Goal: Task Accomplishment & Management: Use online tool/utility

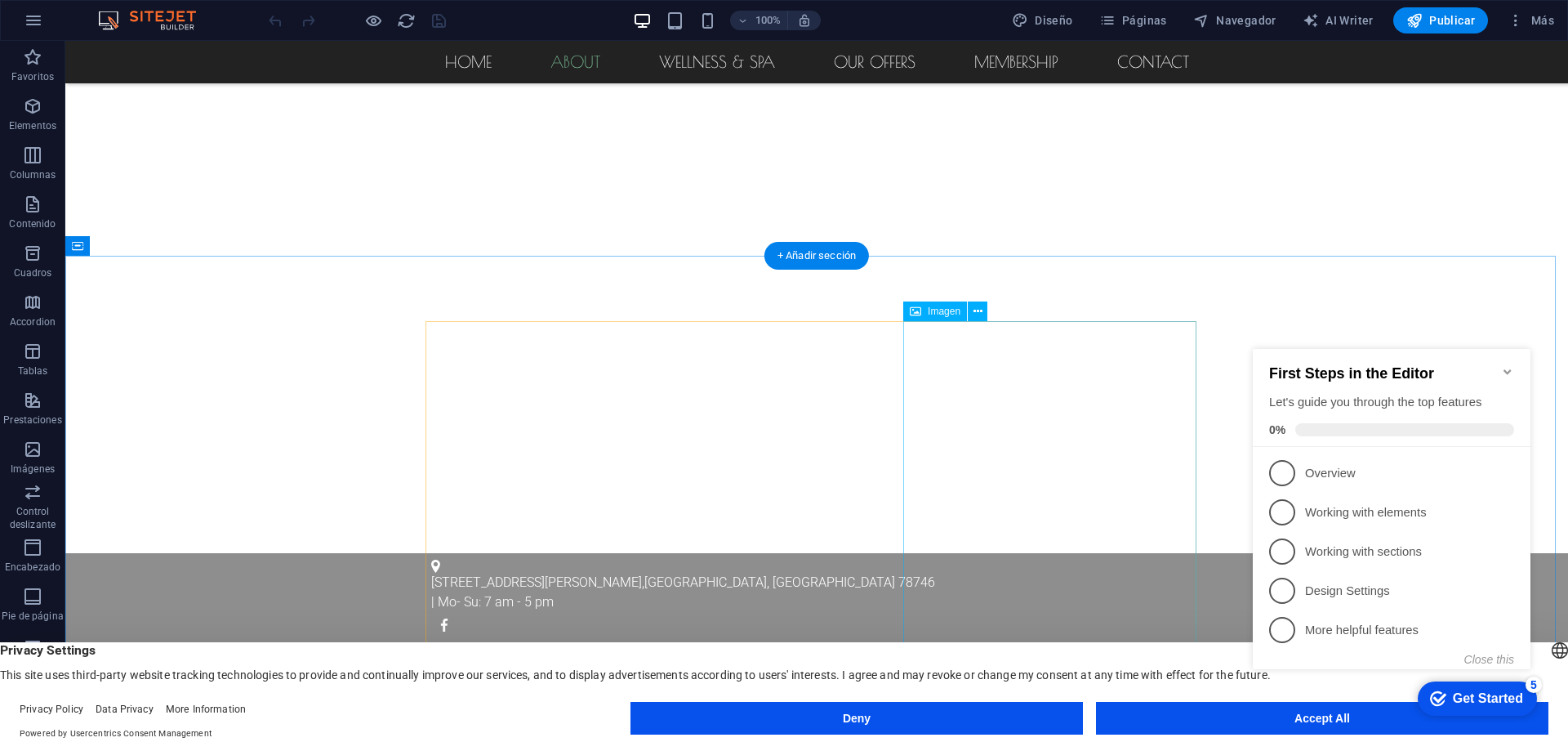
scroll to position [490, 0]
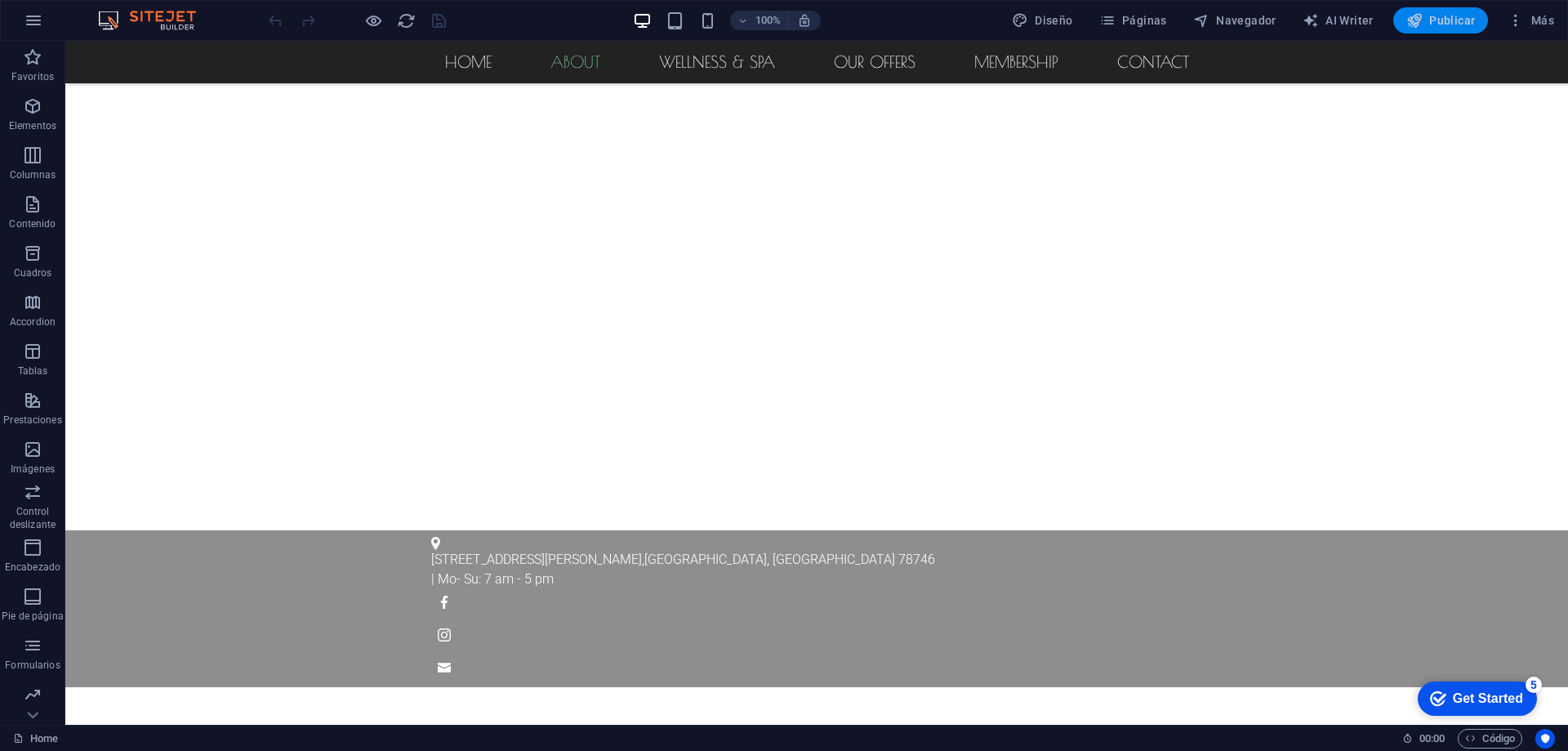
click at [1414, 22] on icon "button" at bounding box center [1414, 21] width 16 height 16
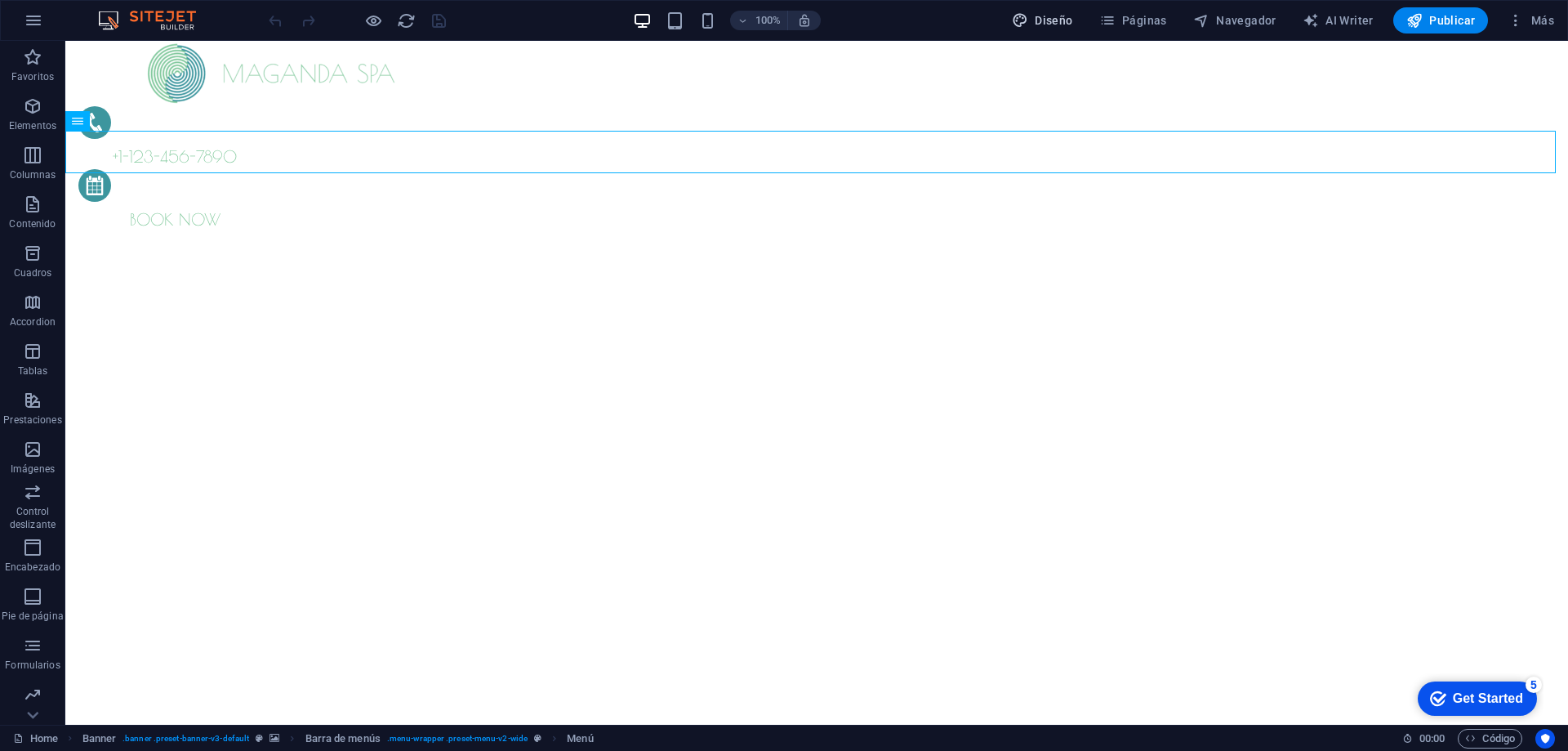
select select "px"
select select "300"
select select "px"
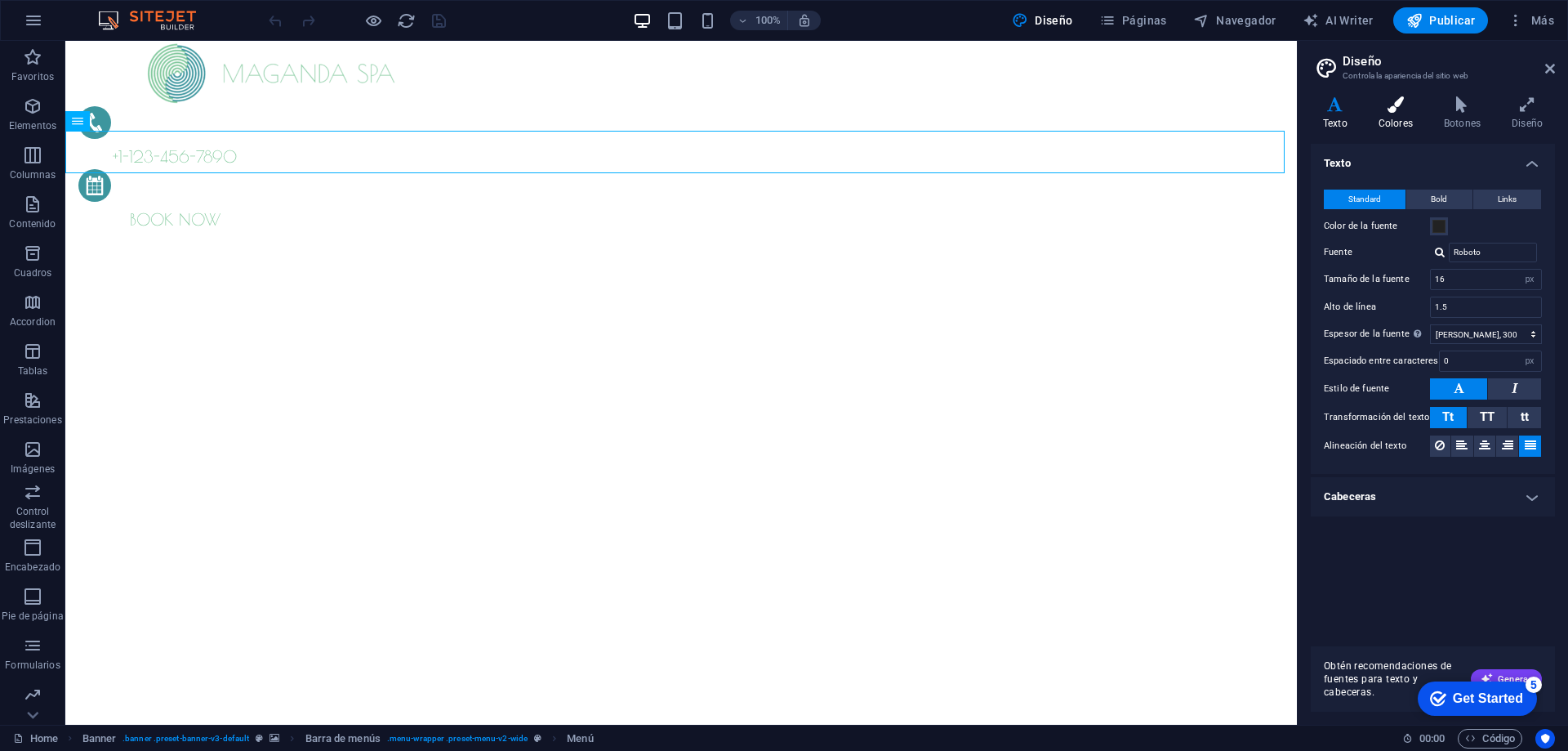
click at [1410, 101] on icon at bounding box center [1395, 104] width 59 height 16
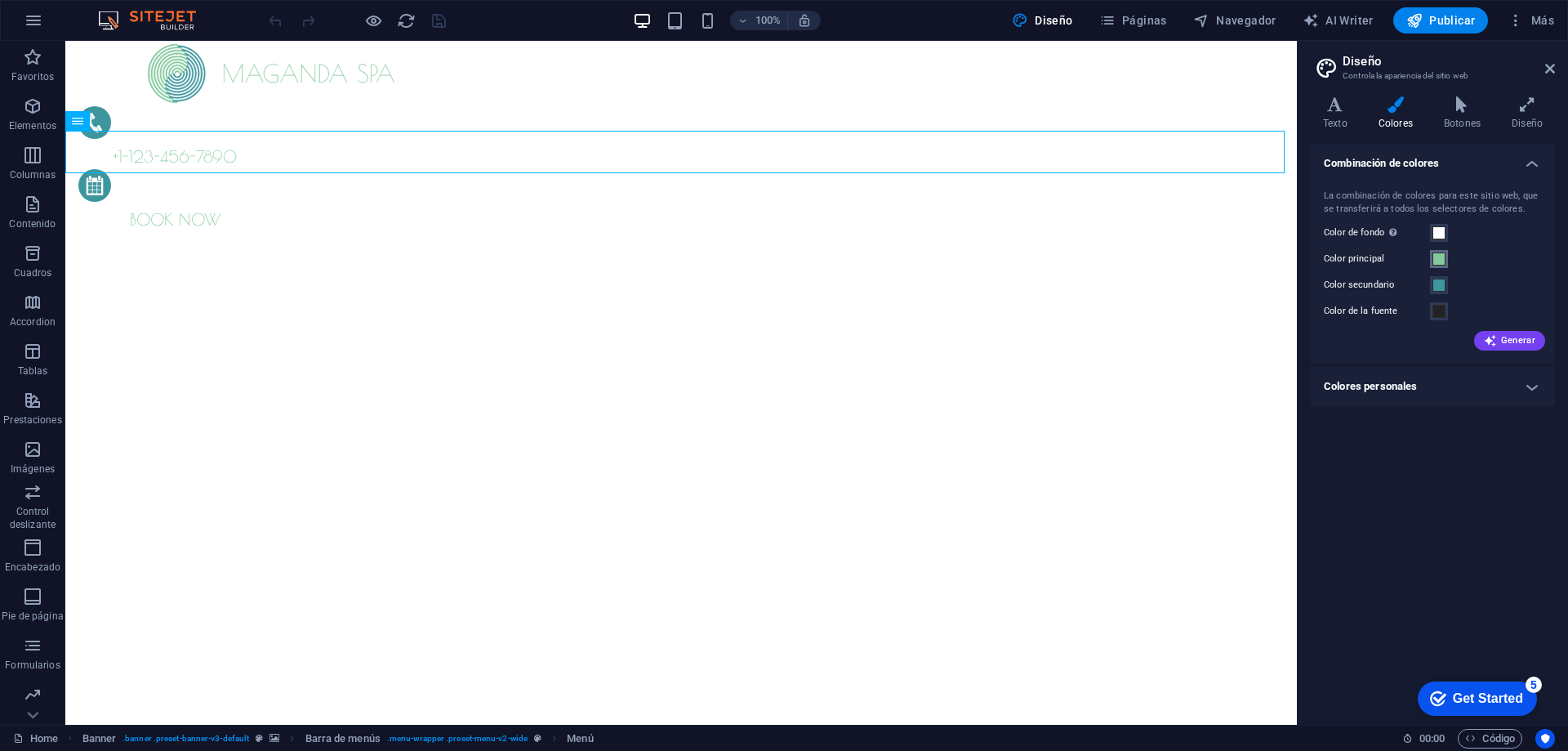
click at [1439, 261] on span at bounding box center [1439, 259] width 13 height 13
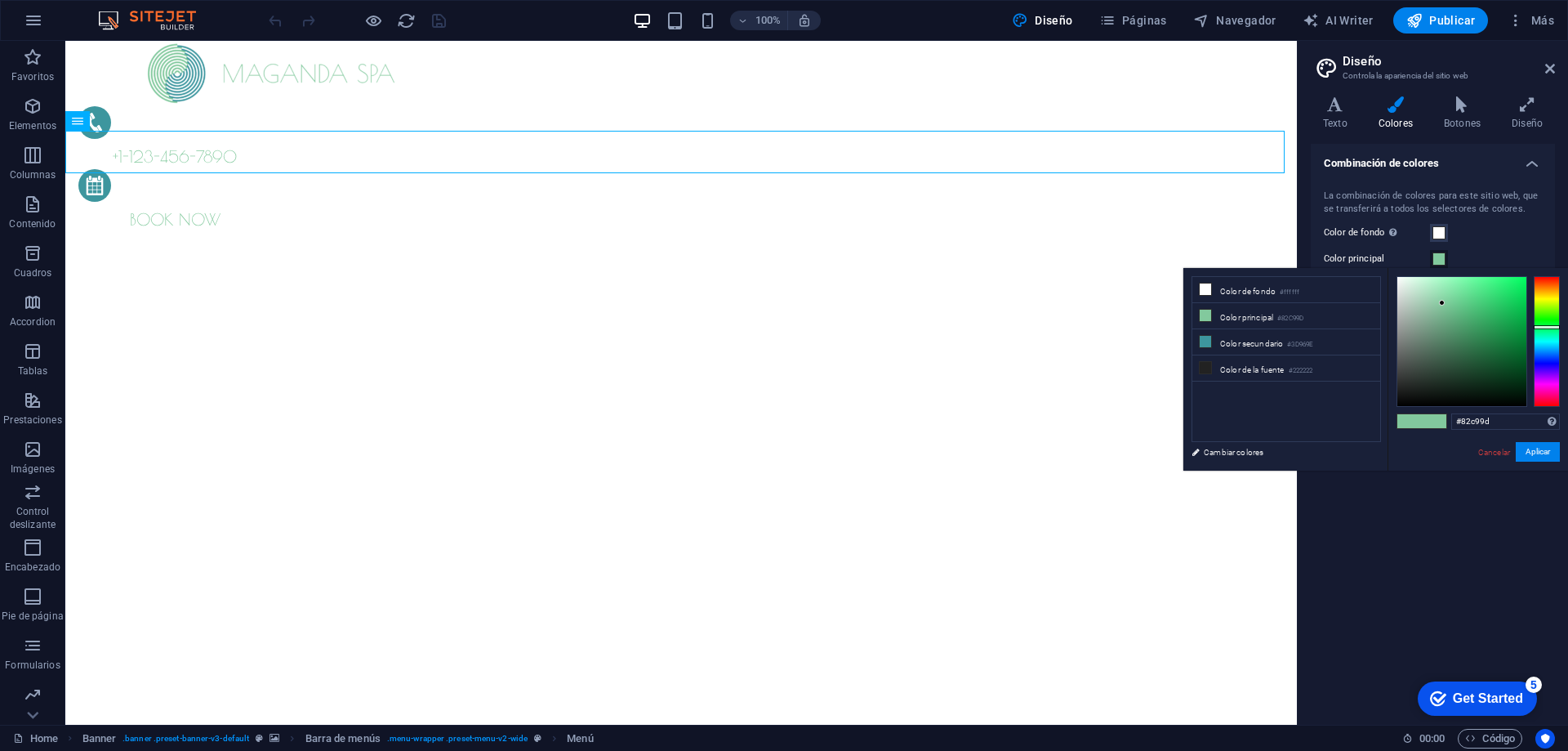
click at [1440, 261] on span at bounding box center [1439, 259] width 13 height 13
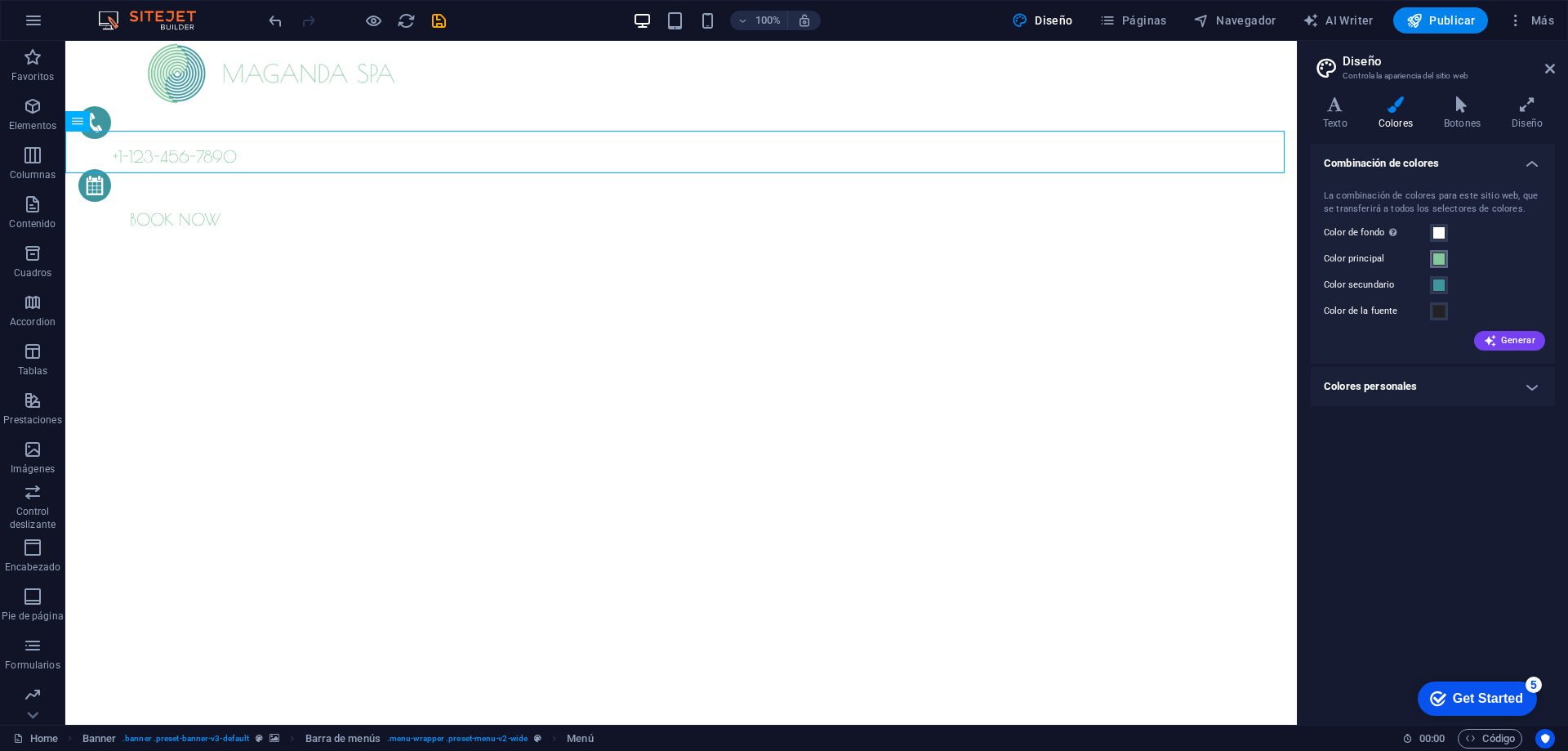
click at [1439, 264] on span at bounding box center [1439, 259] width 13 height 13
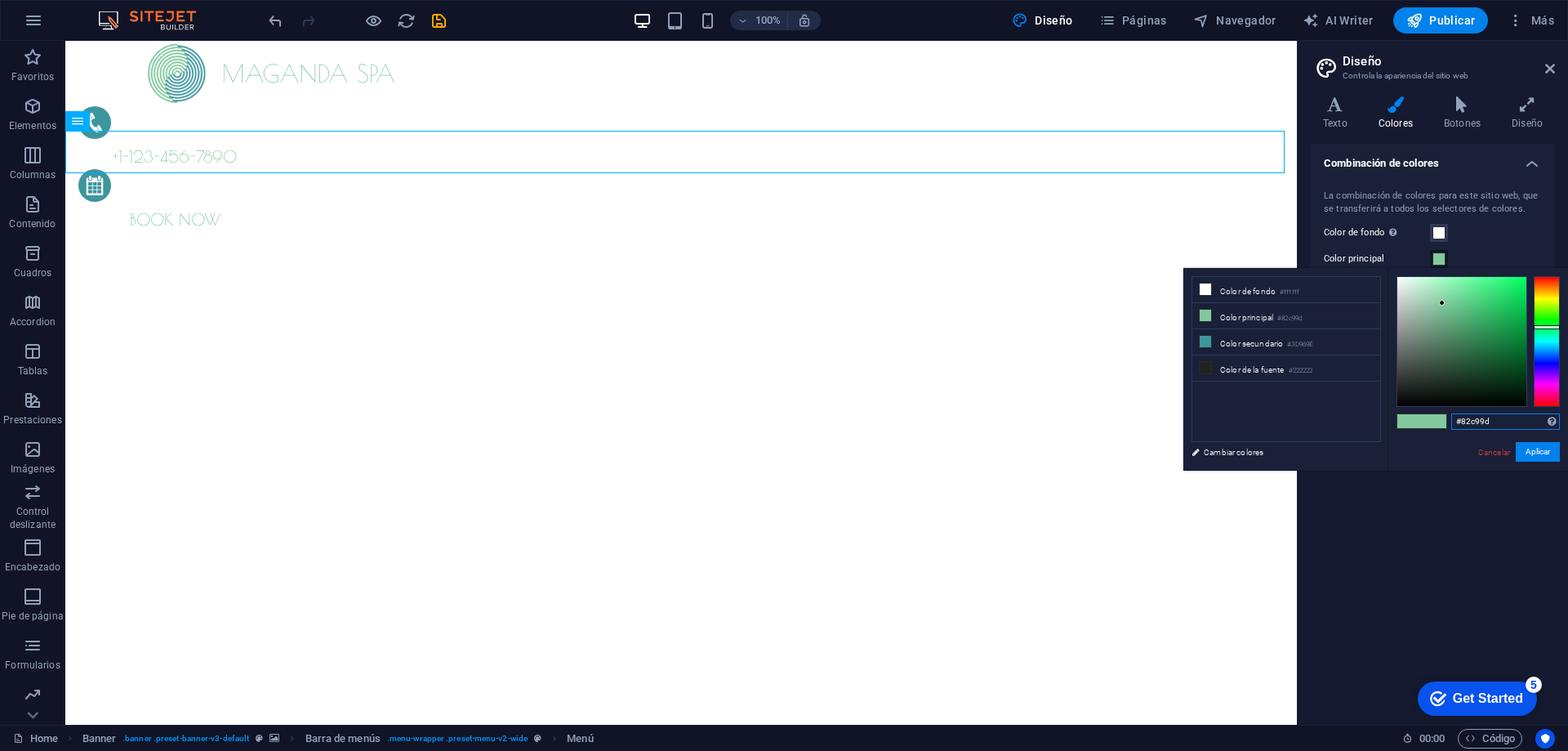
paste input "F5E6D3"
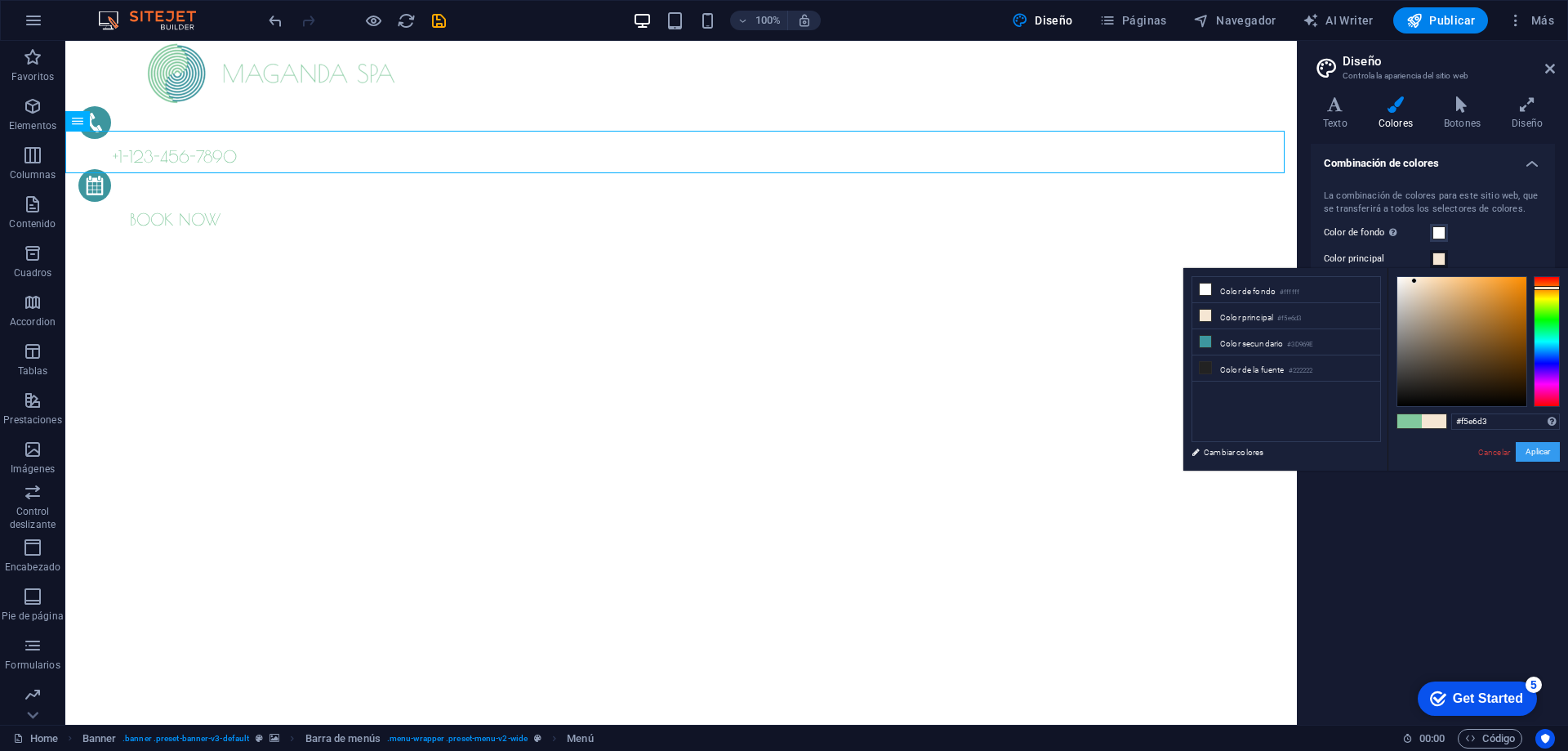
click at [1527, 451] on button "Aplicar" at bounding box center [1537, 452] width 44 height 20
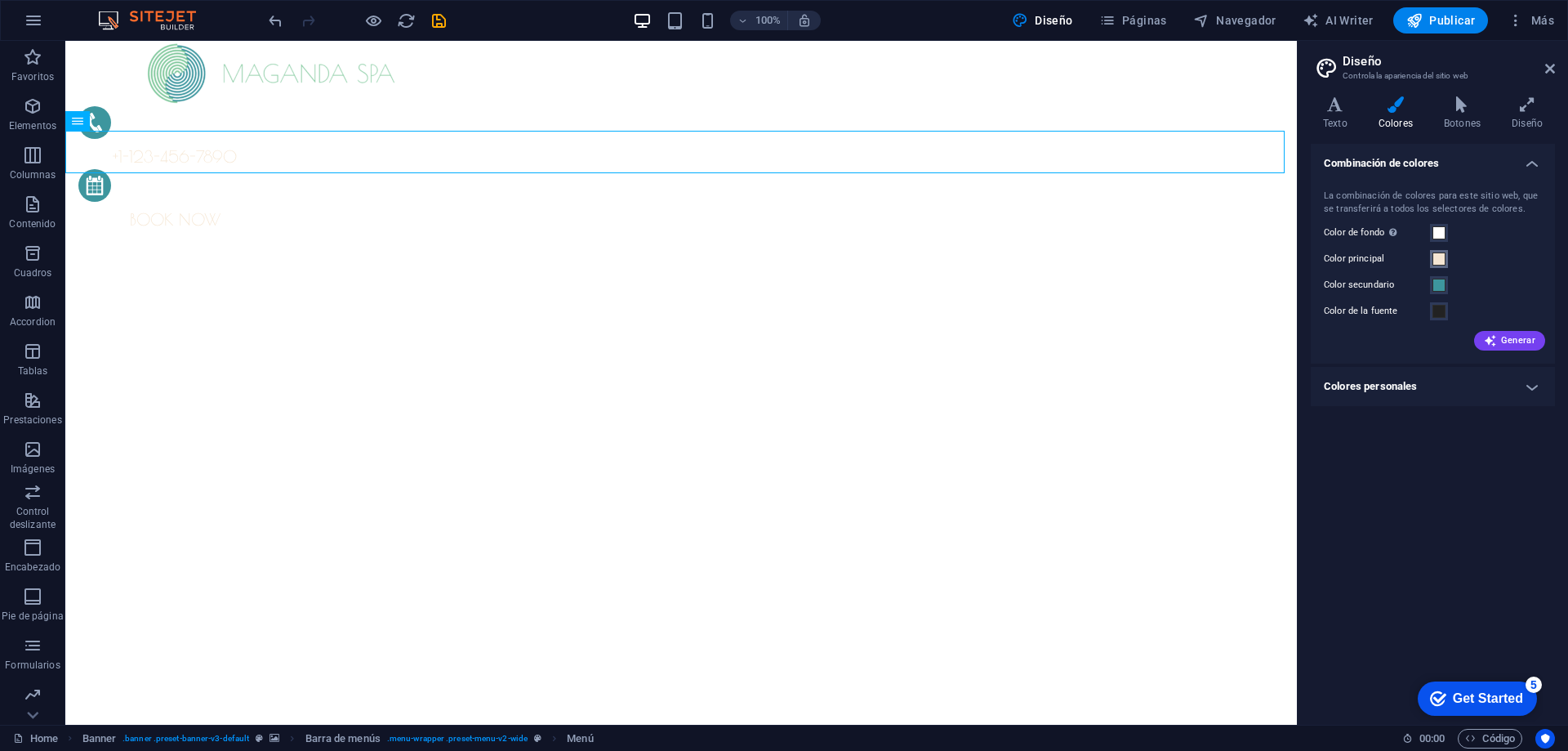
click at [1439, 254] on span at bounding box center [1439, 259] width 13 height 13
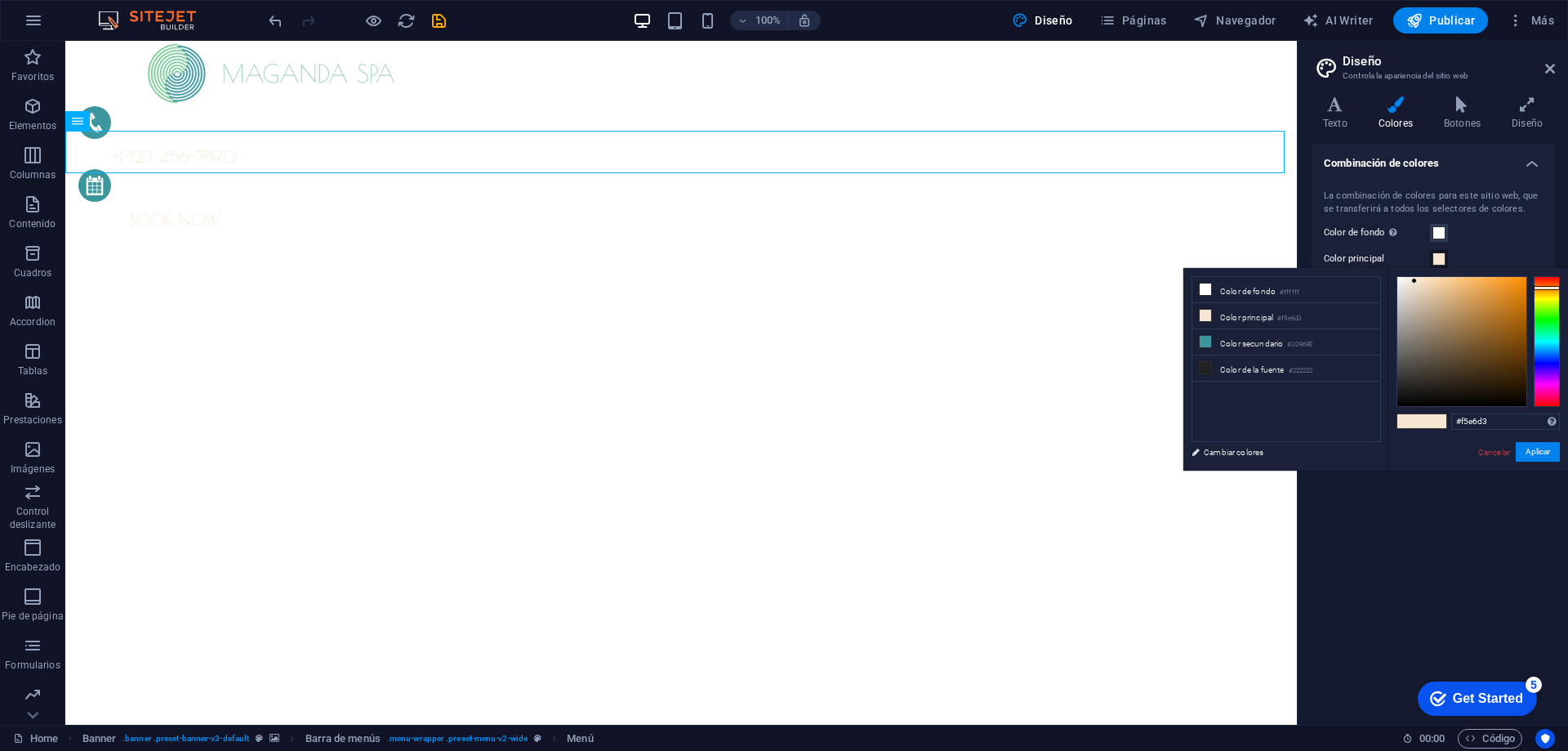
click at [1439, 254] on span at bounding box center [1439, 259] width 13 height 13
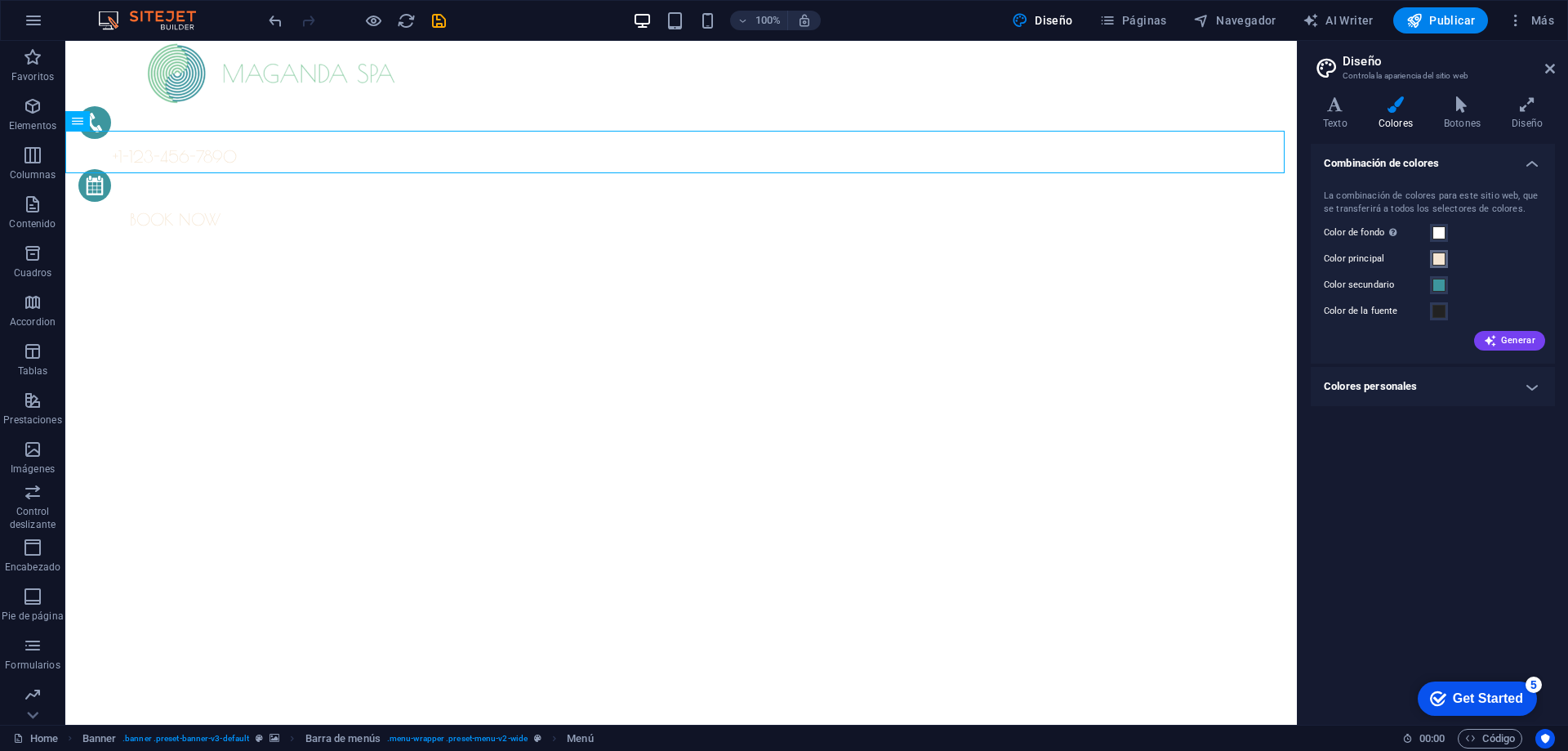
click at [1439, 255] on span at bounding box center [1439, 259] width 13 height 13
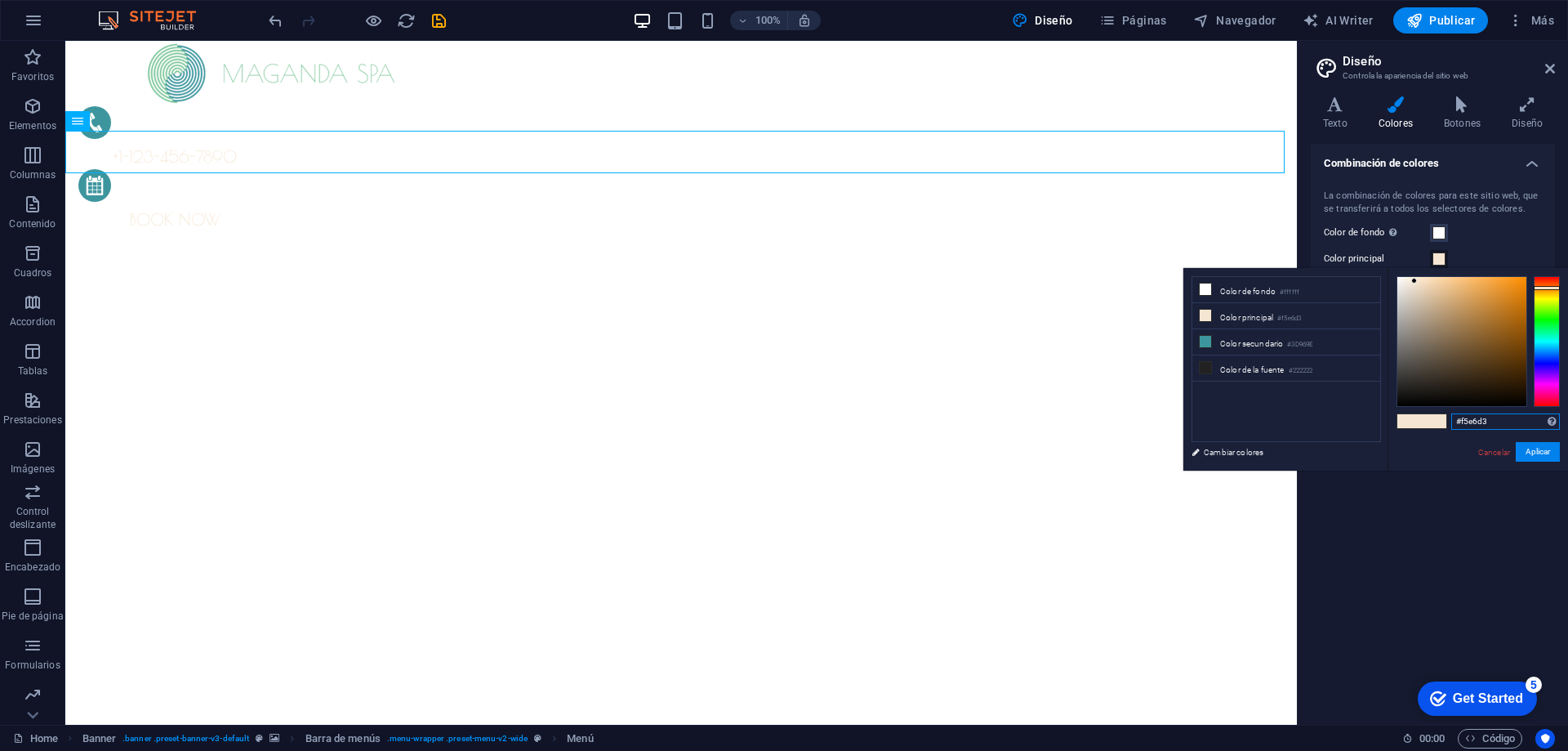
paste input "D98E7"
type input "#d98e73"
click at [1496, 515] on div "Combinación de colores La combinación de colores para este sitio web, que se tr…" at bounding box center [1433, 428] width 244 height 568
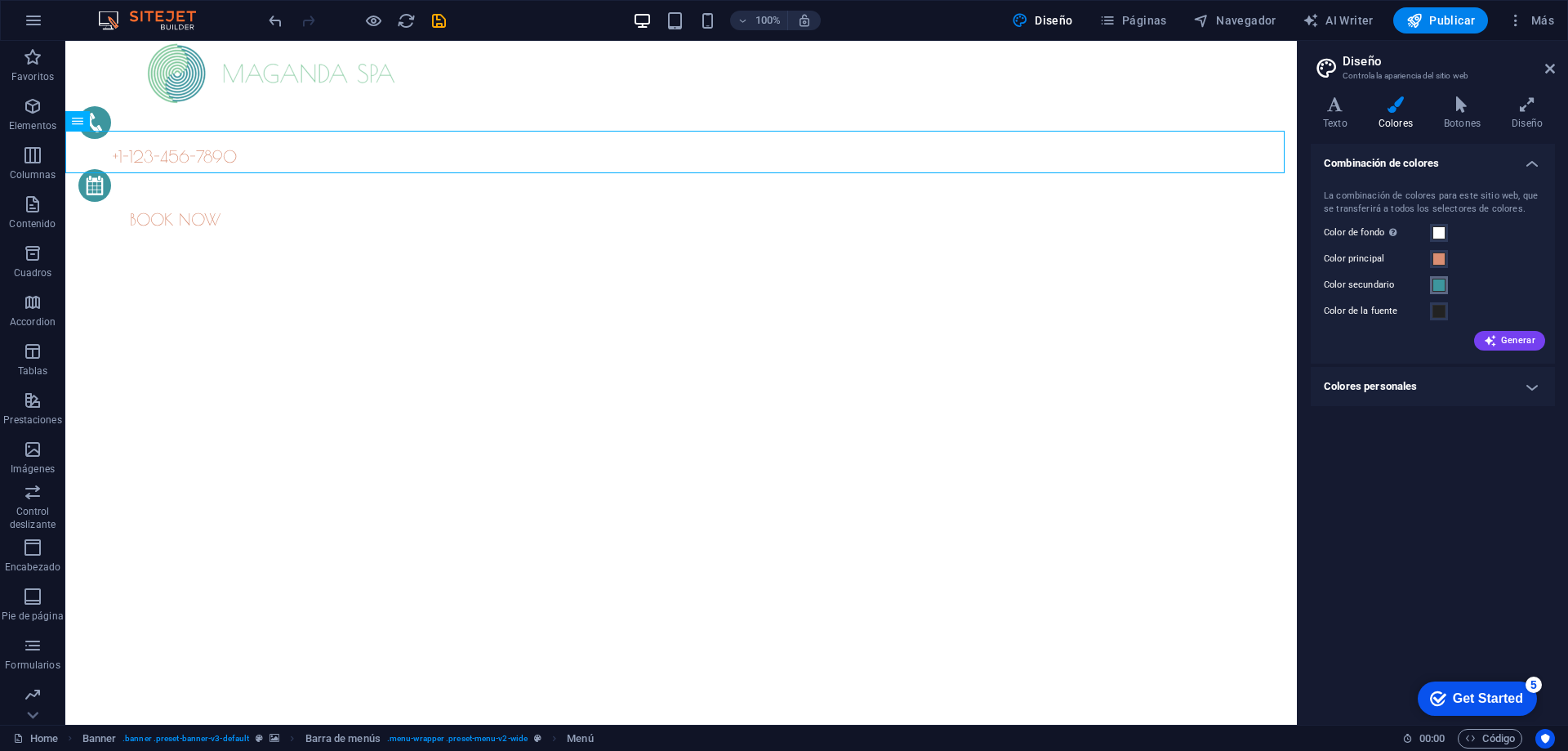
click at [1439, 284] on span at bounding box center [1439, 285] width 13 height 13
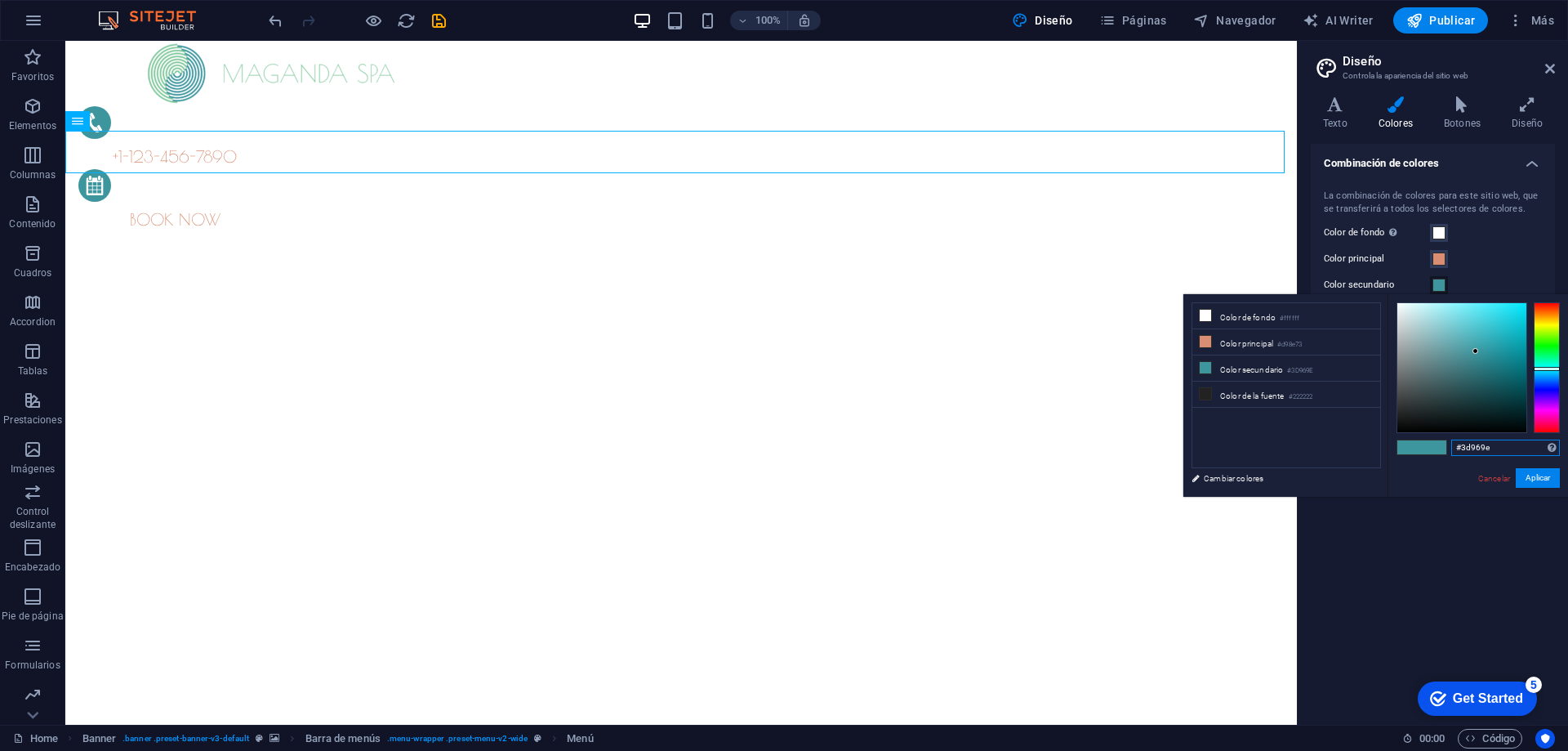
click at [1482, 454] on input "#3d969e" at bounding box center [1506, 448] width 109 height 16
paste input "A6B49C"
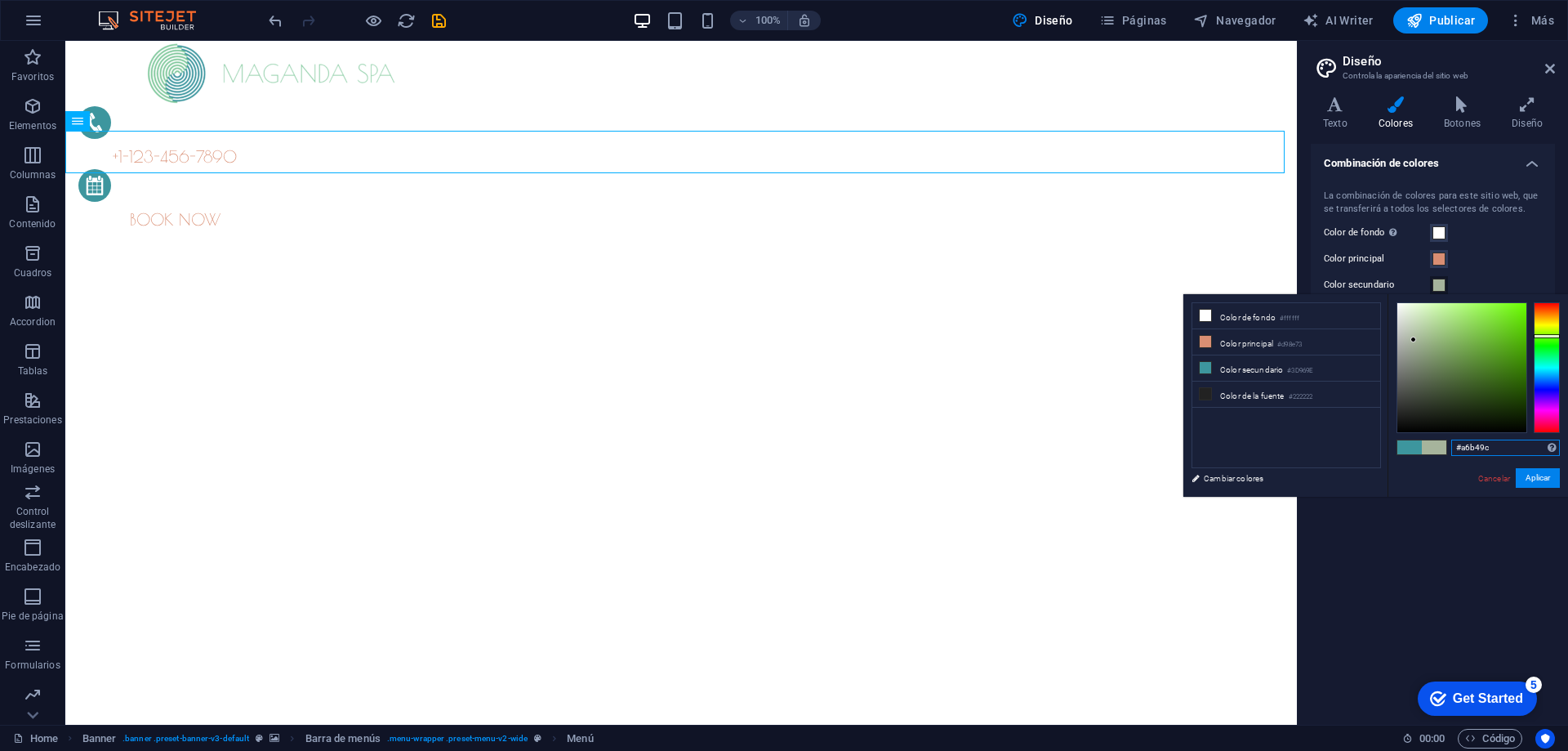
type input "#a6b49c"
click at [1496, 555] on div "Combinación de colores La combinación de colores para este sitio web, que se tr…" at bounding box center [1433, 428] width 244 height 568
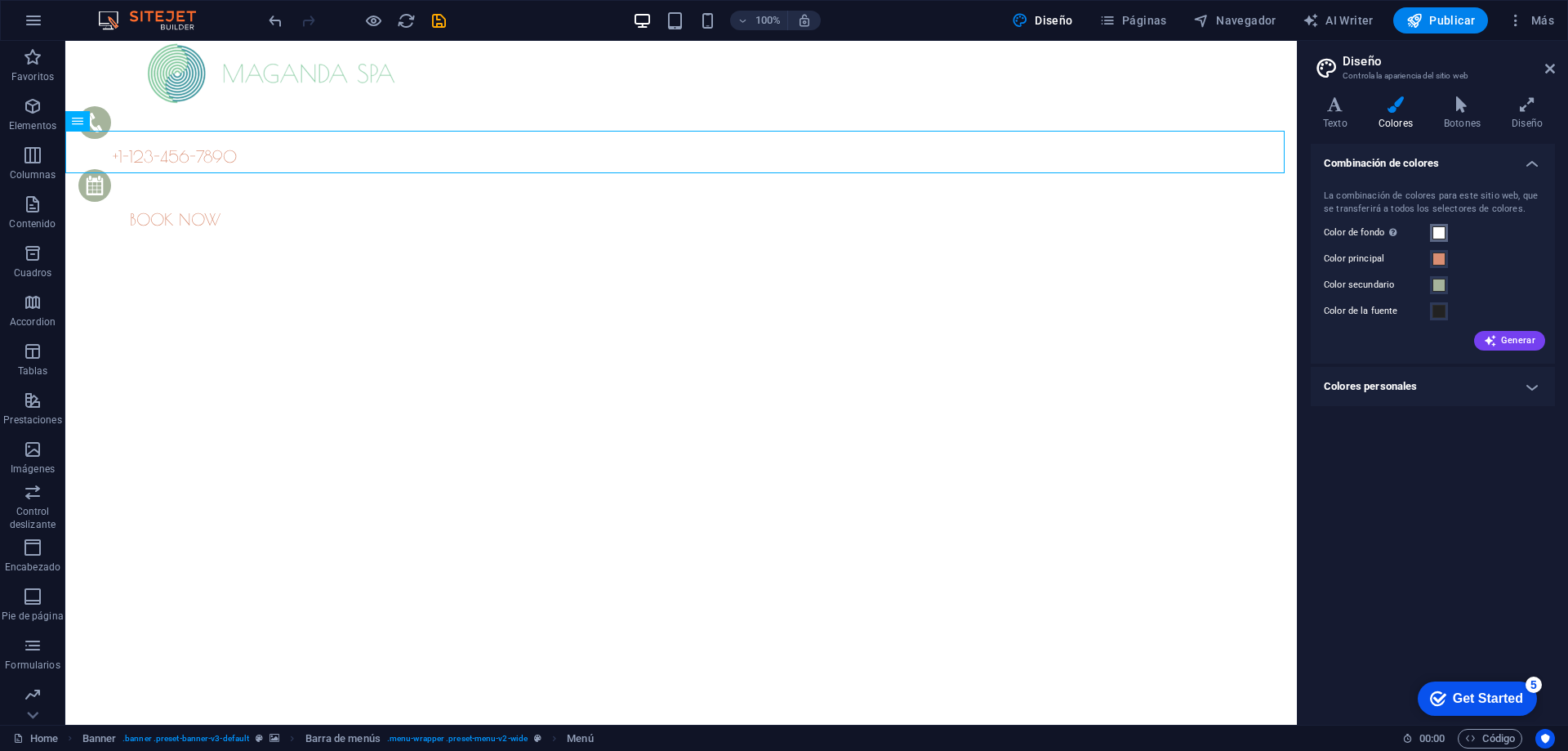
click at [1443, 234] on span at bounding box center [1439, 233] width 13 height 13
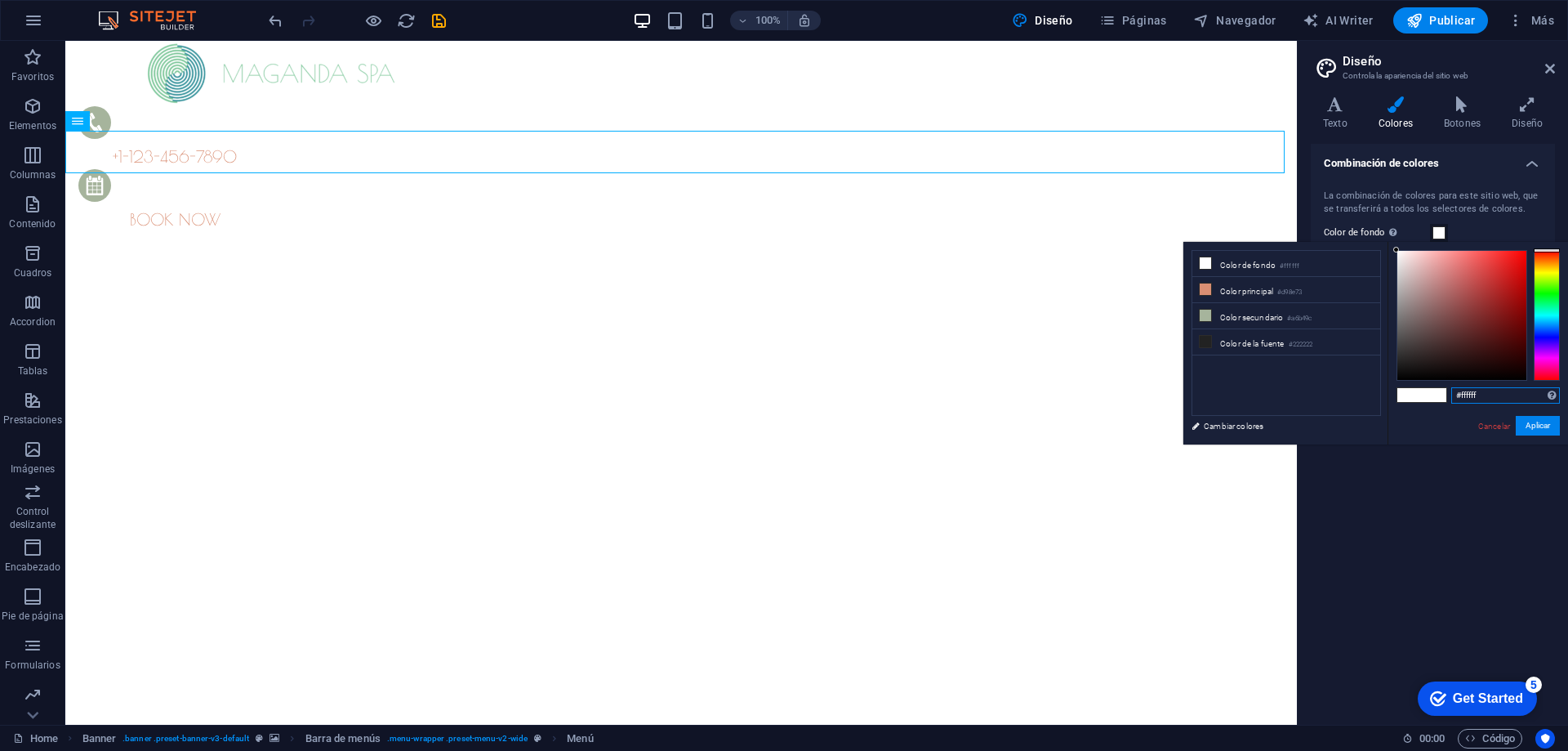
click at [1478, 393] on input "#ffffff" at bounding box center [1506, 396] width 109 height 16
paste input "F5E6D3"
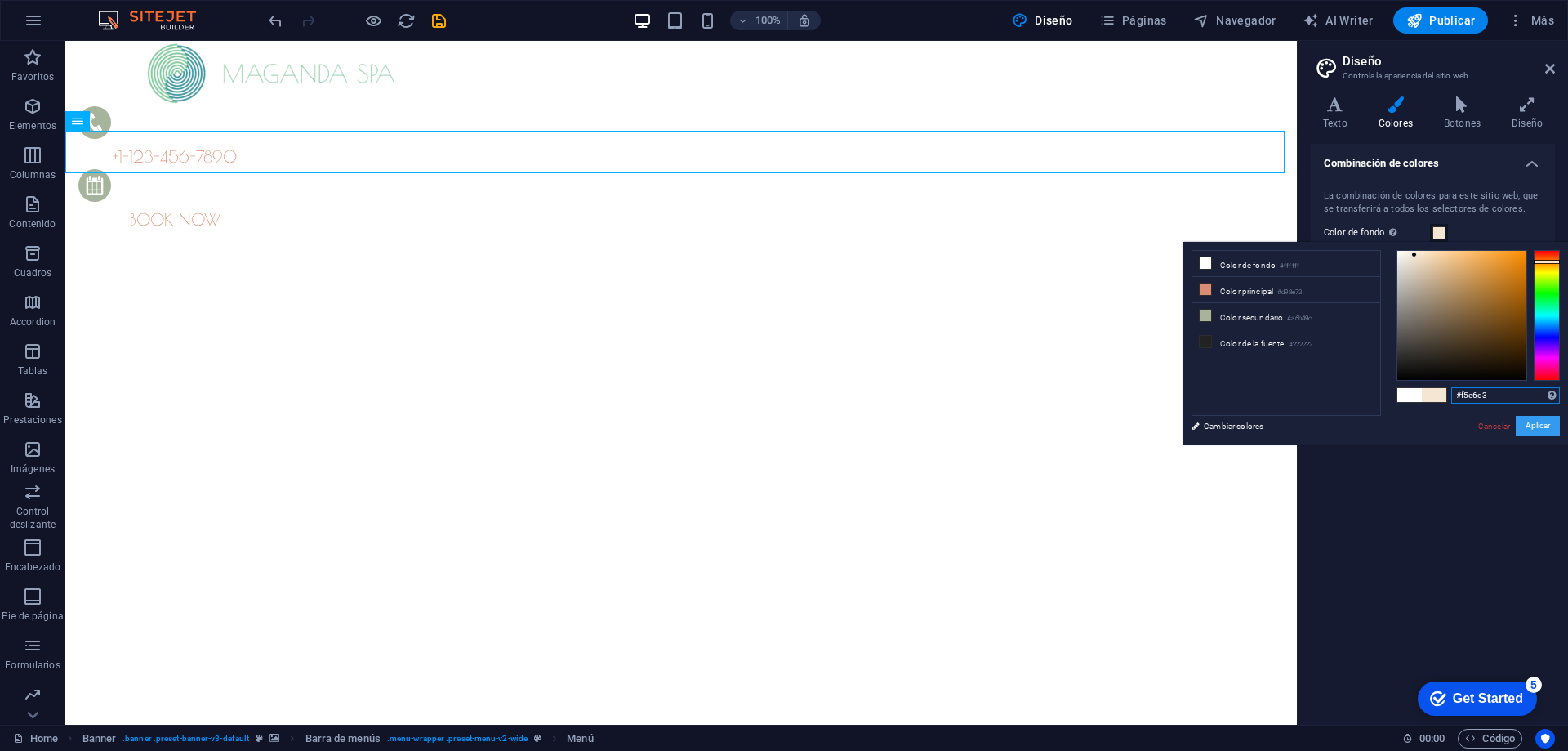
type input "#f5e6d3"
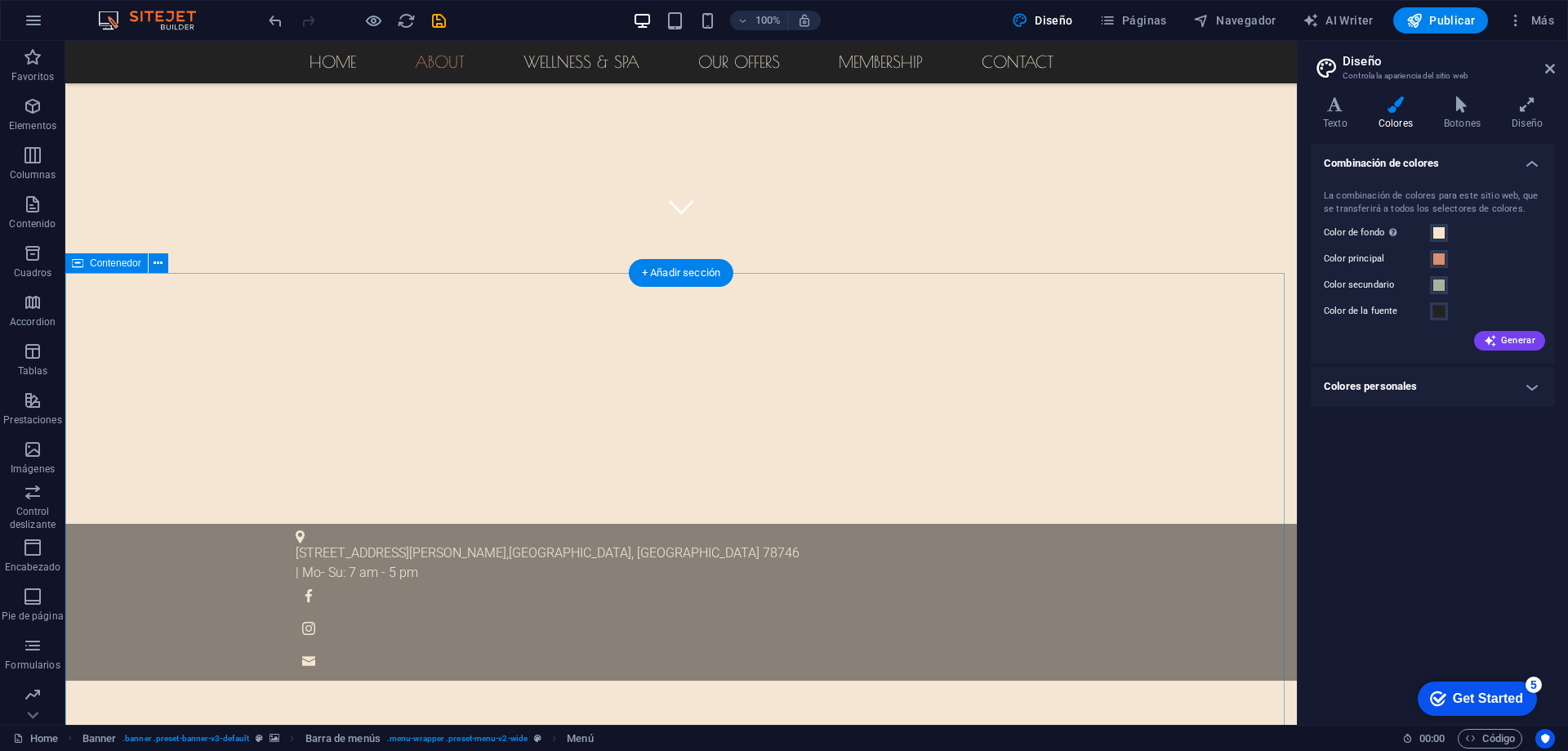
scroll to position [572, 0]
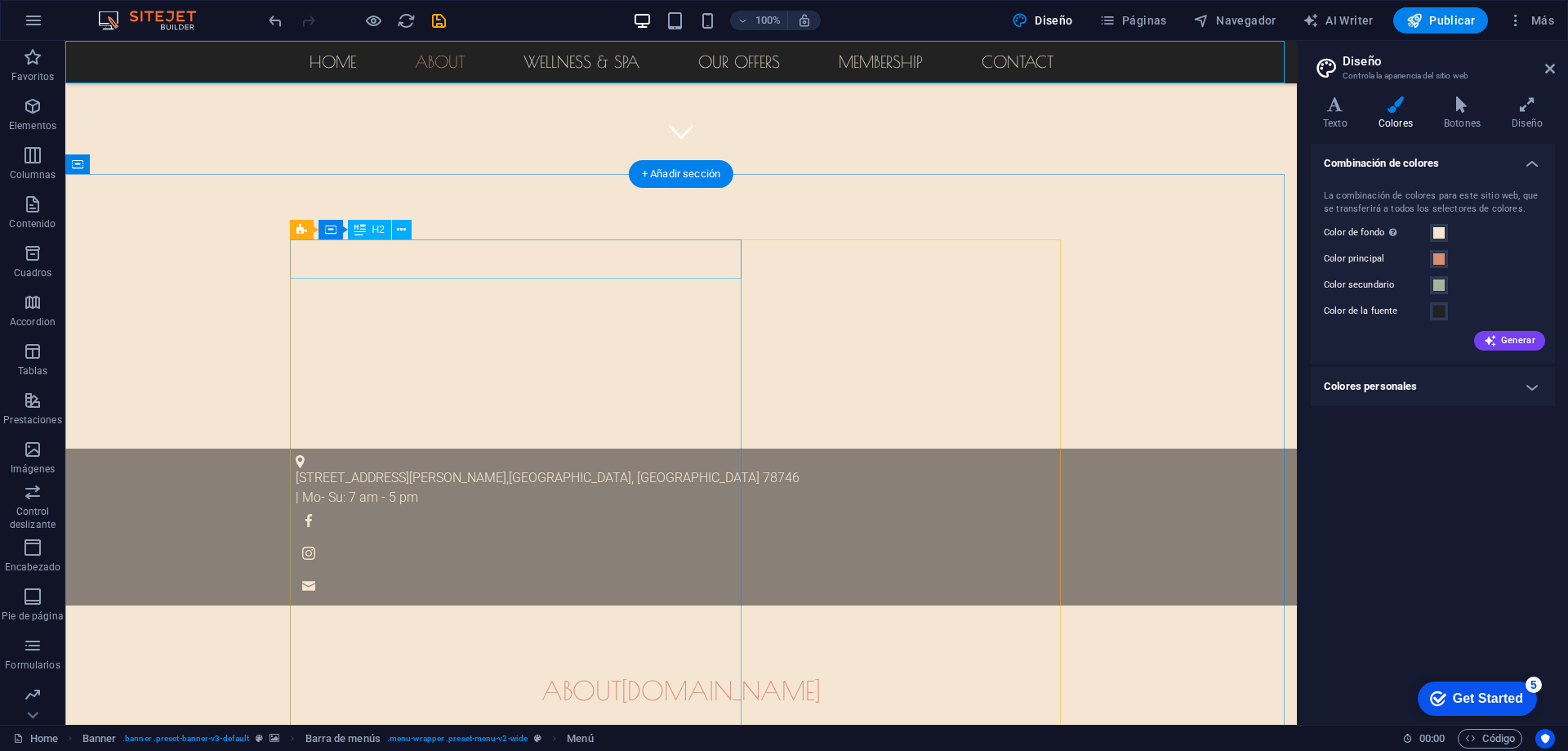
click at [626, 675] on span "[DOMAIN_NAME]" at bounding box center [721, 690] width 199 height 31
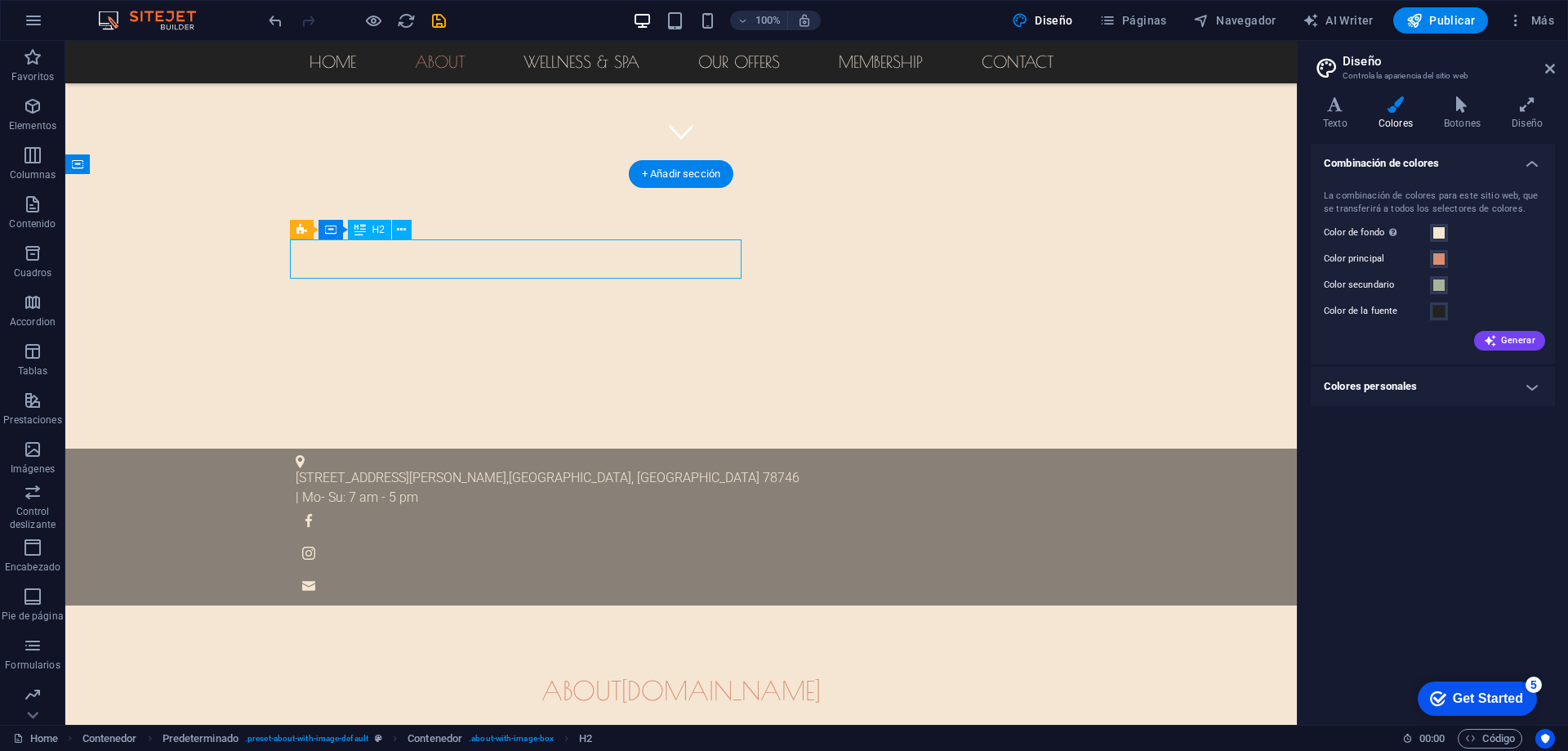
click at [621, 675] on span "[DOMAIN_NAME]" at bounding box center [721, 690] width 199 height 31
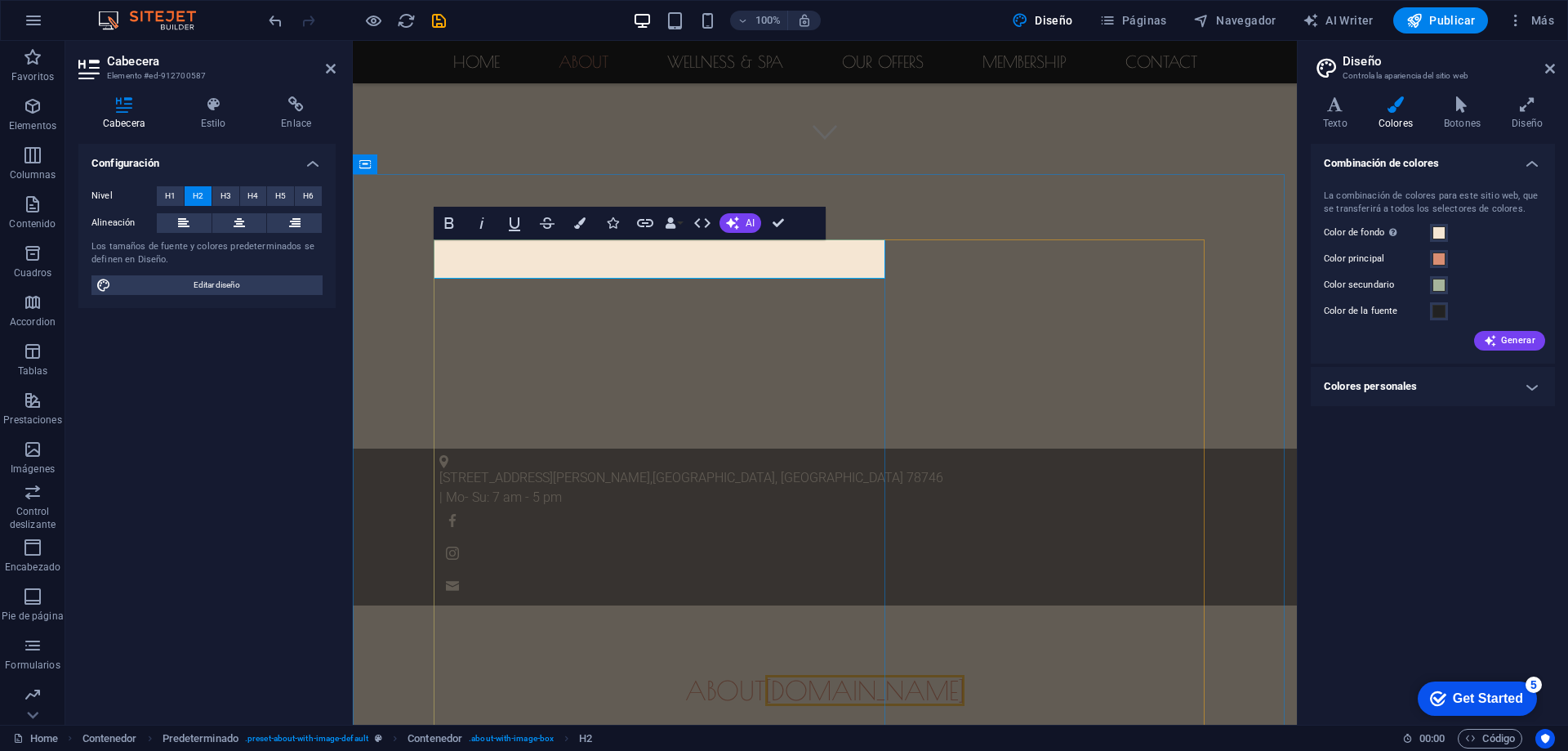
click at [765, 675] on span "[DOMAIN_NAME]" at bounding box center [865, 690] width 199 height 31
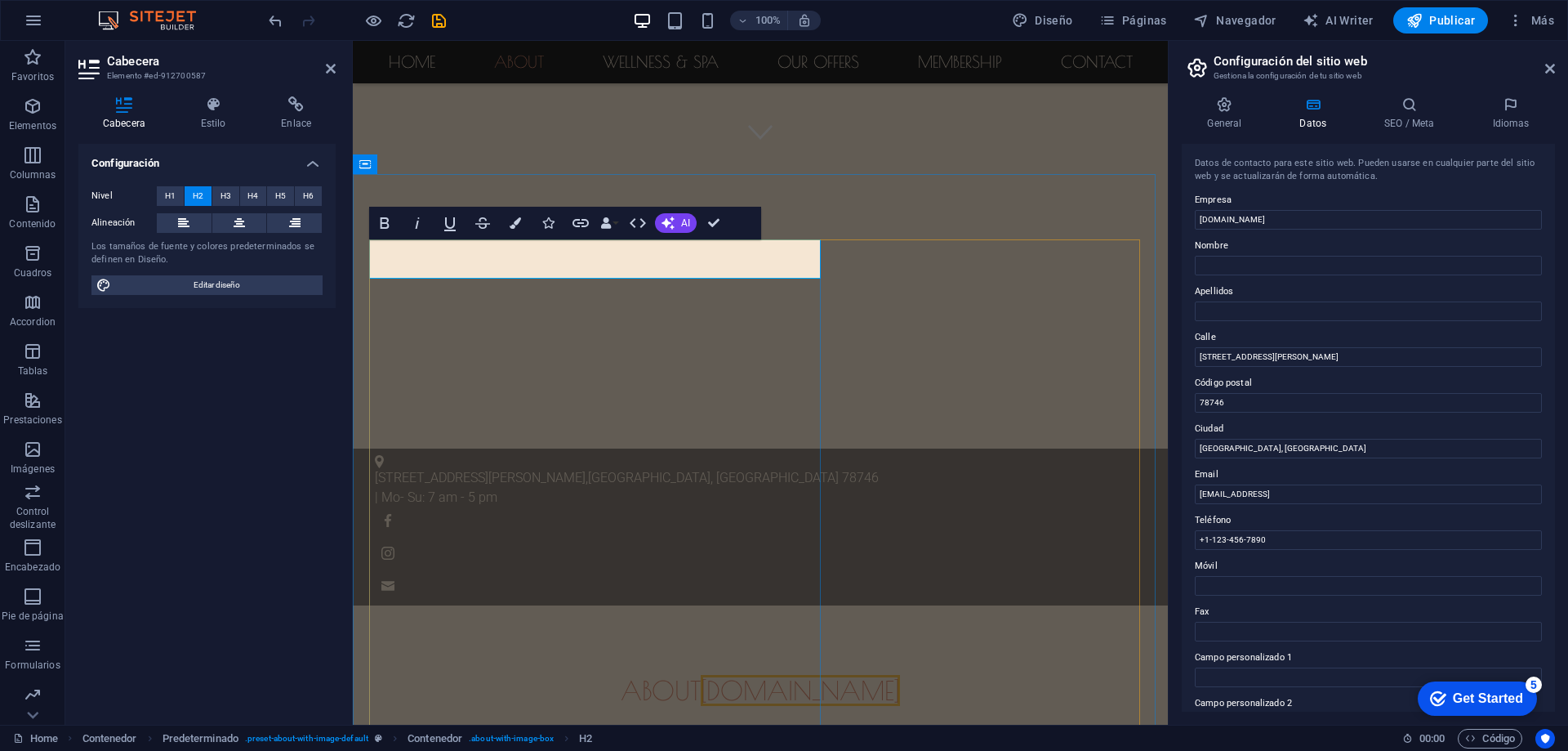
click at [701, 675] on span "[DOMAIN_NAME]" at bounding box center [800, 690] width 199 height 31
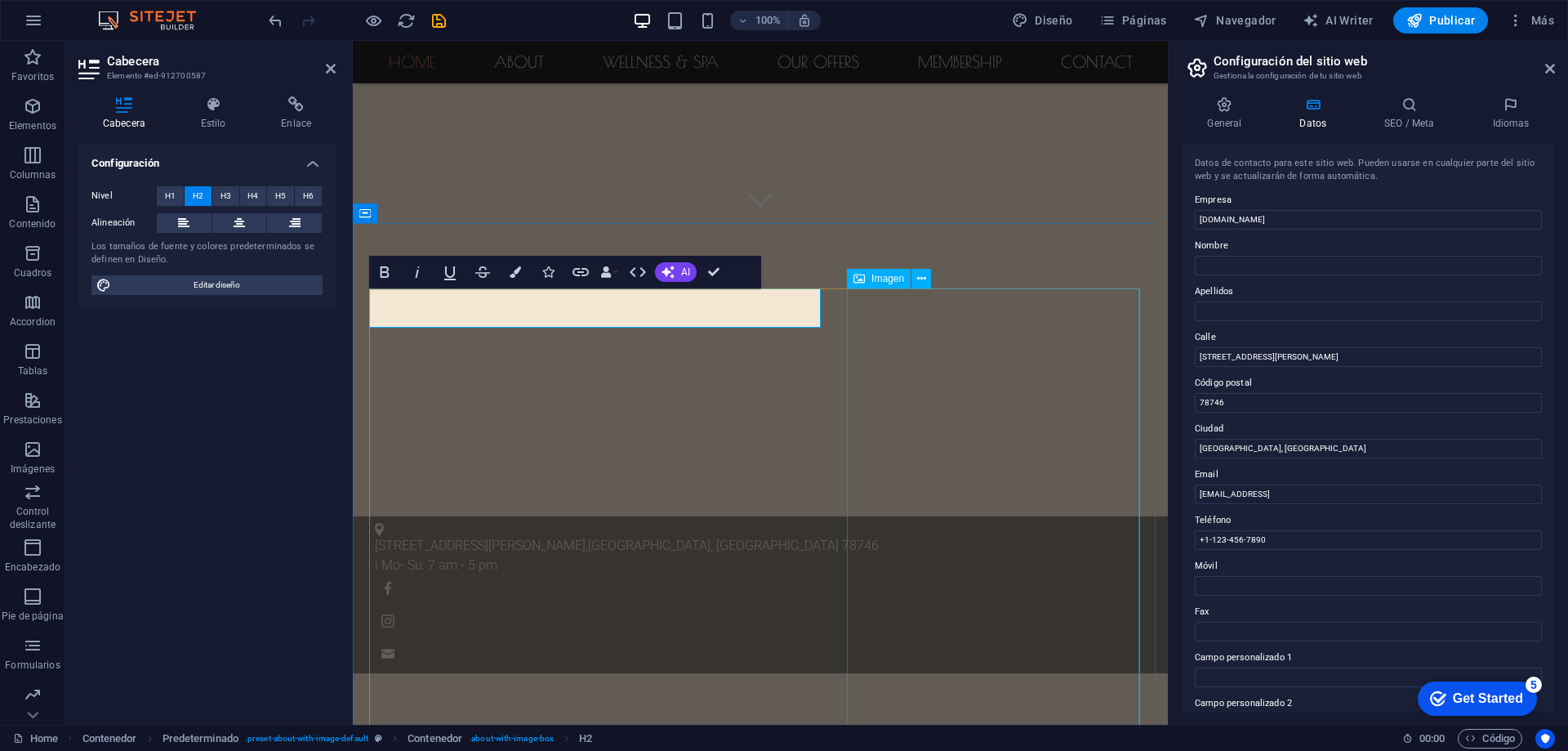
scroll to position [409, 0]
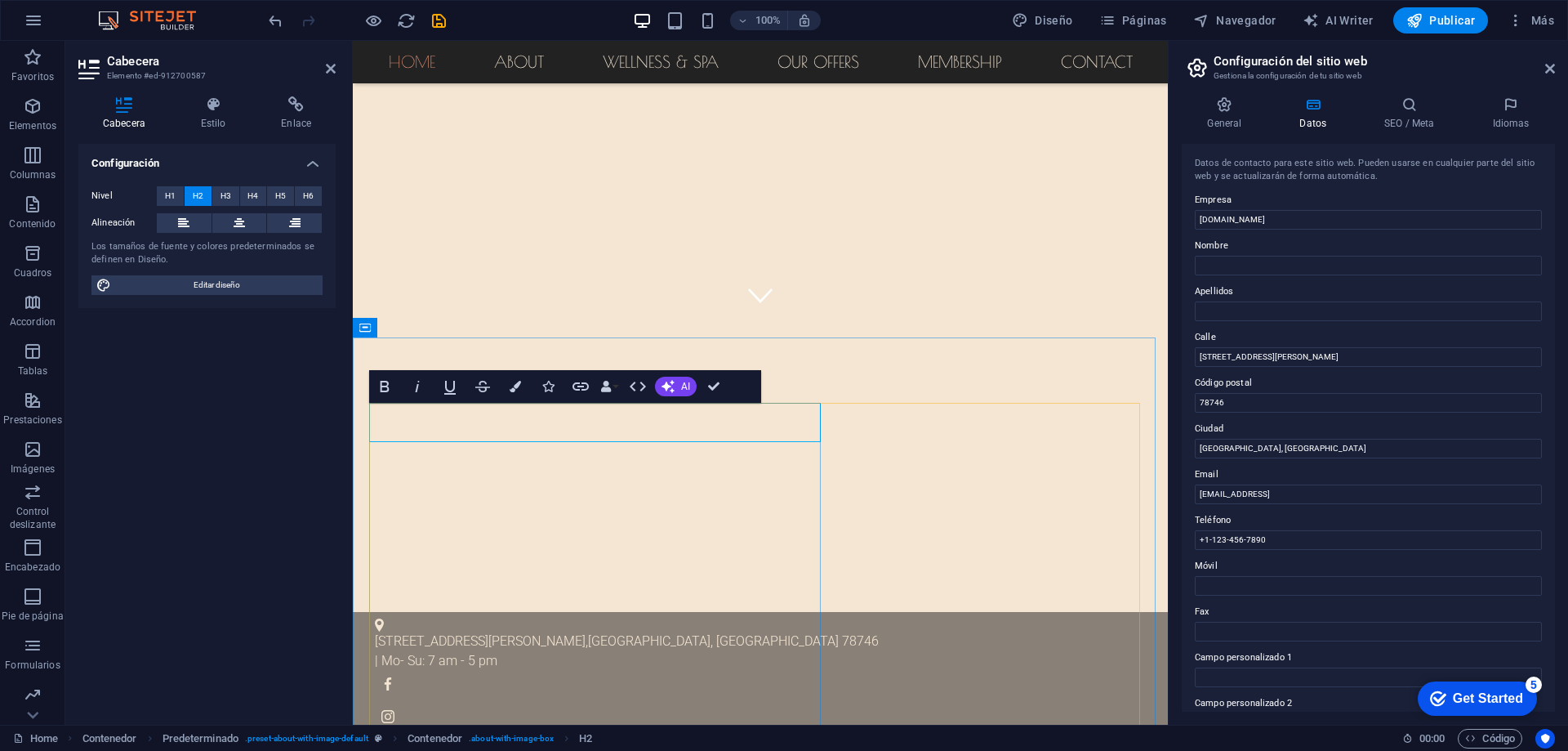
click at [330, 70] on icon at bounding box center [330, 69] width 10 height 13
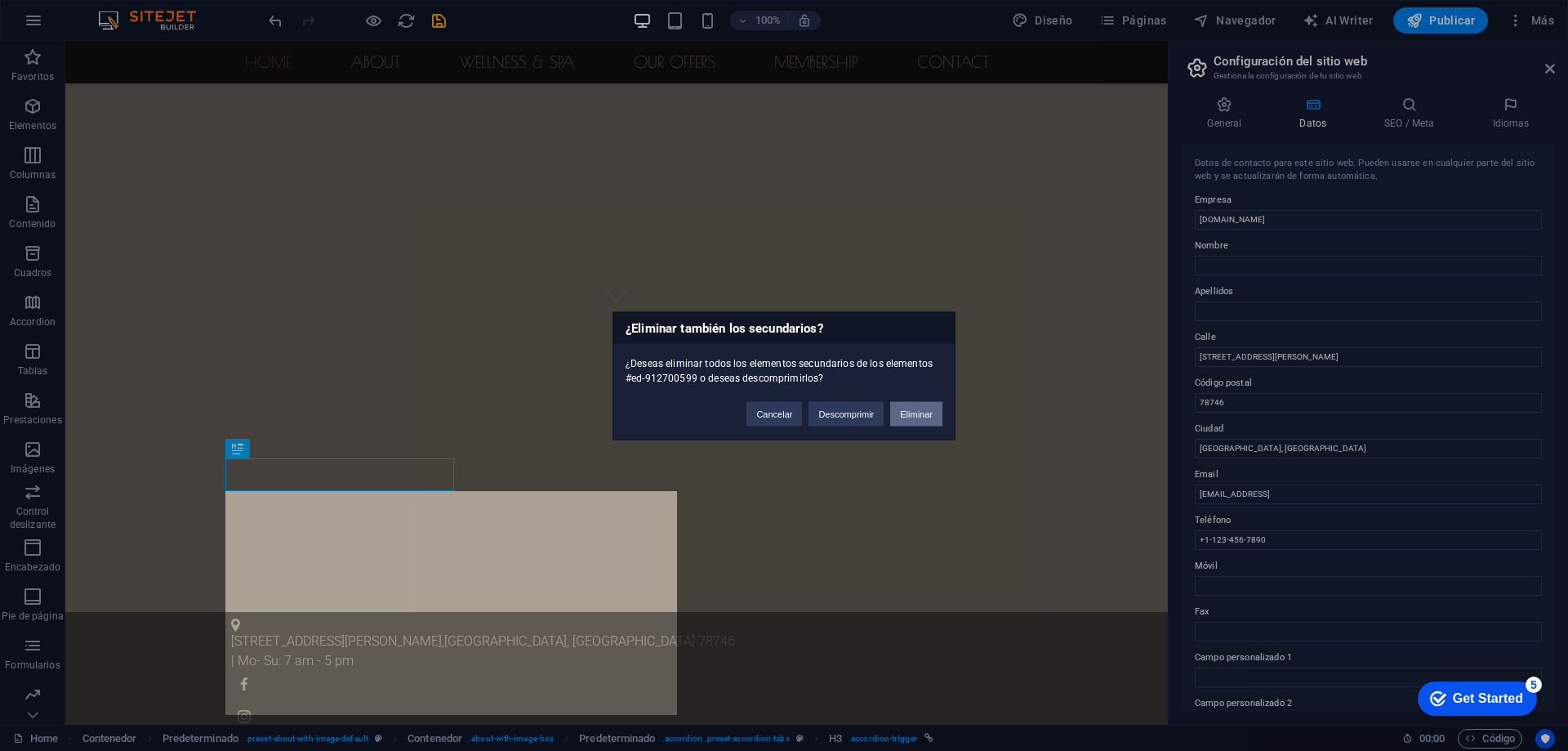
click at [922, 414] on button "Eliminar" at bounding box center [916, 413] width 53 height 24
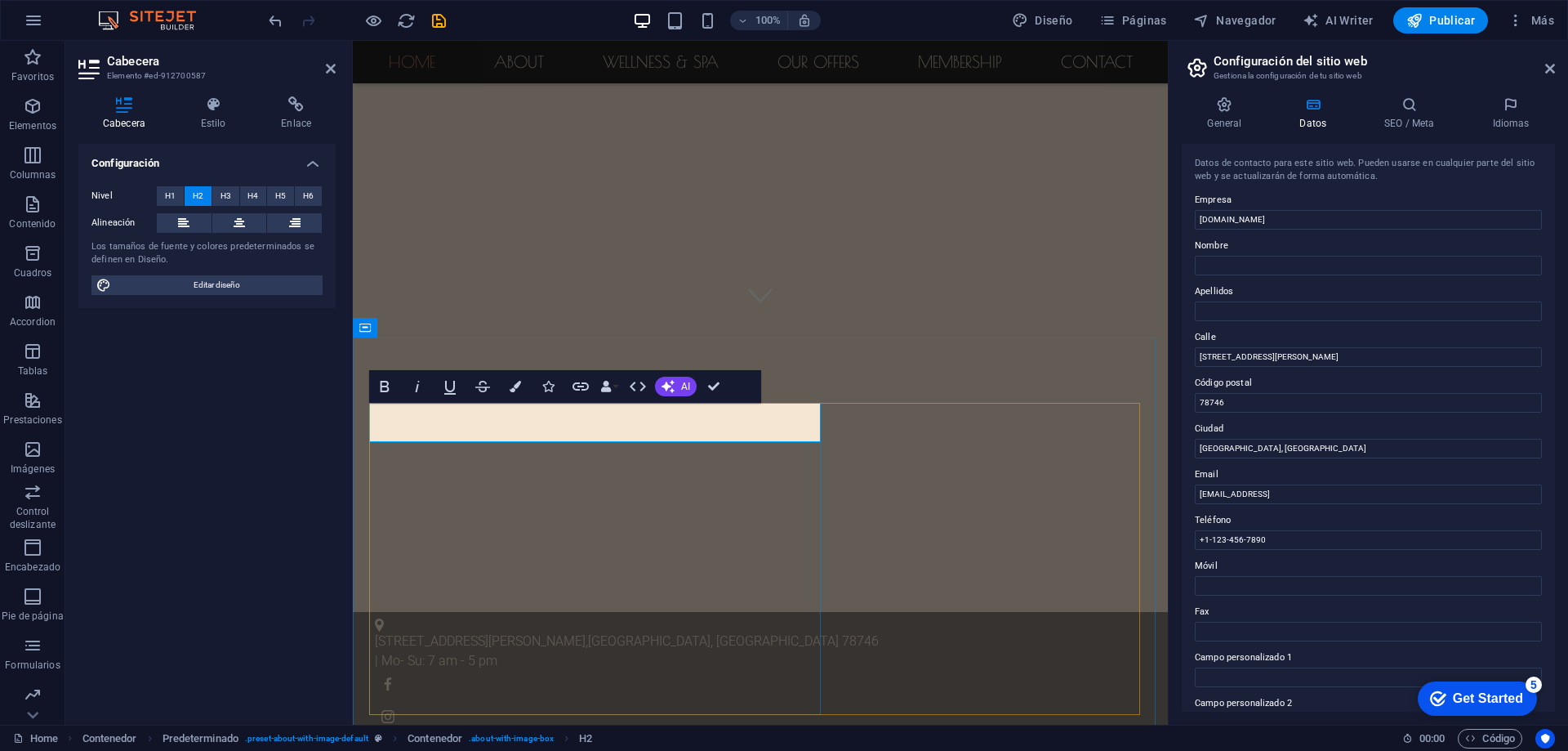
drag, startPoint x: 579, startPoint y: 419, endPoint x: 508, endPoint y: 420, distance: 71.0
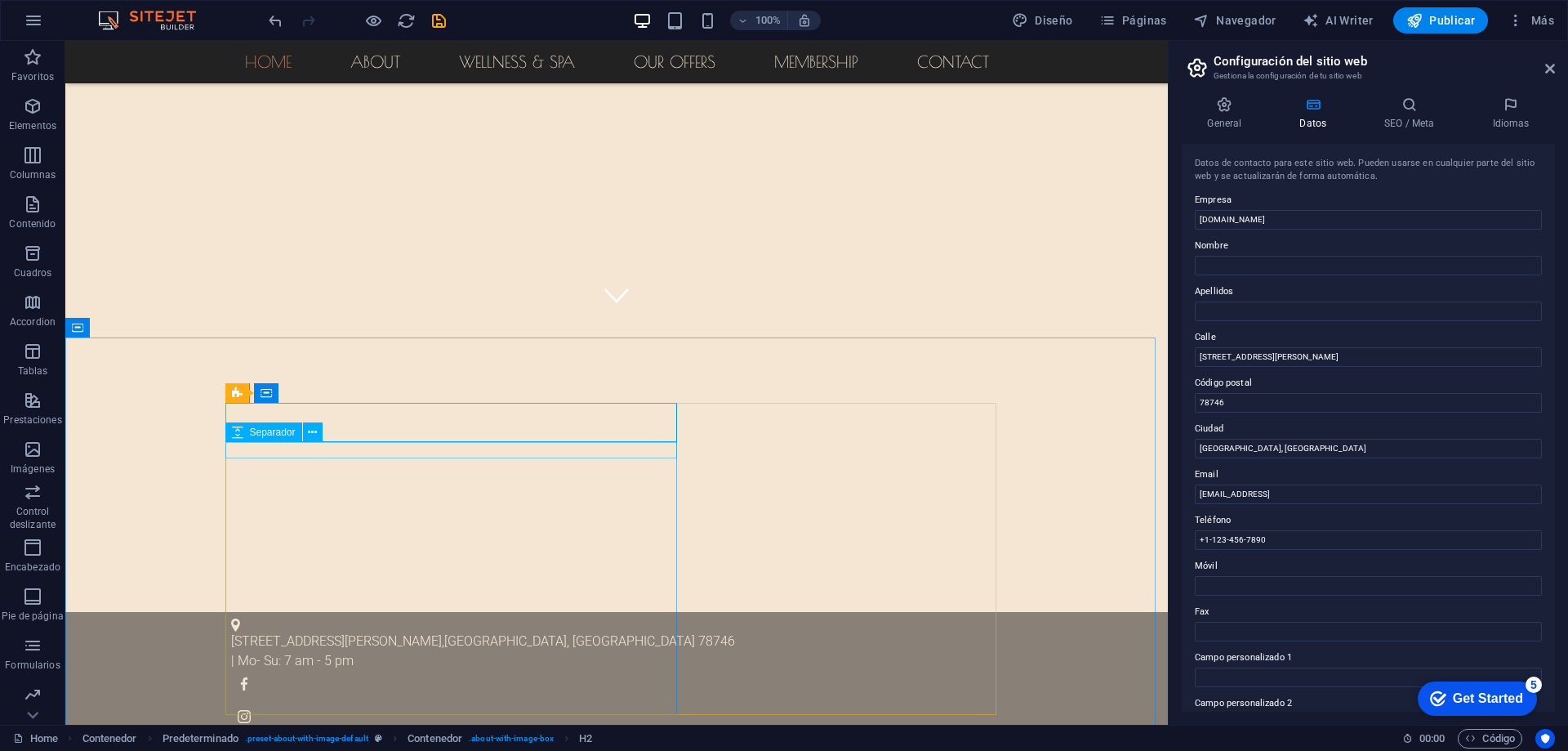
click at [285, 429] on span "Separador" at bounding box center [272, 432] width 46 height 10
click at [311, 429] on icon at bounding box center [312, 432] width 9 height 17
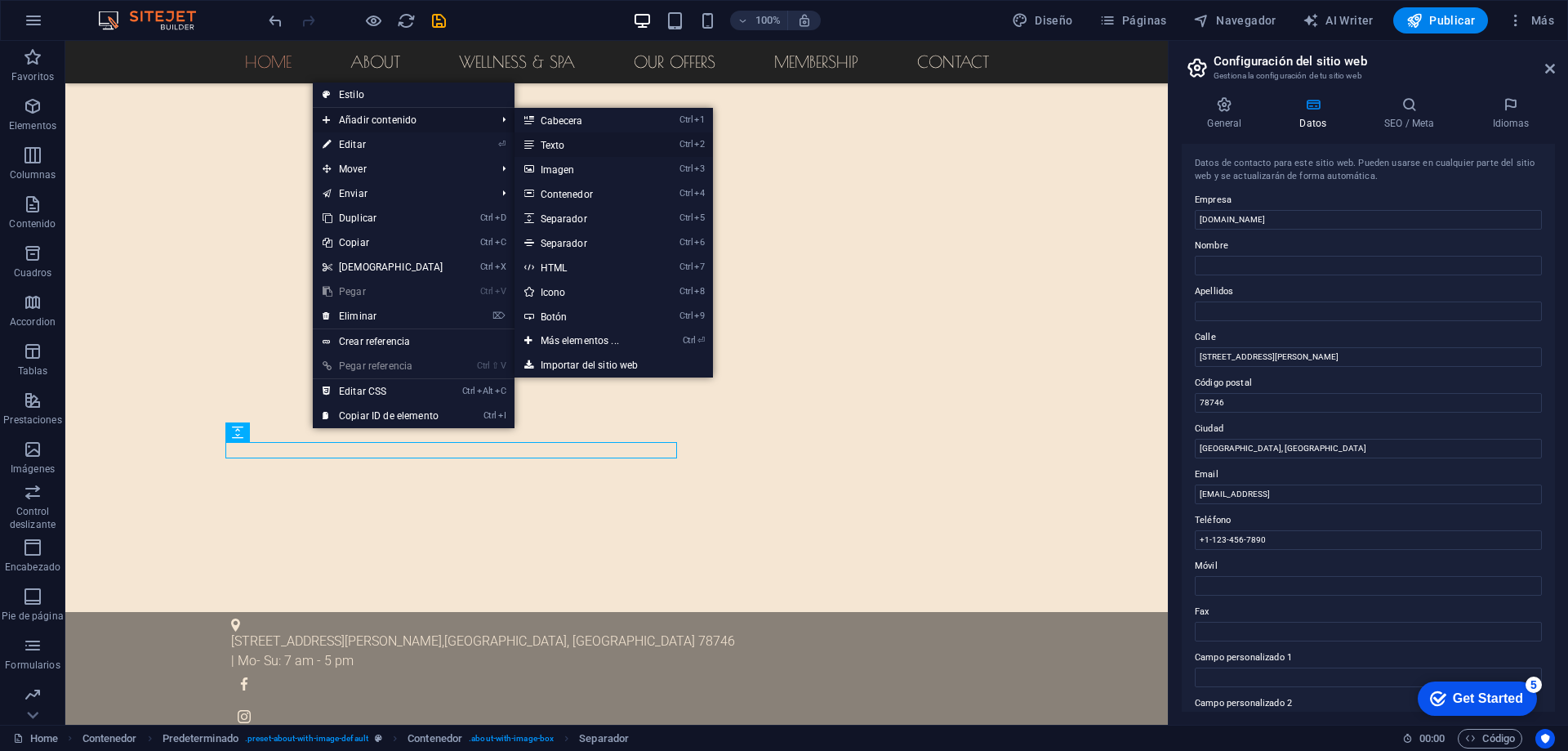
click at [583, 142] on link "Ctrl 2 Texto" at bounding box center [583, 144] width 138 height 24
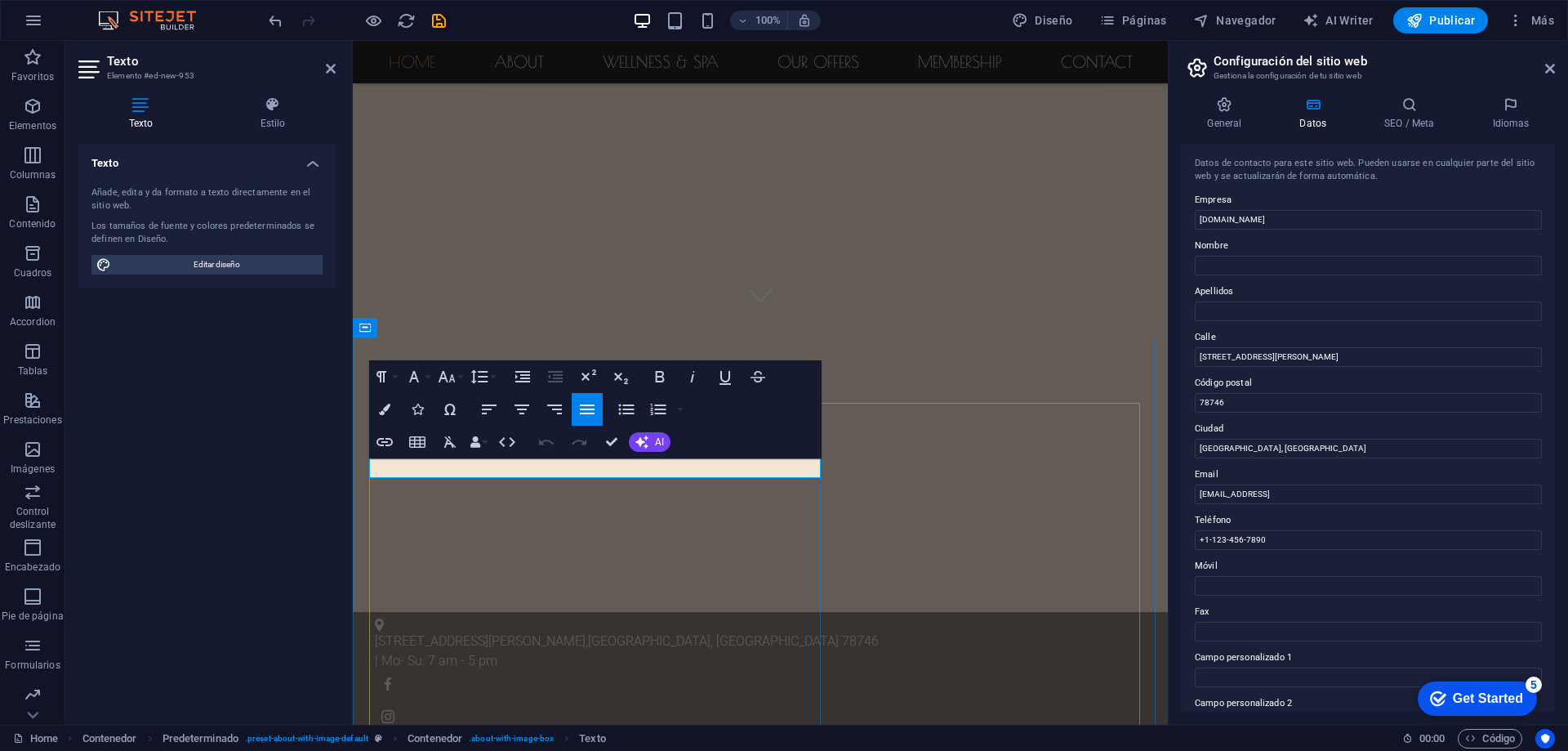
drag, startPoint x: 506, startPoint y: 468, endPoint x: 365, endPoint y: 467, distance: 141.0
click at [522, 408] on icon "button" at bounding box center [522, 409] width 20 height 20
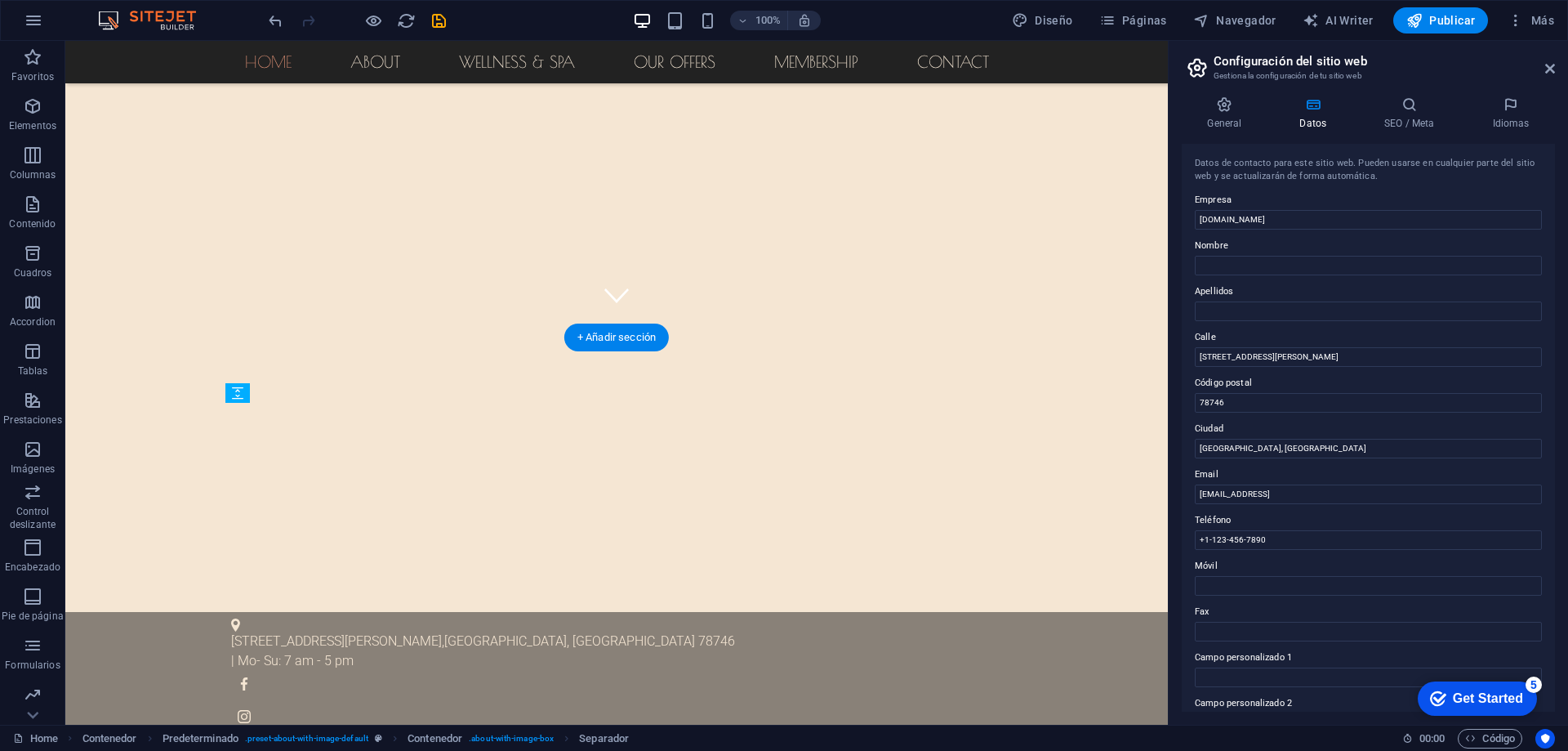
drag, startPoint x: 432, startPoint y: 449, endPoint x: 431, endPoint y: 472, distance: 23.0
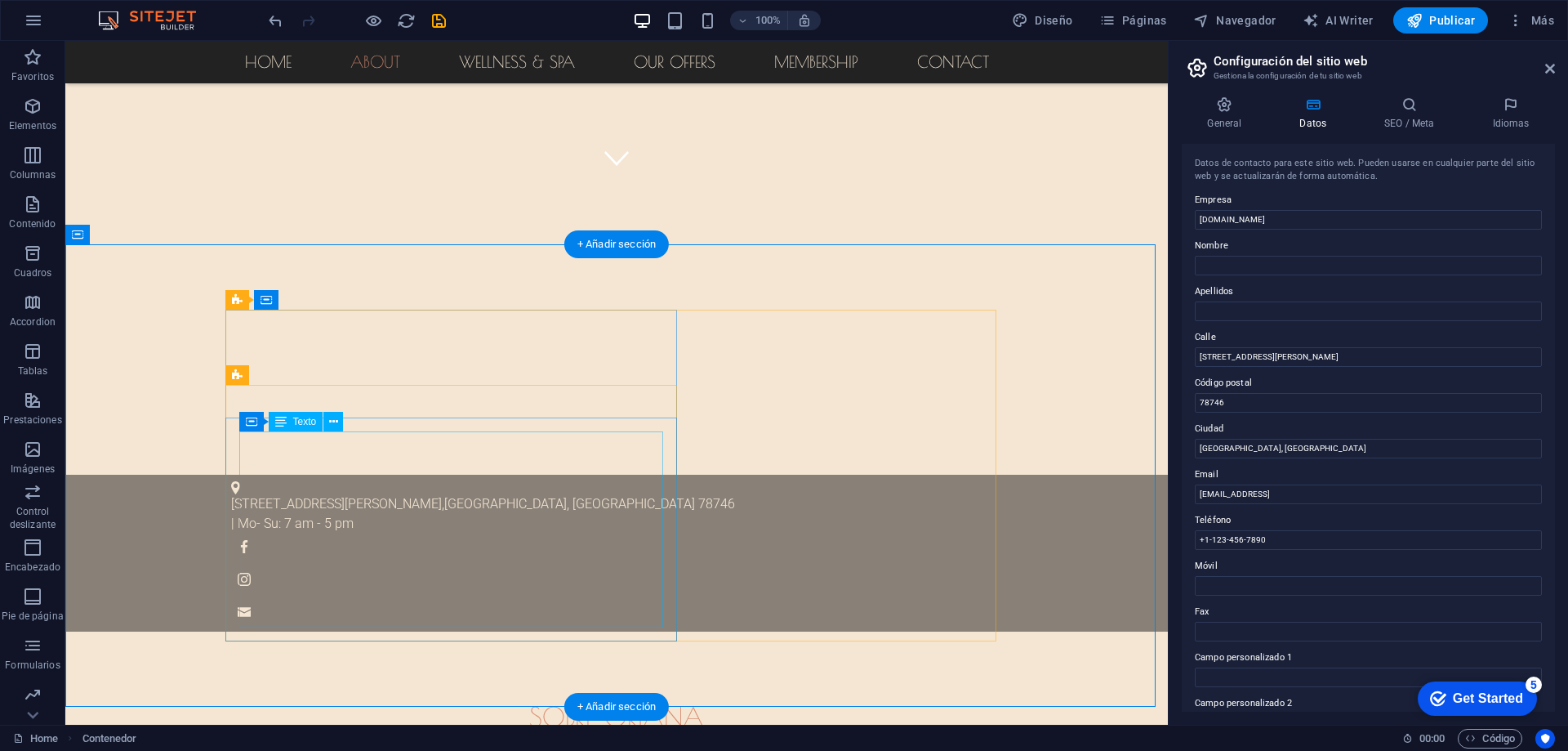
scroll to position [572, 0]
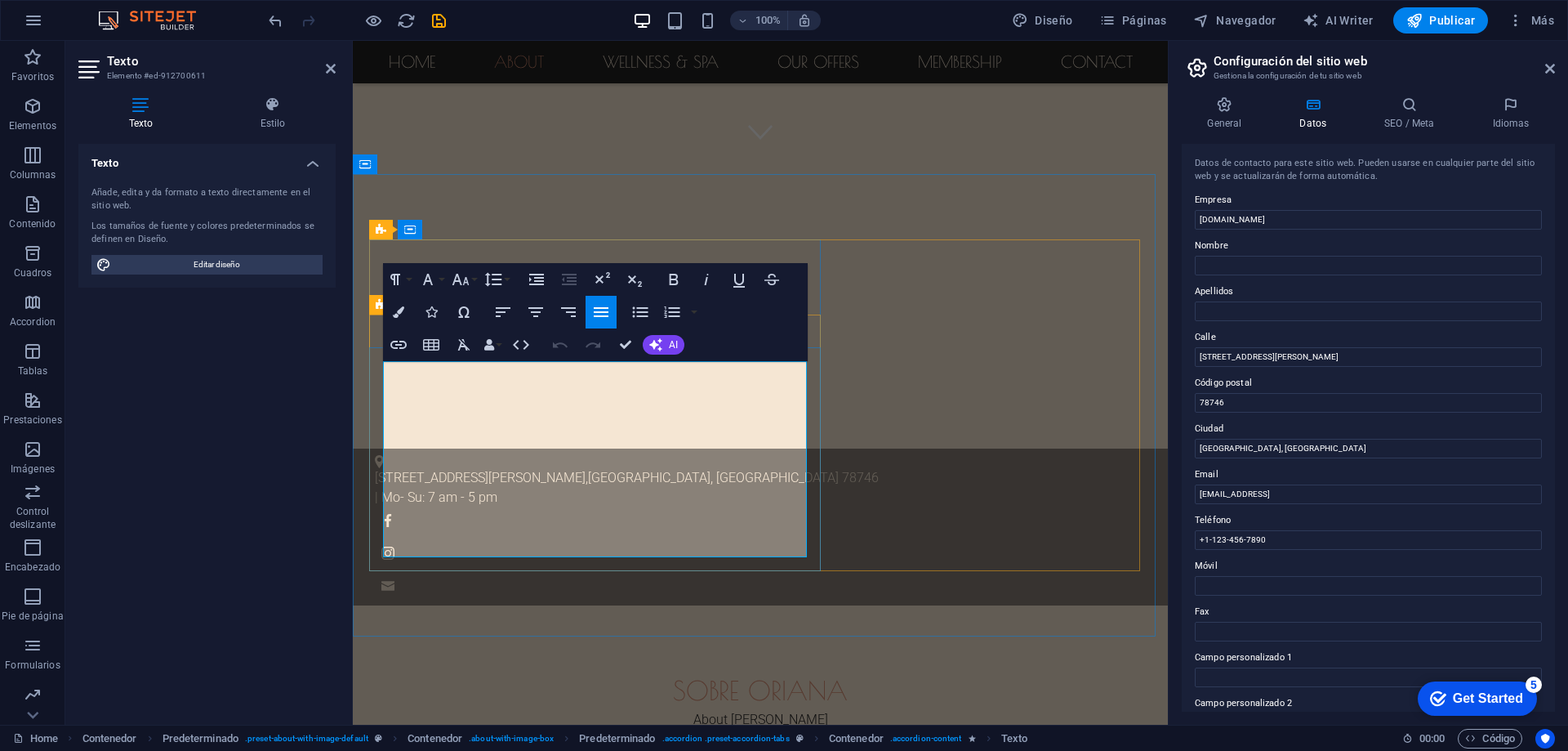
drag, startPoint x: 562, startPoint y: 426, endPoint x: 419, endPoint y: 406, distance: 144.4
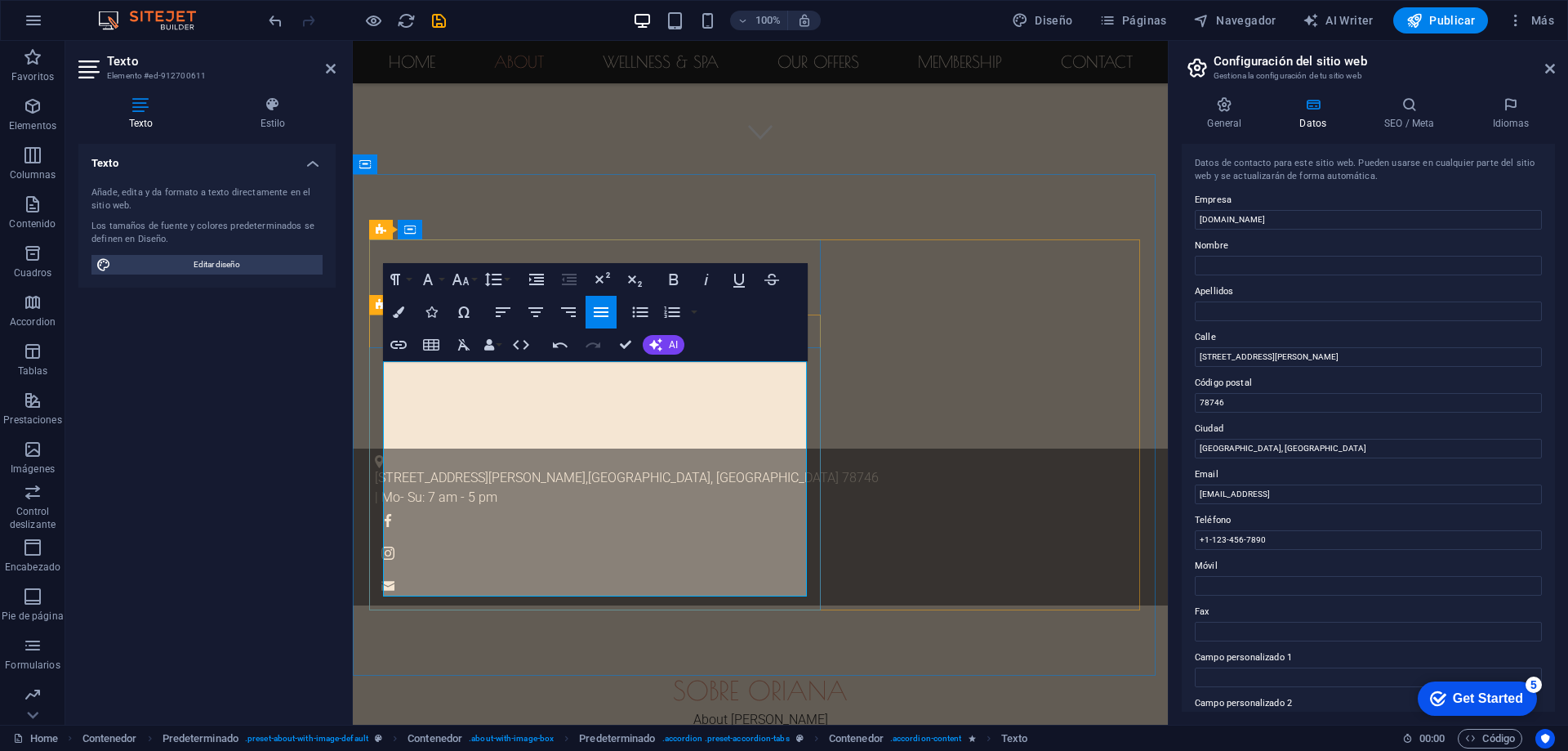
drag, startPoint x: 496, startPoint y: 476, endPoint x: 607, endPoint y: 583, distance: 154.2
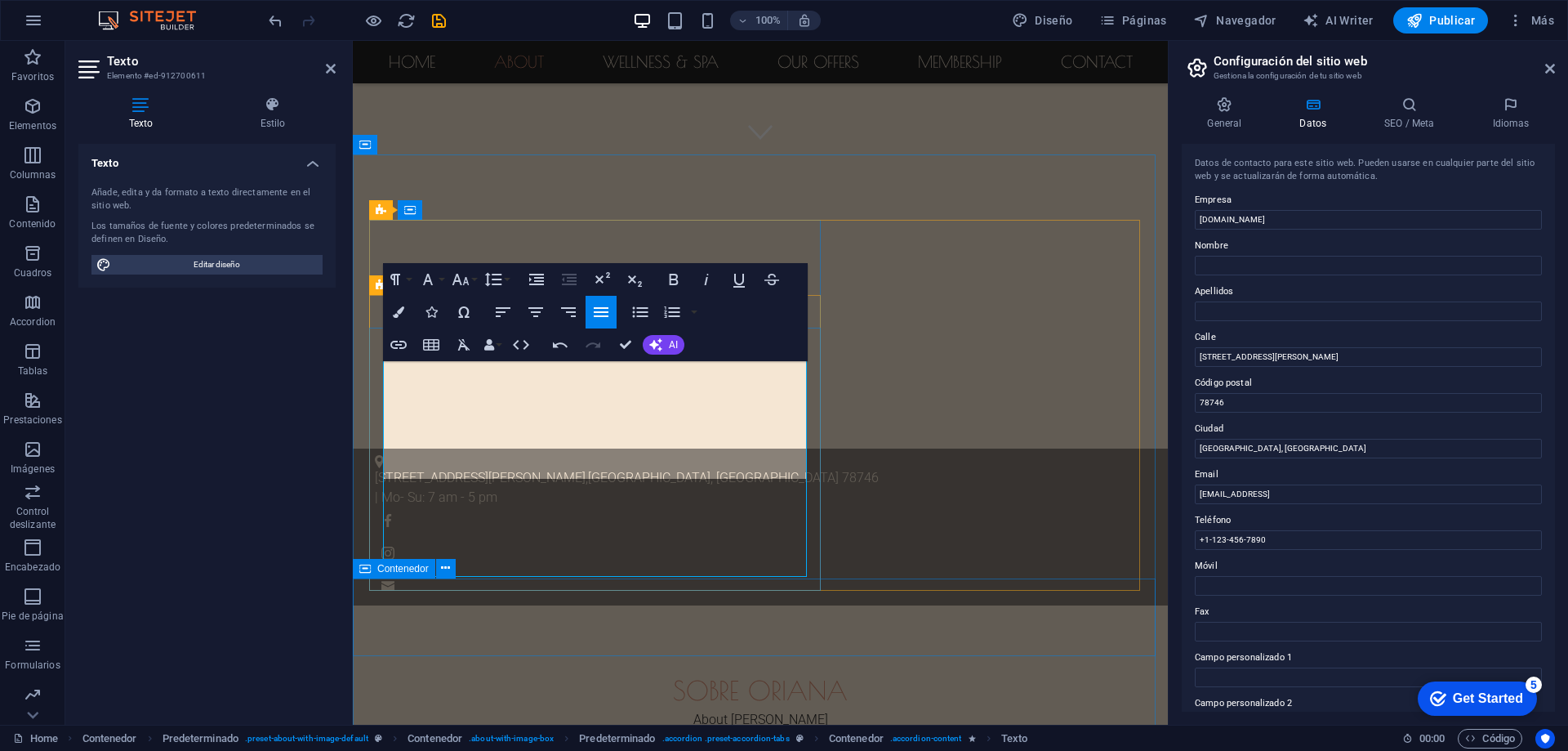
scroll to position [592, 0]
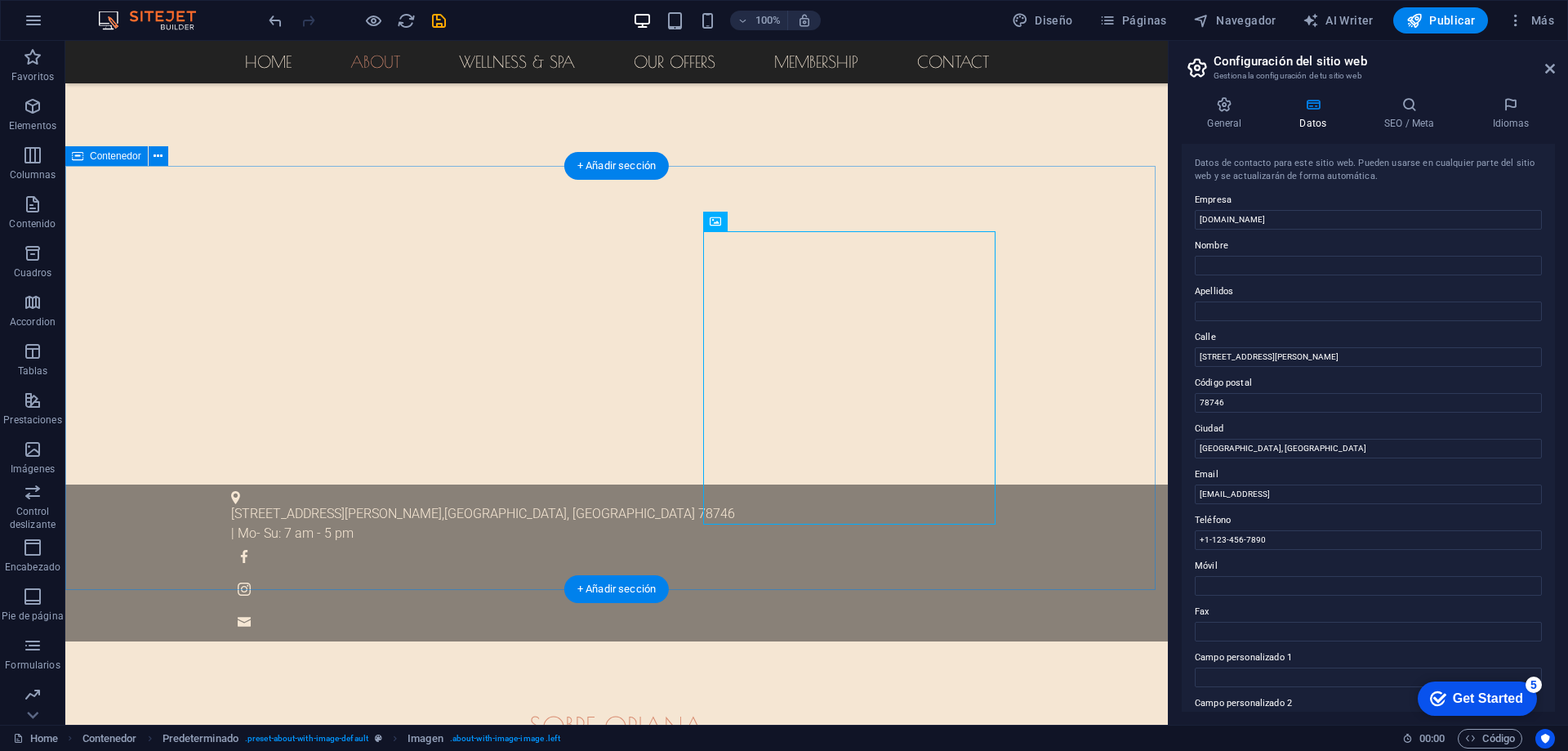
scroll to position [510, 0]
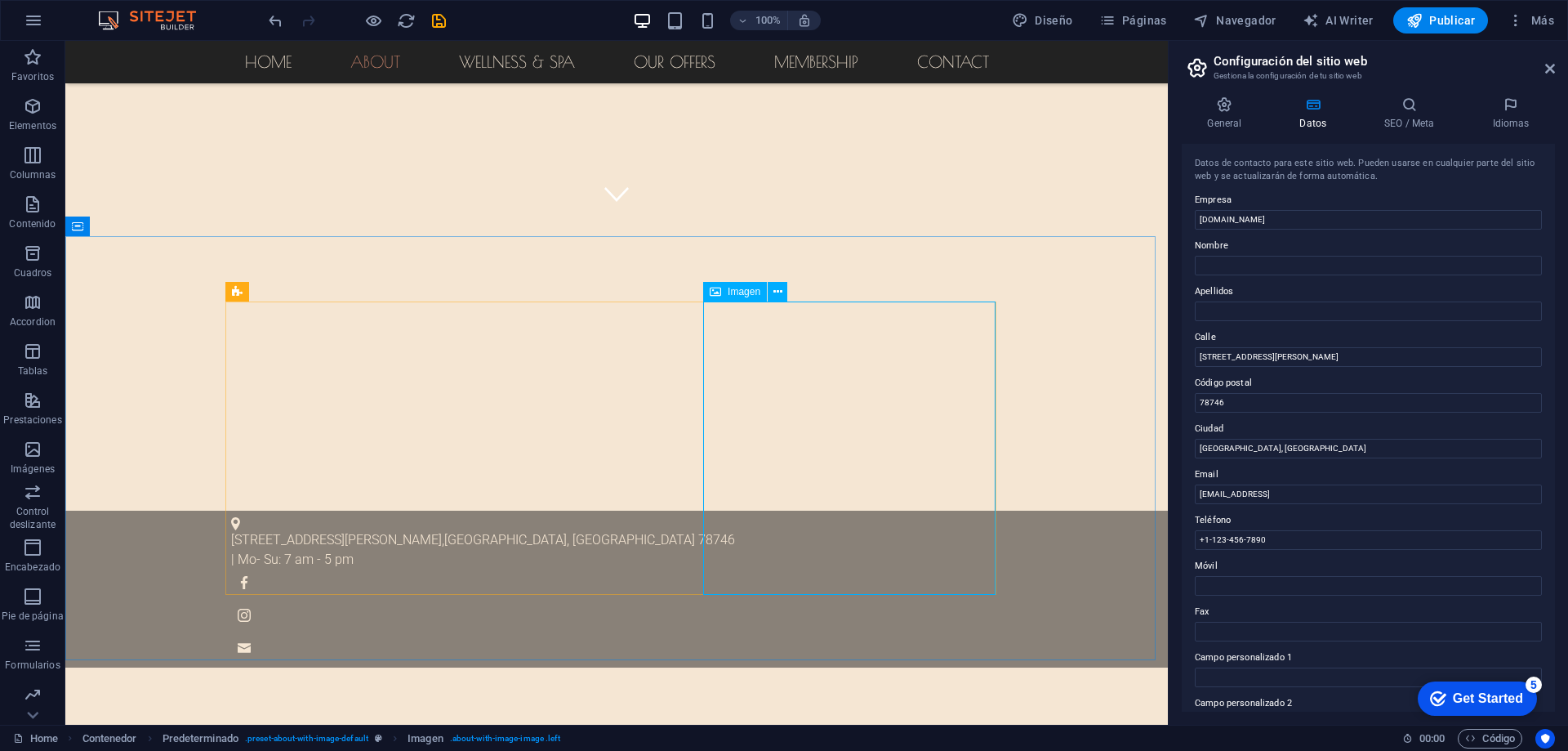
click at [748, 294] on span "Imagen" at bounding box center [744, 292] width 33 height 10
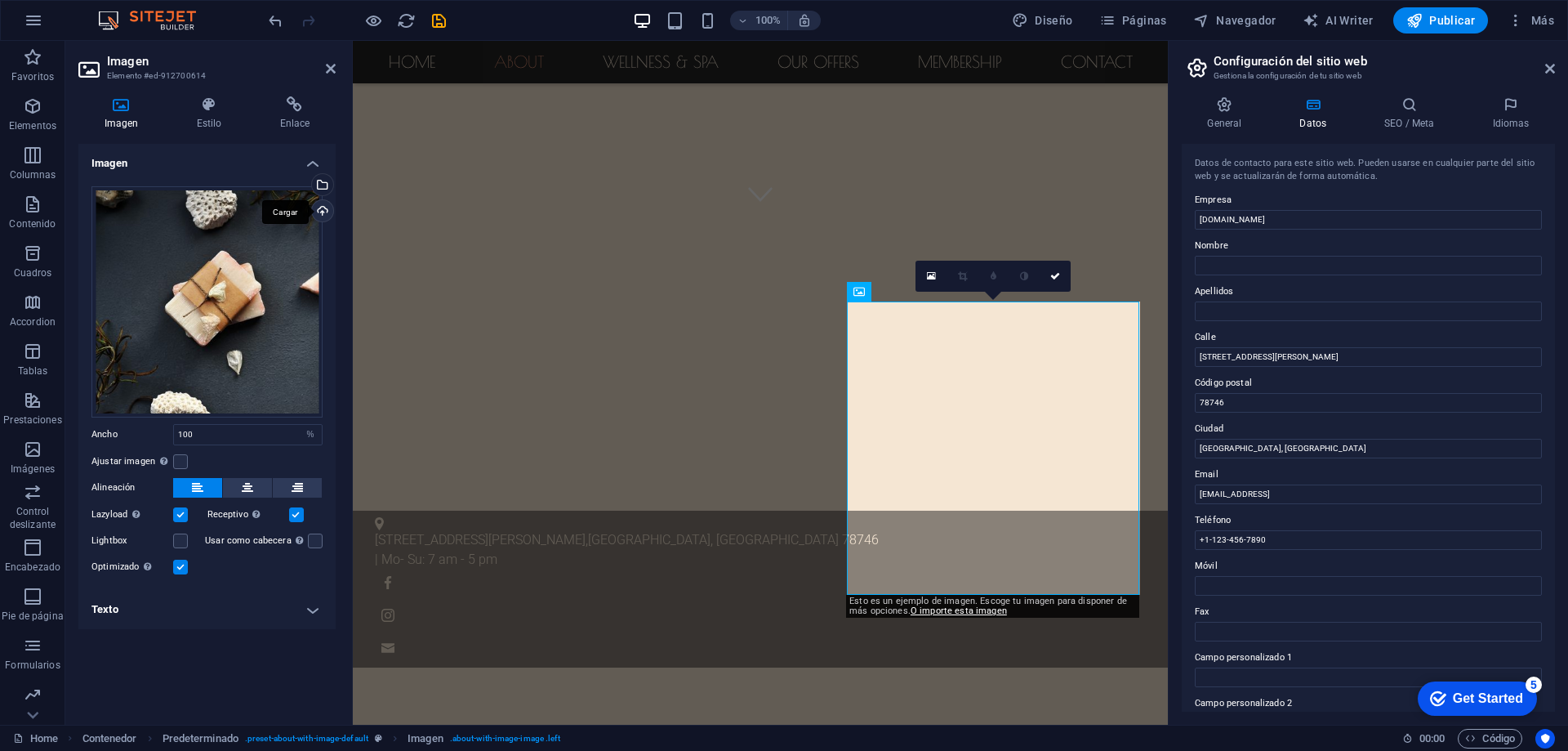
click at [326, 213] on div "Cargar" at bounding box center [320, 212] width 24 height 24
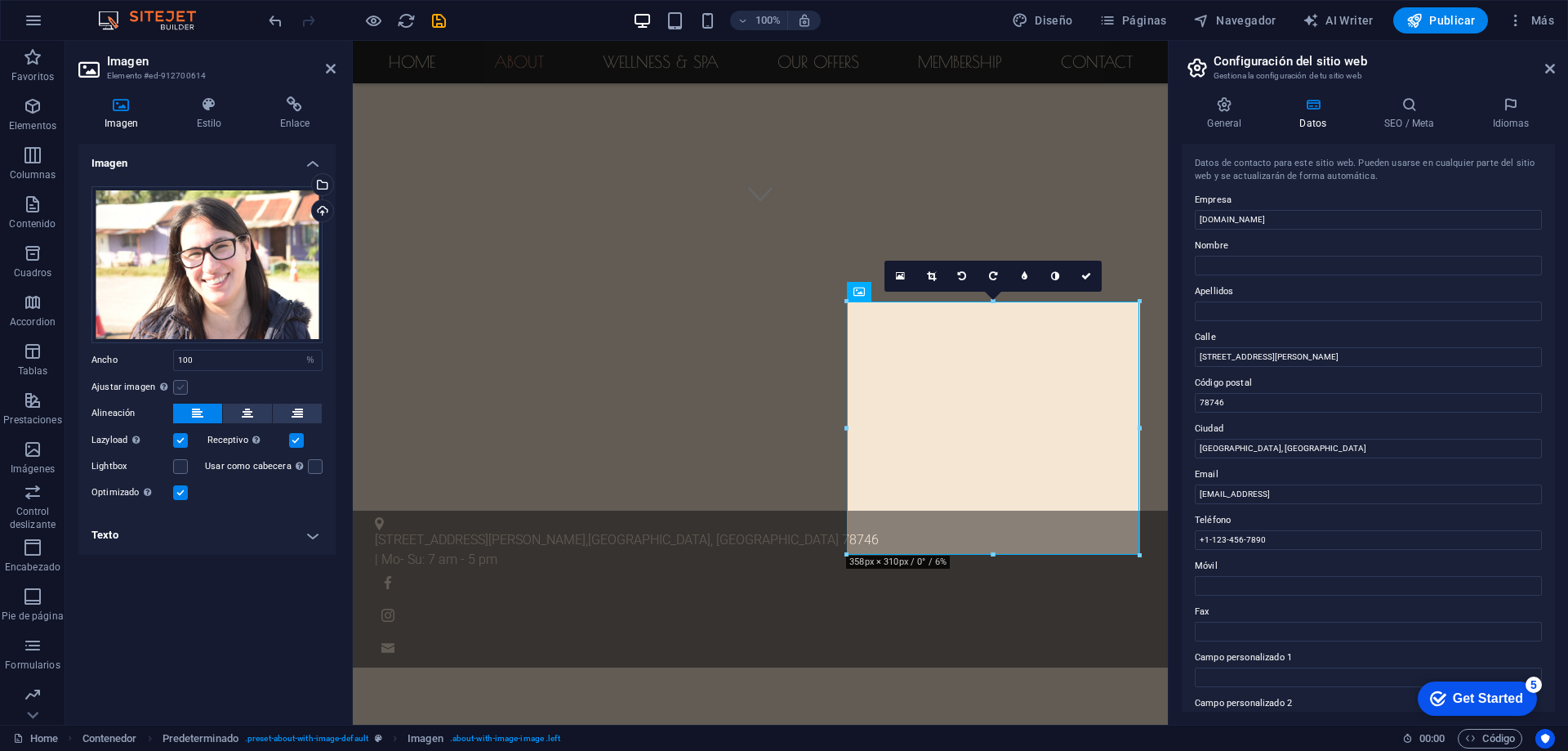
click at [179, 388] on label at bounding box center [180, 387] width 14 height 14
click at [0, 0] on input "Ajustar imagen Ajustar imagen automáticamente a un ancho y alto fijo" at bounding box center [0, 0] width 0 height 0
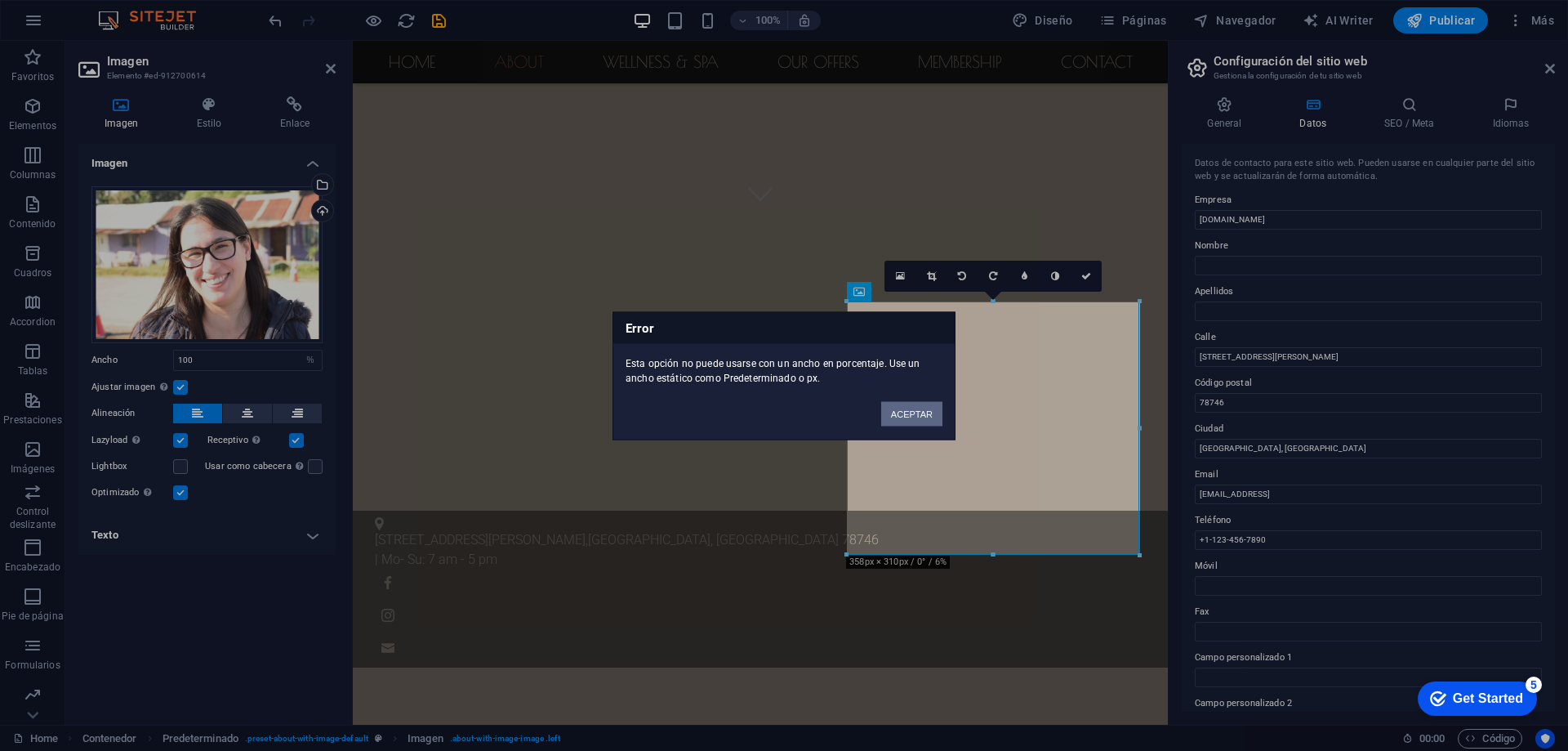
click at [904, 411] on button "ACEPTAR" at bounding box center [912, 413] width 62 height 24
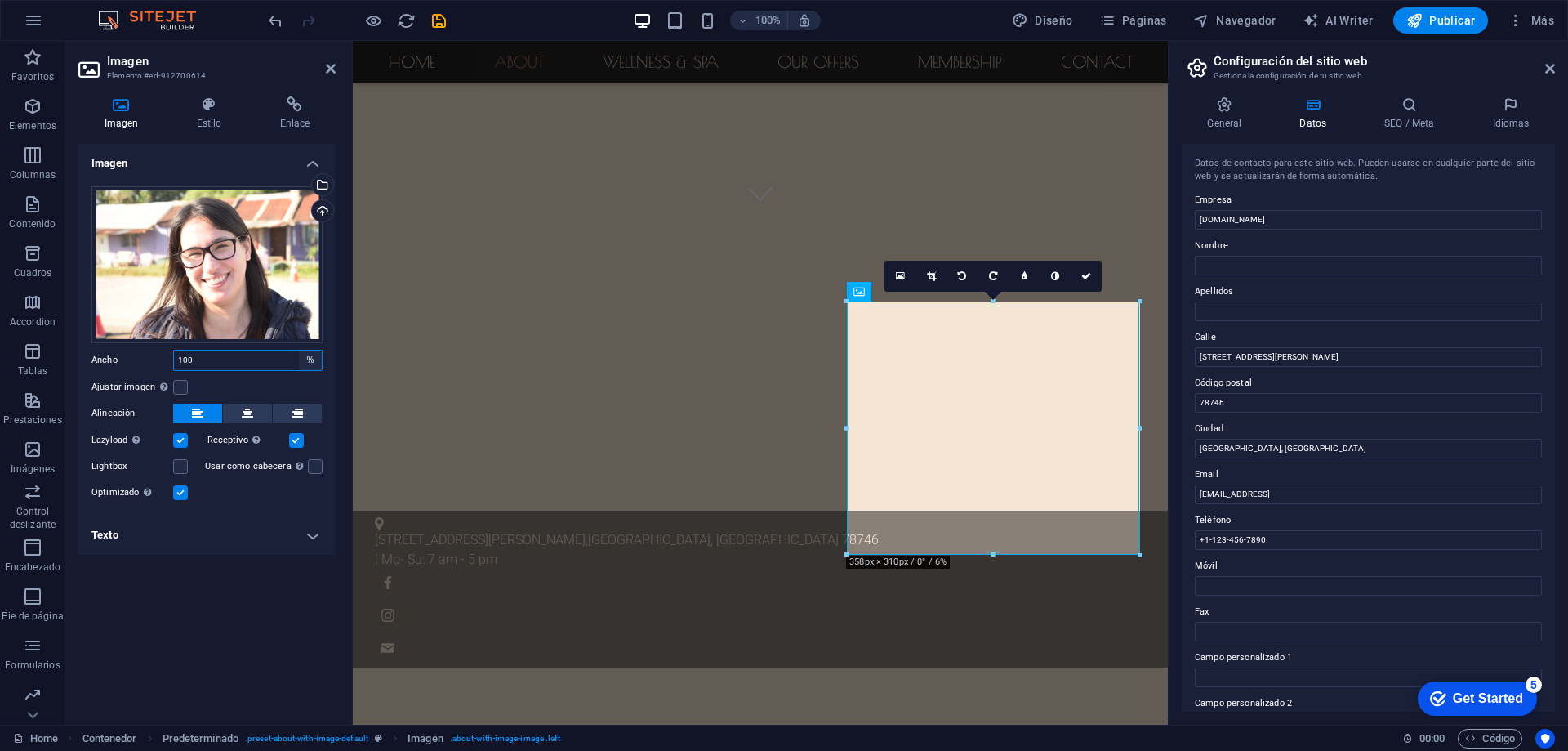
click at [316, 360] on select "Predeterminado automático px rem % em vh vw" at bounding box center [310, 361] width 23 height 20
select select "px"
click at [299, 351] on select "Predeterminado automático px rem % em vh vw" at bounding box center [310, 361] width 23 height 20
type input "358"
click at [311, 351] on select "Predeterminado automático px rem % em vh vw" at bounding box center [310, 361] width 23 height 20
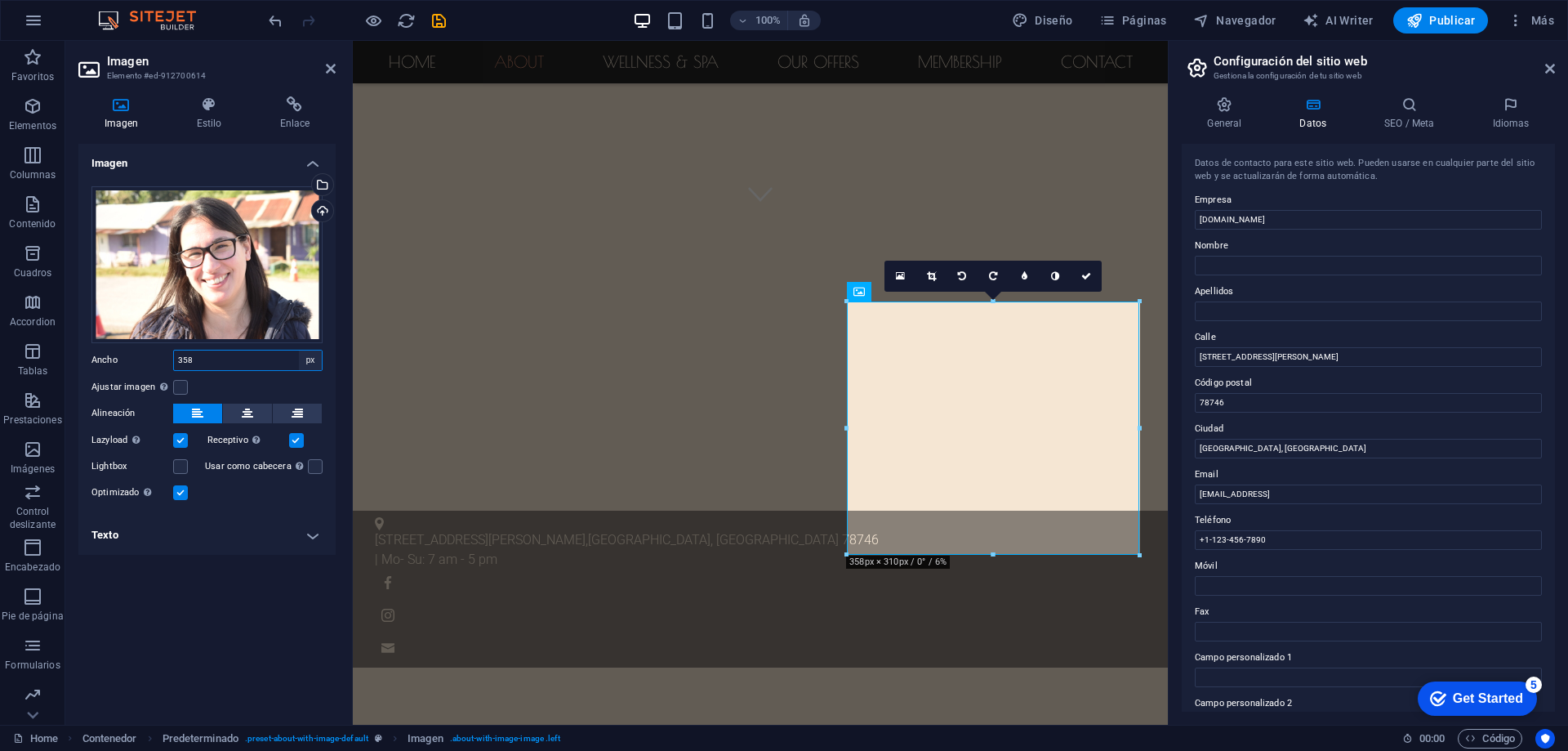
select select "auto"
click at [299, 351] on select "Predeterminado automático px rem % em vh vw" at bounding box center [310, 361] width 23 height 20
select select "DISABLED_OPTION_VALUE"
click at [180, 464] on label at bounding box center [180, 467] width 14 height 14
click at [0, 0] on input "Lightbox" at bounding box center [0, 0] width 0 height 0
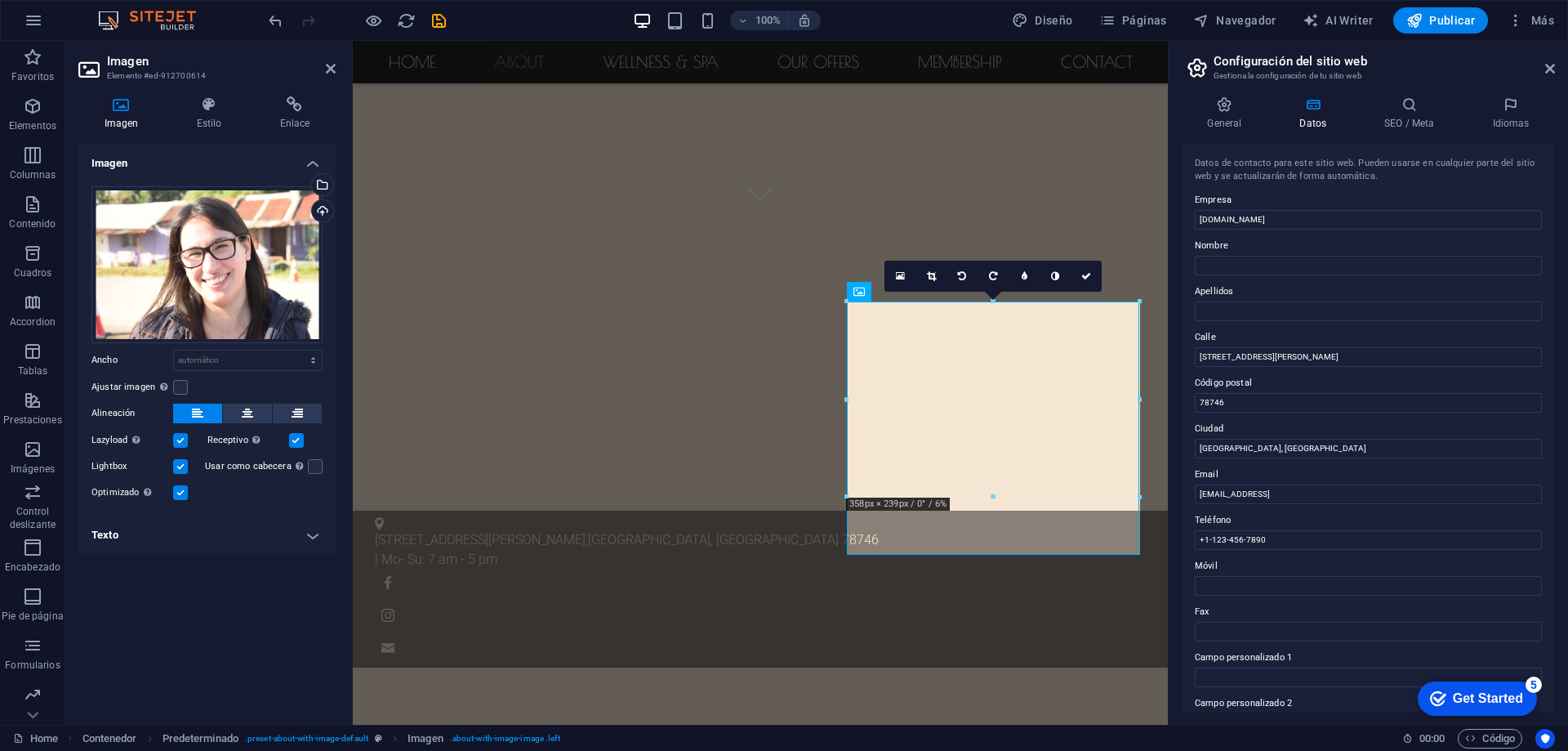
click at [179, 445] on label at bounding box center [180, 440] width 14 height 14
click at [0, 0] on input "Lazyload La carga de imágenes tras la carga de la página mejora la velocidad de…" at bounding box center [0, 0] width 0 height 0
click at [181, 469] on label at bounding box center [180, 467] width 14 height 14
click at [0, 0] on input "Lightbox" at bounding box center [0, 0] width 0 height 0
click at [184, 491] on label at bounding box center [180, 493] width 14 height 14
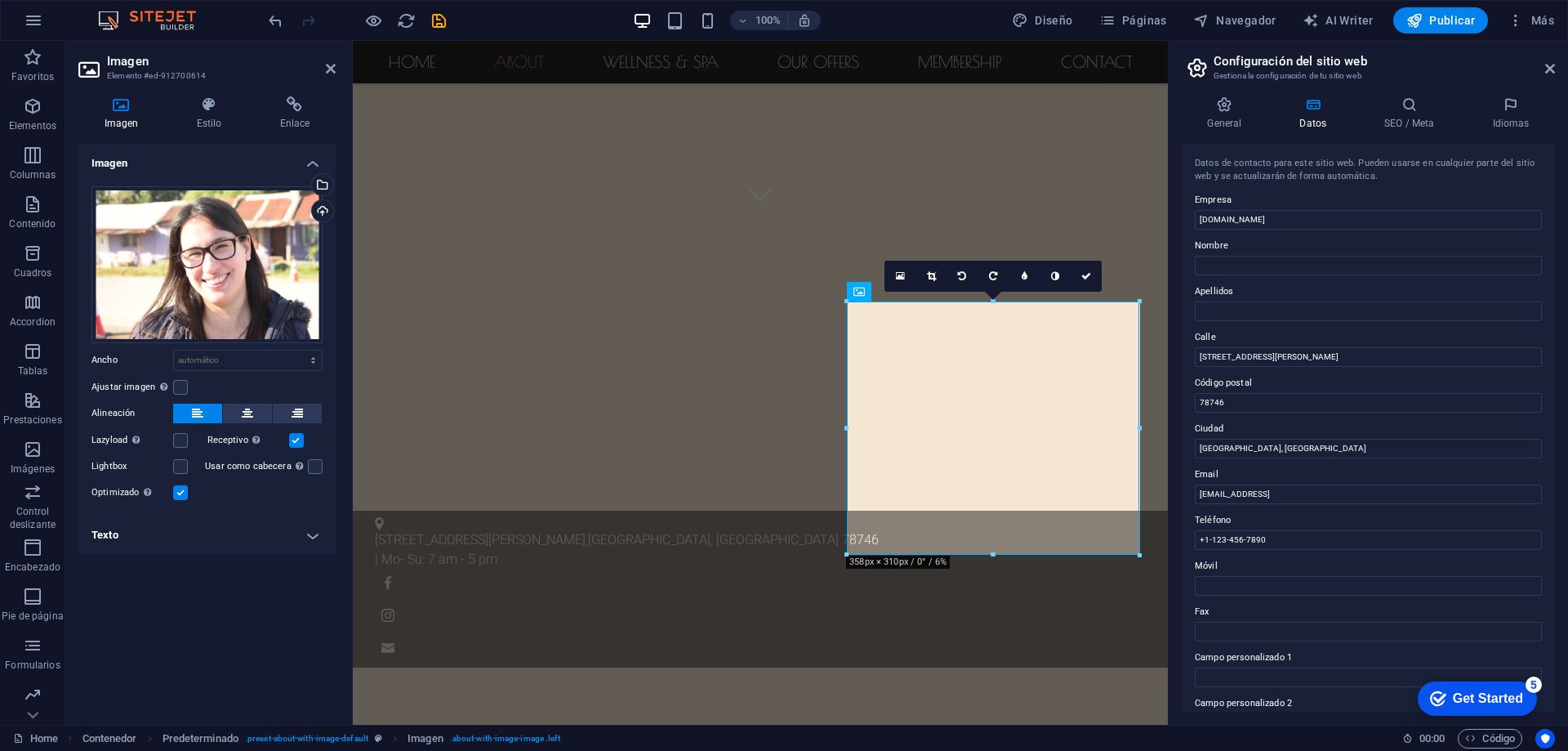
click at [0, 0] on input "Optimizado Las imágenes se comprimen para así mejorar la velocidad de las págin…" at bounding box center [0, 0] width 0 height 0
click at [181, 492] on label at bounding box center [180, 493] width 14 height 14
click at [0, 0] on input "Optimizado Las imágenes se comprimen para así mejorar la velocidad de las págin…" at bounding box center [0, 0] width 0 height 0
drag, startPoint x: 287, startPoint y: 441, endPoint x: 295, endPoint y: 439, distance: 8.2
click at [293, 440] on div "Receptivo Automáticamente cargar tamaños optimizados de smartphone e imagen ret…" at bounding box center [265, 440] width 116 height 20
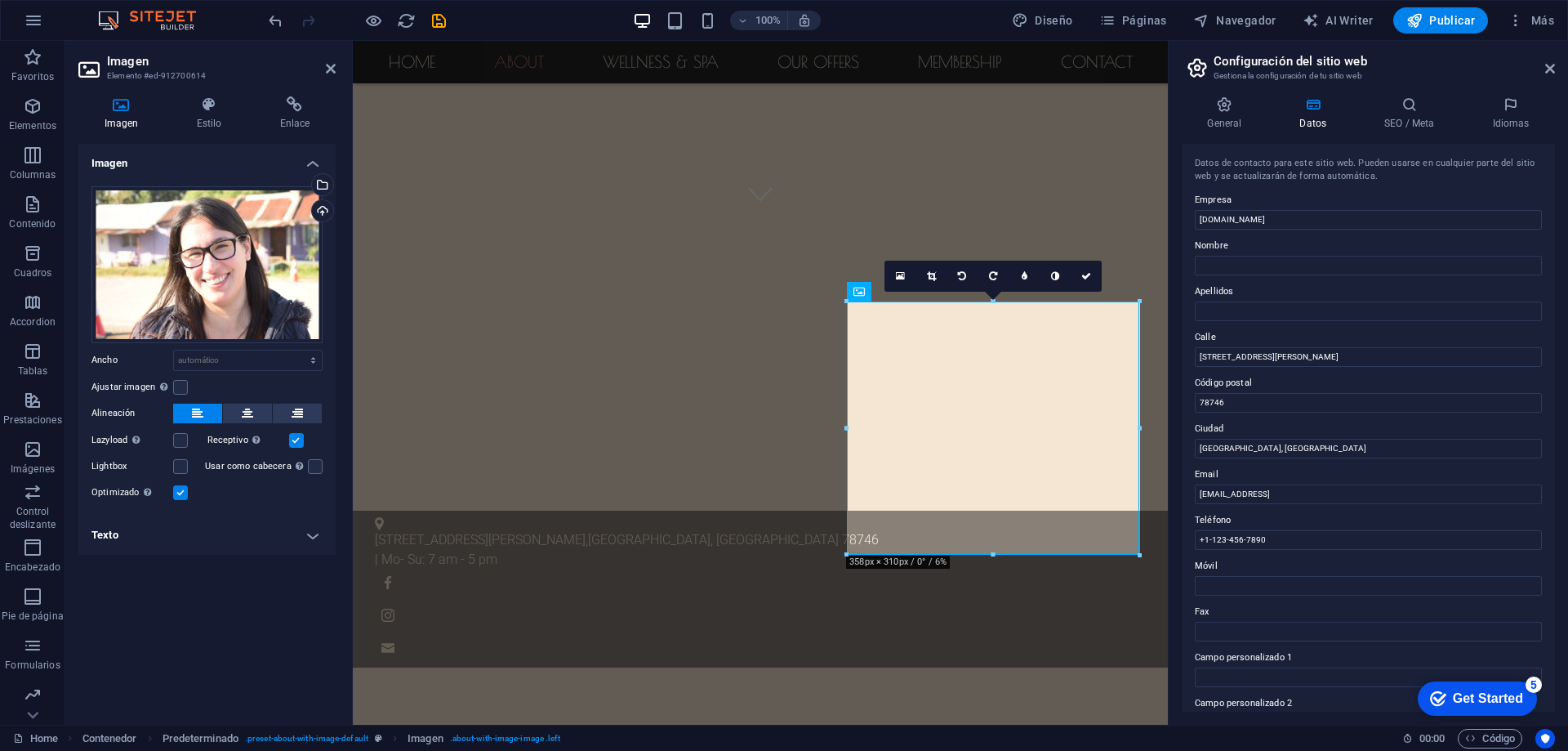
click at [295, 439] on label at bounding box center [296, 440] width 14 height 14
click at [0, 0] on input "Receptivo Automáticamente cargar tamaños optimizados de smartphone e imagen ret…" at bounding box center [0, 0] width 0 height 0
click at [295, 438] on label at bounding box center [296, 440] width 14 height 14
click at [0, 0] on input "Receptivo Automáticamente cargar tamaños optimizados de smartphone e imagen ret…" at bounding box center [0, 0] width 0 height 0
click at [252, 411] on icon at bounding box center [247, 414] width 12 height 20
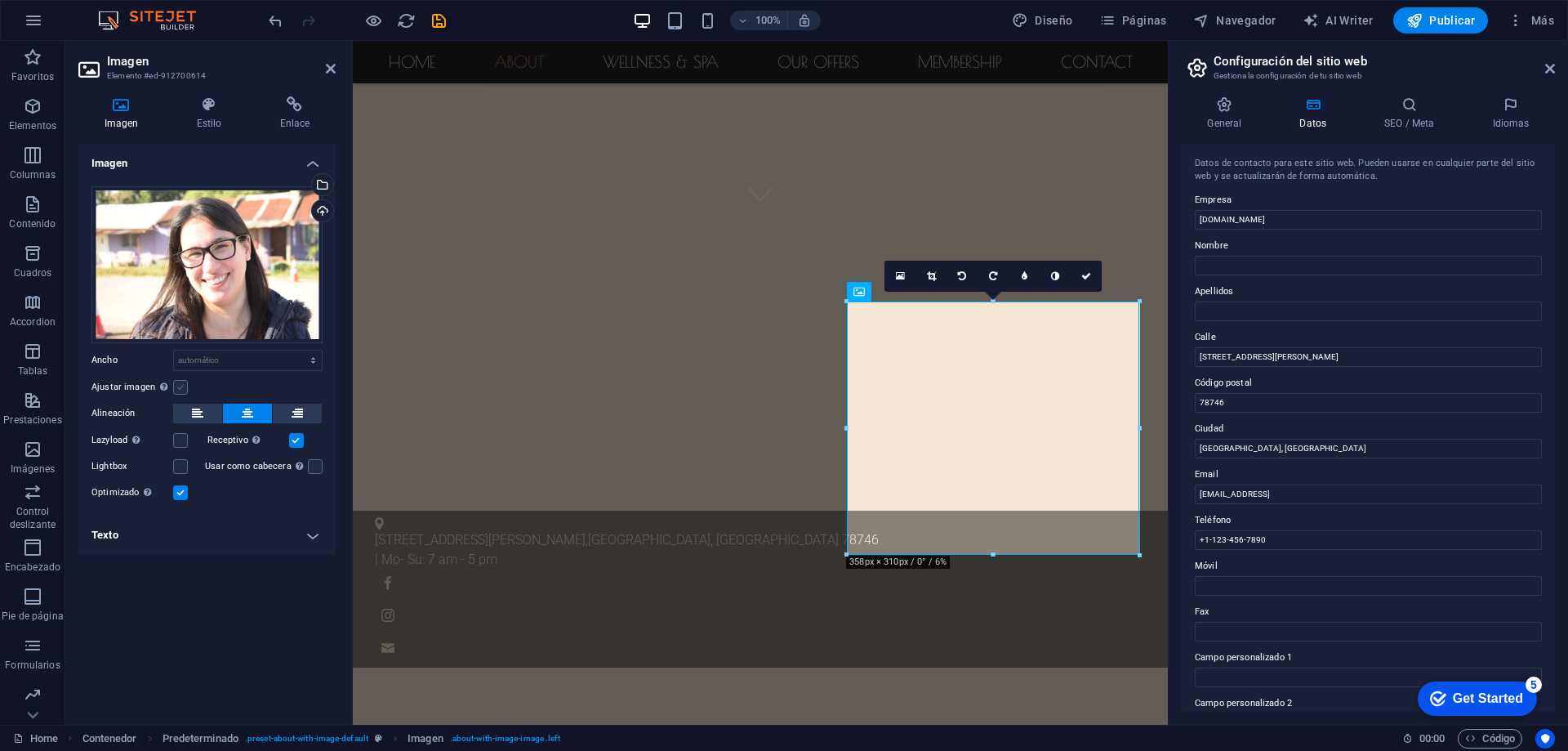
click at [185, 388] on label at bounding box center [180, 387] width 14 height 14
click at [0, 0] on input "Ajustar imagen Ajustar imagen automáticamente a un ancho y alto fijo" at bounding box center [0, 0] width 0 height 0
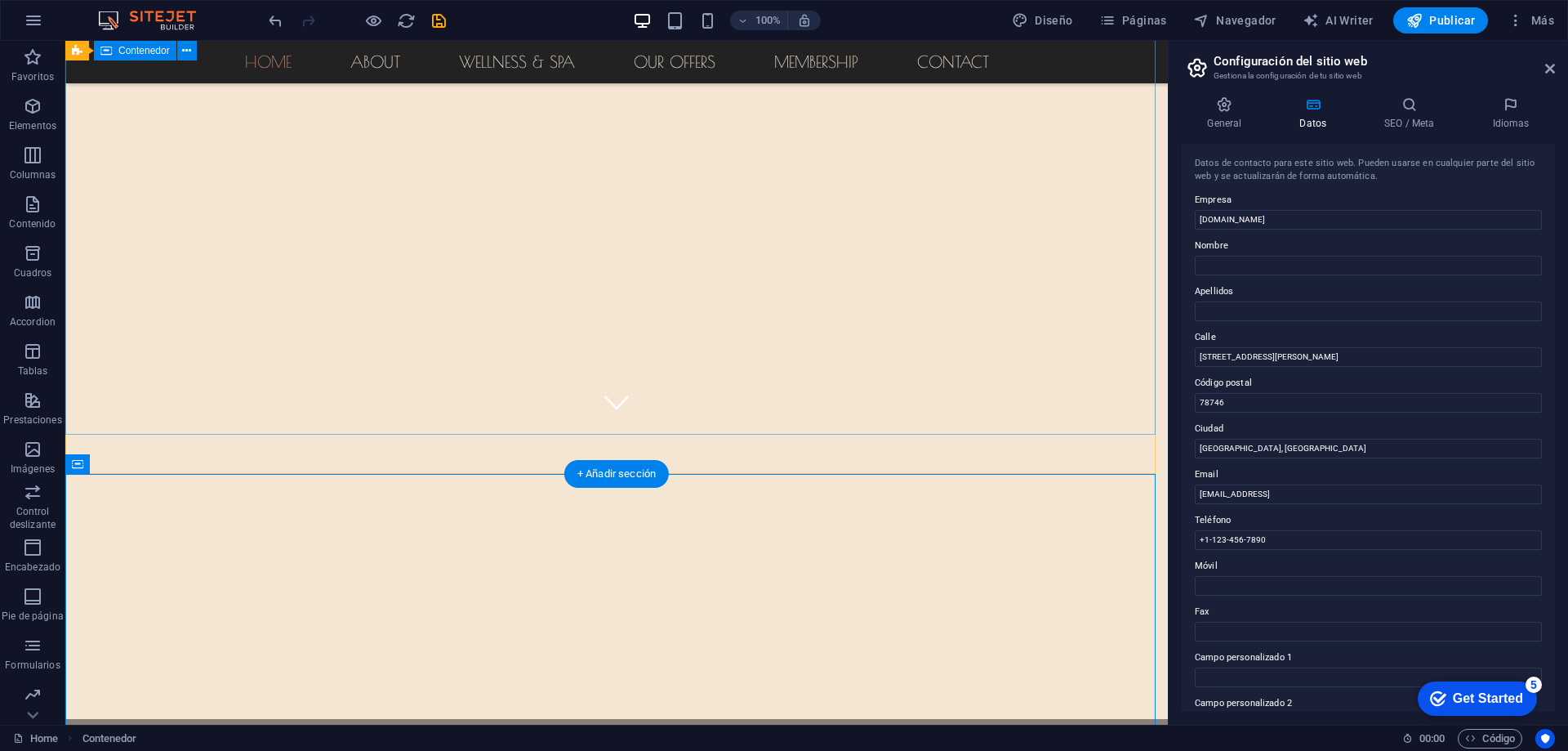
scroll to position [265, 0]
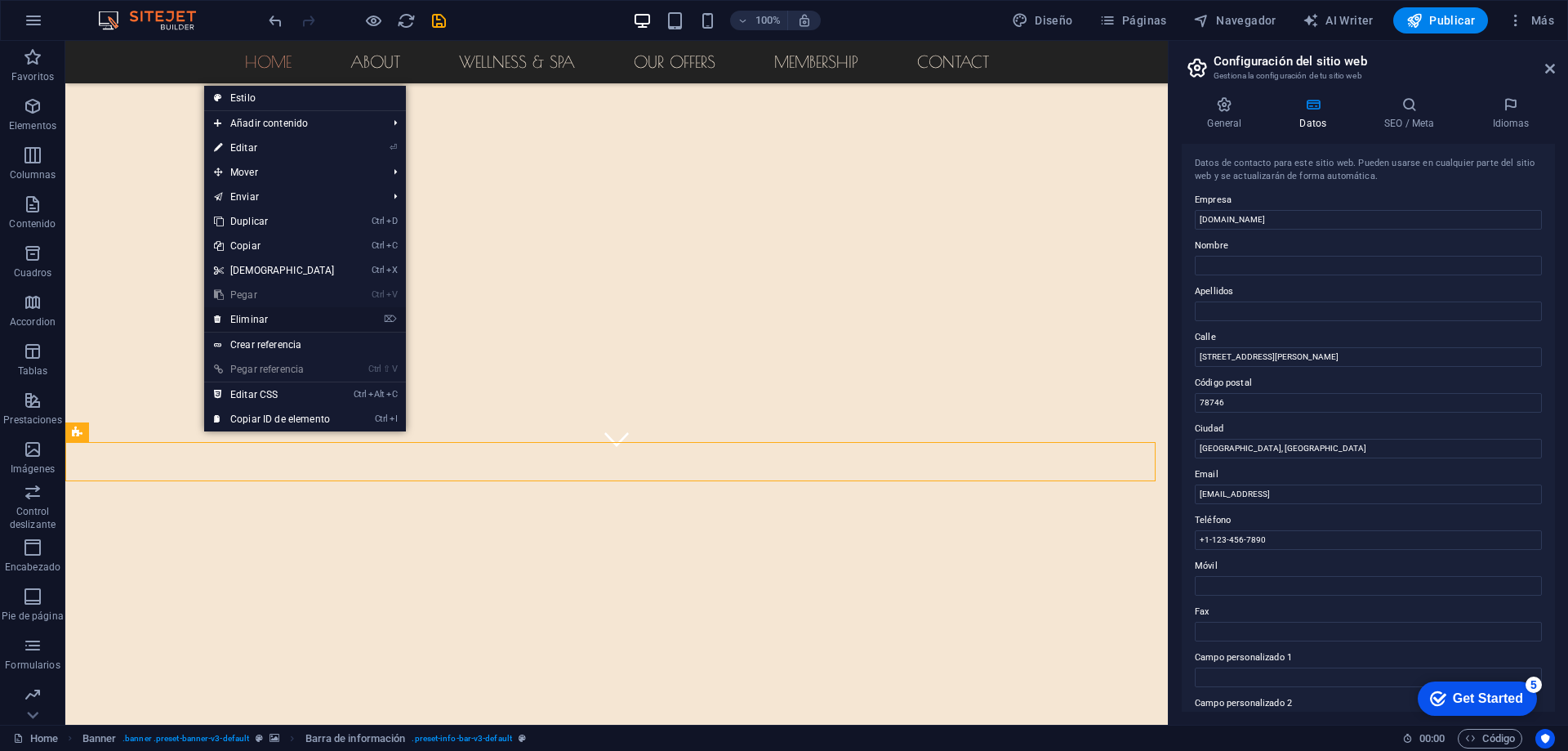
click at [254, 318] on link "⌦ Eliminar" at bounding box center [274, 319] width 140 height 24
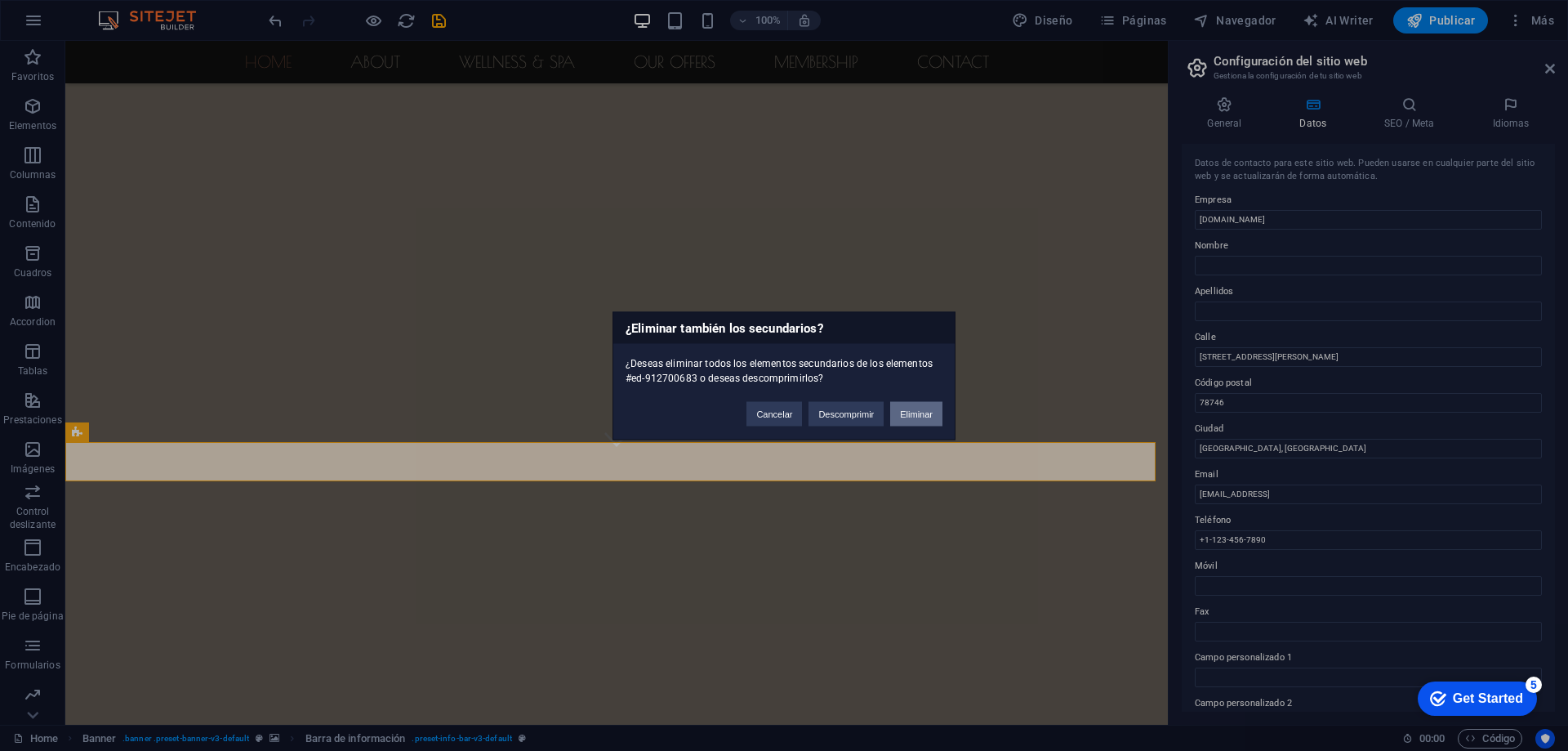
click at [907, 414] on button "Eliminar" at bounding box center [916, 413] width 53 height 24
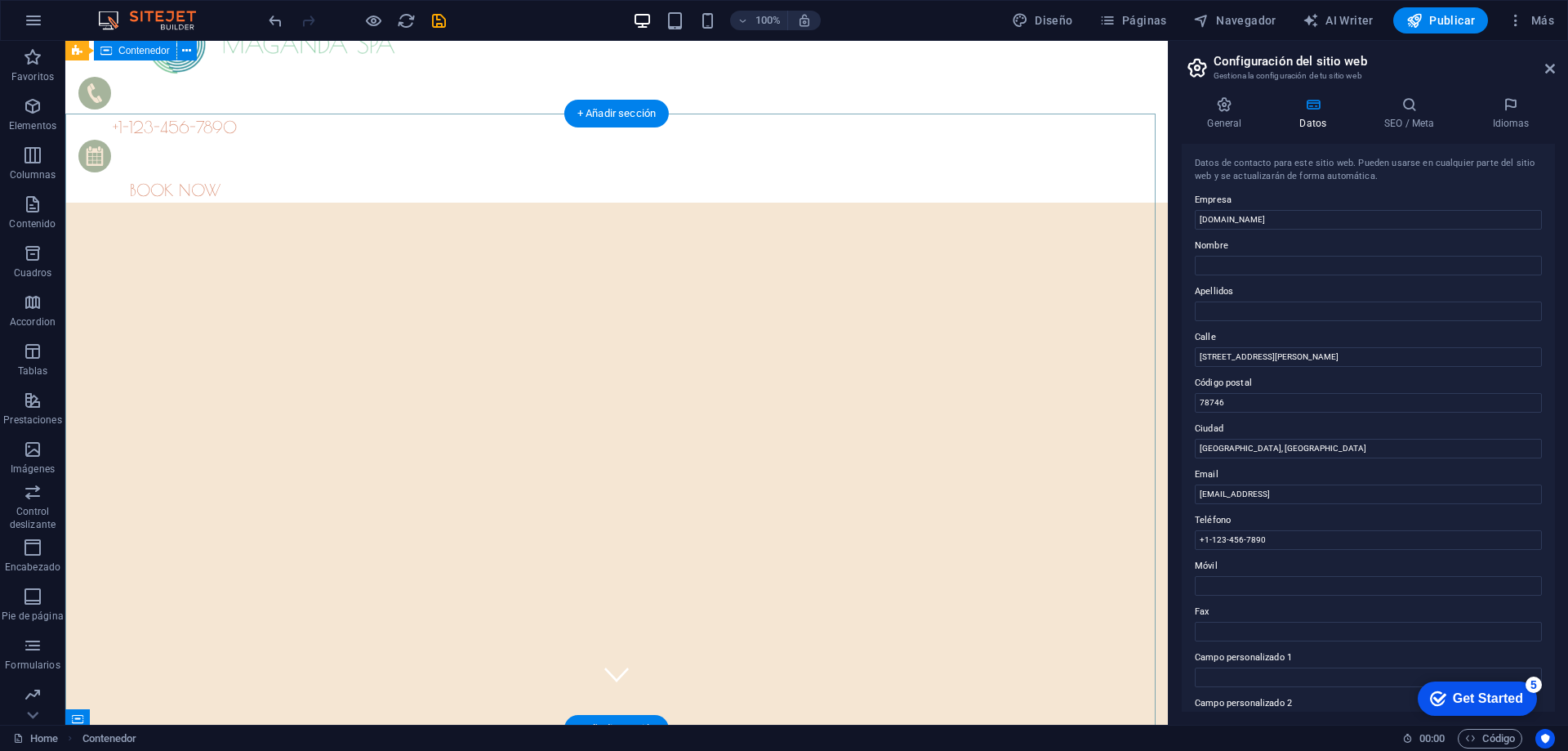
scroll to position [0, 0]
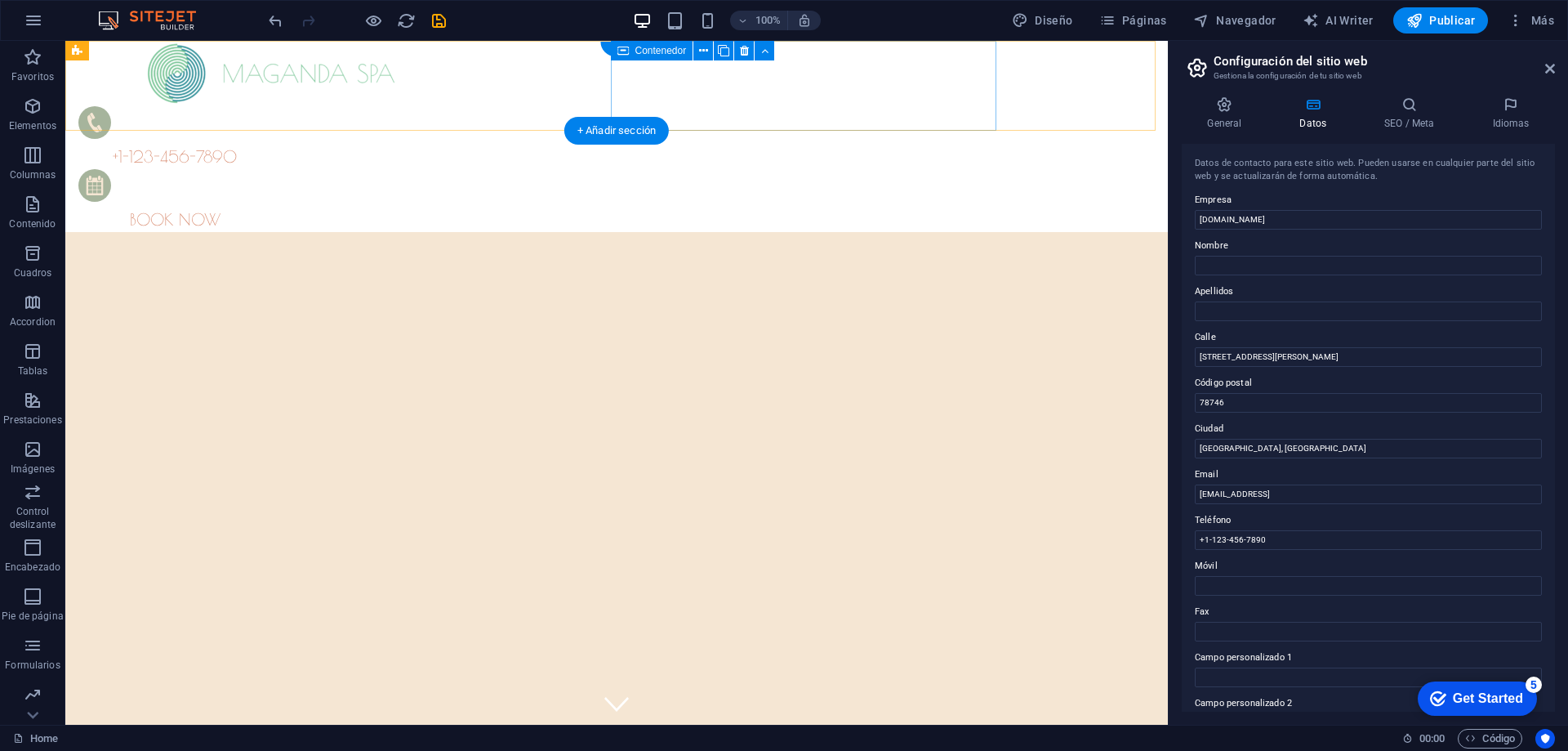
click at [464, 110] on div "+1-123-456-7890 BOOK NOW" at bounding box center [272, 168] width 386 height 126
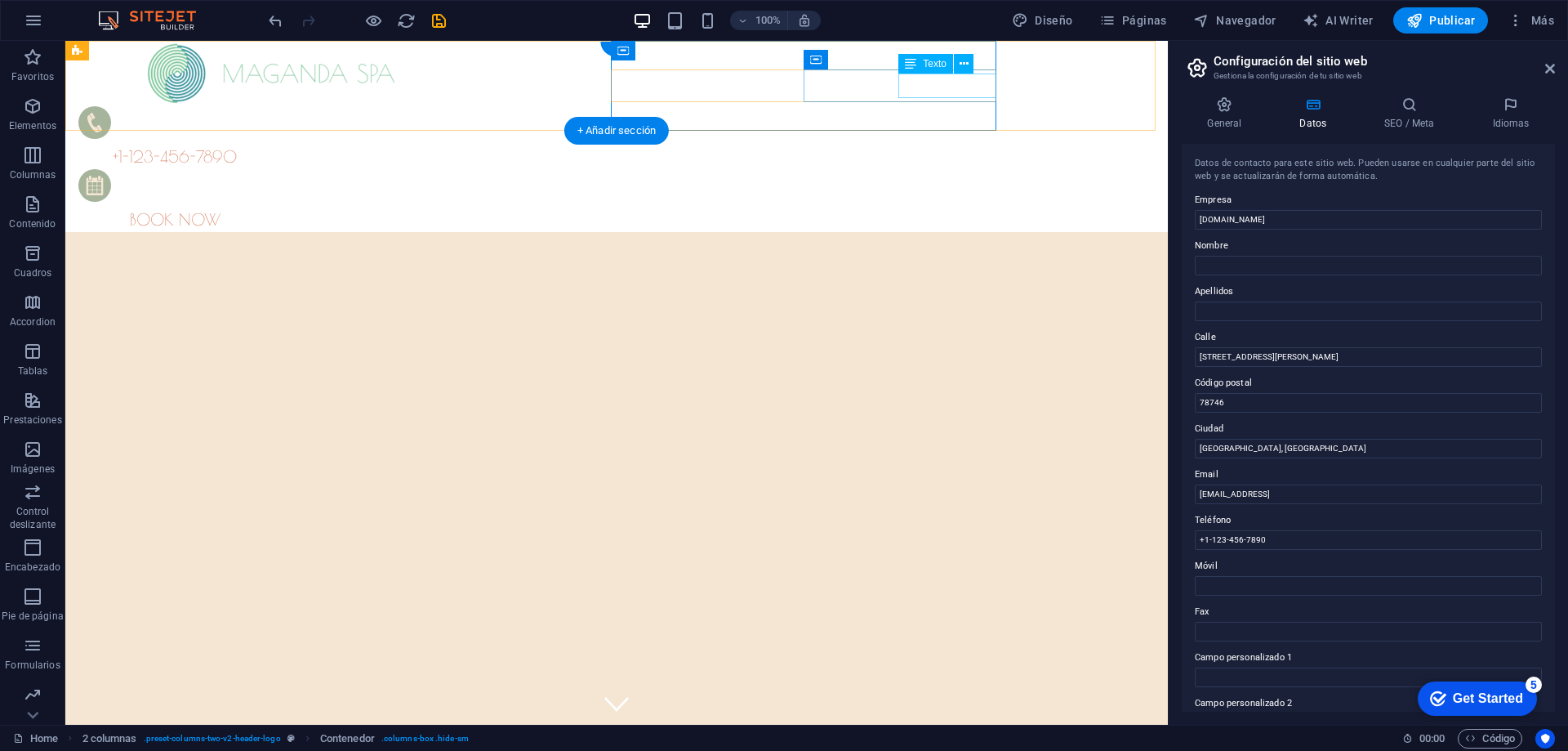
click at [271, 207] on div "BOOK NOW" at bounding box center [175, 219] width 193 height 24
click at [271, 169] on div "BOOK NOW" at bounding box center [175, 200] width 193 height 63
click at [271, 207] on div "BOOK NOW" at bounding box center [175, 219] width 193 height 24
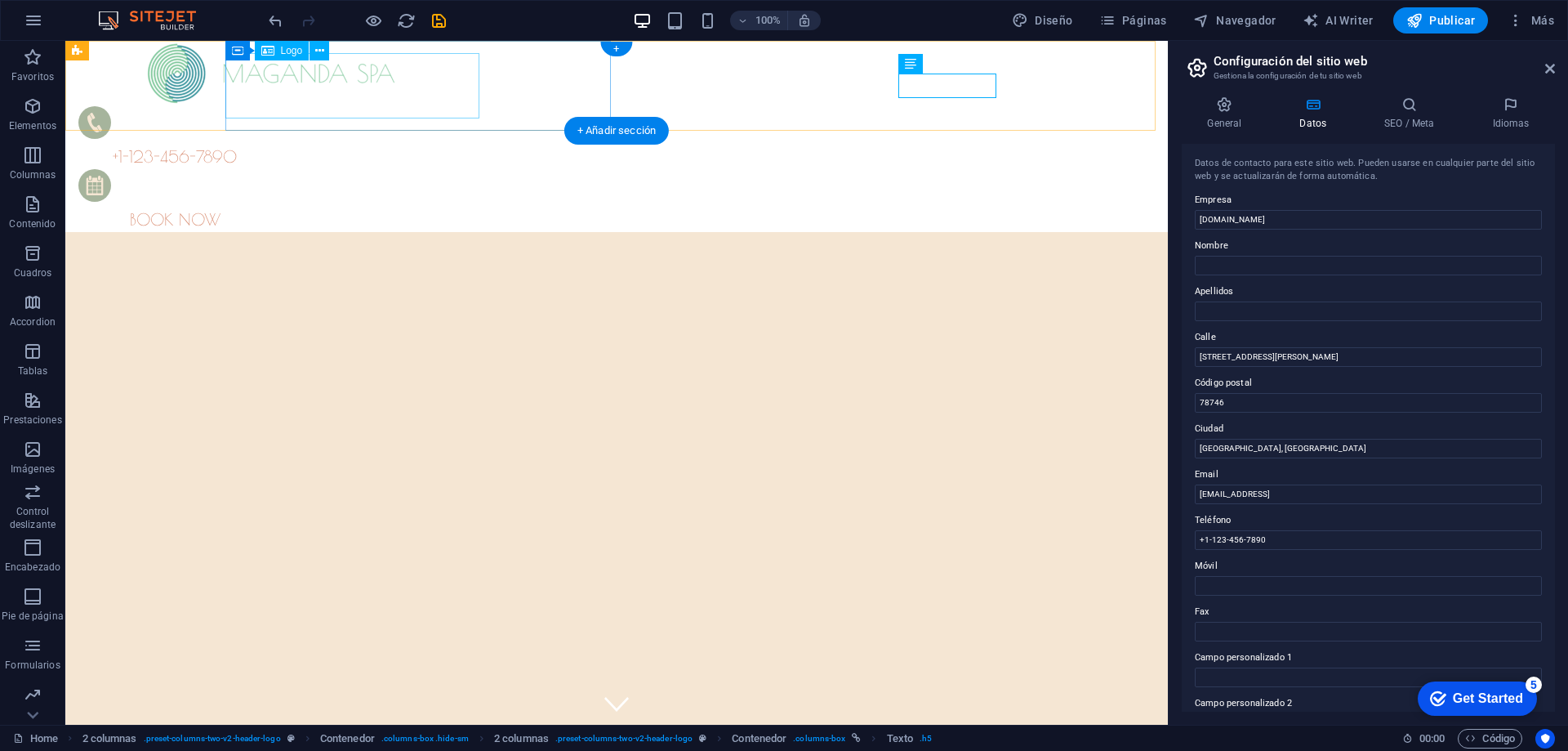
click at [384, 96] on div at bounding box center [272, 73] width 386 height 65
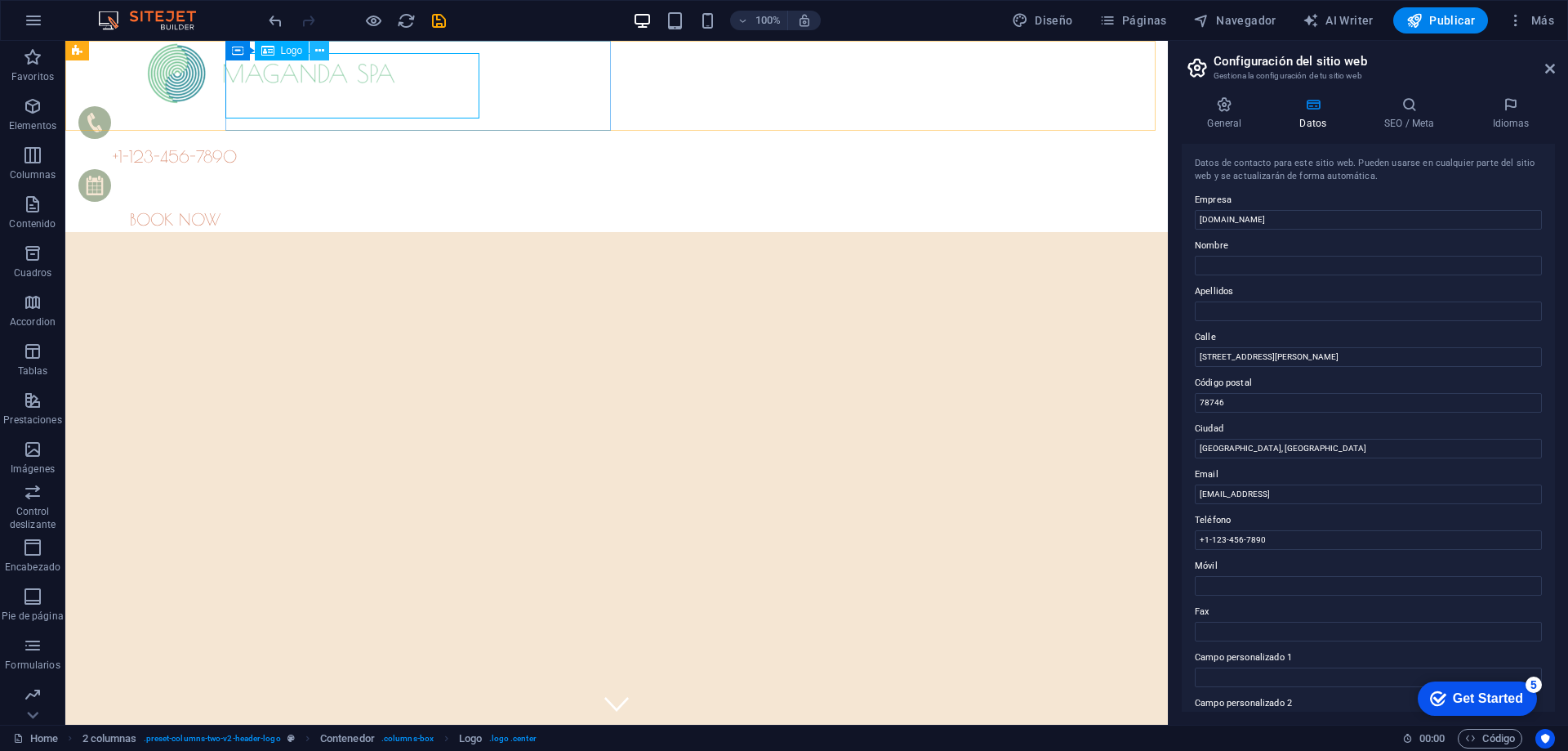
click at [315, 52] on icon at bounding box center [320, 51] width 9 height 17
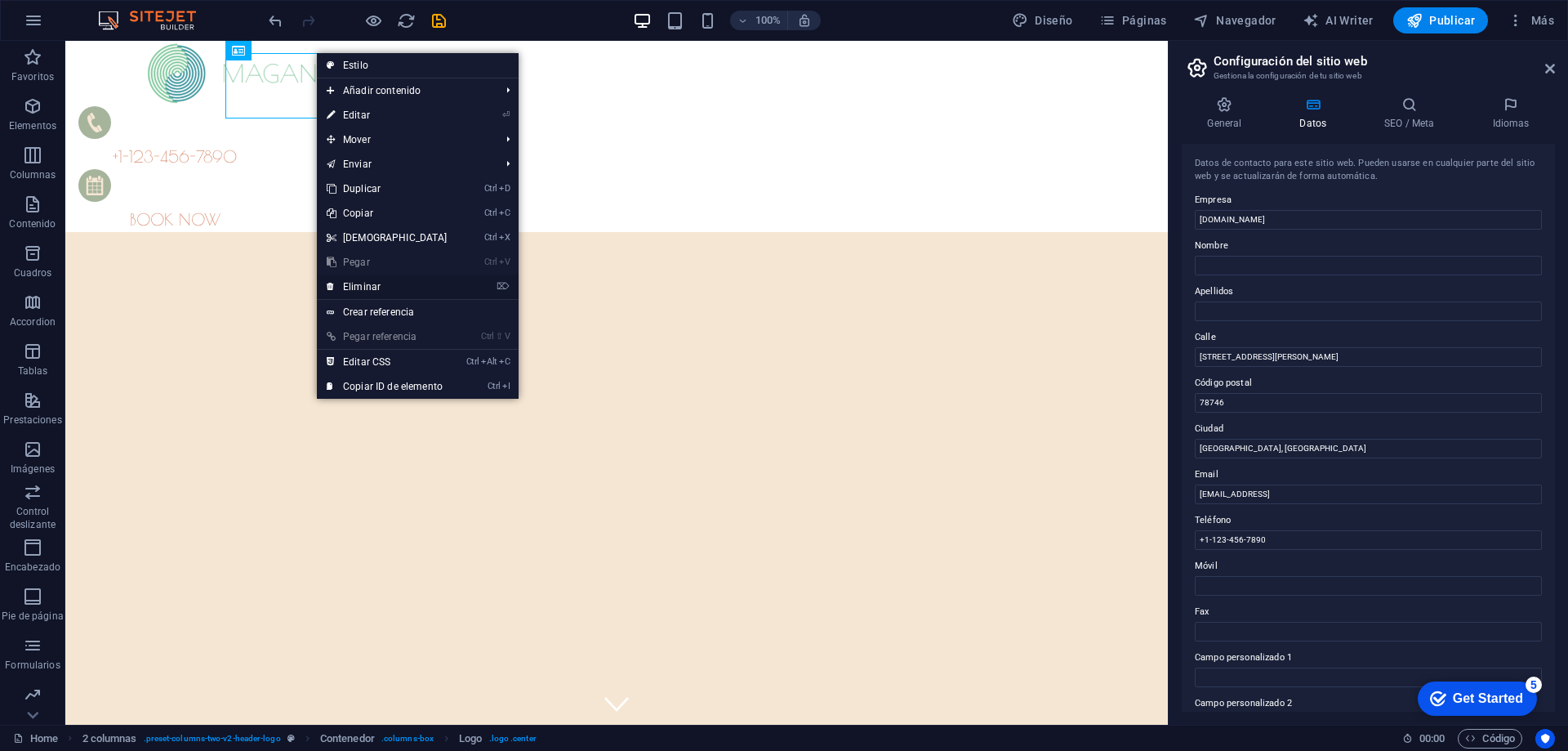
click at [368, 286] on link "⌦ Eliminar" at bounding box center [387, 286] width 140 height 24
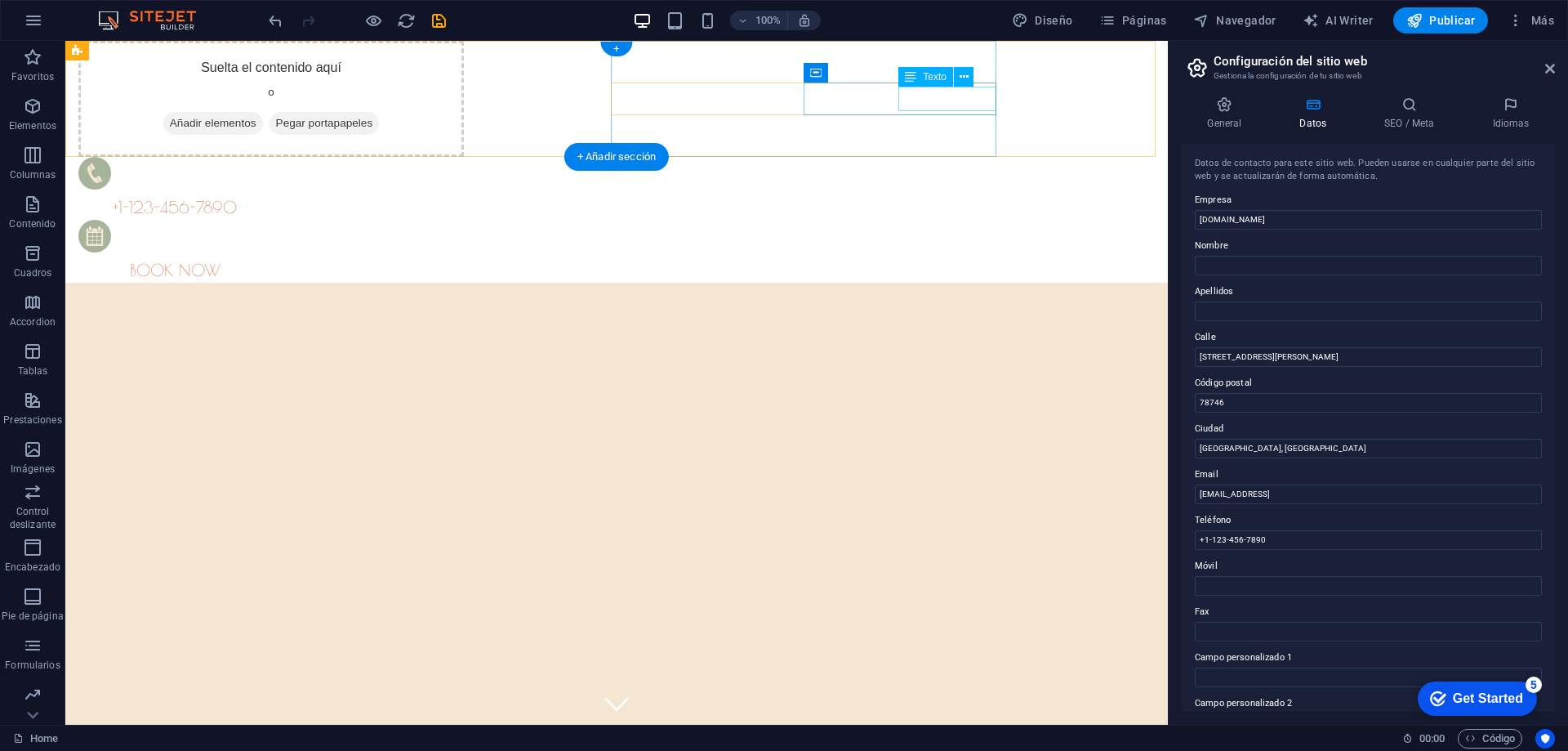
click at [271, 258] on div "BOOK NOW" at bounding box center [175, 270] width 193 height 24
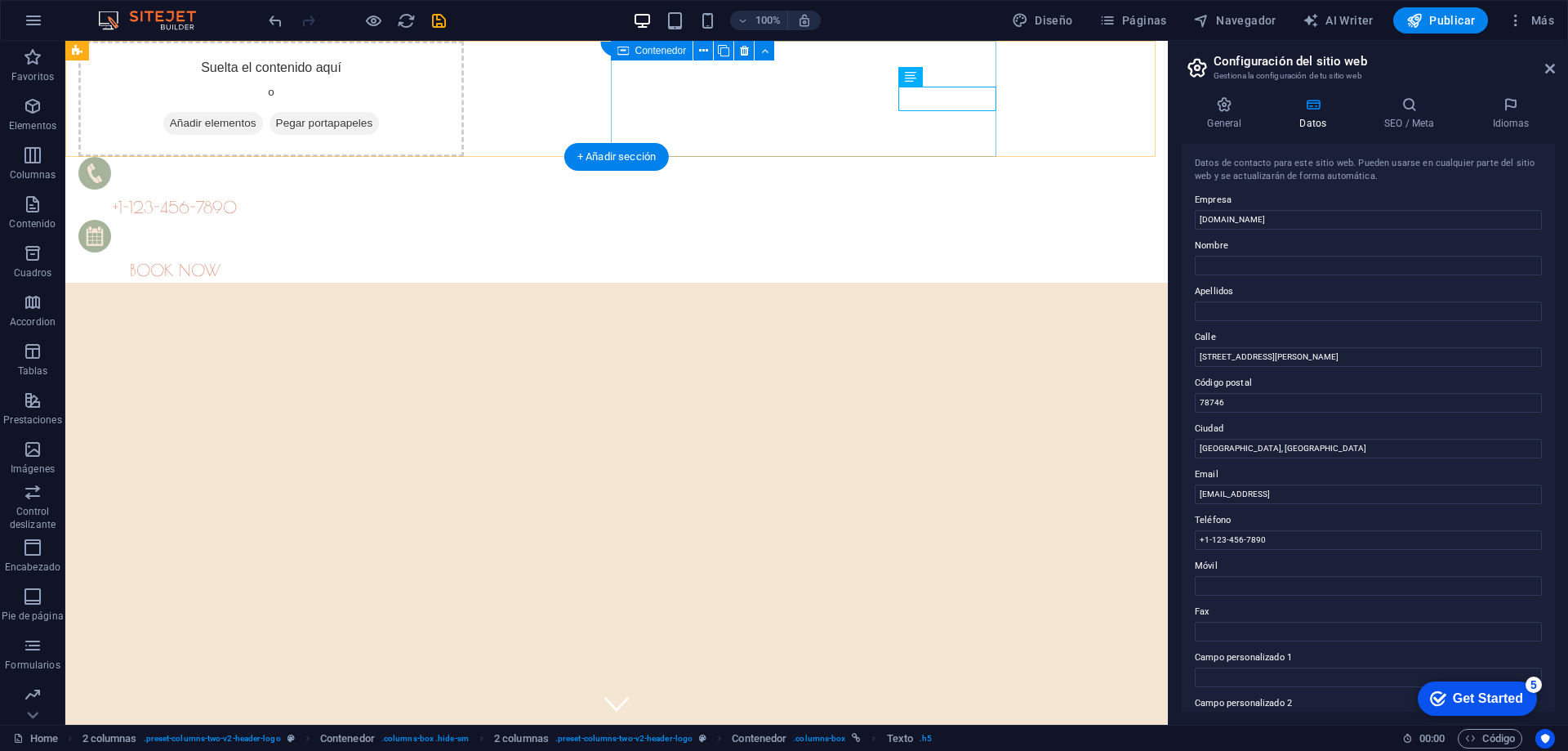
click at [464, 157] on div "+1-123-456-7890 BOOK NOW" at bounding box center [272, 219] width 386 height 126
click at [271, 258] on div "BOOK NOW" at bounding box center [175, 270] width 193 height 24
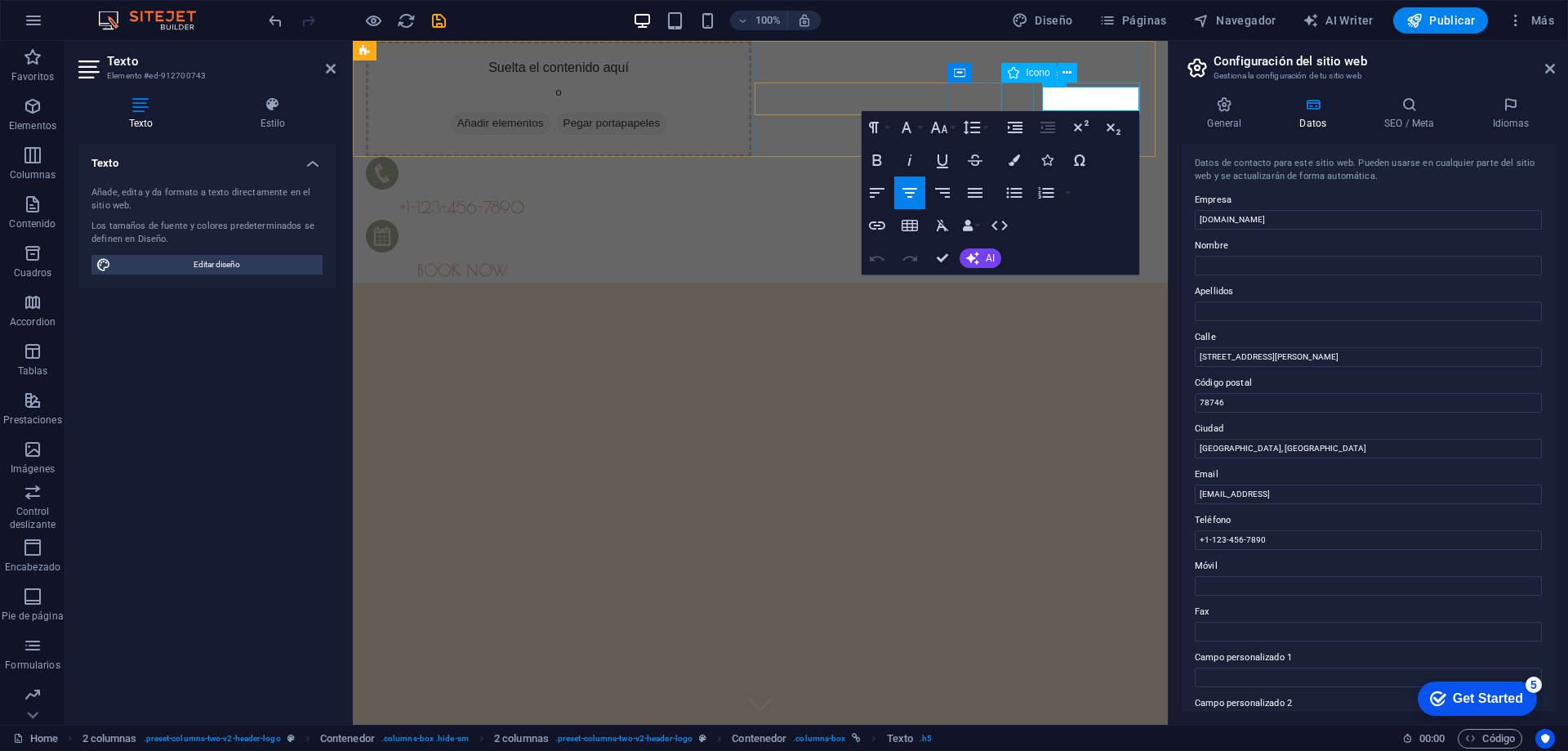
click at [550, 220] on figure at bounding box center [458, 239] width 185 height 38
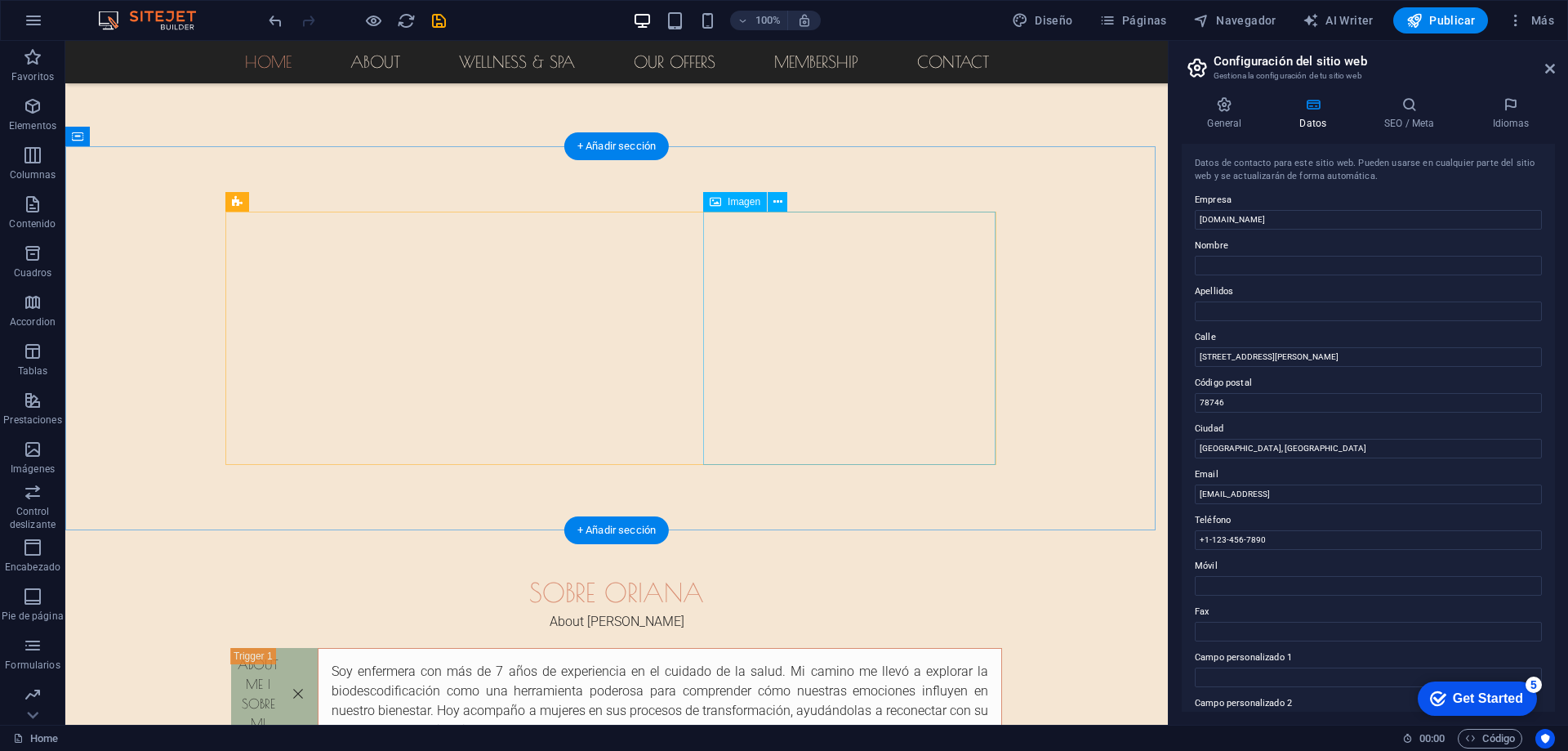
scroll to position [654, 0]
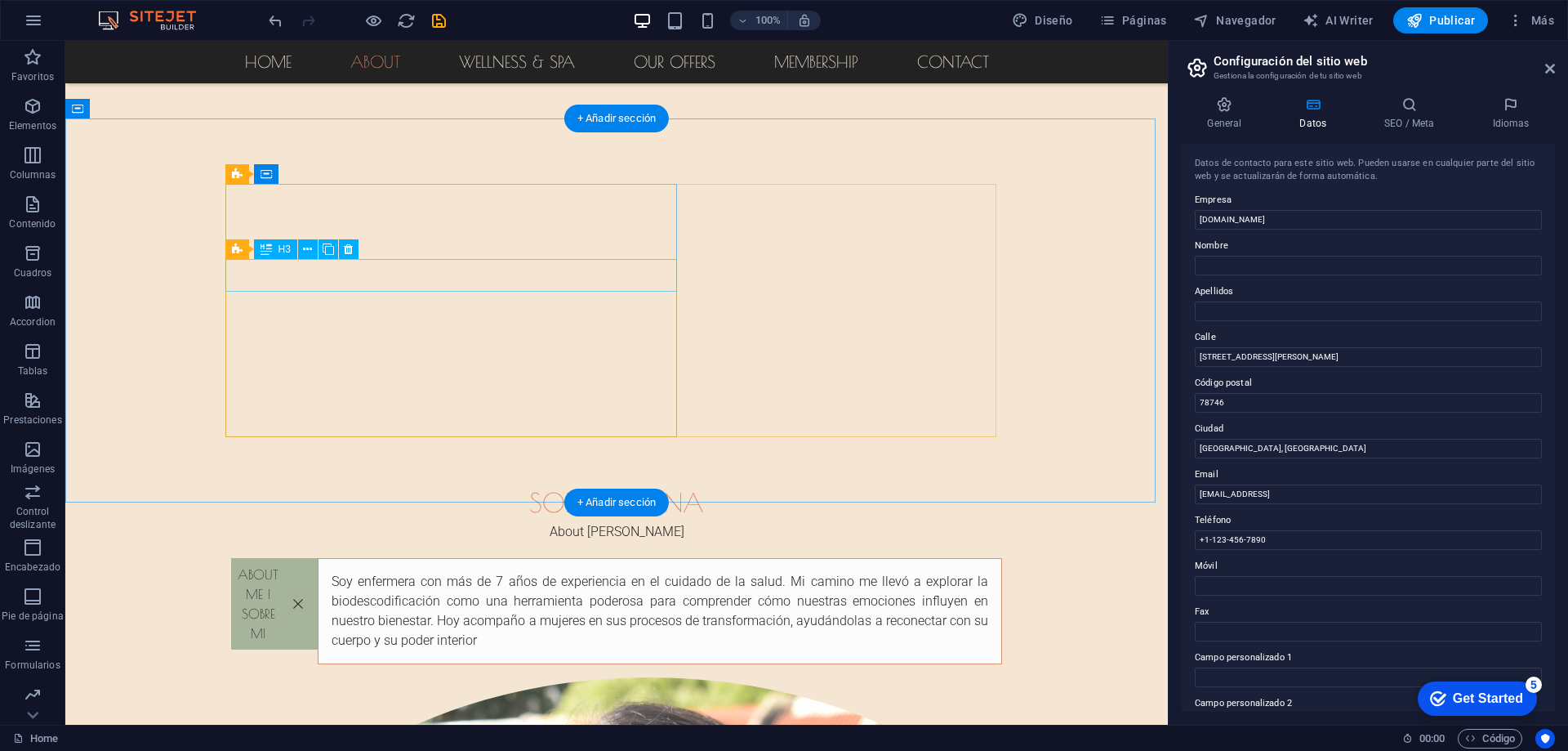
click at [318, 558] on div "About ME | SOBRE MI" at bounding box center [274, 611] width 87 height 106
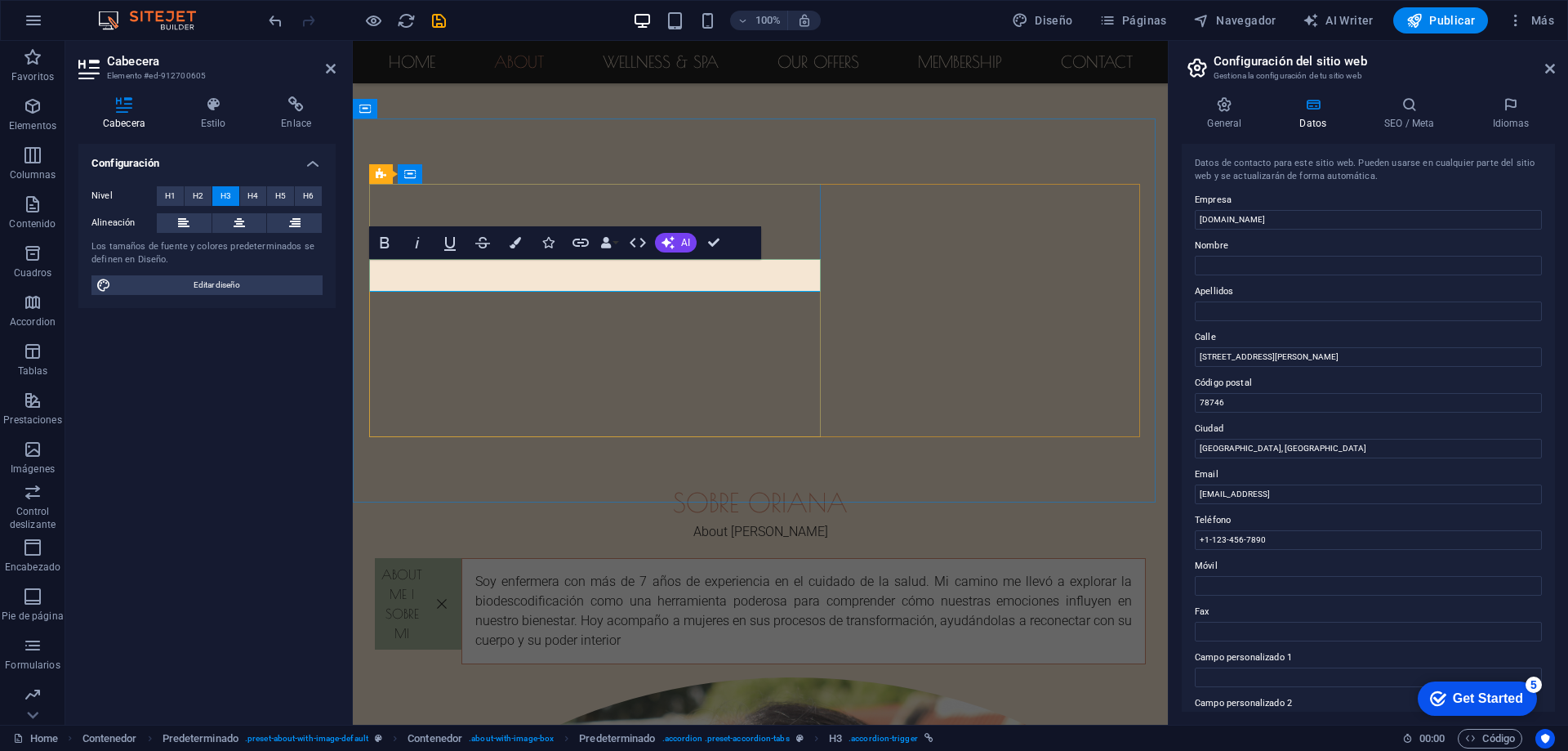
click at [462, 558] on link "About ME | SOBRE MI" at bounding box center [418, 603] width 87 height 91
drag, startPoint x: 783, startPoint y: 274, endPoint x: 801, endPoint y: 274, distance: 18.0
click at [462, 558] on link "About ME | SOBRE MI" at bounding box center [418, 603] width 87 height 91
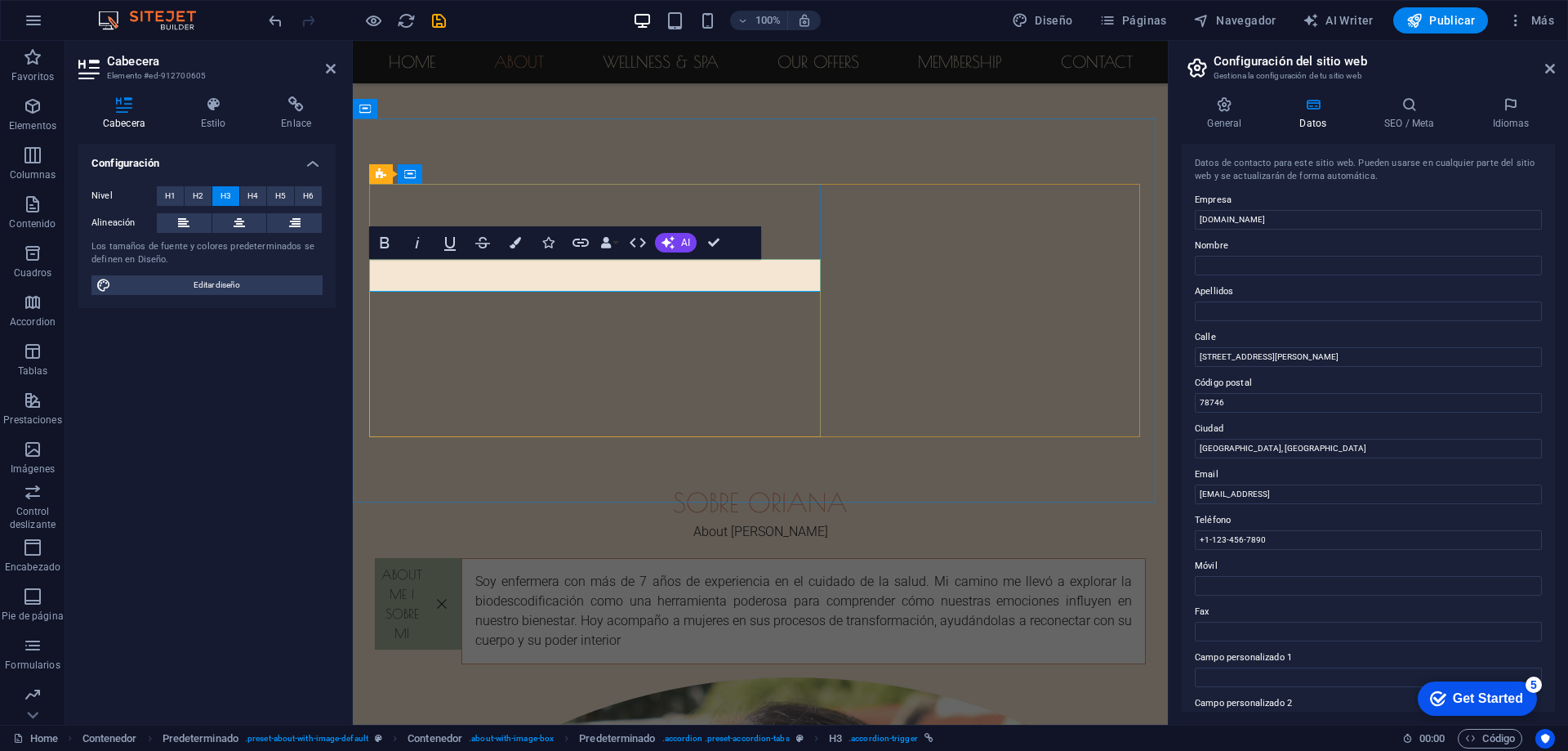
click at [462, 558] on link "About ME | SOBRE MI" at bounding box center [418, 603] width 87 height 91
drag, startPoint x: 808, startPoint y: 216, endPoint x: 1085, endPoint y: 276, distance: 283.4
click at [808, 483] on div "SOBRE ORIANA" at bounding box center [760, 502] width 771 height 39
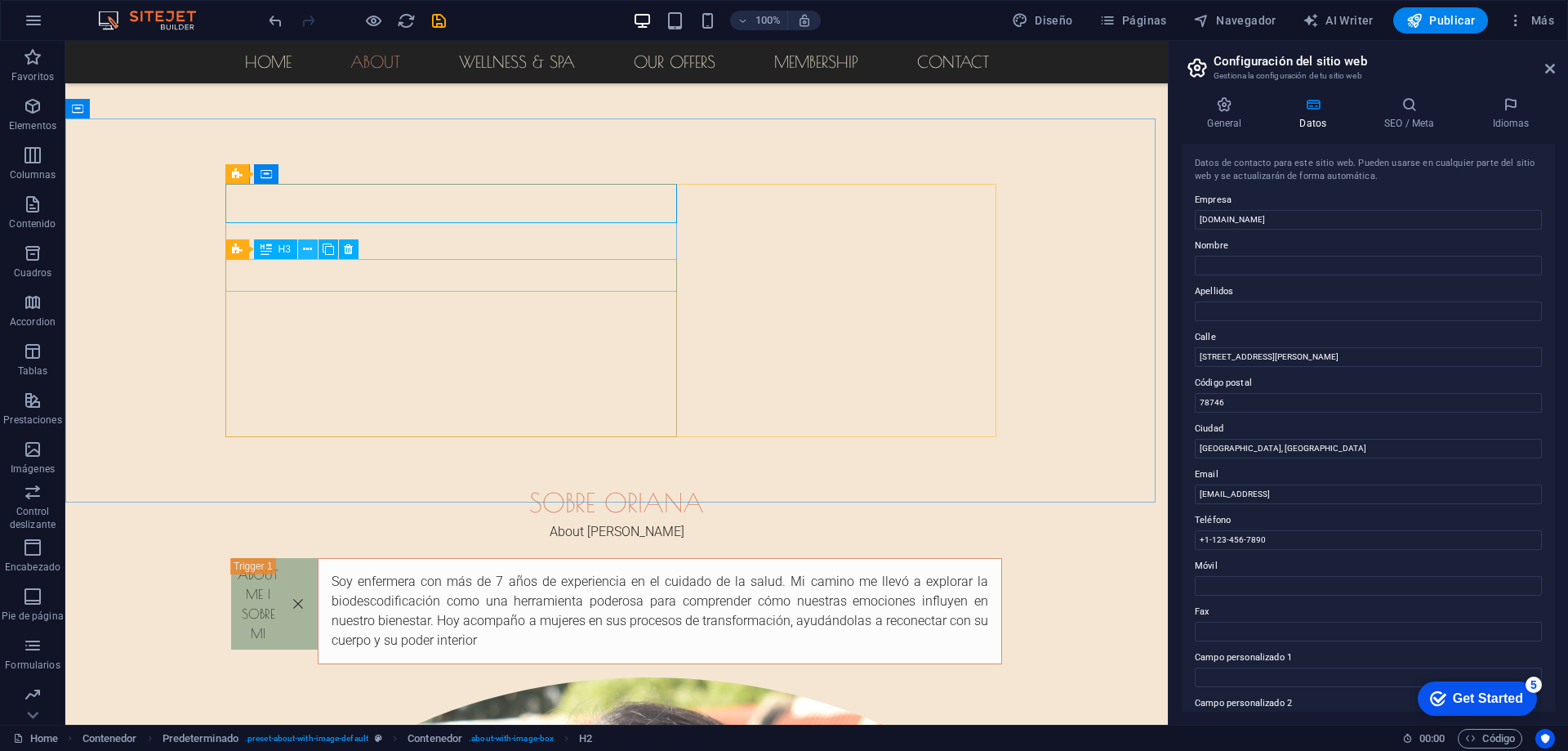
click at [308, 249] on icon at bounding box center [308, 249] width 9 height 17
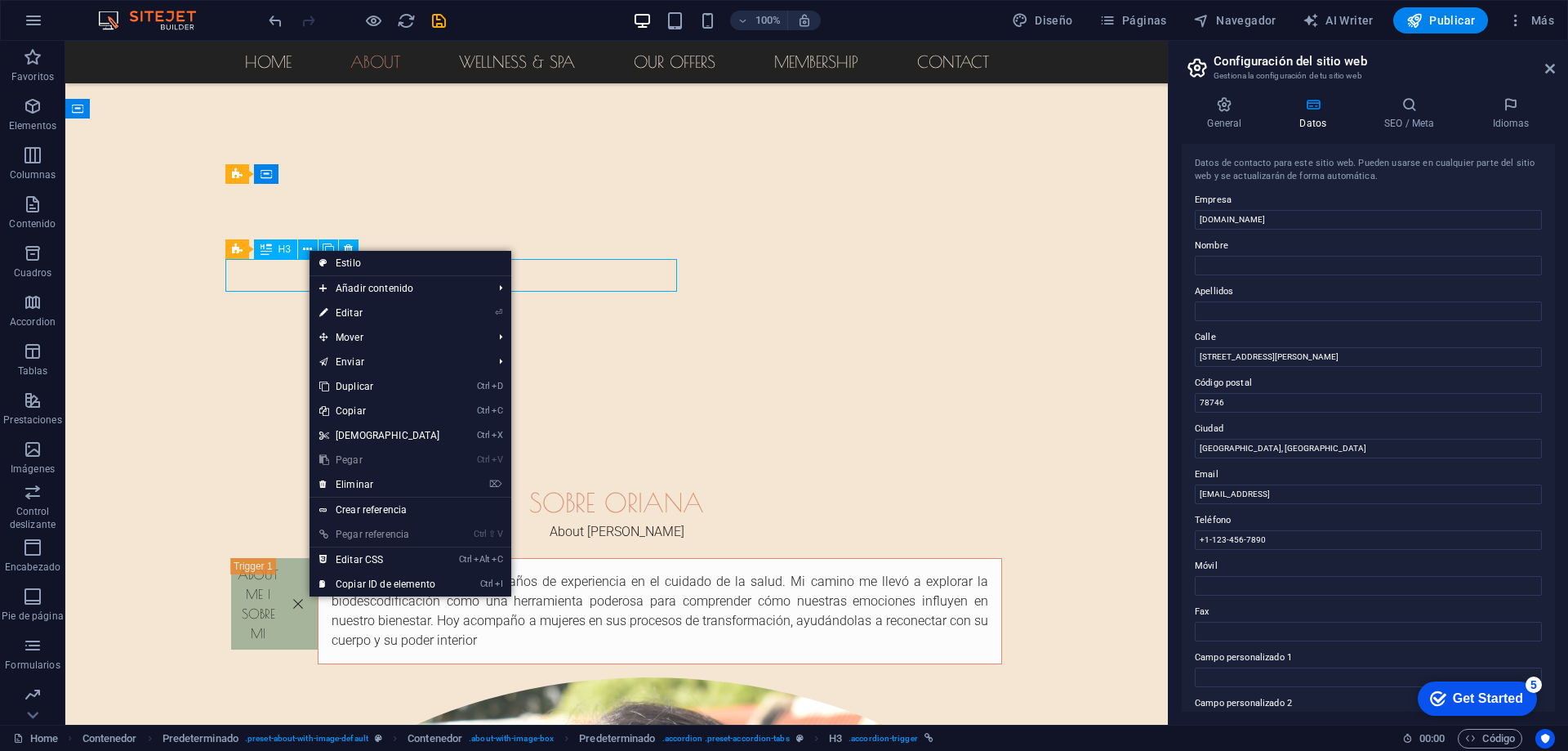
click at [270, 250] on icon at bounding box center [266, 249] width 12 height 20
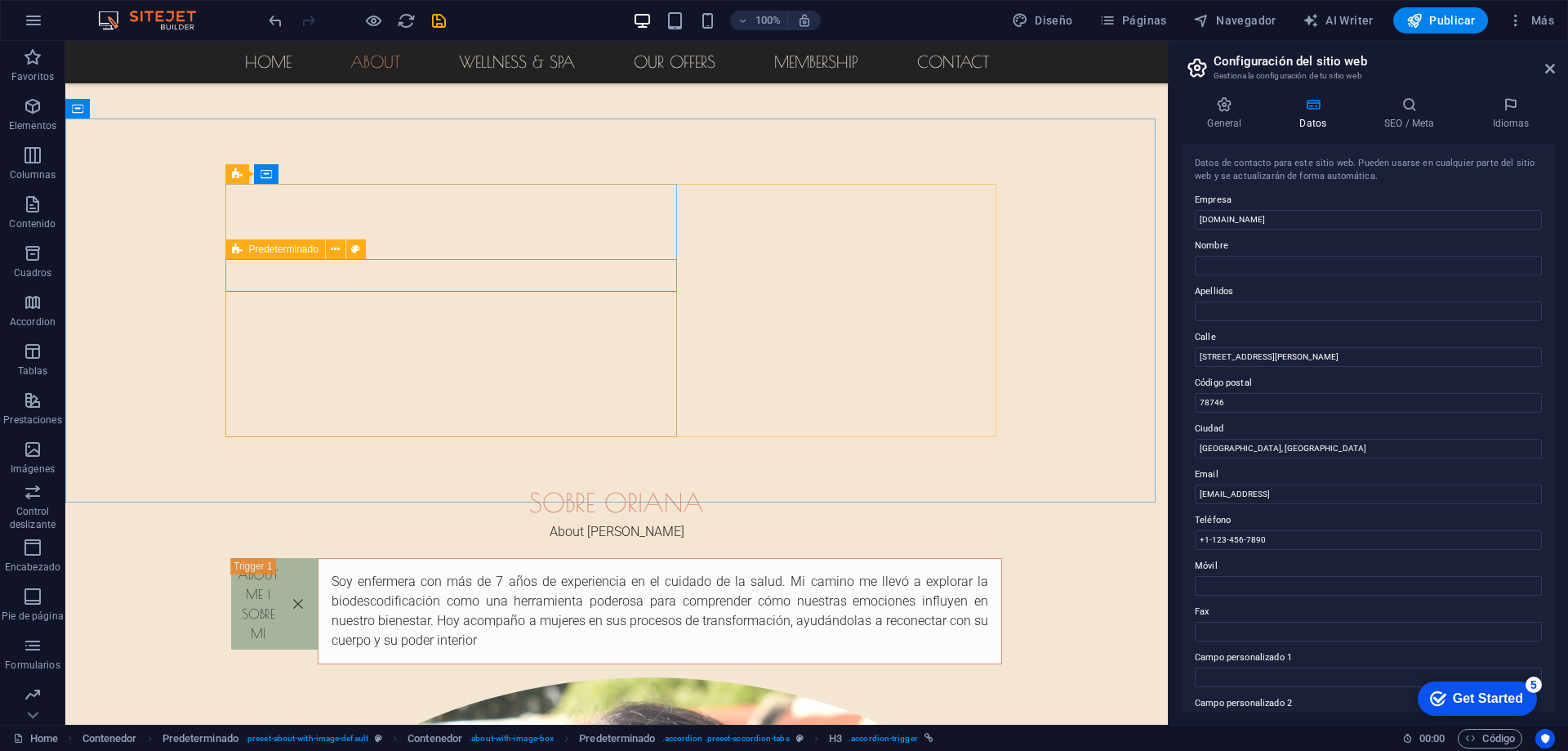
click at [246, 251] on div "Predeterminado" at bounding box center [275, 249] width 100 height 20
click at [330, 249] on icon at bounding box center [335, 249] width 9 height 17
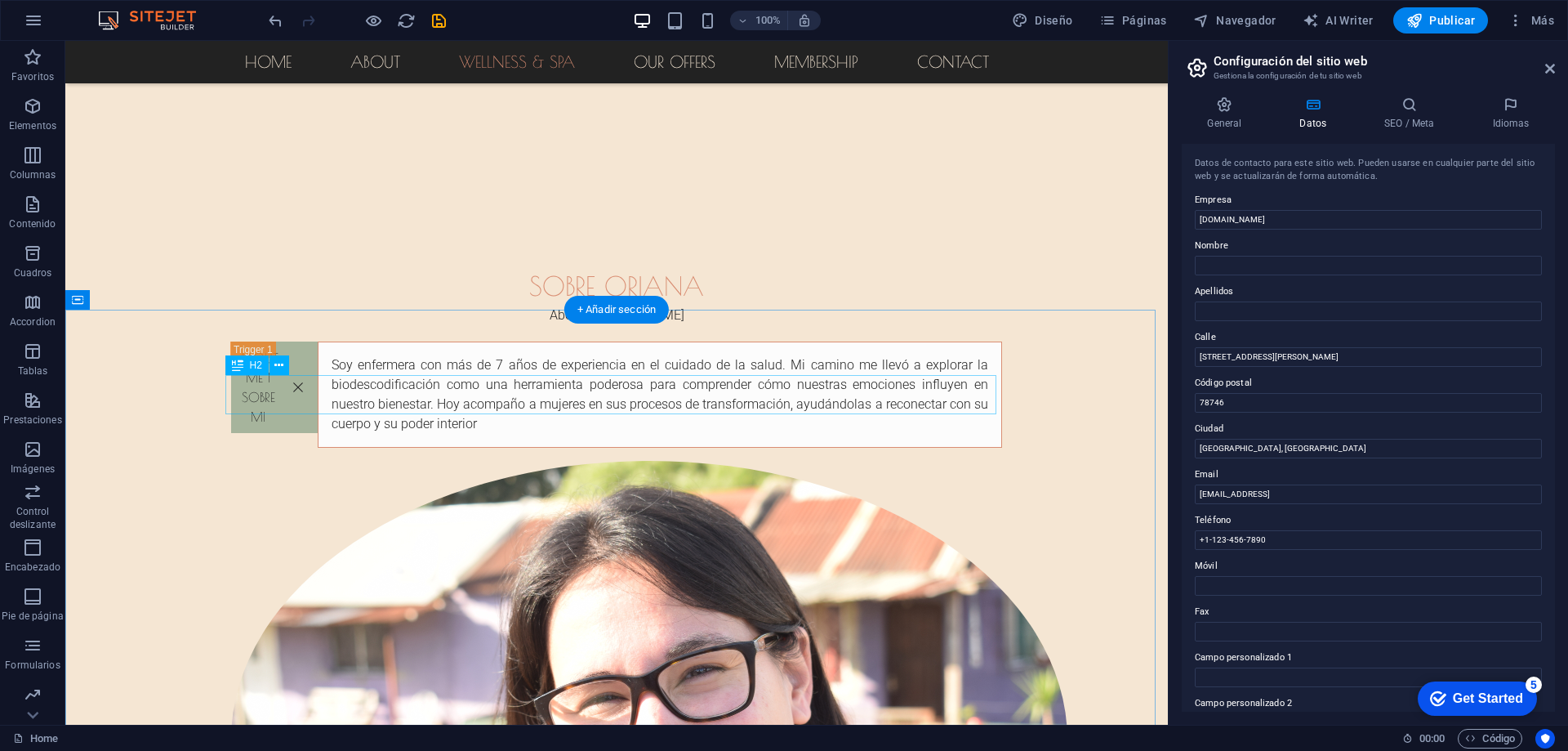
scroll to position [899, 0]
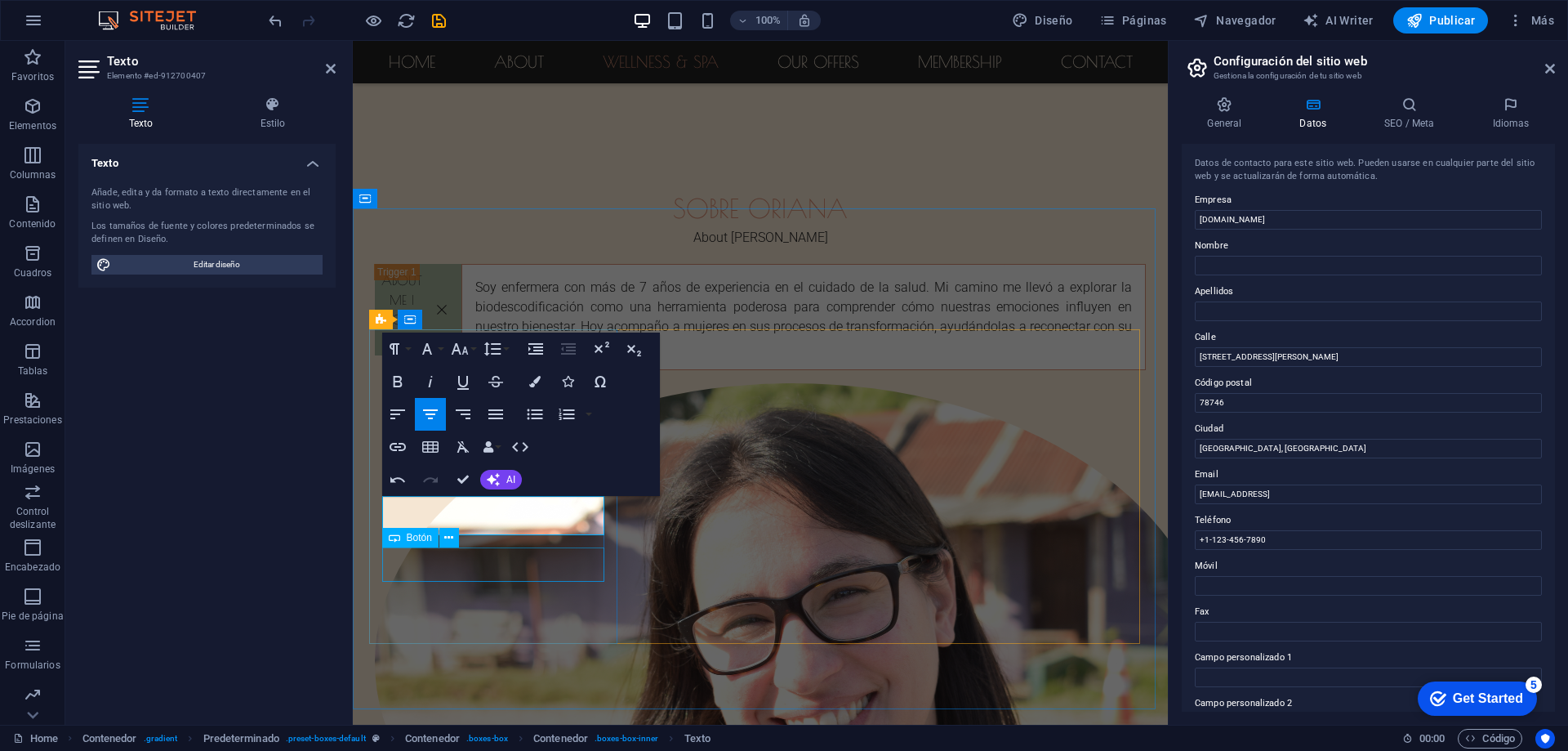
scroll to position [0, 5]
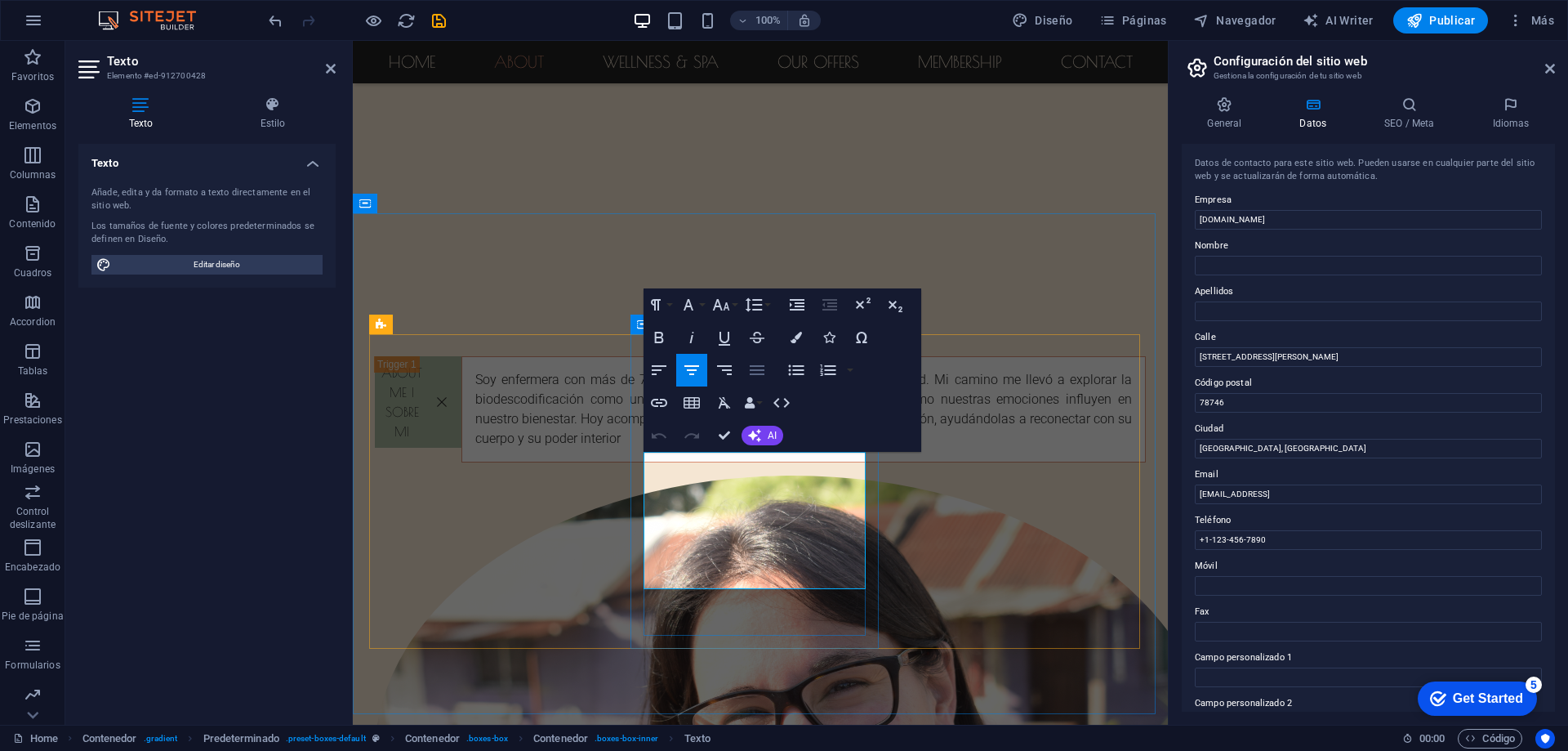
scroll to position [785, 0]
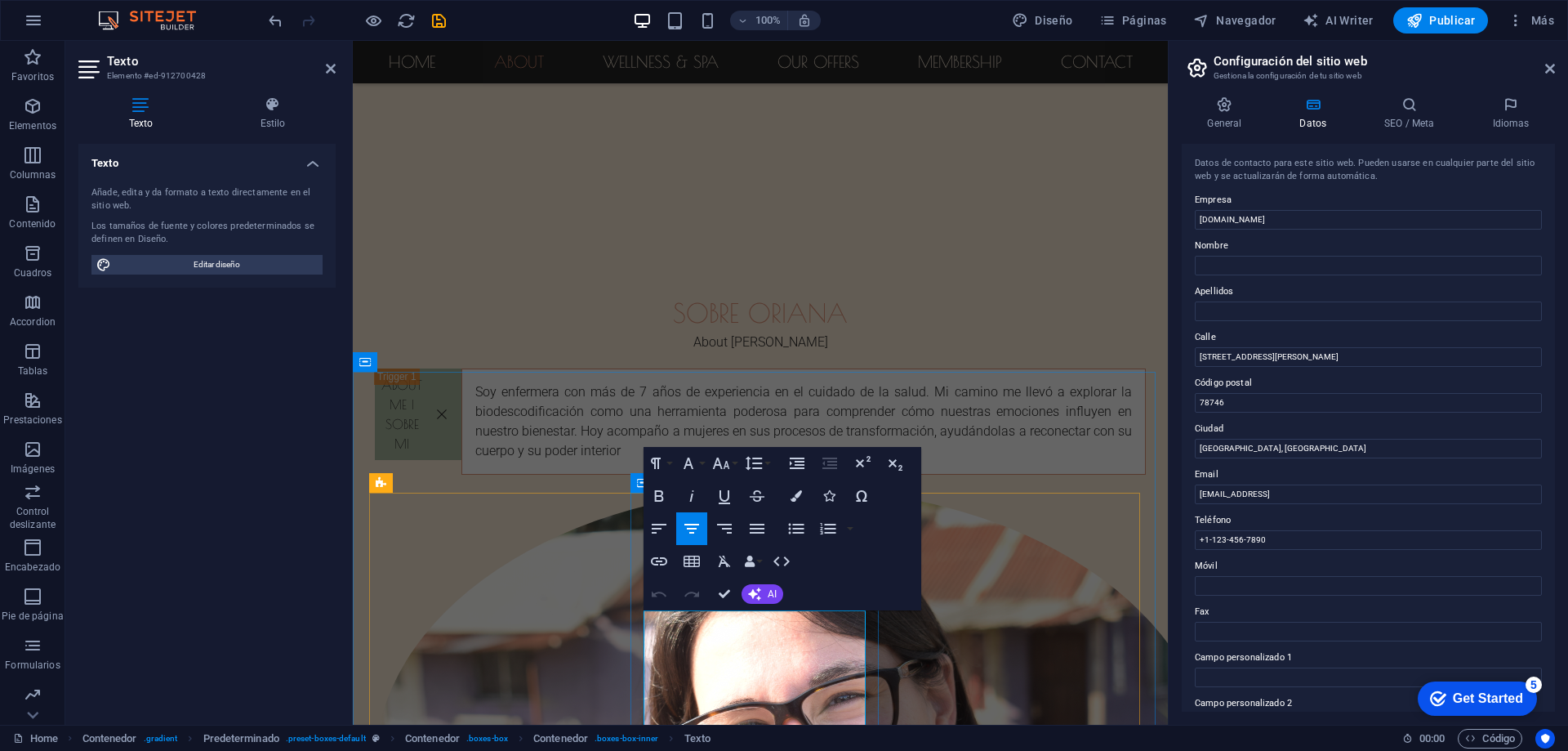
scroll to position [0, 4]
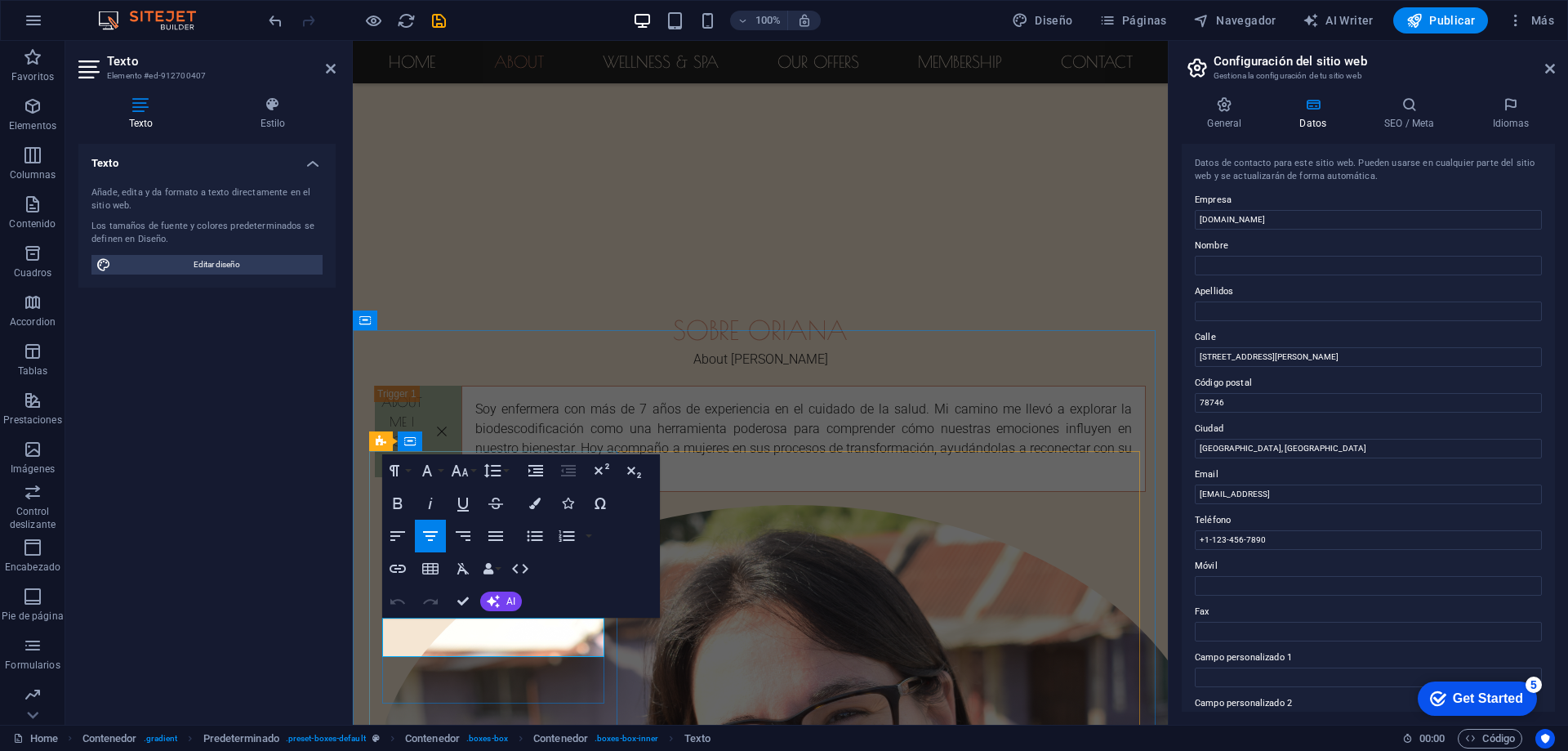
copy p "biodescodificación"
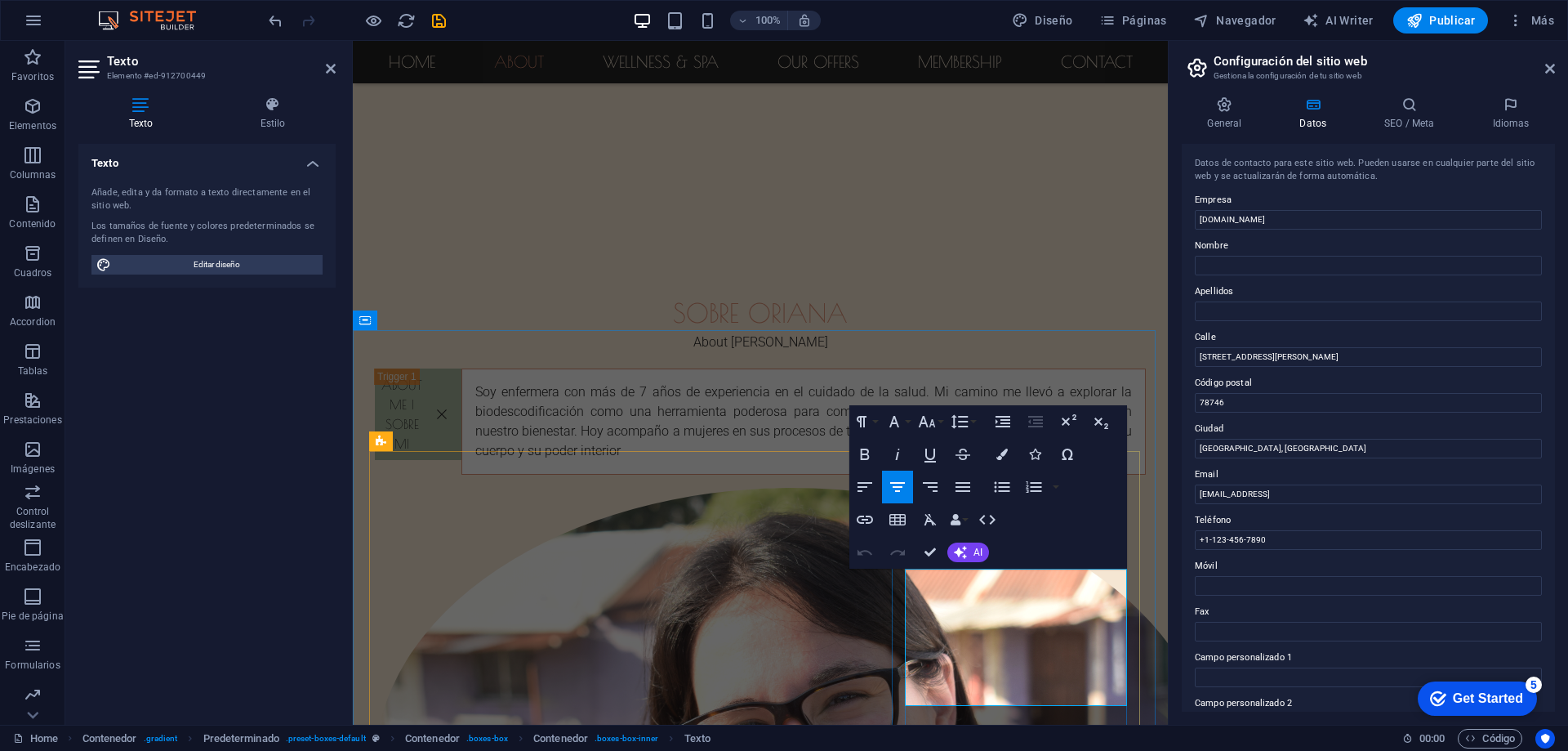
scroll to position [0, 5]
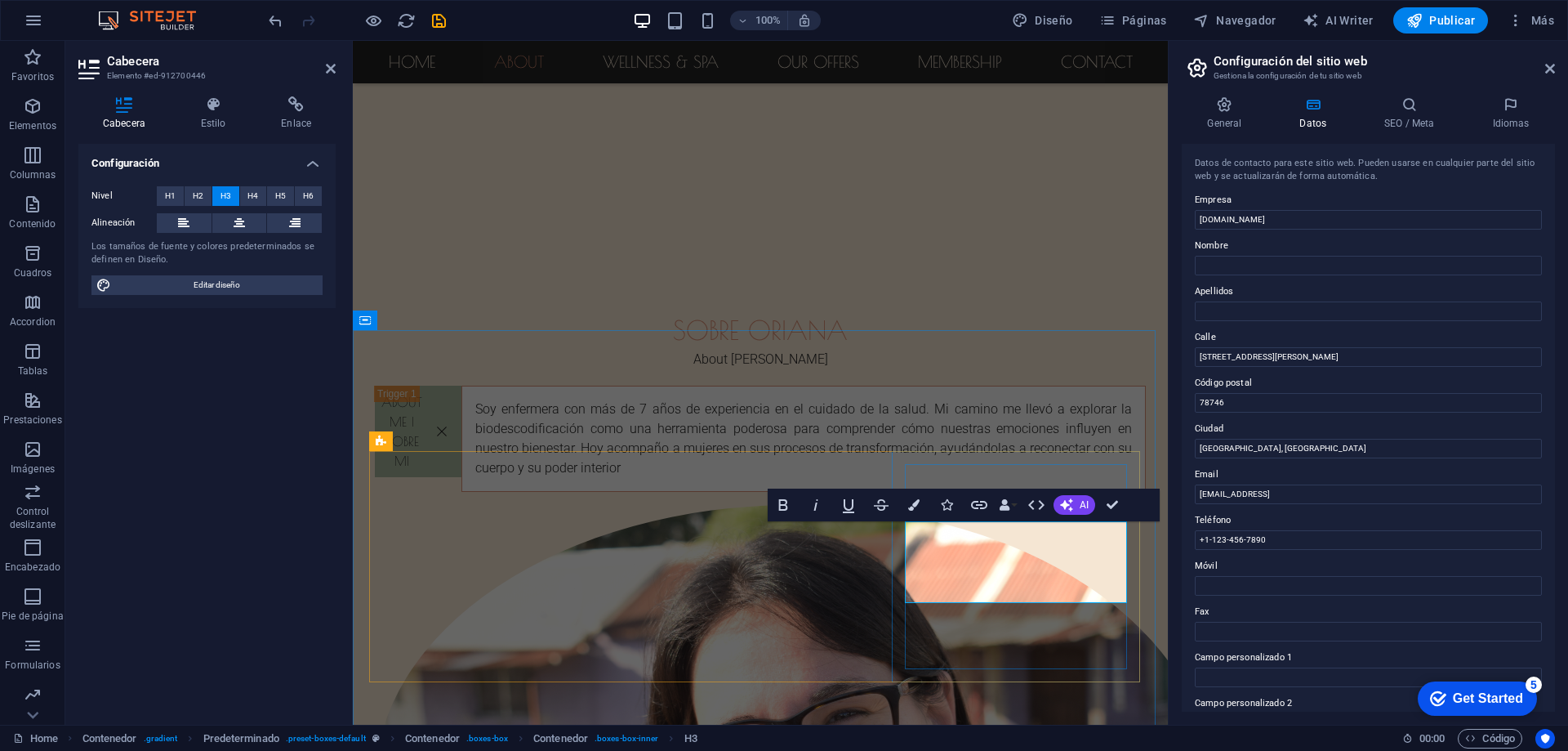
drag, startPoint x: 999, startPoint y: 546, endPoint x: 1072, endPoint y: 579, distance: 80.1
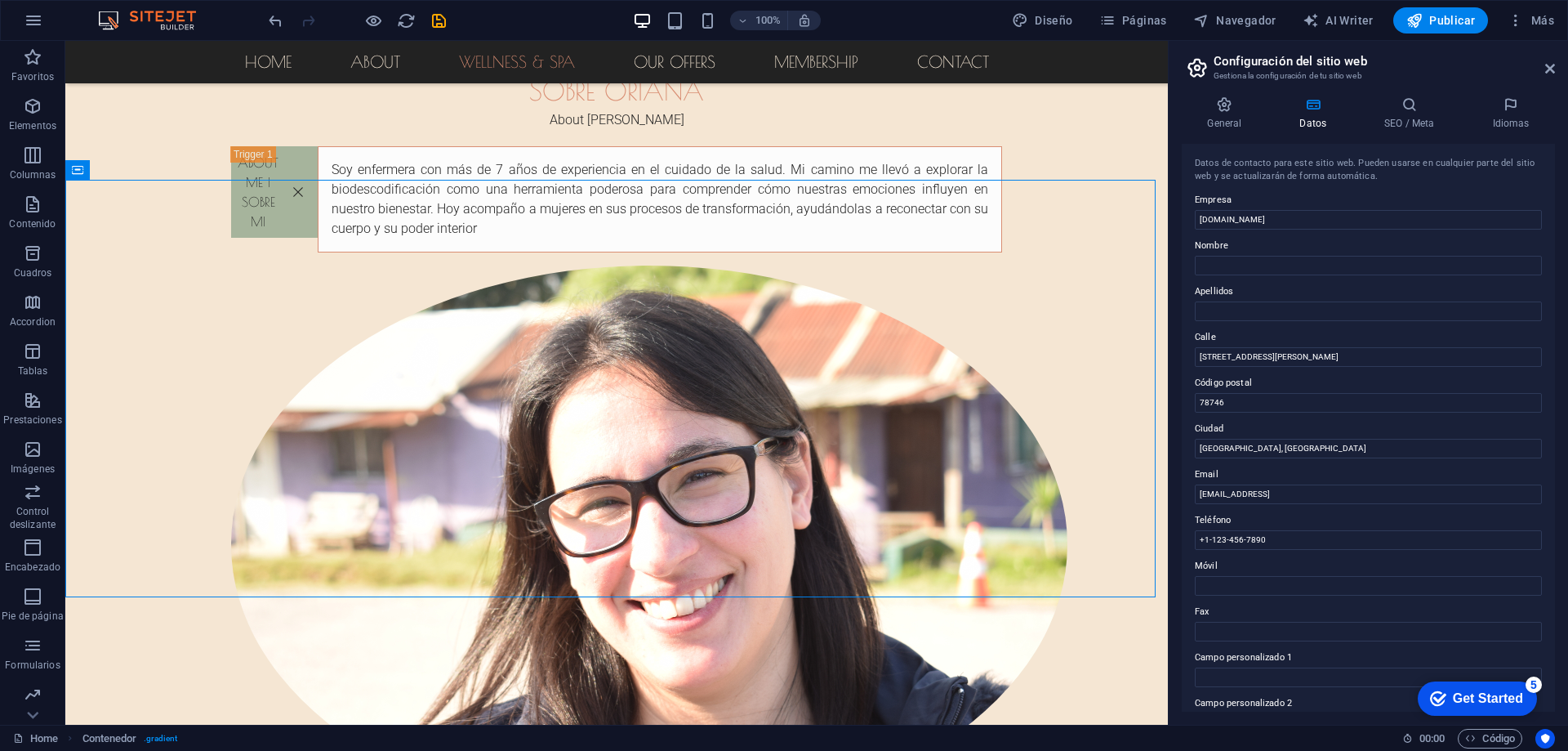
scroll to position [1072, 0]
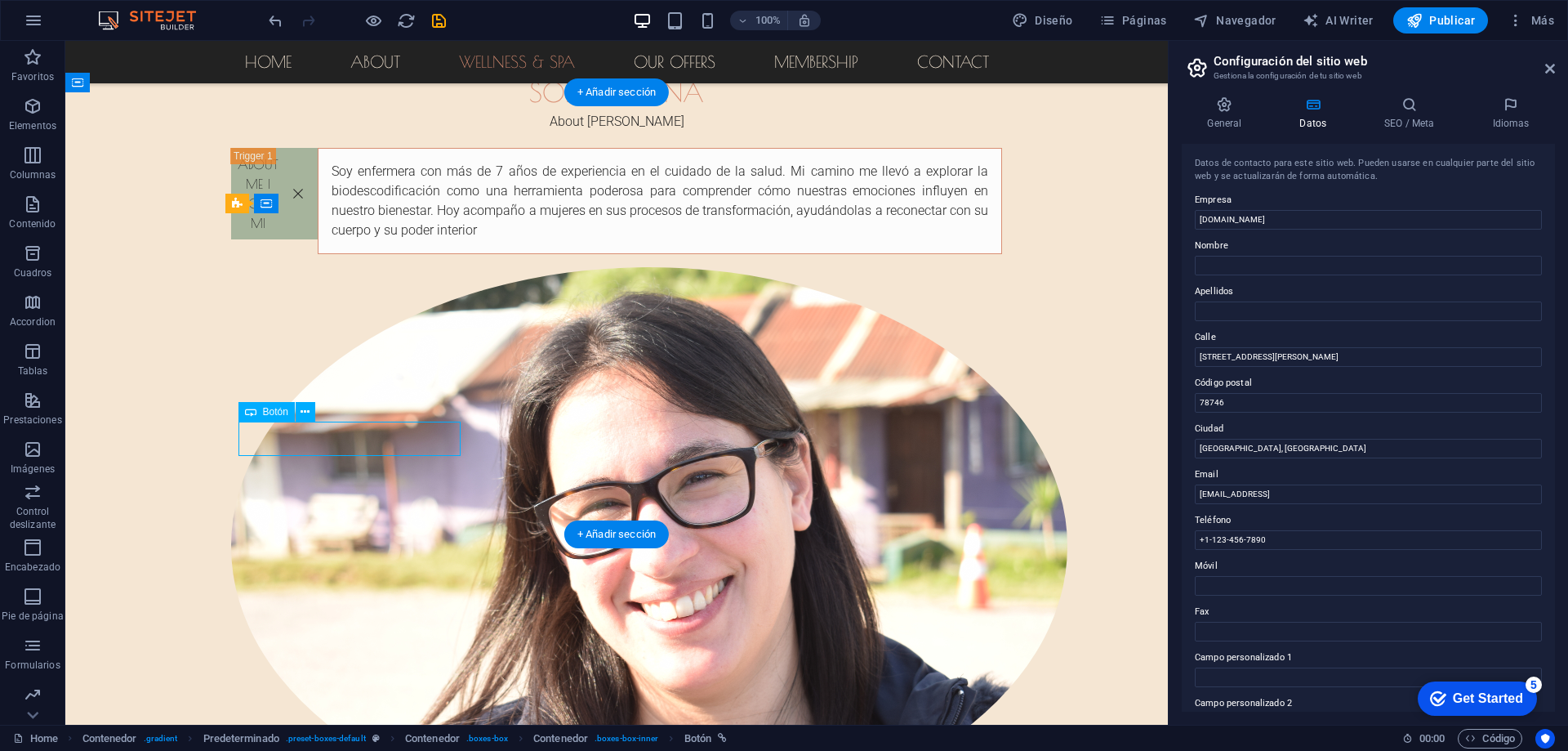
select select "%"
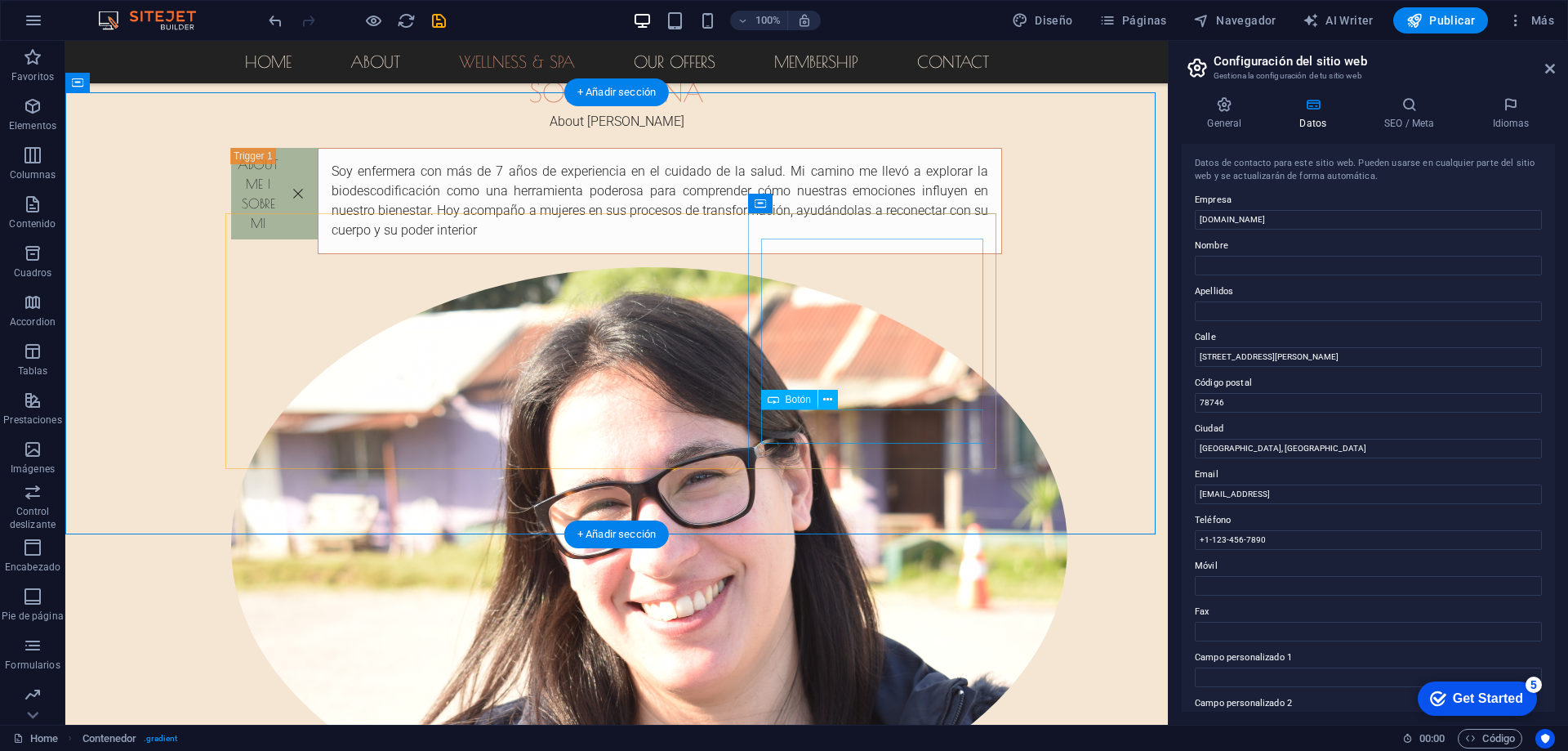
select select "%"
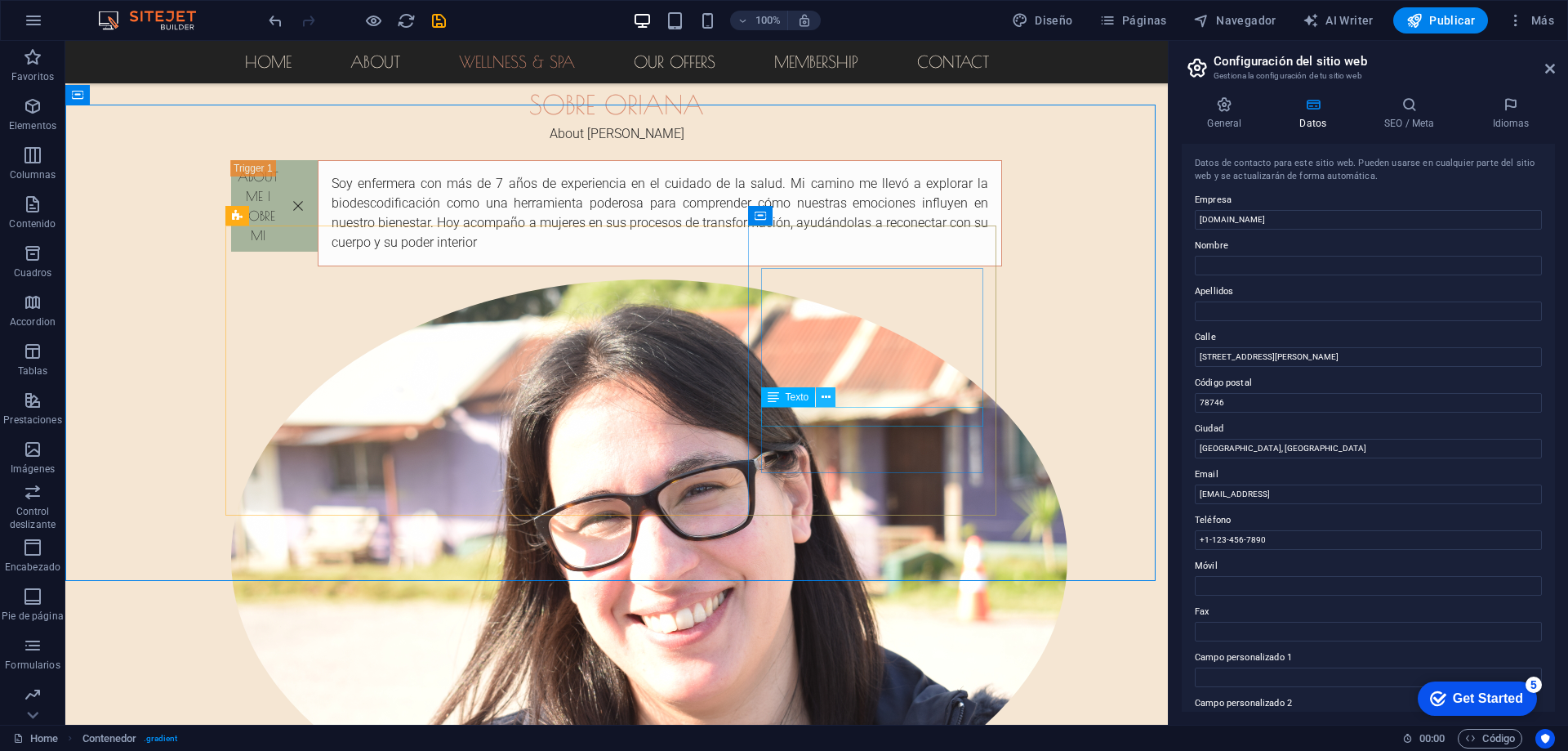
click at [822, 404] on icon at bounding box center [826, 397] width 9 height 17
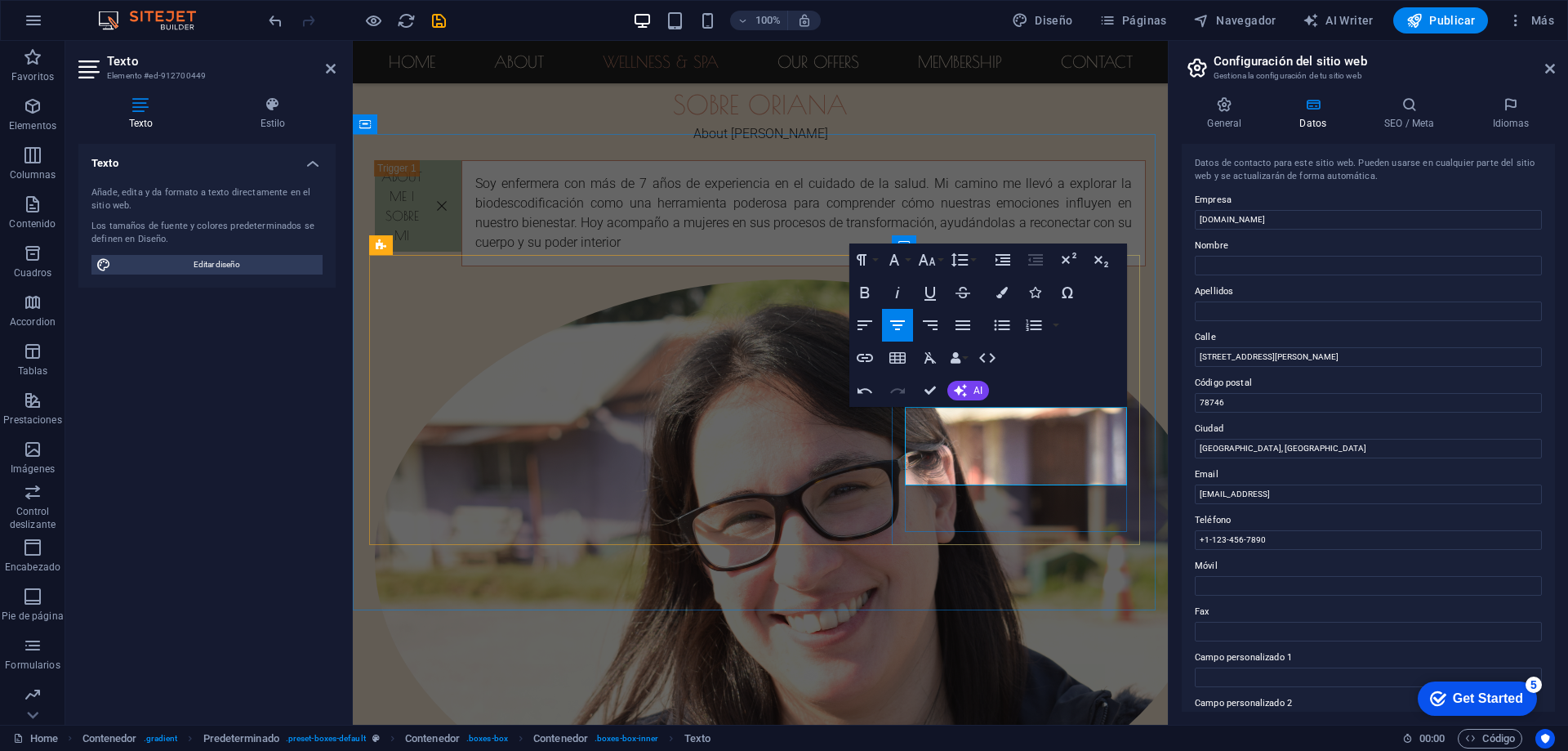
scroll to position [1022, 0]
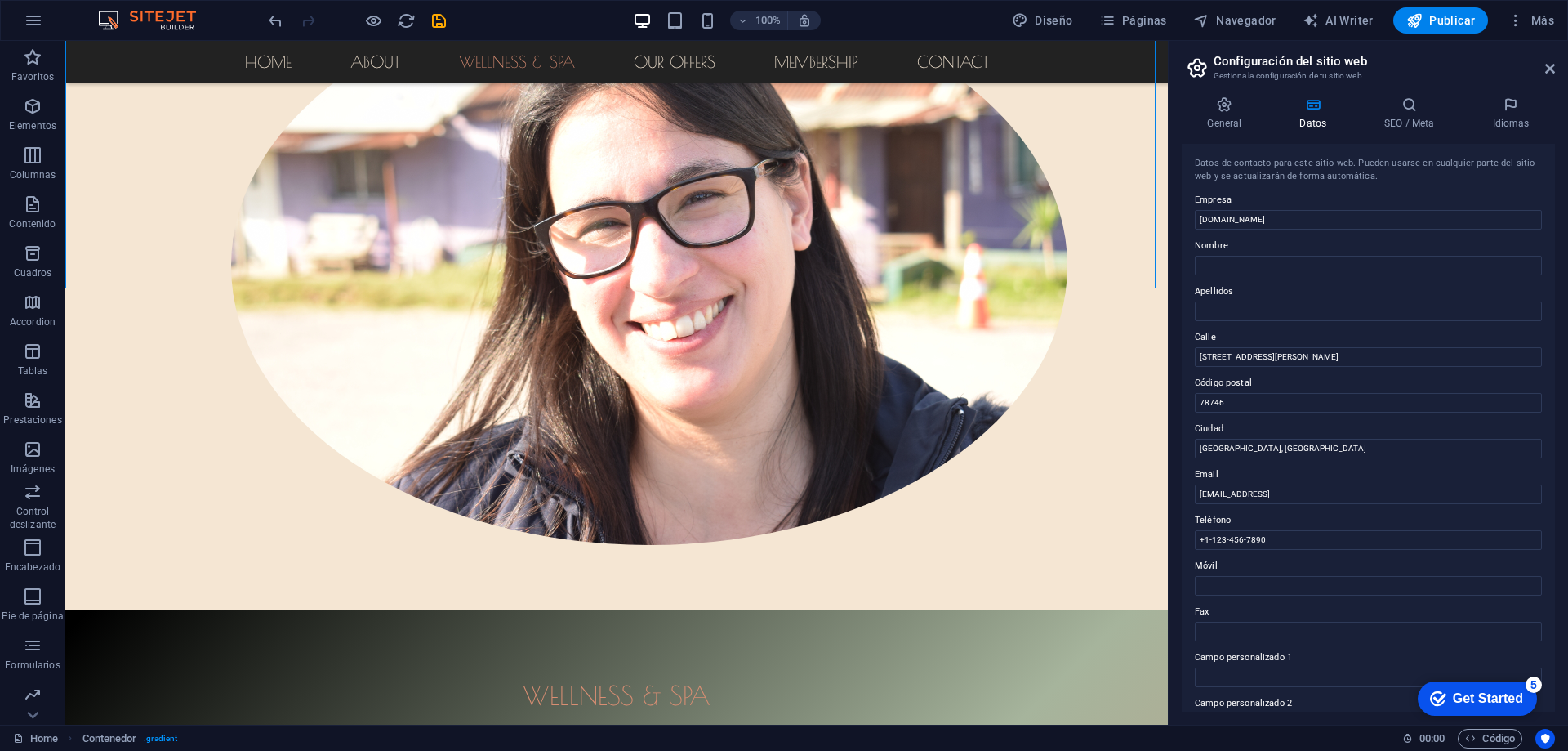
scroll to position [1349, 0]
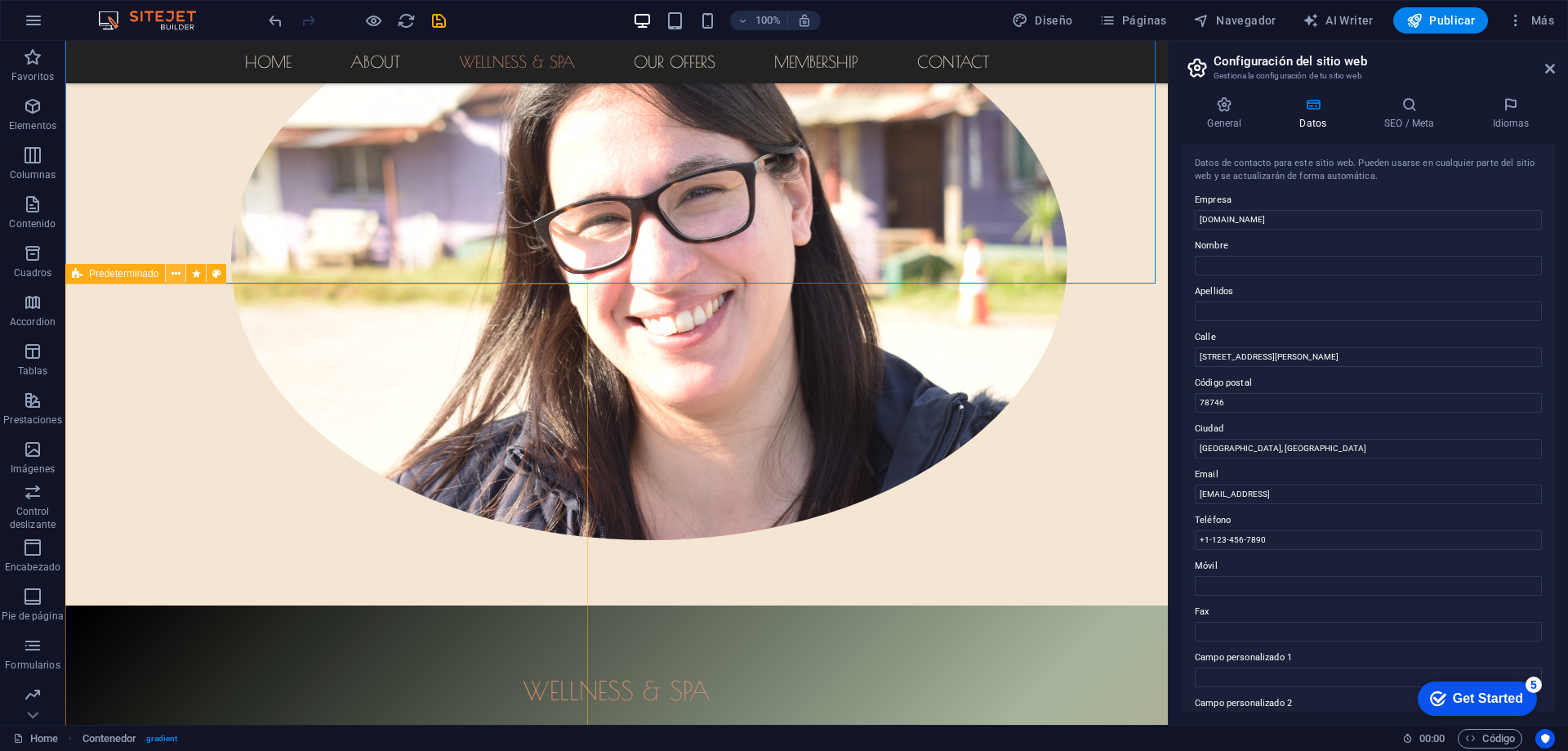
click at [175, 274] on icon at bounding box center [176, 274] width 9 height 17
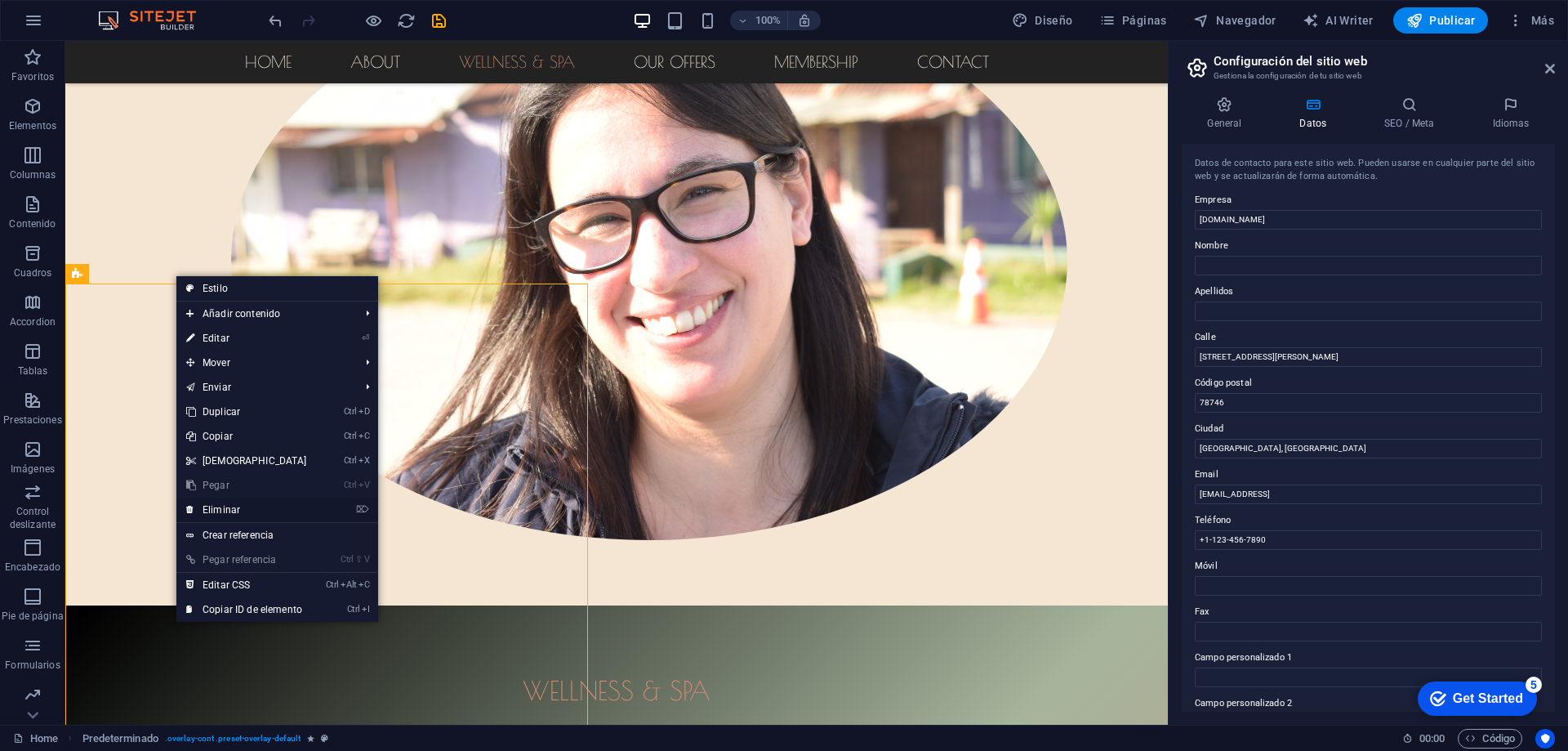
click at [238, 500] on link "⌦ Eliminar" at bounding box center [246, 509] width 140 height 24
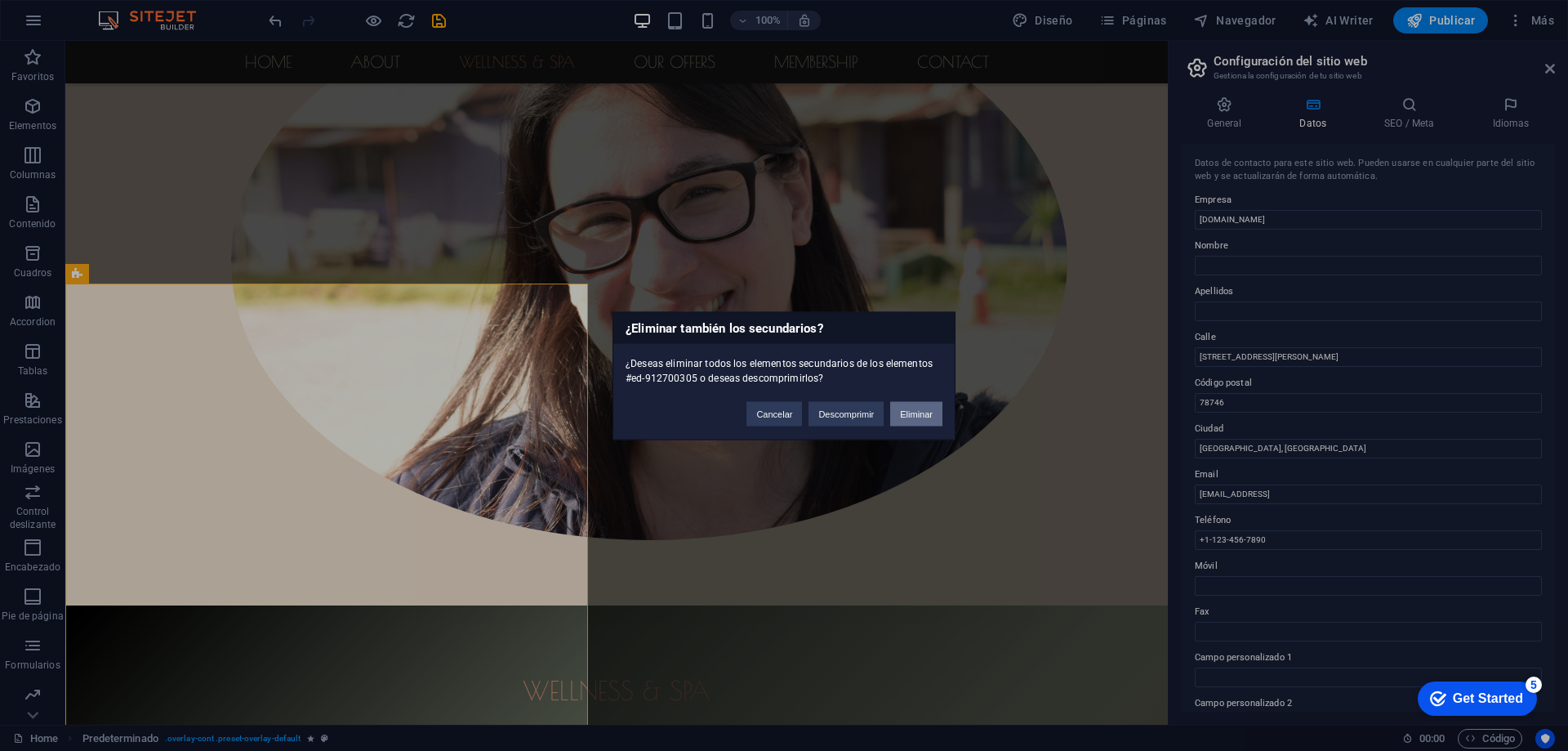
click at [909, 413] on button "Eliminar" at bounding box center [916, 413] width 53 height 24
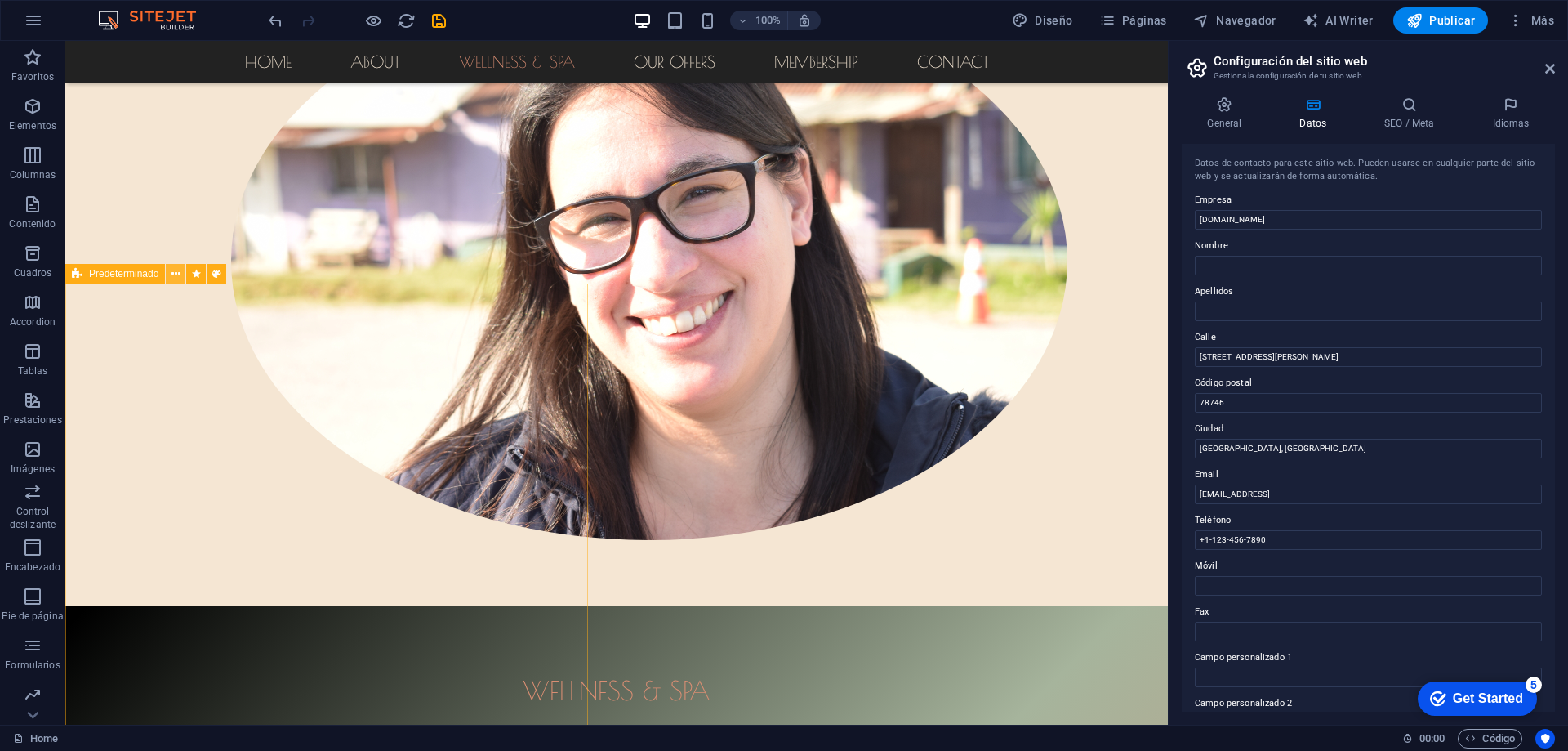
click at [179, 277] on icon at bounding box center [176, 274] width 9 height 17
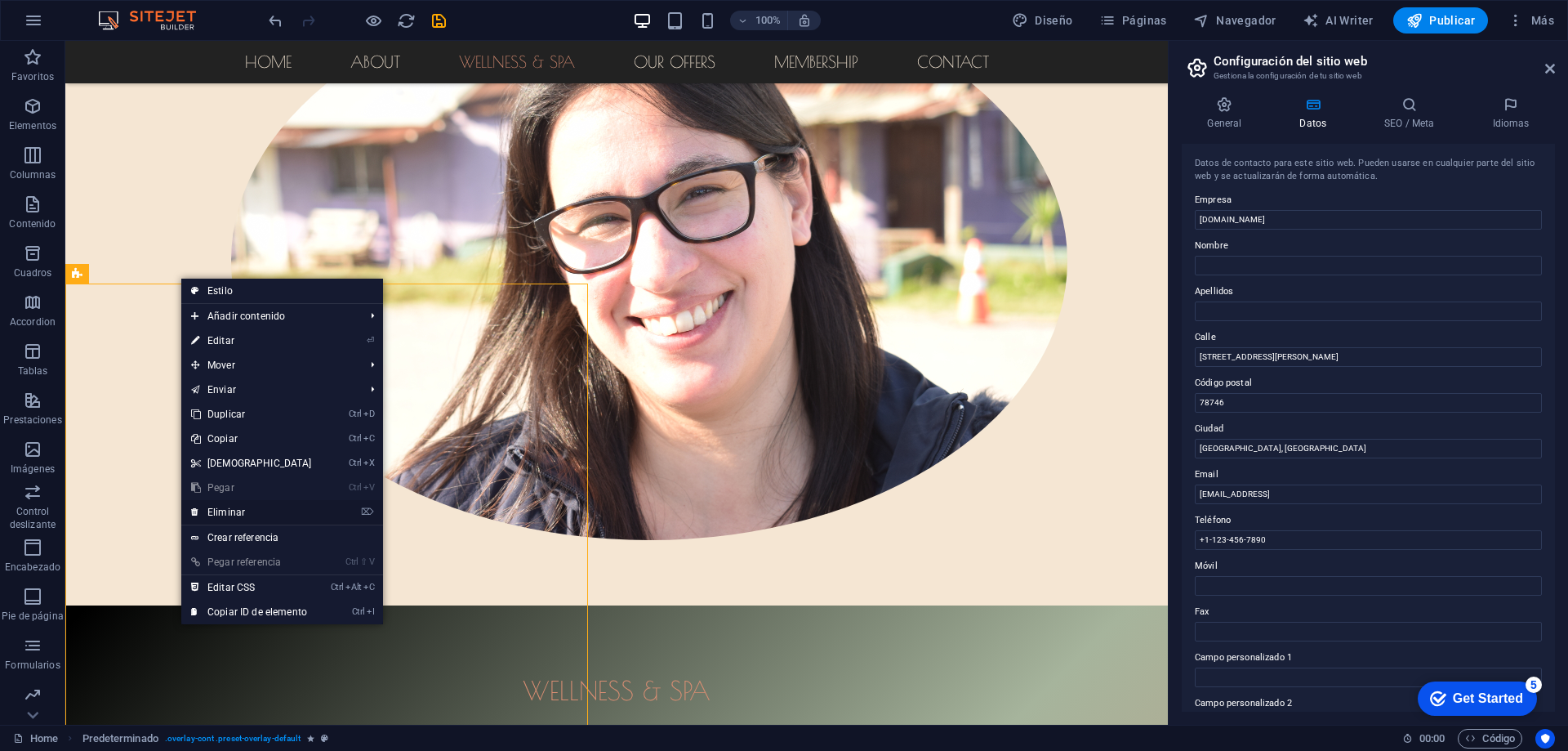
click at [241, 508] on link "⌦ Eliminar" at bounding box center [251, 512] width 140 height 24
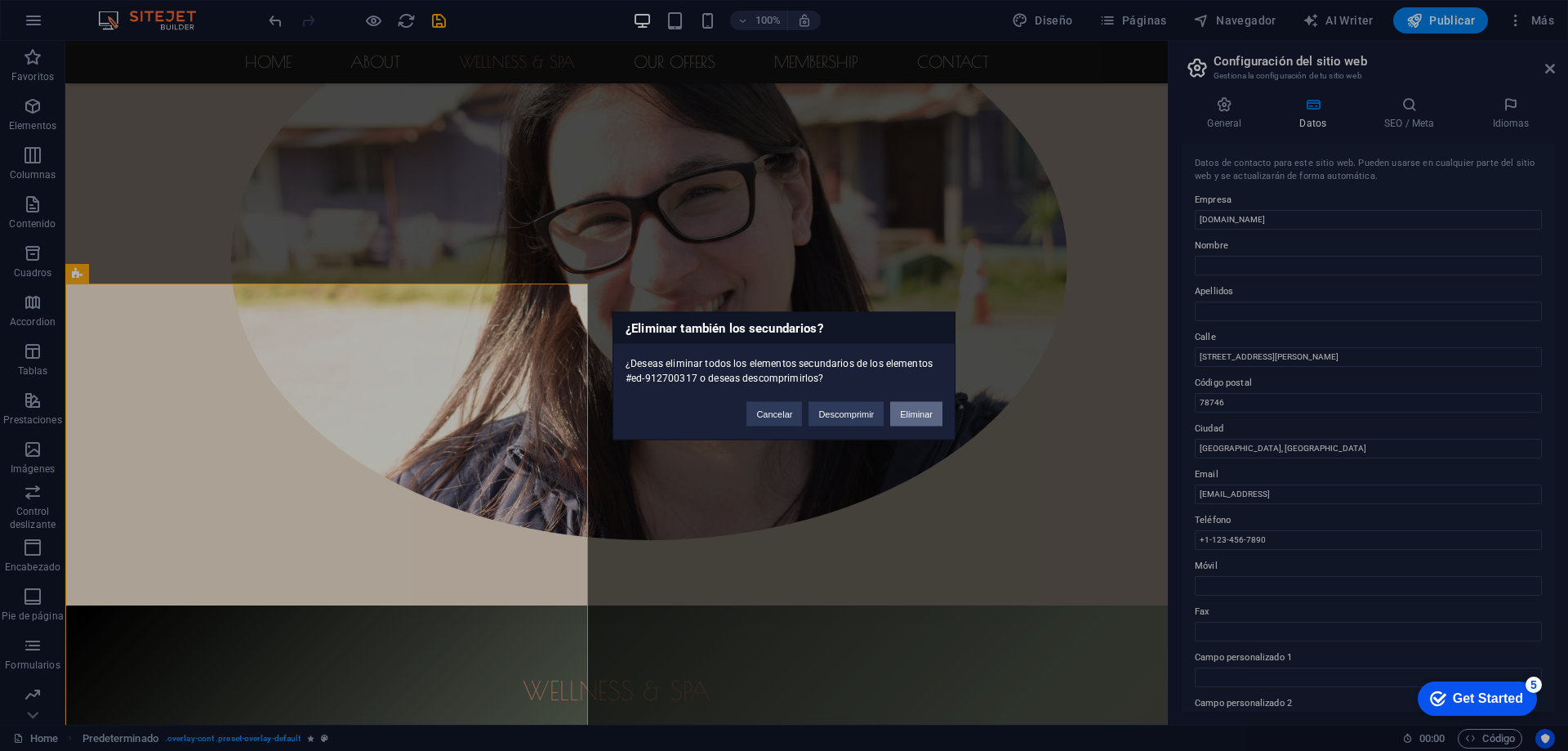
click at [907, 410] on button "Eliminar" at bounding box center [916, 413] width 53 height 24
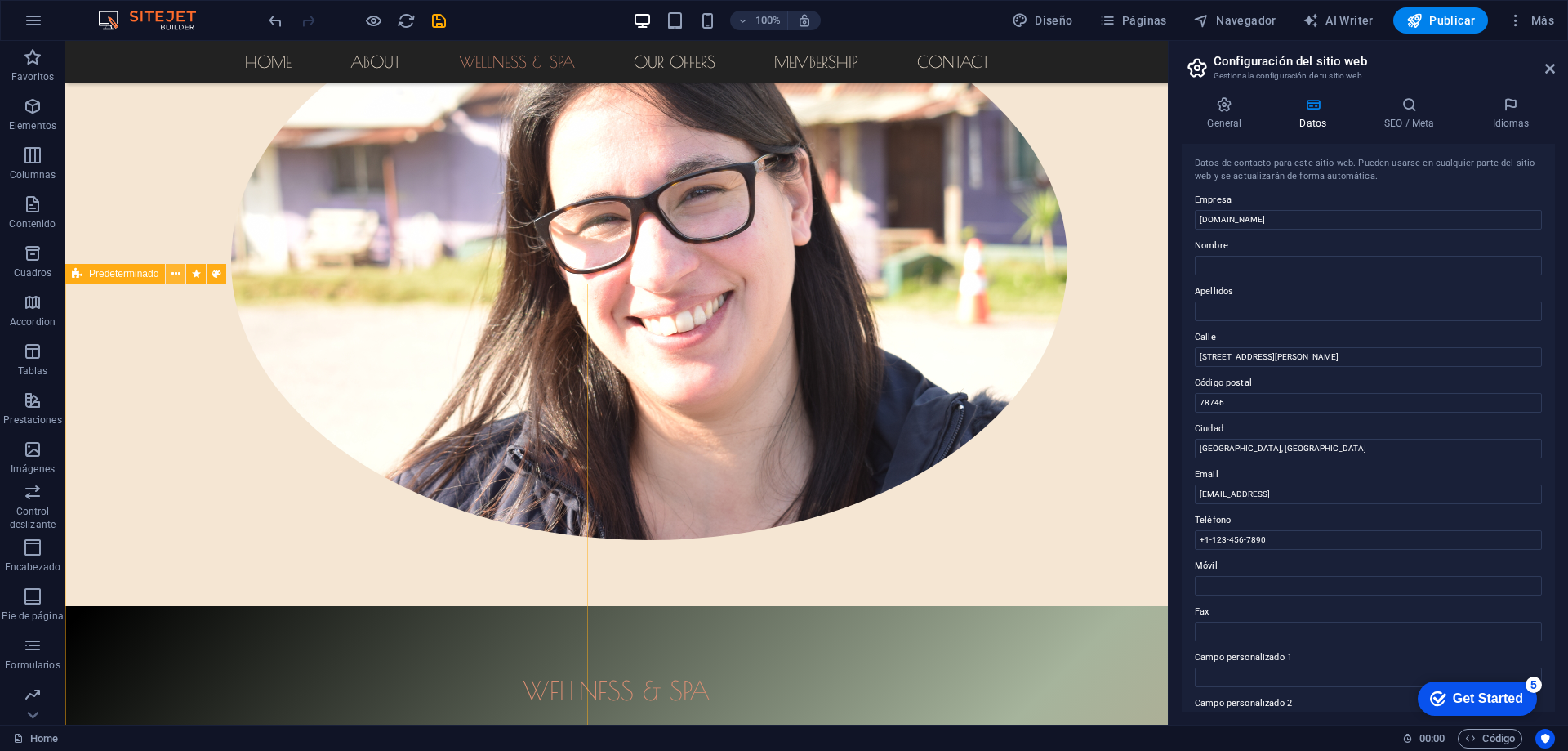
click at [171, 274] on icon at bounding box center [176, 274] width 9 height 17
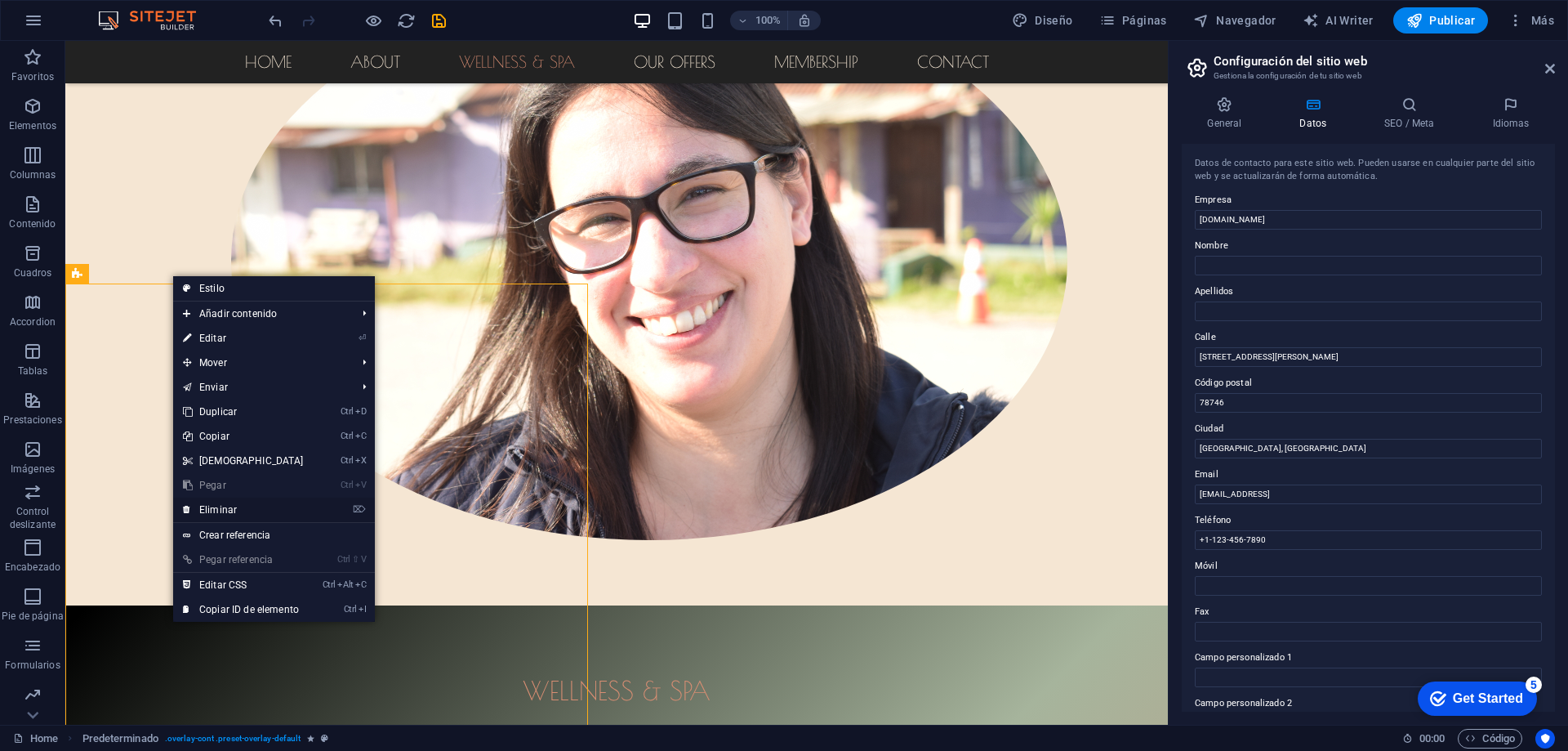
click at [223, 505] on link "⌦ Eliminar" at bounding box center [243, 509] width 140 height 24
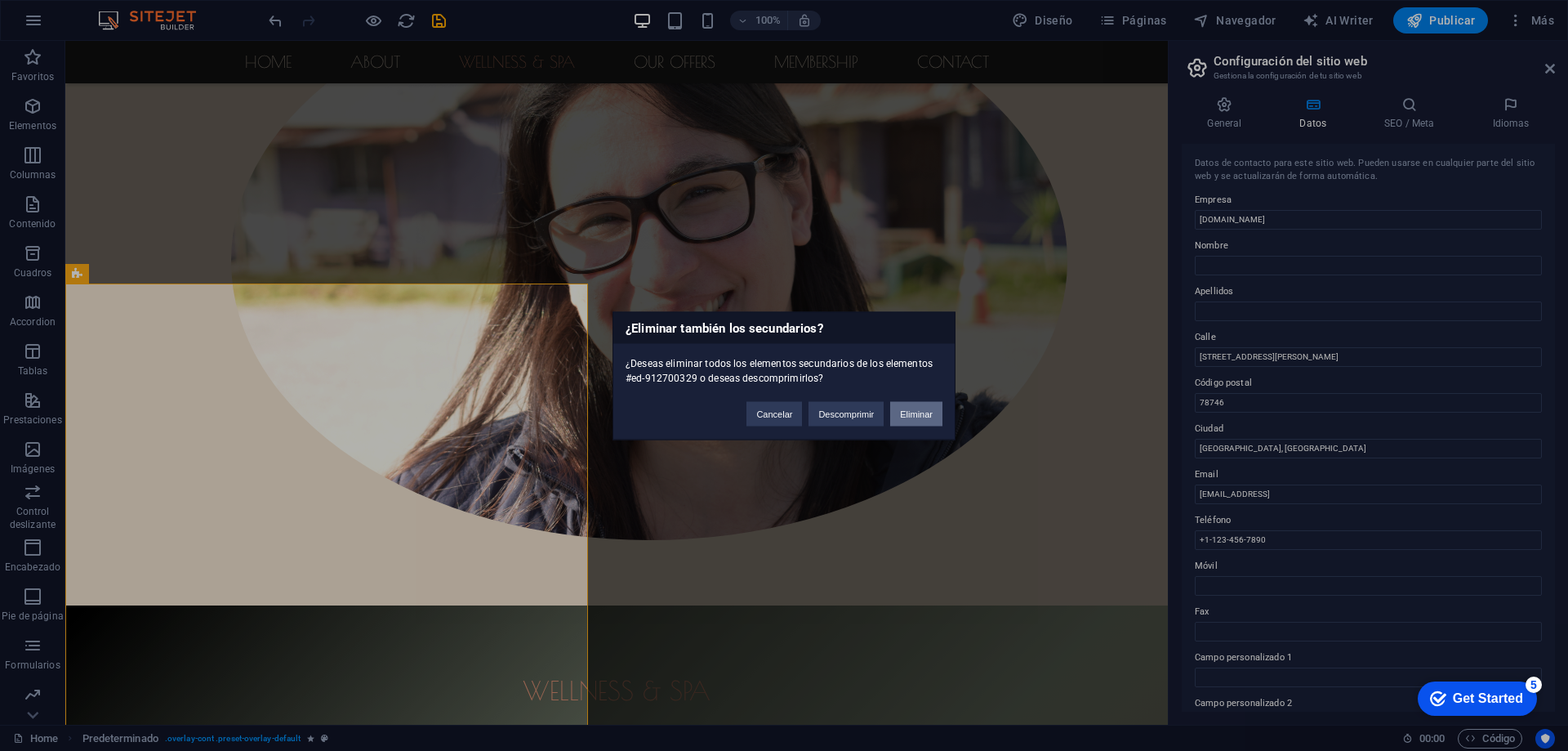
click at [920, 403] on button "Eliminar" at bounding box center [916, 413] width 53 height 24
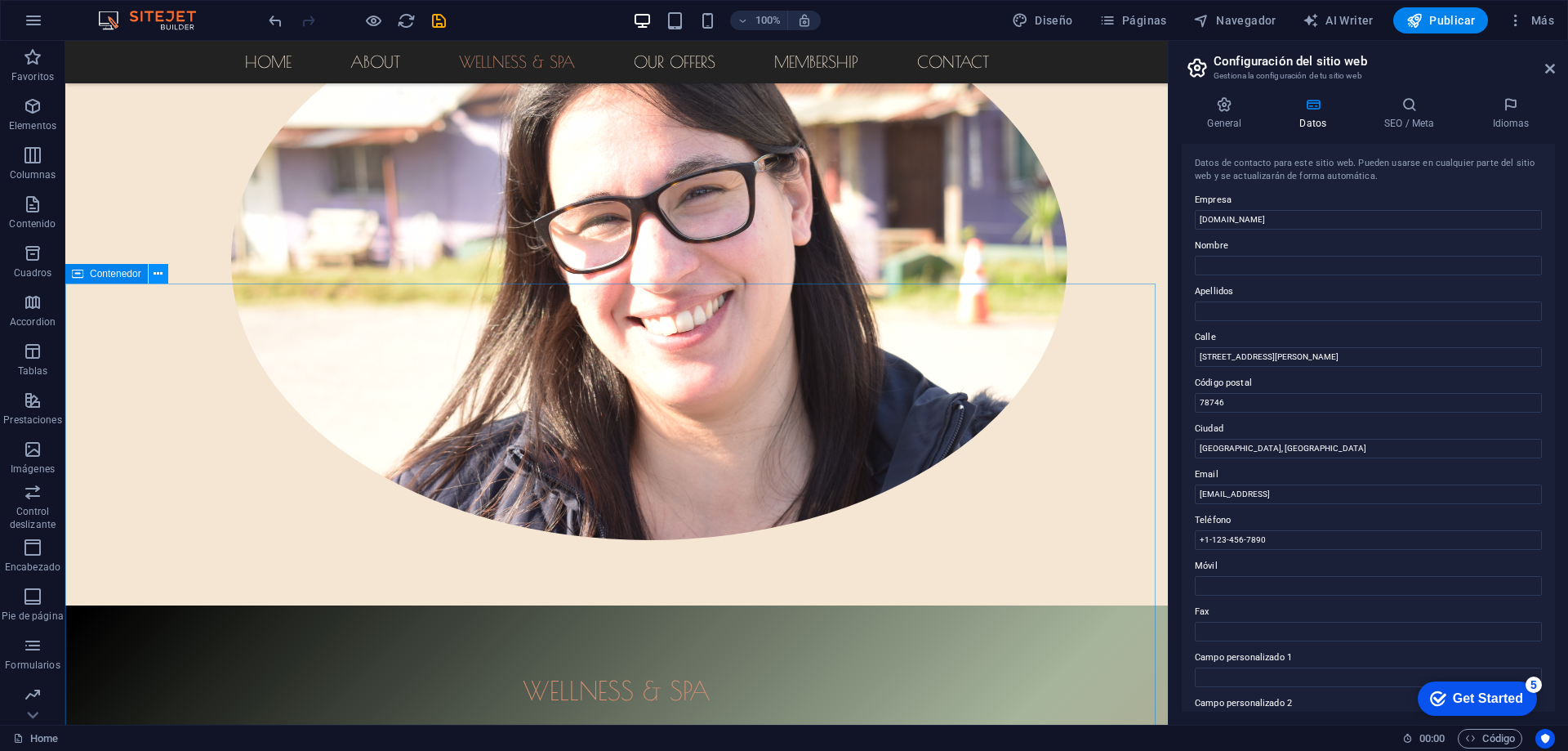
click at [153, 273] on button at bounding box center [158, 274] width 20 height 20
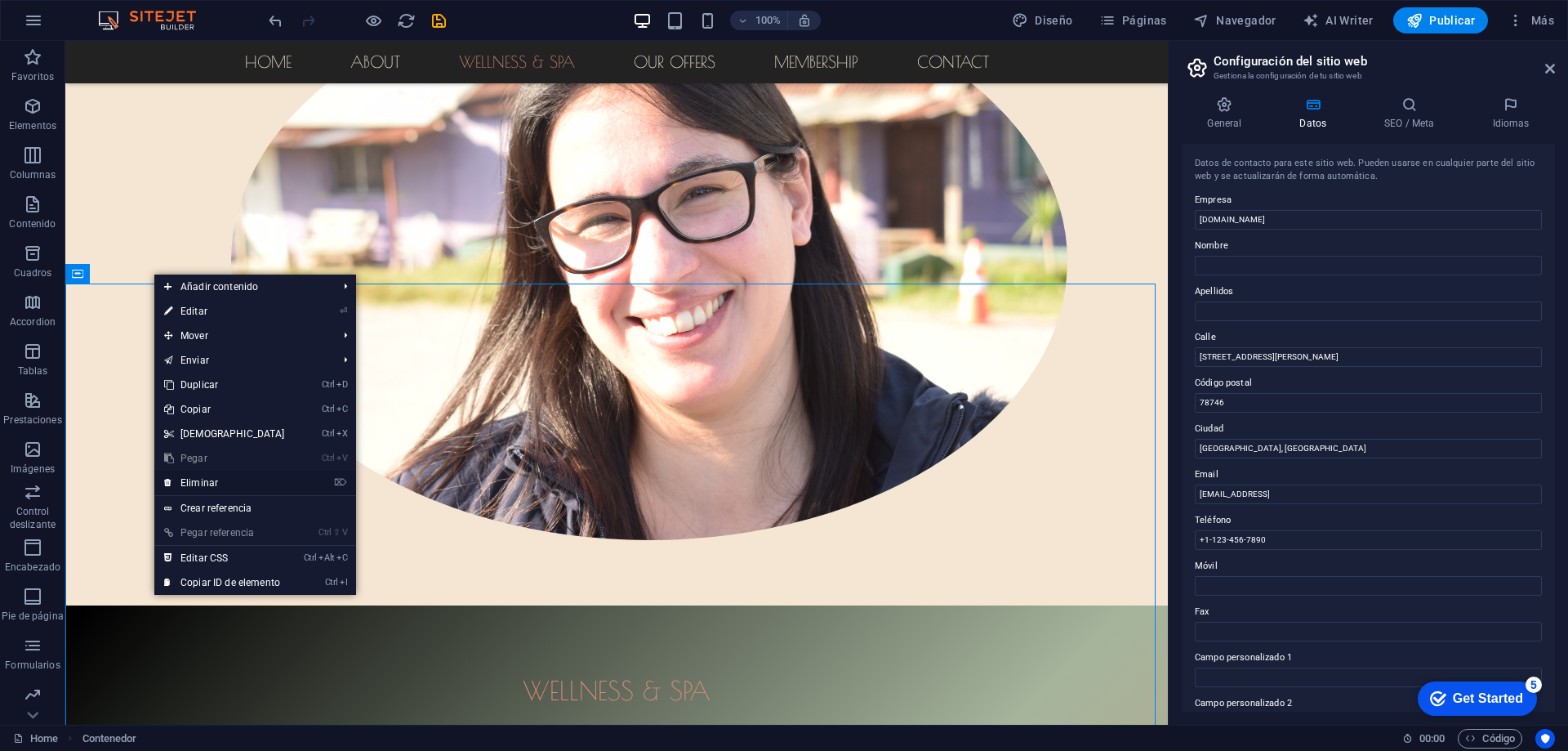
click at [208, 480] on link "⌦ Eliminar" at bounding box center [224, 483] width 140 height 24
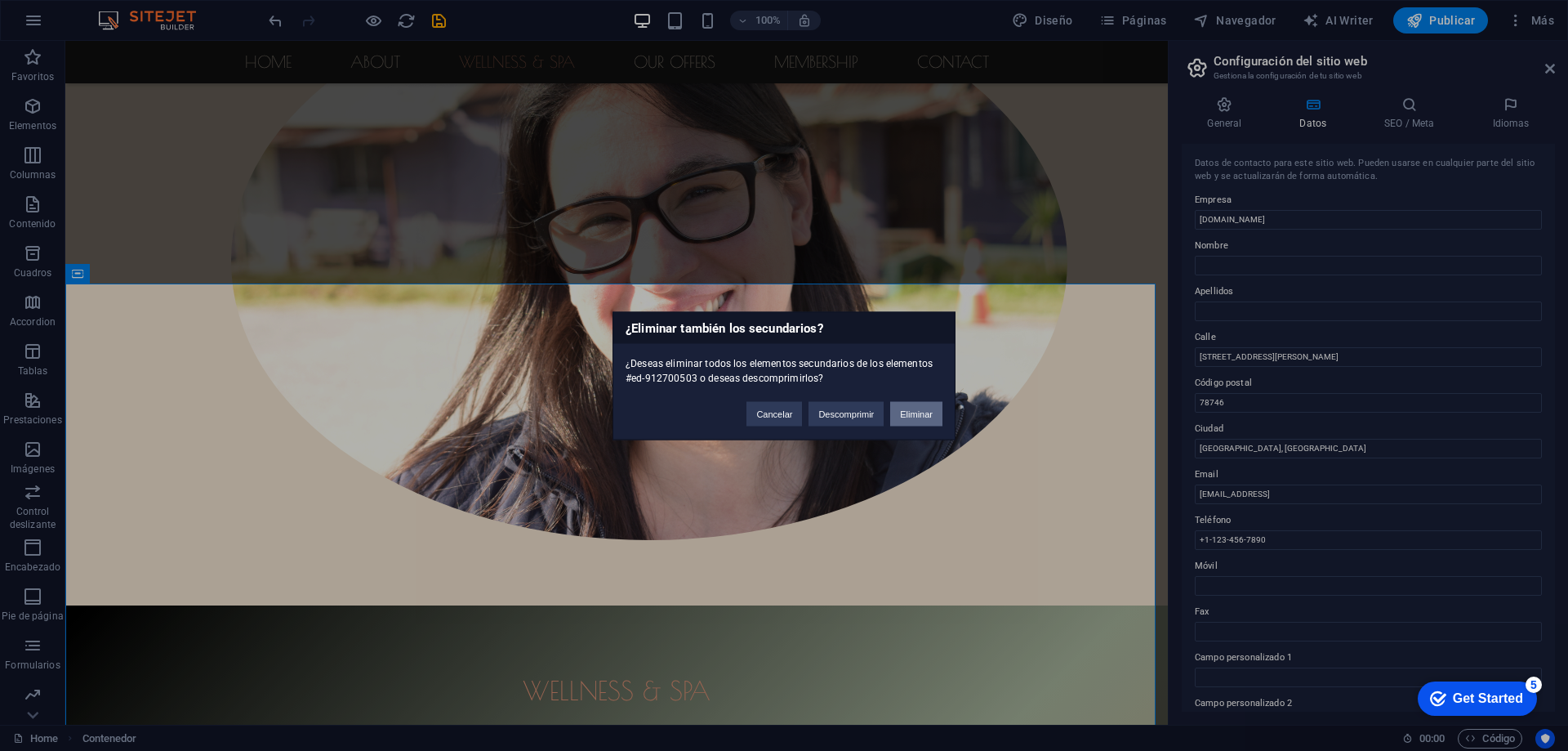
click at [914, 413] on button "Eliminar" at bounding box center [916, 413] width 53 height 24
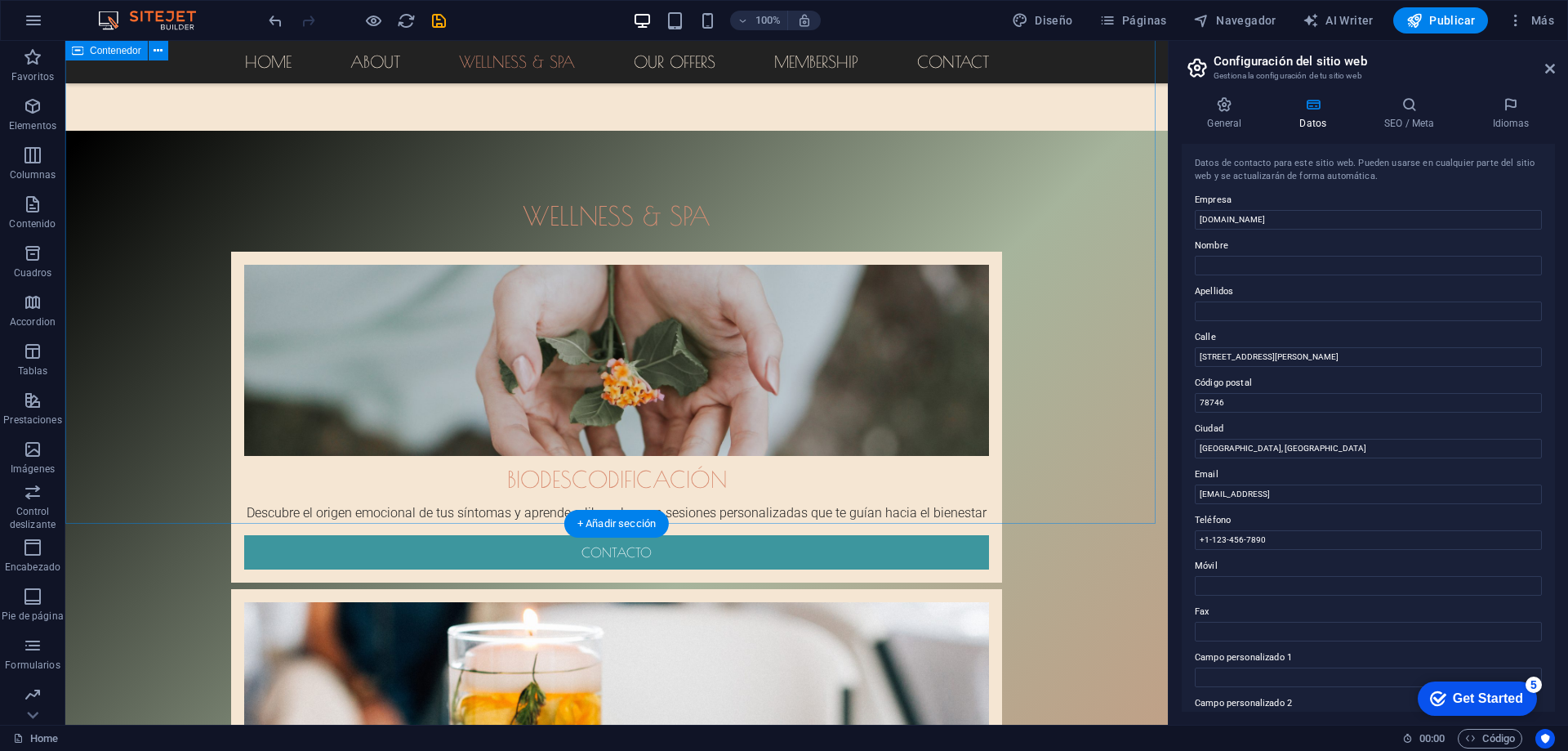
scroll to position [1840, 0]
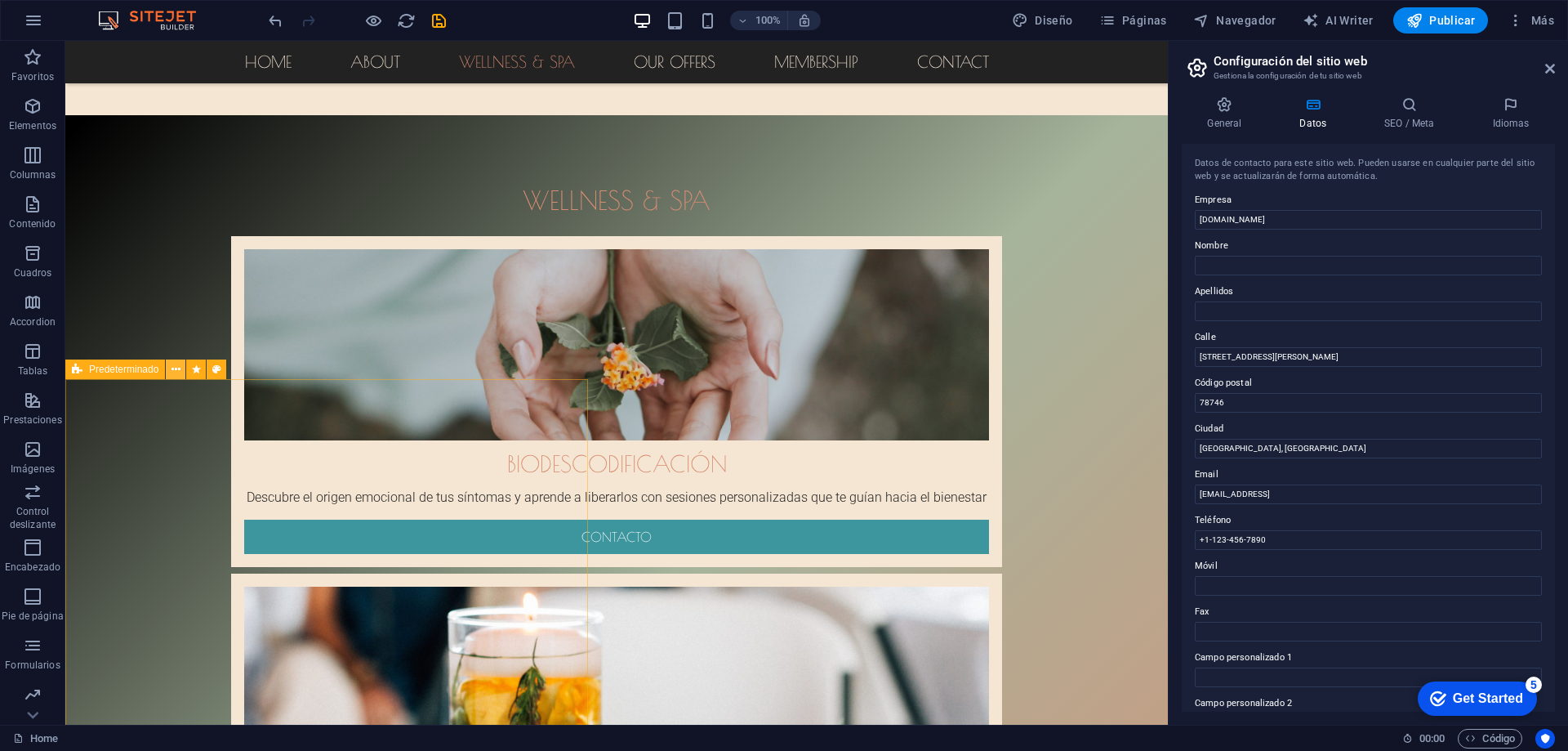
click at [177, 371] on icon at bounding box center [176, 370] width 9 height 17
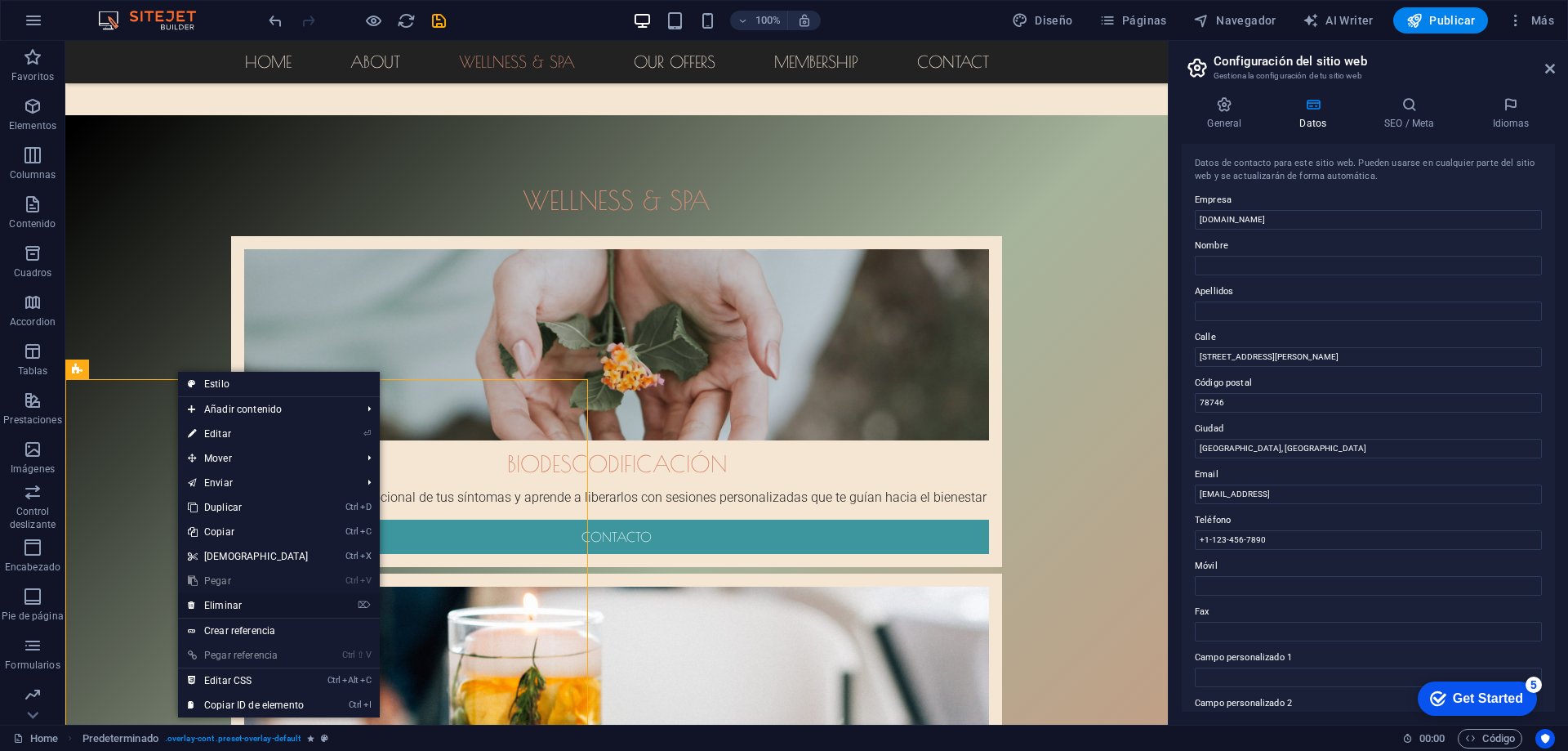
click at [240, 605] on link "⌦ Eliminar" at bounding box center [248, 605] width 140 height 24
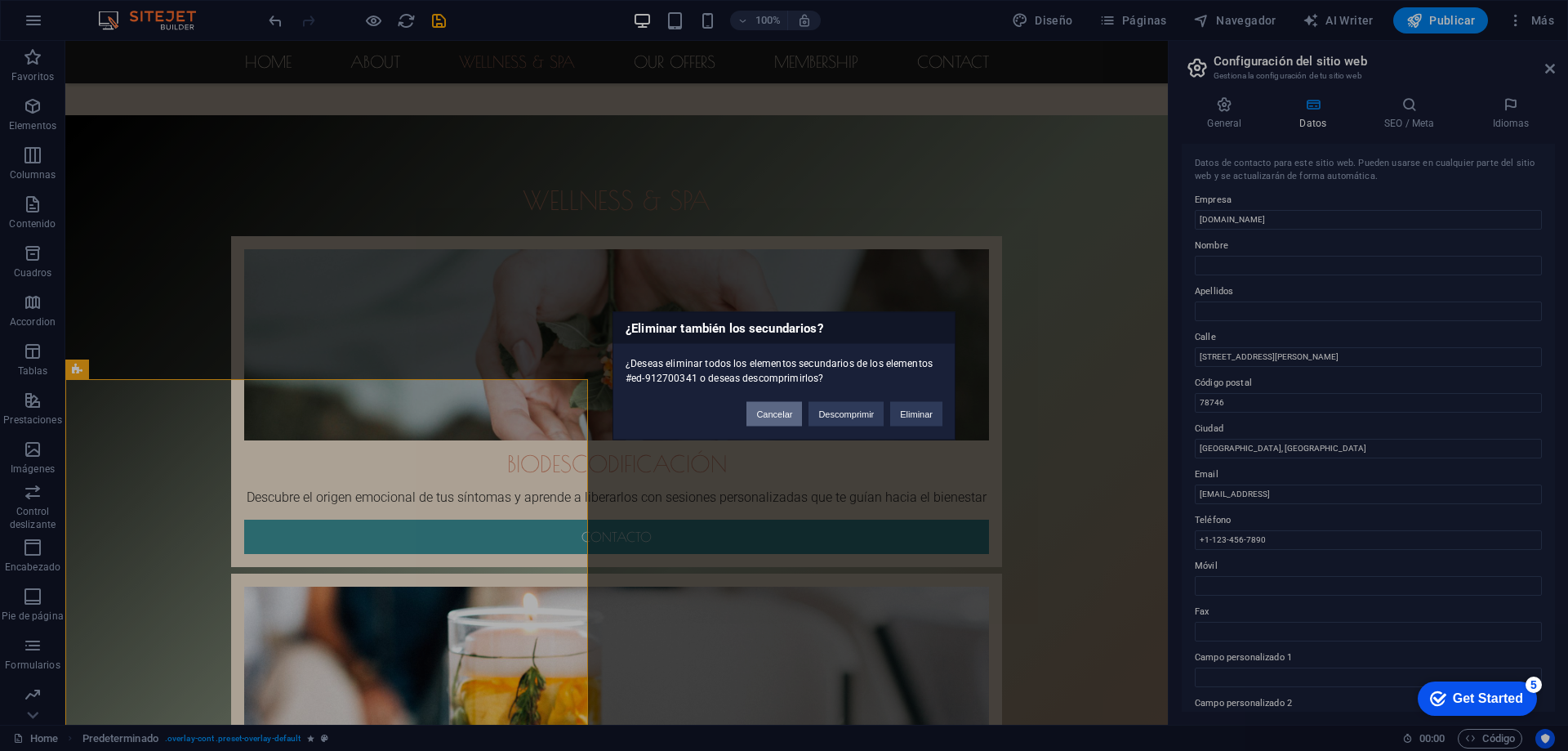
click at [761, 413] on button "Cancelar" at bounding box center [773, 413] width 55 height 24
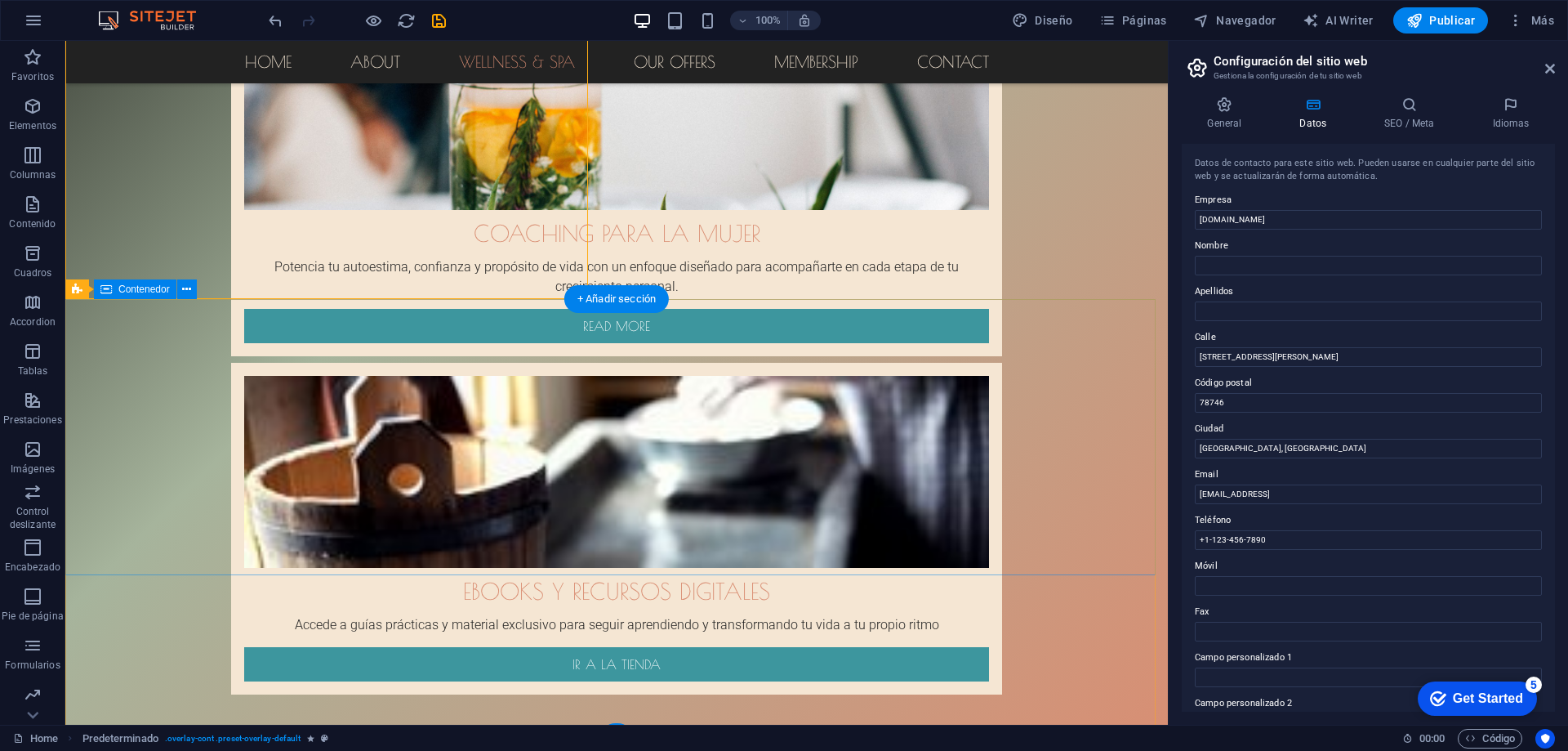
scroll to position [2412, 0]
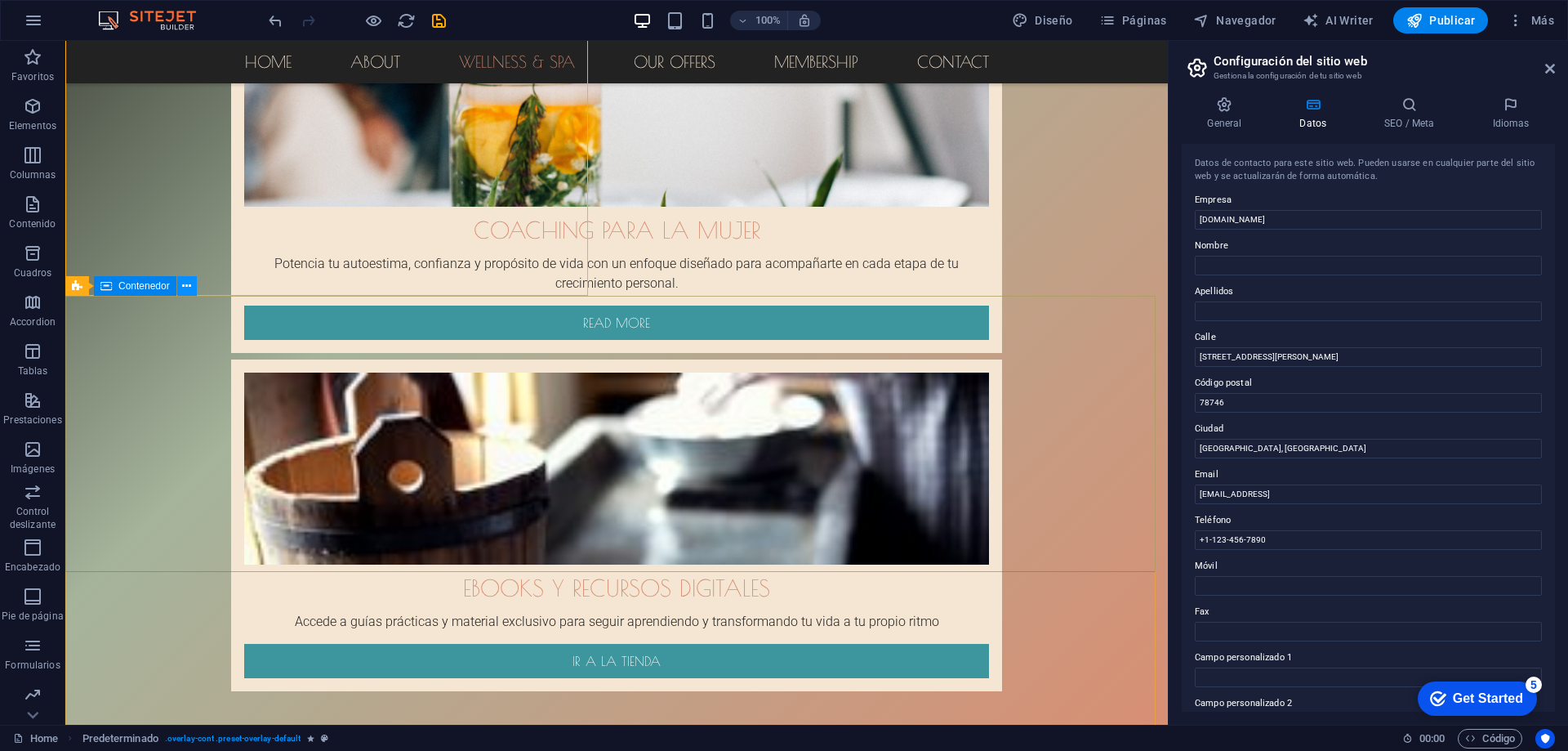
click at [182, 286] on icon at bounding box center [186, 286] width 9 height 17
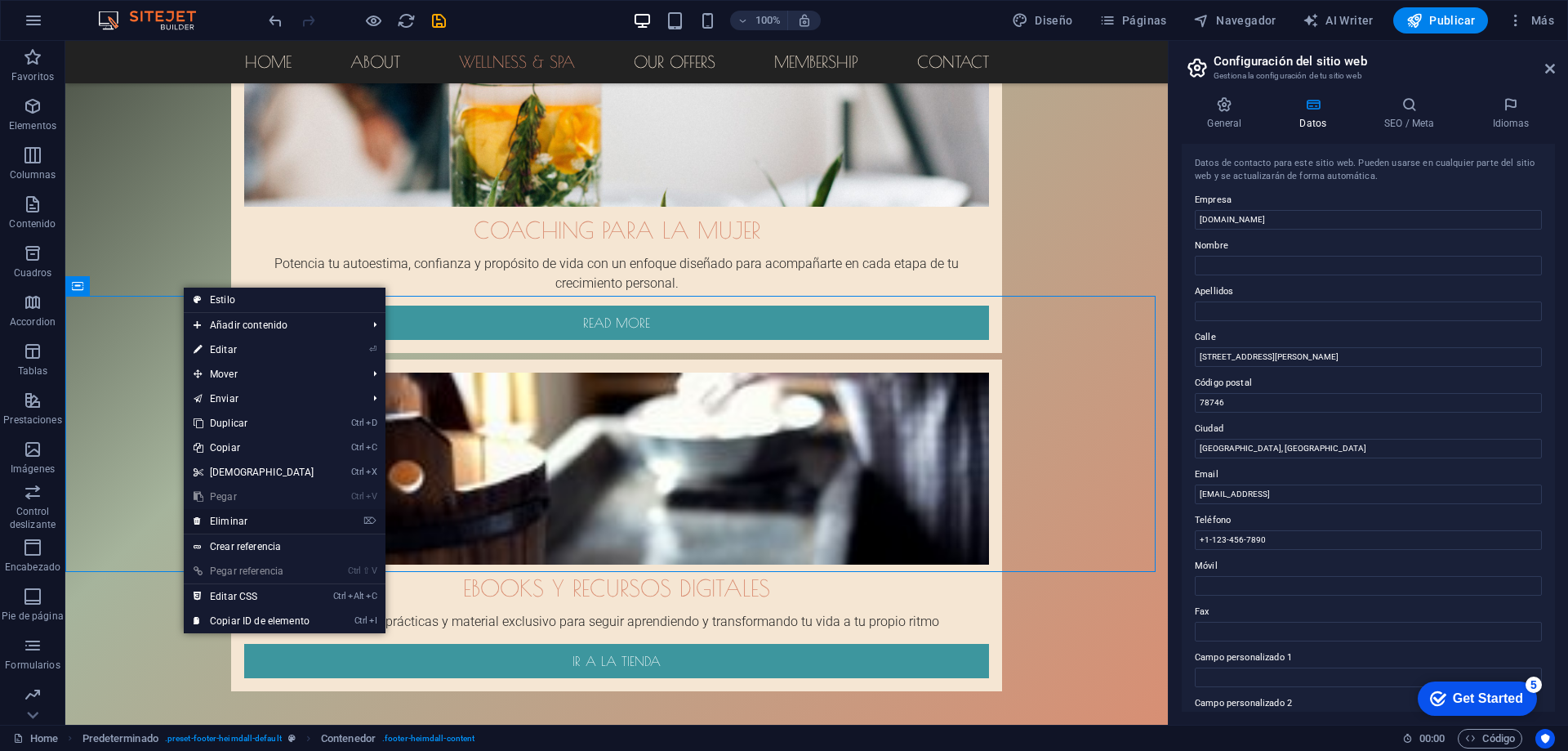
click at [223, 521] on link "⌦ Eliminar" at bounding box center [253, 521] width 140 height 24
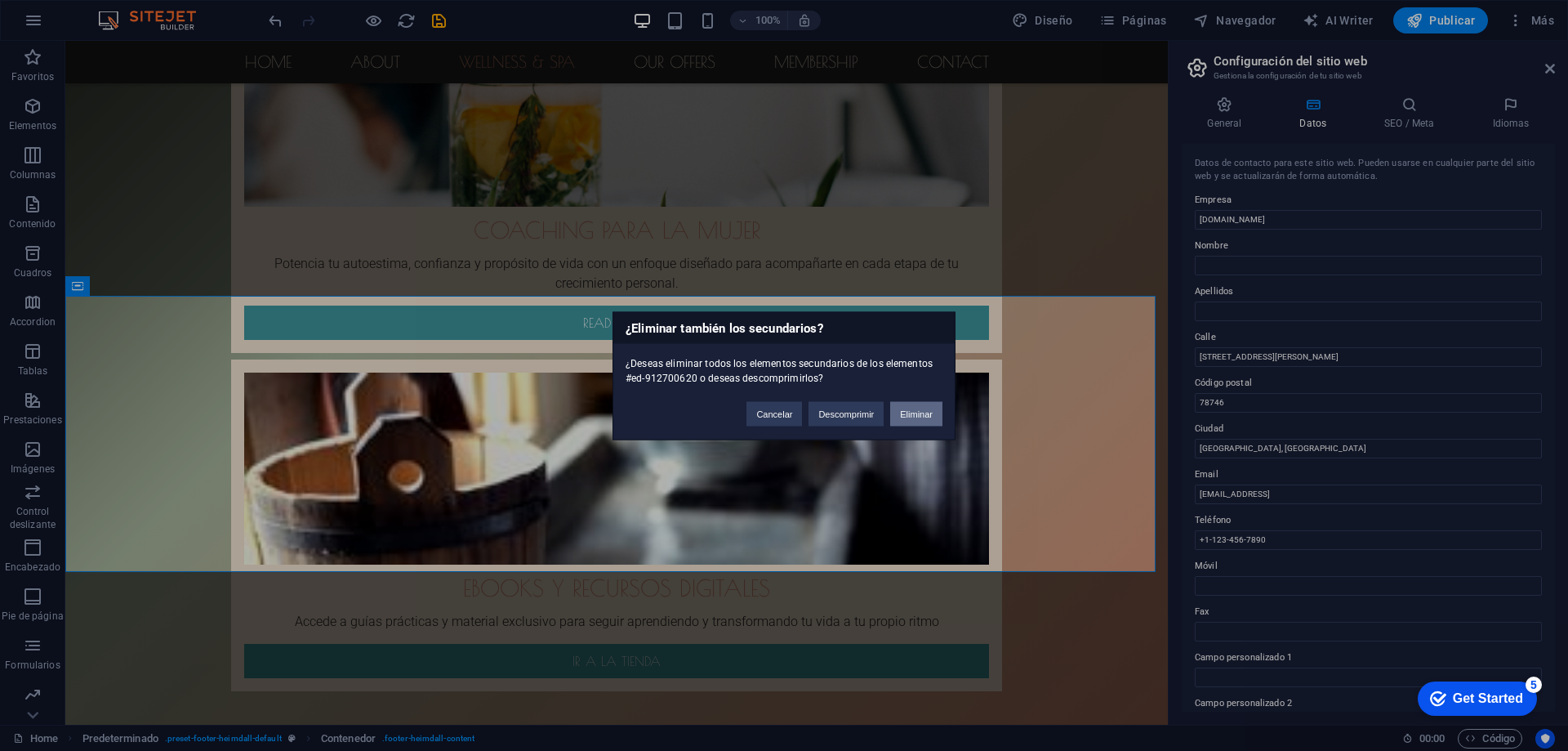
click at [920, 412] on button "Eliminar" at bounding box center [916, 413] width 53 height 24
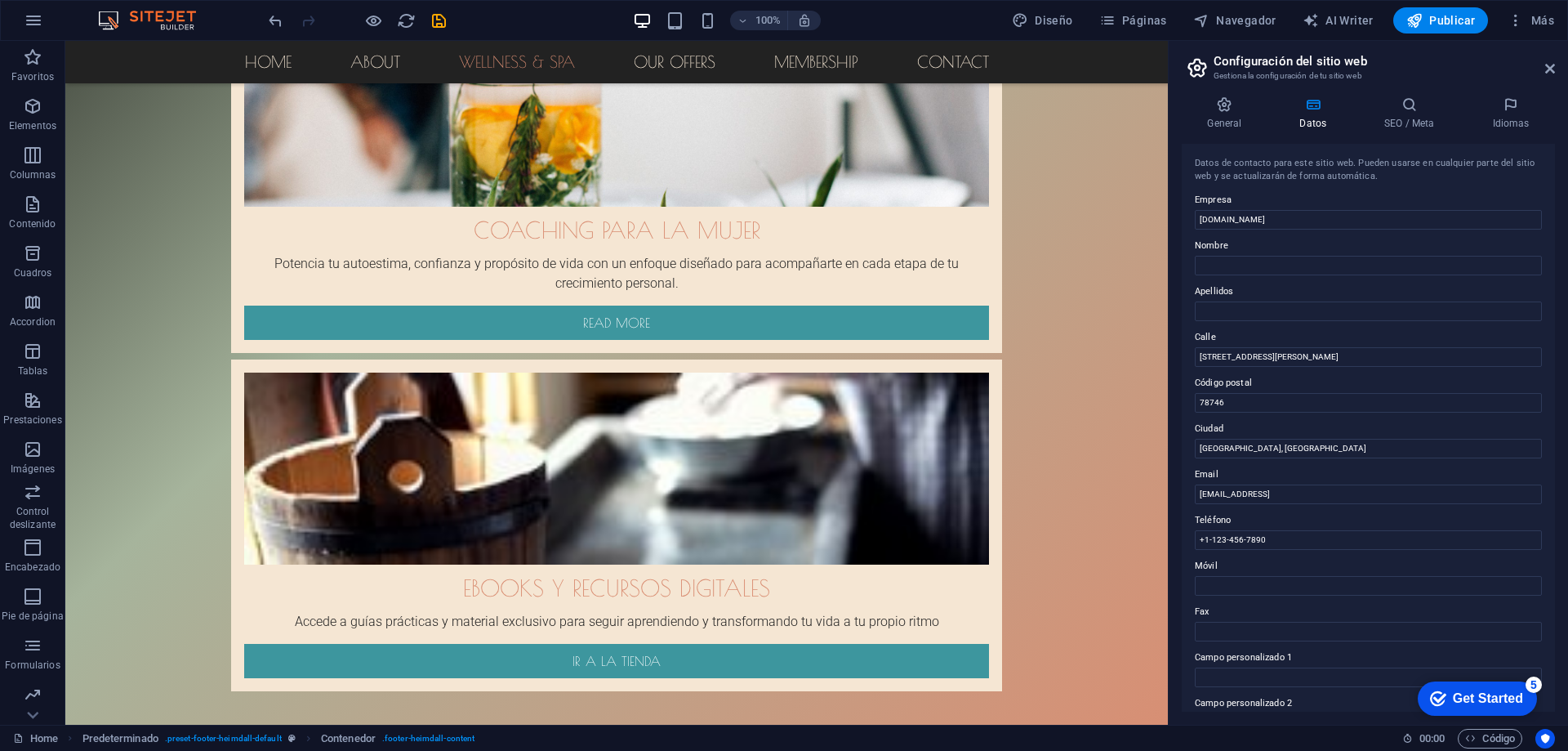
scroll to position [2146, 0]
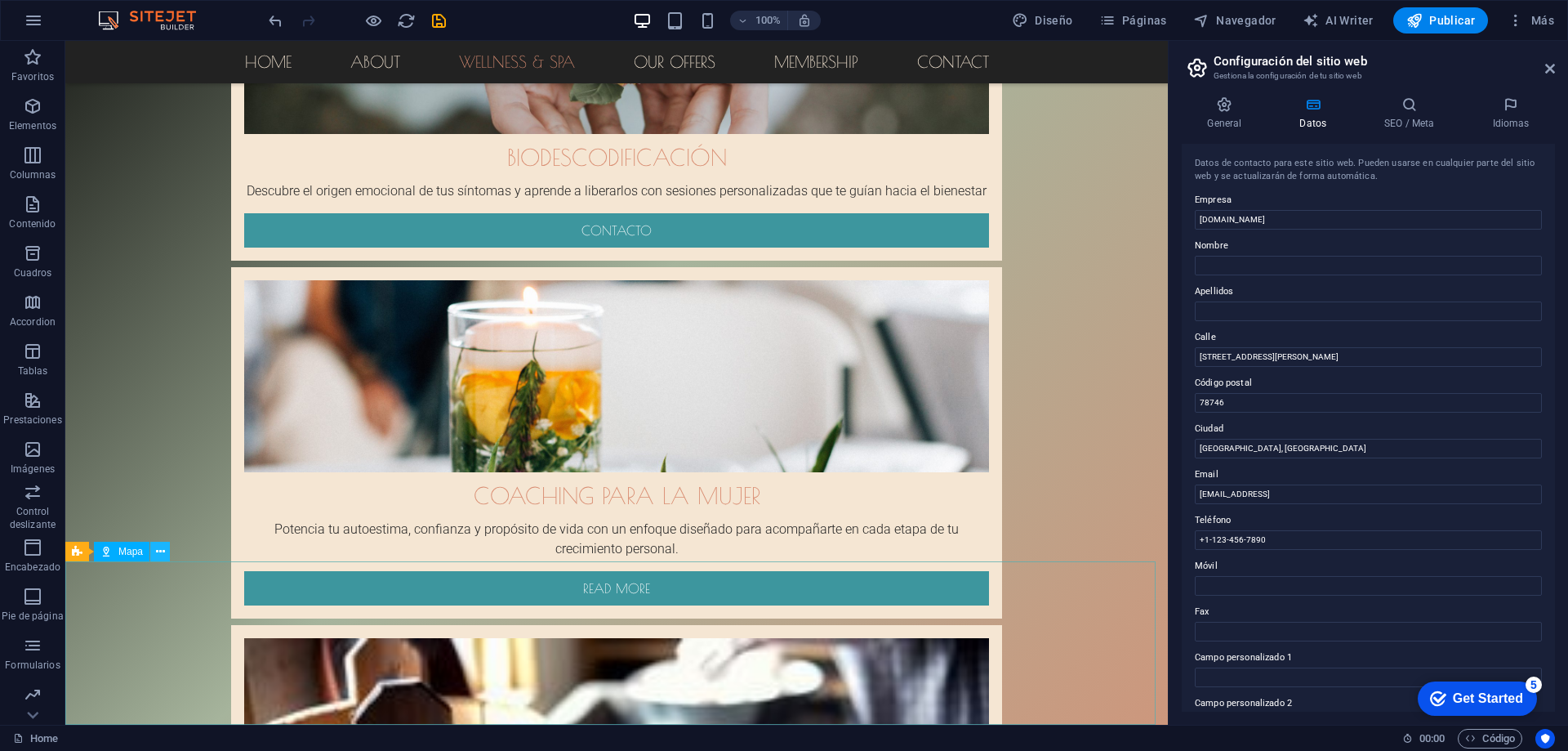
click at [167, 551] on button at bounding box center [160, 552] width 20 height 20
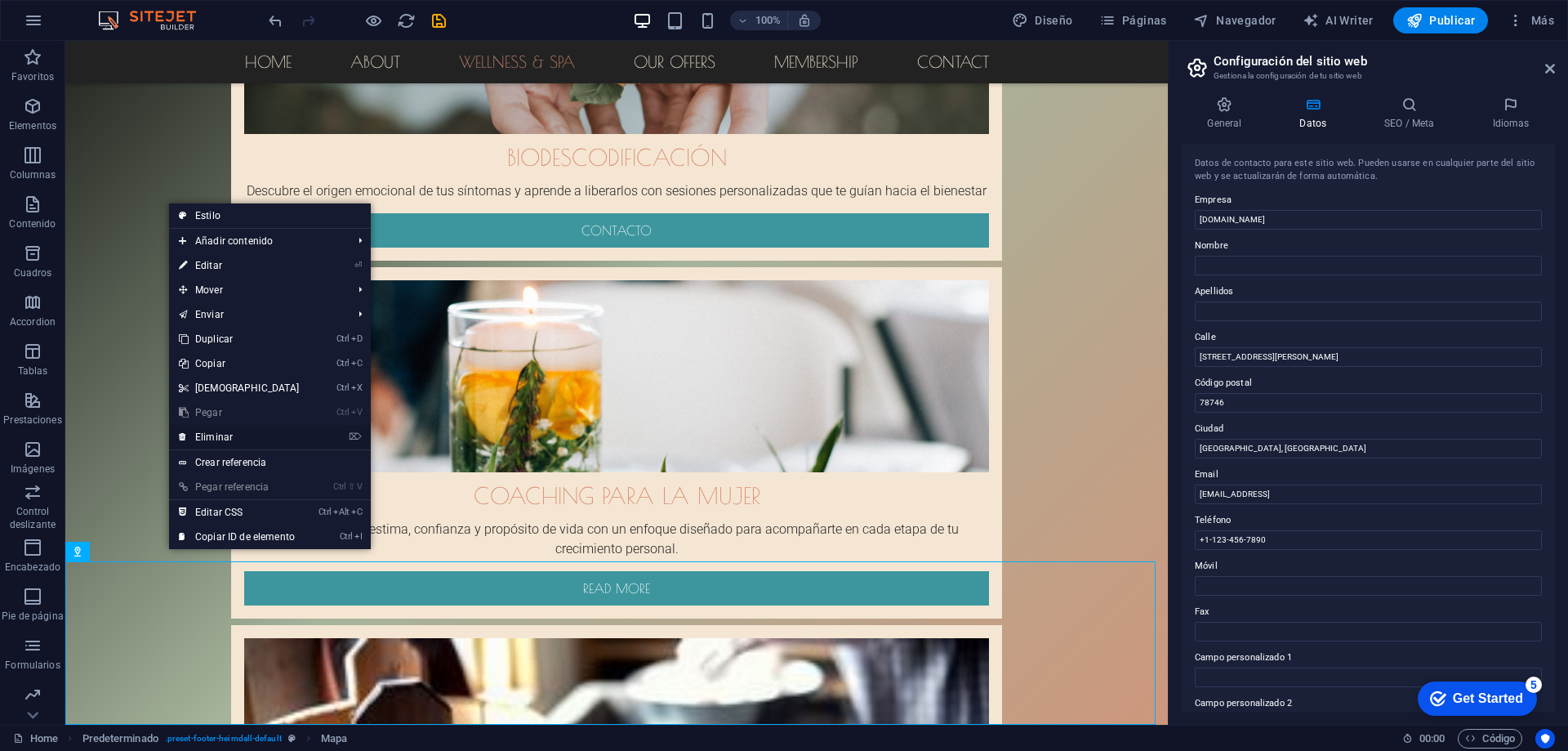
click at [225, 434] on link "⌦ Eliminar" at bounding box center [239, 437] width 140 height 24
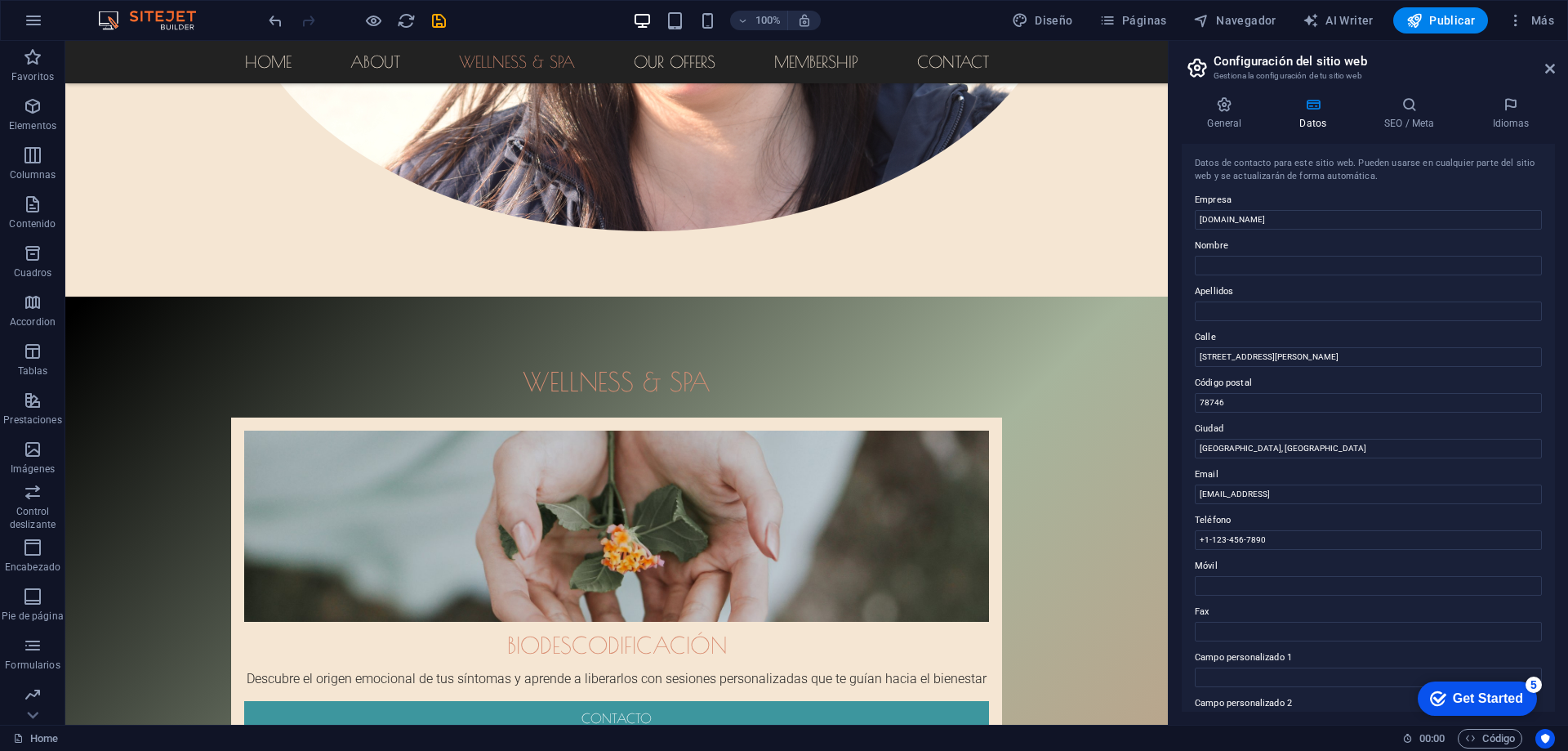
scroll to position [1608, 0]
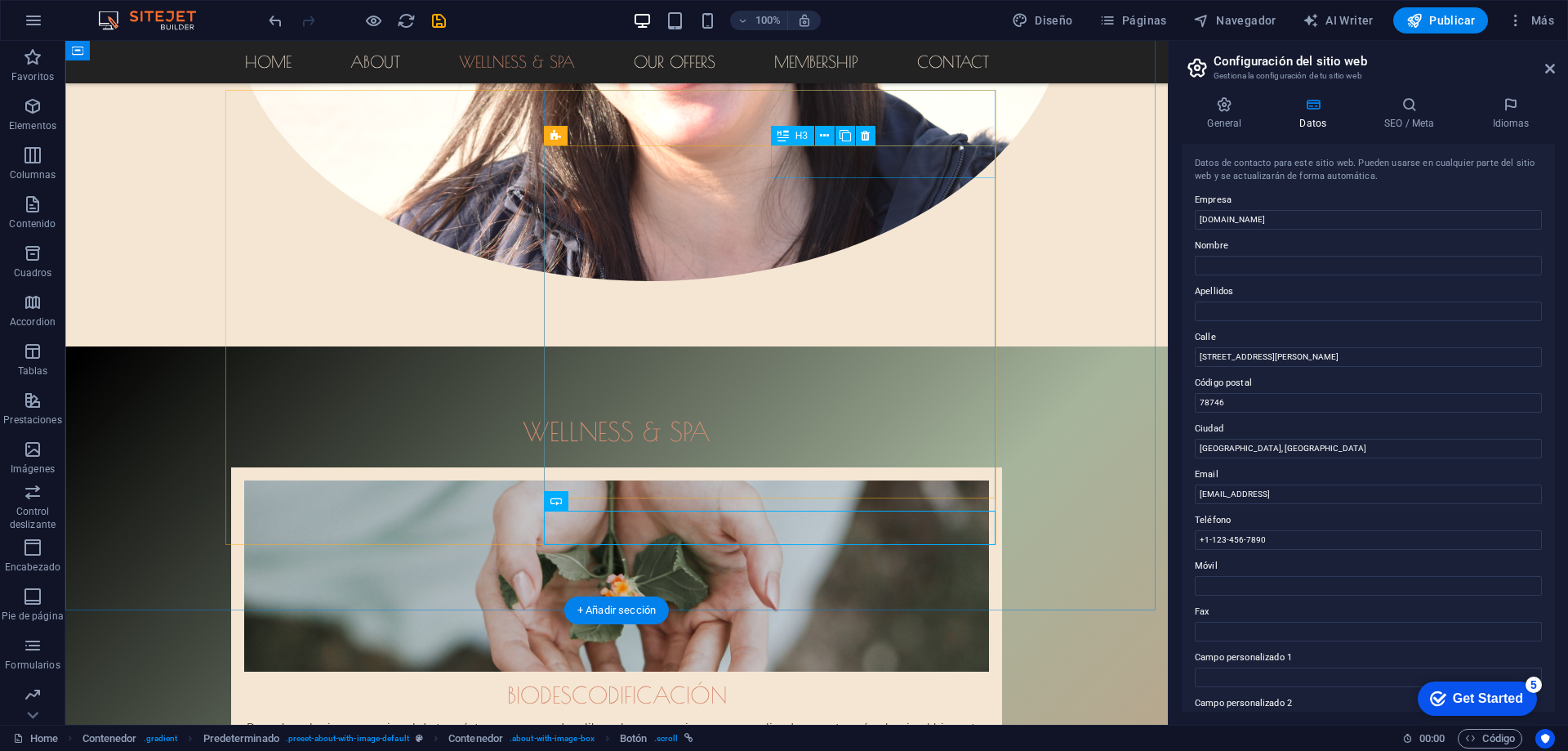
drag, startPoint x: 973, startPoint y: 162, endPoint x: 968, endPoint y: 169, distance: 8.6
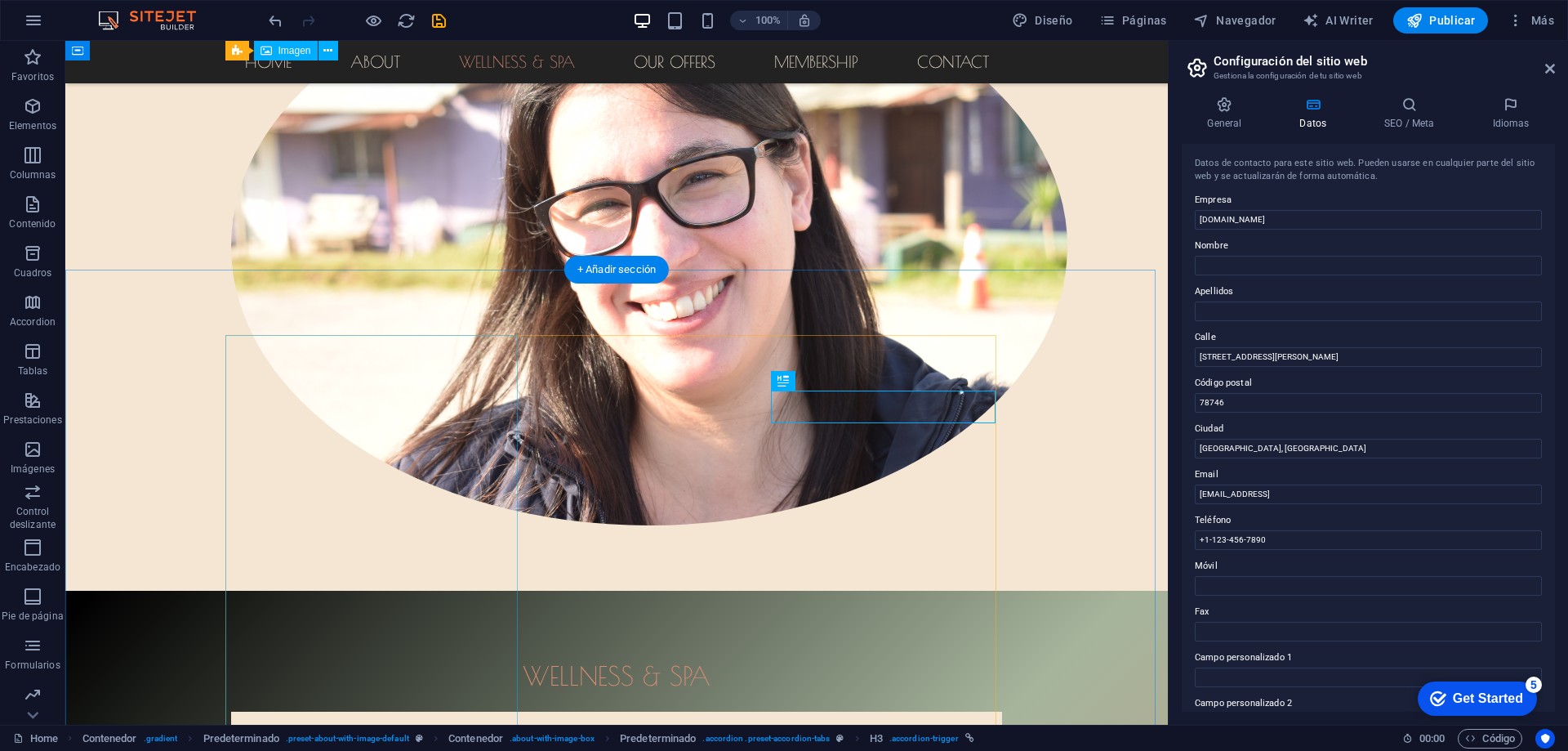
scroll to position [1363, 0]
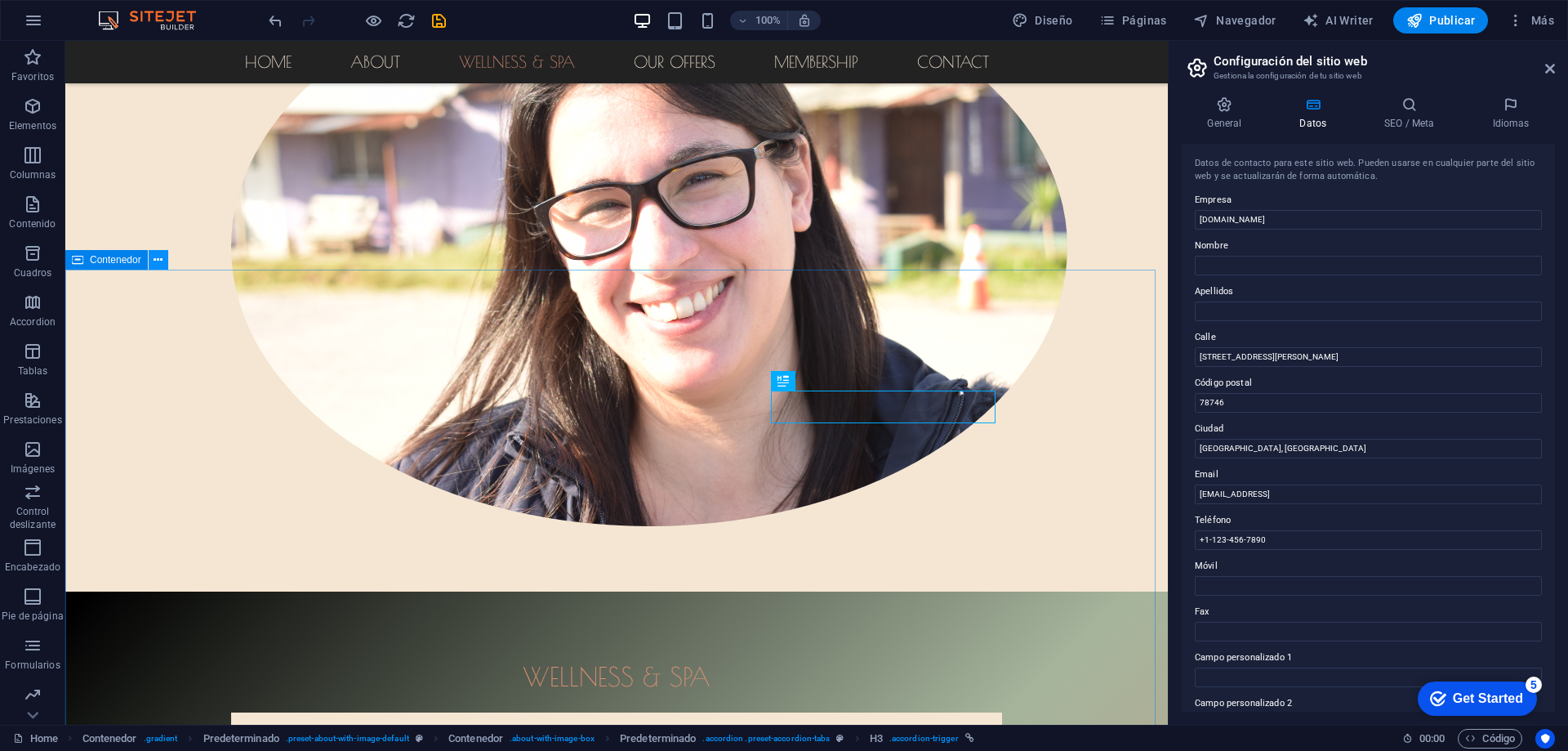
click at [157, 259] on icon at bounding box center [158, 260] width 9 height 17
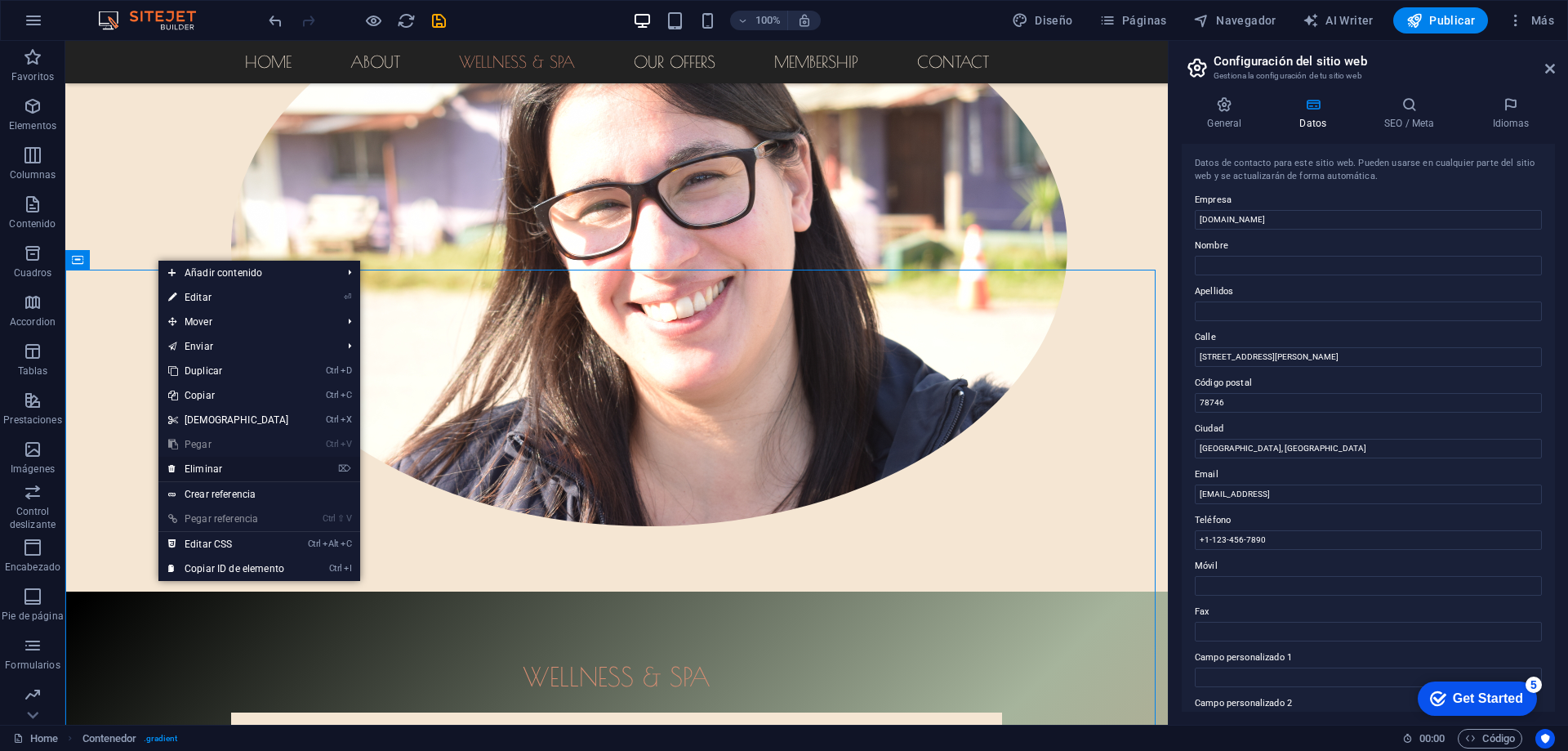
click at [205, 466] on link "⌦ Eliminar" at bounding box center [228, 468] width 140 height 24
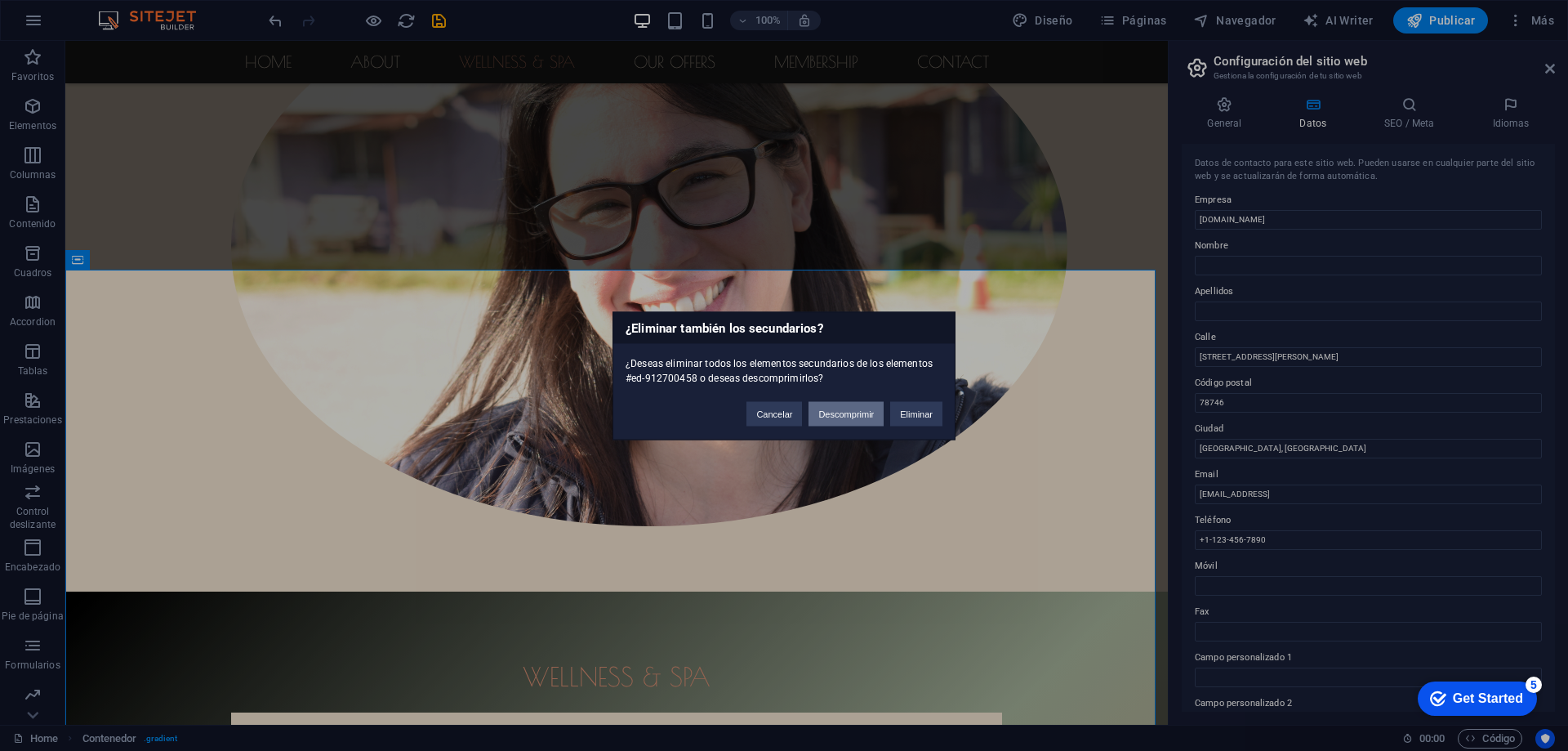
click at [857, 412] on button "Descomprimir" at bounding box center [846, 413] width 75 height 24
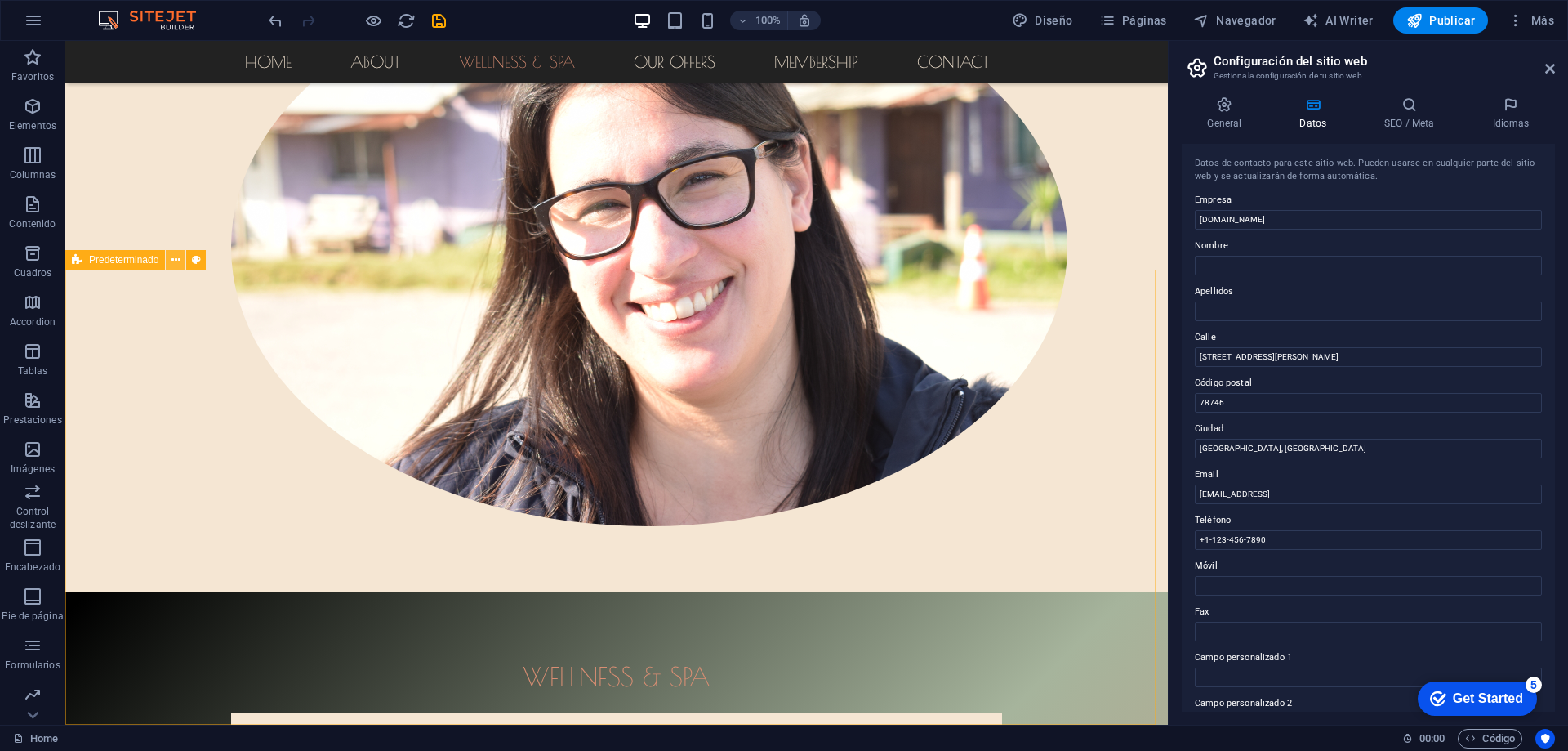
click at [176, 258] on icon at bounding box center [176, 260] width 9 height 17
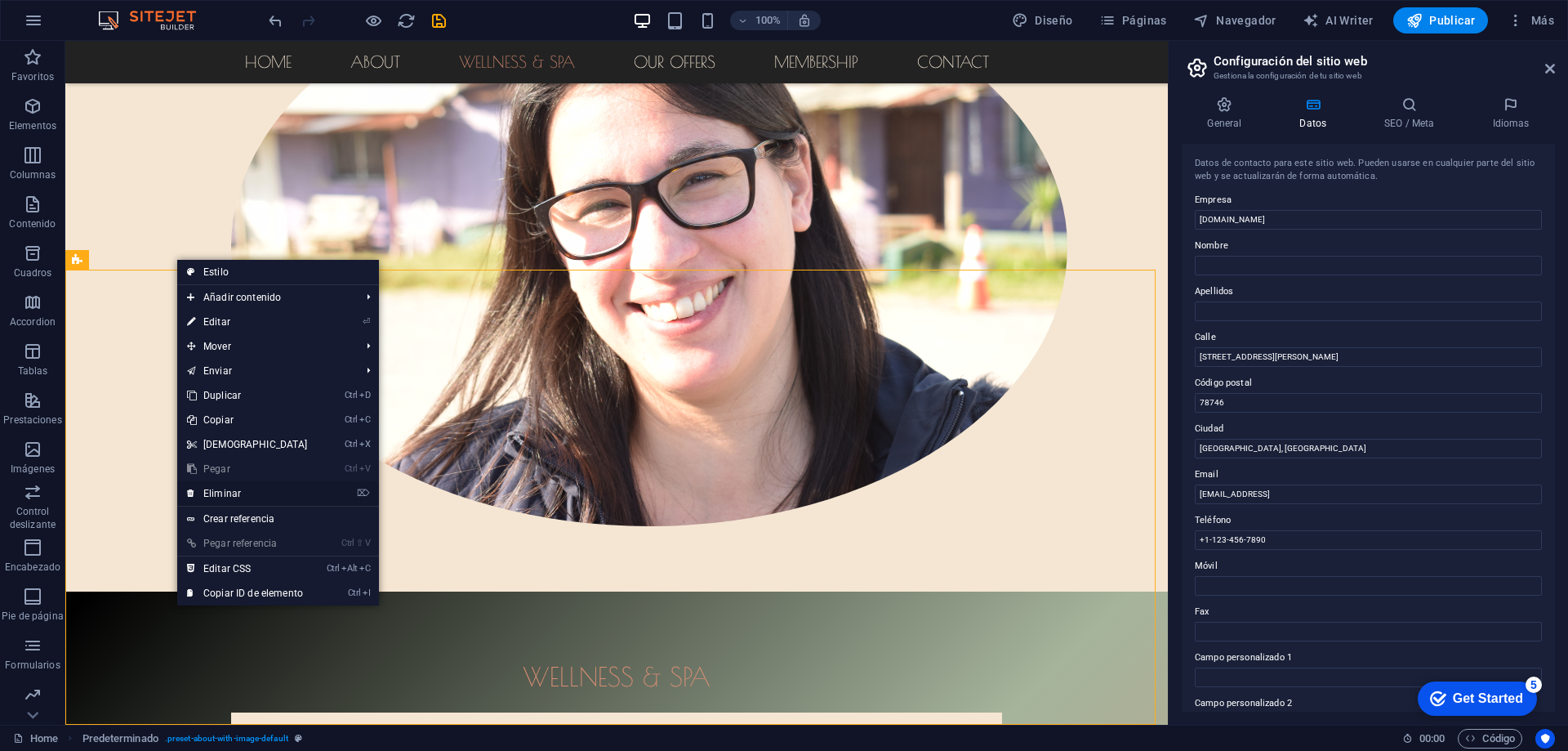
click at [265, 494] on link "⌦ Eliminar" at bounding box center [247, 493] width 140 height 24
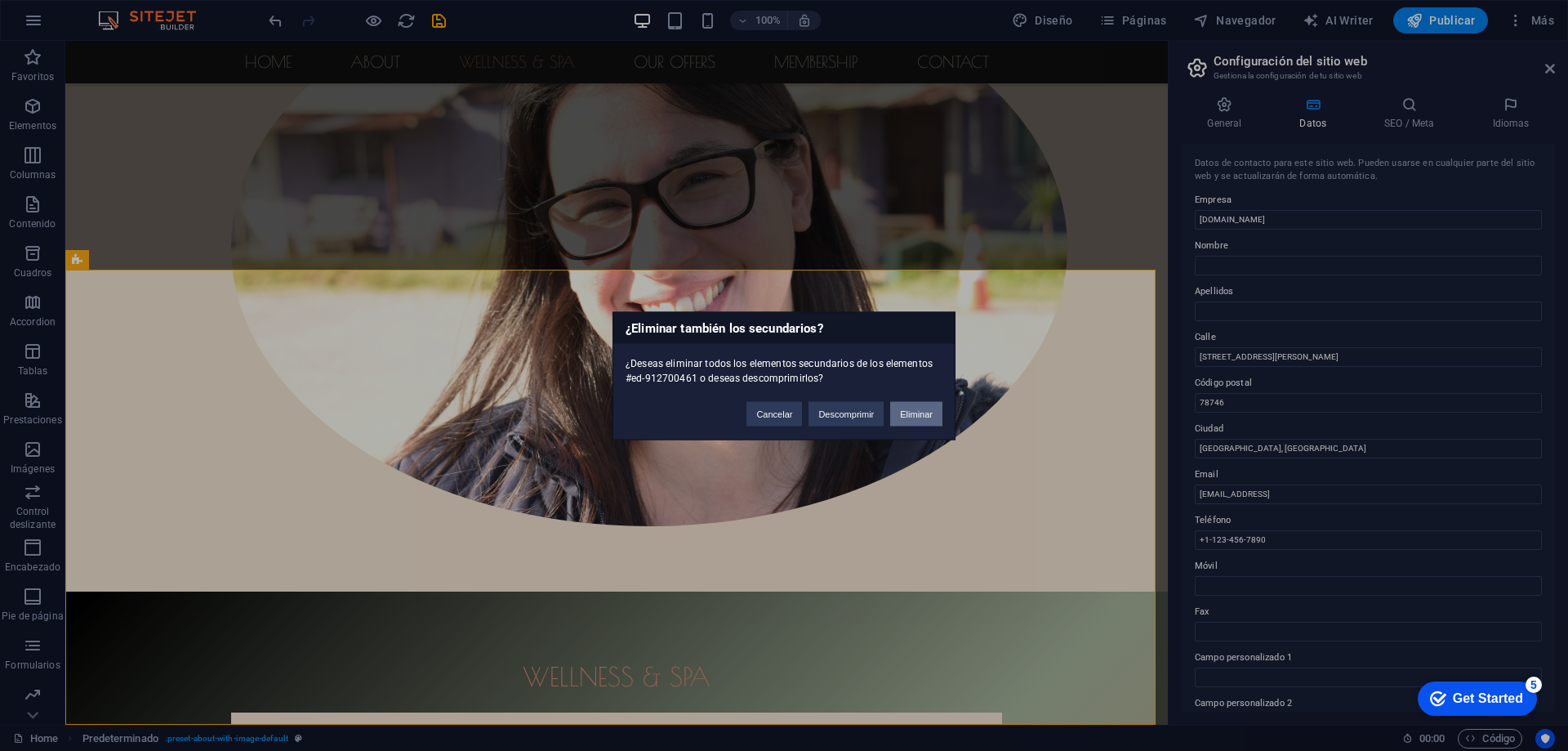
click at [930, 412] on button "Eliminar" at bounding box center [916, 413] width 53 height 24
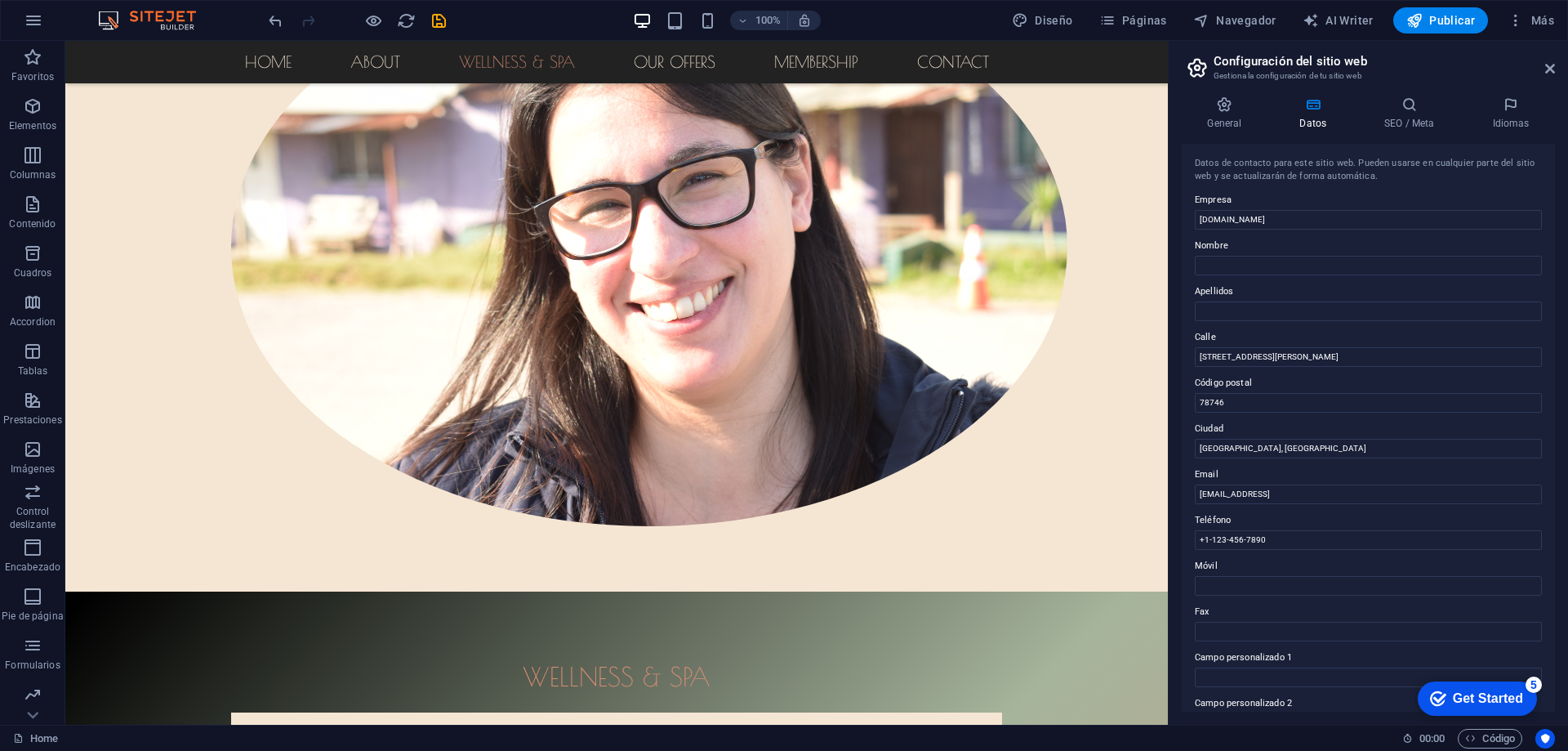
click at [800, 427] on div "Suelta el contenido aquí o Añadir elementos Pegar portapapeles +1-123-456-7890 …" at bounding box center [617, 549] width 1103 height 3744
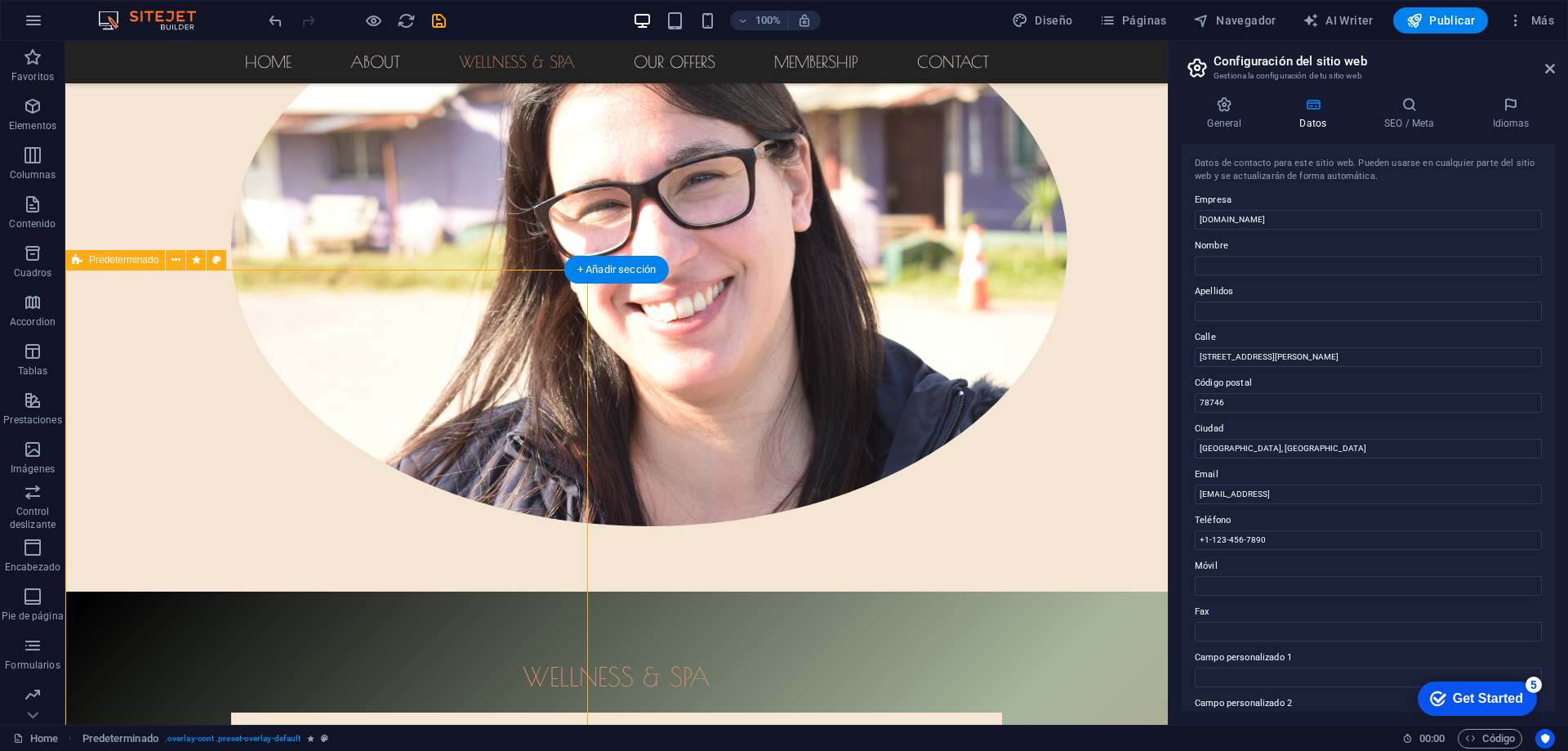
click at [820, 386] on div "Suelta el contenido aquí o Añadir elementos Pegar portapapeles +1-123-456-7890 …" at bounding box center [617, 549] width 1103 height 3744
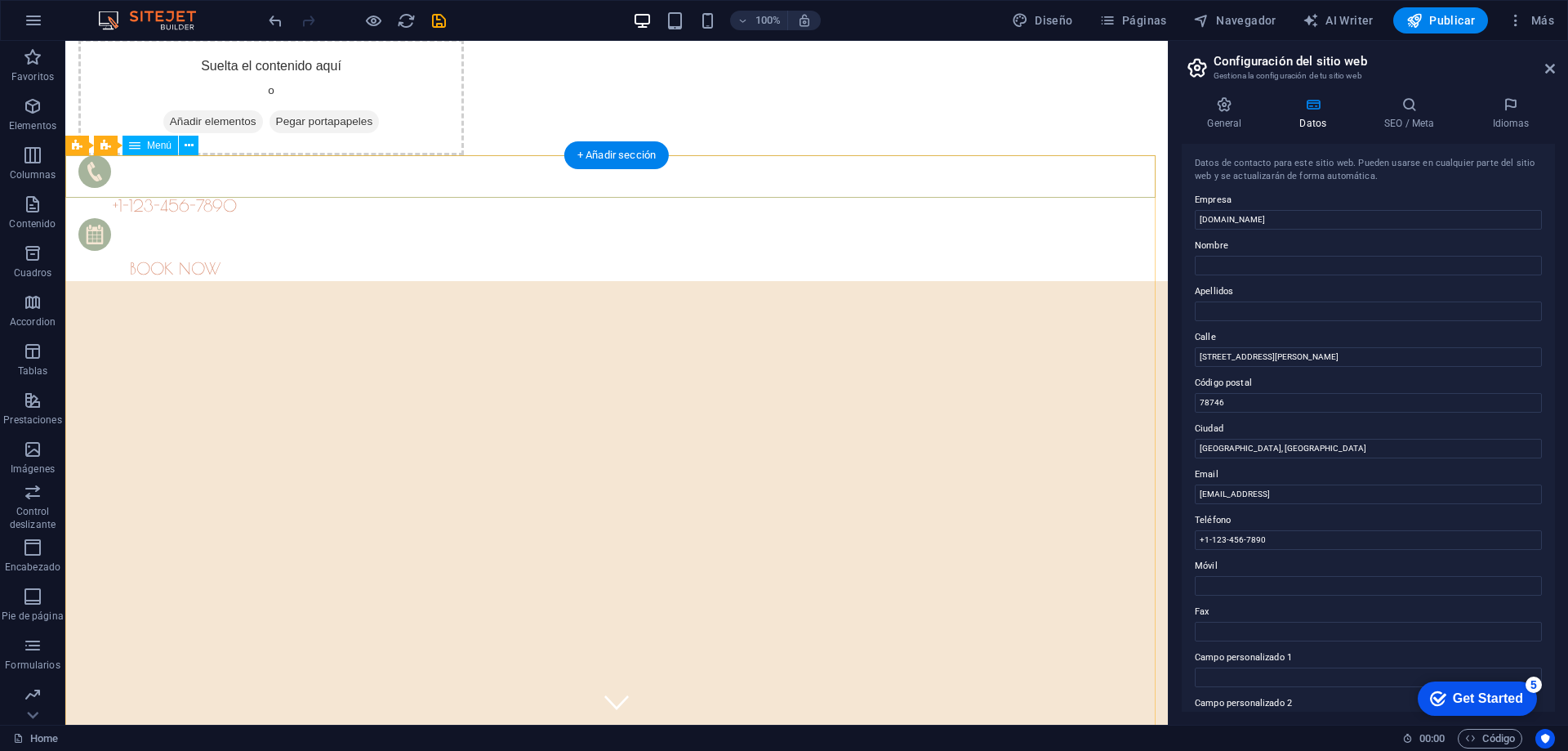
scroll to position [0, 0]
select select
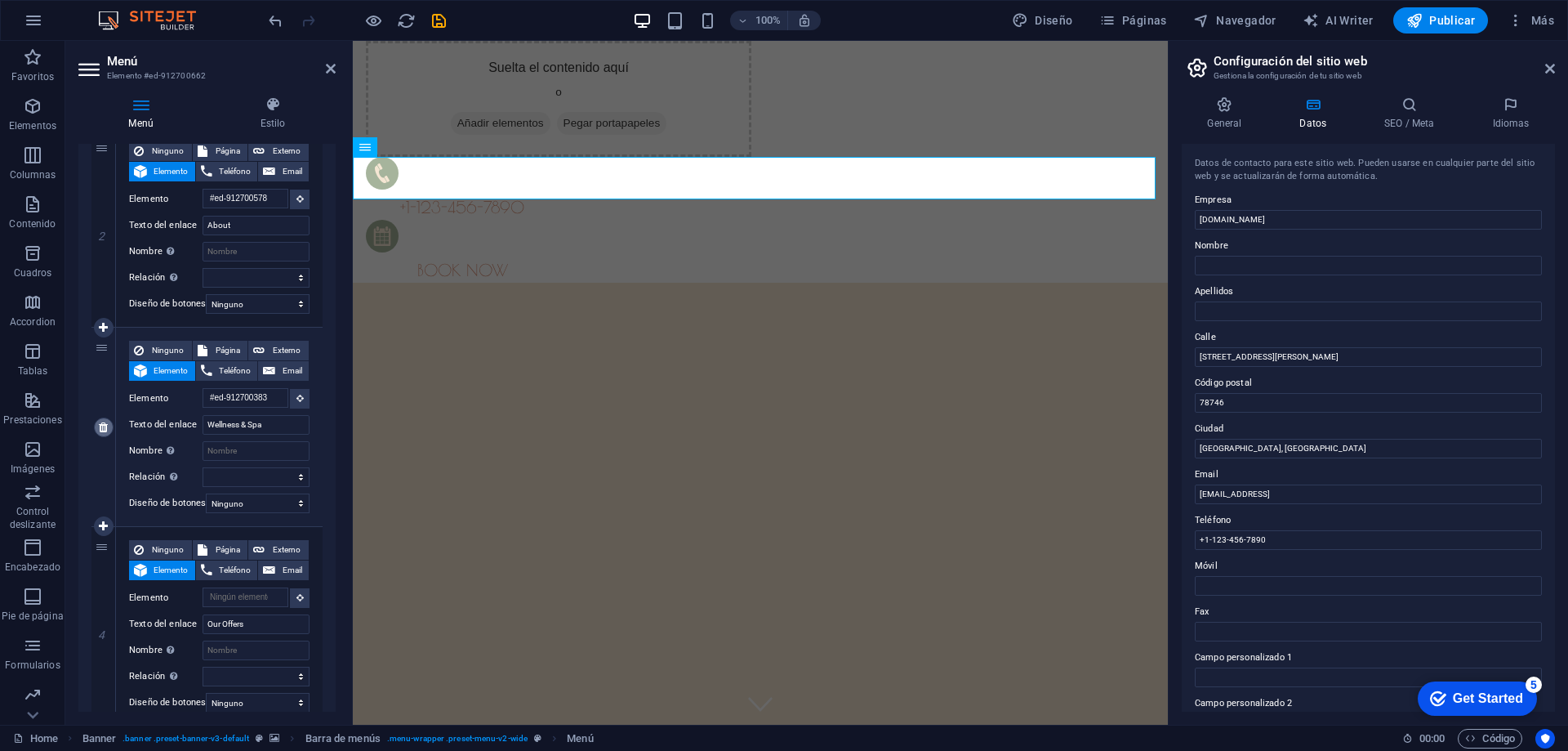
click at [104, 428] on icon at bounding box center [103, 427] width 9 height 12
select select
type input "Our Offers"
select select
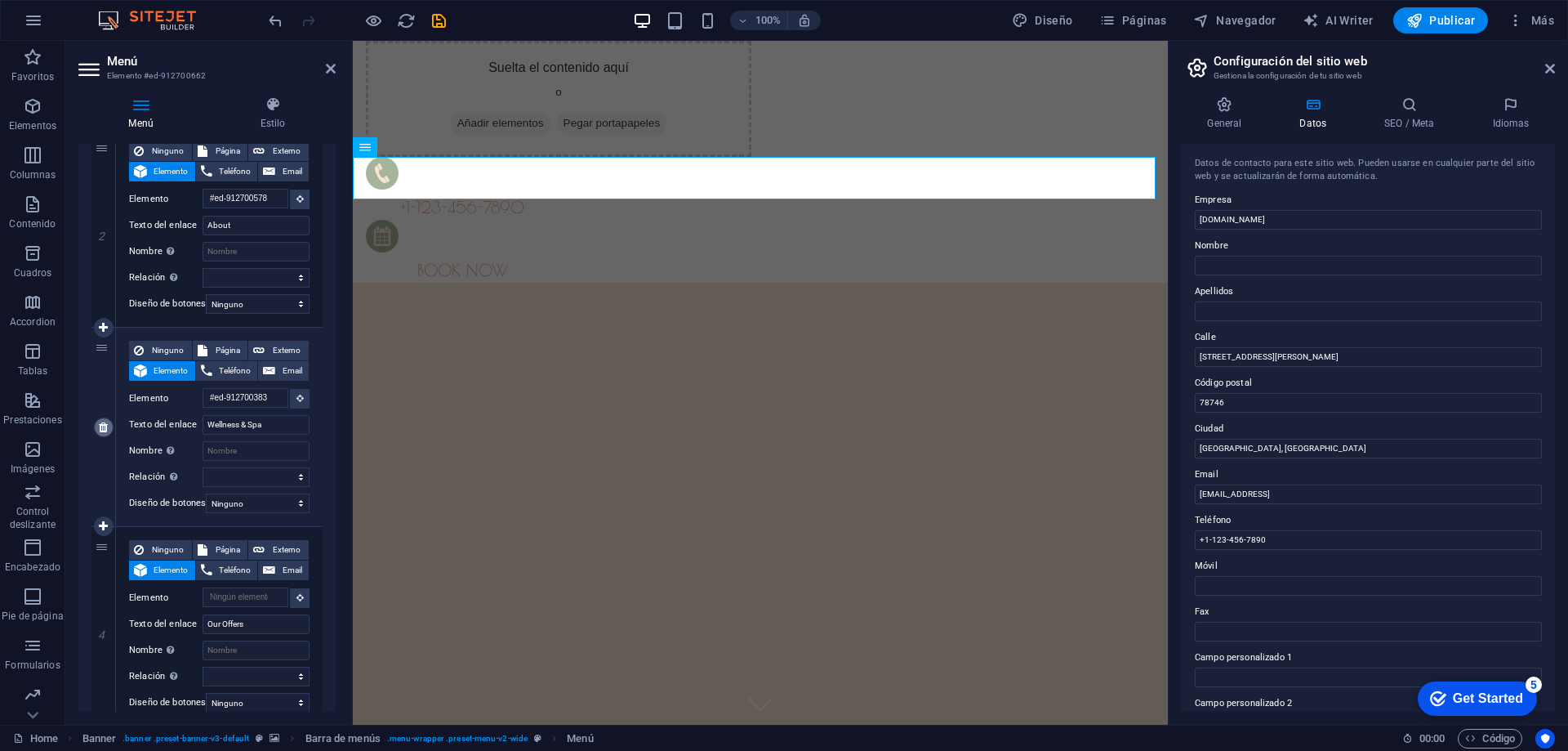
type input "Membership"
select select
type input "#ed-912700617"
type input "Contact"
select select
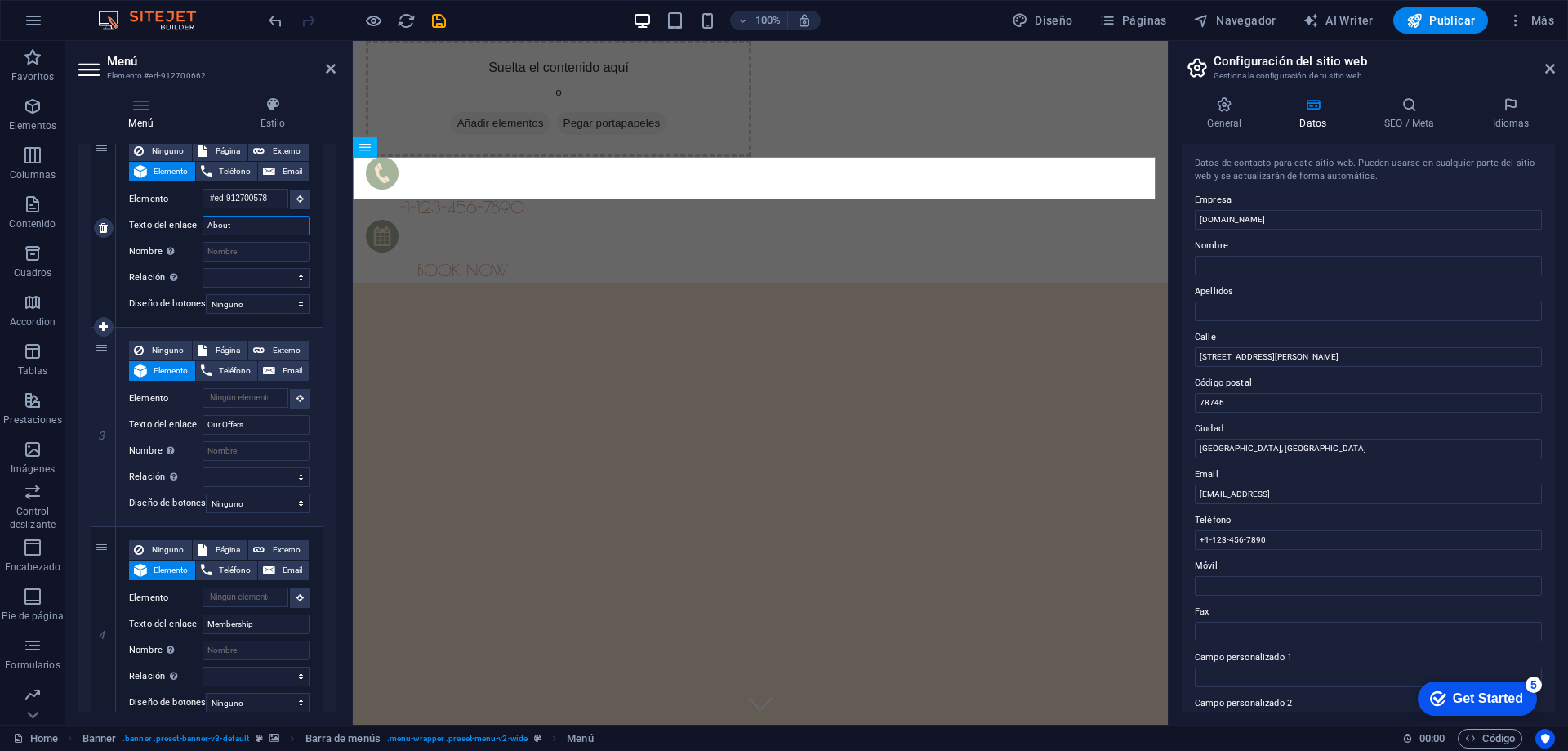
click at [254, 229] on input "About" at bounding box center [256, 226] width 107 height 20
type input "About"
select select
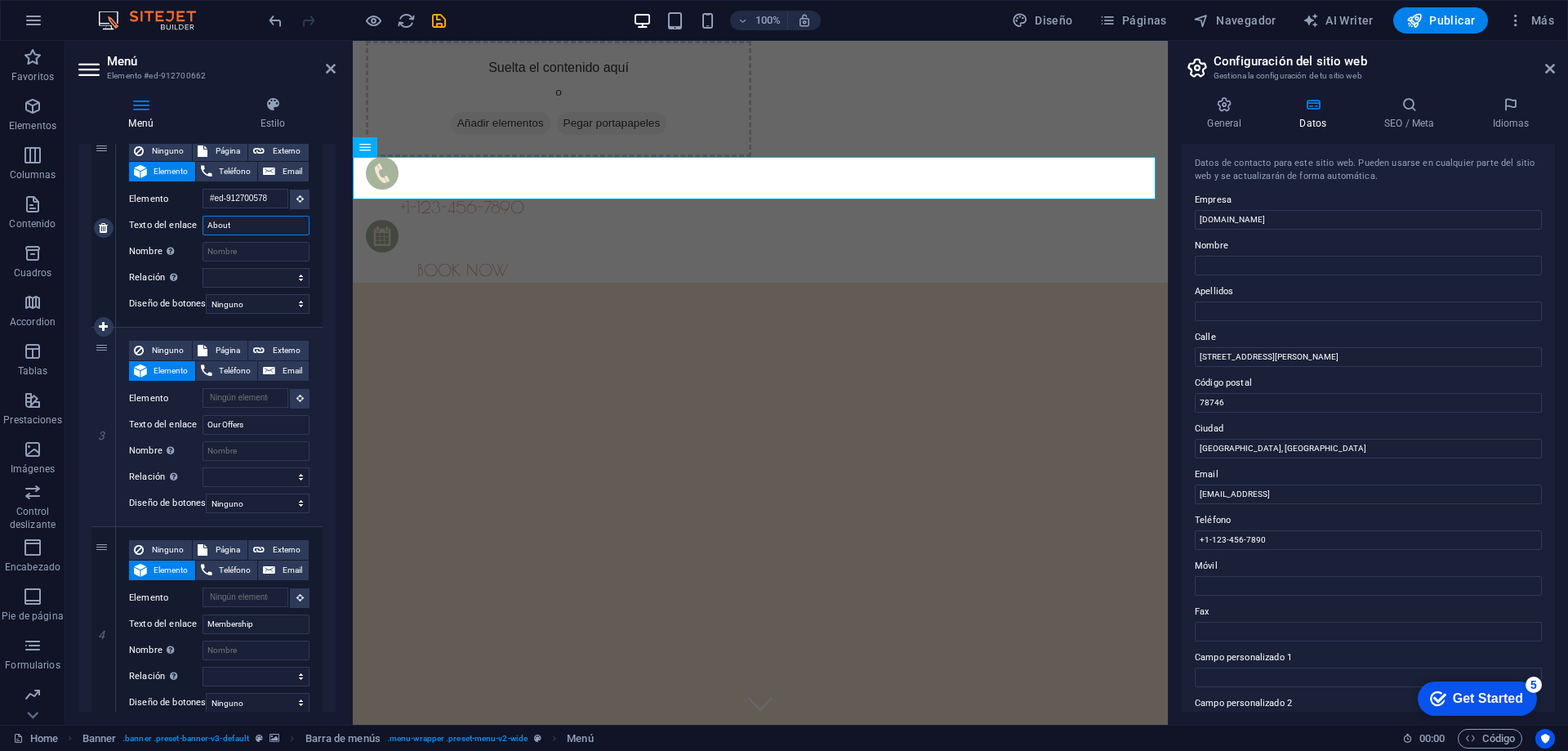
select select
type input "About m"
select select
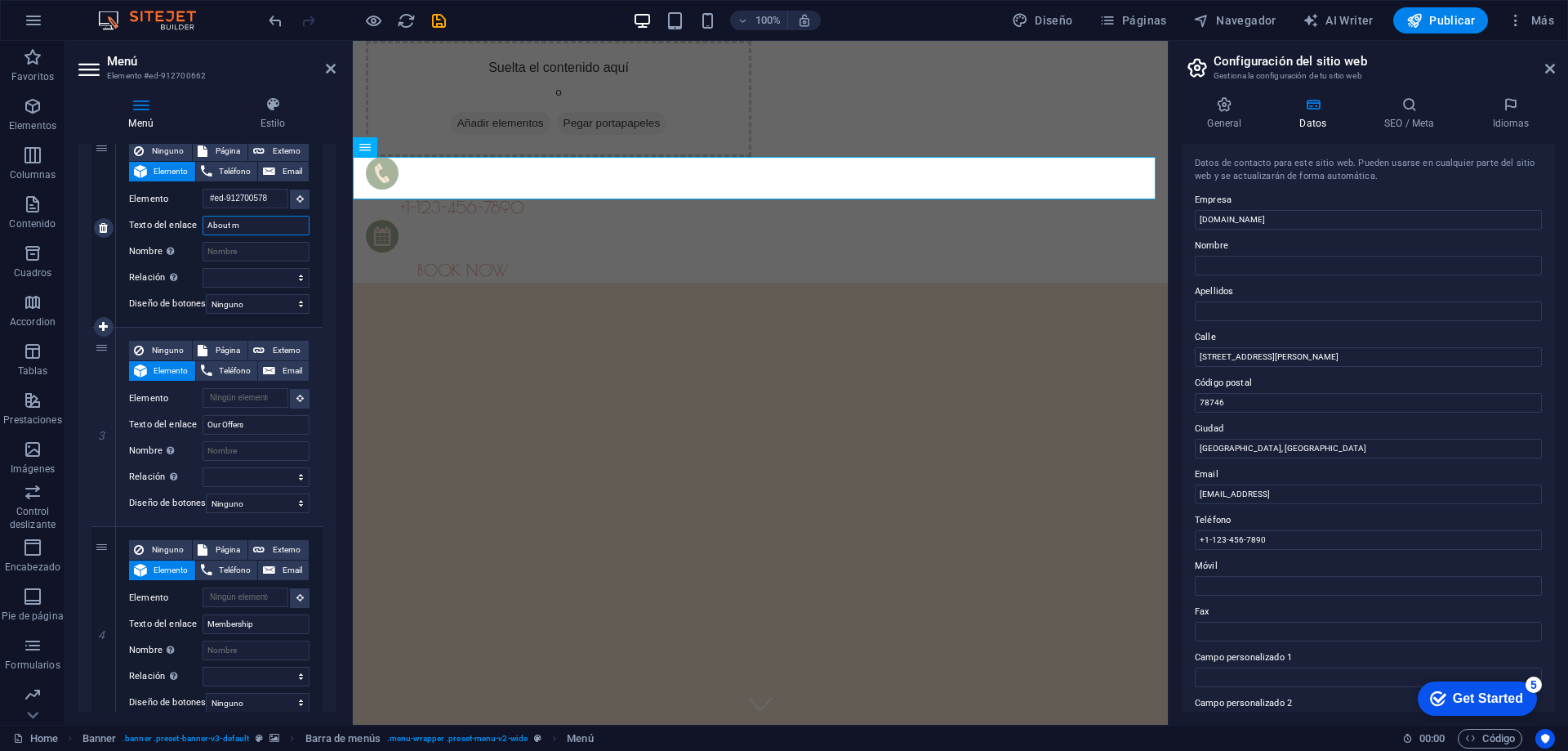
select select
type input "About me"
select select
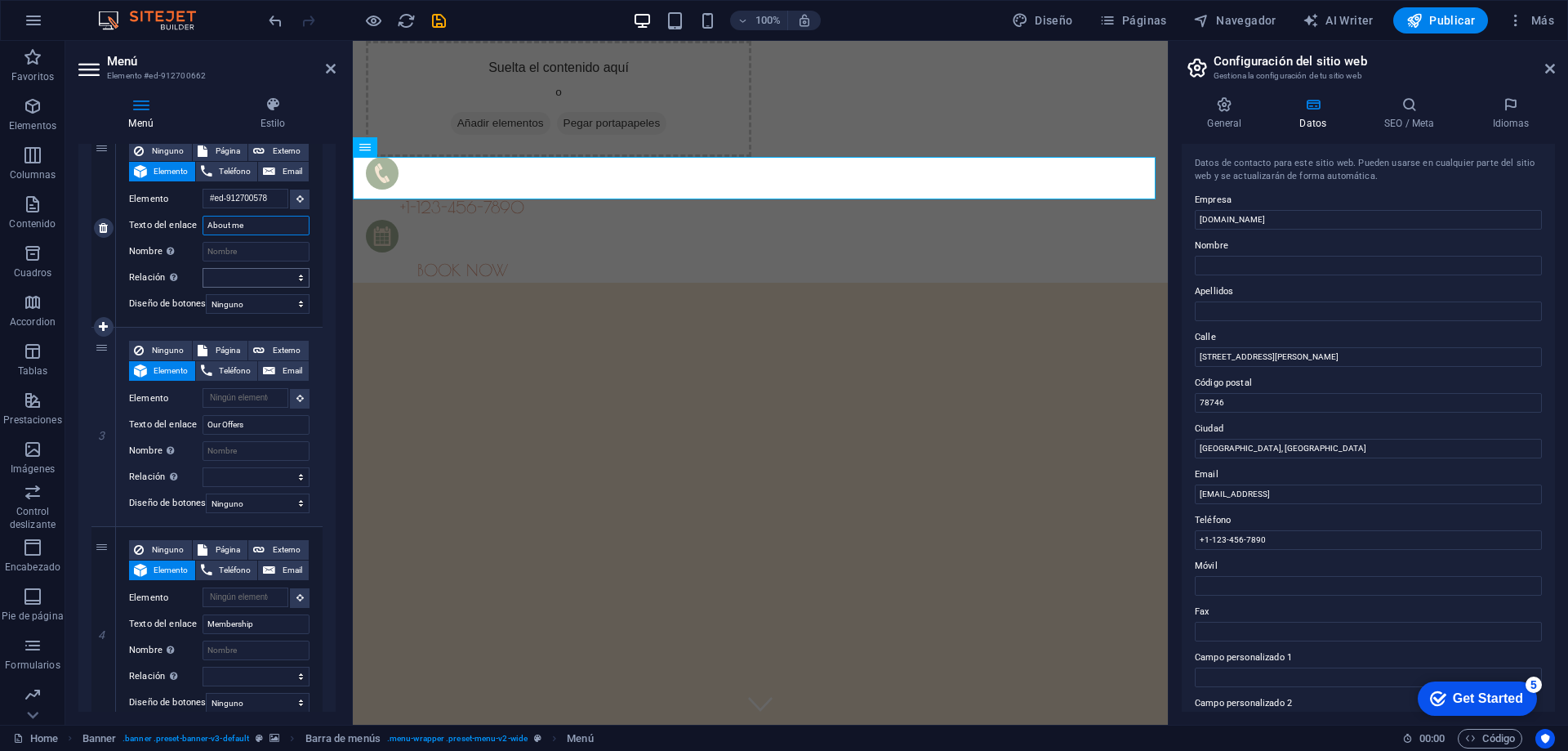
select select
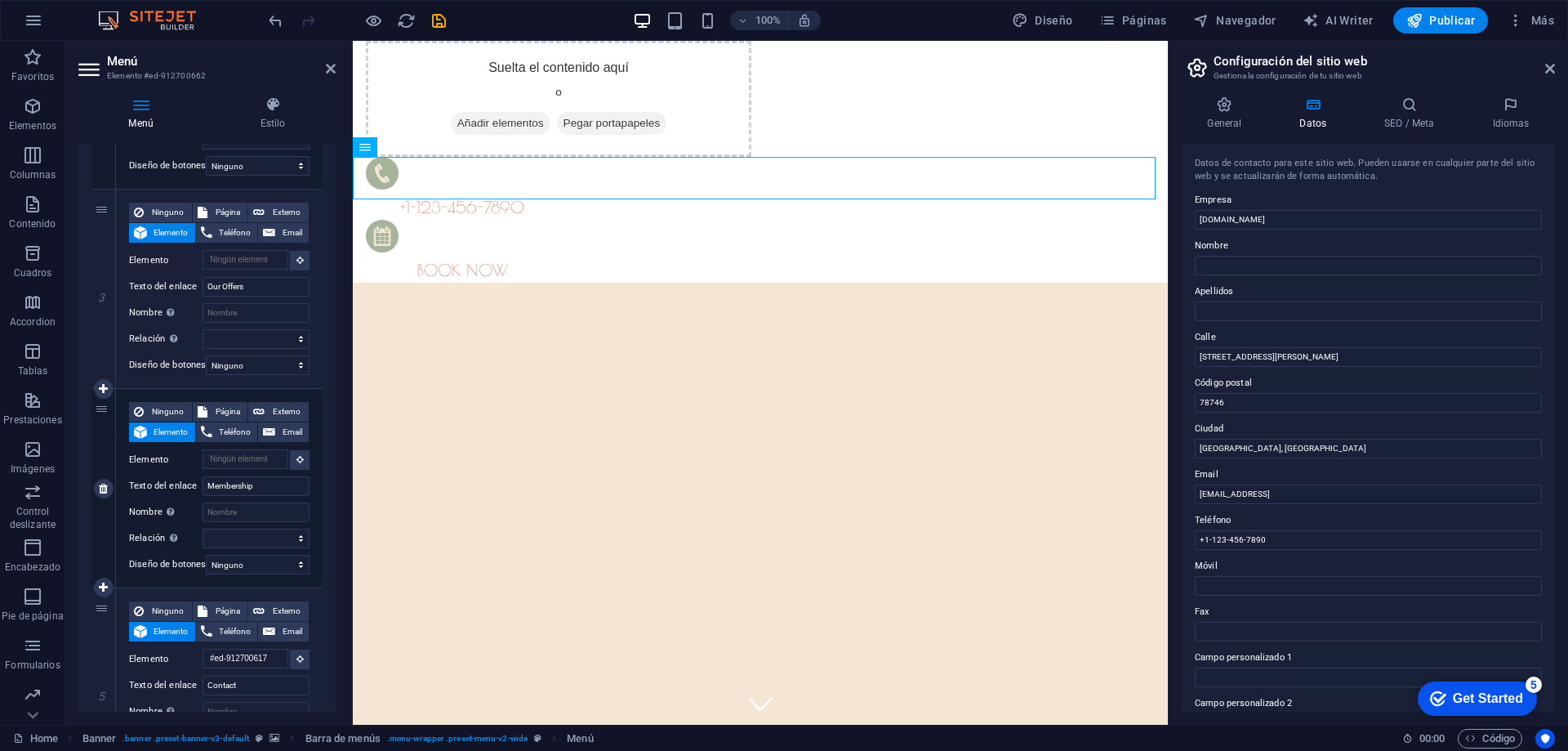
scroll to position [572, 0]
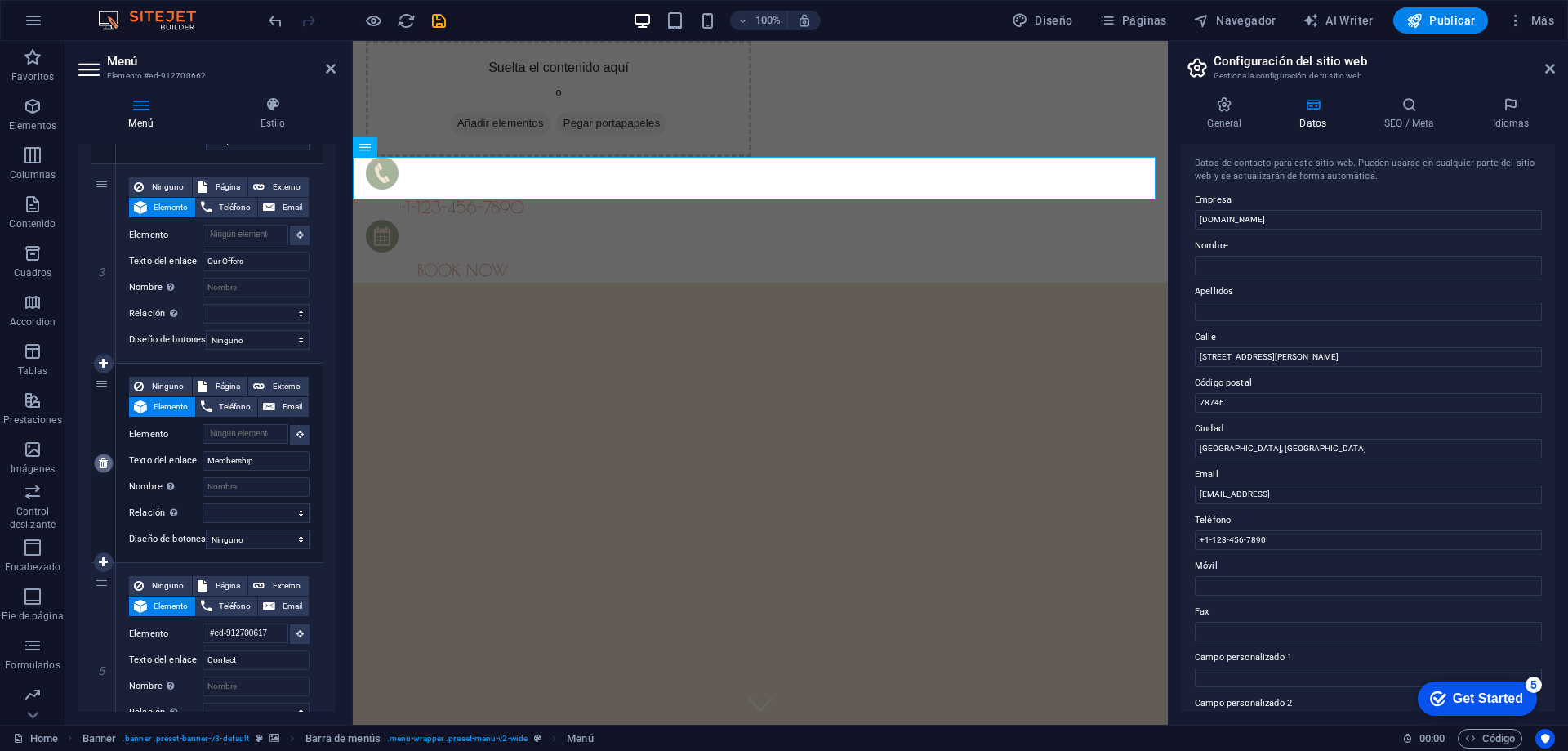
type input "About me"
click at [100, 463] on icon at bounding box center [103, 463] width 9 height 12
select select
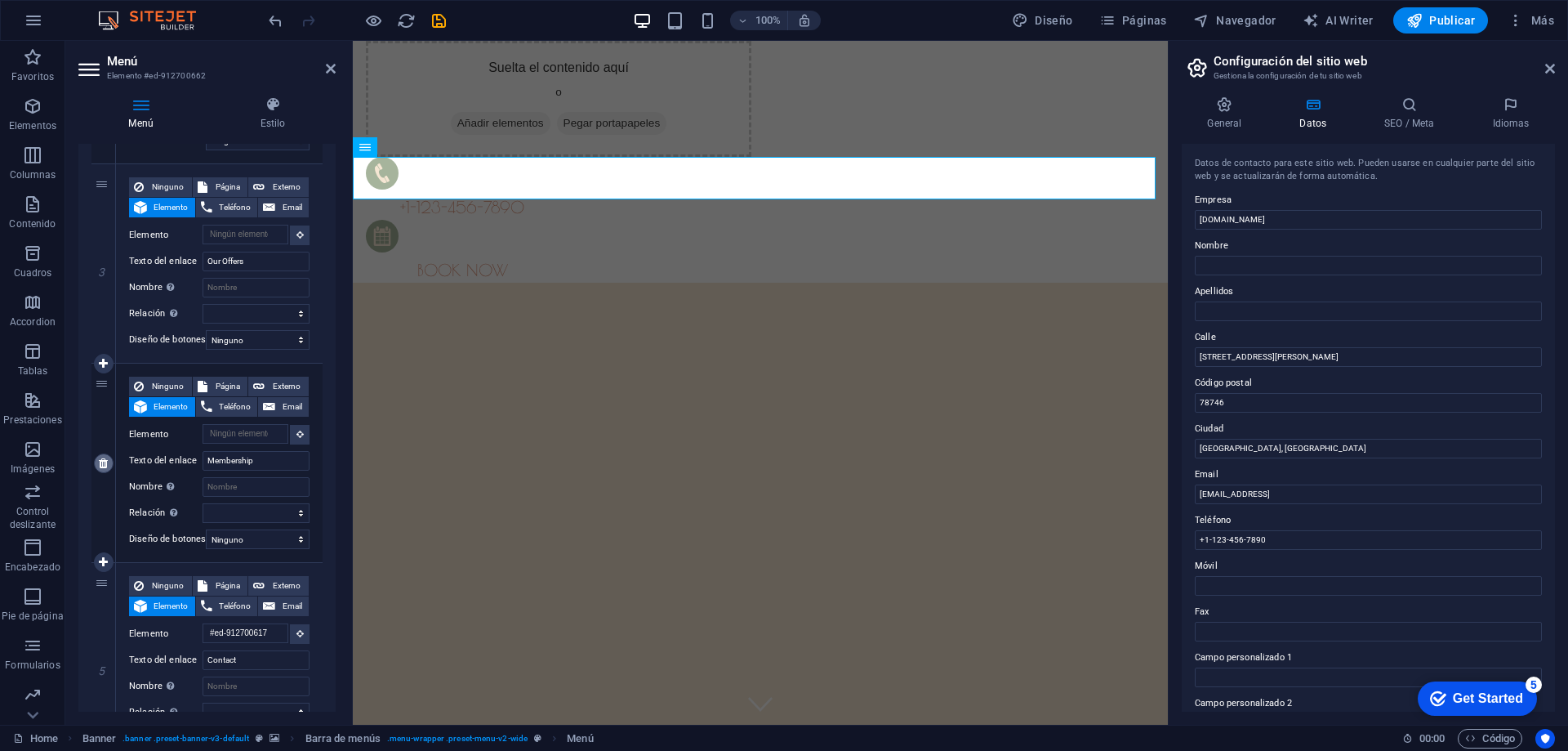
type input "#ed-912700617"
type input "Contact"
select select
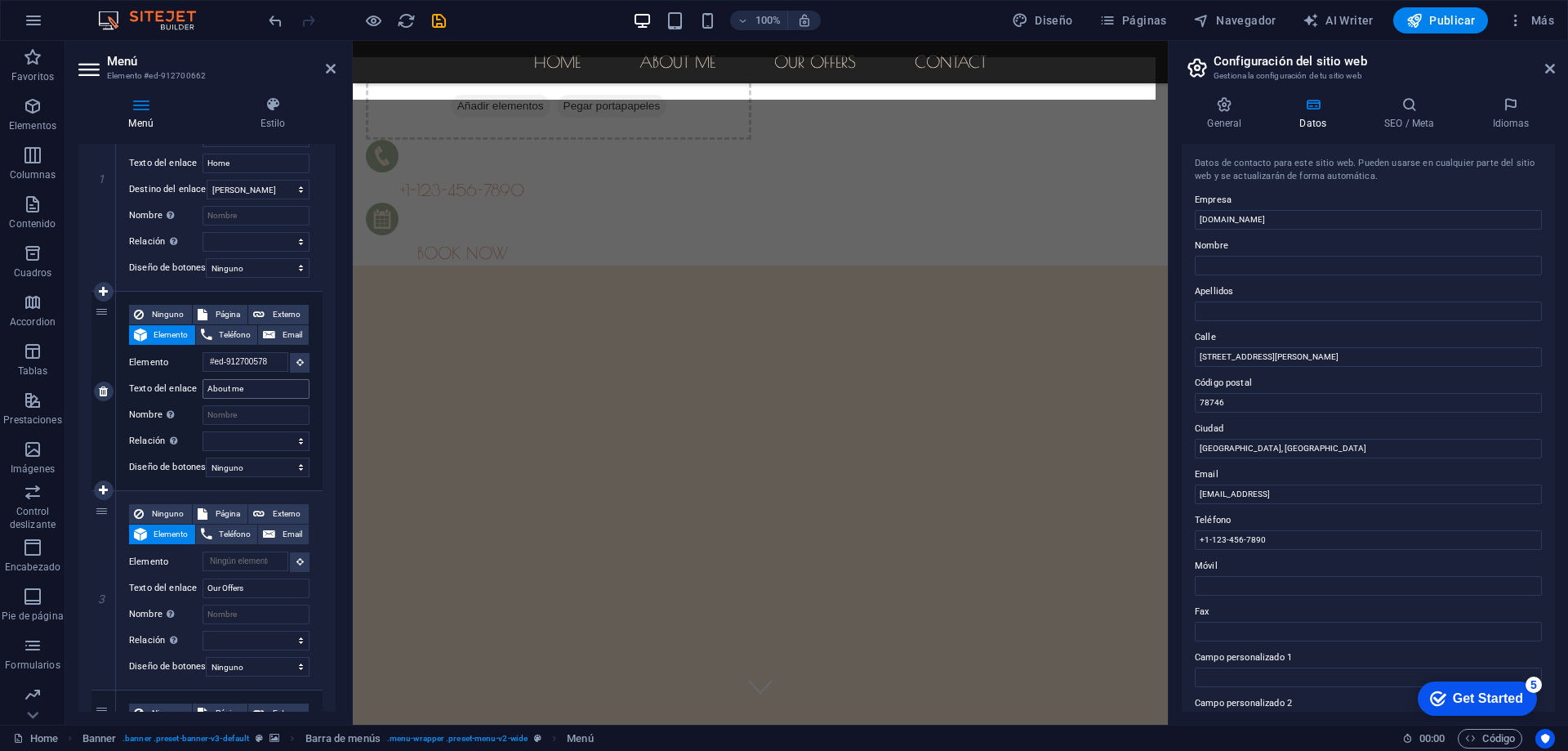
scroll to position [0, 0]
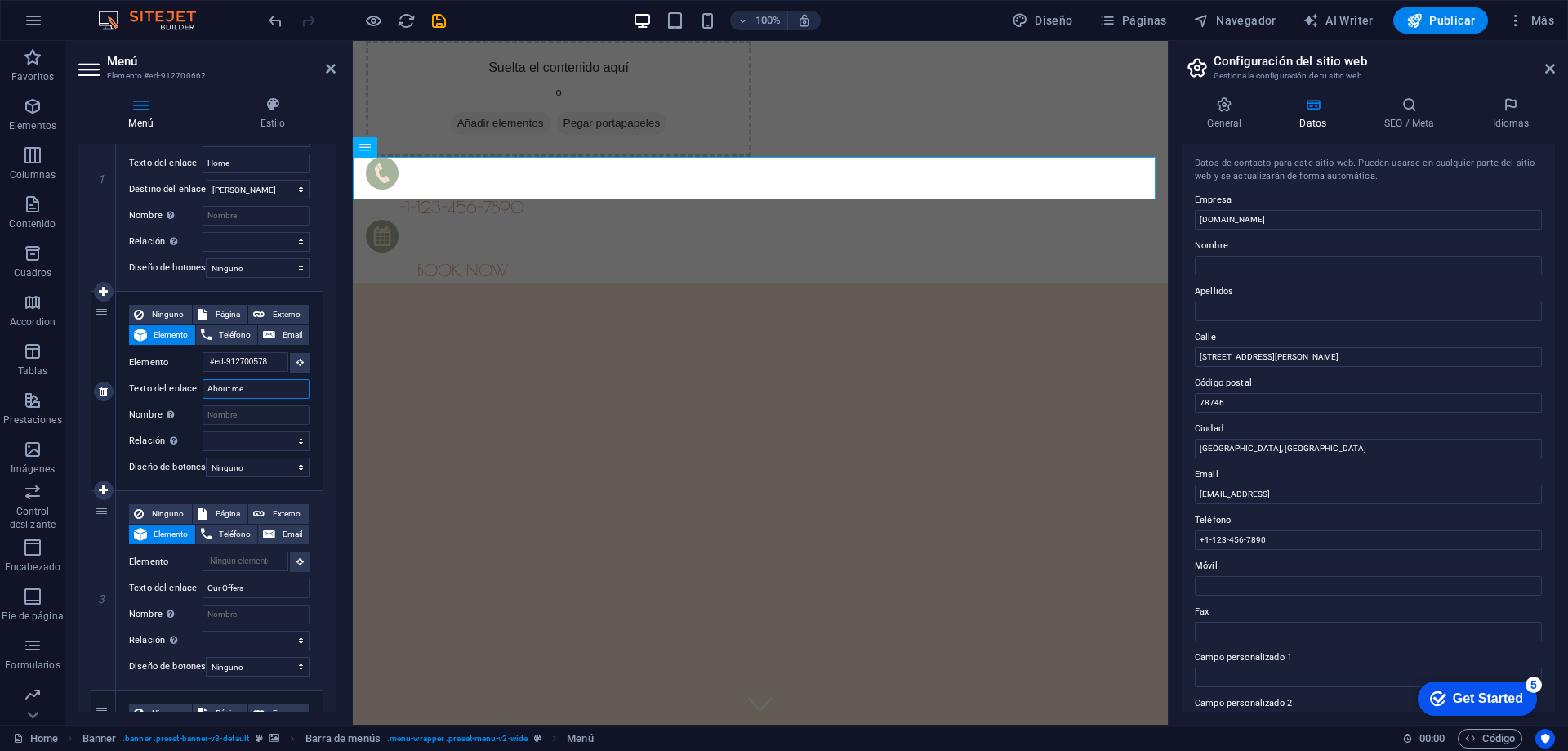
click at [246, 391] on input "About me" at bounding box center [256, 390] width 107 height 20
drag, startPoint x: 254, startPoint y: 391, endPoint x: 206, endPoint y: 390, distance: 48.0
click at [206, 390] on input "About me" at bounding box center [256, 390] width 107 height 20
type input "sobre mi"
select select
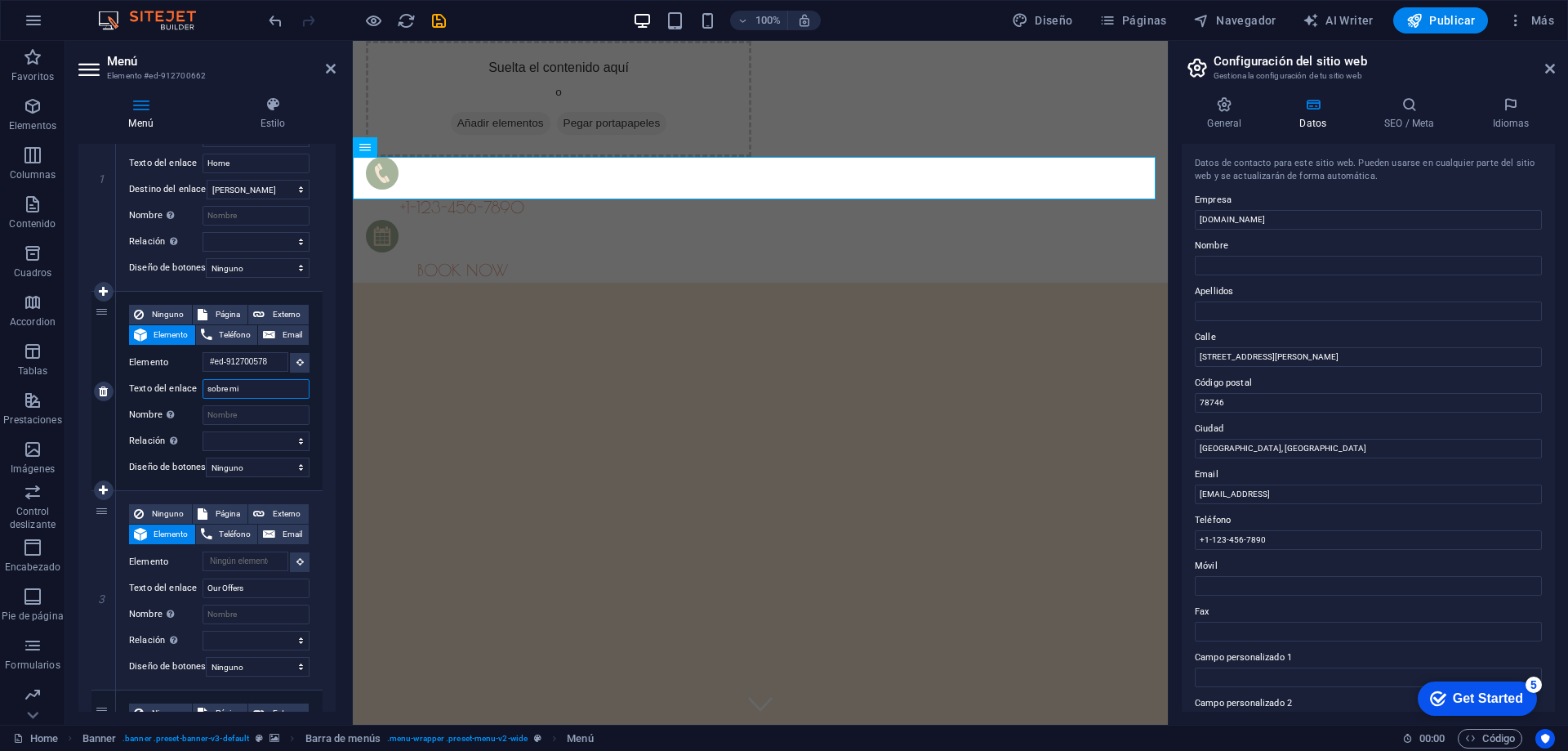
select select
type input "sobre mi"
click at [221, 163] on input "Home" at bounding box center [256, 164] width 107 height 20
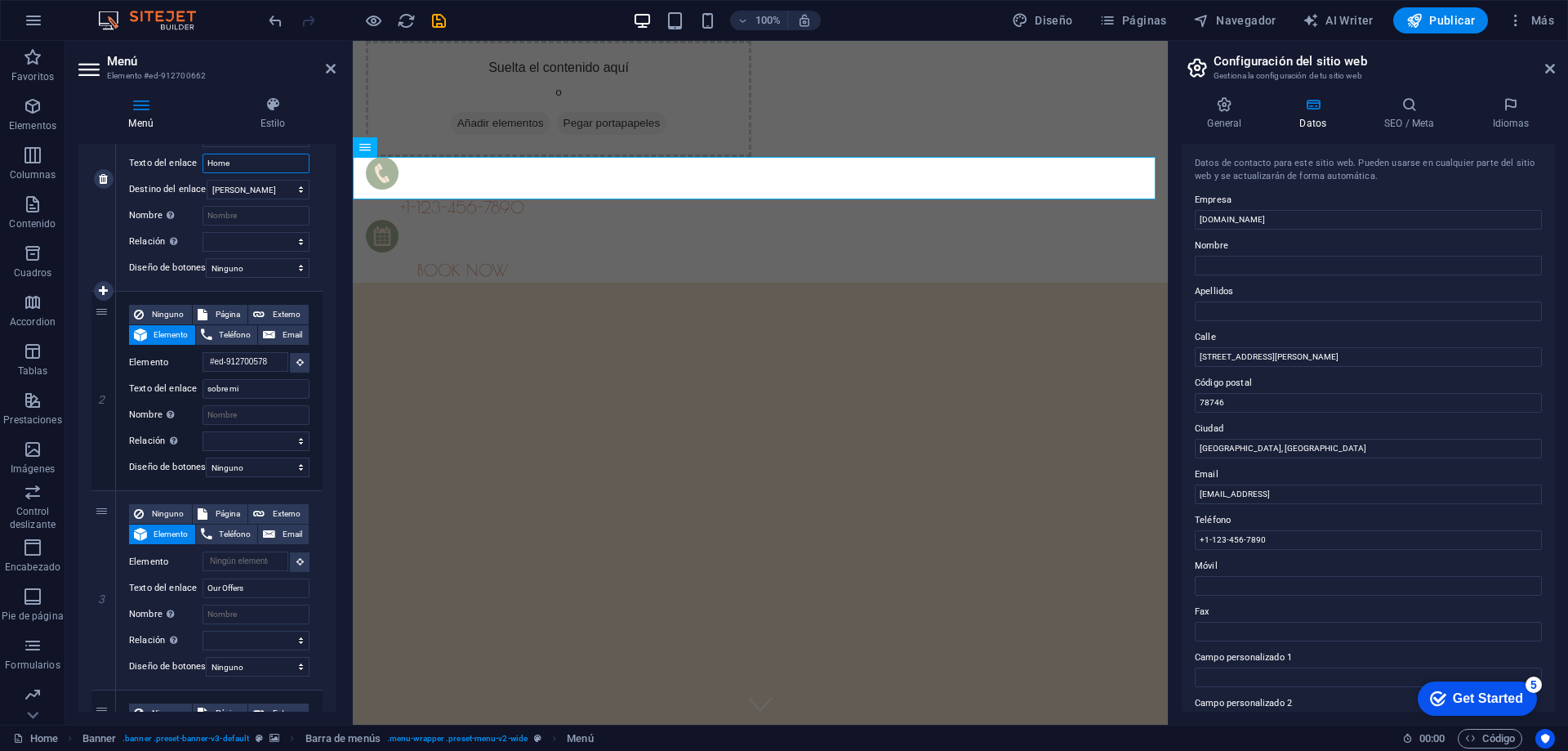
click at [221, 163] on input "Home" at bounding box center [256, 164] width 107 height 20
click at [261, 592] on input "Our Offers" at bounding box center [256, 589] width 107 height 20
type input "Our Offers |"
select select
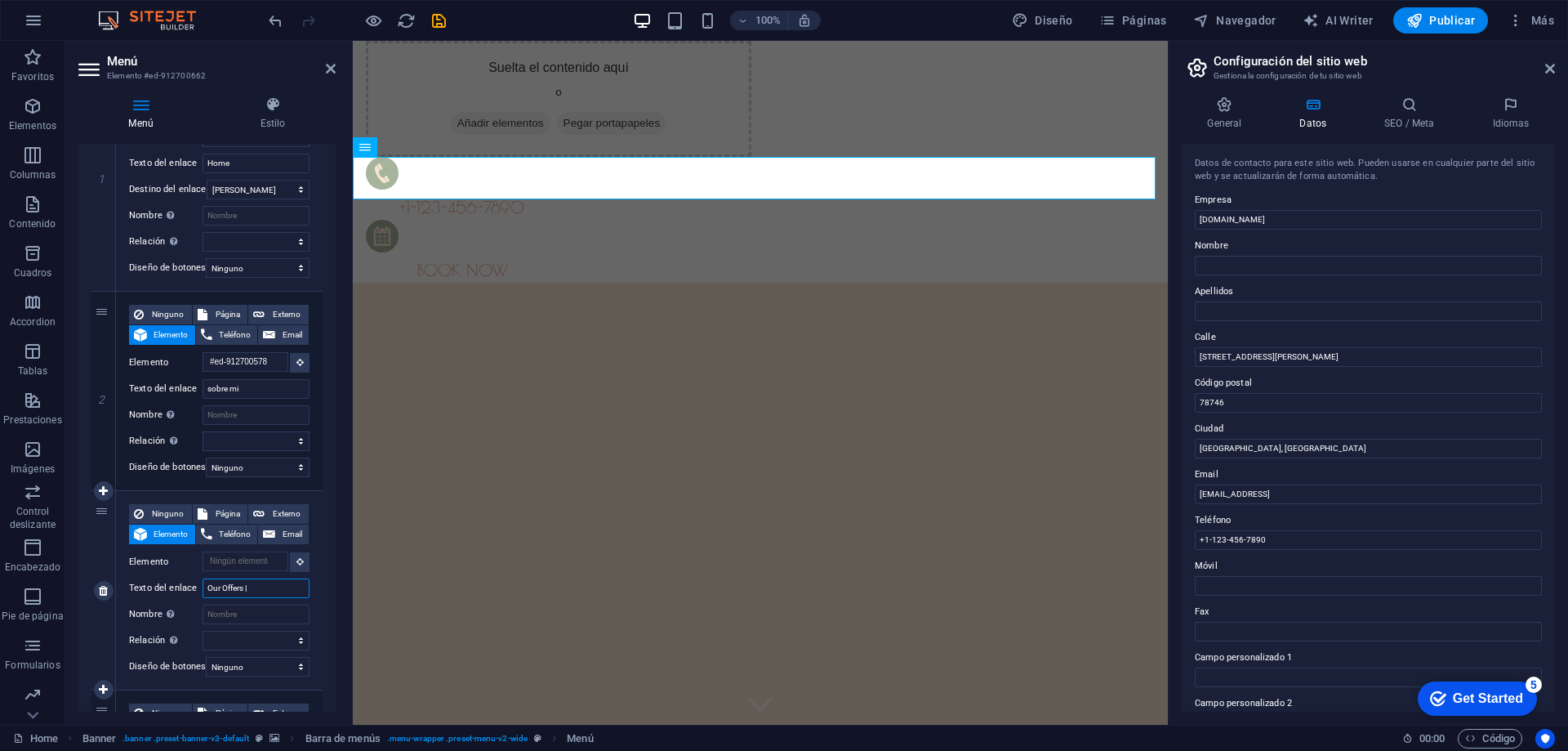
select select
type input "Our Offers |"
select select
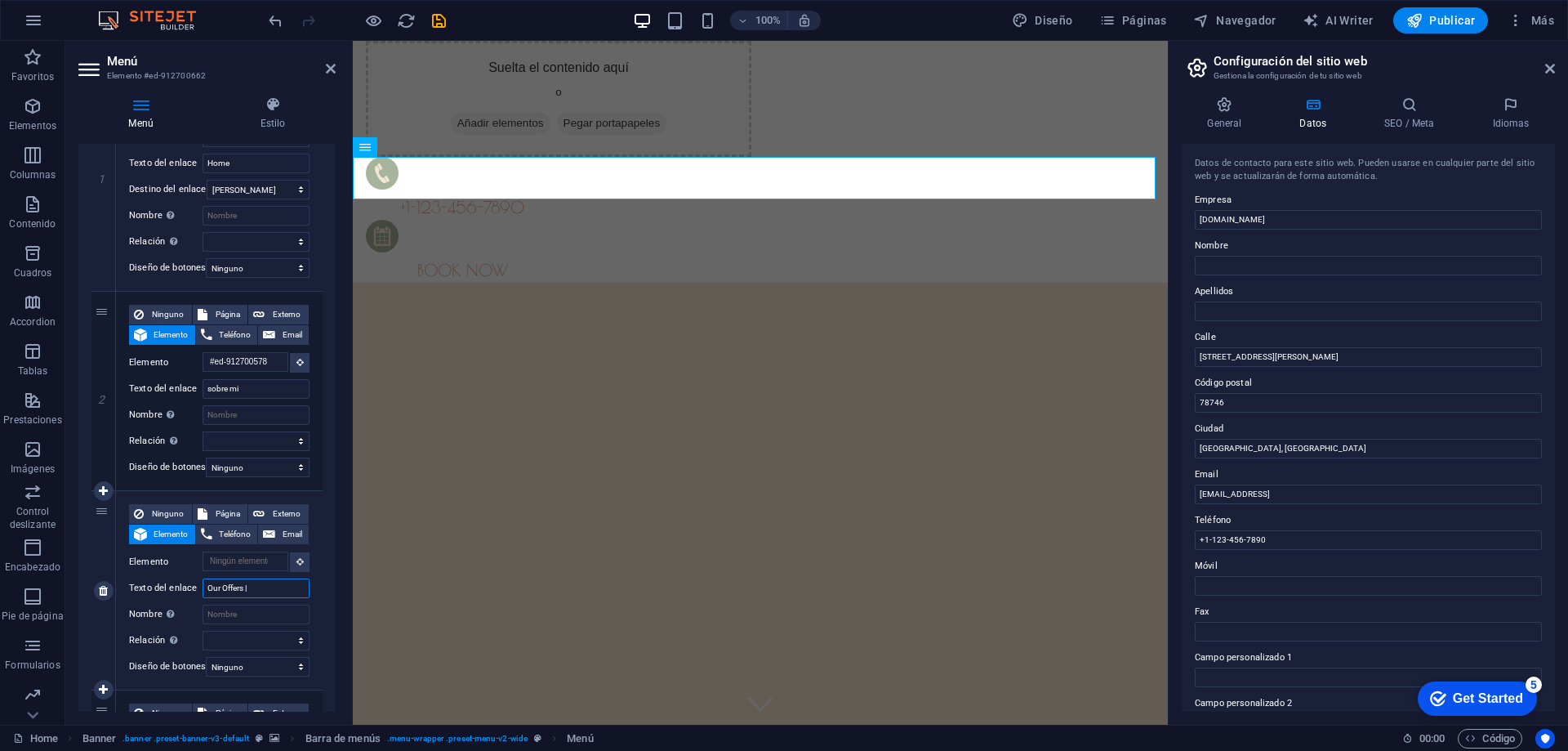
select select
type input "Our Offers | o"
select select
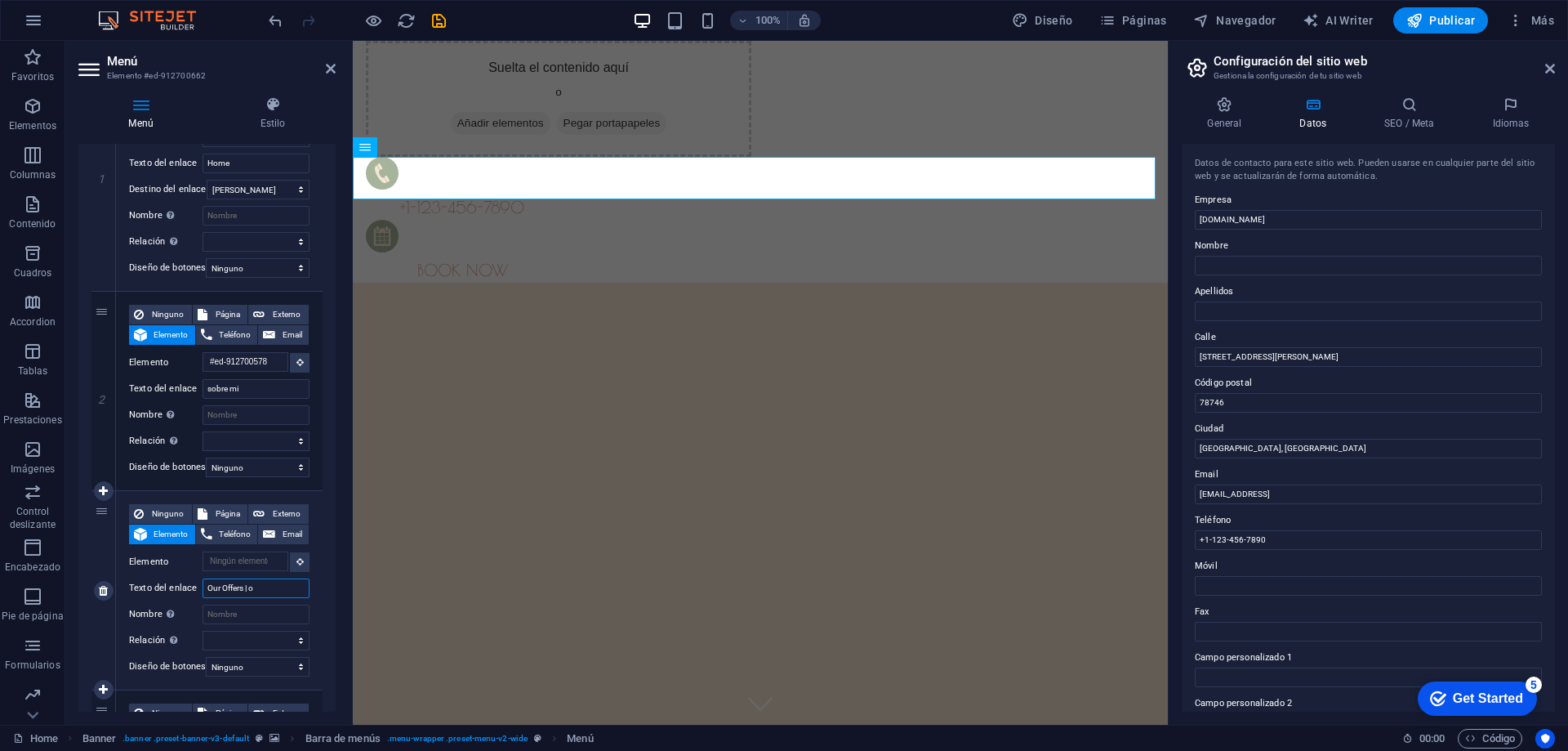
select select
type input "Our Offers | Oferta"
select select
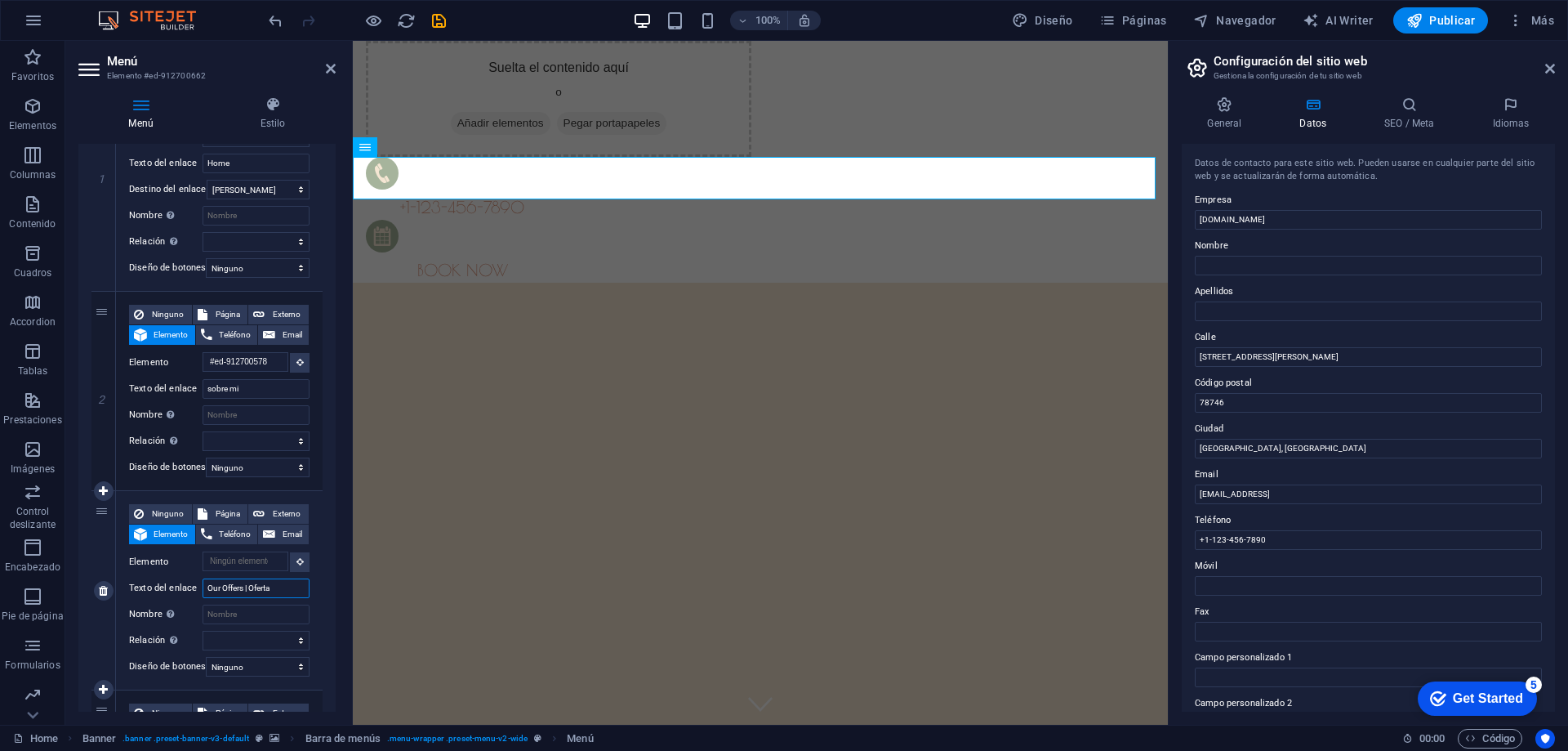
select select
type input "Our Offers | Qu"
select select
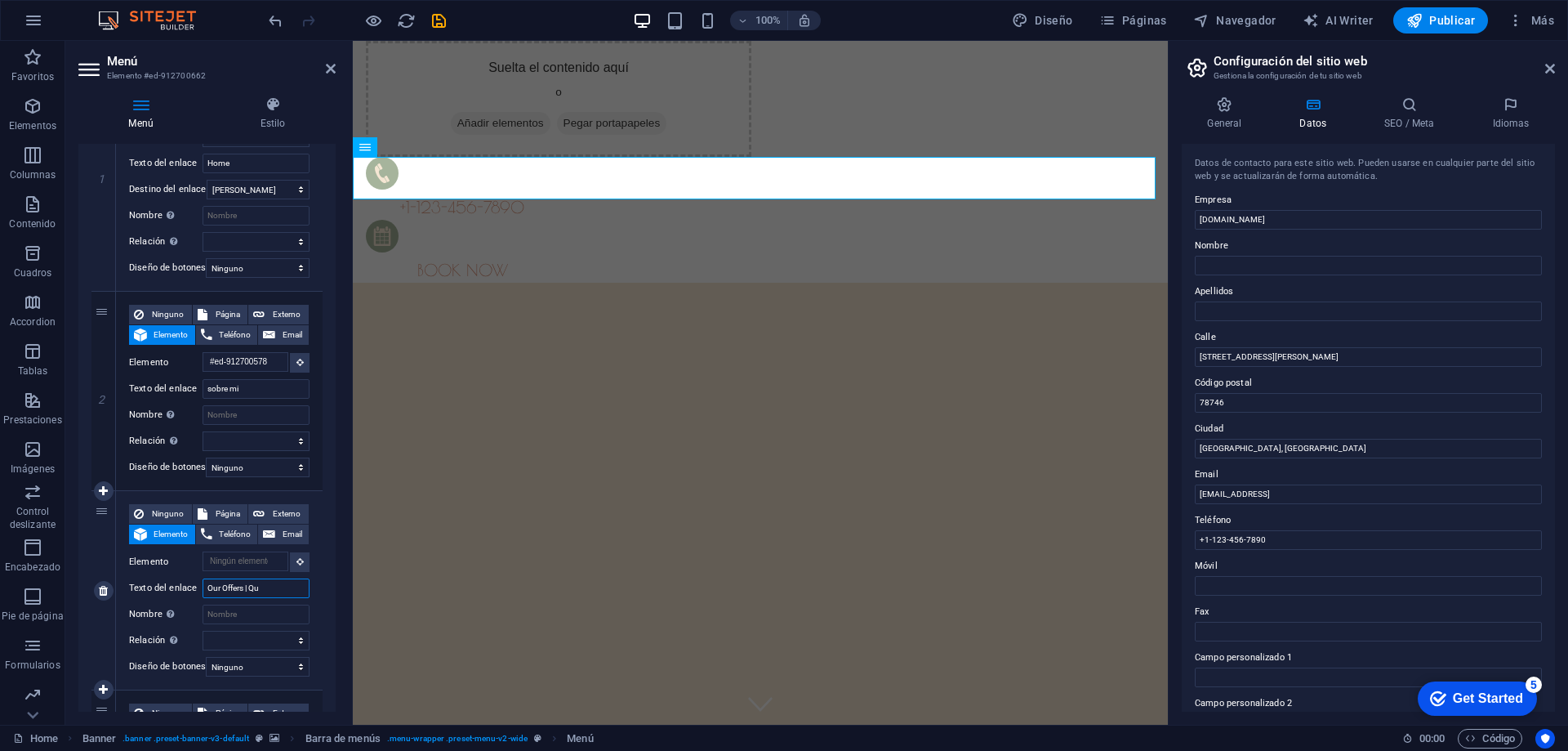
select select
type input "Our Offers | Que hago"
select select
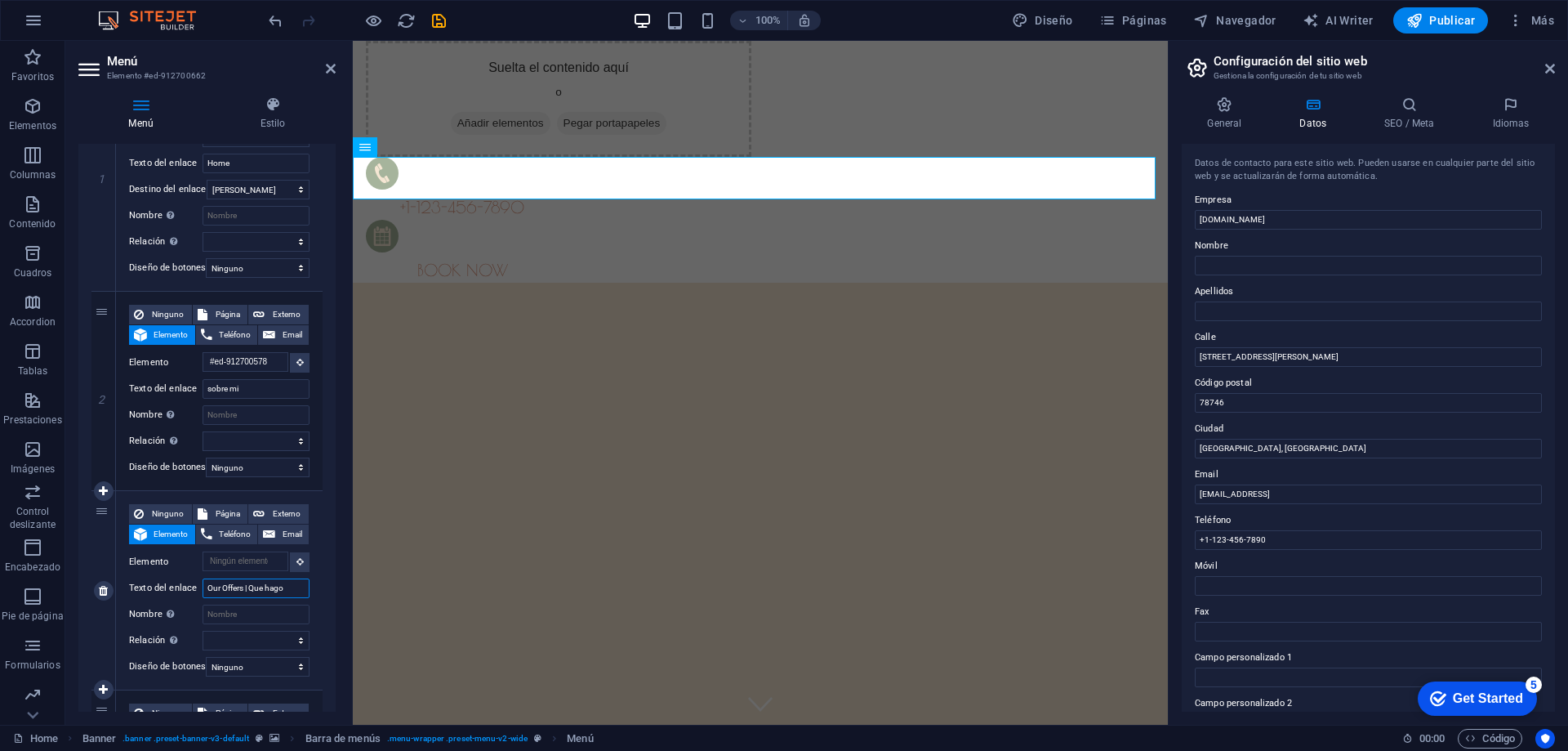
select select
click at [279, 589] on input "Our Offers | Que hago" at bounding box center [256, 589] width 107 height 20
type input "Our Offers | Que Ofres"
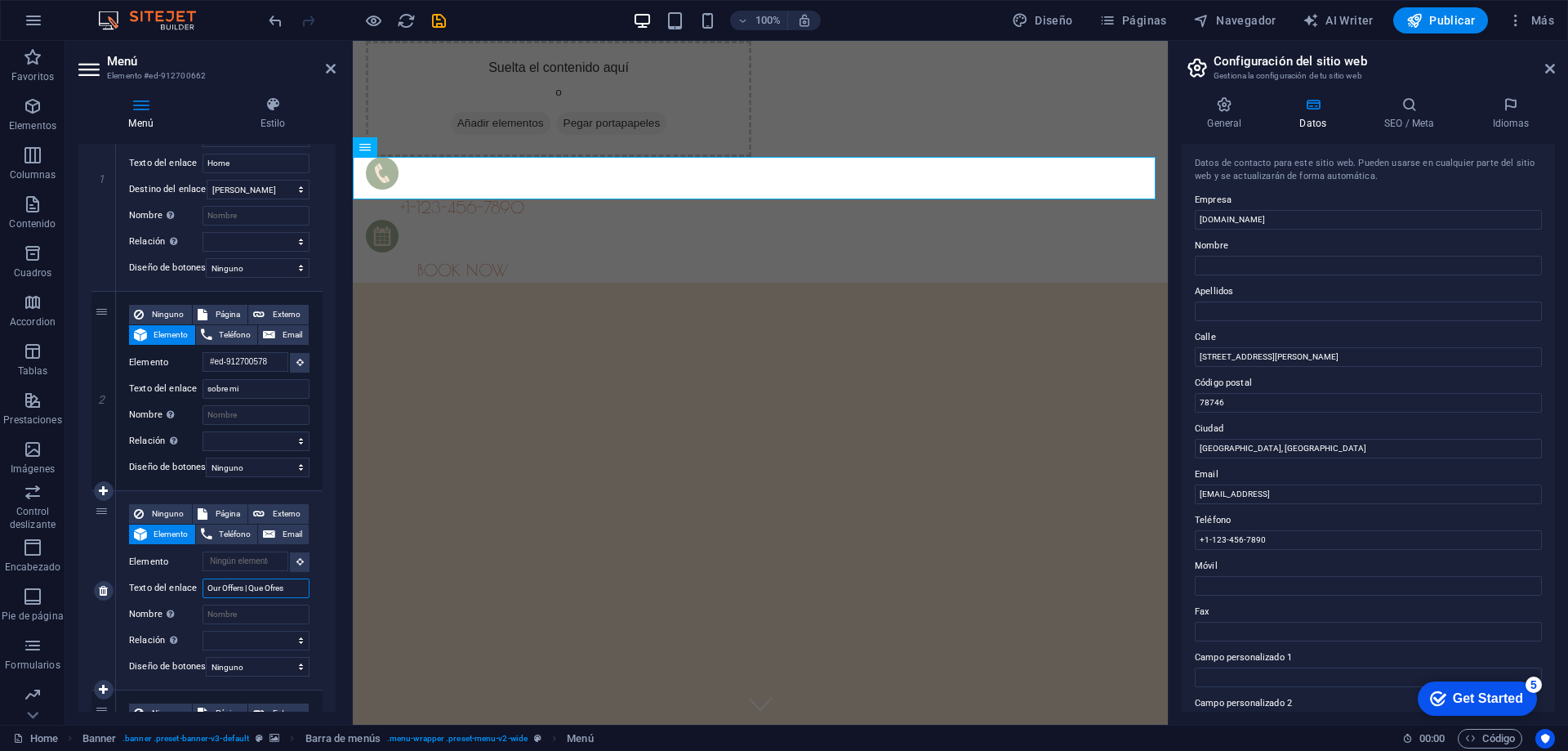
select select
type input "Our Offers | Que Ofreszo"
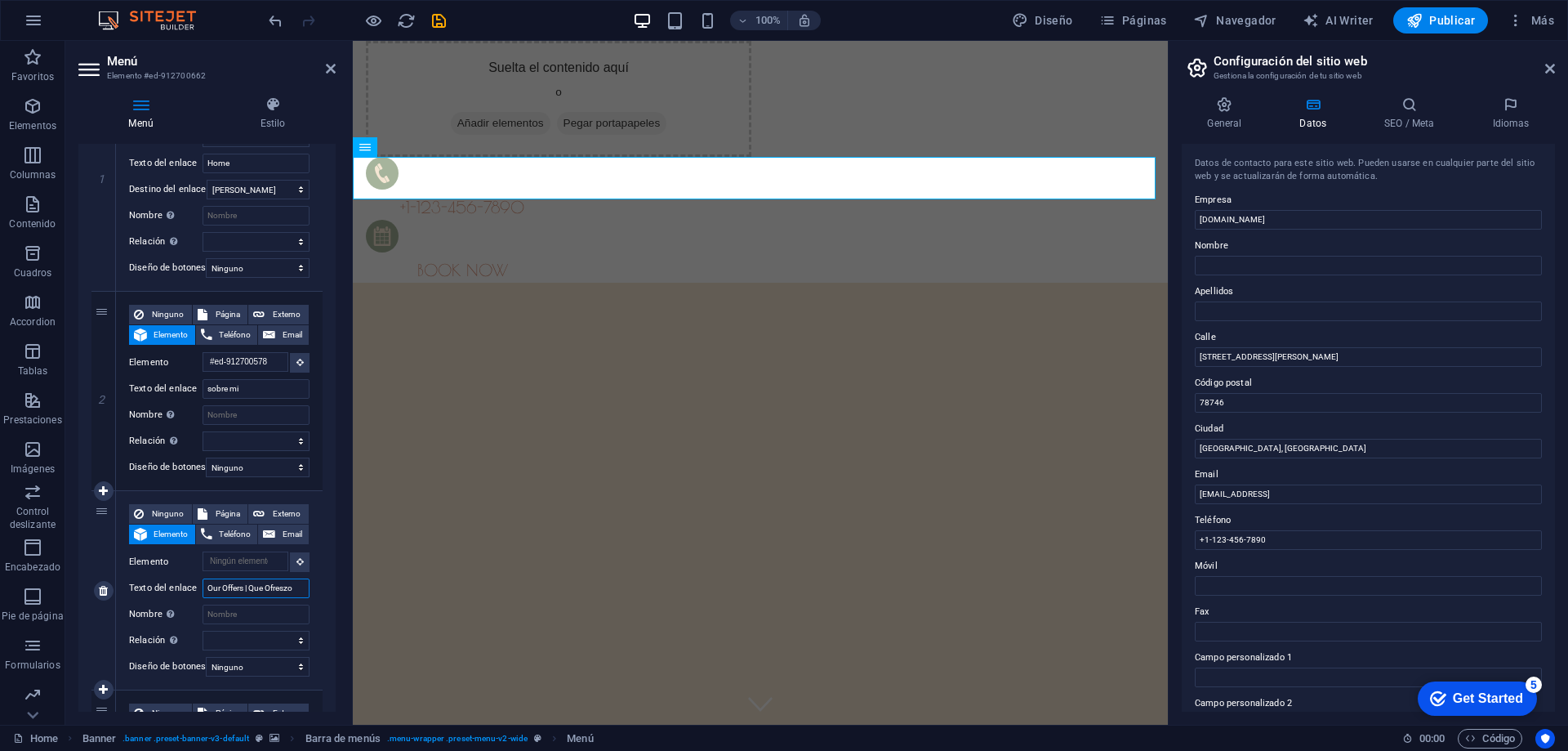
select select
type input "Our Offers | Que Ofresco"
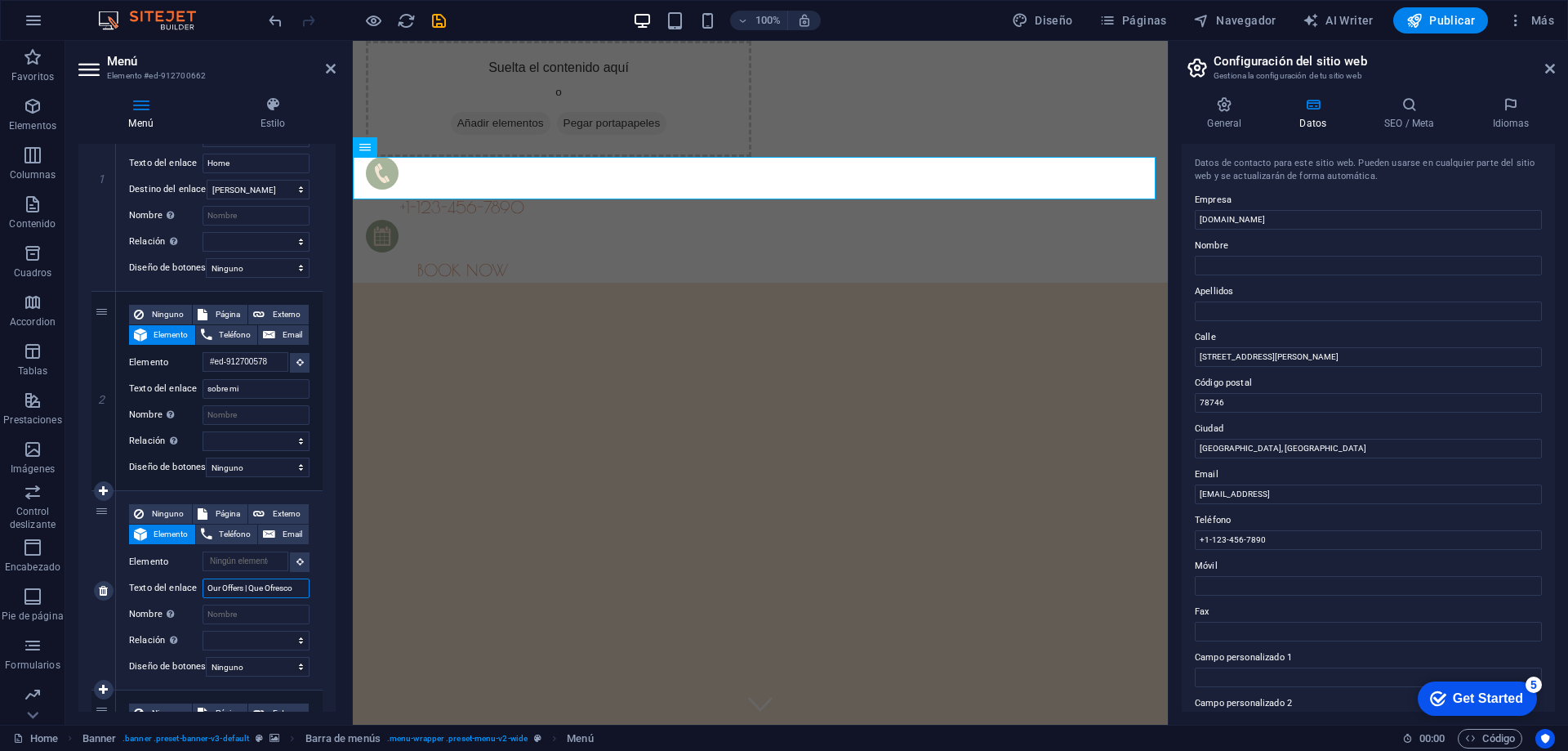
select select
type input "Our Offers | Que Ofresco"
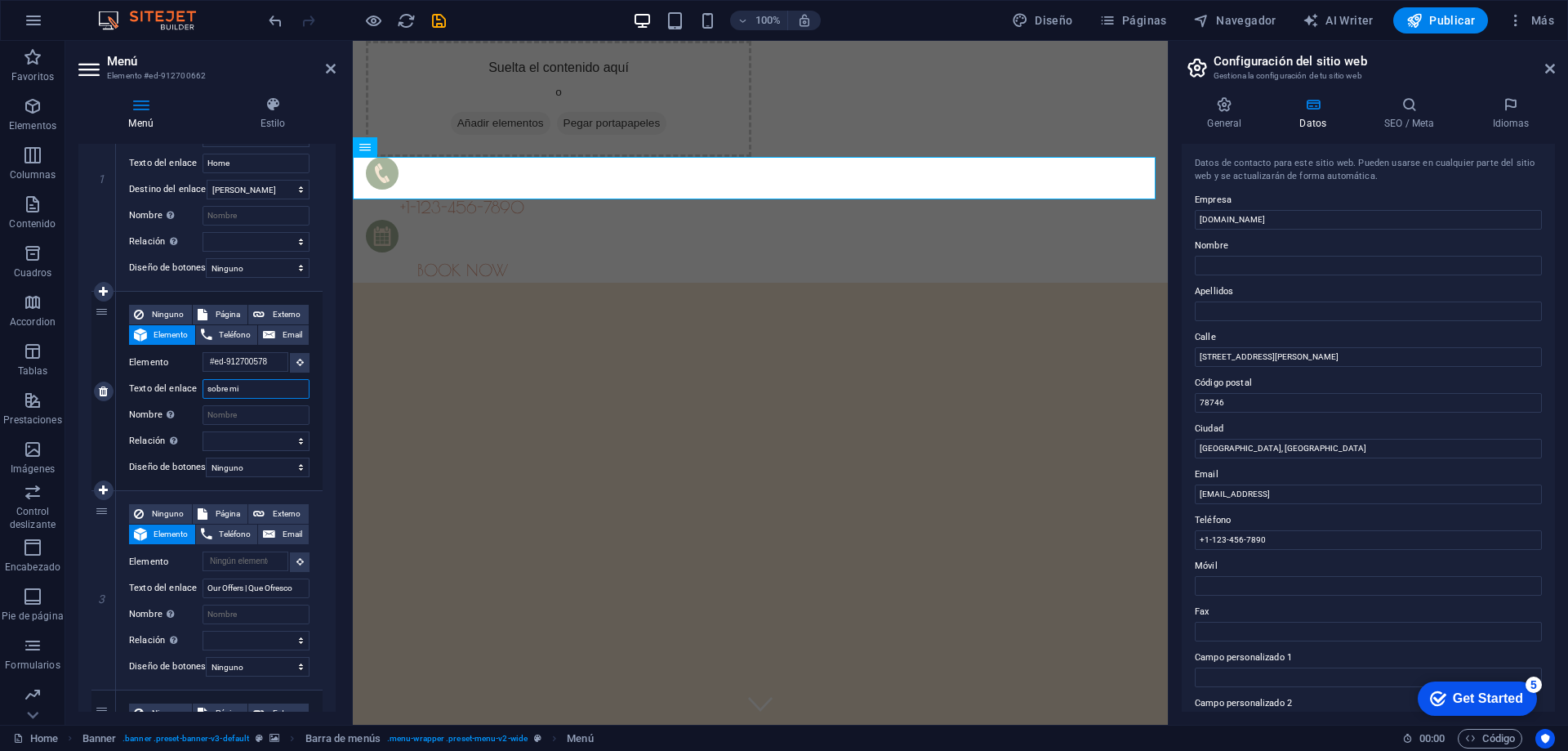
click at [250, 383] on input "sobre mi" at bounding box center [256, 390] width 107 height 20
type input "Aboutsobre mi"
select select
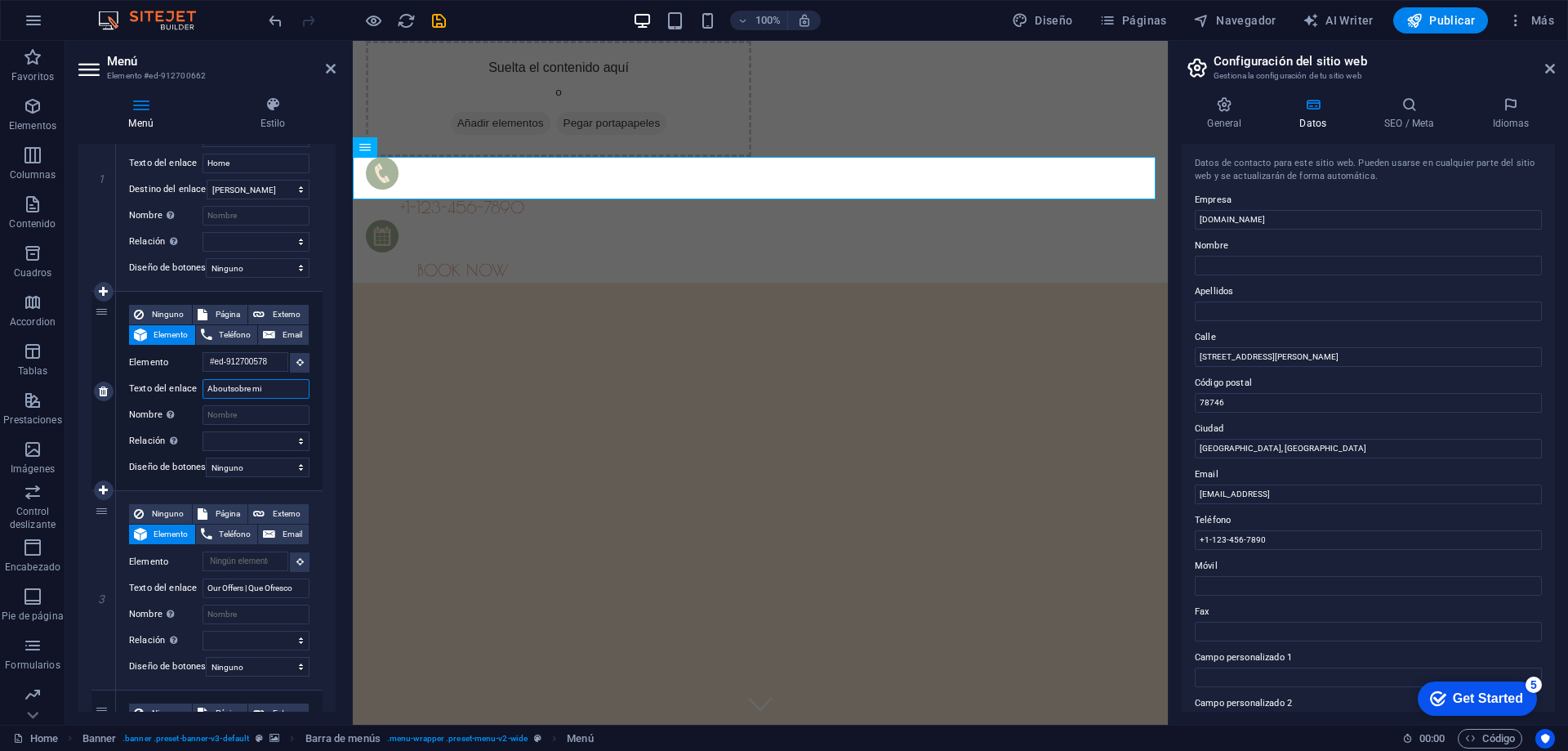
select select
type input "About\sobre mi"
select select
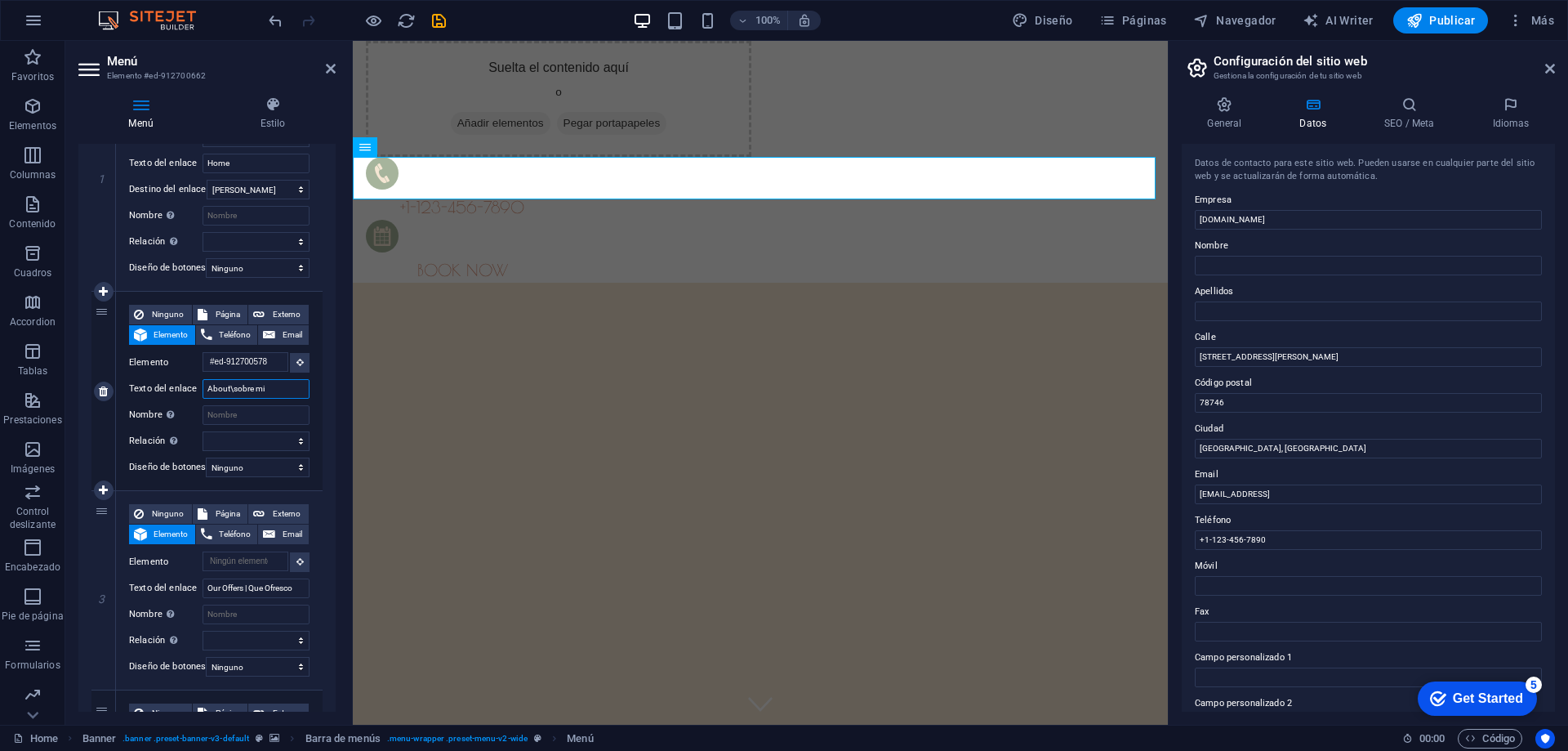
select select
type input "About| sobre mi"
select select
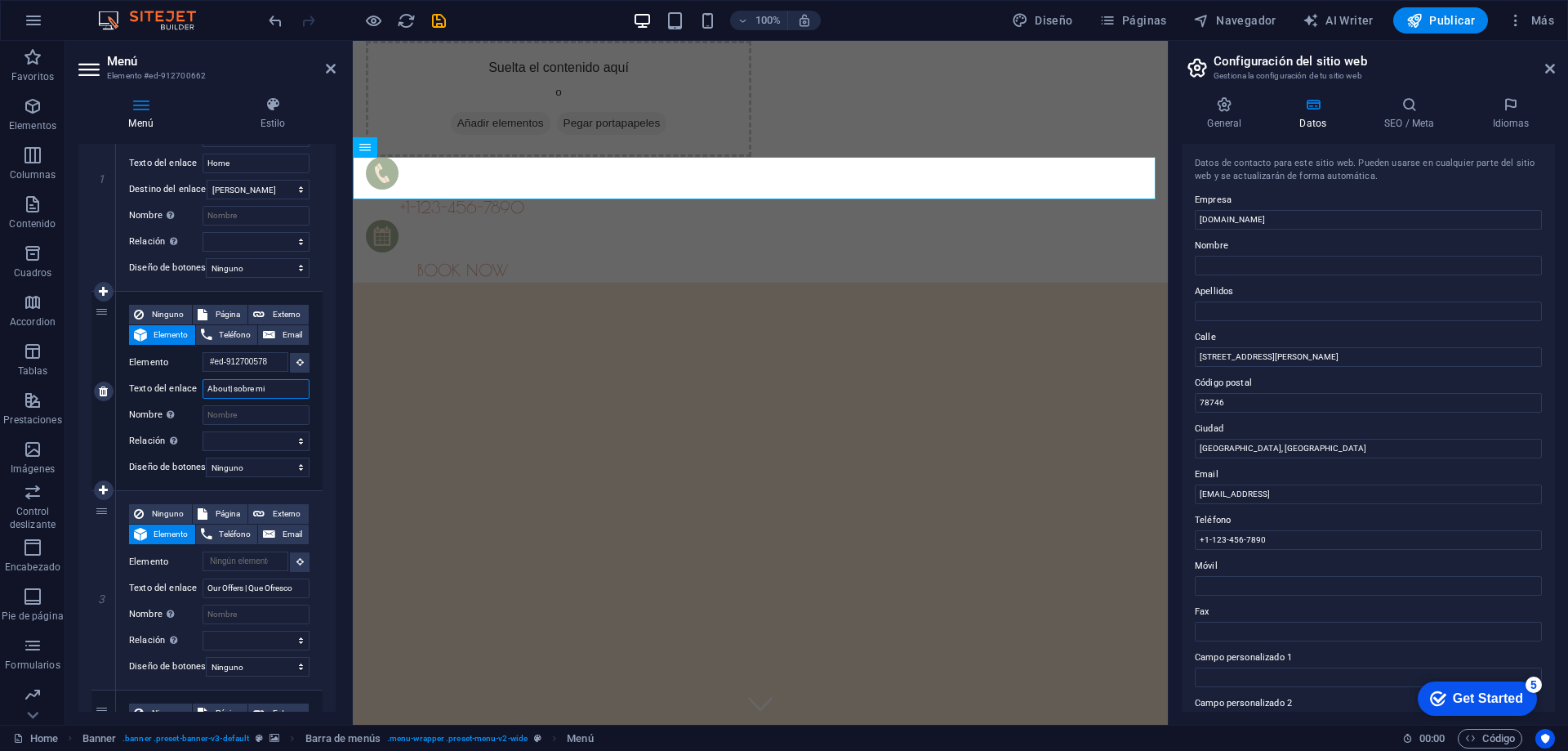
select select
type input "About | sobre mi"
select select
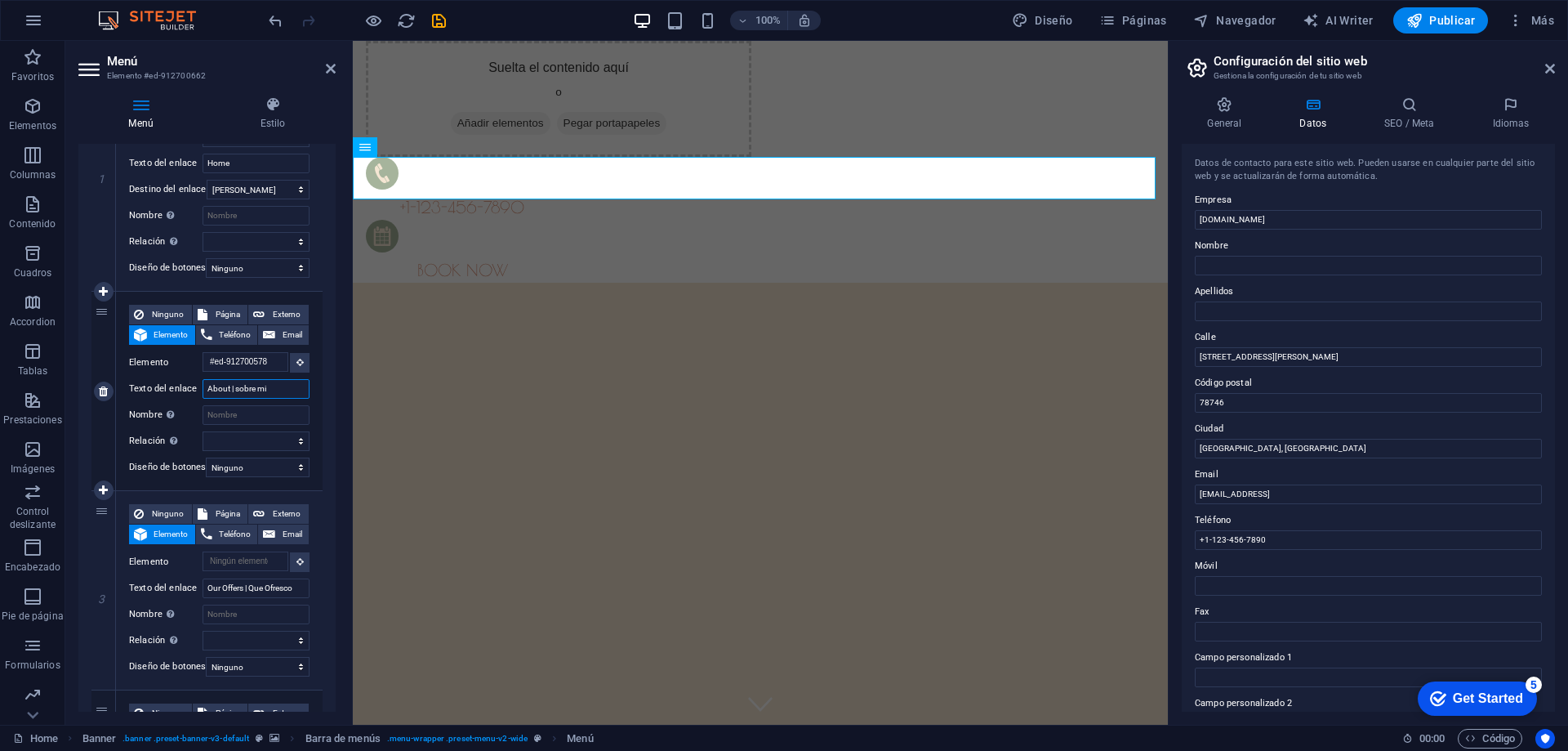
select select
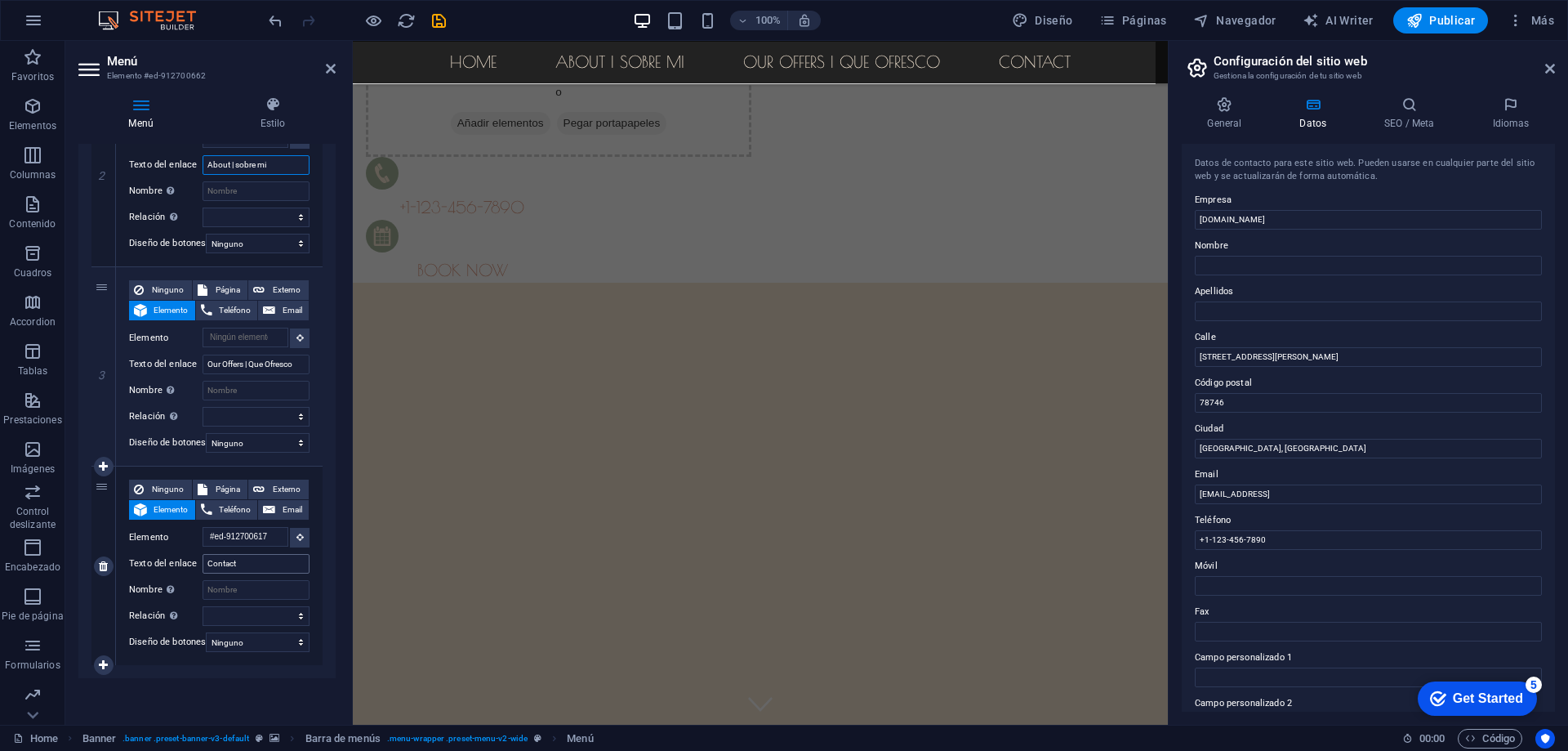
type input "About | sobre mi"
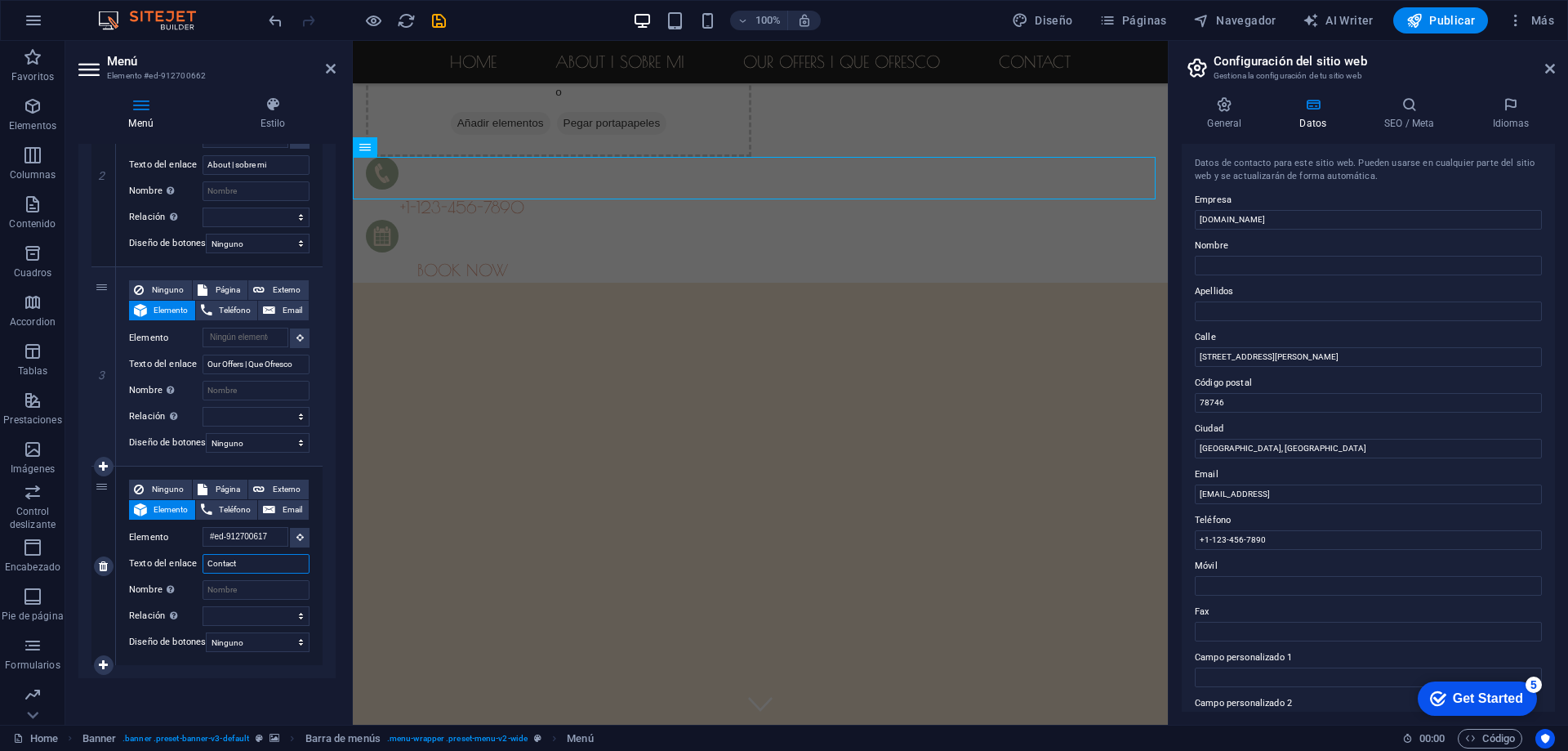
click at [255, 557] on input "Contact" at bounding box center [256, 564] width 107 height 20
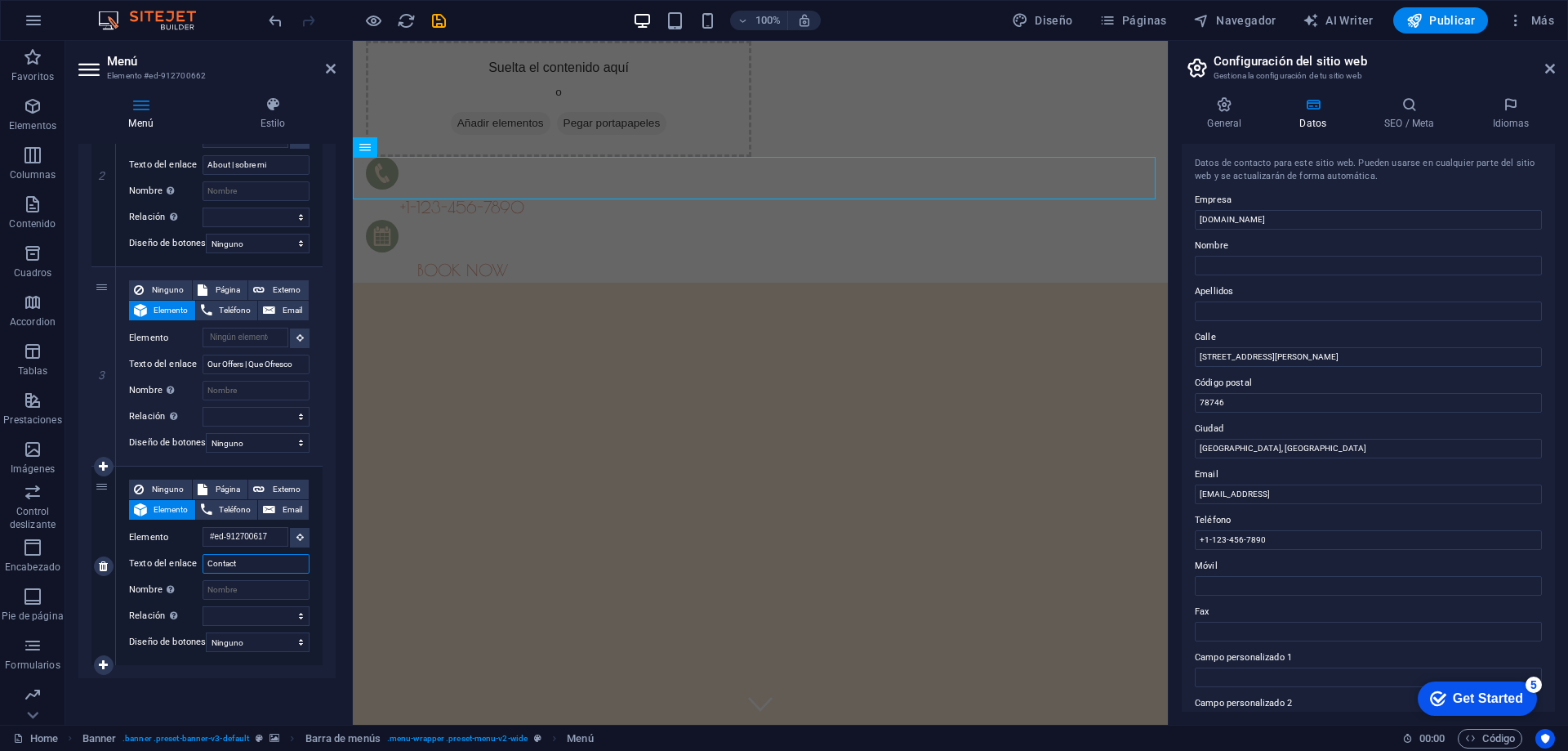
type input "Contact"
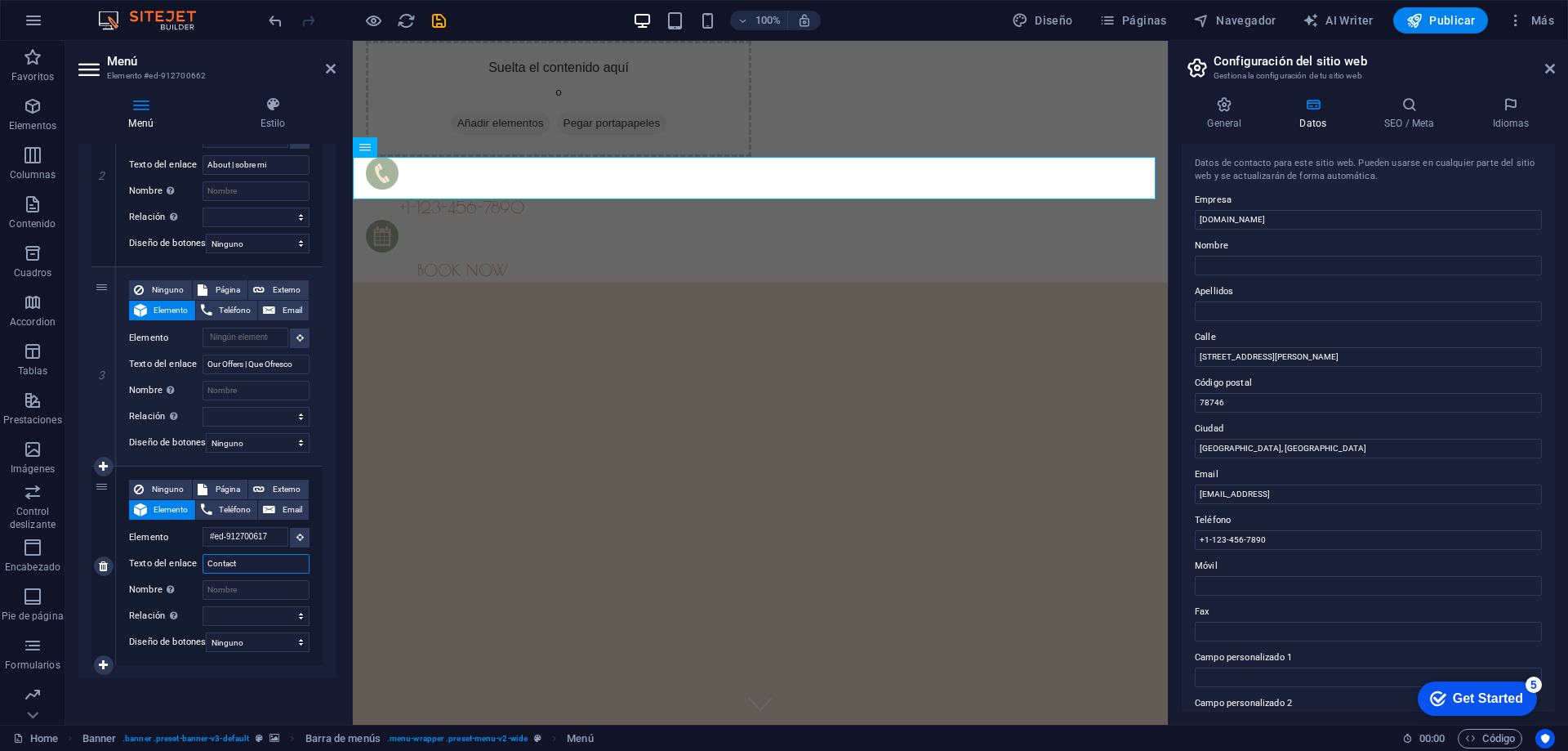
select select
type input "Contact |"
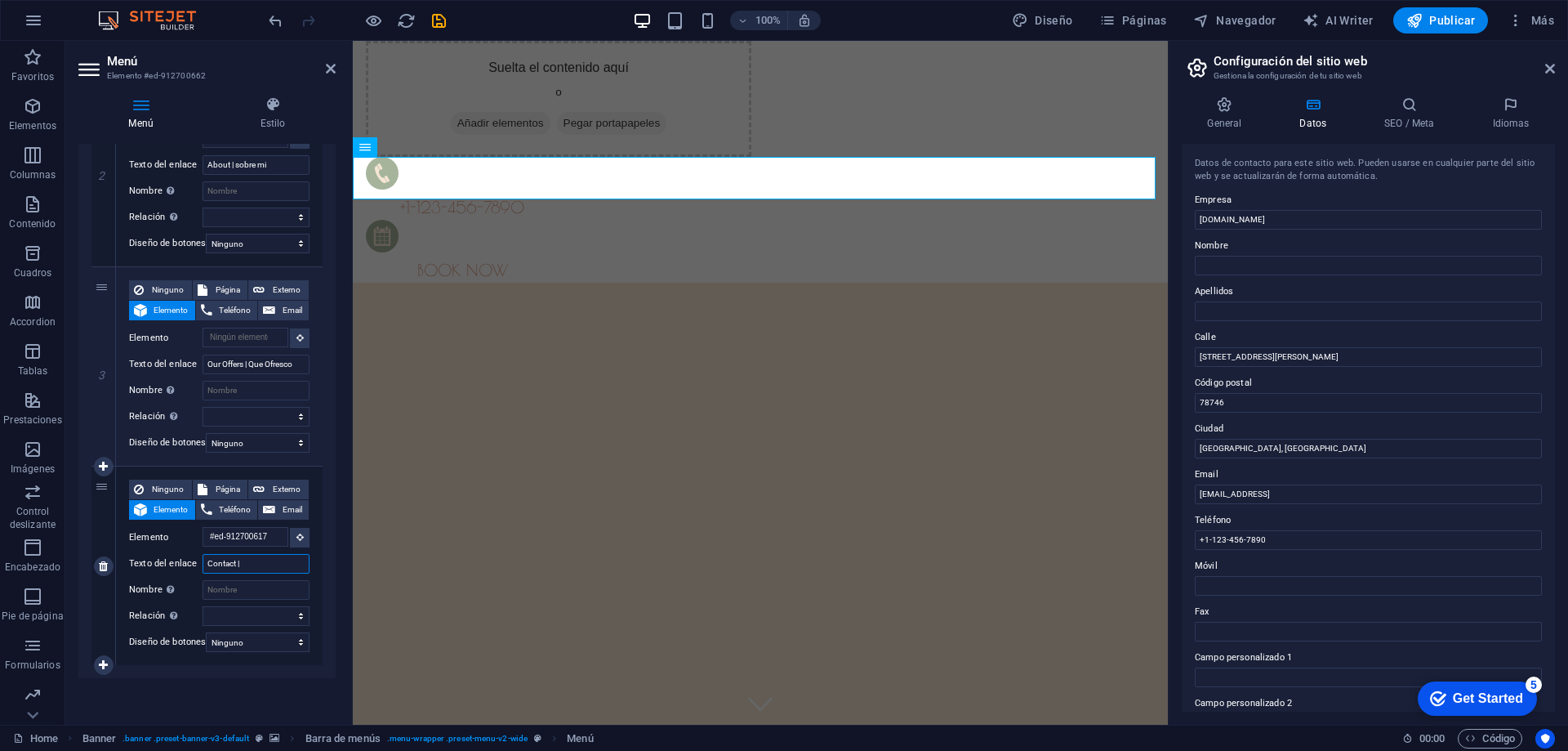
select select
type input "Contact | Contacto"
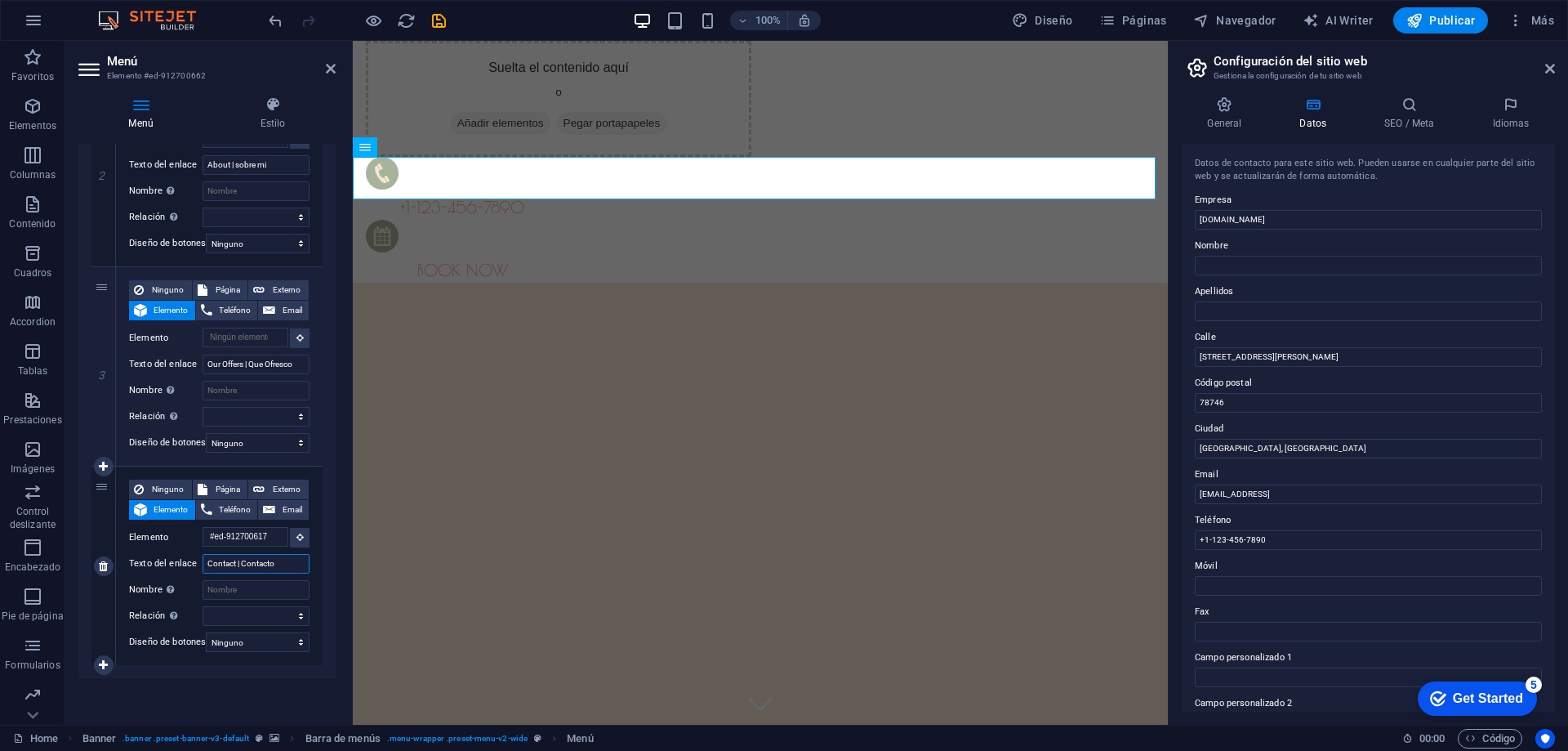
select select
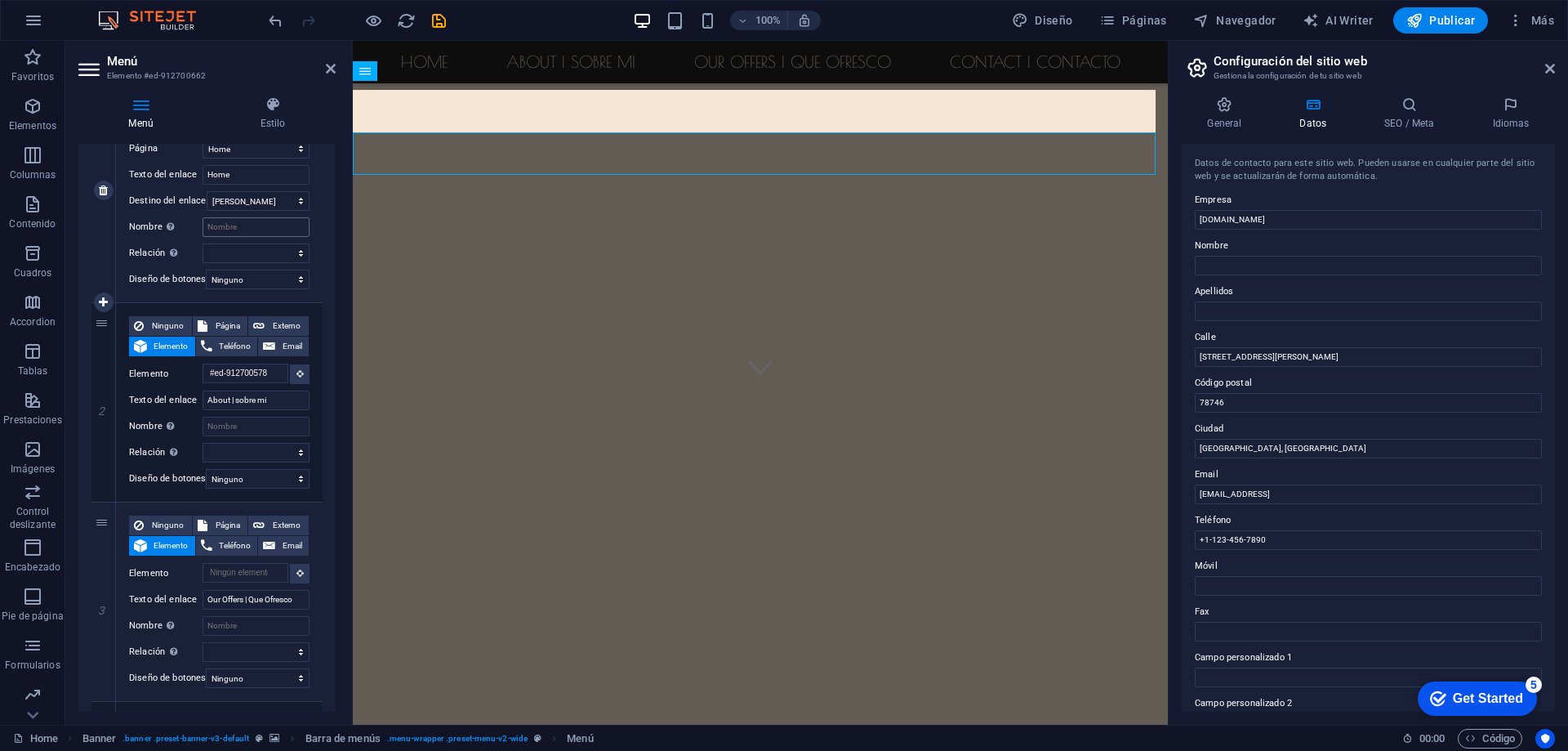
scroll to position [332, 0]
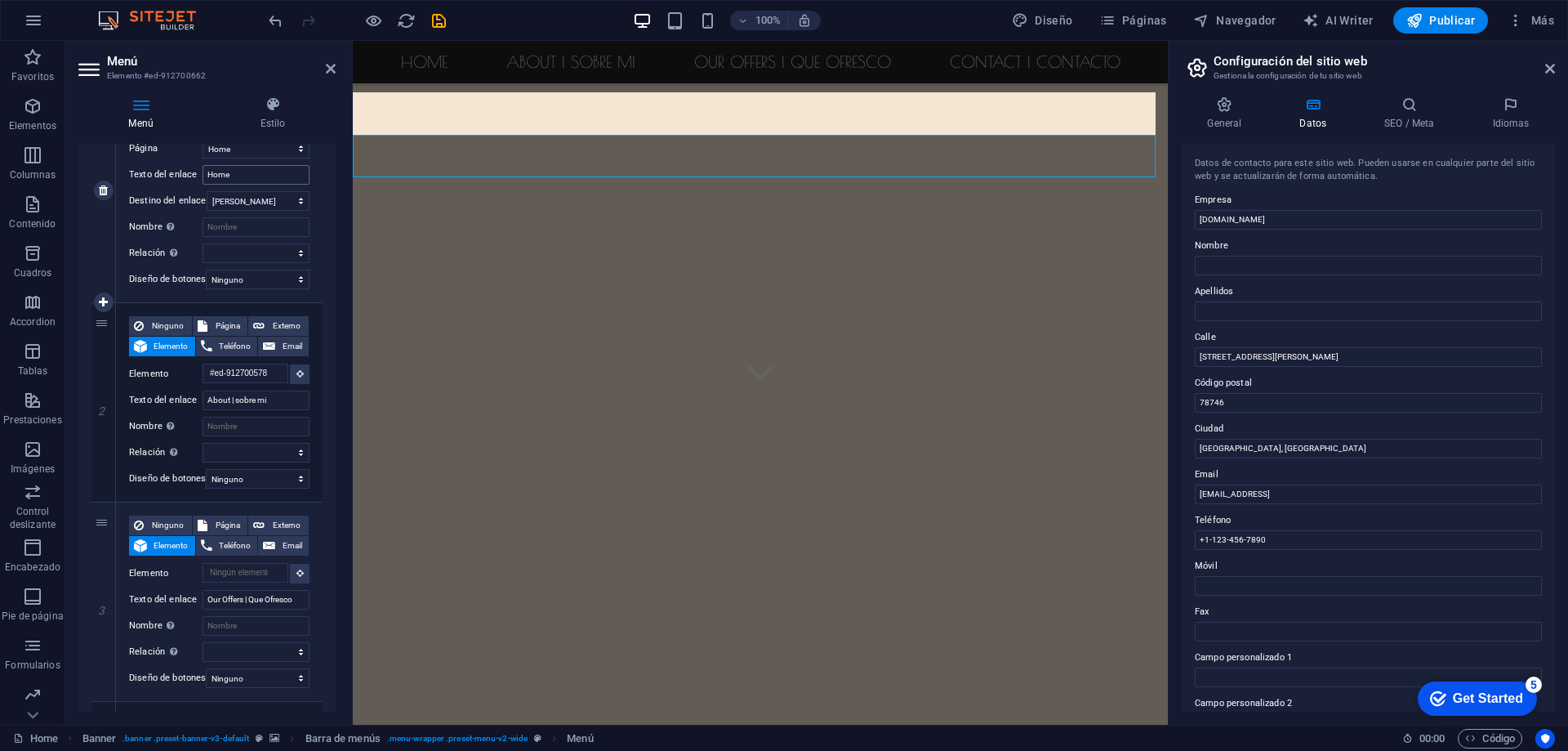
type input "Contact | Contacto"
click at [246, 168] on input "Home" at bounding box center [256, 175] width 107 height 20
type input "Home"
select select
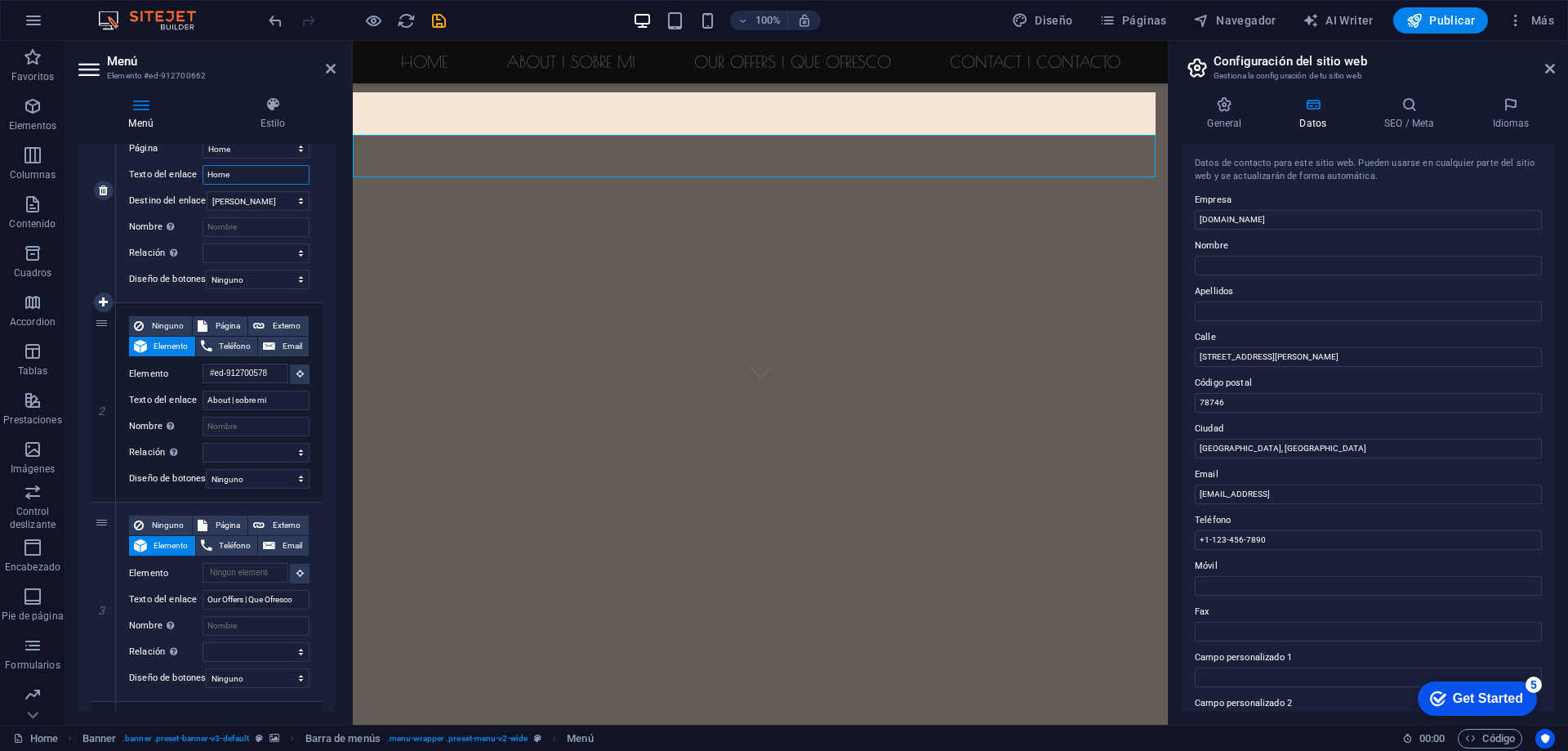
select select
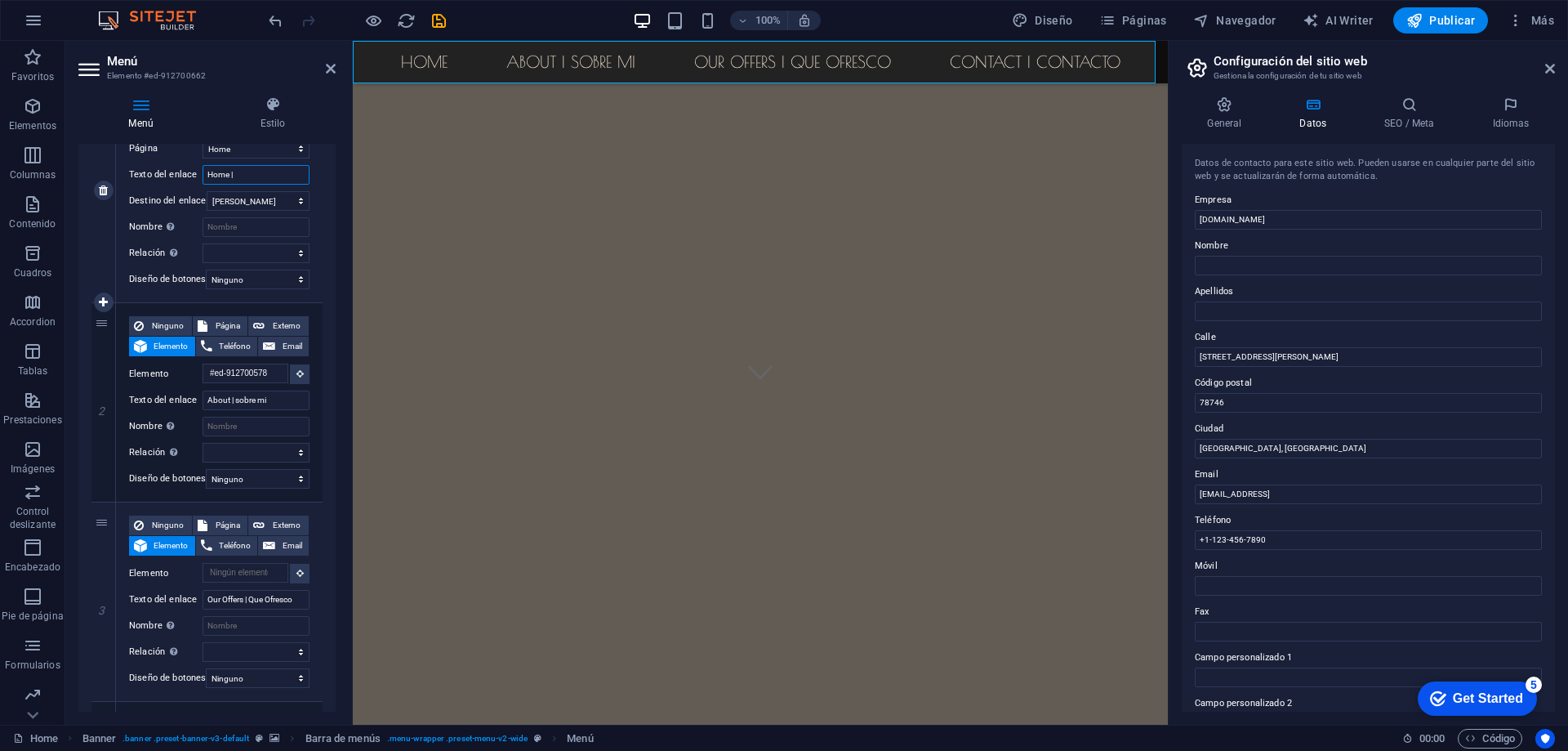
type input "Home | I"
select select
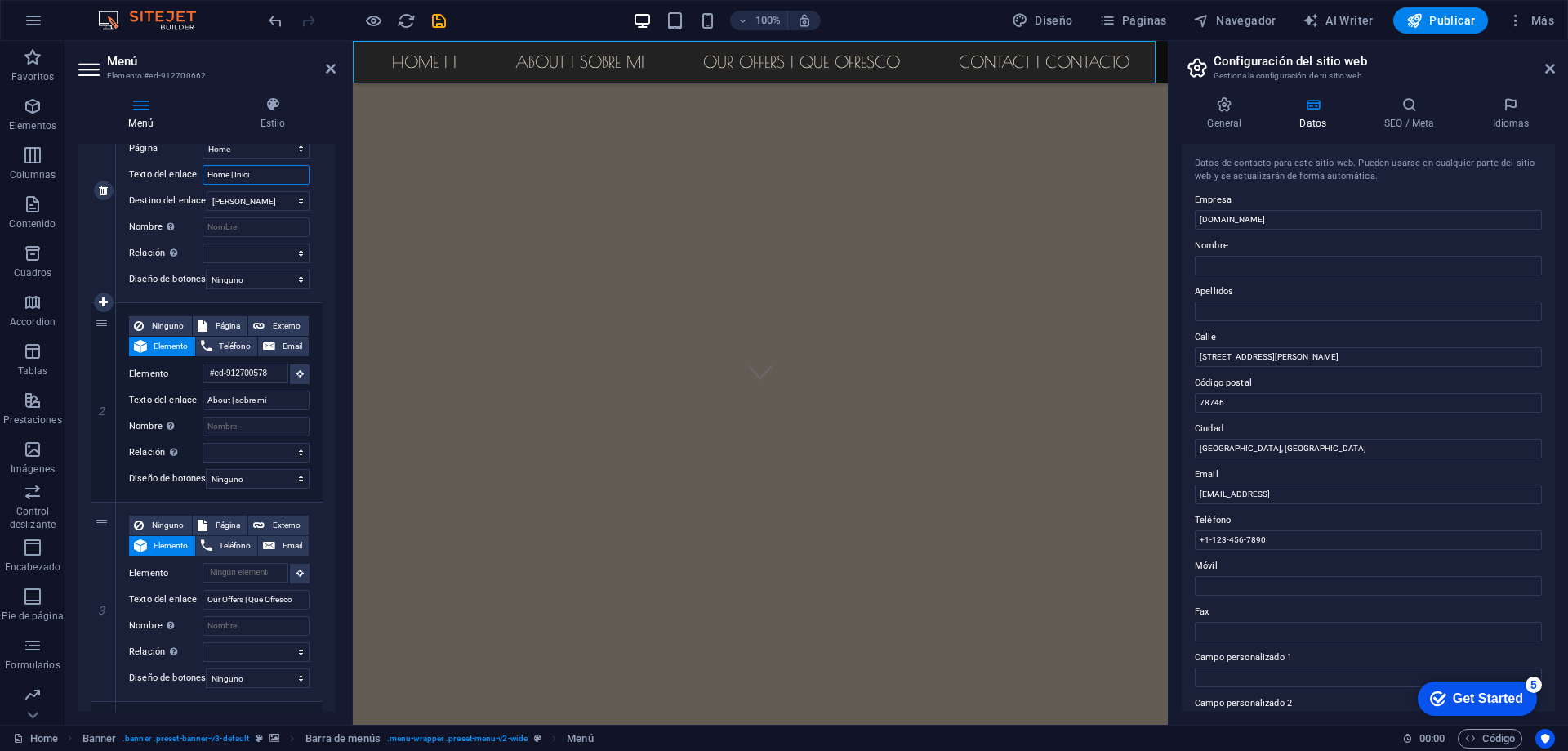
type input "Home | Inicio"
select select
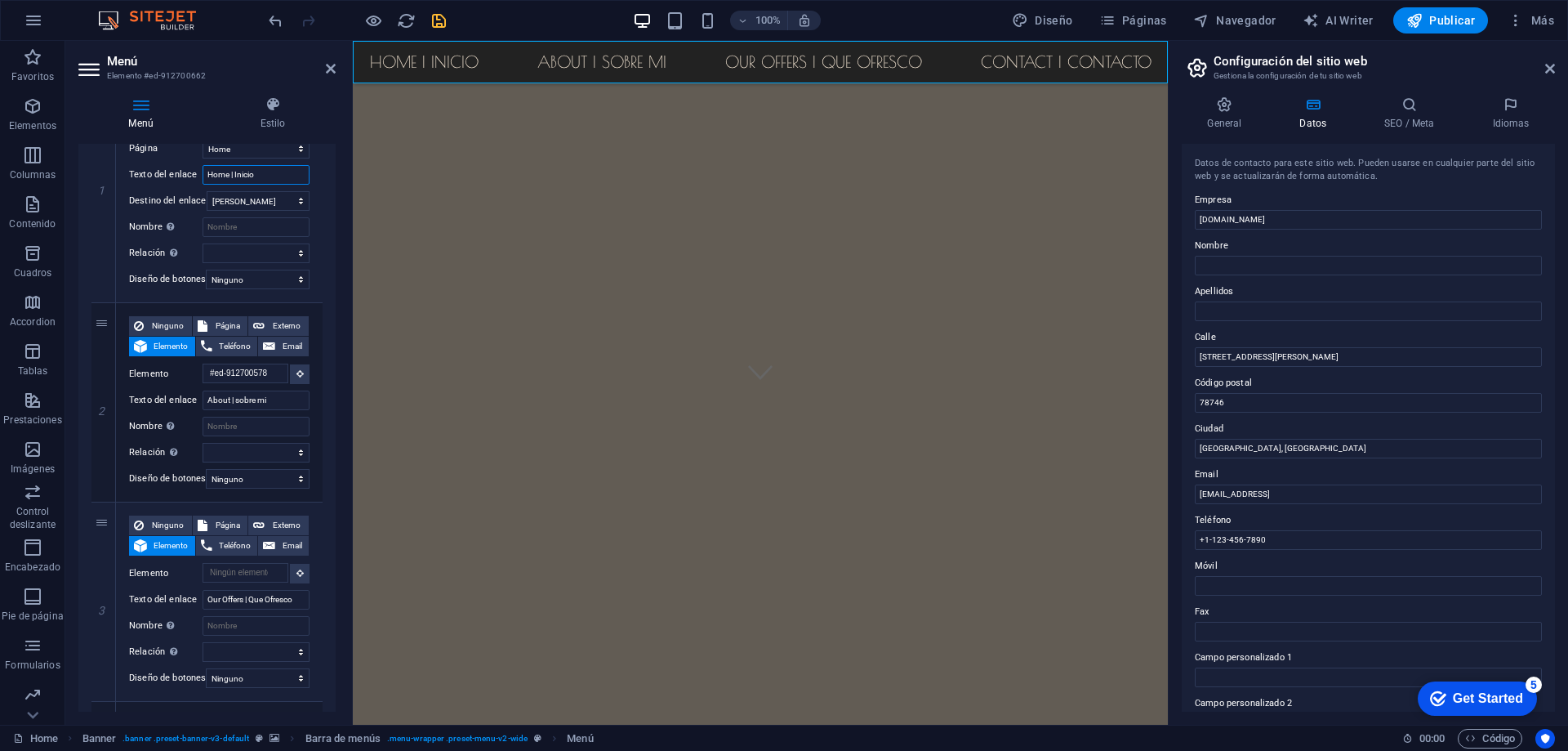
type input "Home | Inicio"
click at [441, 25] on icon "save" at bounding box center [438, 21] width 19 height 19
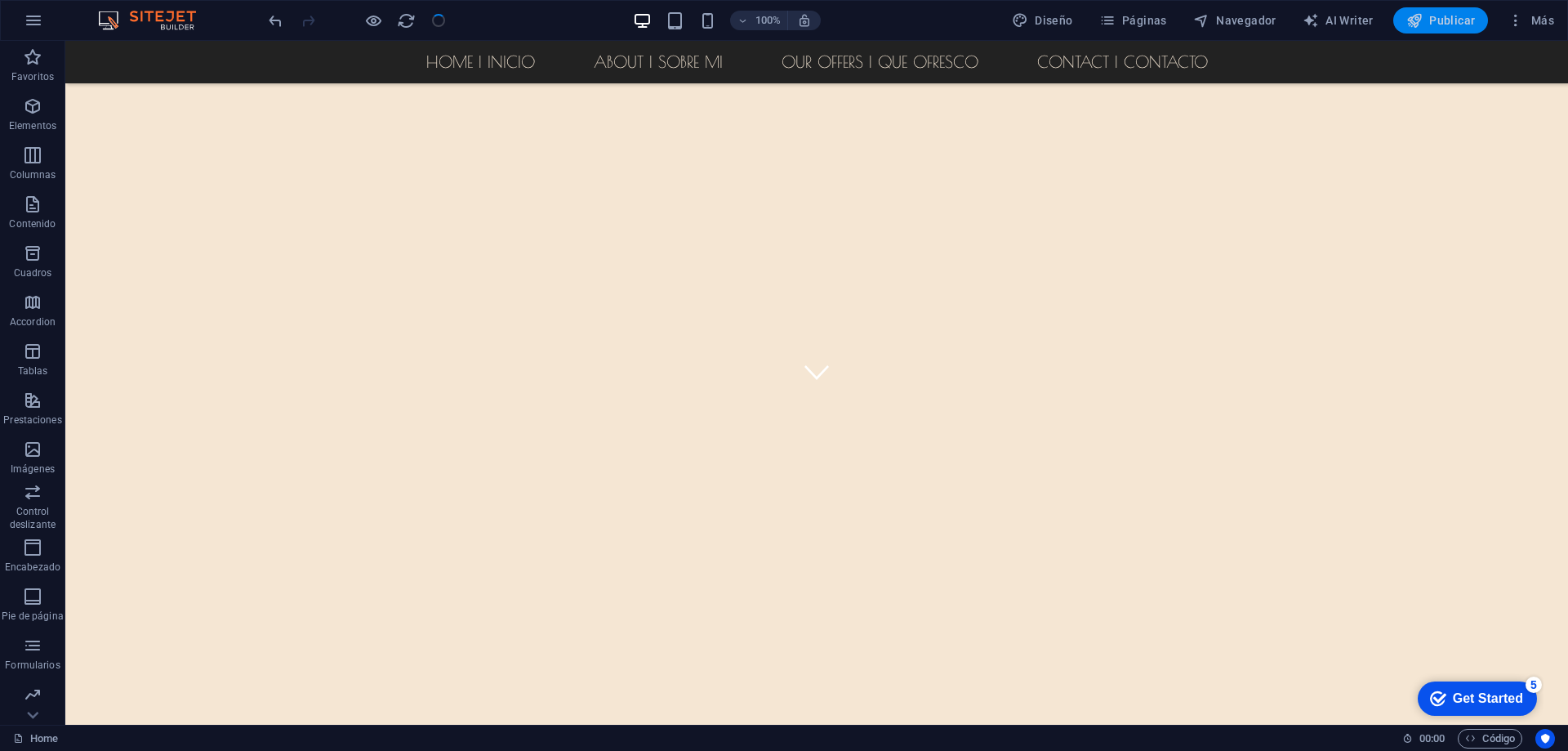
click at [1455, 21] on span "Publicar" at bounding box center [1440, 21] width 70 height 16
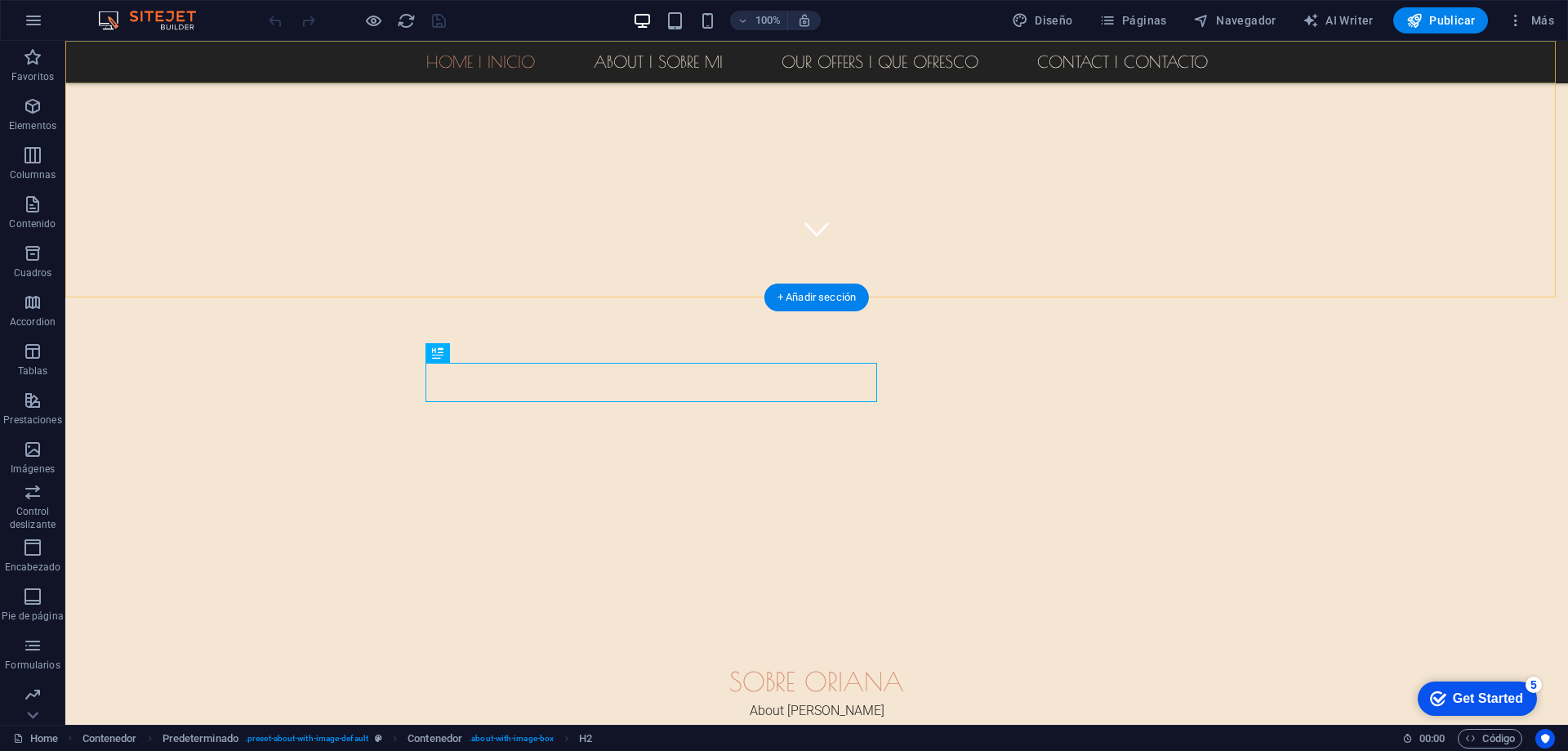
click at [799, 63] on nav "Home | Inicio About | sobre mi Our Offers | Que Ofresco Contact | Contacto" at bounding box center [817, 62] width 1503 height 43
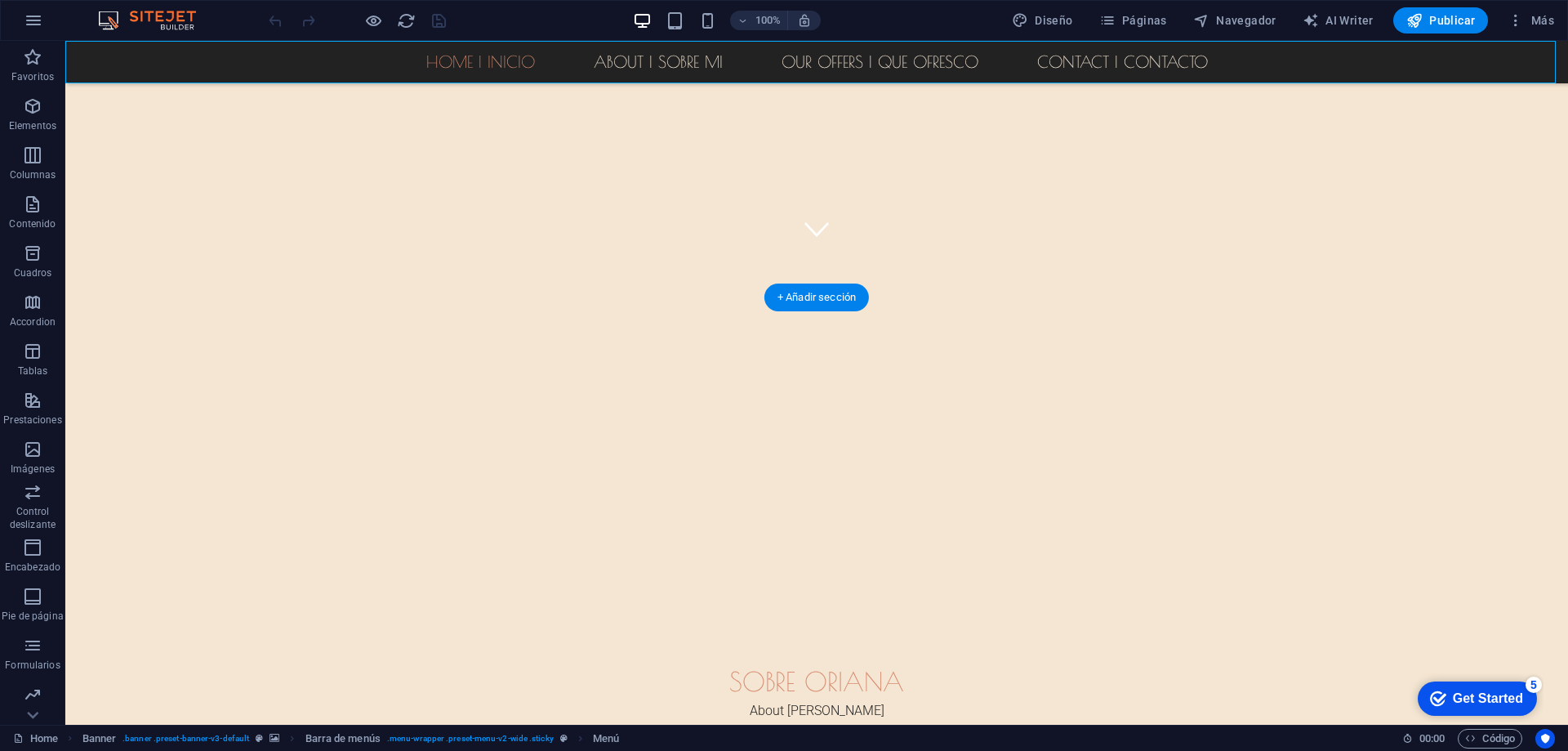
click at [799, 63] on nav "Home | Inicio About | sobre mi Our Offers | Que Ofresco Contact | Contacto" at bounding box center [817, 62] width 1503 height 43
select select
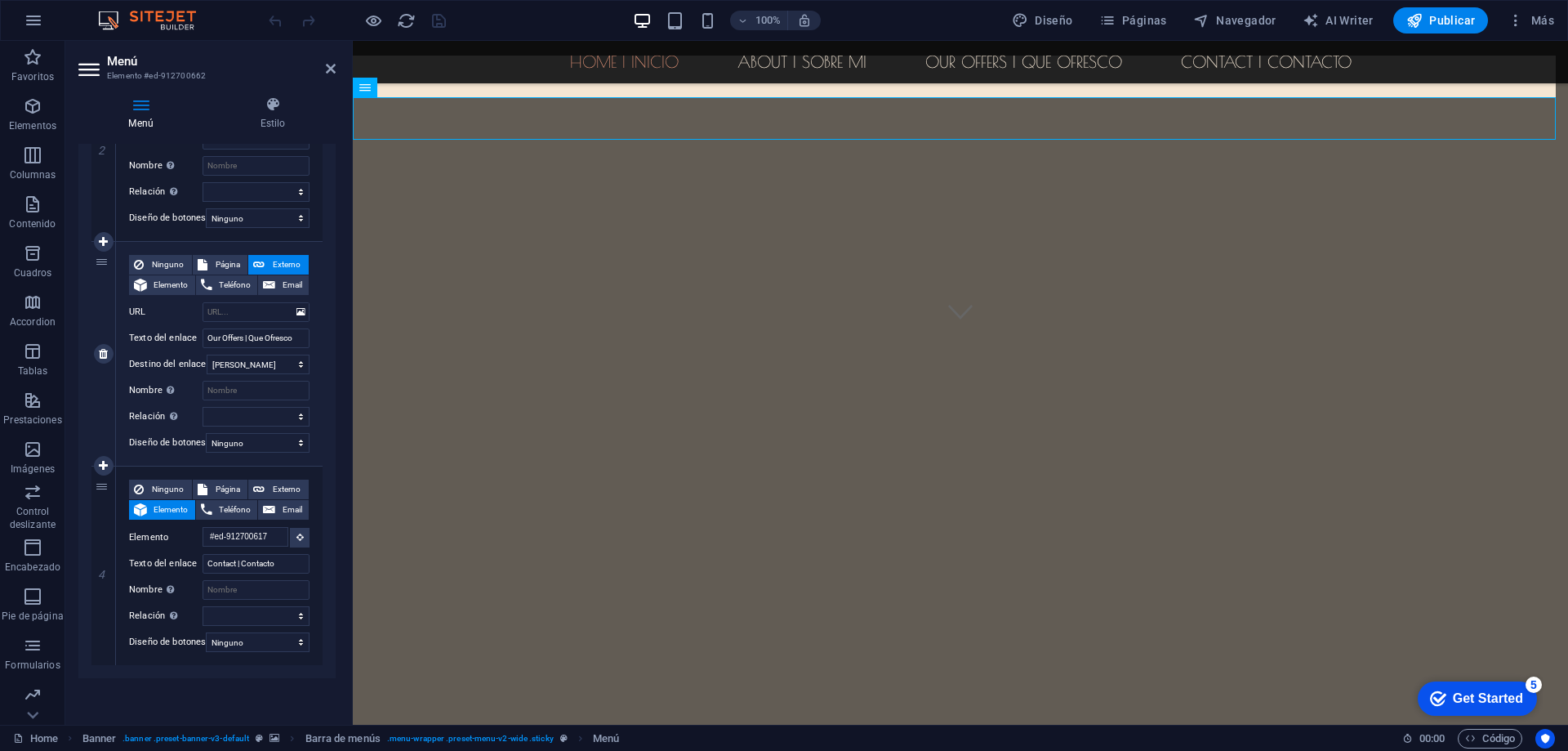
scroll to position [390, 0]
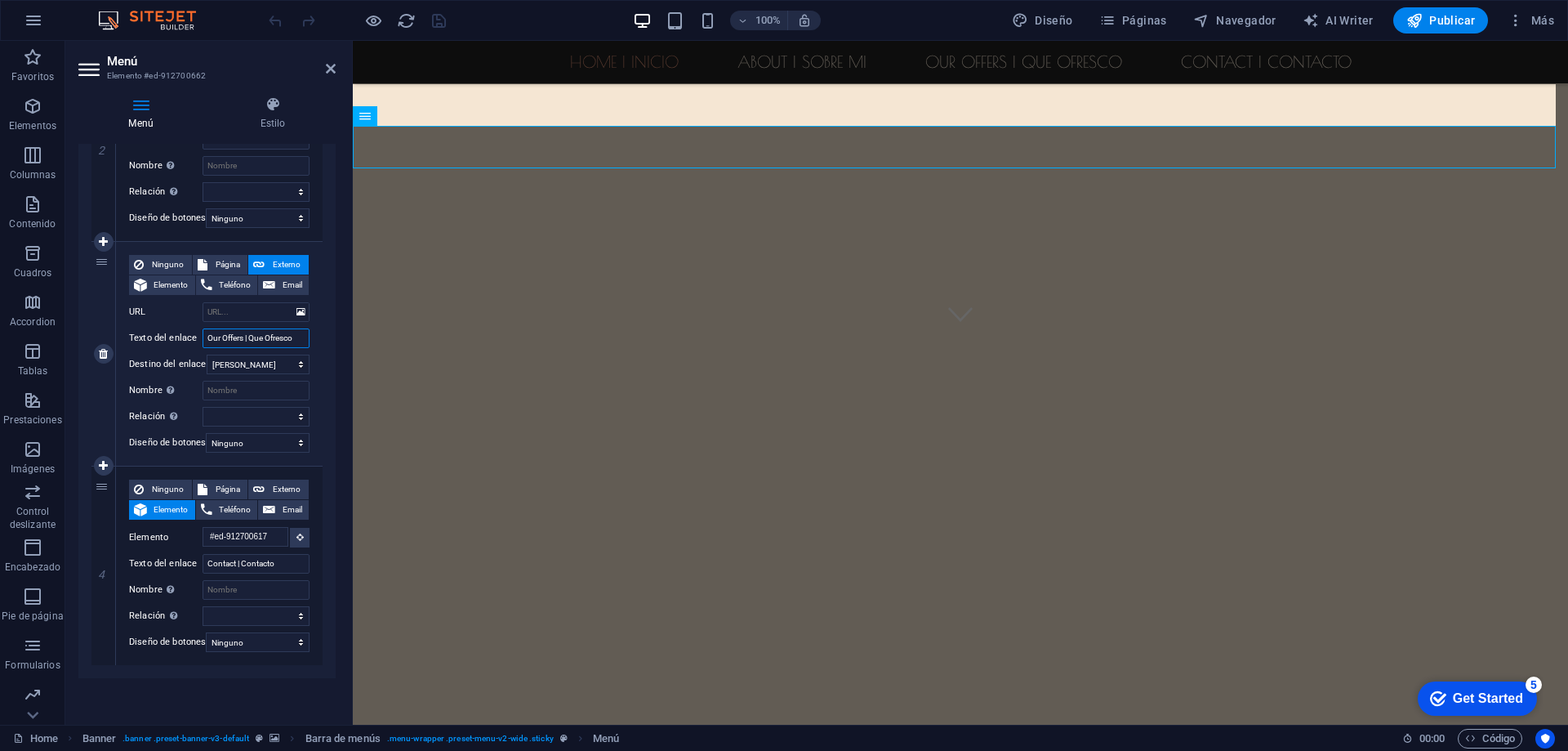
click at [253, 330] on input "Our Offers | Que Ofresco" at bounding box center [256, 339] width 107 height 20
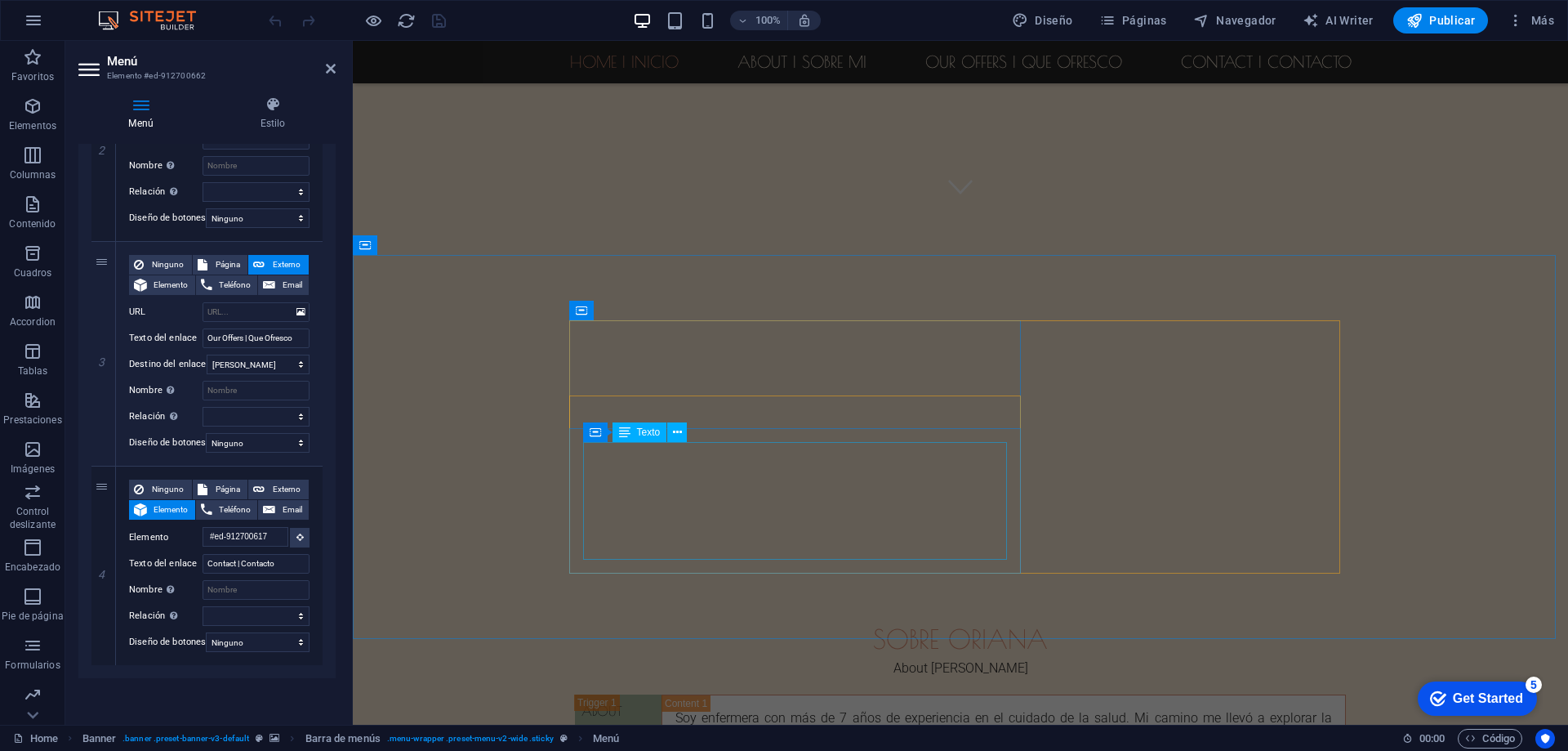
scroll to position [881, 0]
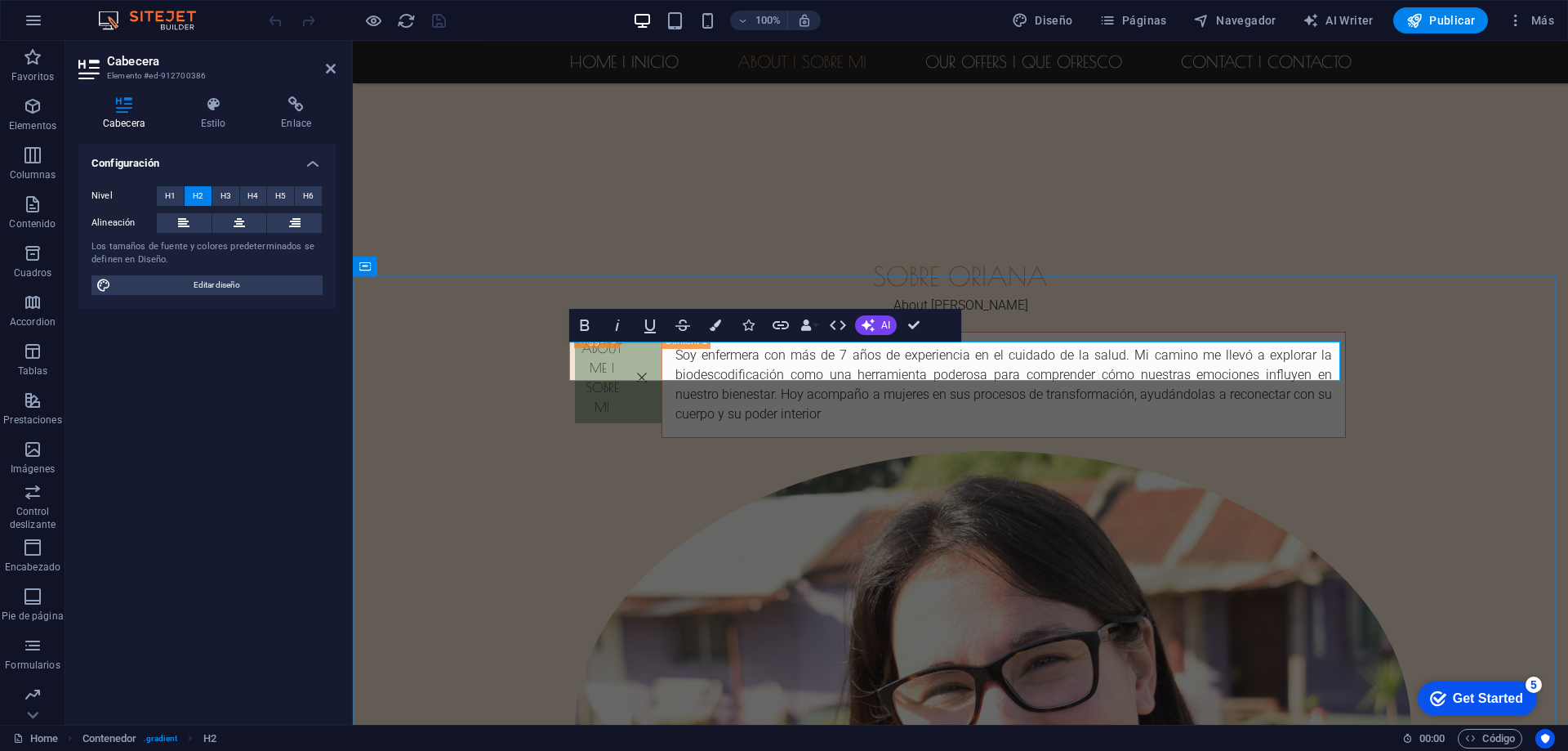
scroll to position [0, 5]
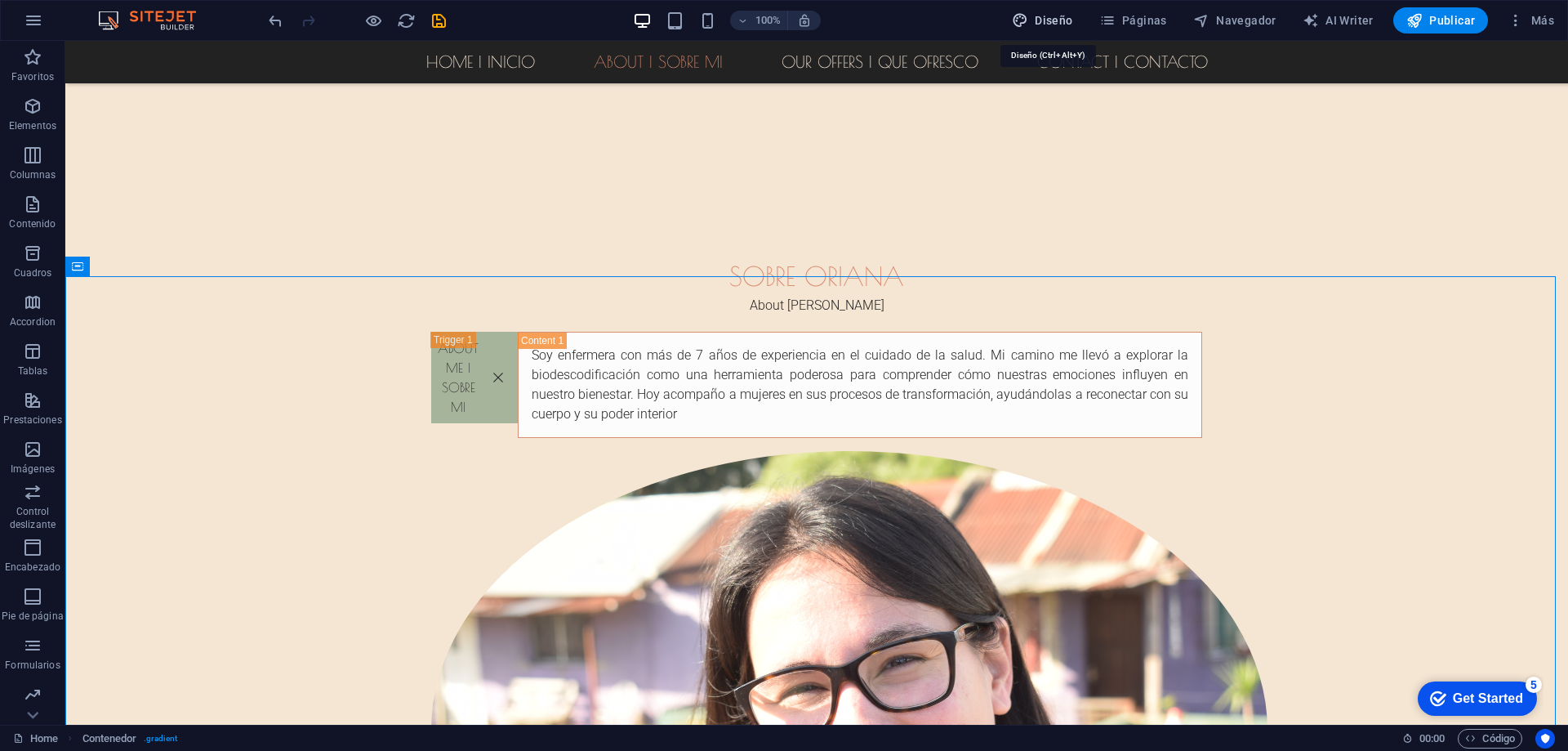
click at [1077, 24] on button "Diseño" at bounding box center [1042, 20] width 74 height 26
select select "px"
select select "300"
select select "px"
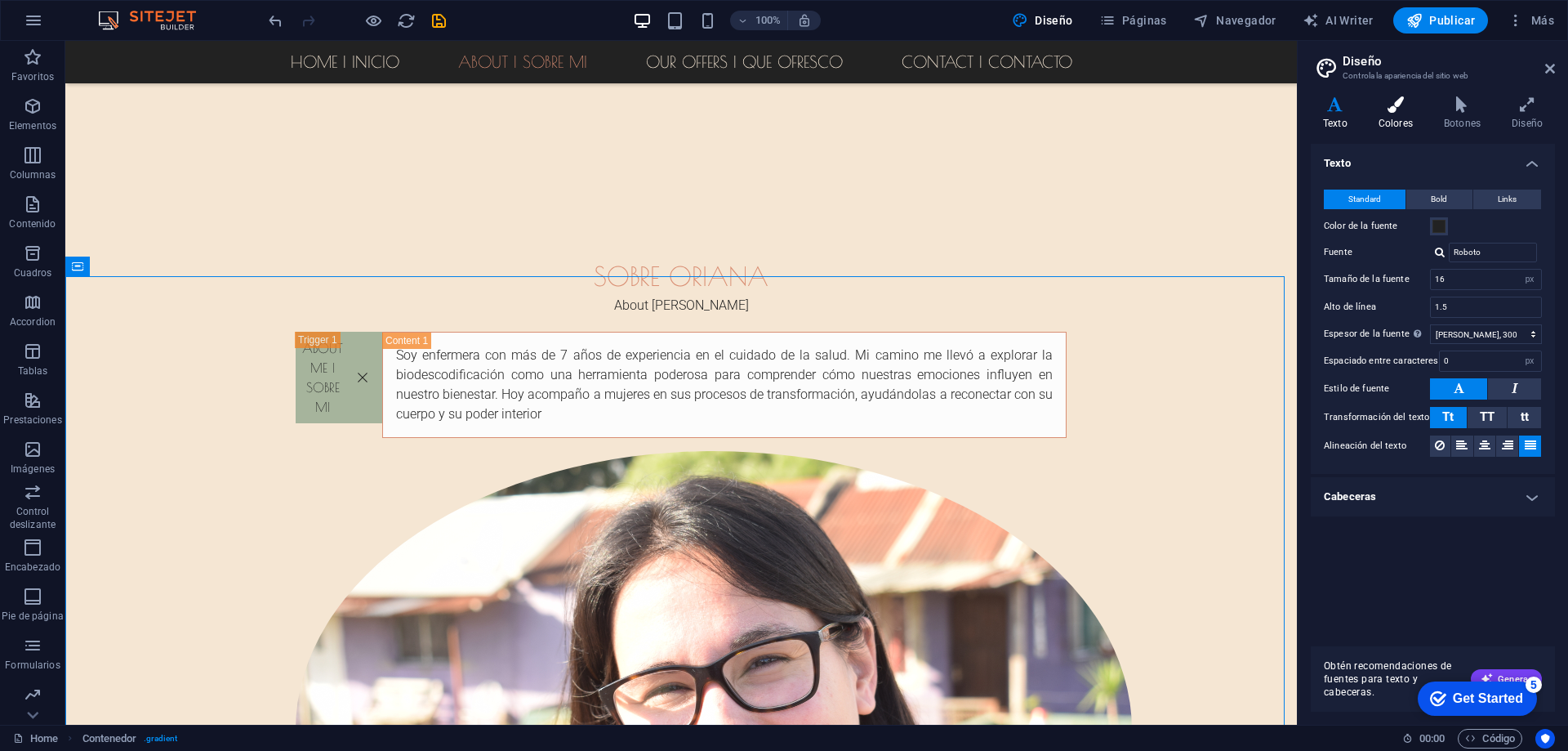
click at [1404, 101] on icon at bounding box center [1395, 104] width 59 height 16
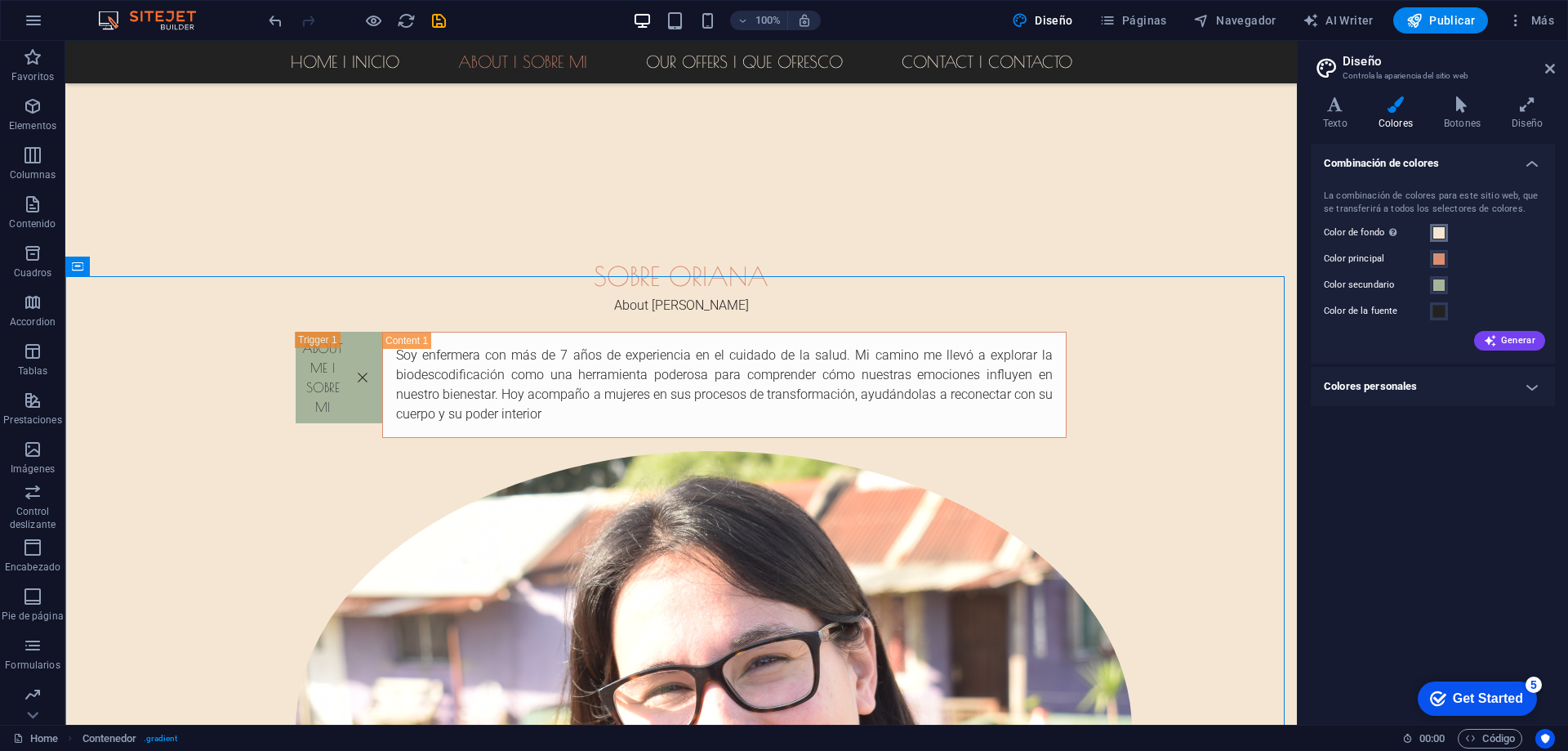
click at [1442, 235] on span at bounding box center [1439, 233] width 13 height 13
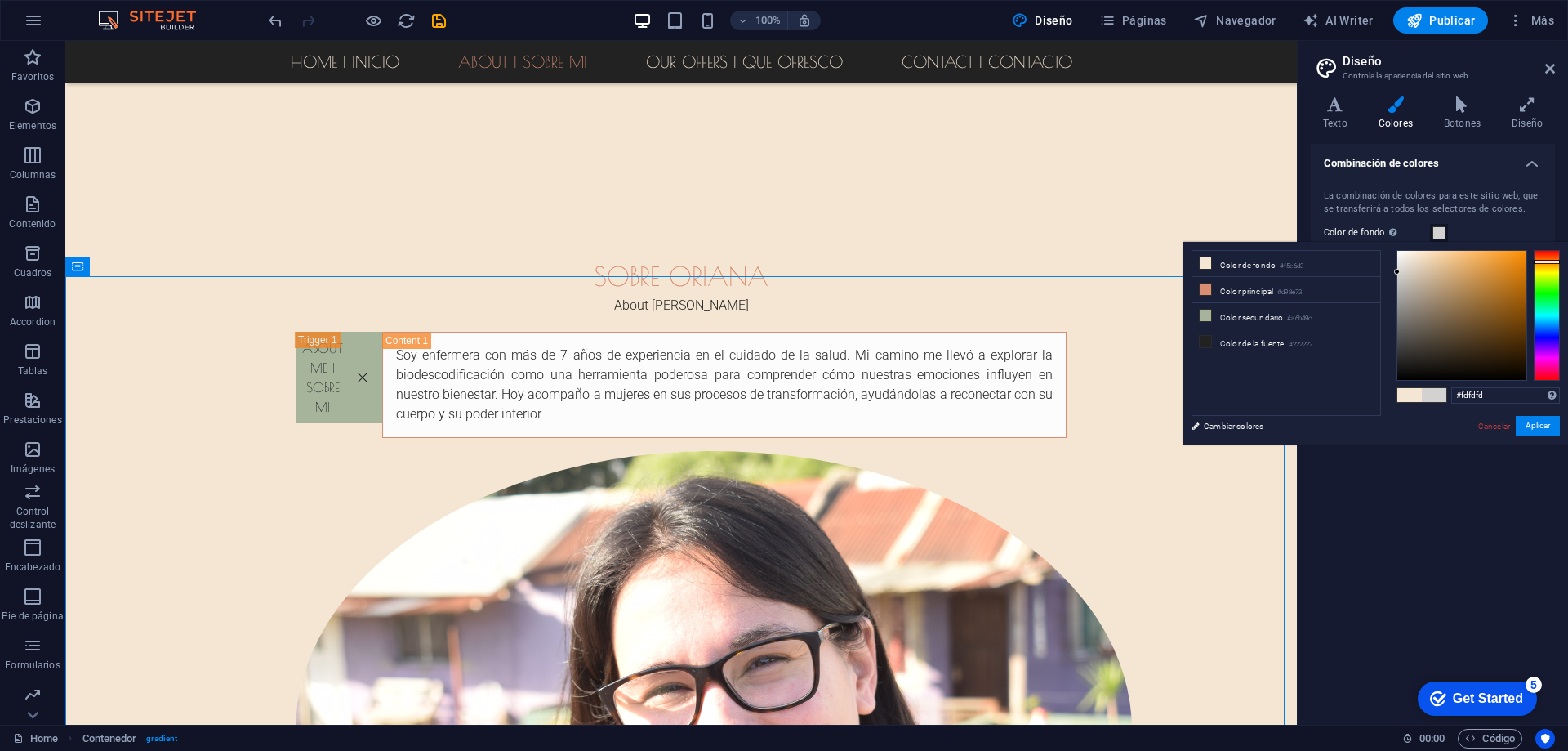
type input "#ffffff"
drag, startPoint x: 1413, startPoint y: 283, endPoint x: 1367, endPoint y: 237, distance: 65.1
click at [1367, 237] on body "sanaconoriana.com Home Favoritos Elementos Columnas Contenido Cuadros Accordion…" at bounding box center [784, 375] width 1568 height 751
click at [1518, 419] on button "Aplicar" at bounding box center [1537, 426] width 44 height 20
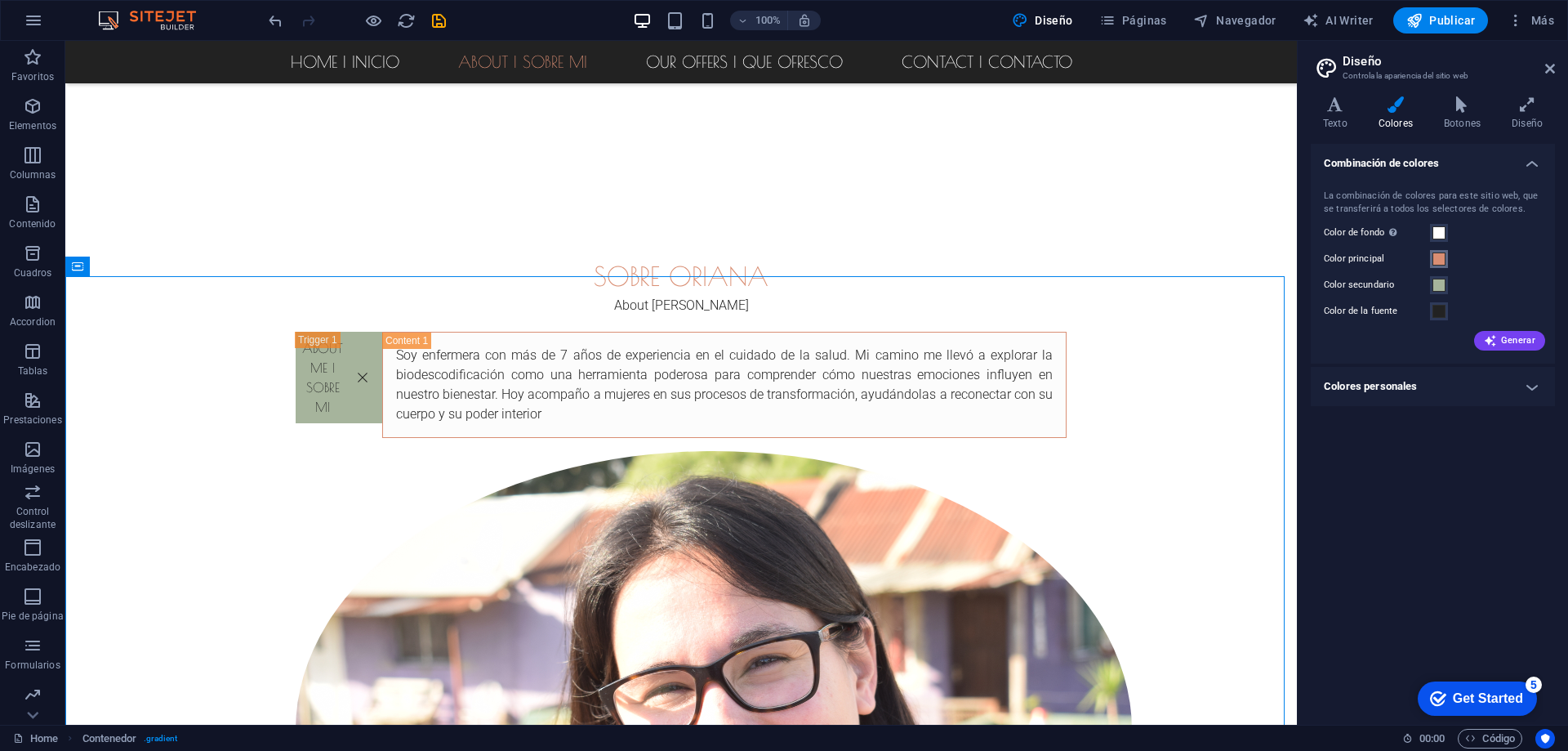
click at [1441, 259] on span at bounding box center [1439, 259] width 13 height 13
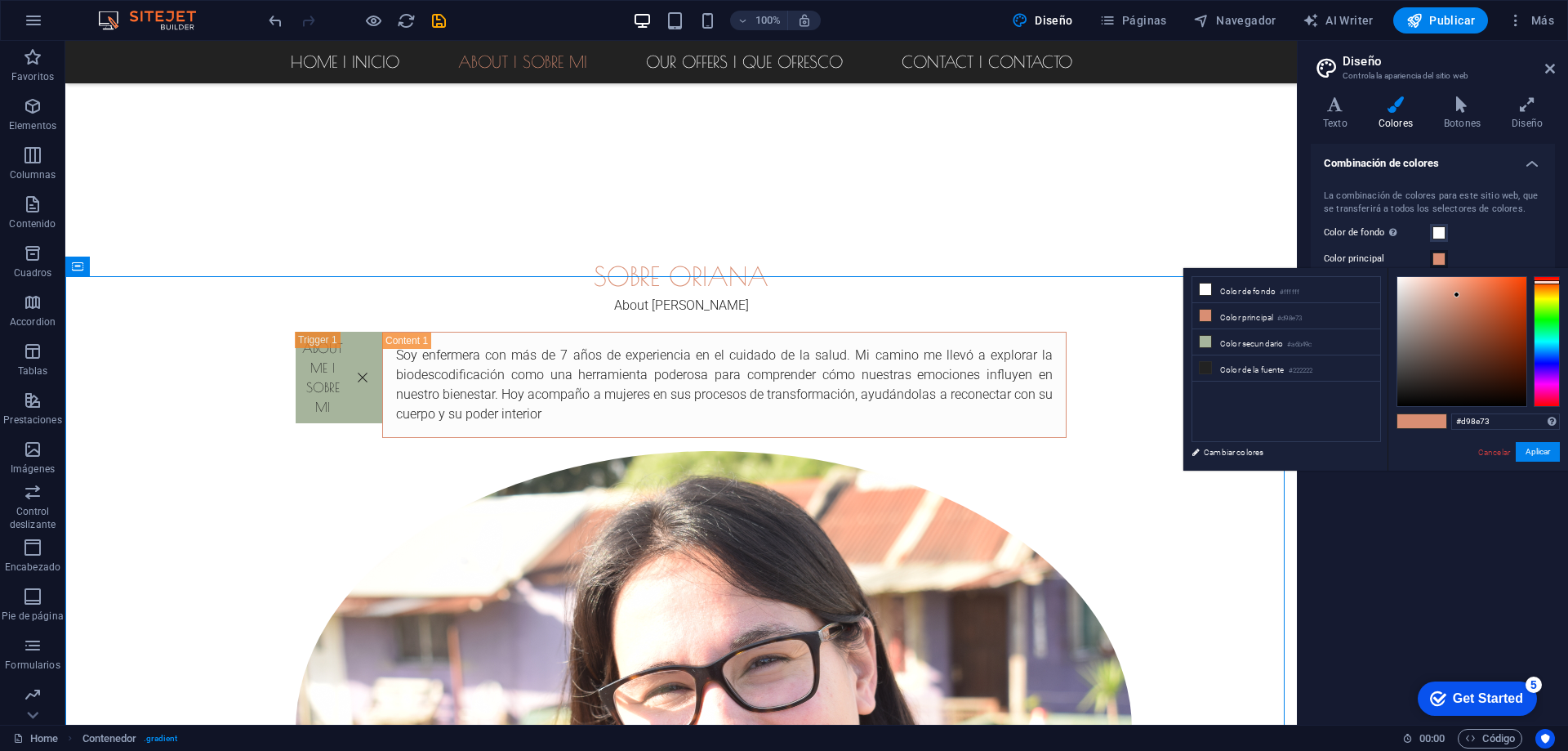
click at [1441, 259] on span at bounding box center [1439, 259] width 13 height 13
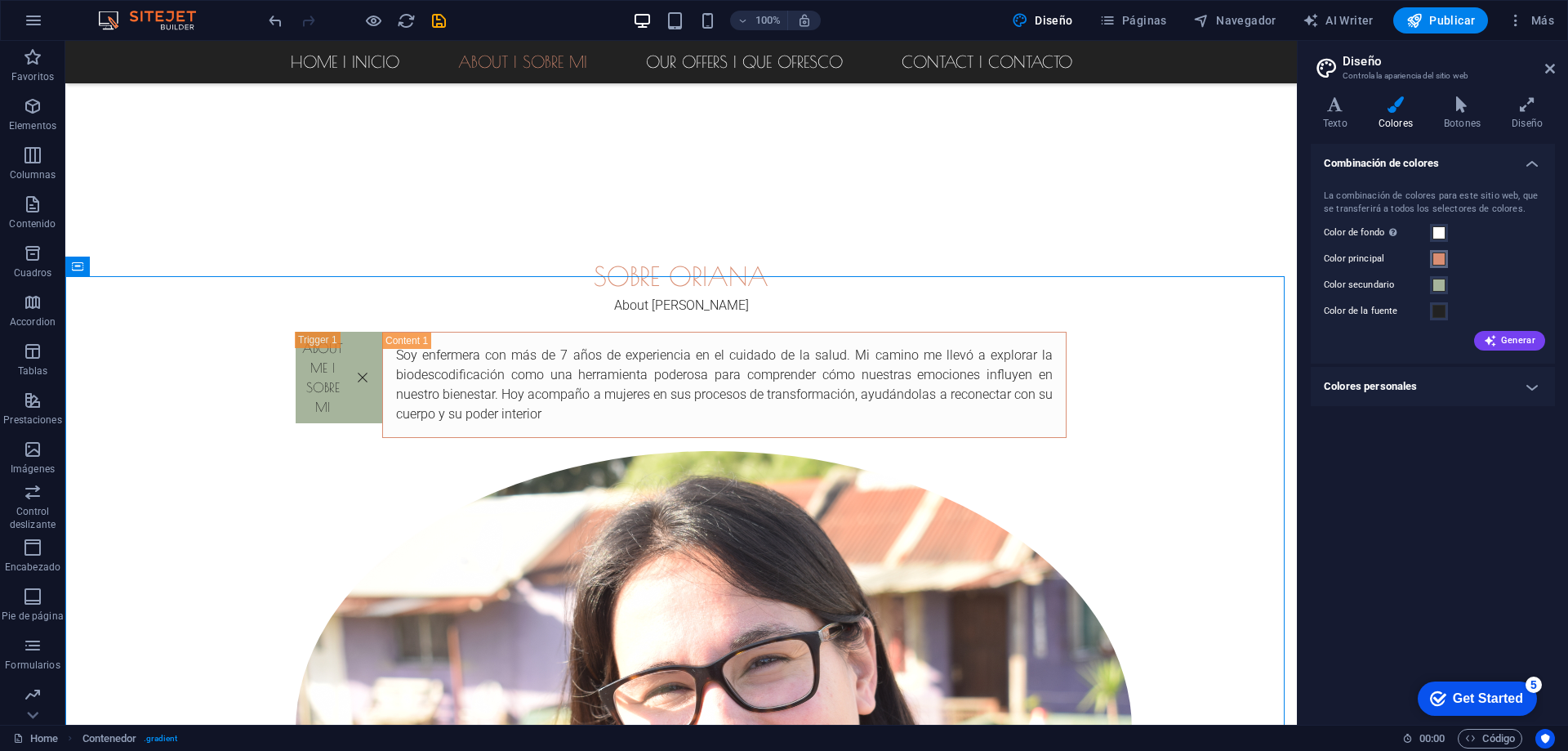
click at [1441, 259] on span at bounding box center [1439, 259] width 13 height 13
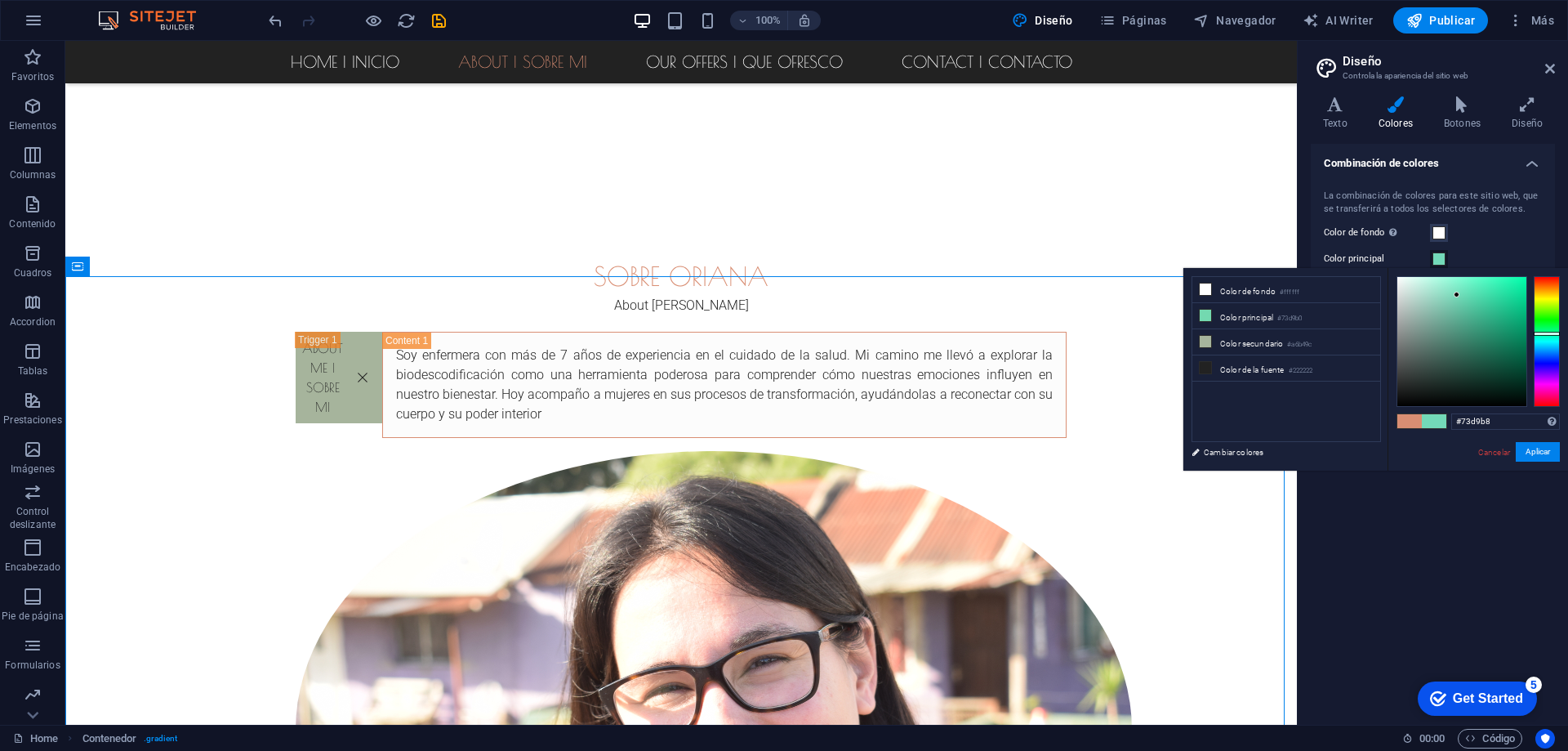
click at [1550, 333] on div at bounding box center [1546, 342] width 26 height 130
drag, startPoint x: 1448, startPoint y: 304, endPoint x: 1433, endPoint y: 300, distance: 15.5
click at [1433, 300] on div at bounding box center [1461, 342] width 129 height 130
type input "#94d0bc"
click at [1540, 449] on button "Aplicar" at bounding box center [1537, 452] width 44 height 20
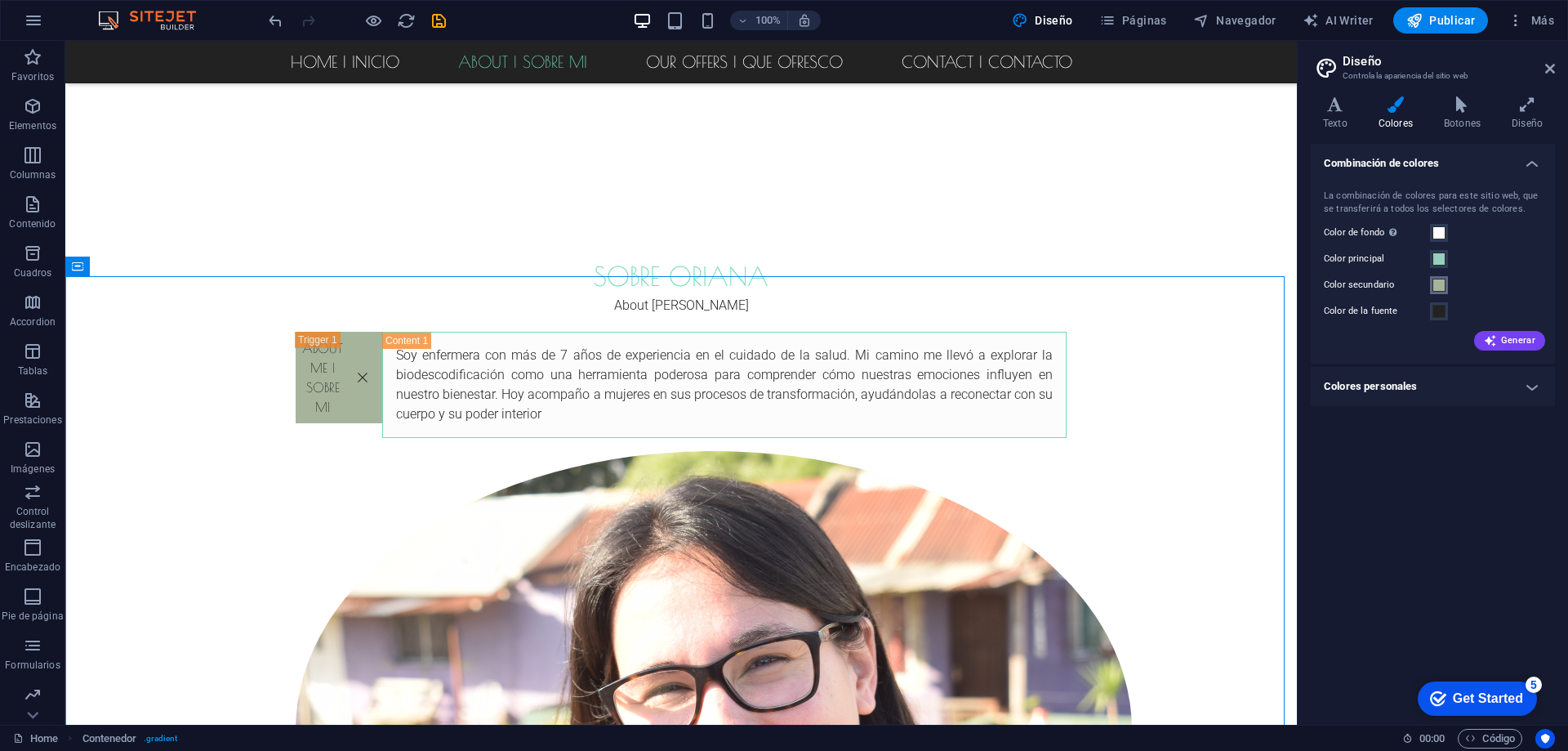
click at [1443, 284] on span at bounding box center [1439, 285] width 13 height 13
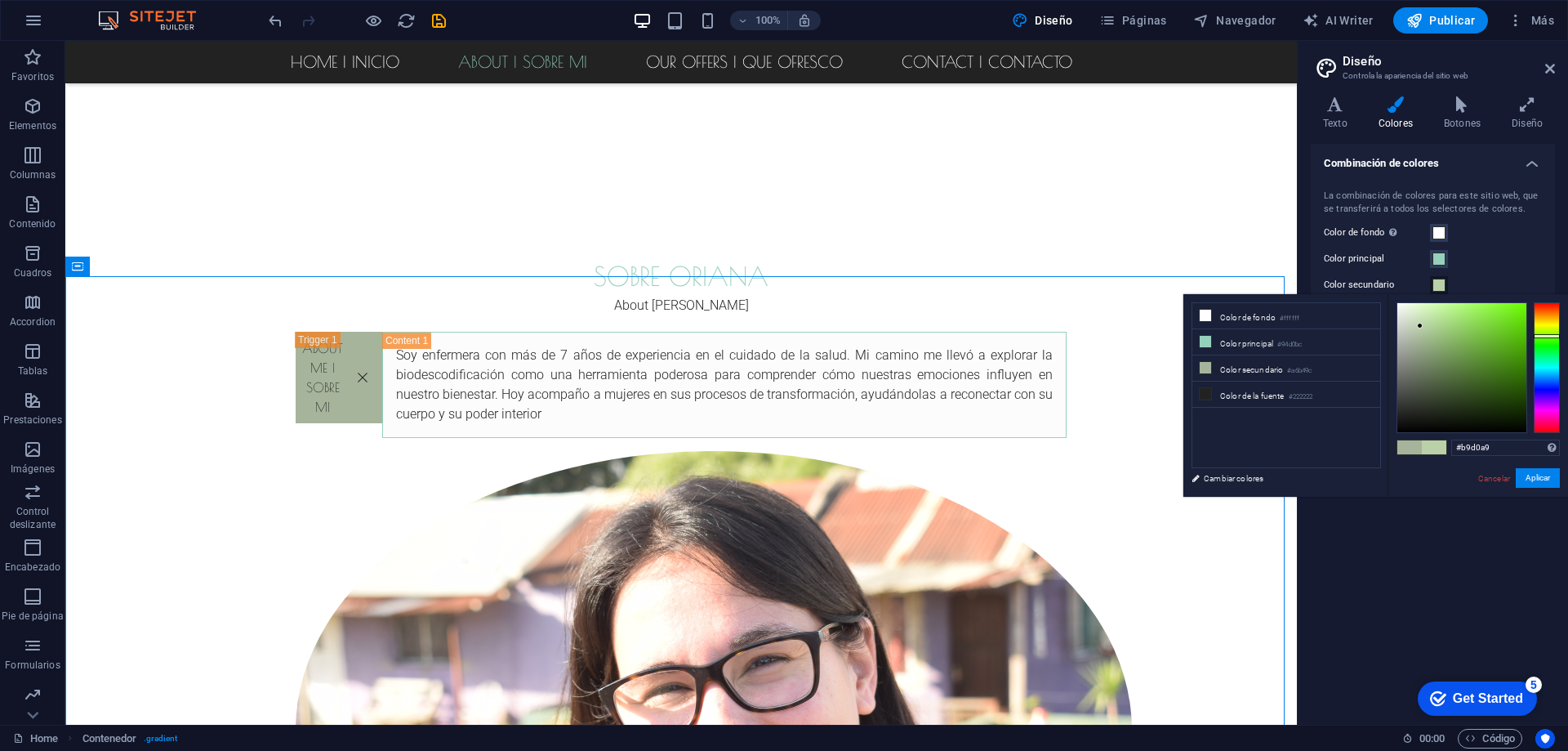
click at [1420, 326] on div at bounding box center [1461, 368] width 129 height 130
click at [1414, 320] on div at bounding box center [1415, 322] width 5 height 5
click at [1412, 313] on div at bounding box center [1411, 313] width 5 height 5
type input "#fbfbfb"
drag, startPoint x: 1411, startPoint y: 313, endPoint x: 1385, endPoint y: 304, distance: 27.5
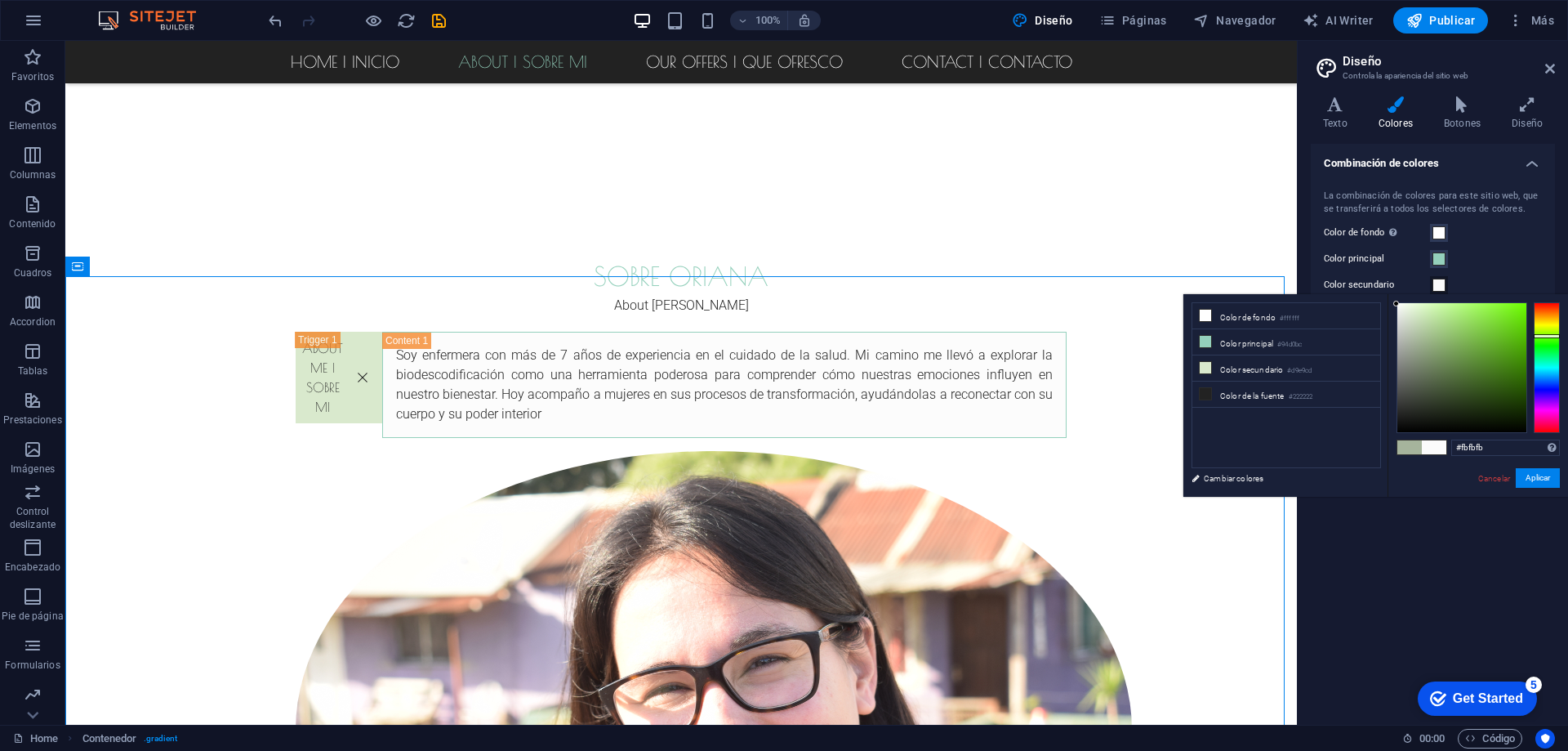
click at [1385, 304] on div "less Color de fondo #ffffff Color principal #94d0bc Color secundario #d9e9cd Co…" at bounding box center [1375, 396] width 385 height 203
click at [1551, 479] on button "Aplicar" at bounding box center [1537, 478] width 44 height 20
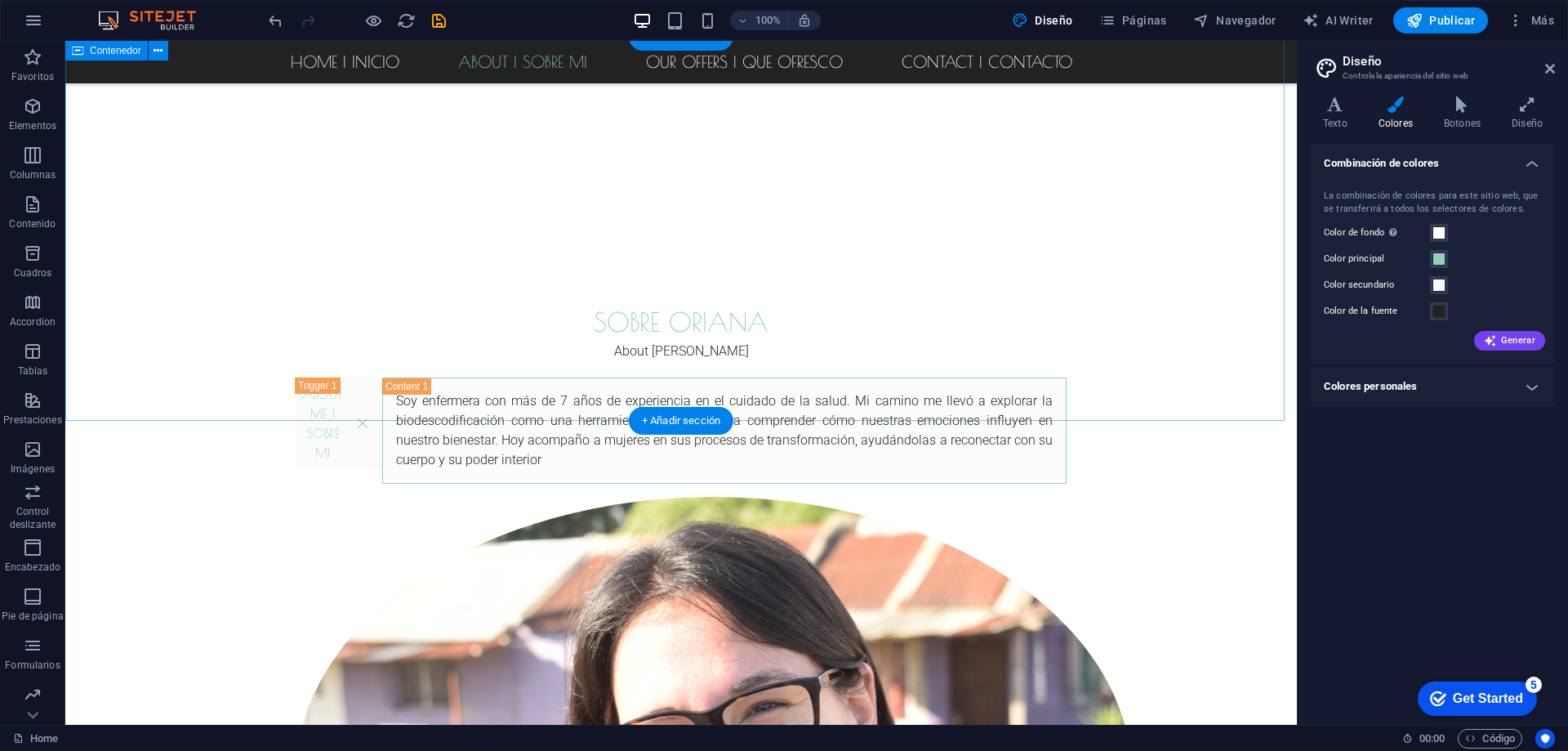
scroll to position [980, 0]
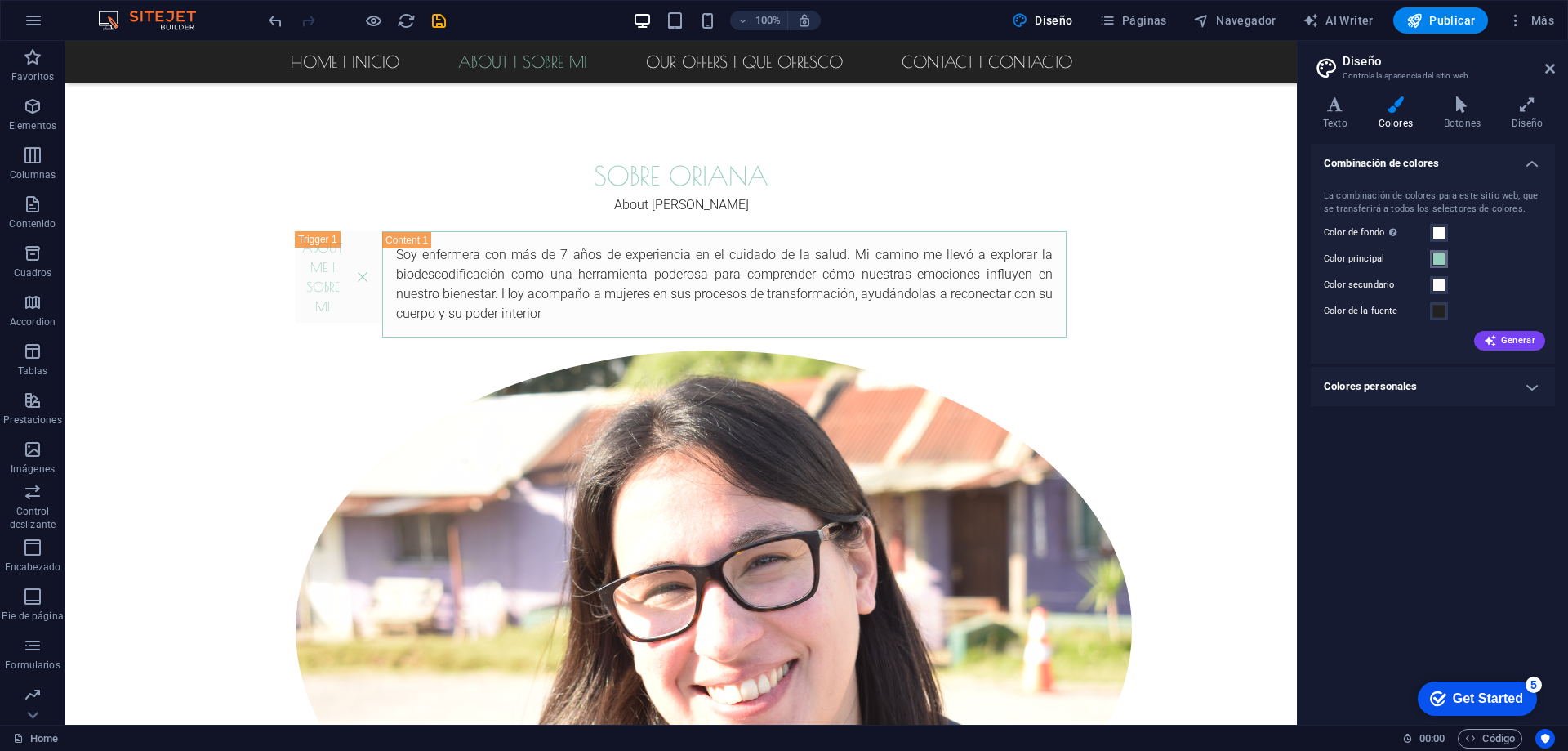
click at [1439, 257] on span at bounding box center [1439, 259] width 13 height 13
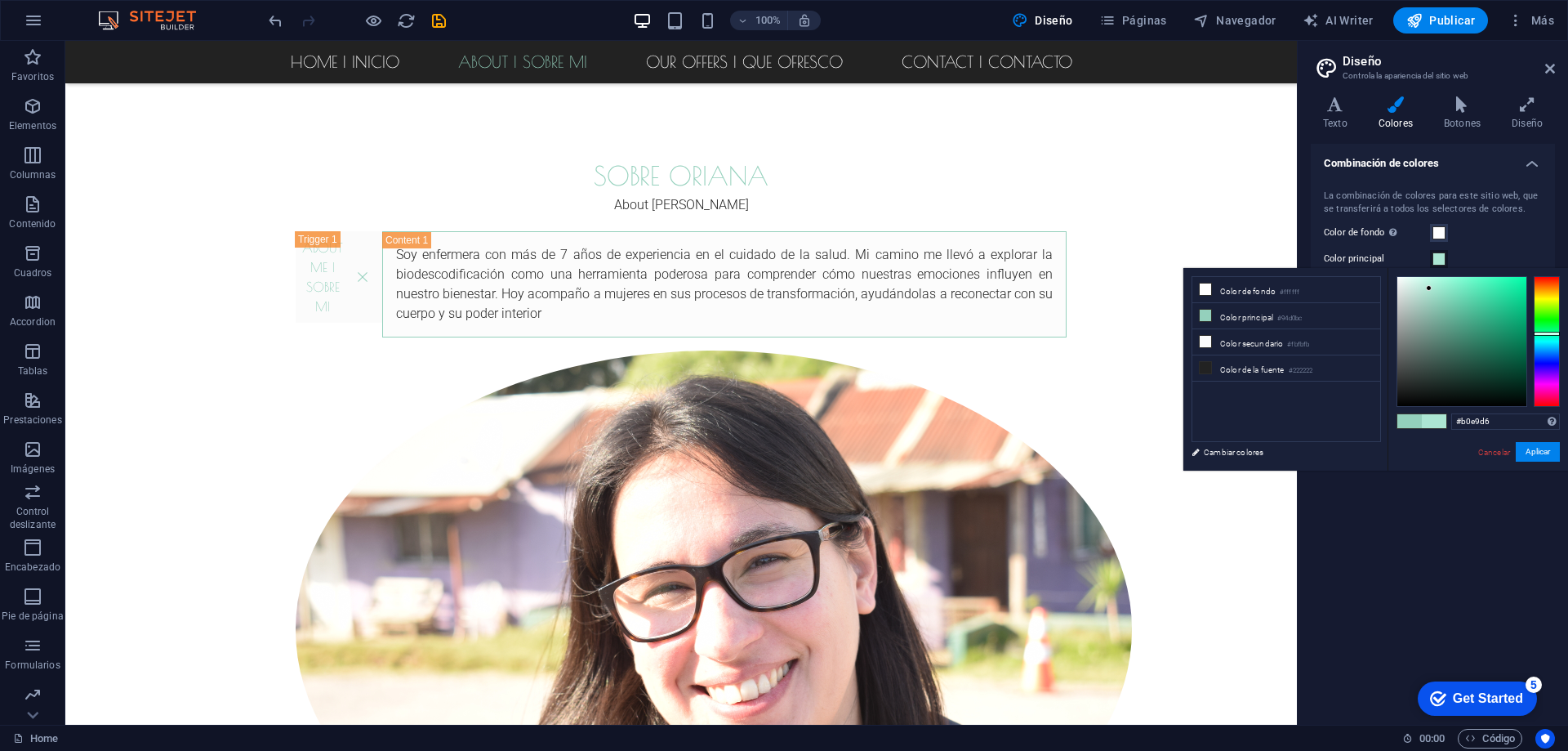
click at [1429, 287] on div at bounding box center [1461, 342] width 129 height 130
type input "#b8e3d5"
click at [1421, 290] on div at bounding box center [1421, 290] width 5 height 5
click at [1441, 229] on span at bounding box center [1439, 233] width 13 height 13
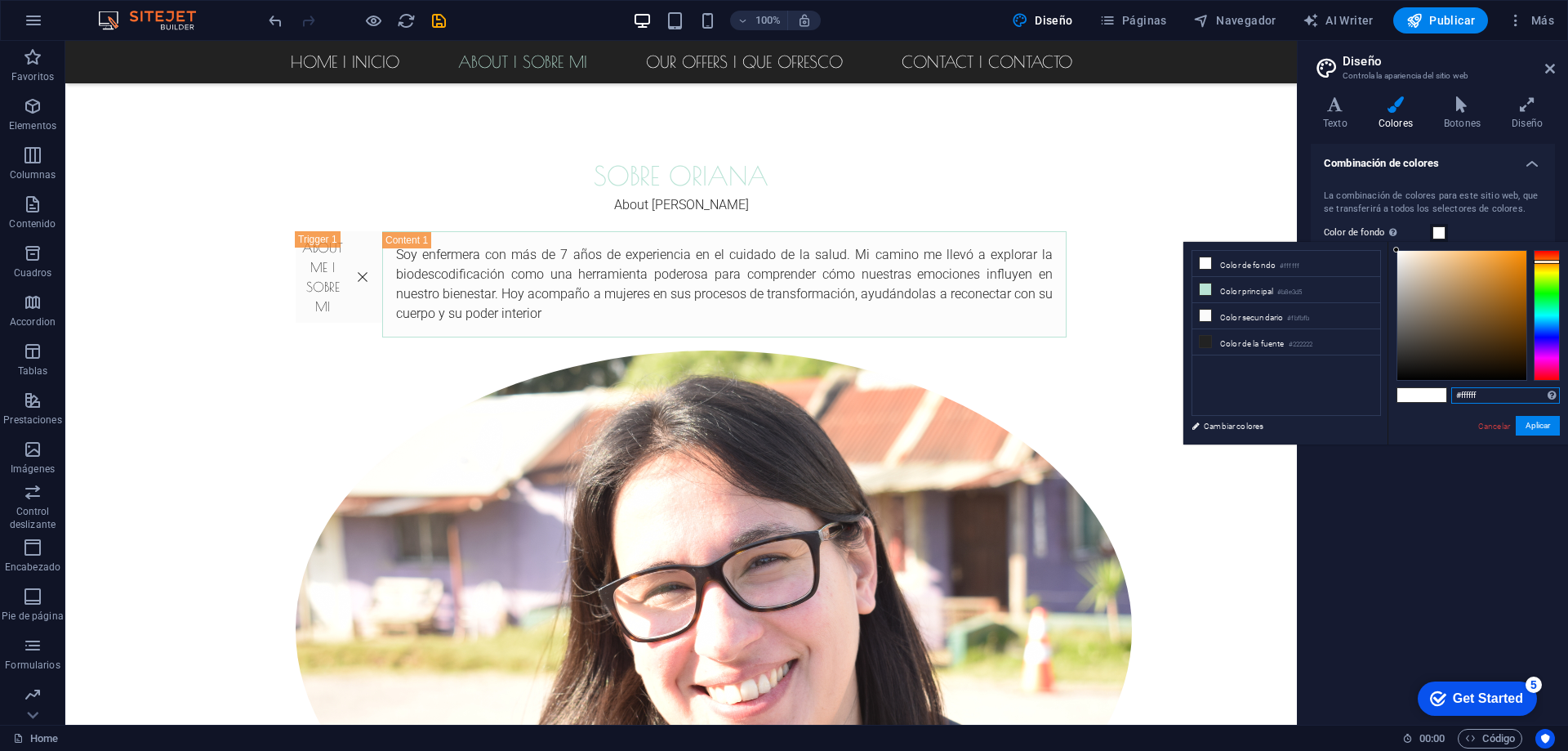
click at [1462, 389] on input "#ffffff" at bounding box center [1506, 396] width 109 height 16
paste input "F5E6D3"
click at [1471, 390] on input "#ffffff" at bounding box center [1506, 396] width 109 height 16
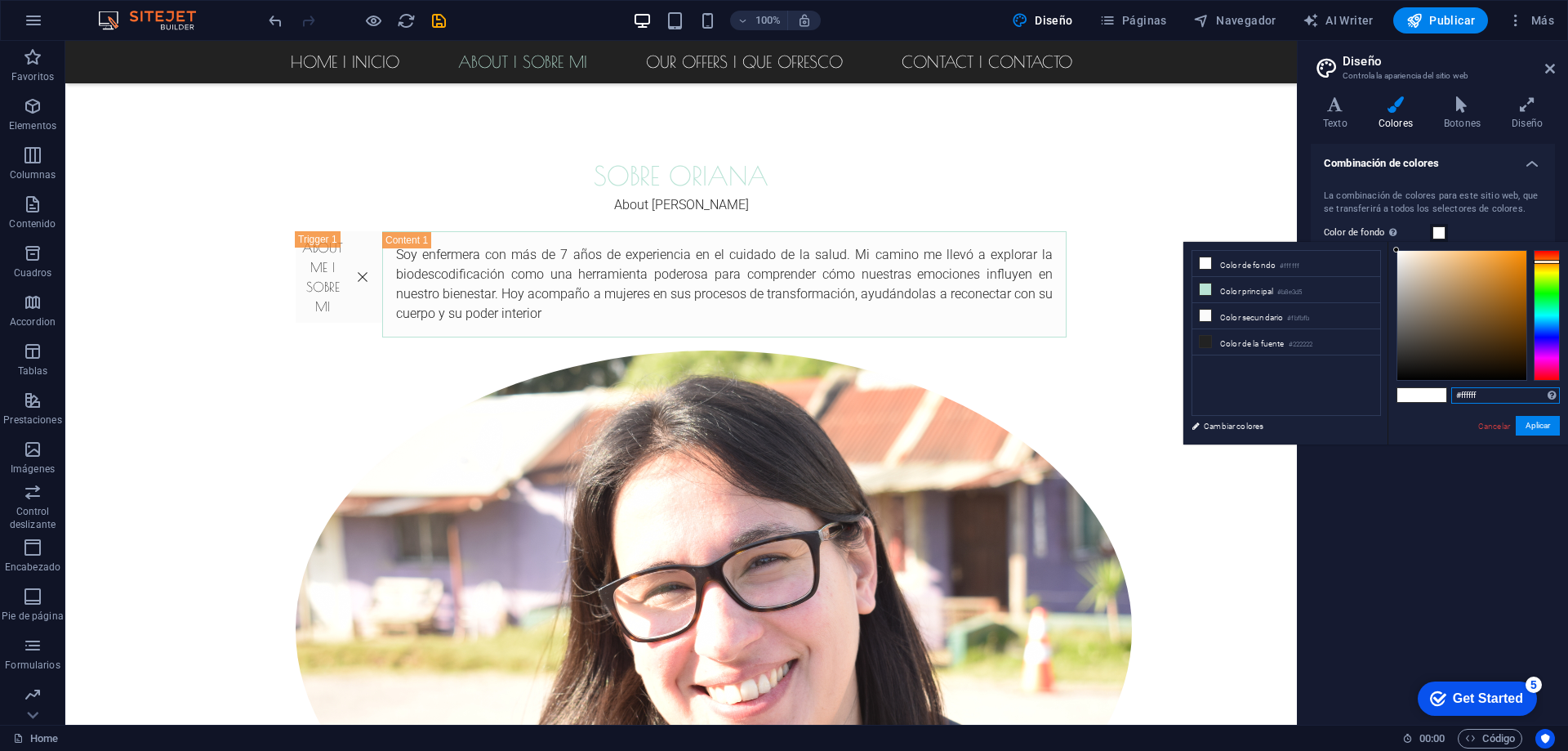
paste input "F5E6D3"
type input "#f5e6d3"
click at [1543, 422] on button "Aplicar" at bounding box center [1537, 426] width 44 height 20
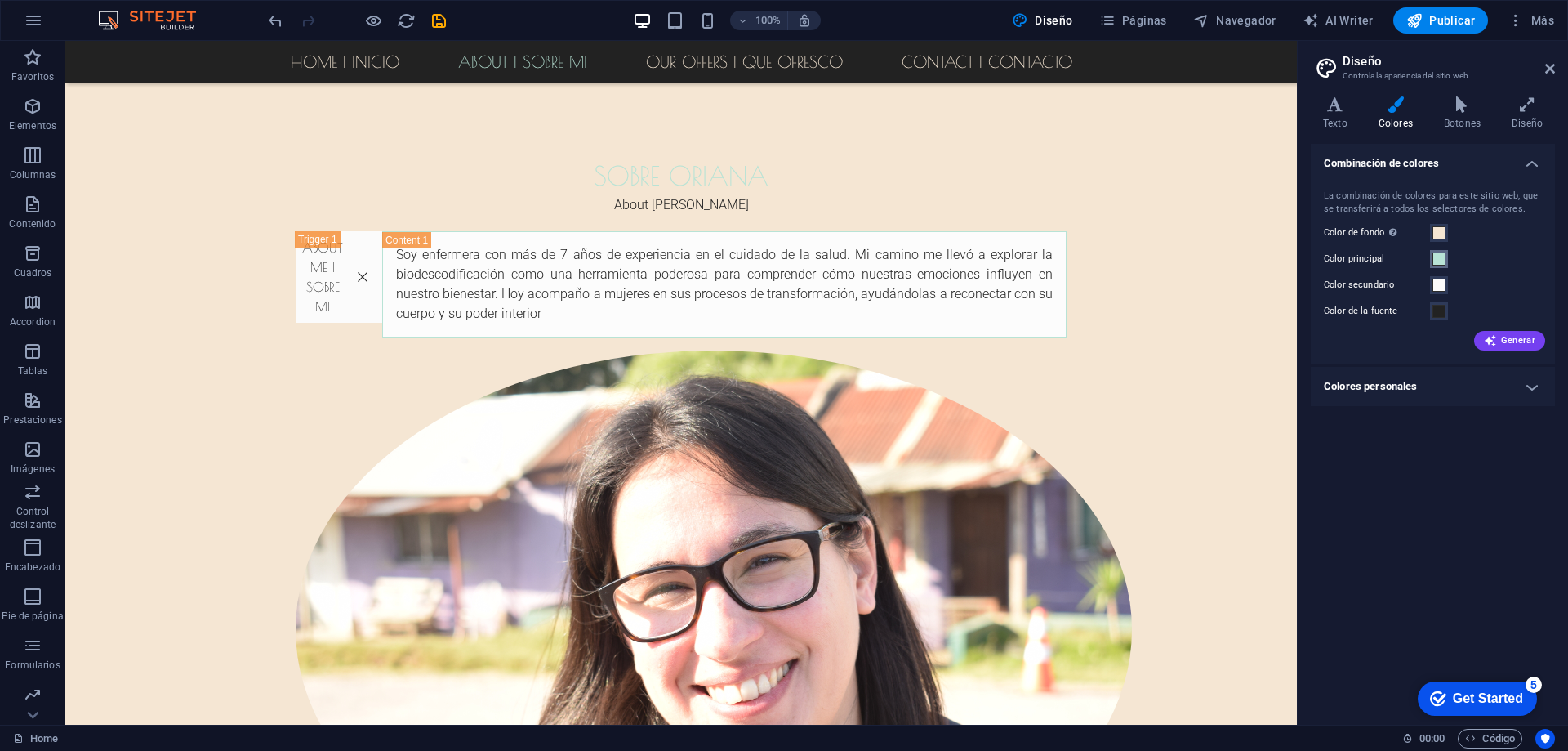
click at [1440, 257] on span at bounding box center [1439, 259] width 13 height 13
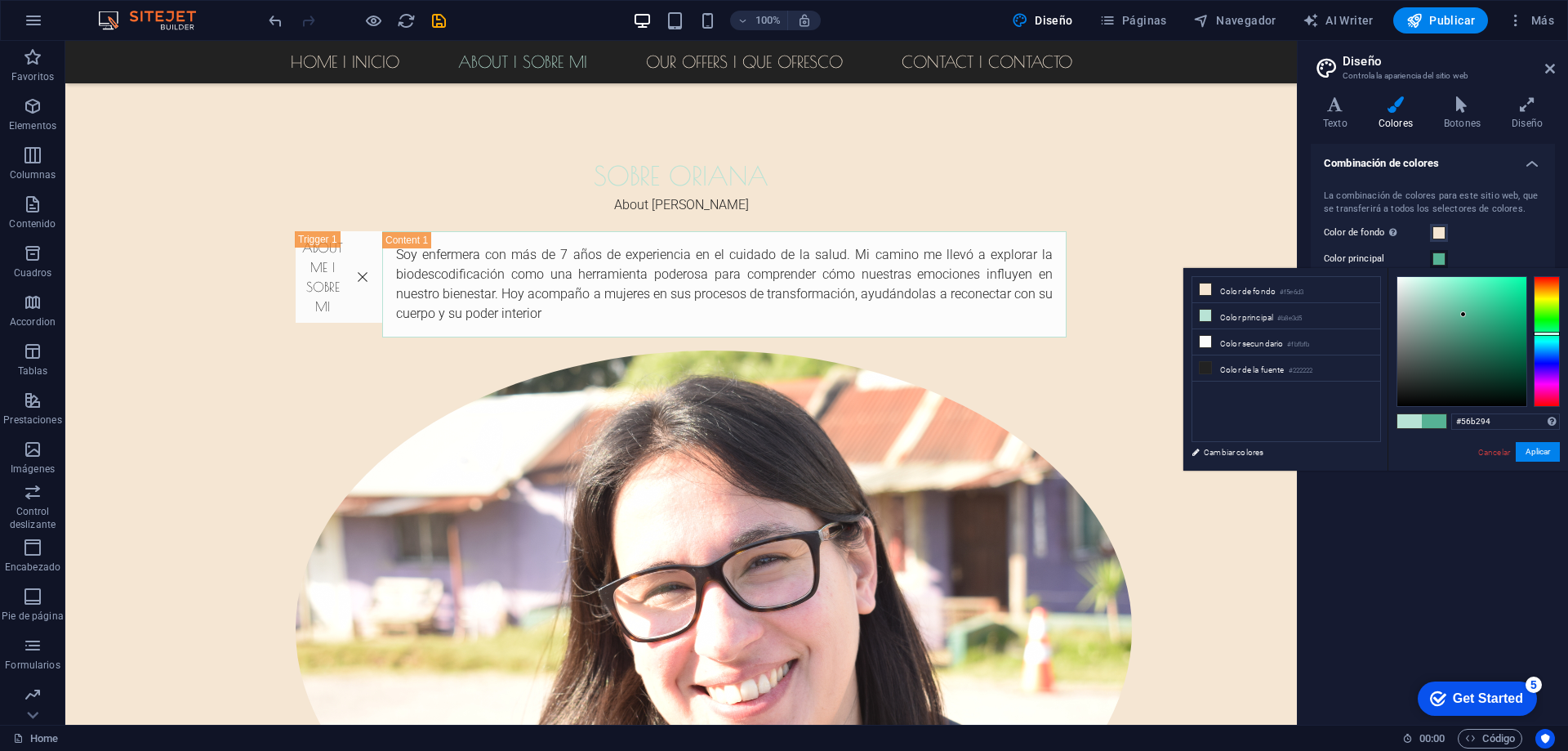
click at [1463, 314] on div at bounding box center [1461, 342] width 129 height 130
drag, startPoint x: 1458, startPoint y: 332, endPoint x: 1455, endPoint y: 343, distance: 11.4
click at [1455, 343] on div at bounding box center [1461, 342] width 129 height 130
drag, startPoint x: 1455, startPoint y: 333, endPoint x: 1468, endPoint y: 319, distance: 19.1
click at [1468, 319] on div at bounding box center [1461, 342] width 129 height 130
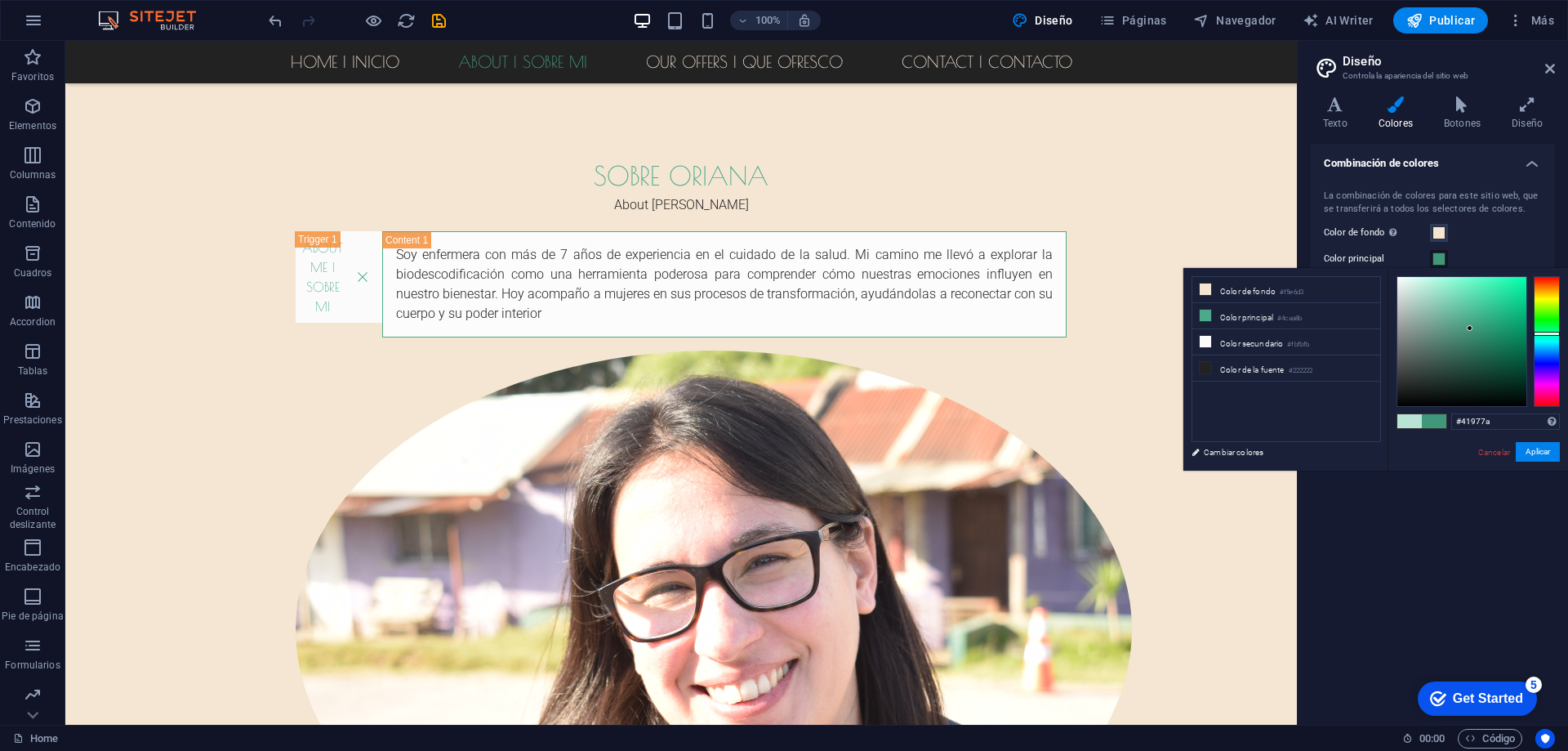
click at [1470, 329] on div at bounding box center [1461, 342] width 129 height 130
click at [1248, 342] on li "Color secundario #fbfbfb" at bounding box center [1286, 342] width 187 height 26
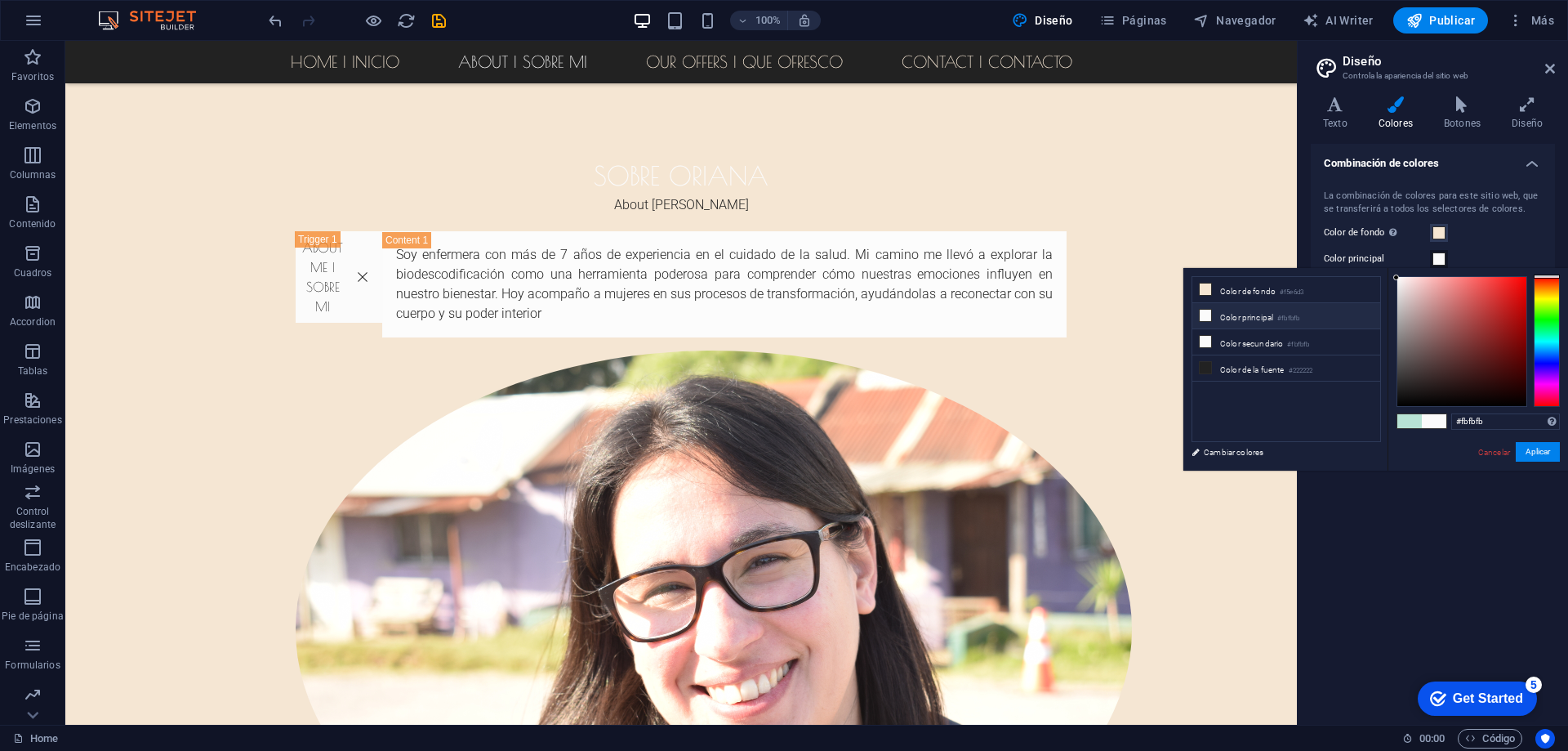
click at [1258, 320] on li "Color principal #fbfbfb" at bounding box center [1286, 316] width 187 height 26
click at [1413, 419] on span at bounding box center [1409, 420] width 24 height 14
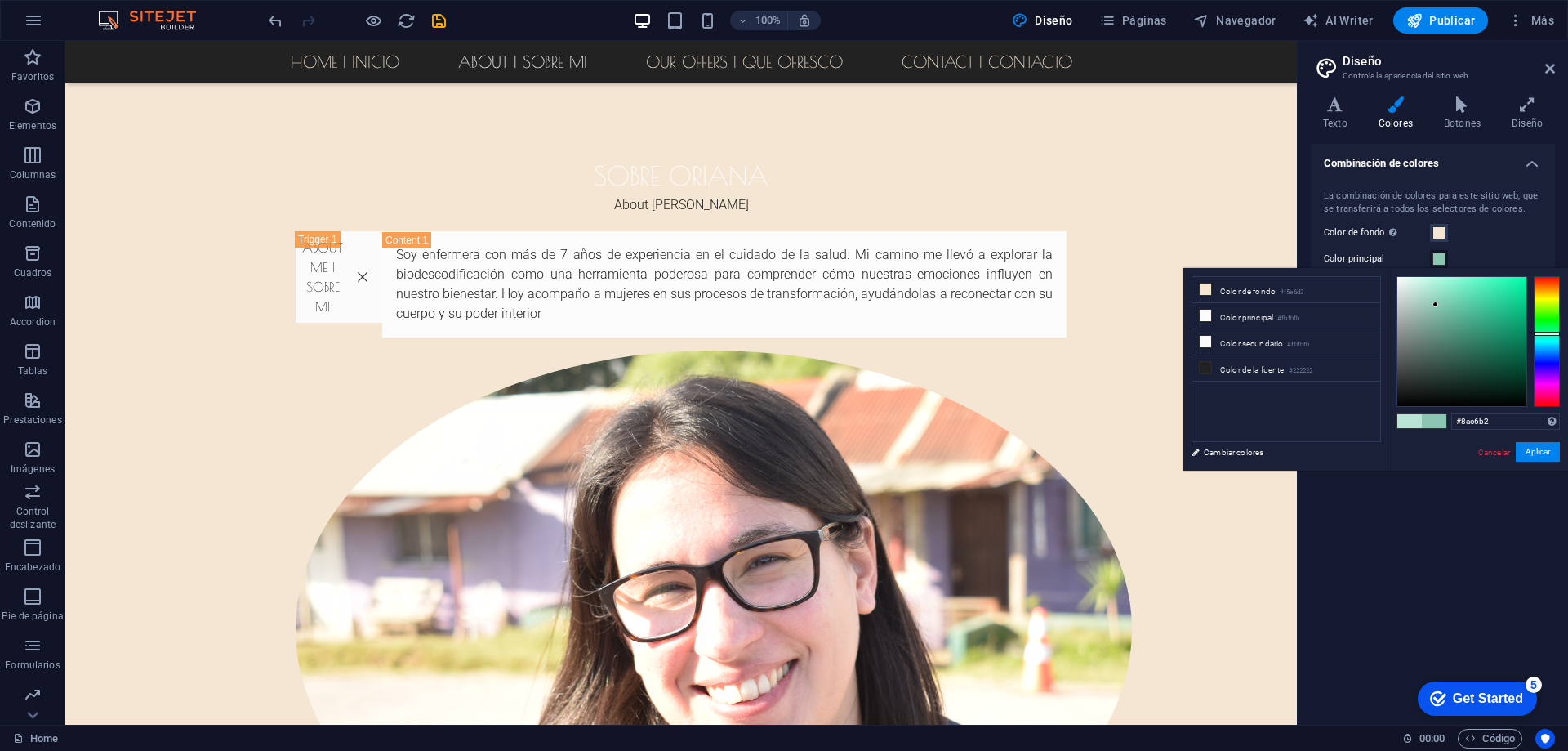
click at [1436, 304] on div at bounding box center [1461, 342] width 129 height 130
click at [1445, 312] on div at bounding box center [1461, 342] width 129 height 130
type input "#6bbfa4"
click at [1454, 308] on div at bounding box center [1461, 342] width 129 height 130
click at [1537, 453] on button "Aplicar" at bounding box center [1537, 452] width 44 height 20
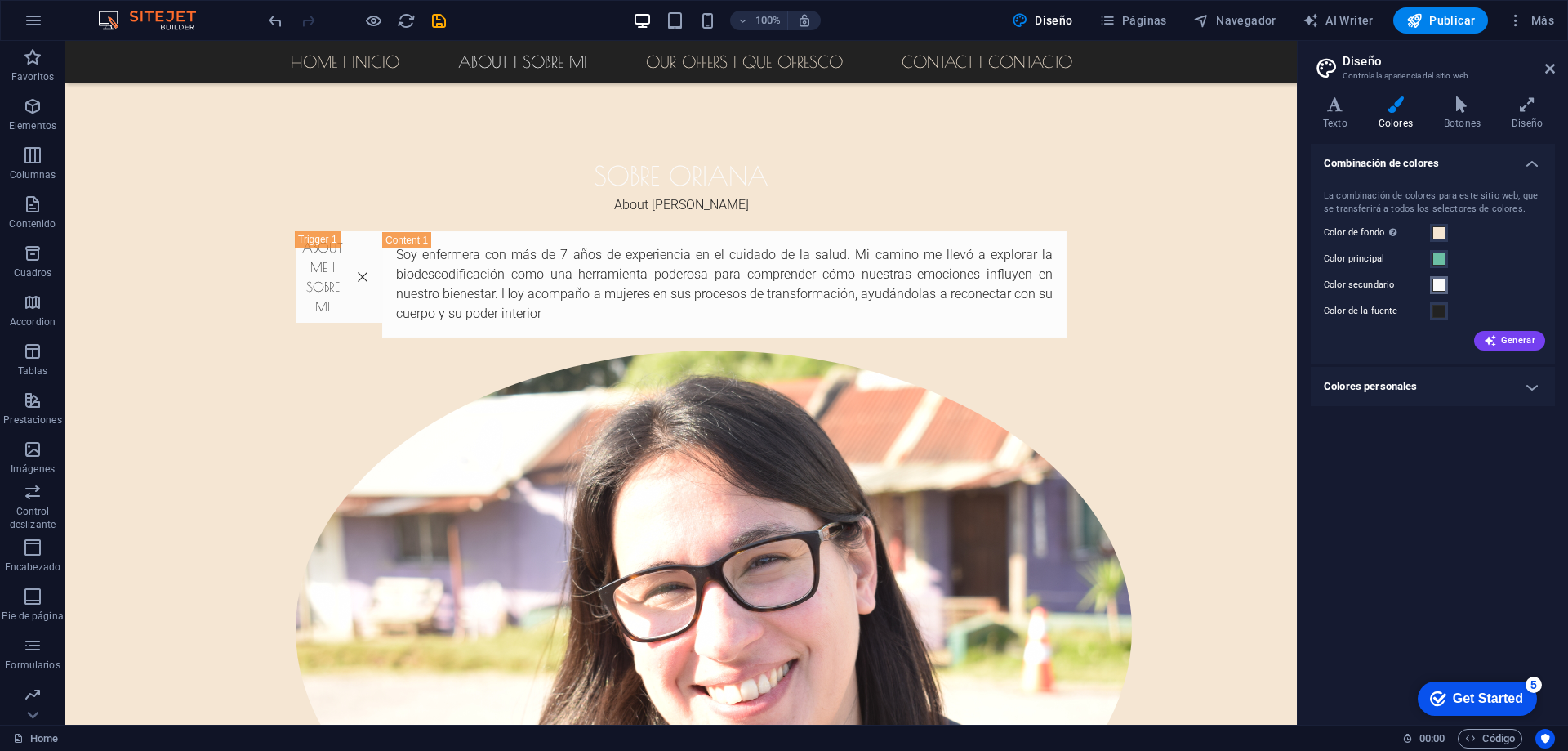
click at [1437, 289] on span at bounding box center [1439, 285] width 13 height 13
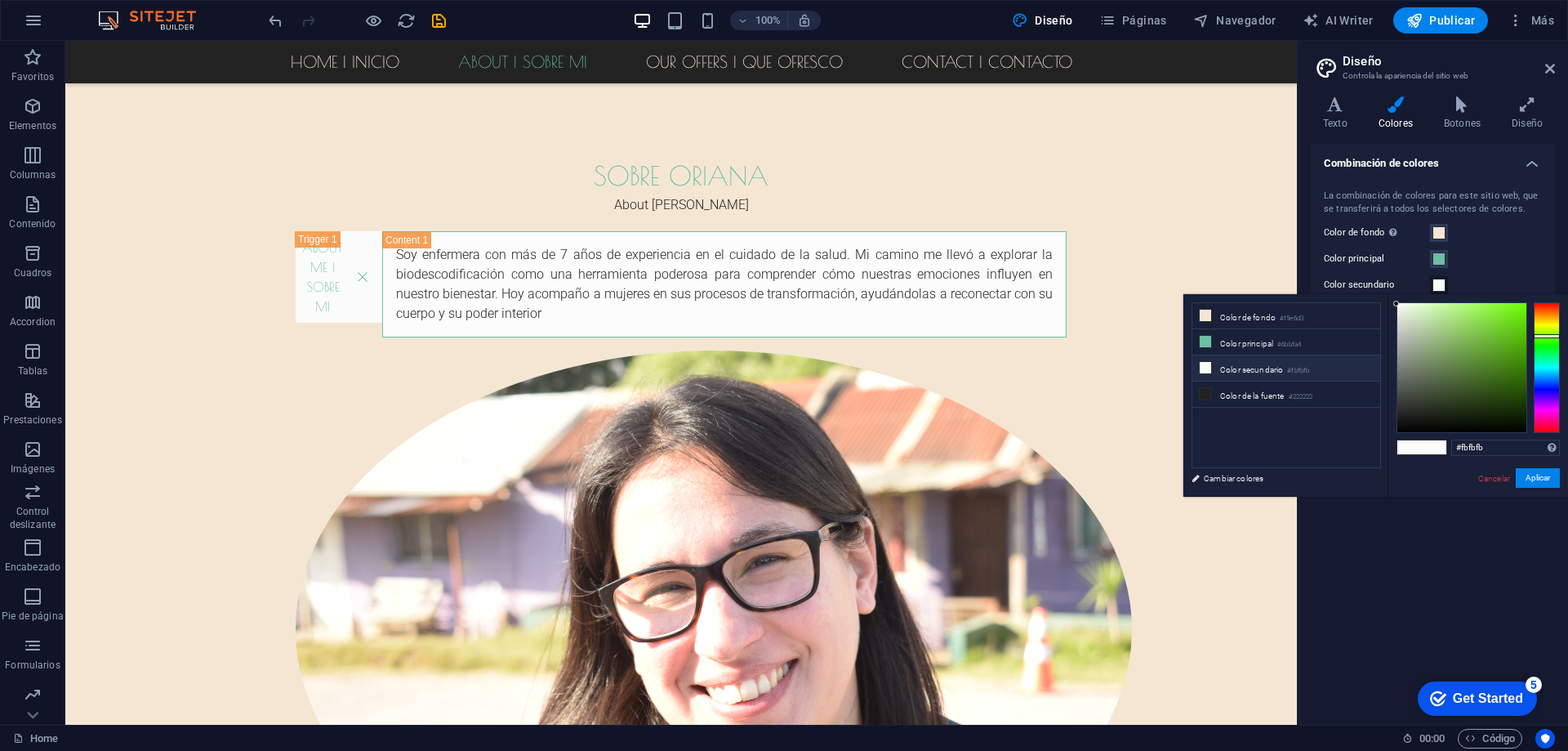
click at [1260, 364] on li "Color secundario #fbfbfb" at bounding box center [1286, 368] width 187 height 26
click at [1435, 365] on div at bounding box center [1461, 368] width 129 height 130
click at [1448, 343] on div at bounding box center [1461, 368] width 129 height 130
click at [1437, 382] on div at bounding box center [1461, 368] width 129 height 130
click at [1446, 380] on div at bounding box center [1461, 368] width 129 height 130
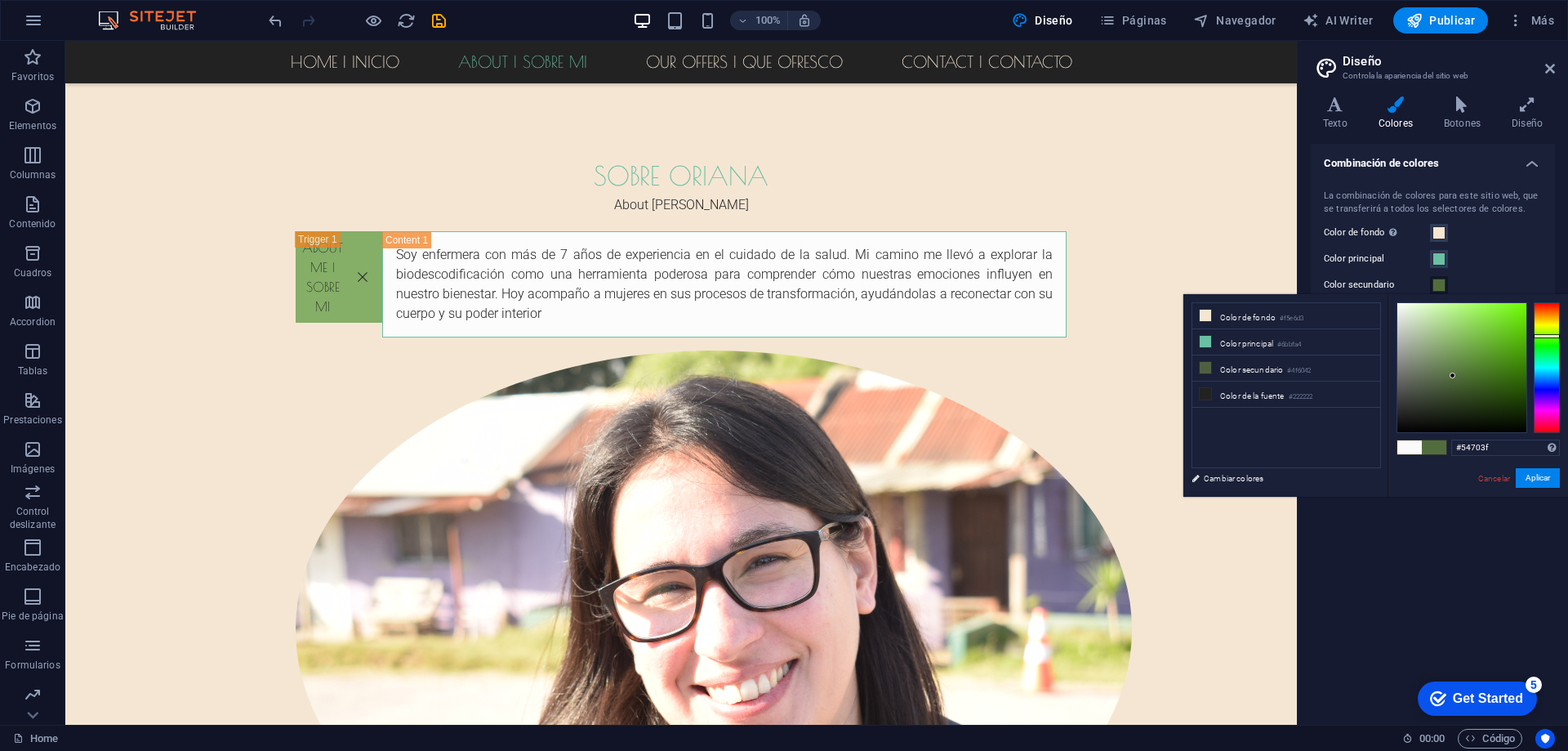
click at [1454, 374] on div at bounding box center [1461, 368] width 129 height 130
click at [1451, 361] on div at bounding box center [1461, 368] width 129 height 130
type input "#698a50"
click at [1532, 479] on button "Aplicar" at bounding box center [1537, 478] width 44 height 20
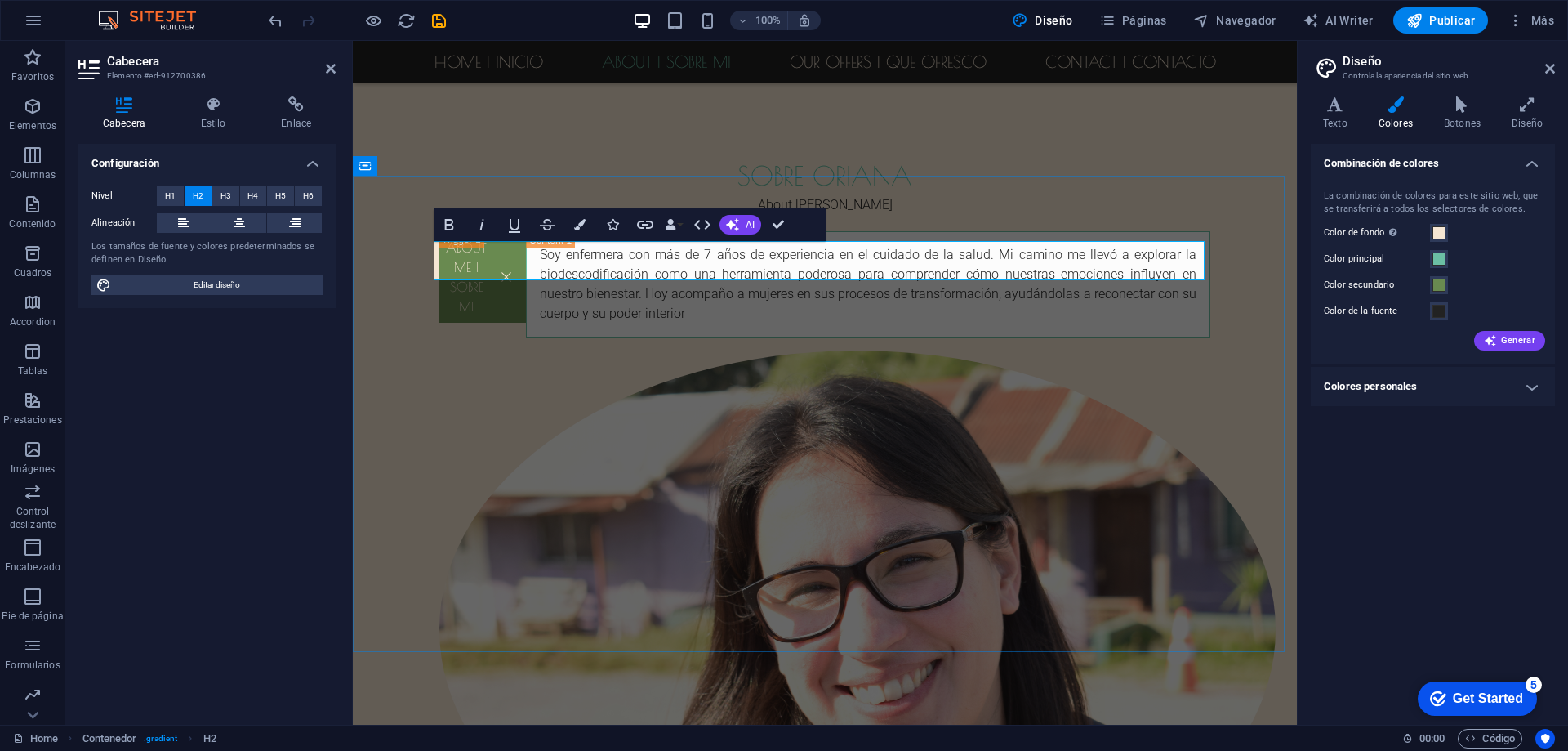
drag, startPoint x: 820, startPoint y: 260, endPoint x: 977, endPoint y: 255, distance: 157.1
copy h2 "Mi propuesta"
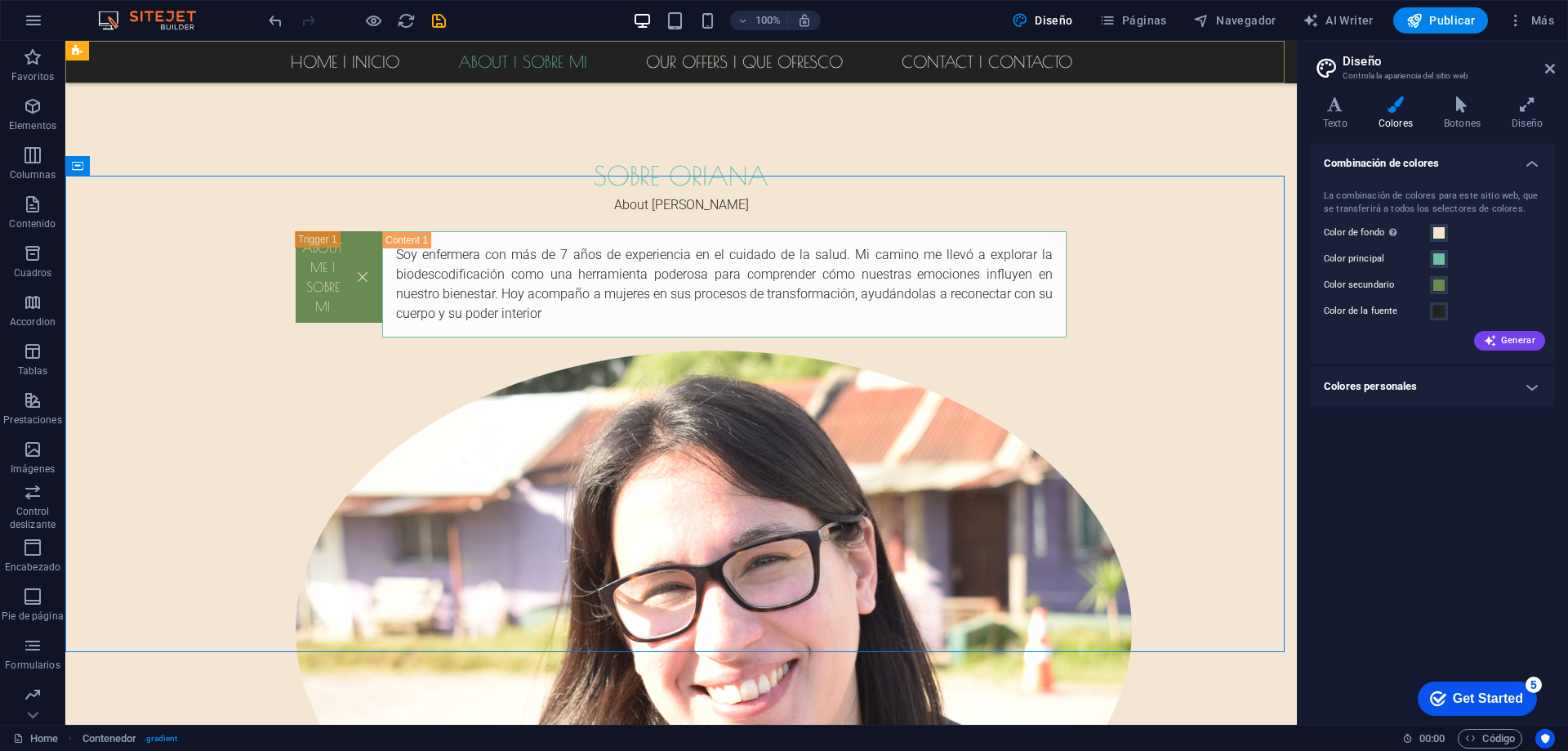
click at [744, 63] on nav "Home | Inicio About | sobre mi Our Offers | Que Ofresco Contact | Contacto" at bounding box center [681, 62] width 1231 height 43
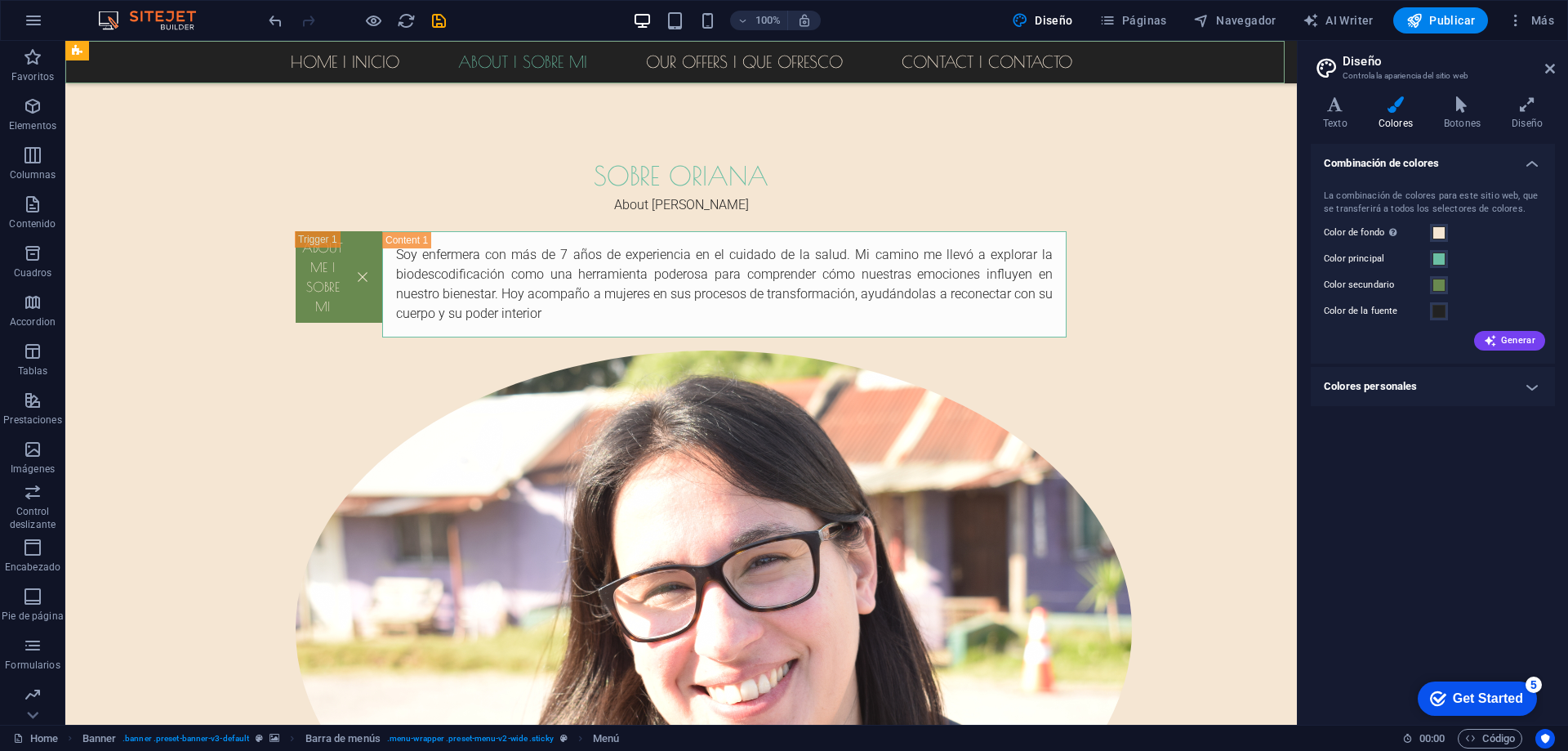
click at [606, 60] on nav "Home | Inicio About | sobre mi Our Offers | Que Ofresco Contact | Contacto" at bounding box center [681, 62] width 1231 height 43
select select
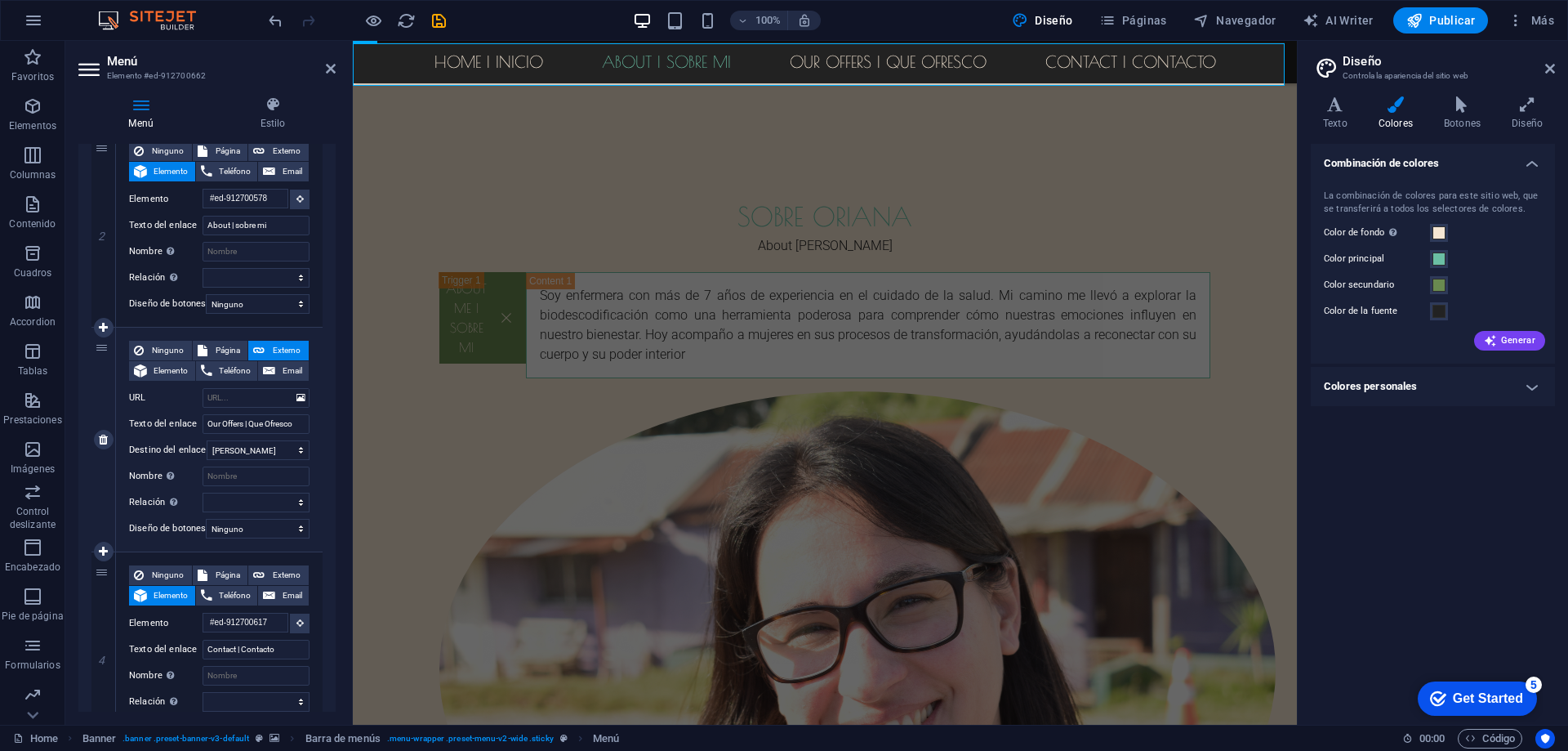
scroll to position [939, 0]
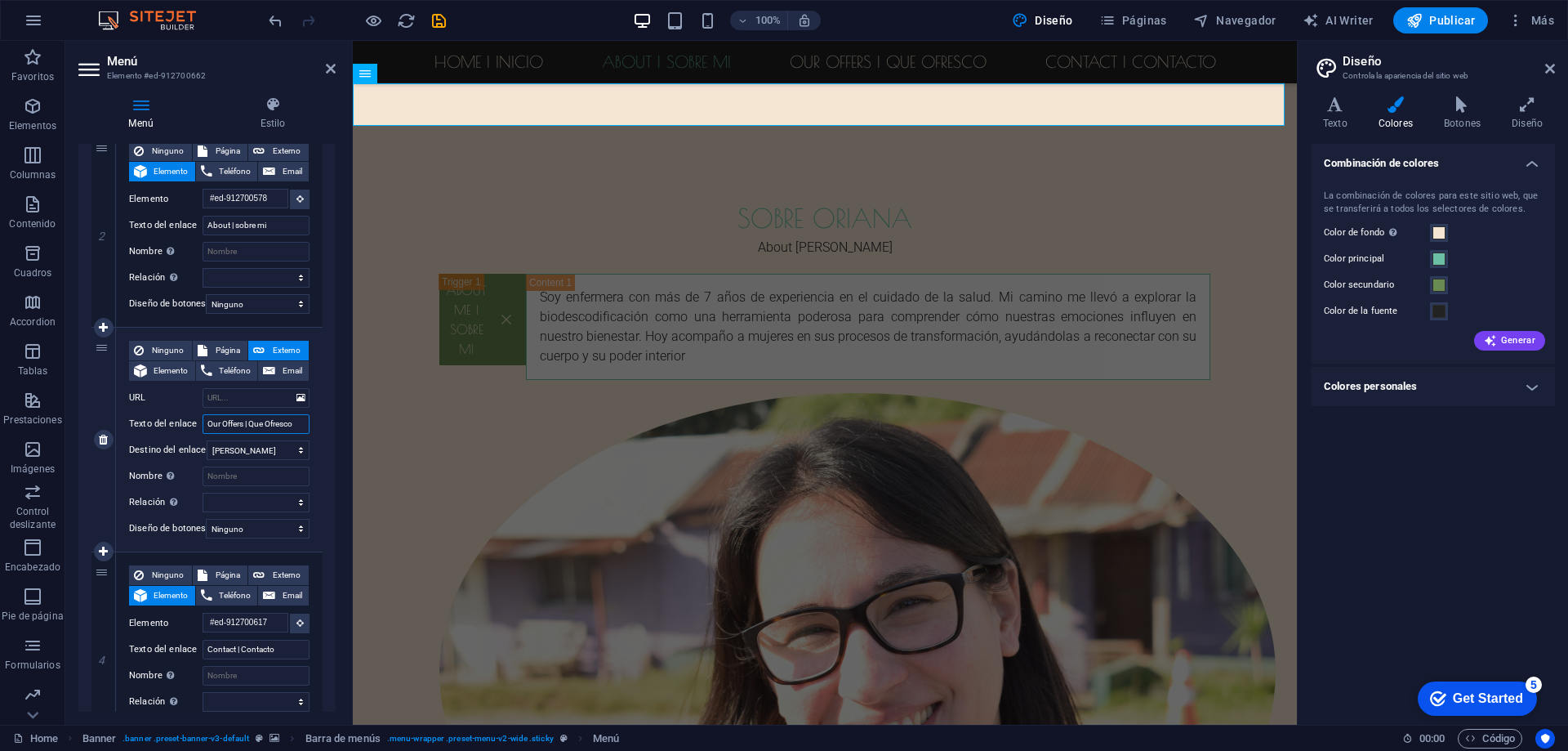
drag, startPoint x: 250, startPoint y: 421, endPoint x: 306, endPoint y: 421, distance: 56.0
click at [306, 421] on div "Ninguno Página Externo Elemento Teléfono Email Página Home Subpage Legal Notice…" at bounding box center [219, 439] width 206 height 224
paste input "Mi propuesta"
type input "Our Offers | Mi propuesta"
select select
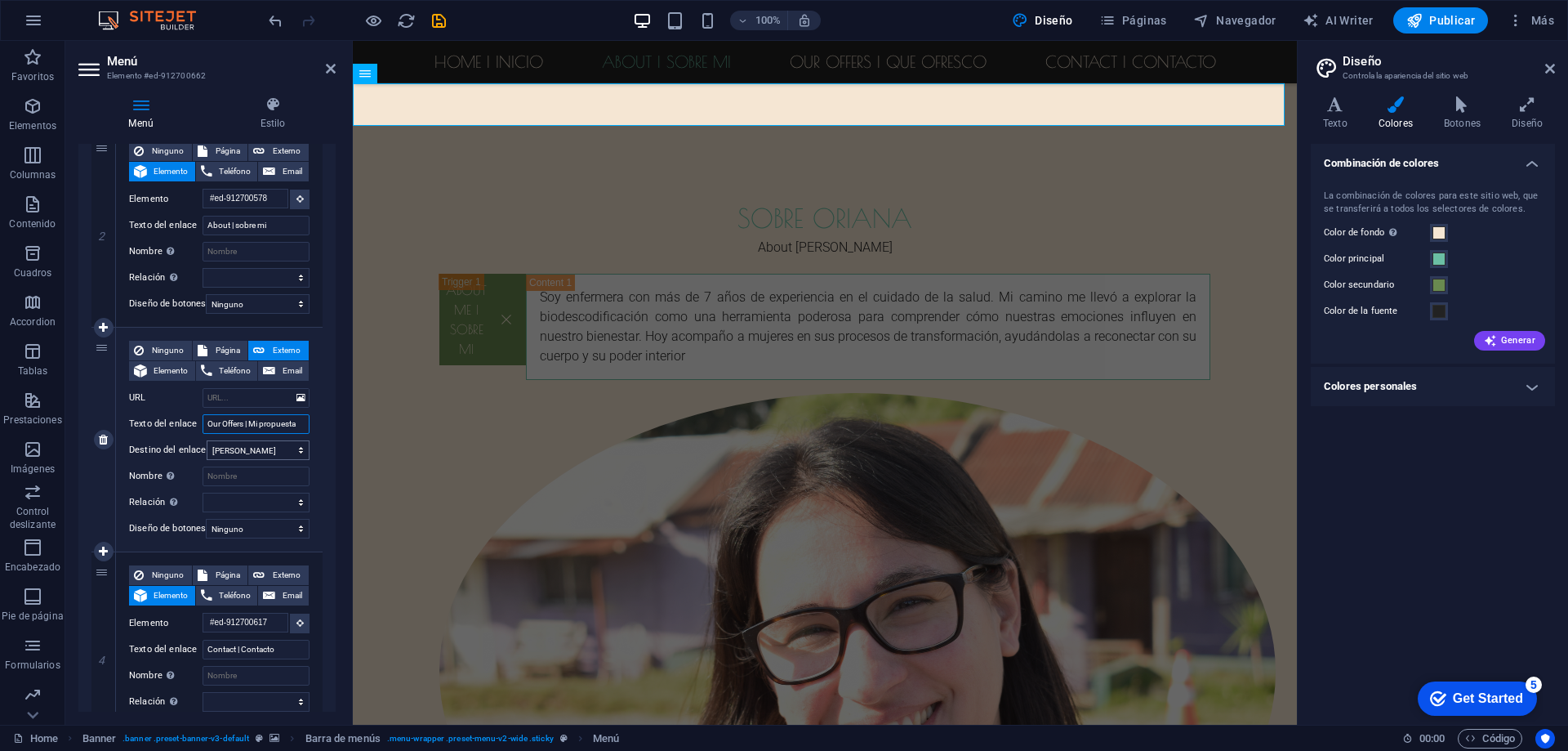
select select
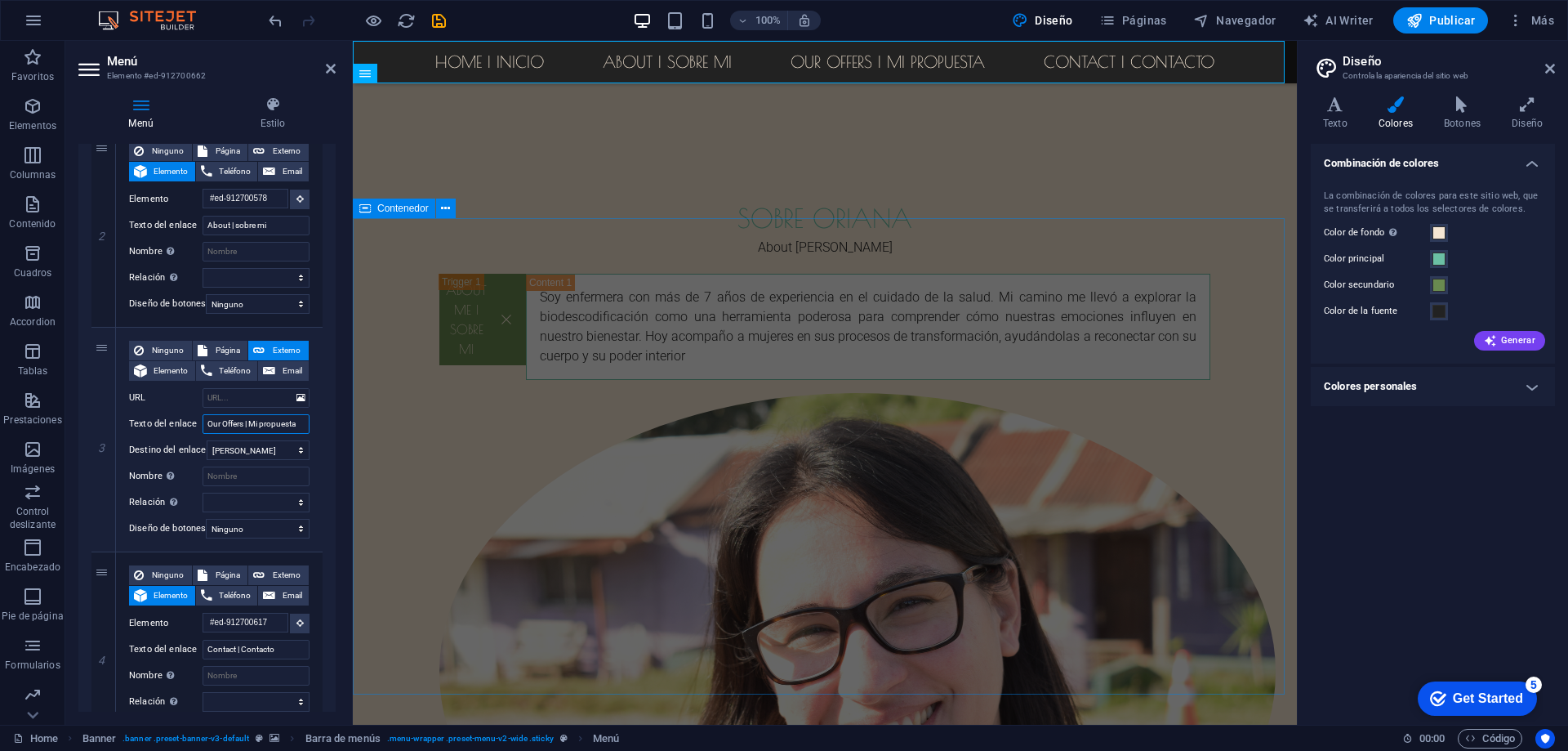
type input "Our Offers | Mi propuesta"
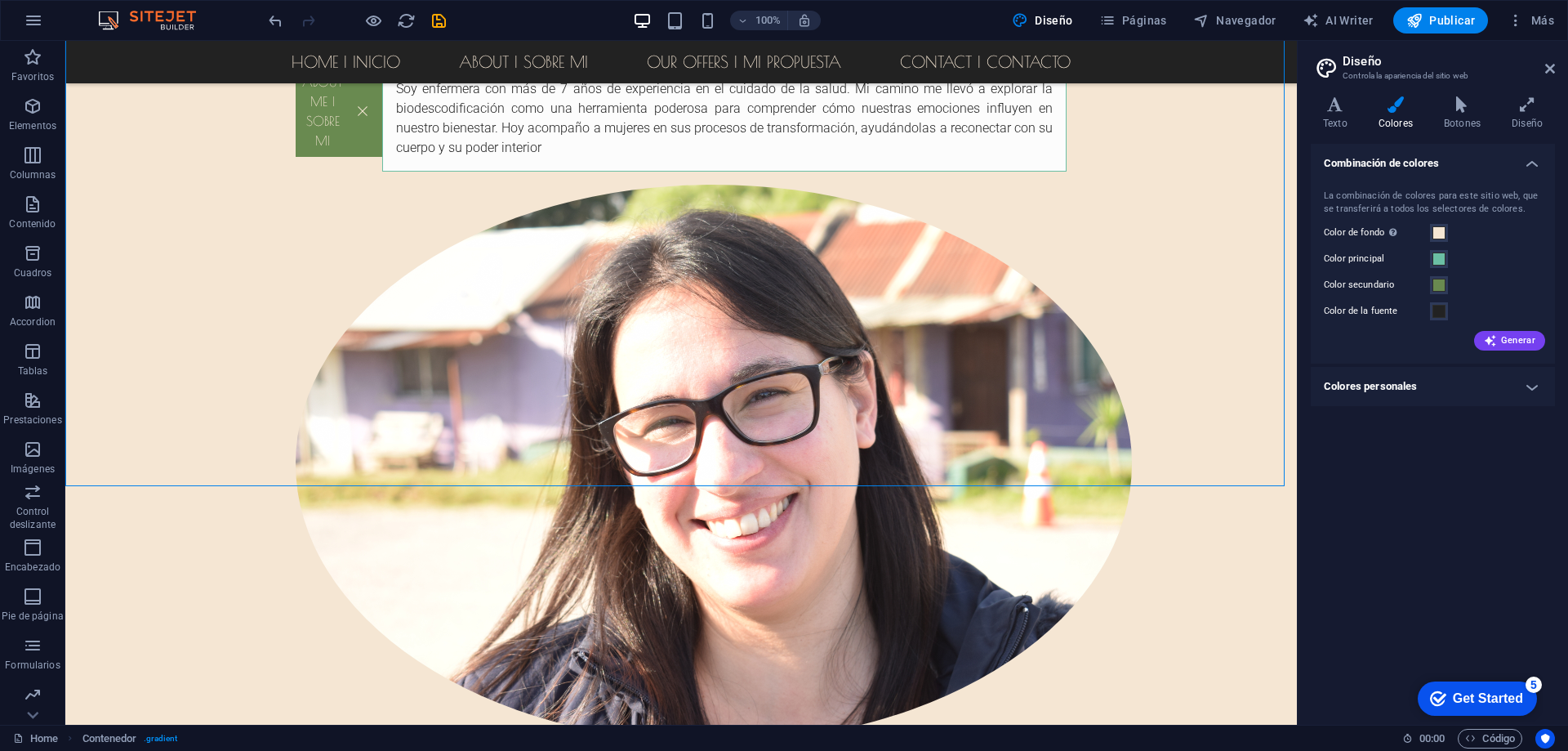
scroll to position [1265, 0]
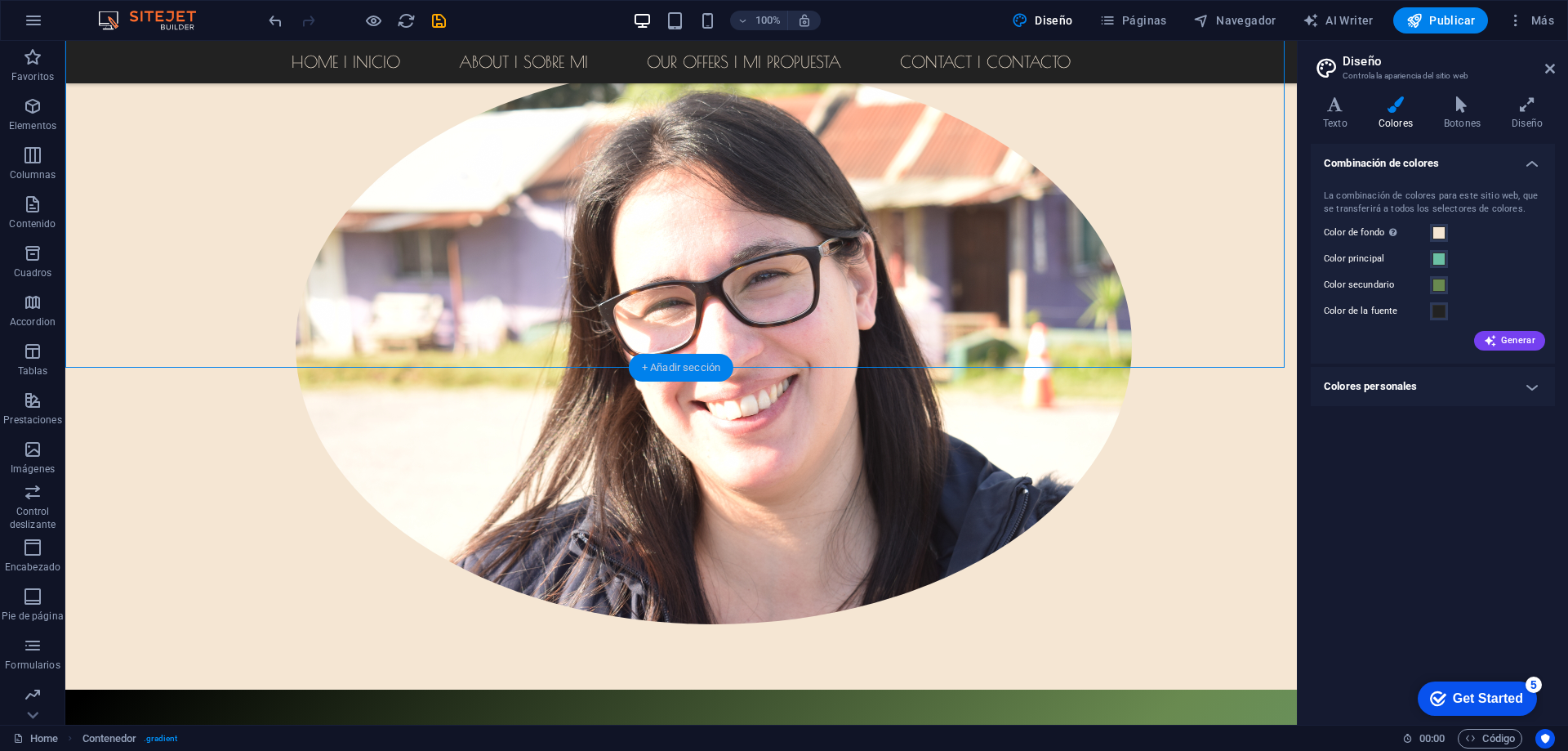
click at [674, 363] on div "+ Añadir sección" at bounding box center [681, 368] width 104 height 28
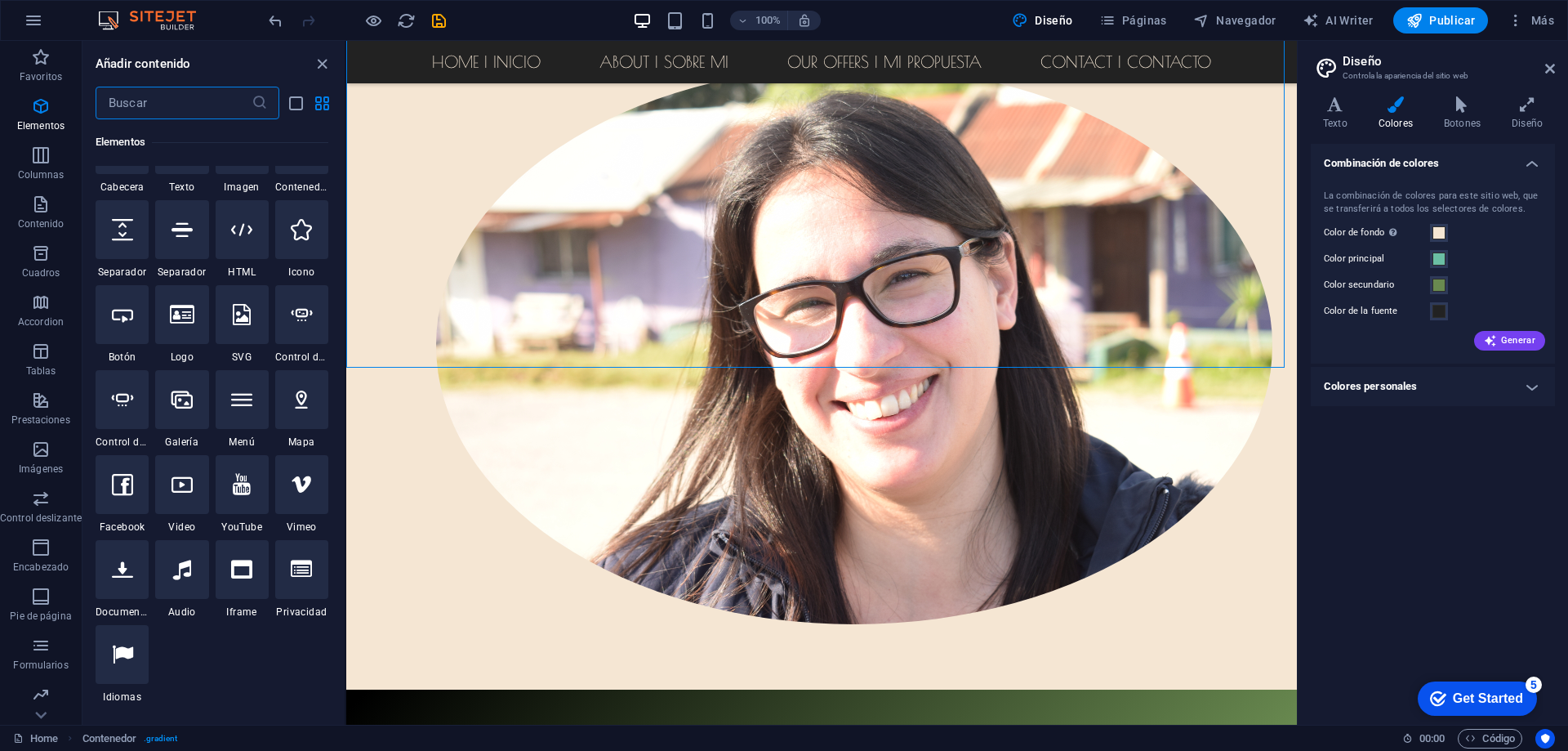
scroll to position [403, 0]
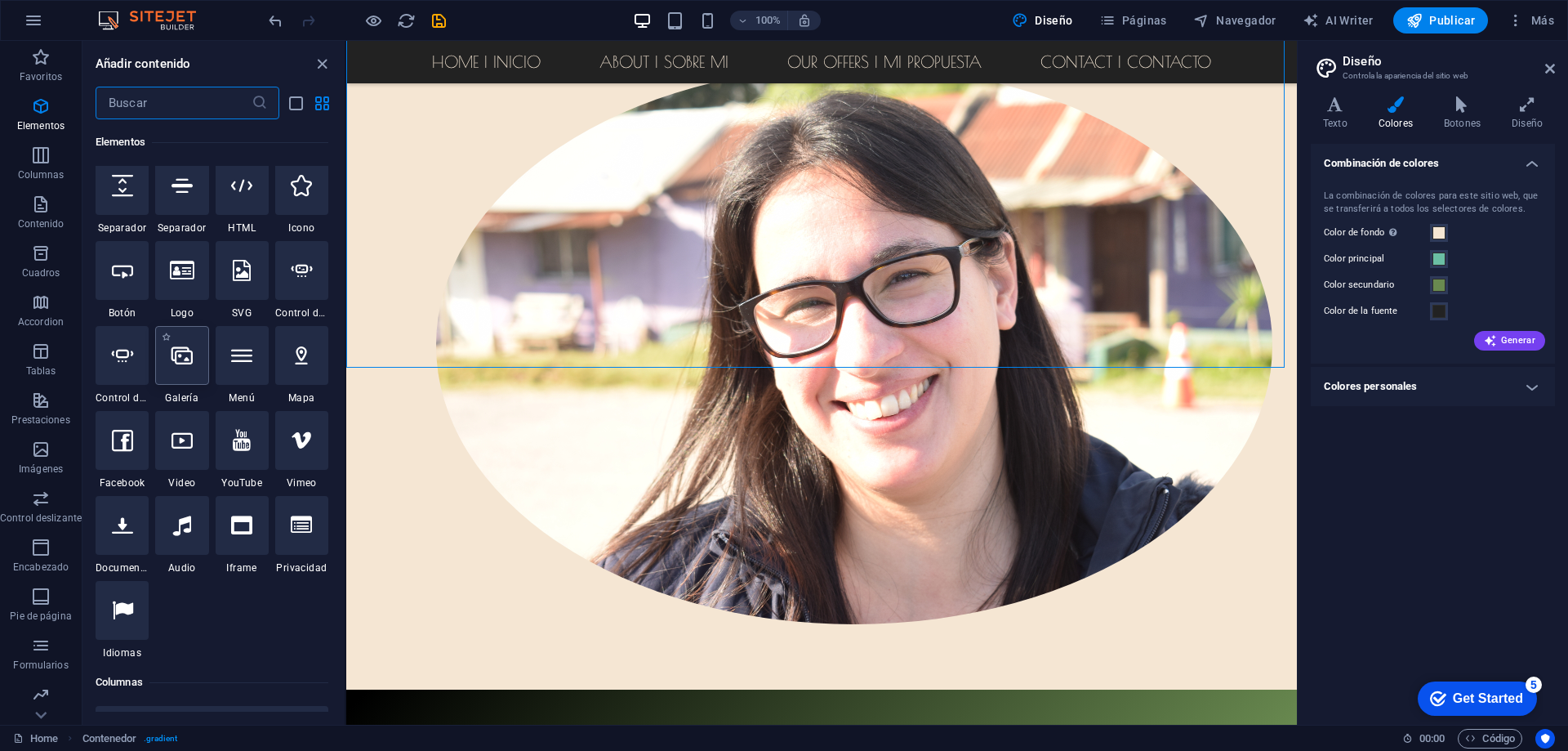
click at [187, 359] on icon at bounding box center [181, 355] width 21 height 21
select select "4"
select select "%"
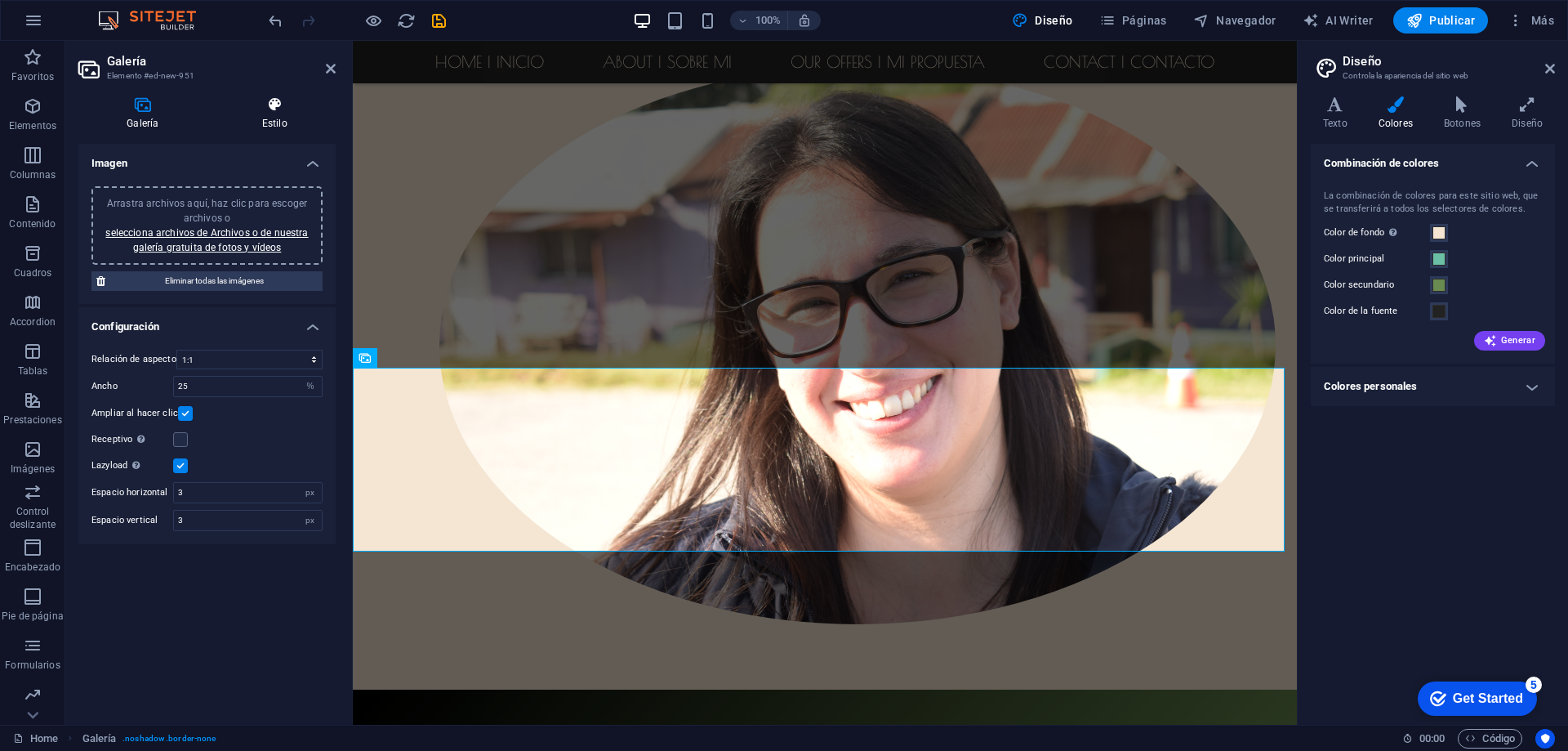
click at [274, 108] on icon at bounding box center [274, 104] width 121 height 16
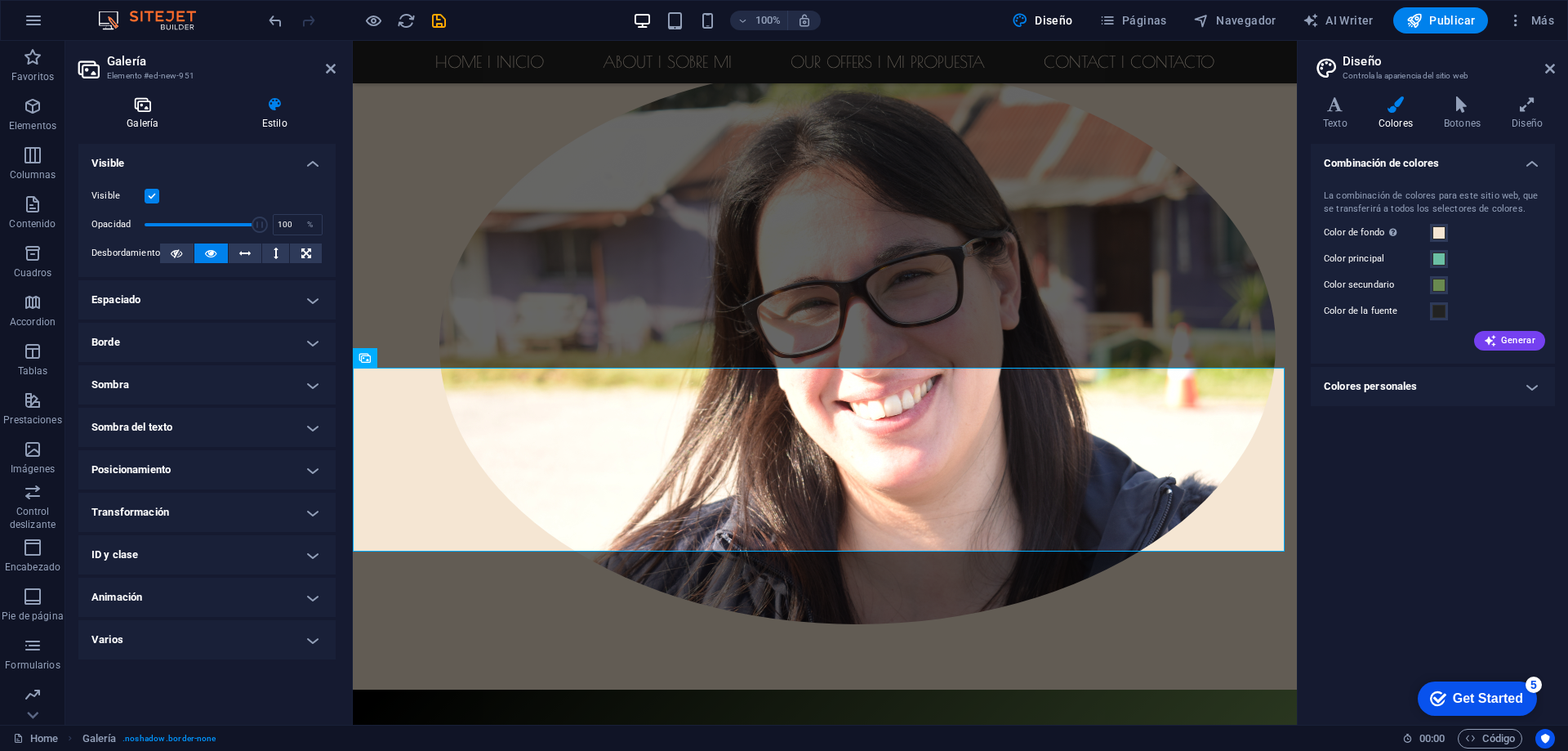
click at [134, 112] on icon at bounding box center [143, 104] width 129 height 16
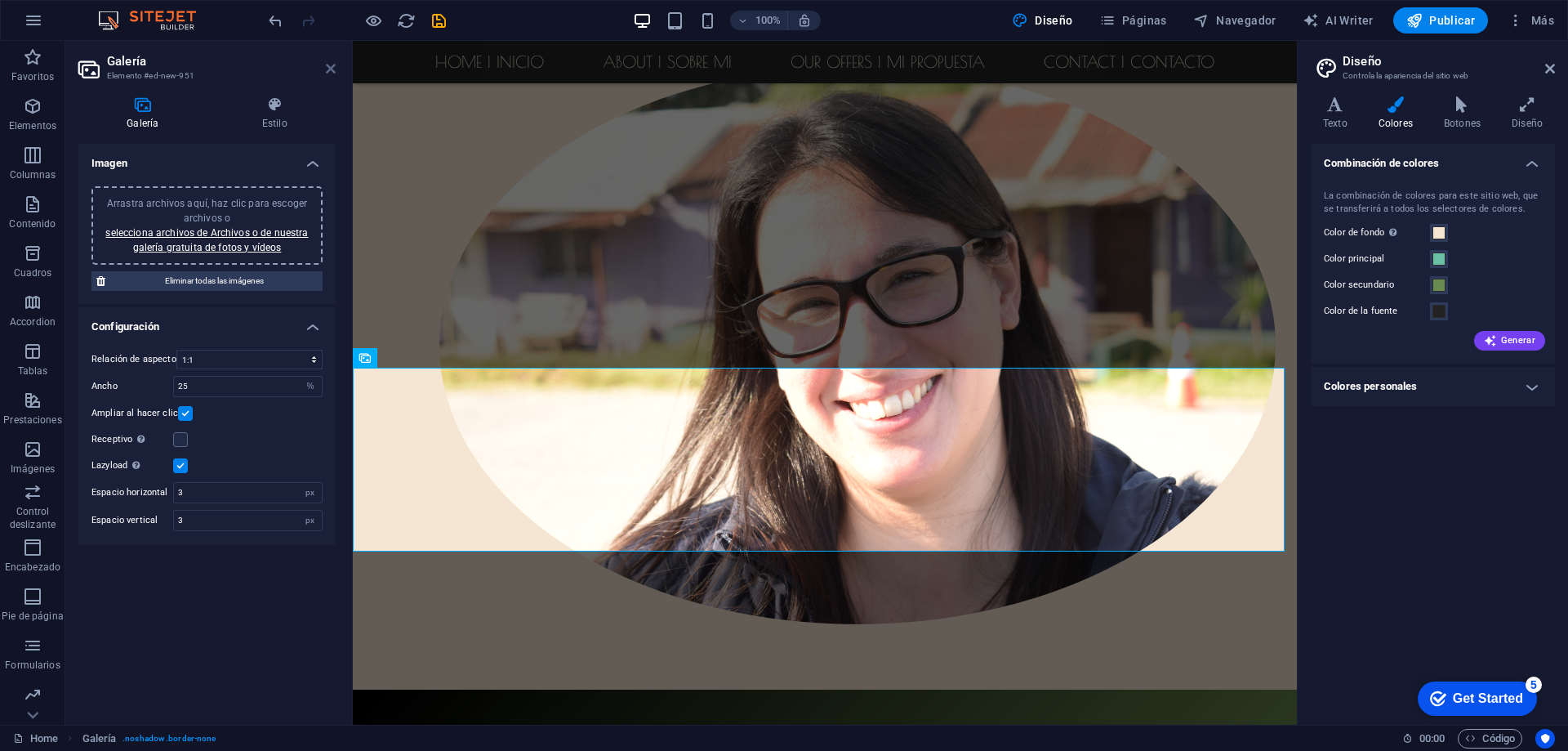
click at [330, 63] on icon at bounding box center [330, 69] width 10 height 13
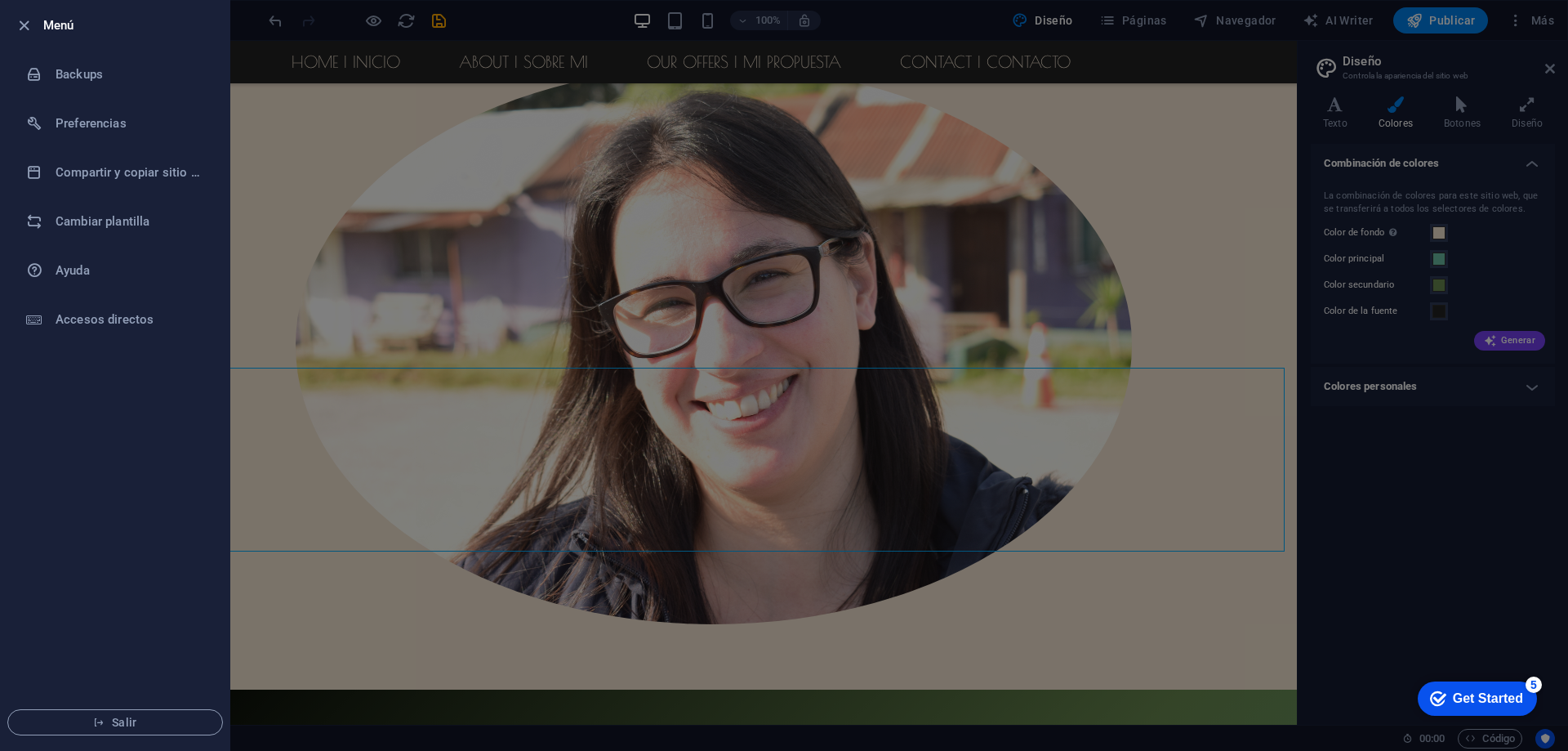
click at [35, 30] on div at bounding box center [28, 25] width 29 height 20
click at [22, 19] on icon "button" at bounding box center [24, 25] width 19 height 19
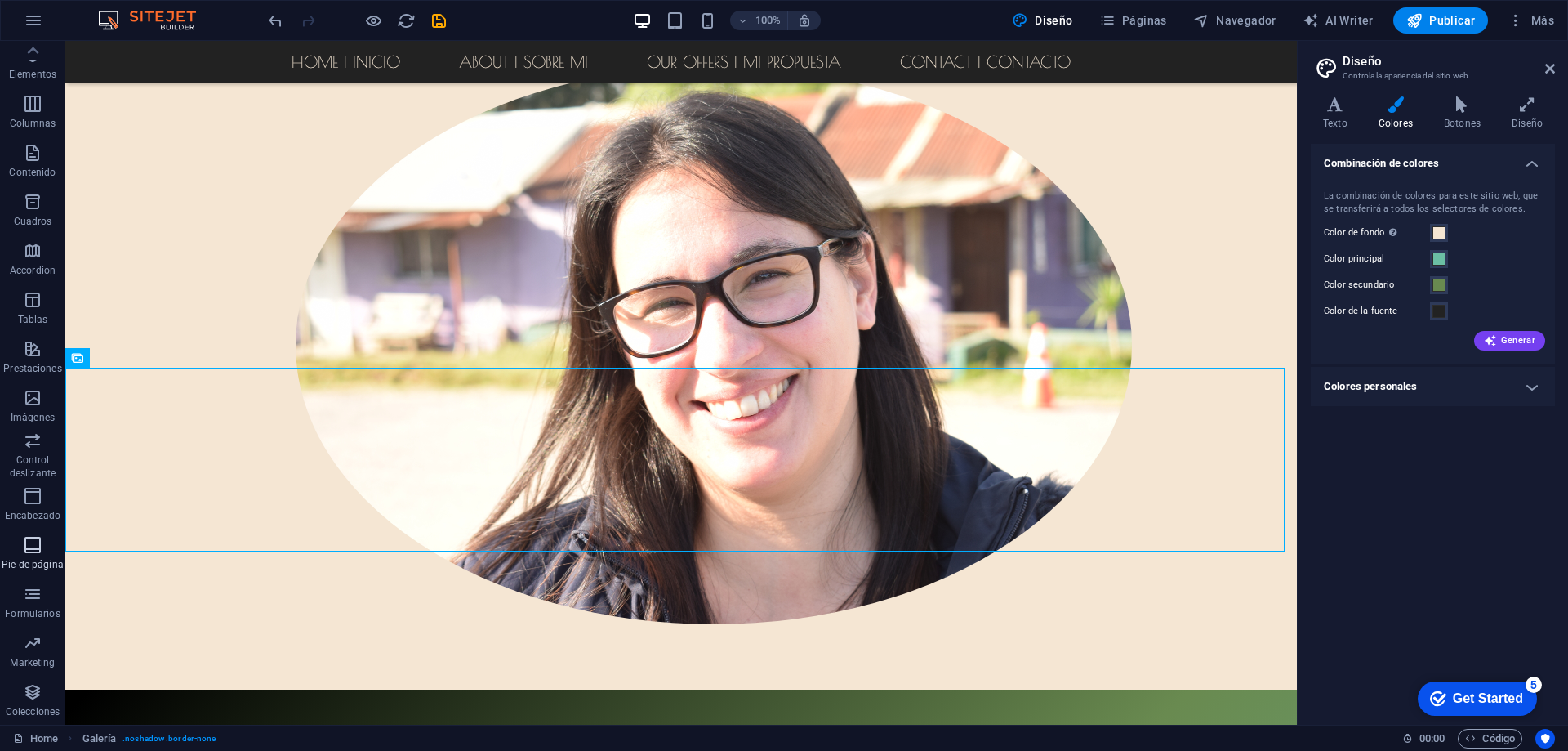
scroll to position [0, 0]
click at [31, 115] on icon "button" at bounding box center [33, 106] width 20 height 20
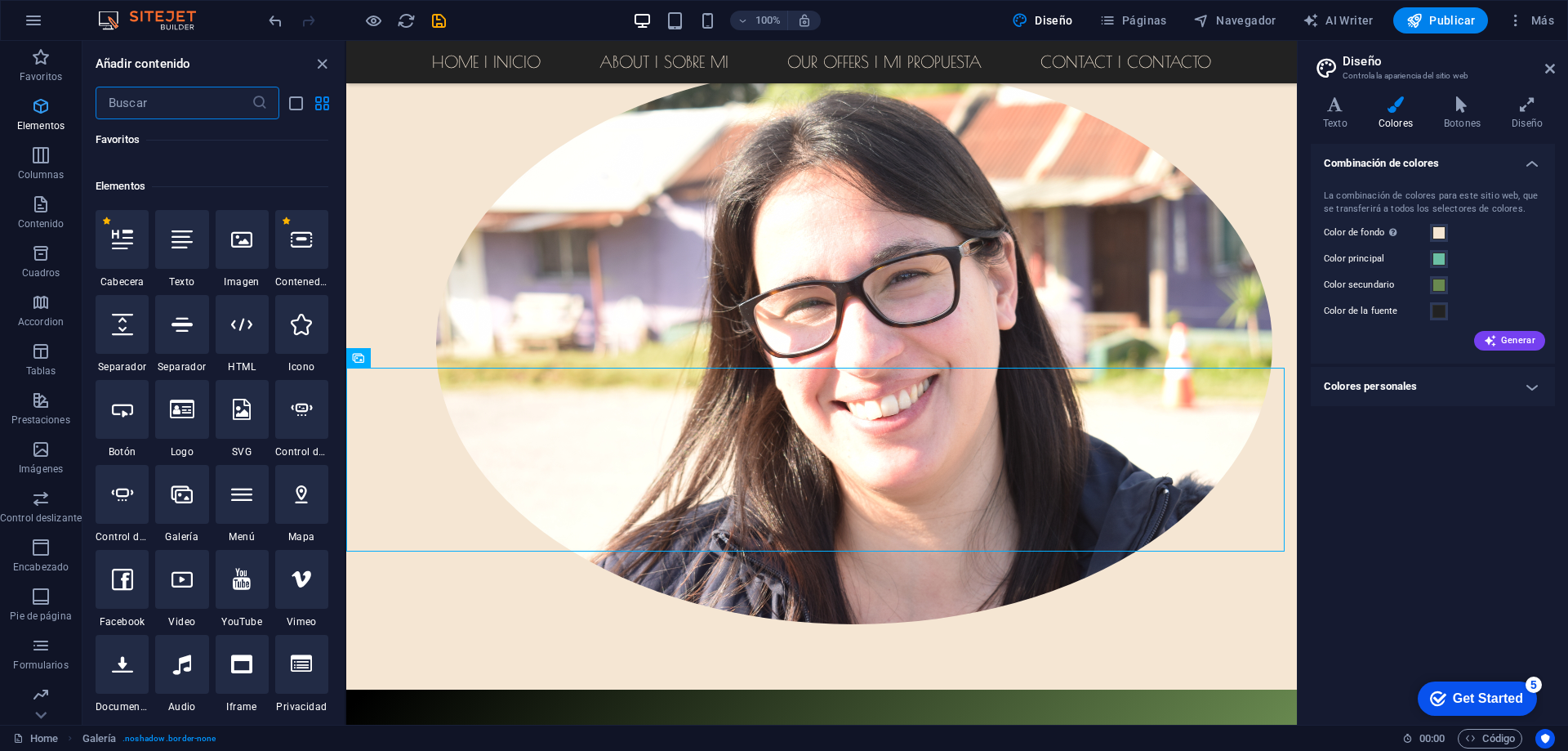
scroll to position [308, 0]
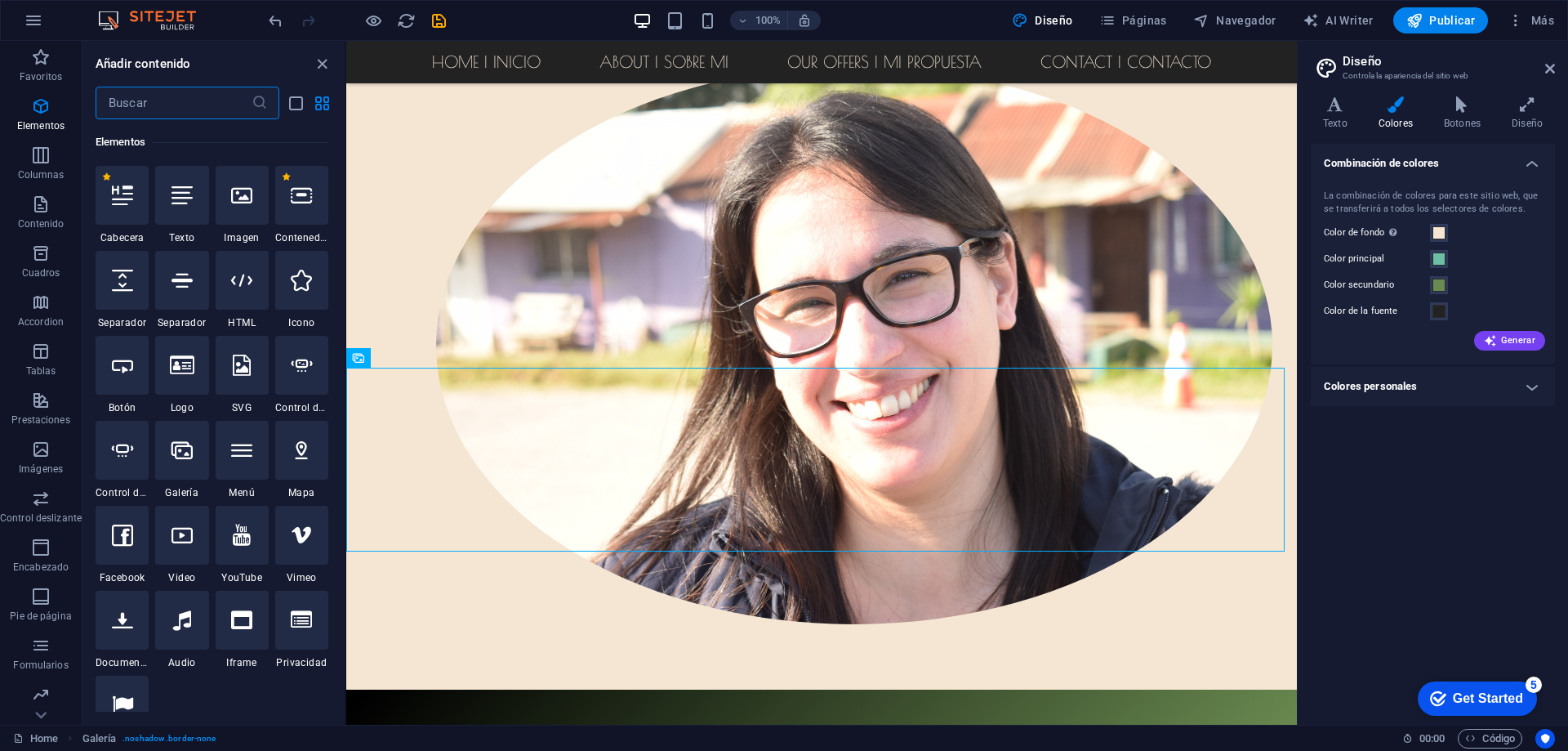
click at [138, 101] on input "text" at bounding box center [174, 103] width 156 height 33
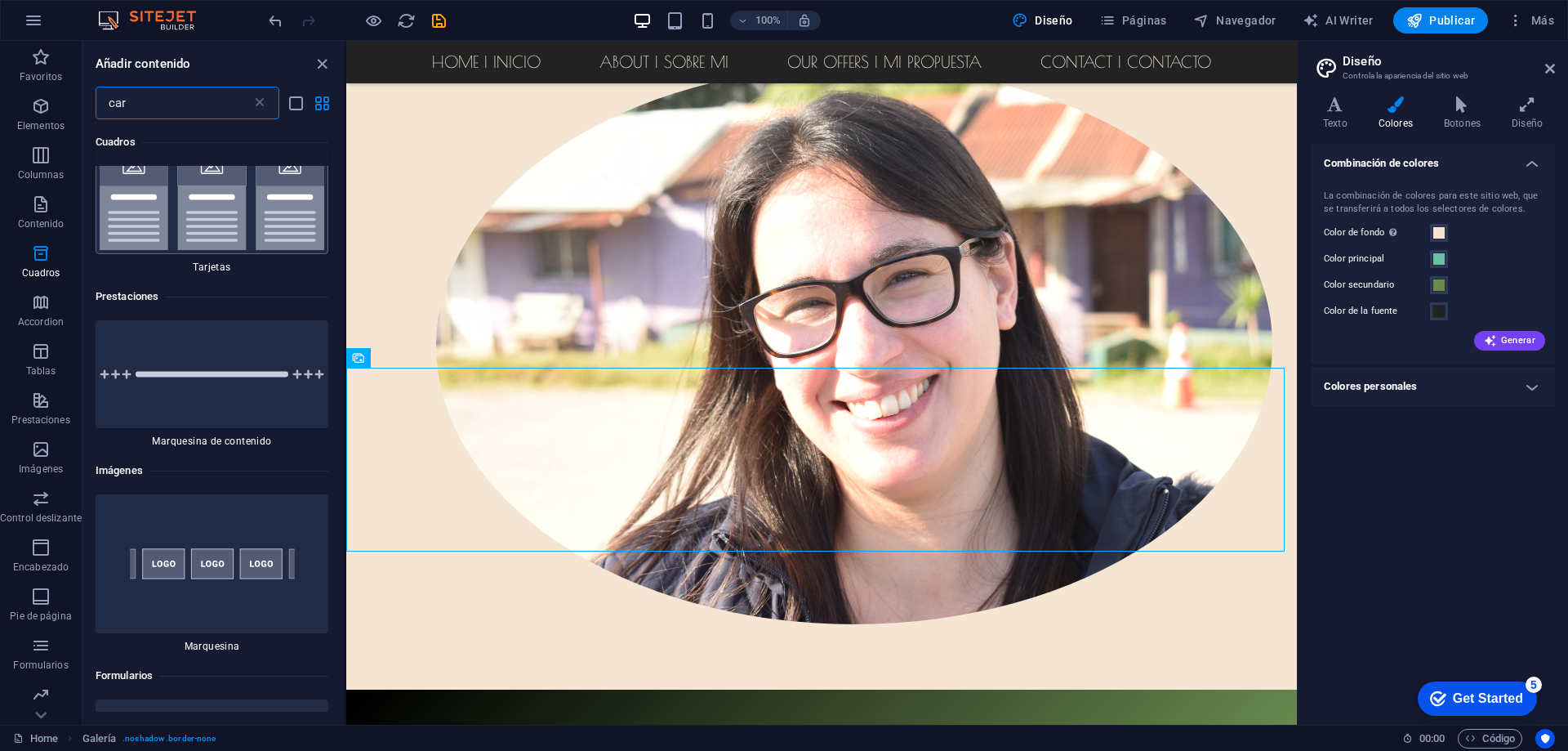
scroll to position [246, 0]
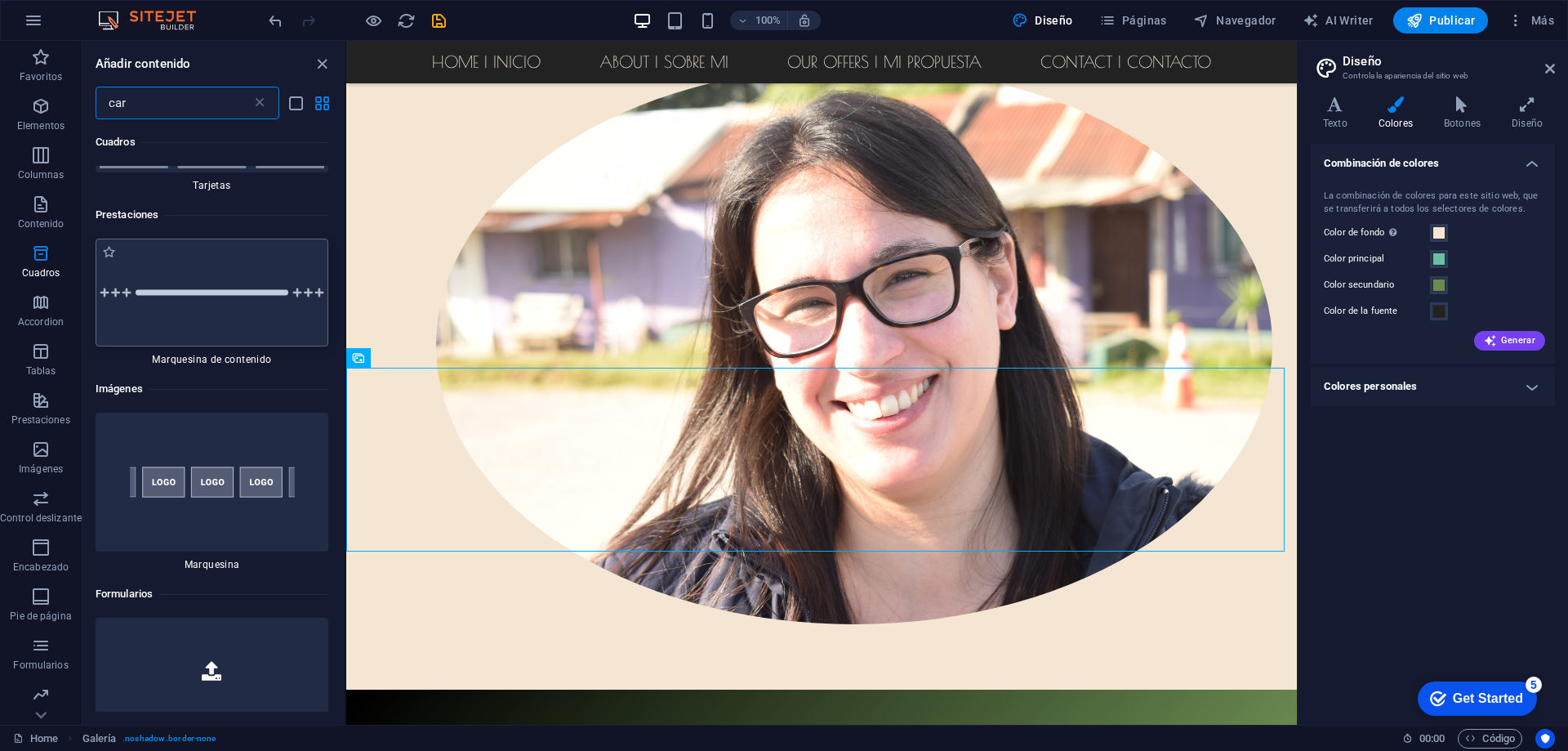
type input "car"
click at [219, 288] on img at bounding box center [212, 293] width 225 height 10
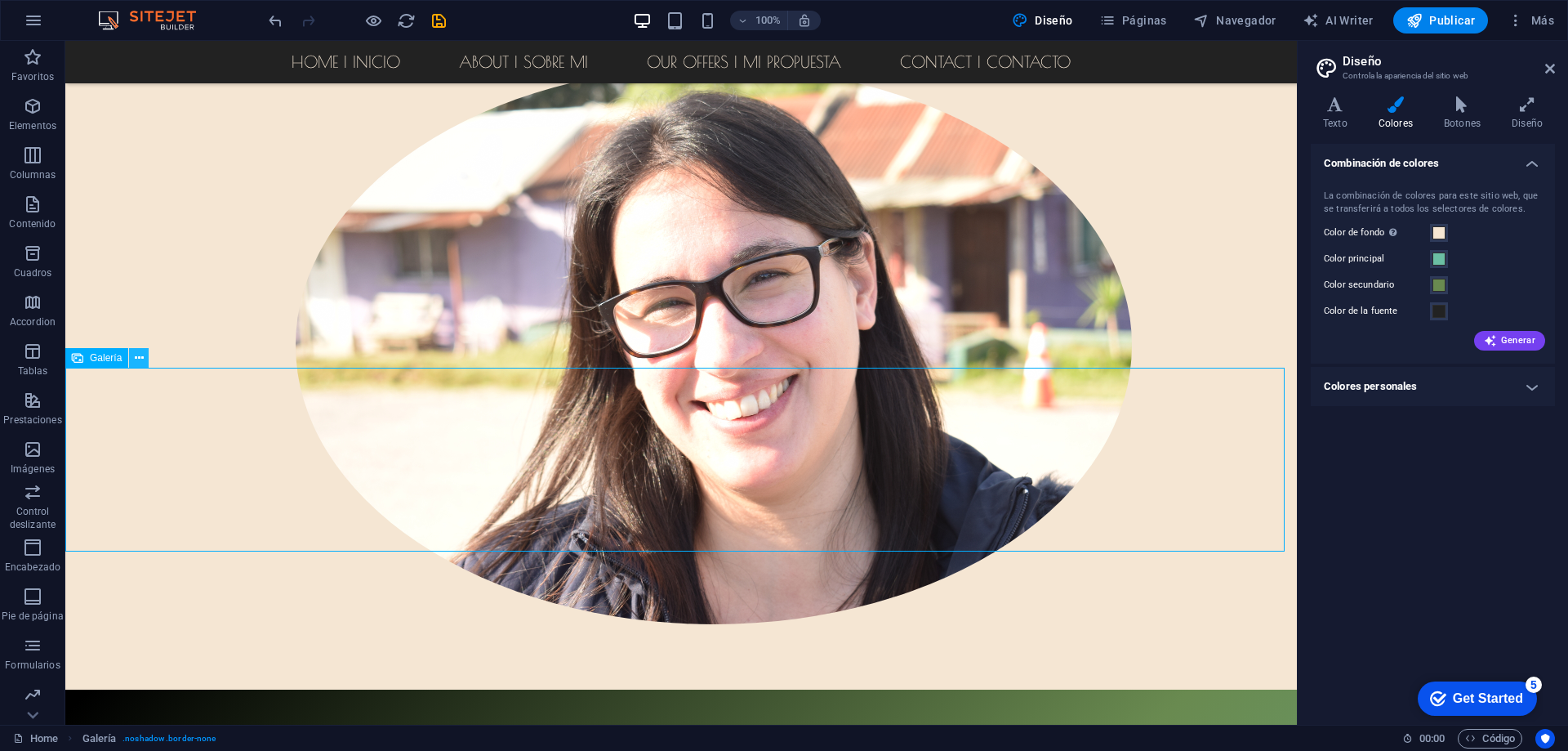
click at [139, 354] on icon at bounding box center [139, 358] width 9 height 17
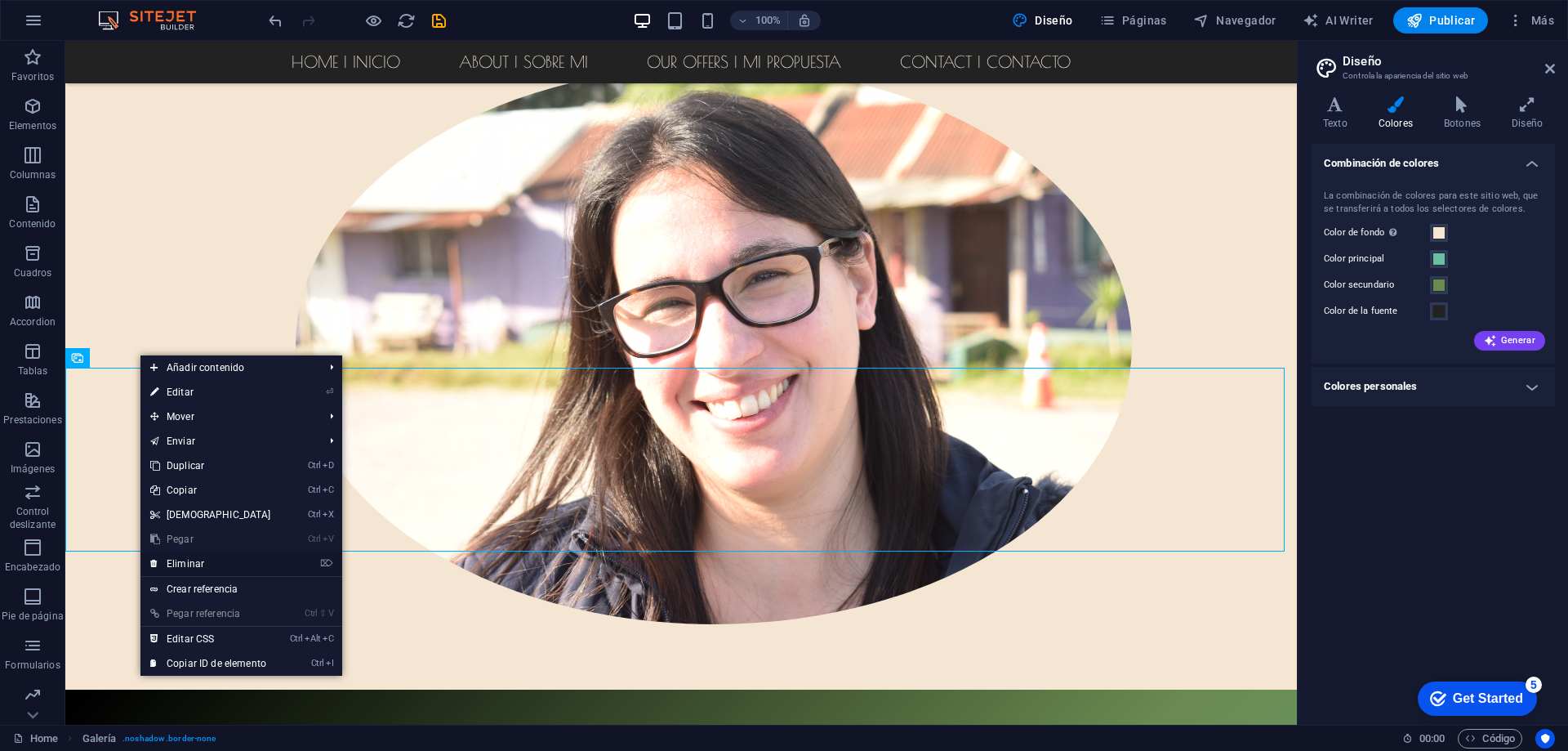
click at [196, 560] on link "⌦ Eliminar" at bounding box center [210, 563] width 140 height 24
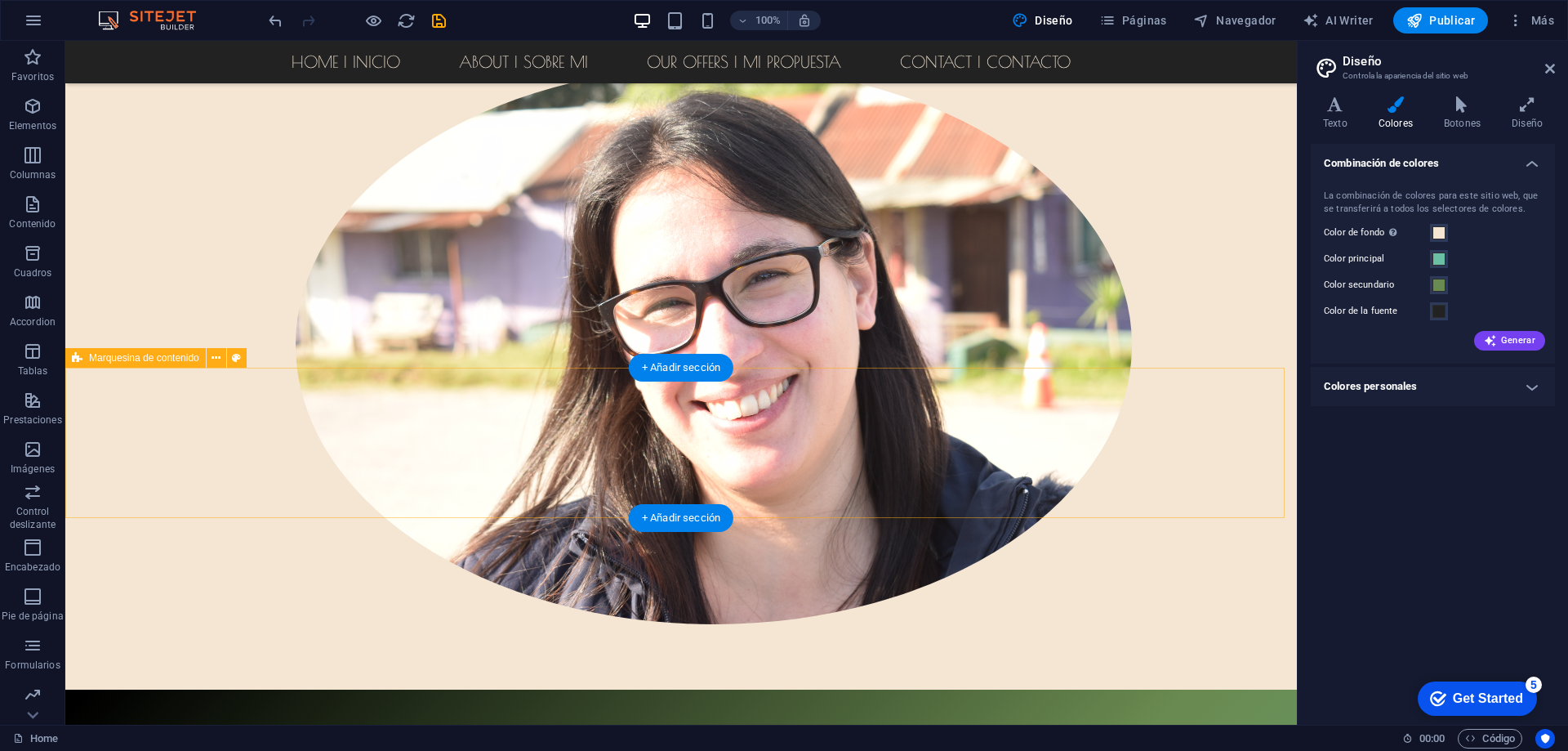
click at [216, 358] on icon at bounding box center [216, 358] width 9 height 17
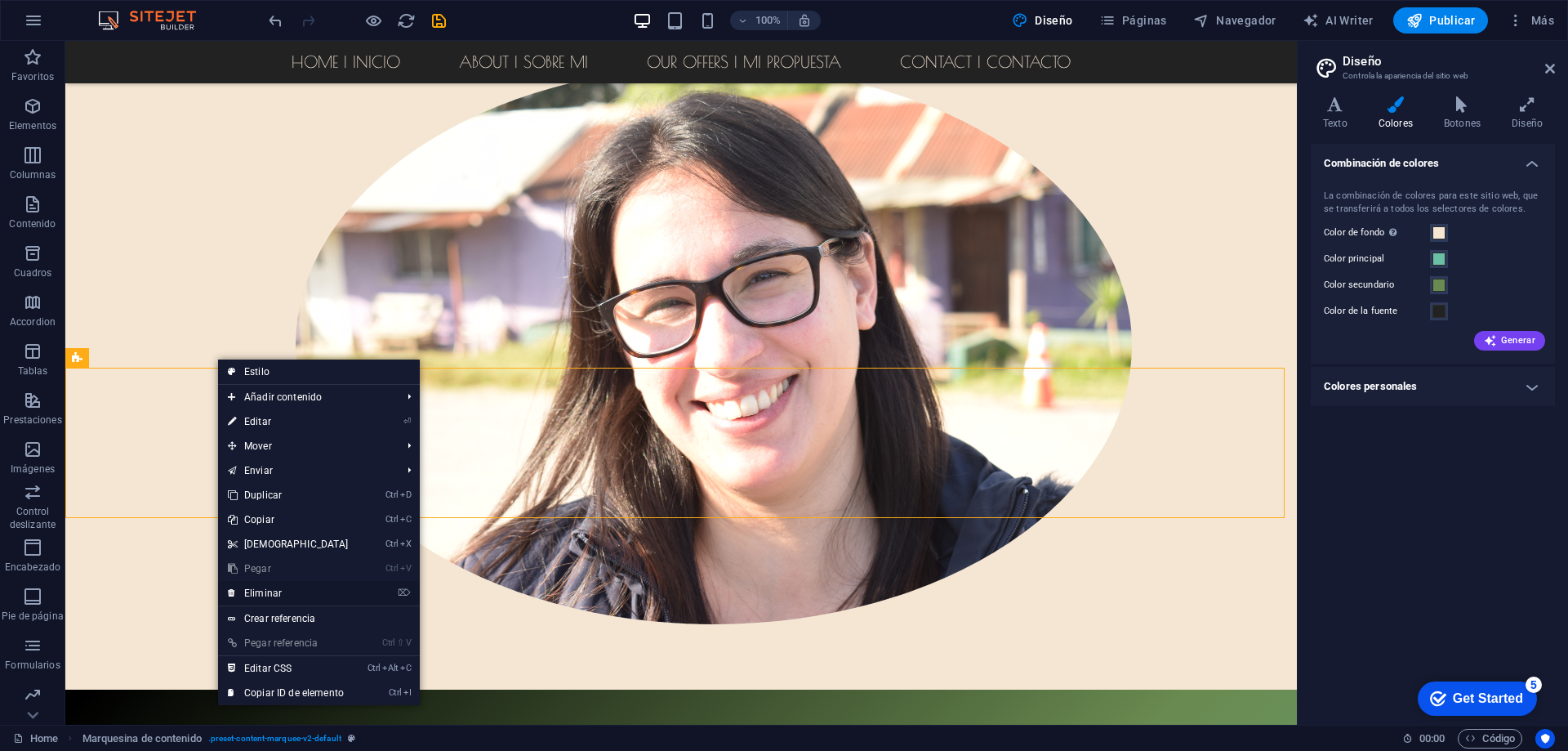
click at [264, 591] on link "⌦ Eliminar" at bounding box center [288, 592] width 140 height 24
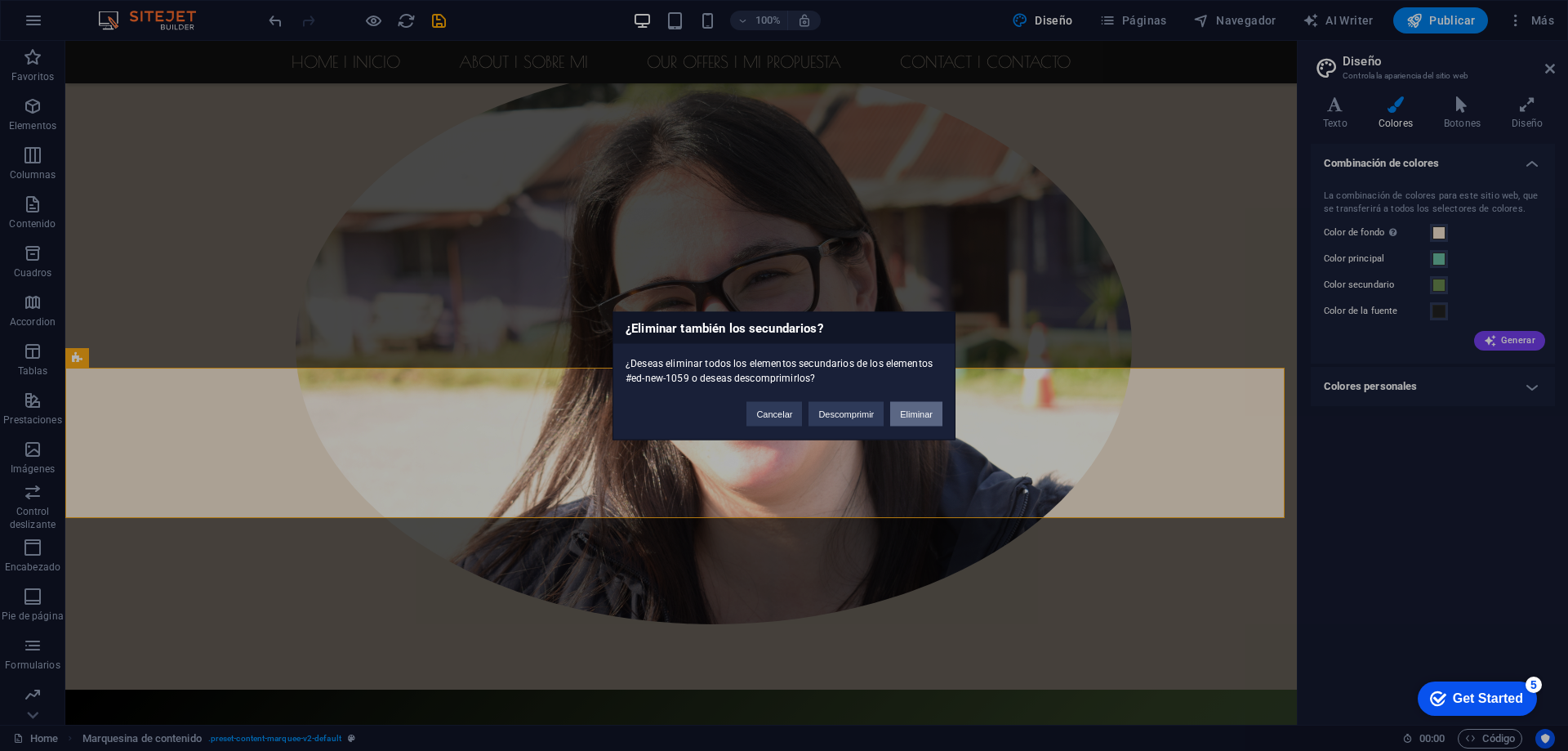
click at [904, 414] on button "Eliminar" at bounding box center [916, 413] width 53 height 24
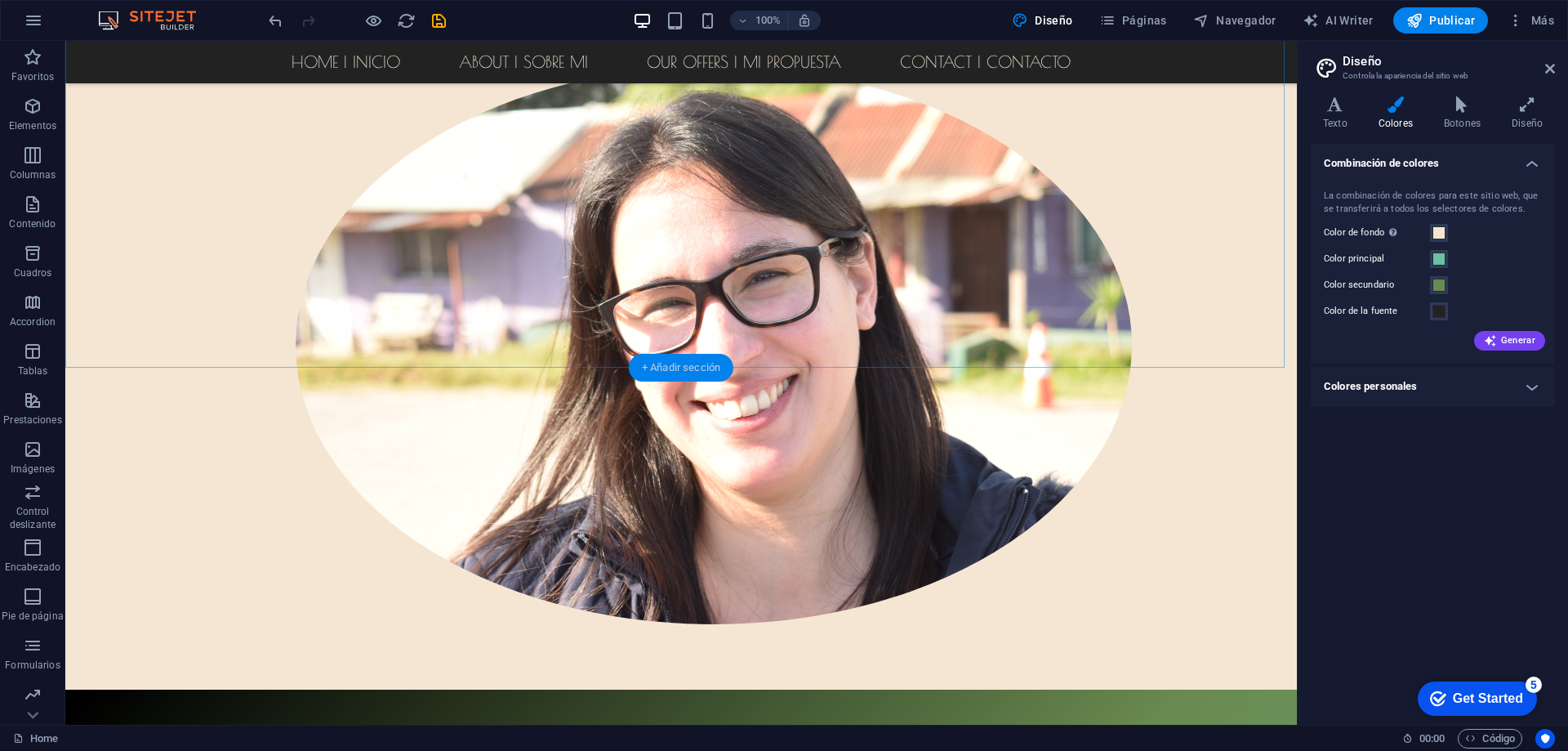
click at [684, 366] on div "+ Añadir sección" at bounding box center [681, 368] width 104 height 28
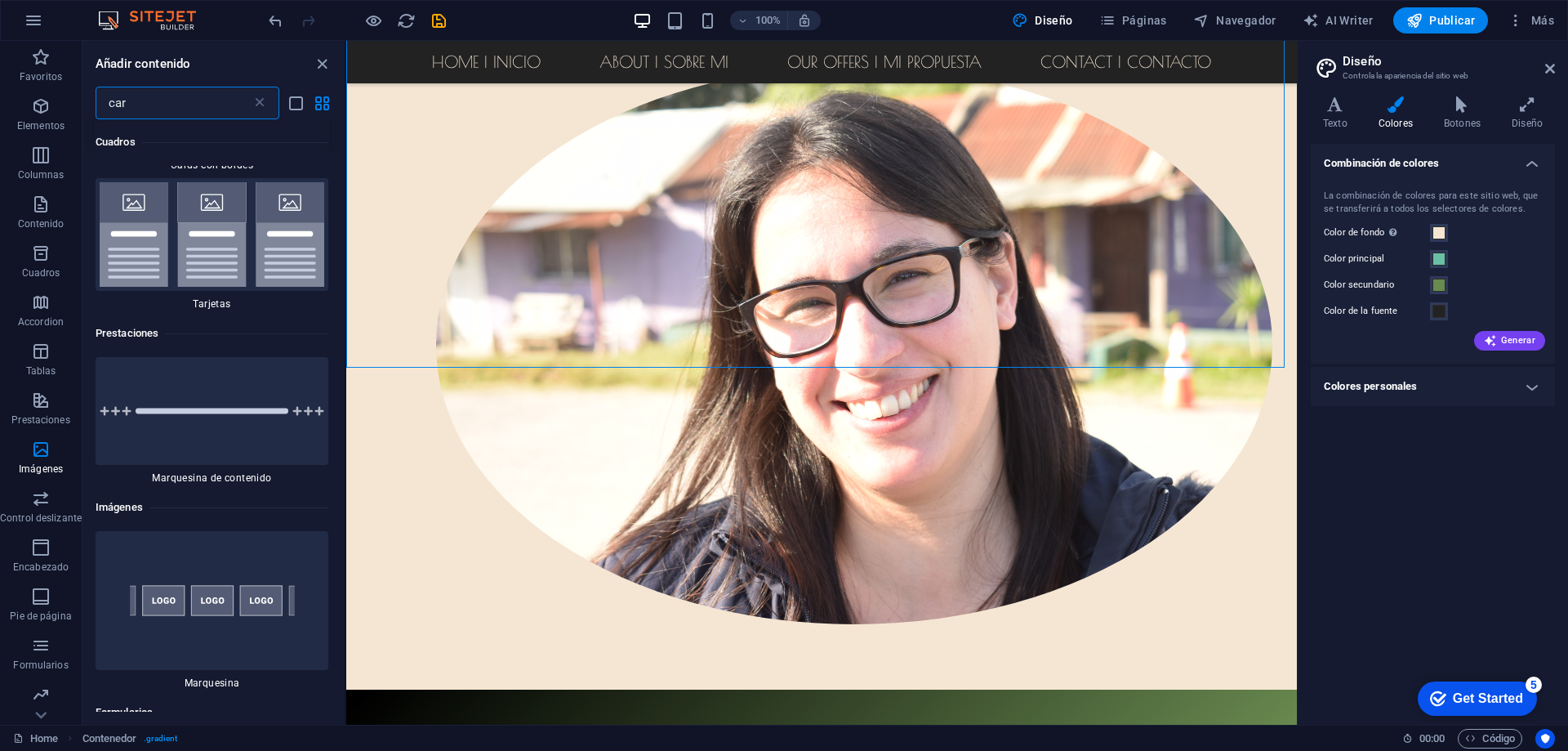
scroll to position [0, 0]
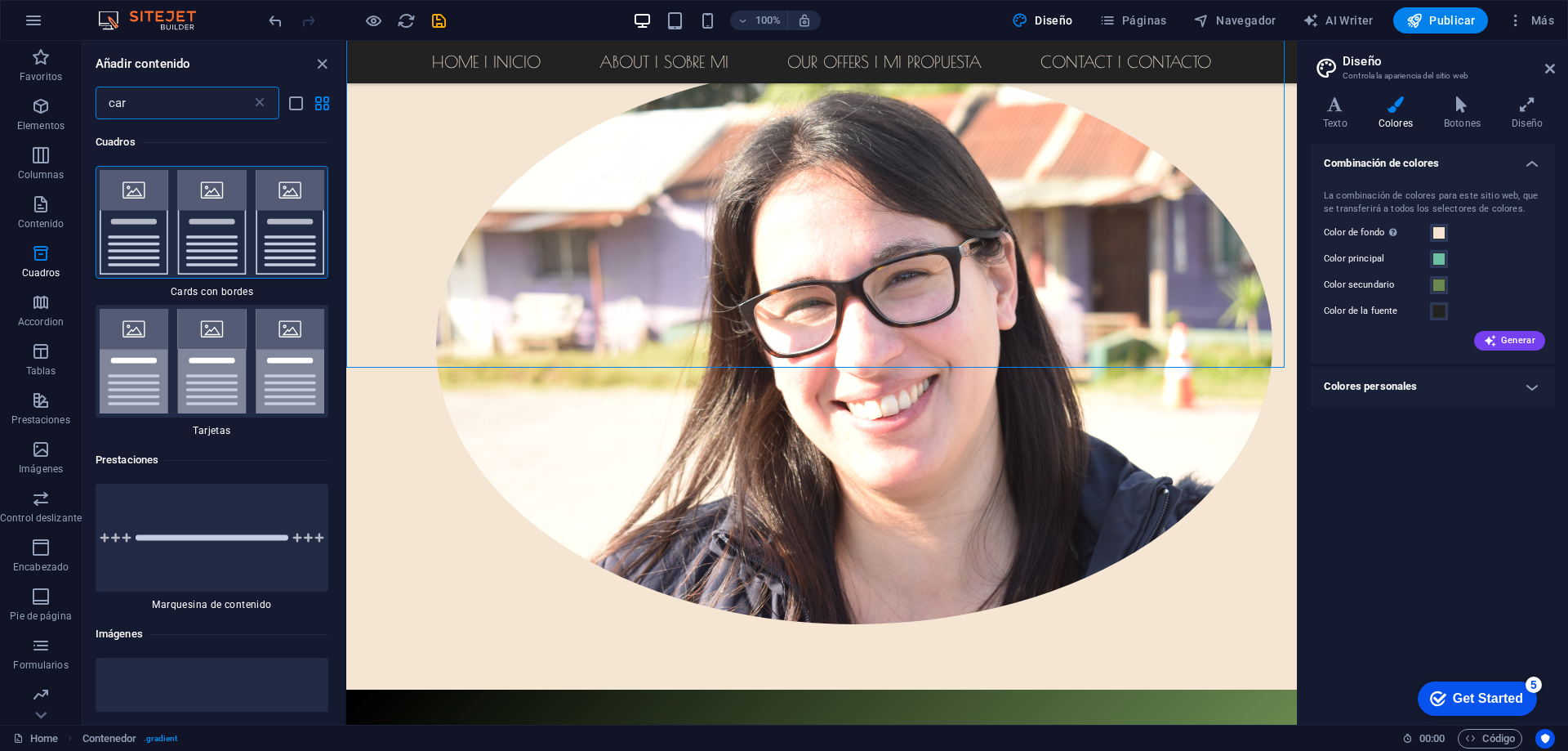
click at [188, 110] on input "car" at bounding box center [174, 103] width 156 height 33
click at [189, 109] on input "car" at bounding box center [174, 103] width 156 height 33
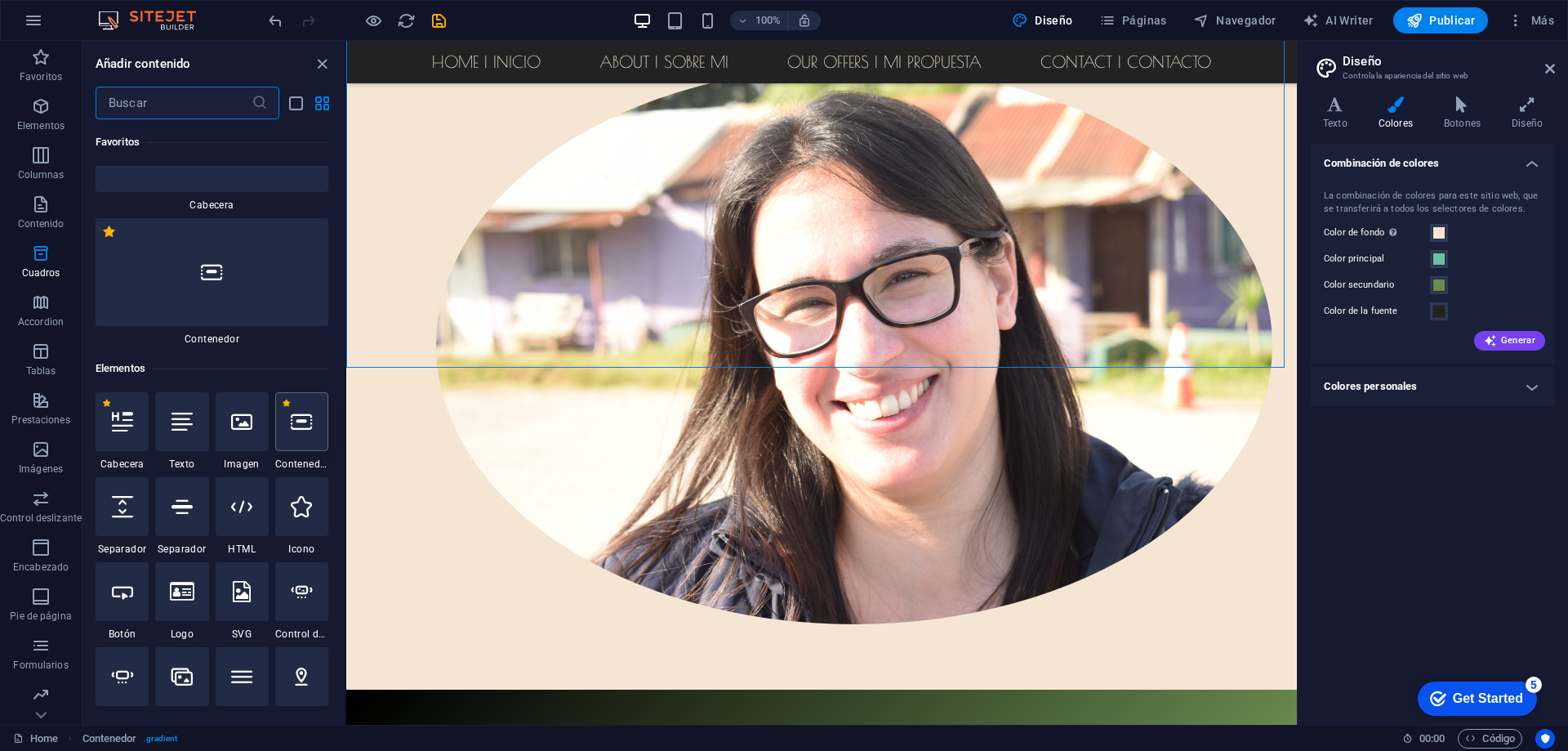
scroll to position [163, 0]
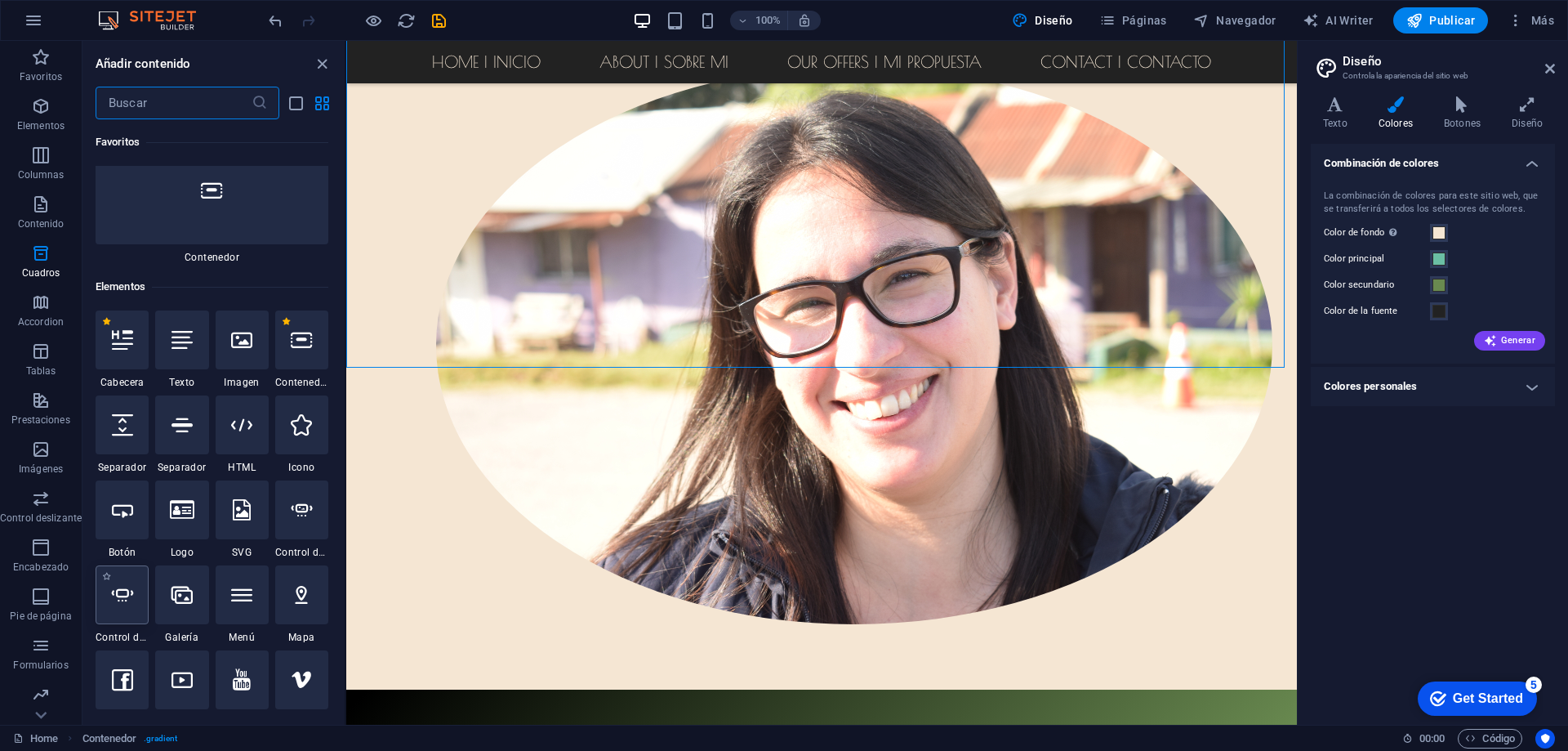
click at [122, 606] on div at bounding box center [122, 594] width 53 height 59
select select "ms"
select select "s"
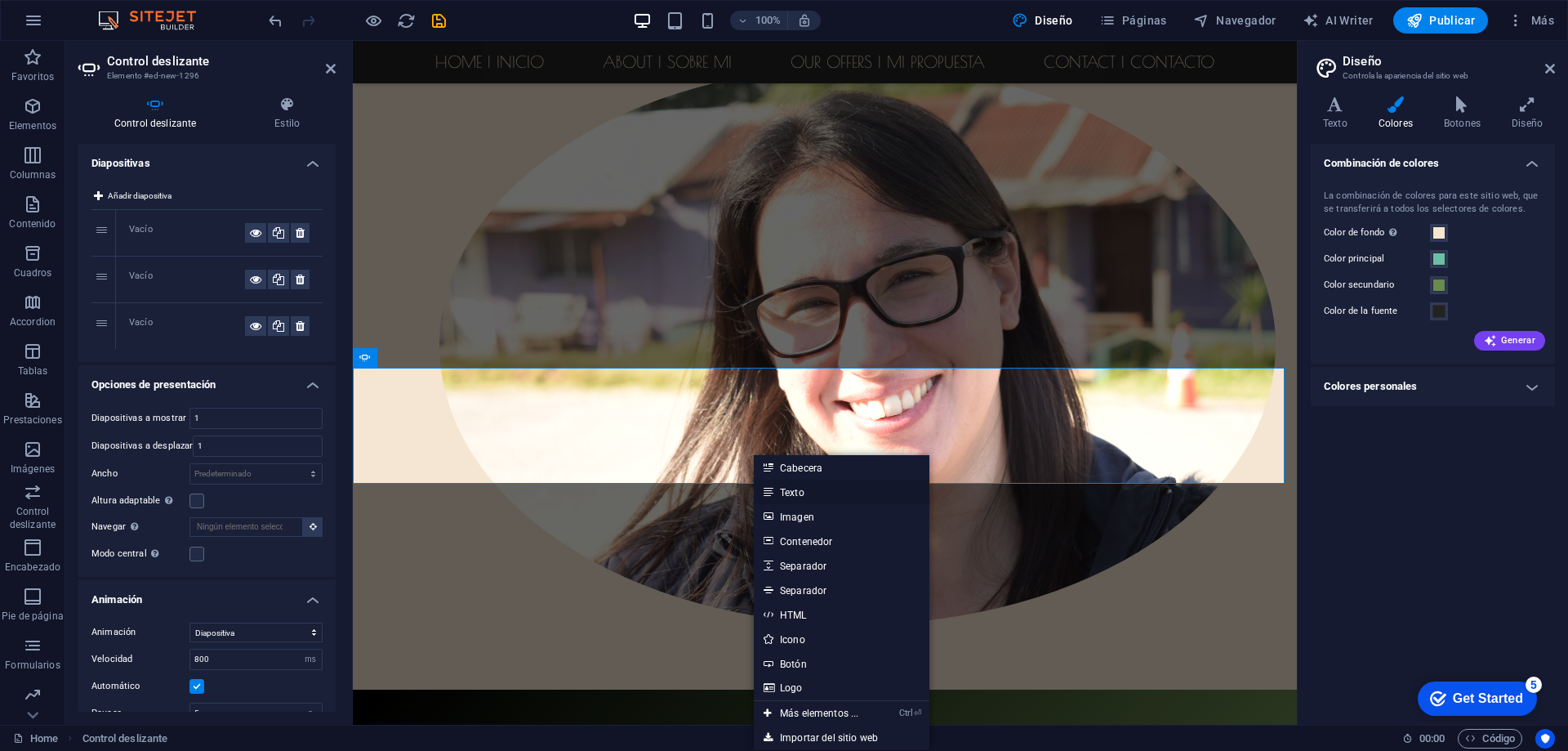
click at [798, 493] on link "Texto" at bounding box center [842, 492] width 176 height 24
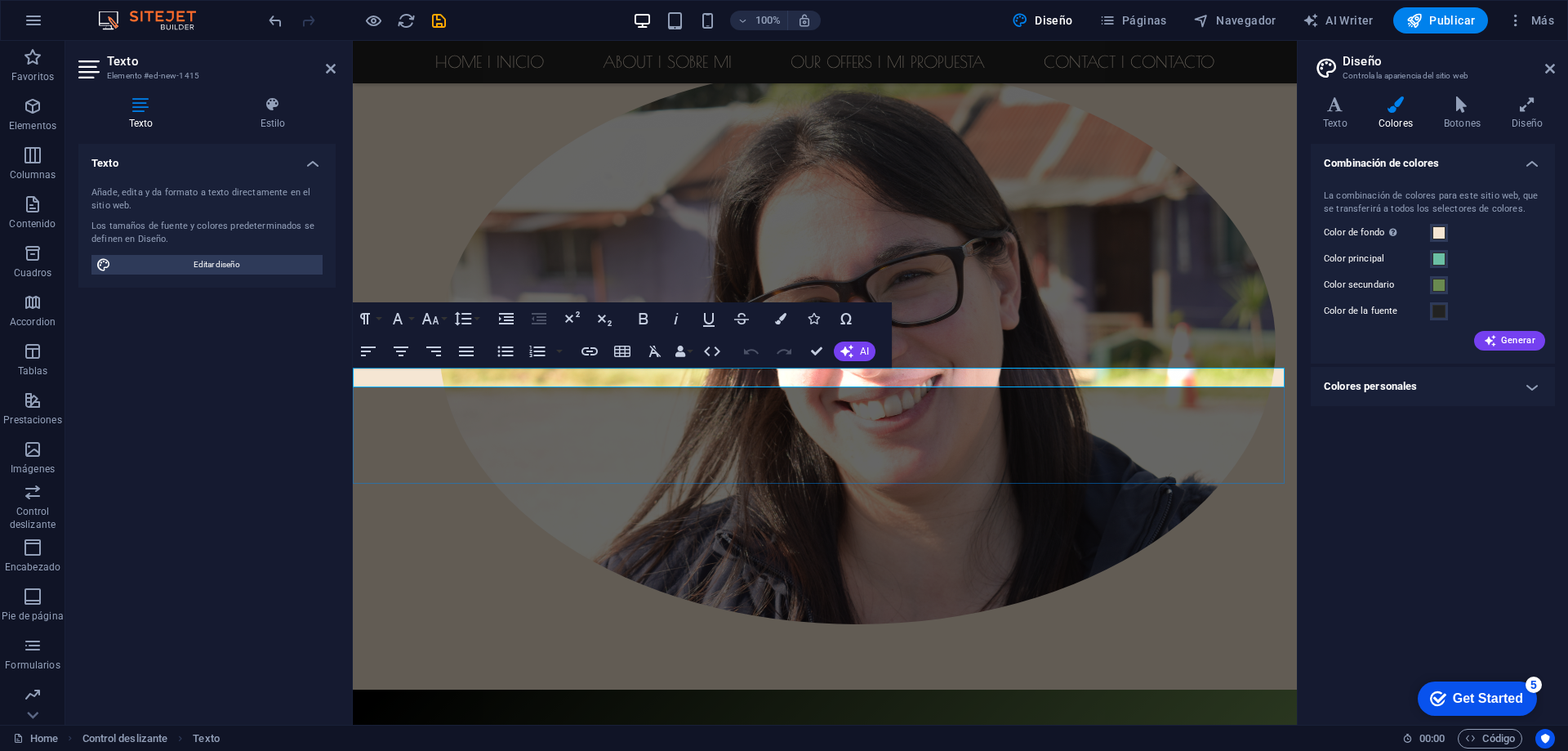
drag, startPoint x: 522, startPoint y: 376, endPoint x: 331, endPoint y: 377, distance: 191.0
click at [466, 350] on icon "button" at bounding box center [466, 351] width 20 height 20
click at [402, 353] on icon "button" at bounding box center [401, 351] width 20 height 20
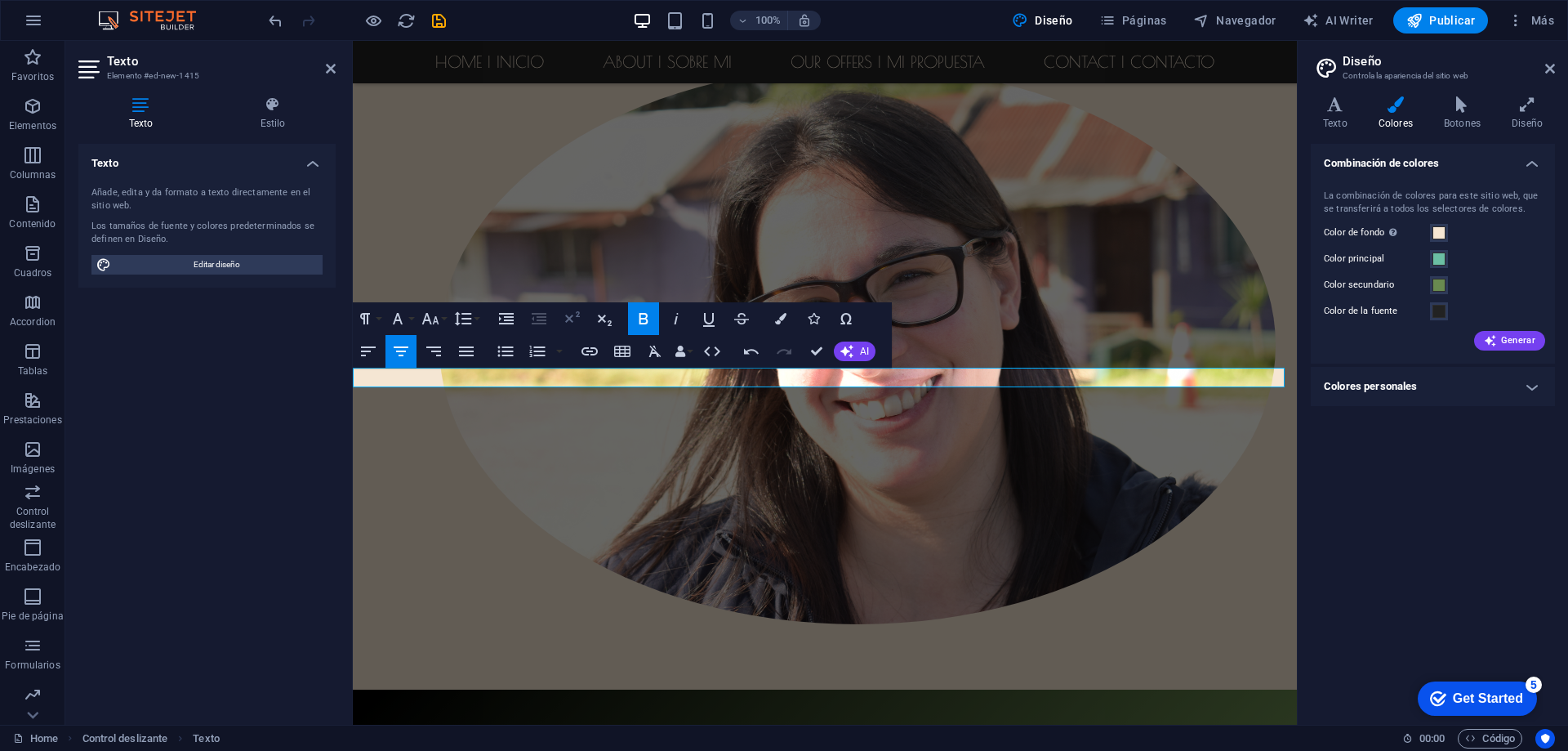
click at [578, 320] on icon "button" at bounding box center [572, 319] width 20 height 20
click at [468, 321] on icon "button" at bounding box center [464, 319] width 20 height 20
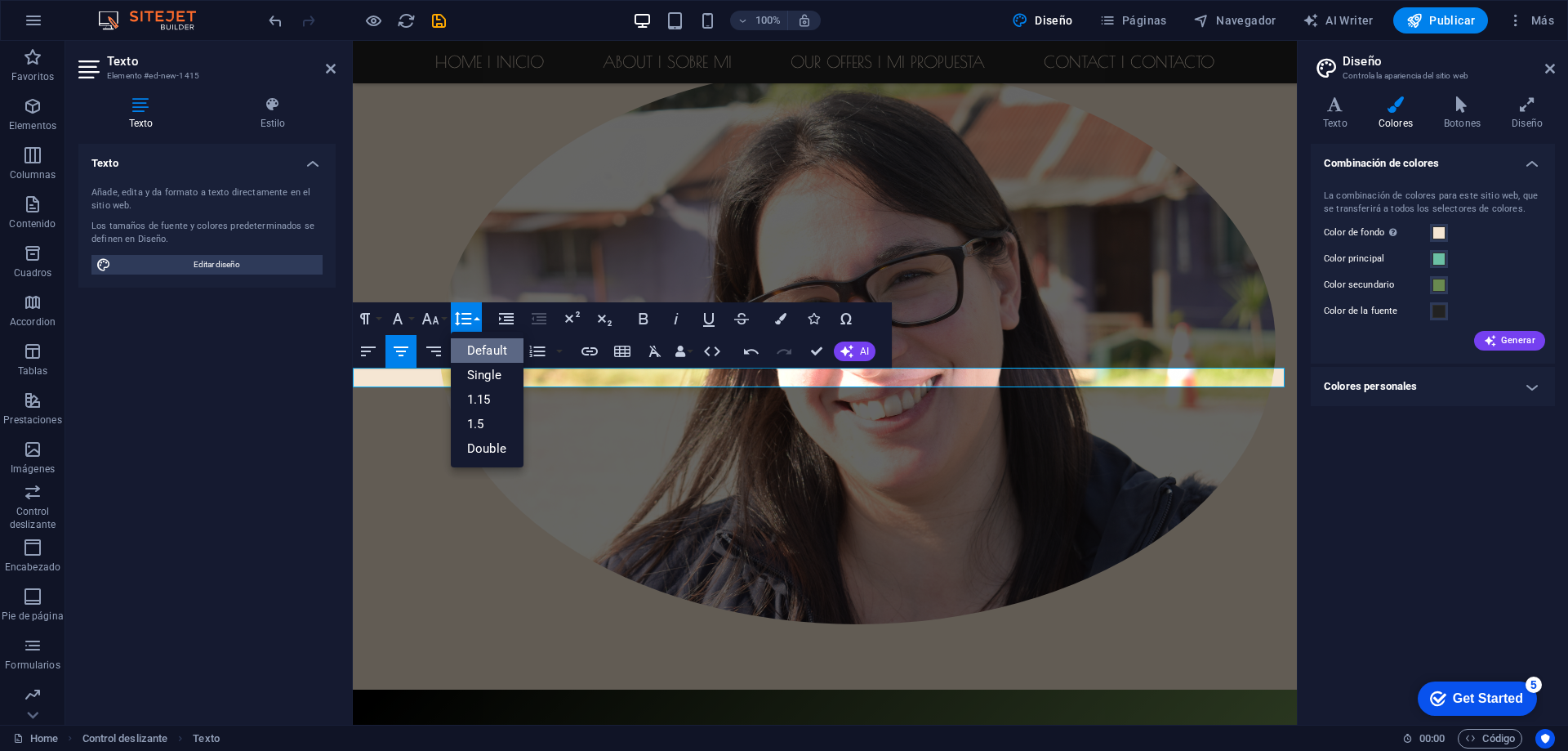
scroll to position [0, 0]
click at [483, 421] on link "1.5" at bounding box center [487, 424] width 72 height 24
drag, startPoint x: 1238, startPoint y: 371, endPoint x: 410, endPoint y: 370, distance: 828.0
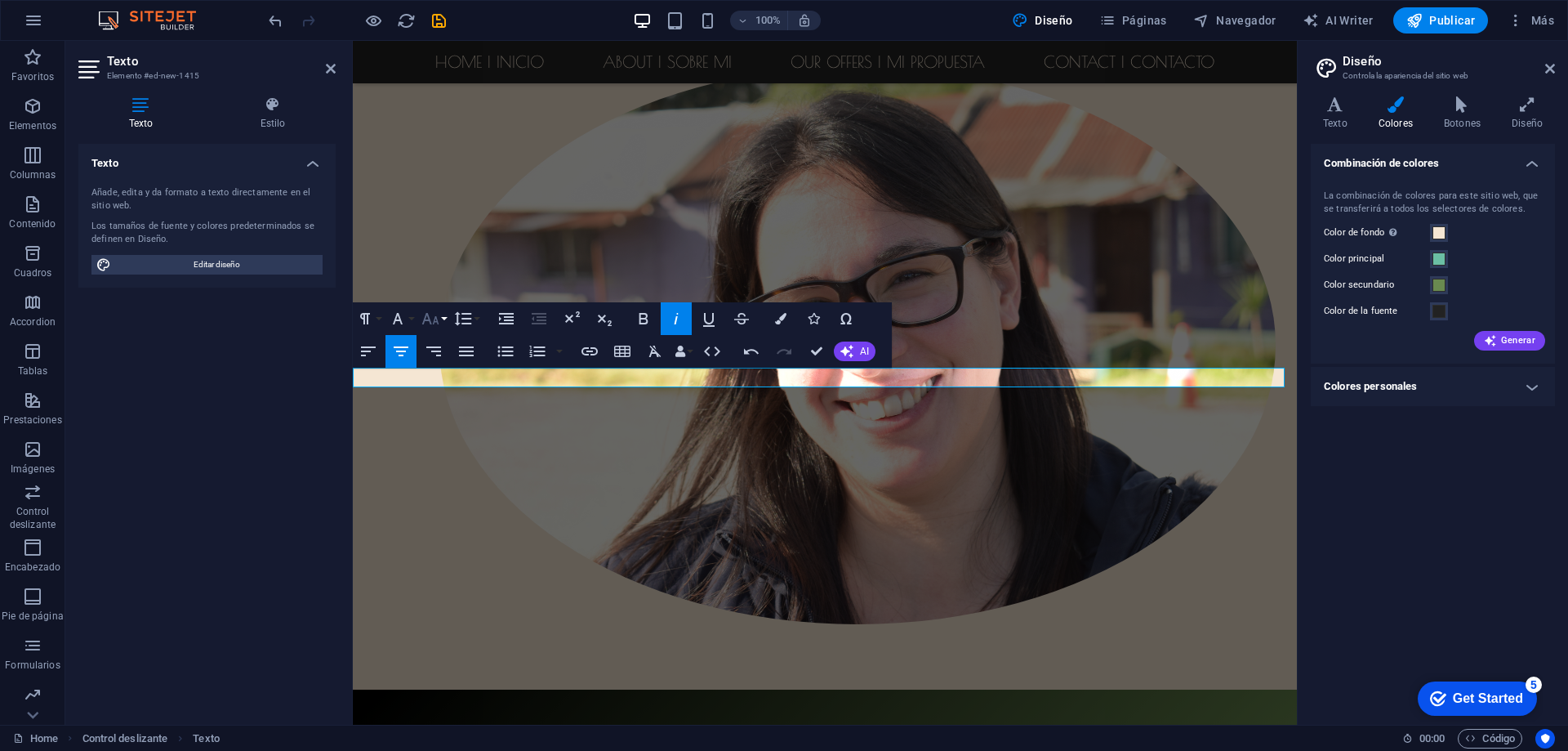
click at [430, 315] on icon "button" at bounding box center [431, 319] width 20 height 20
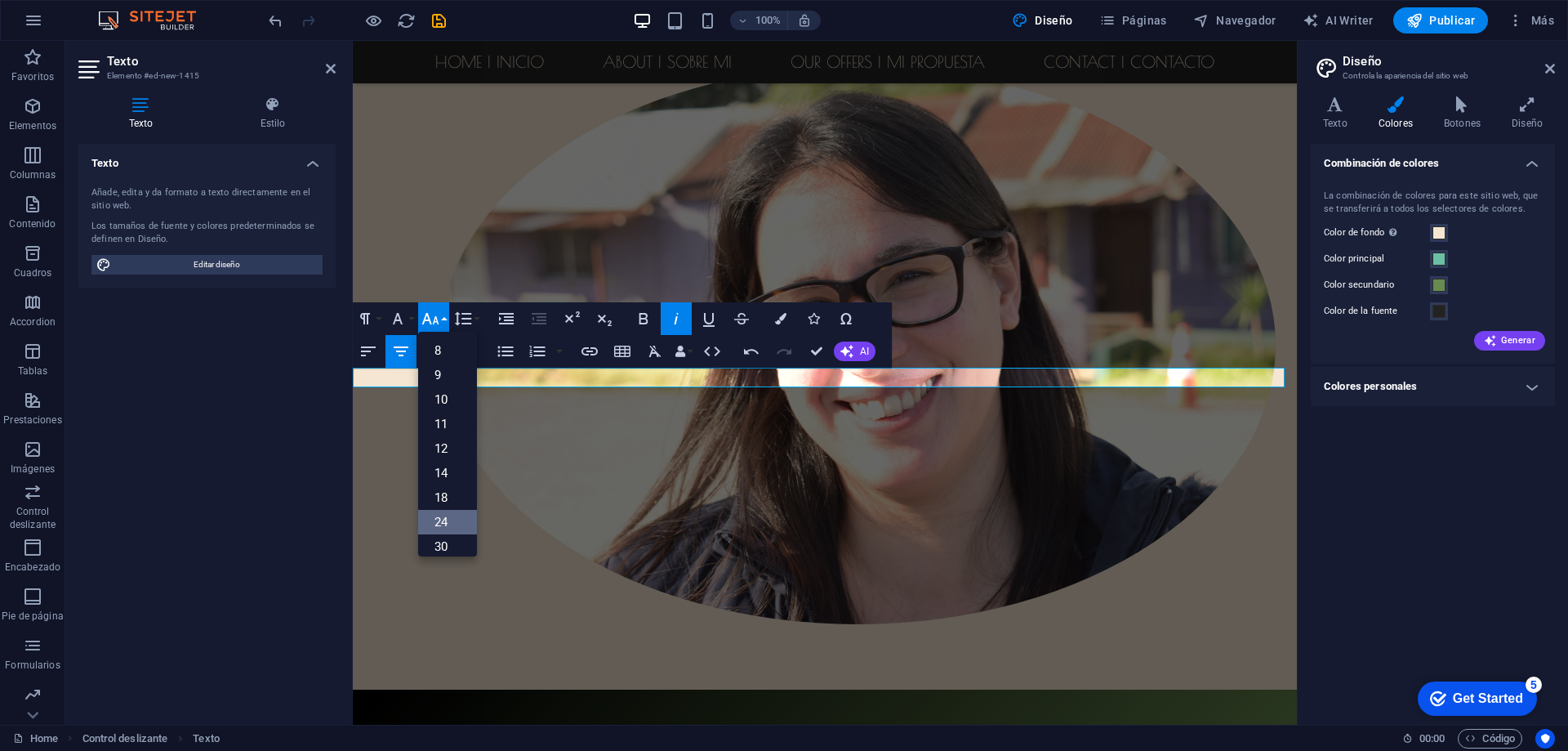
click at [445, 517] on link "24" at bounding box center [447, 522] width 59 height 24
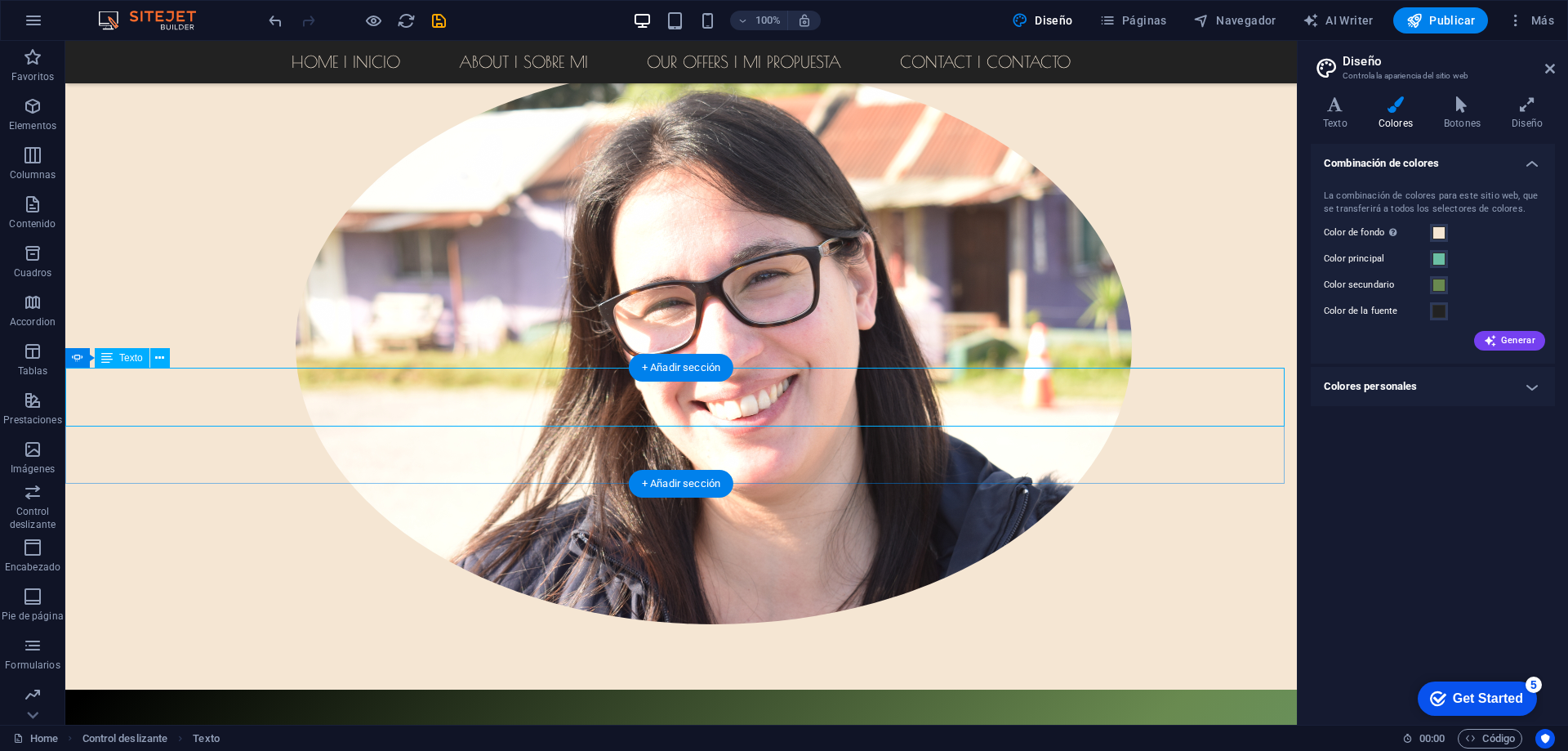
click at [163, 358] on icon at bounding box center [159, 358] width 9 height 17
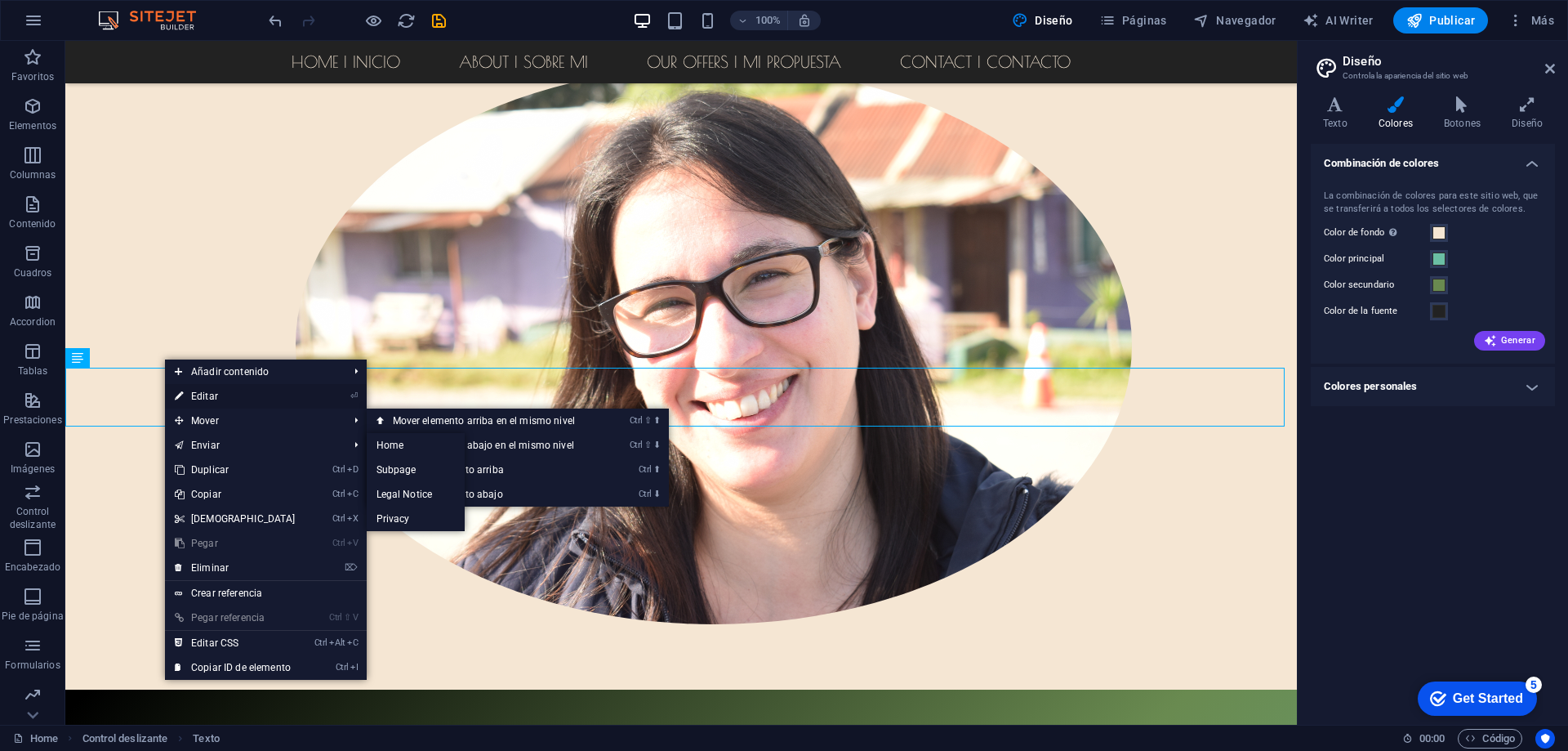
click at [228, 390] on link "⏎ Editar" at bounding box center [234, 396] width 140 height 24
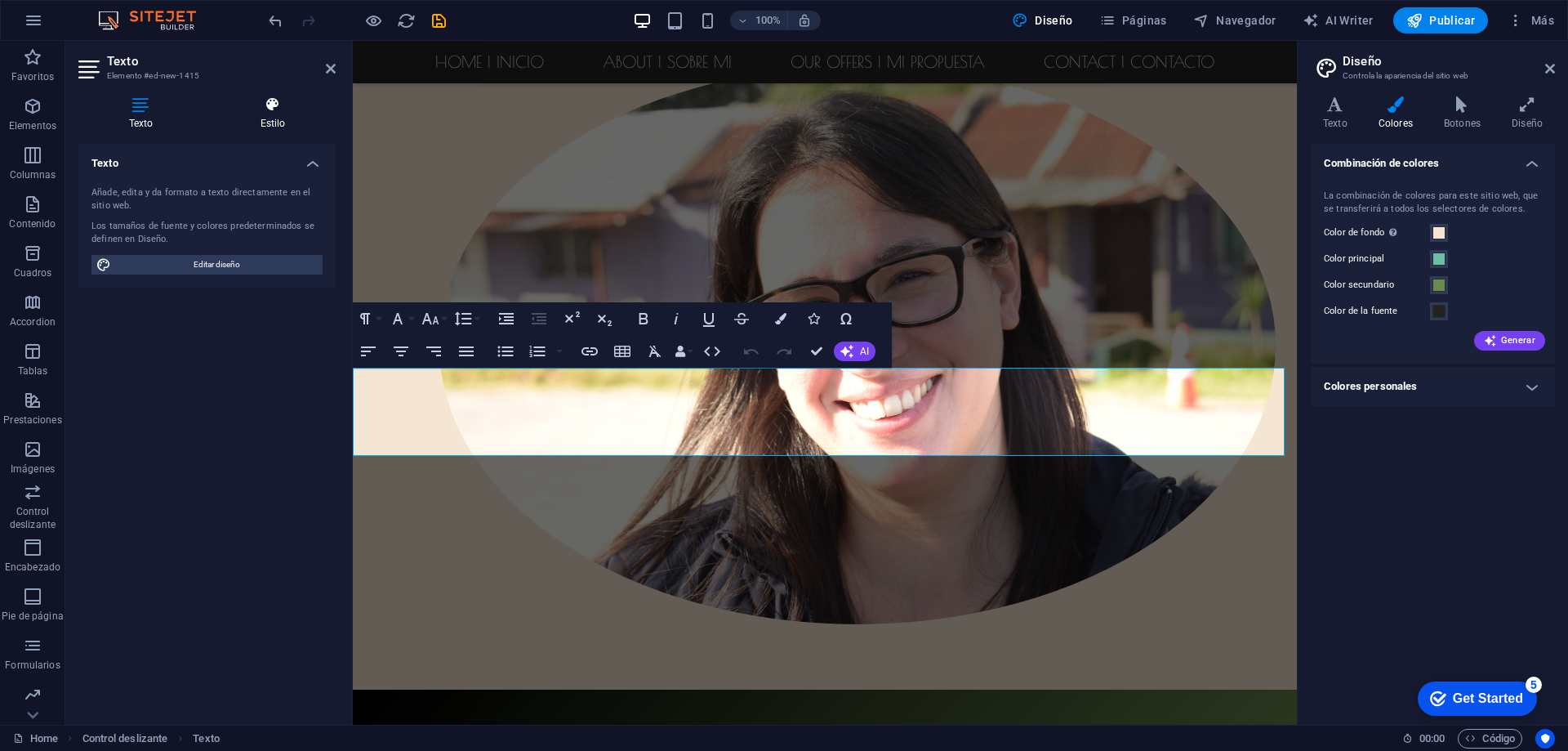
click at [263, 107] on icon at bounding box center [272, 104] width 126 height 16
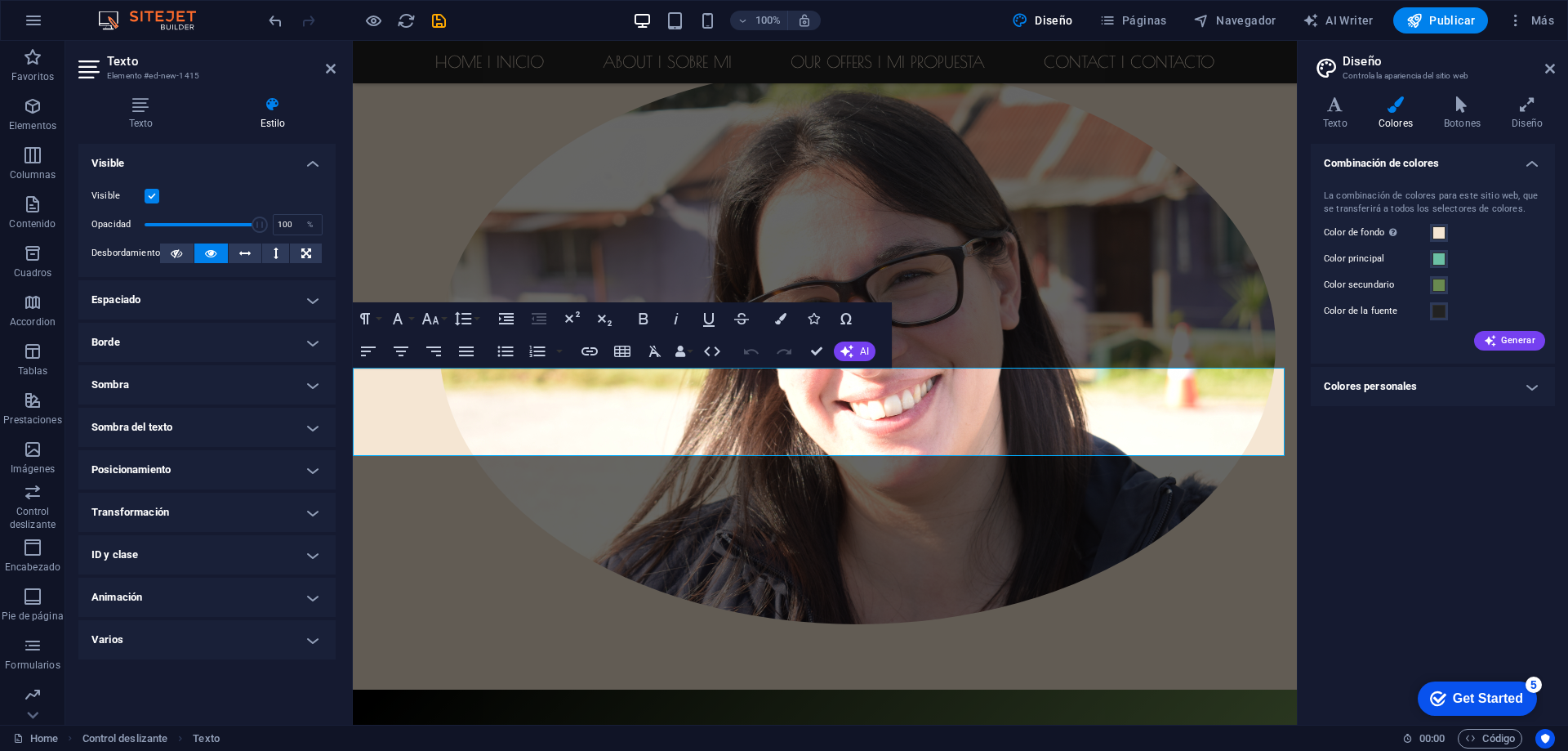
click at [230, 297] on h4 "Espaciado" at bounding box center [207, 299] width 257 height 39
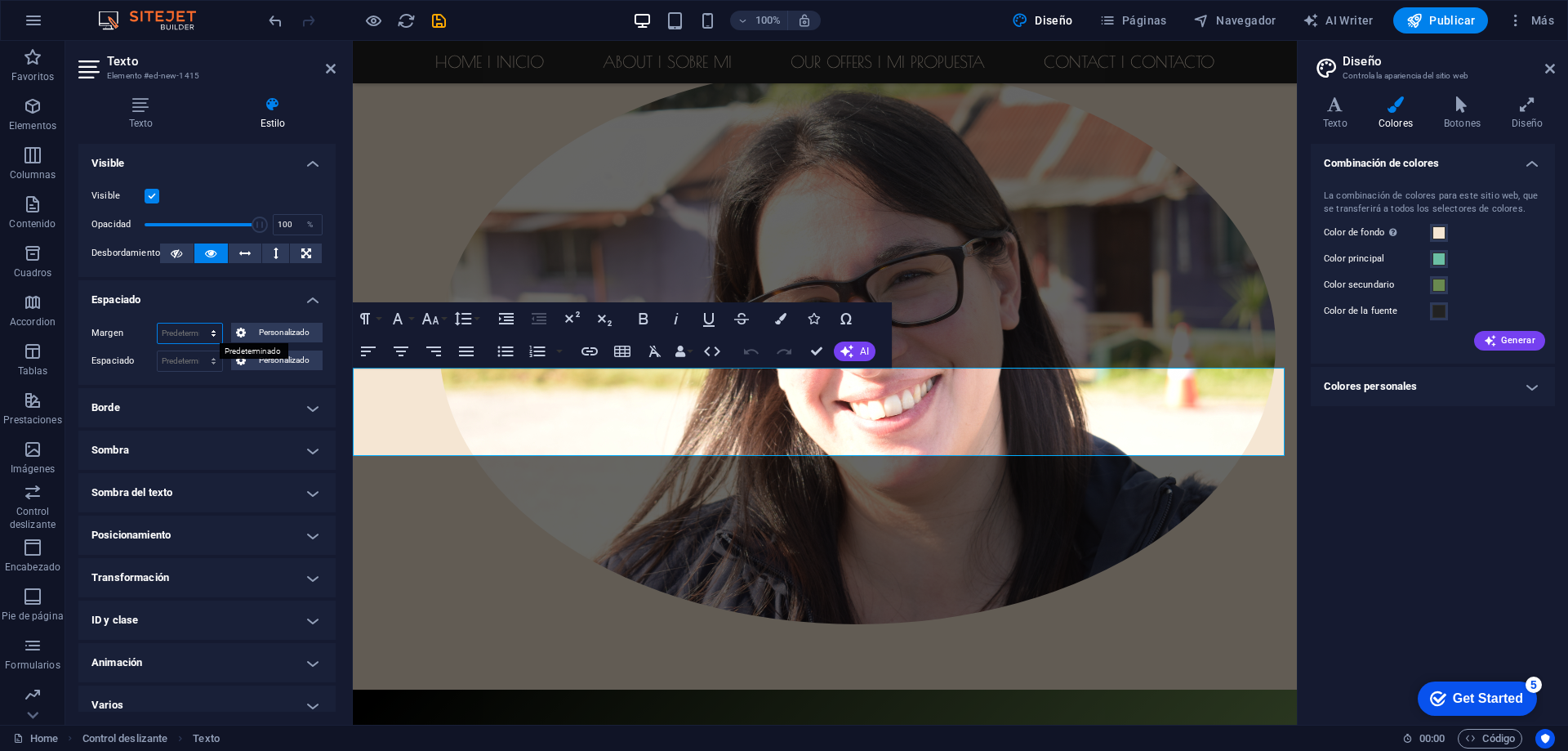
click at [178, 332] on select "Predeterminado automático px % rem vw vh Personalizado" at bounding box center [189, 333] width 64 height 20
select select "px"
click at [196, 323] on select "Predeterminado automático px % rem vw vh Personalizado" at bounding box center [189, 333] width 64 height 20
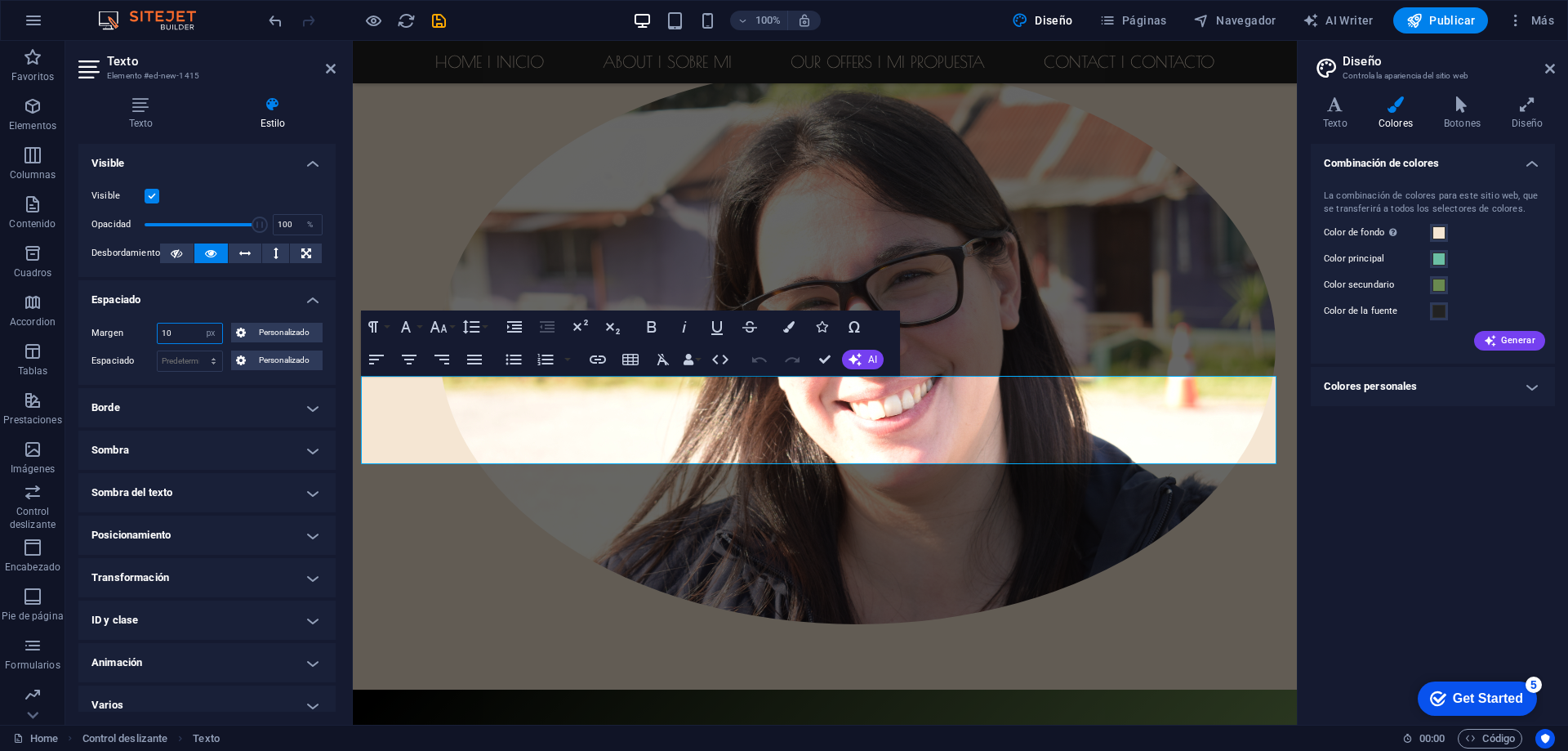
click at [180, 335] on input "10" at bounding box center [189, 333] width 64 height 20
type input "1"
type input "20"
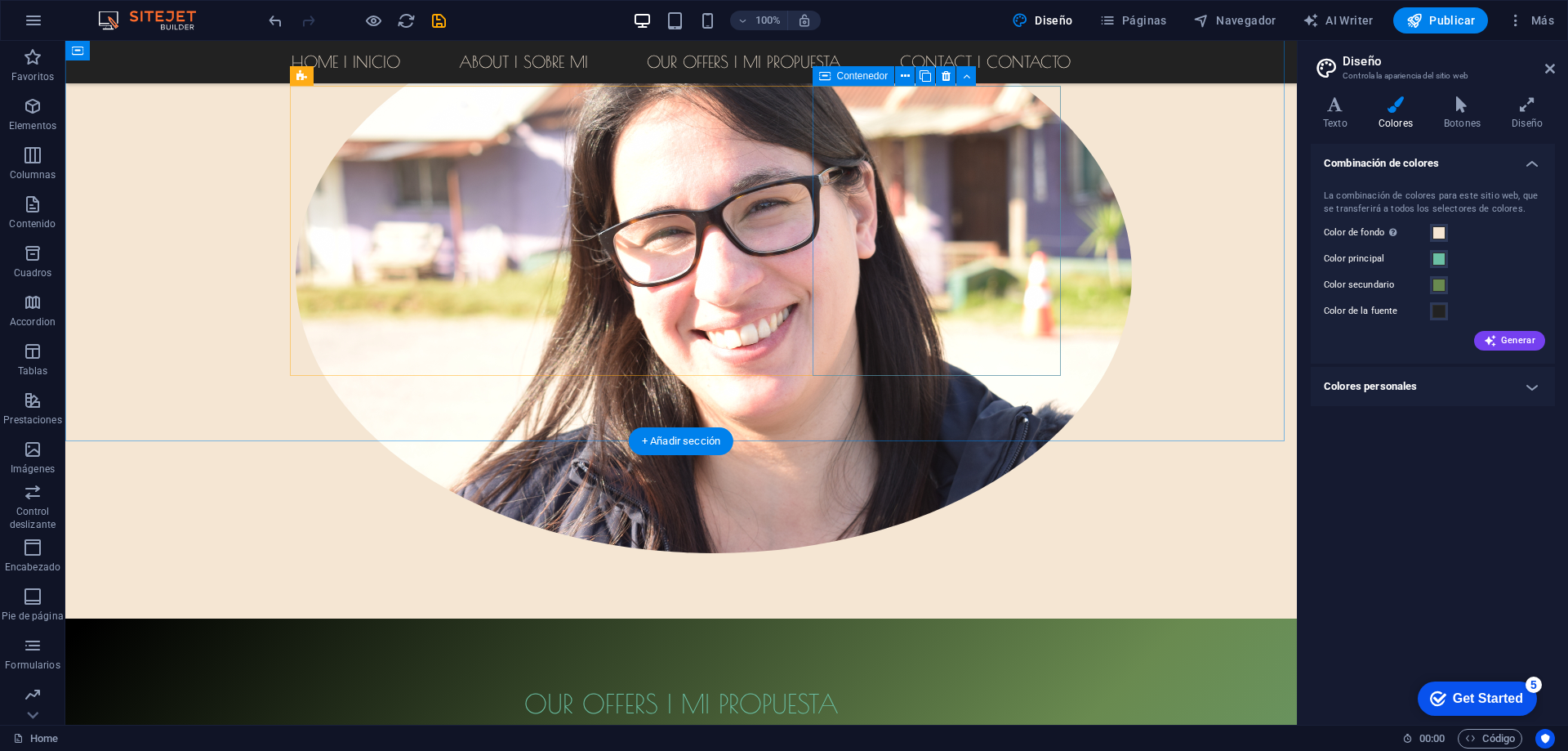
scroll to position [1347, 0]
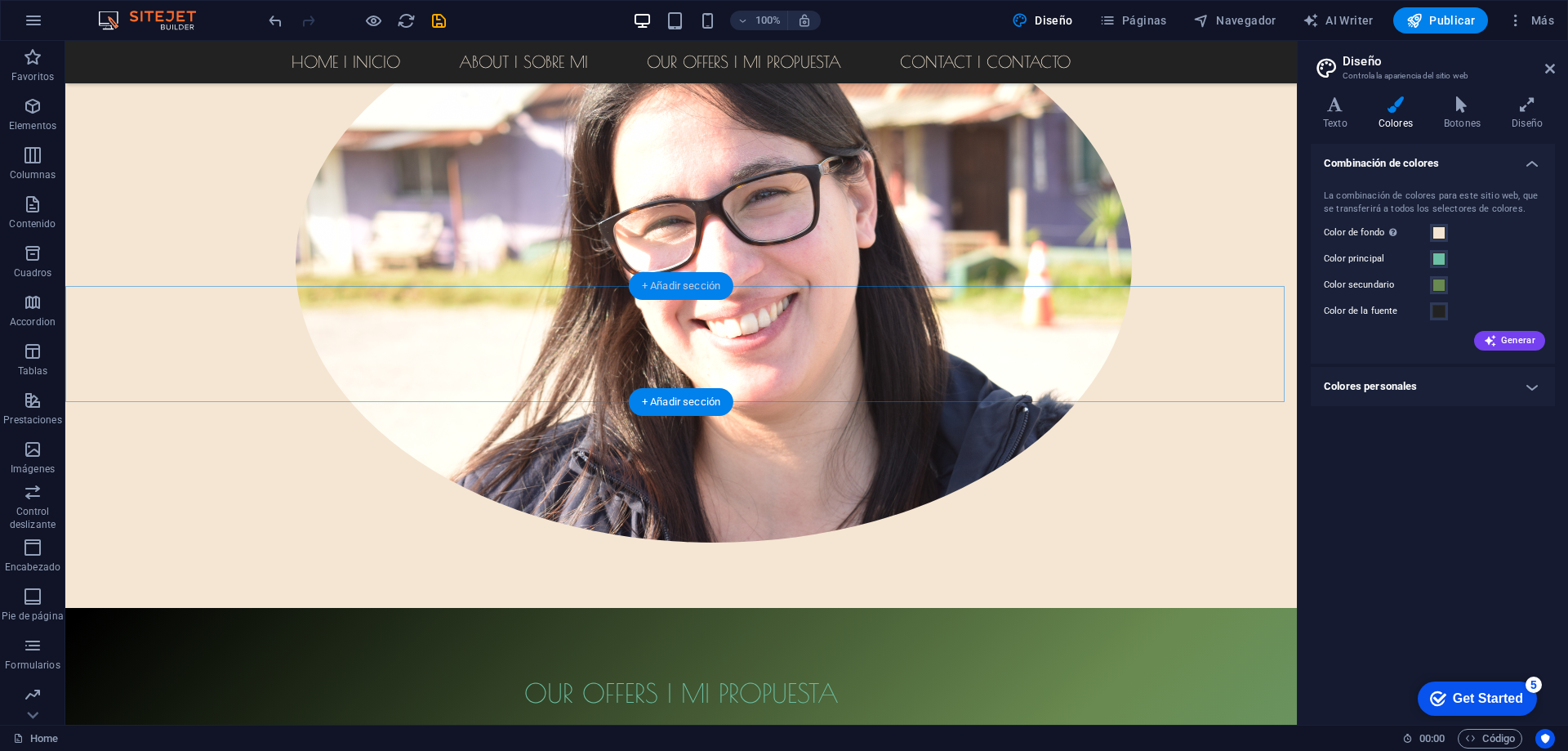
click at [681, 288] on div "+ Añadir sección" at bounding box center [681, 285] width 104 height 28
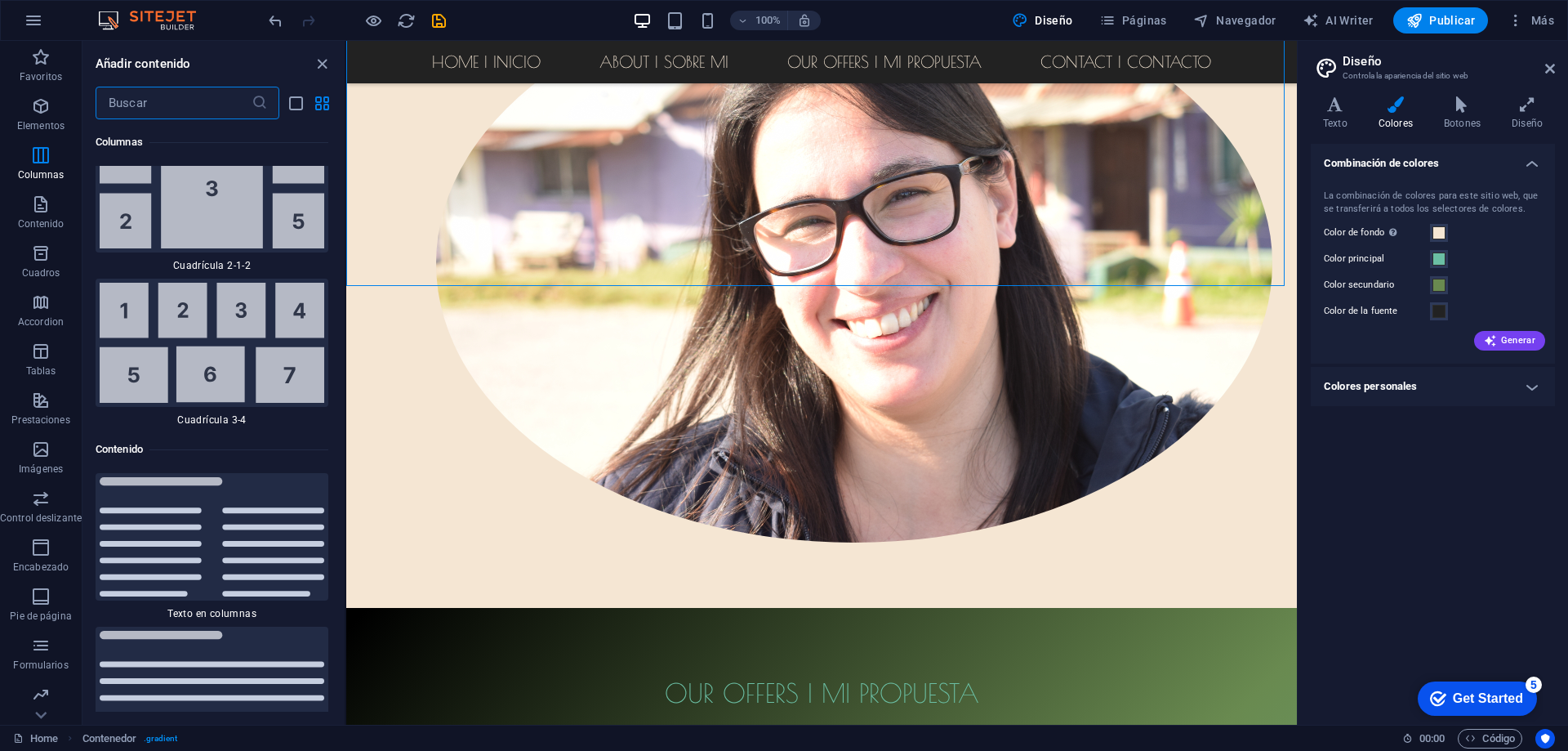
scroll to position [5135, 0]
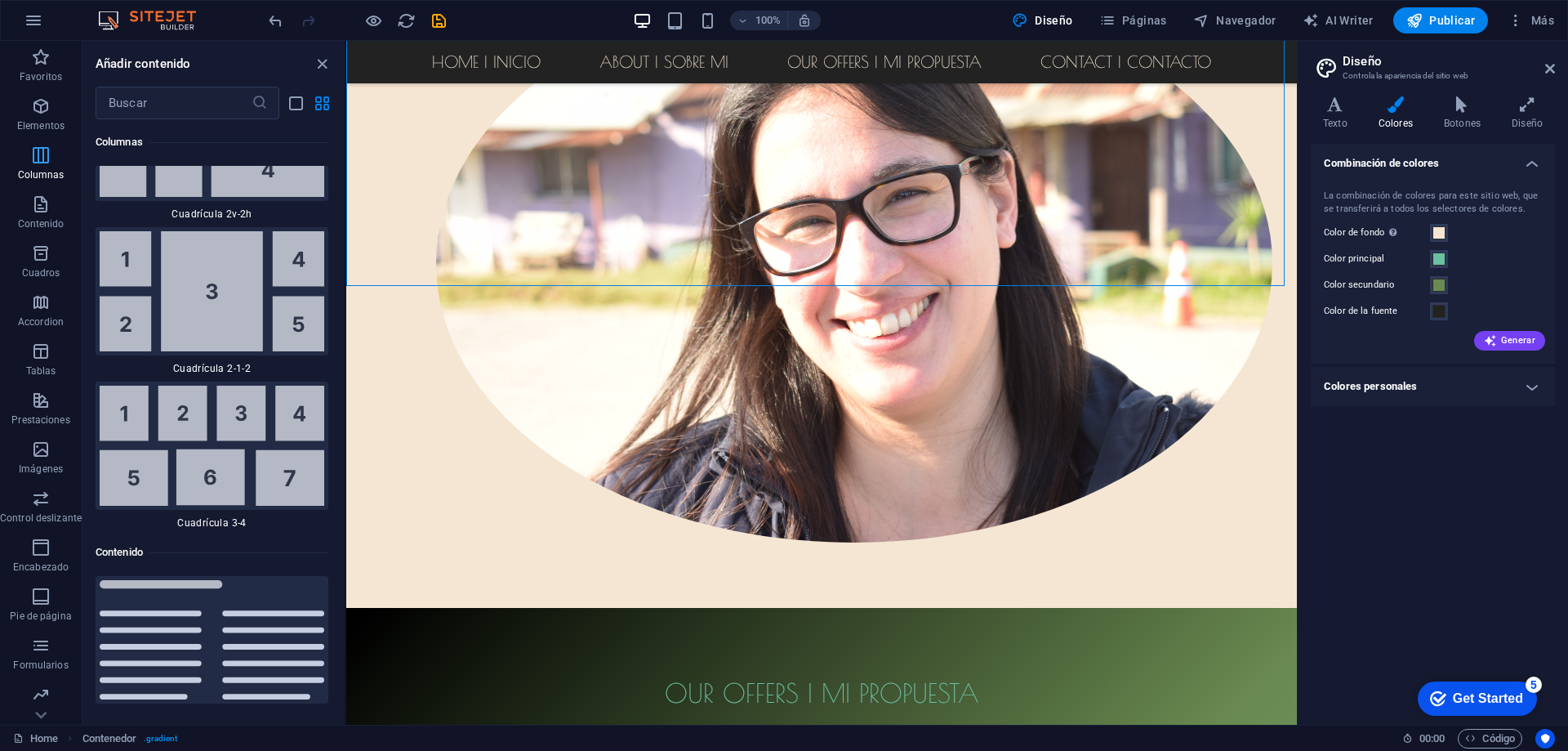
click at [34, 162] on icon "button" at bounding box center [41, 156] width 20 height 20
click at [45, 111] on icon "button" at bounding box center [41, 106] width 20 height 20
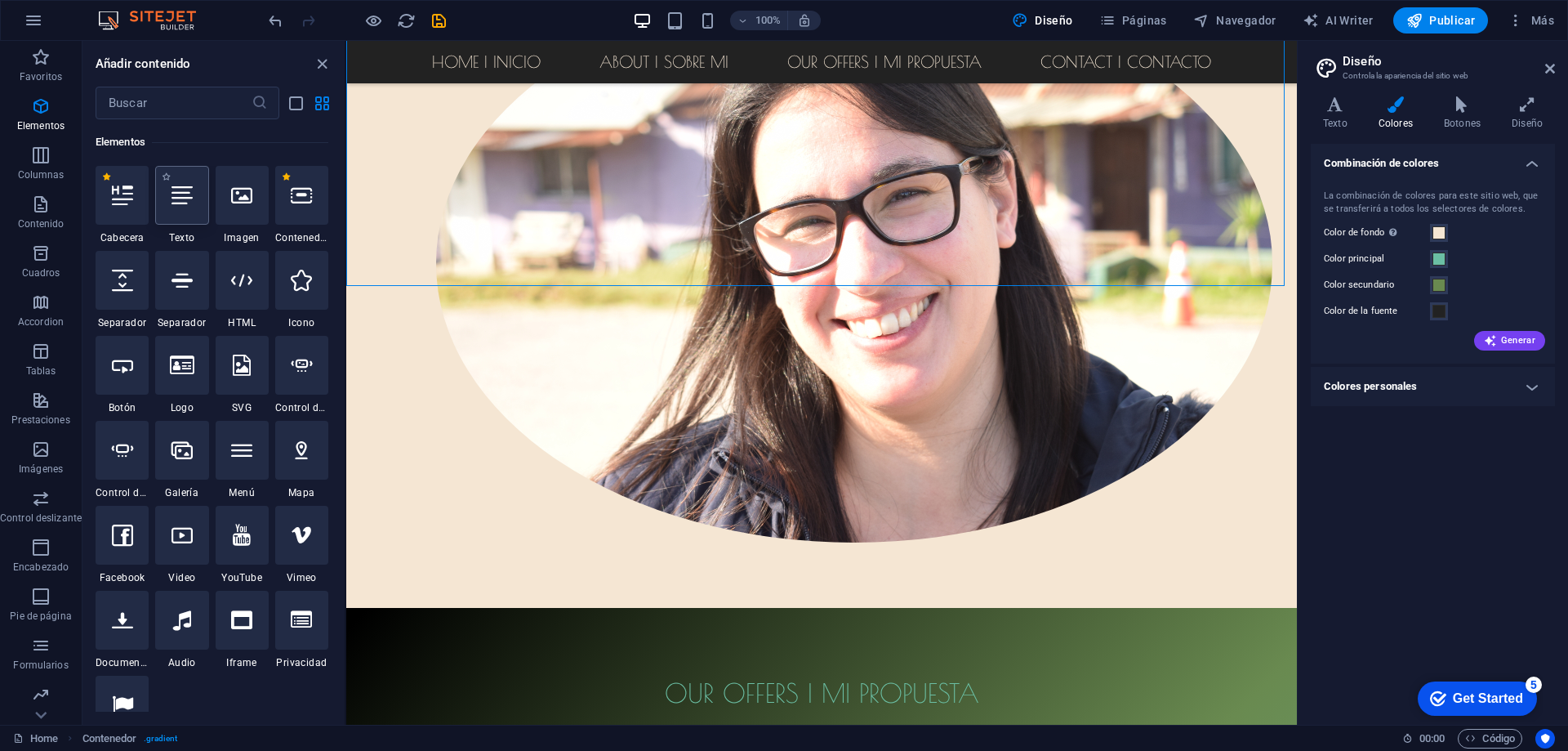
scroll to position [308, 0]
click at [178, 284] on icon at bounding box center [181, 280] width 21 height 21
select select "%"
select select "px"
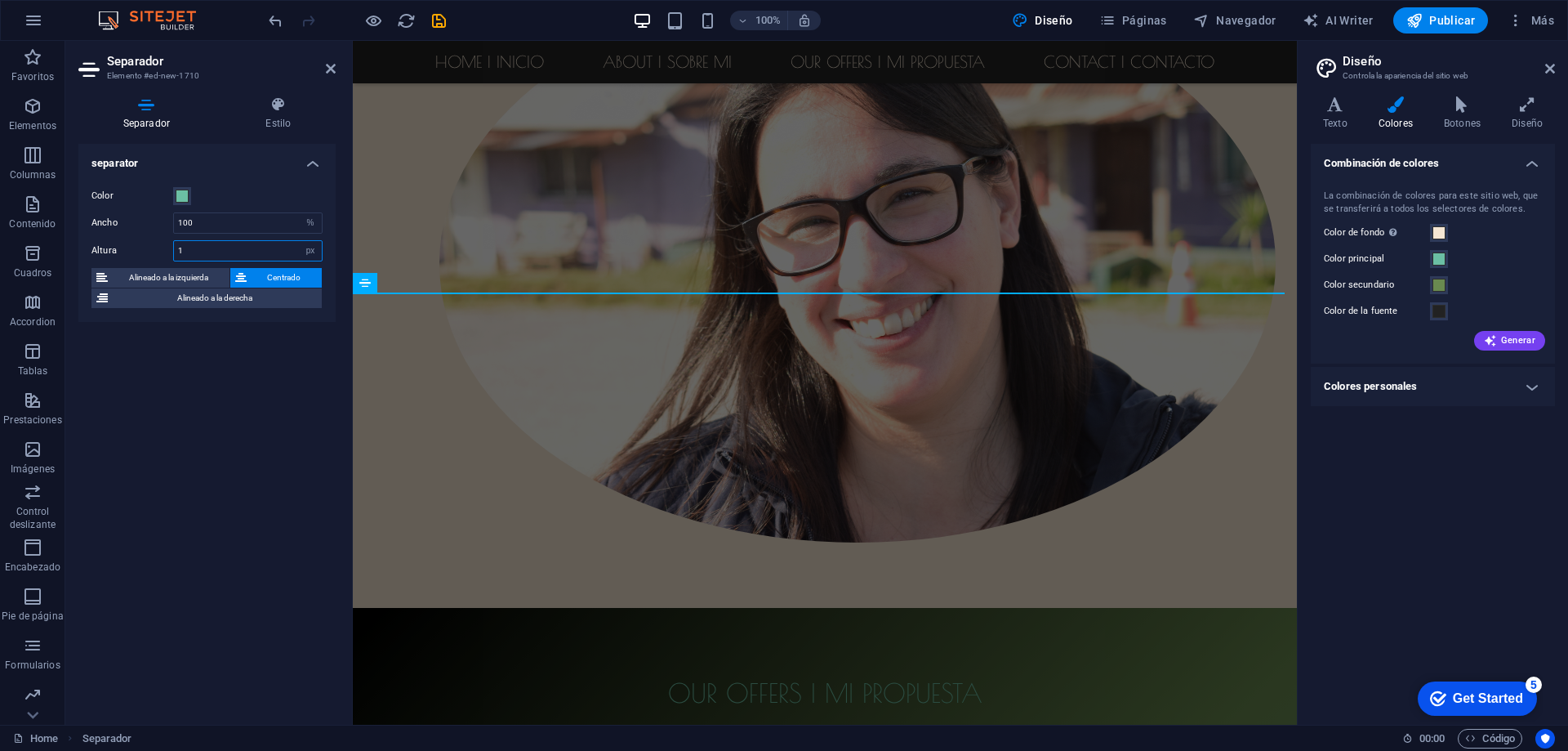
click at [204, 248] on input "1" at bounding box center [247, 251] width 148 height 20
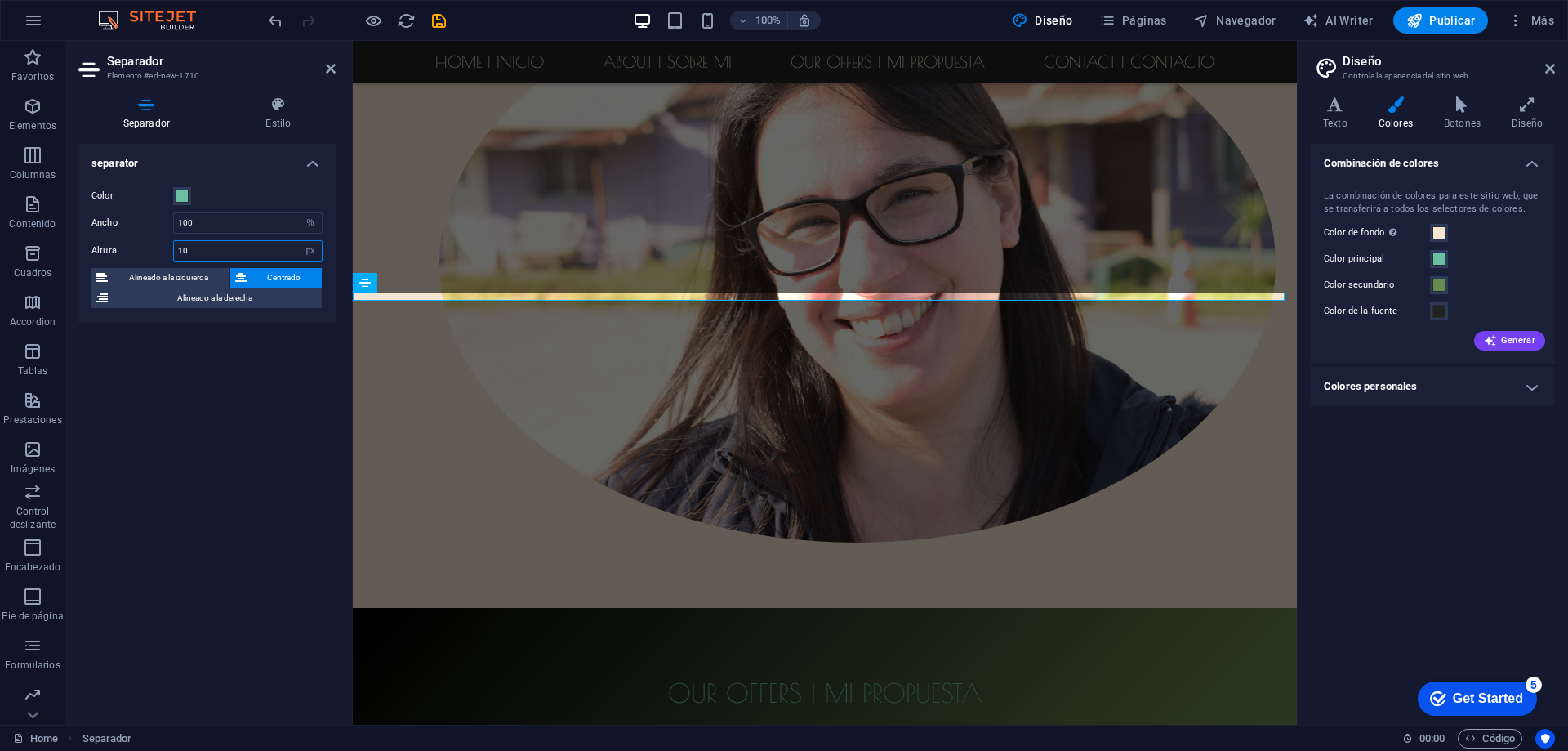
type input "10"
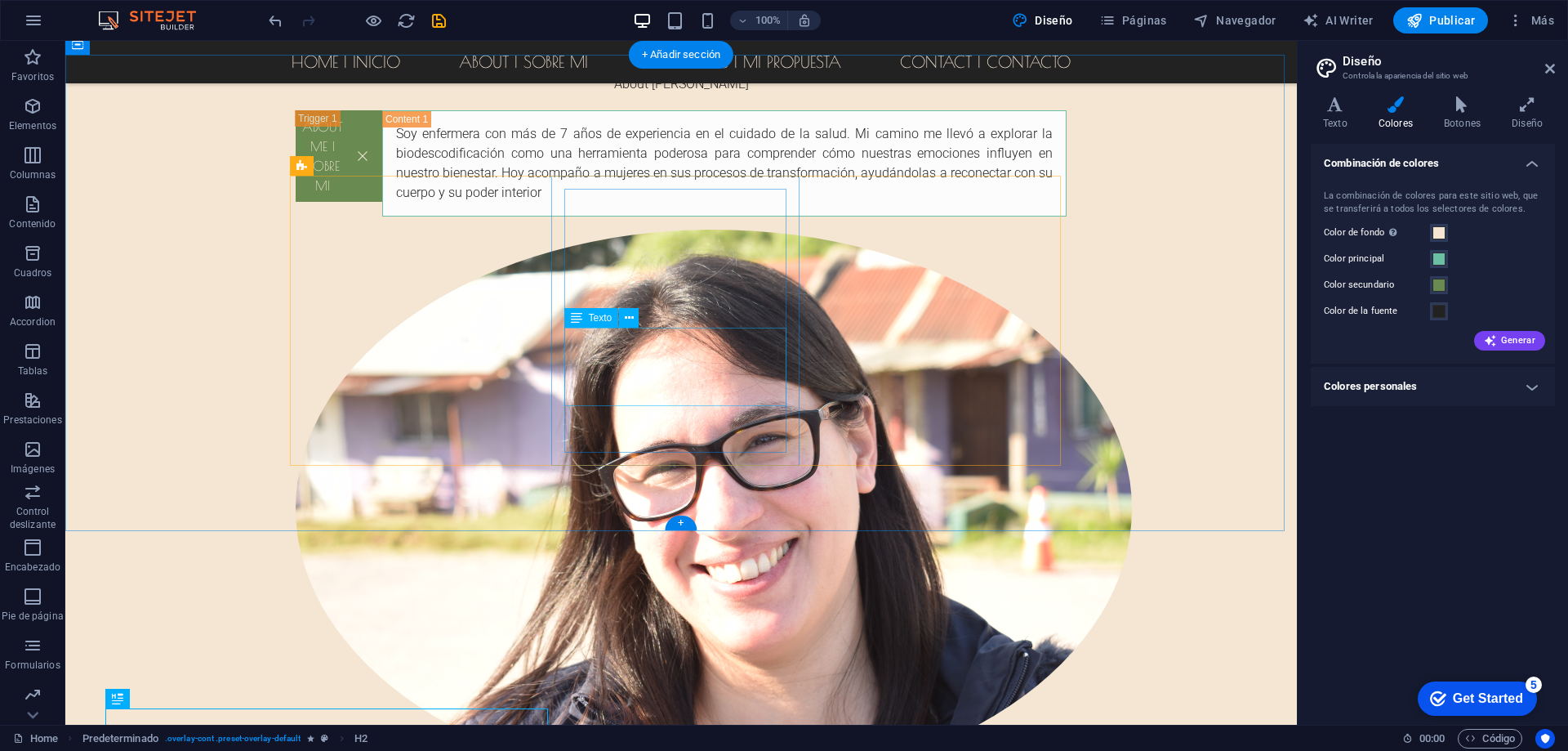
scroll to position [1183, 0]
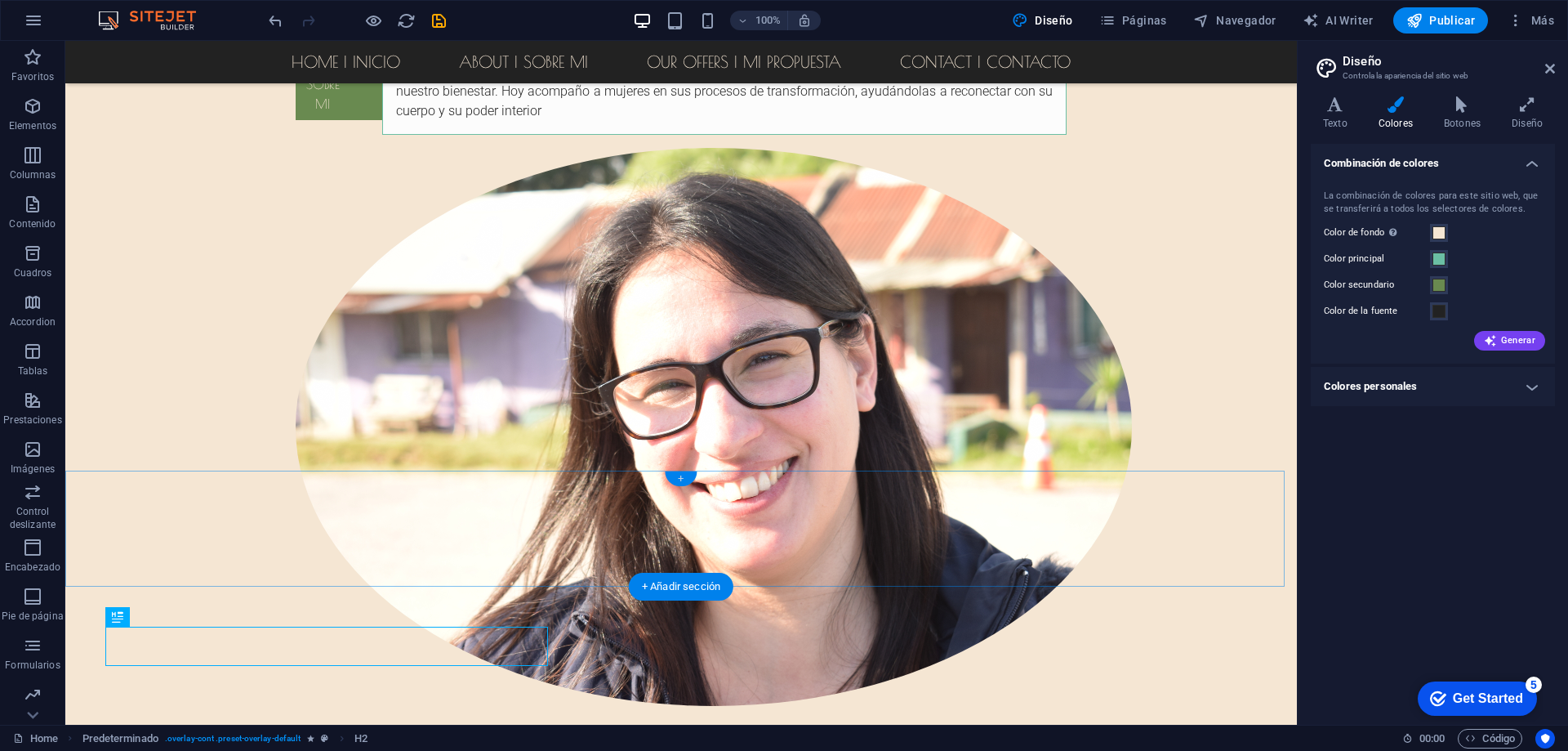
click at [684, 474] on div "+" at bounding box center [680, 478] width 32 height 14
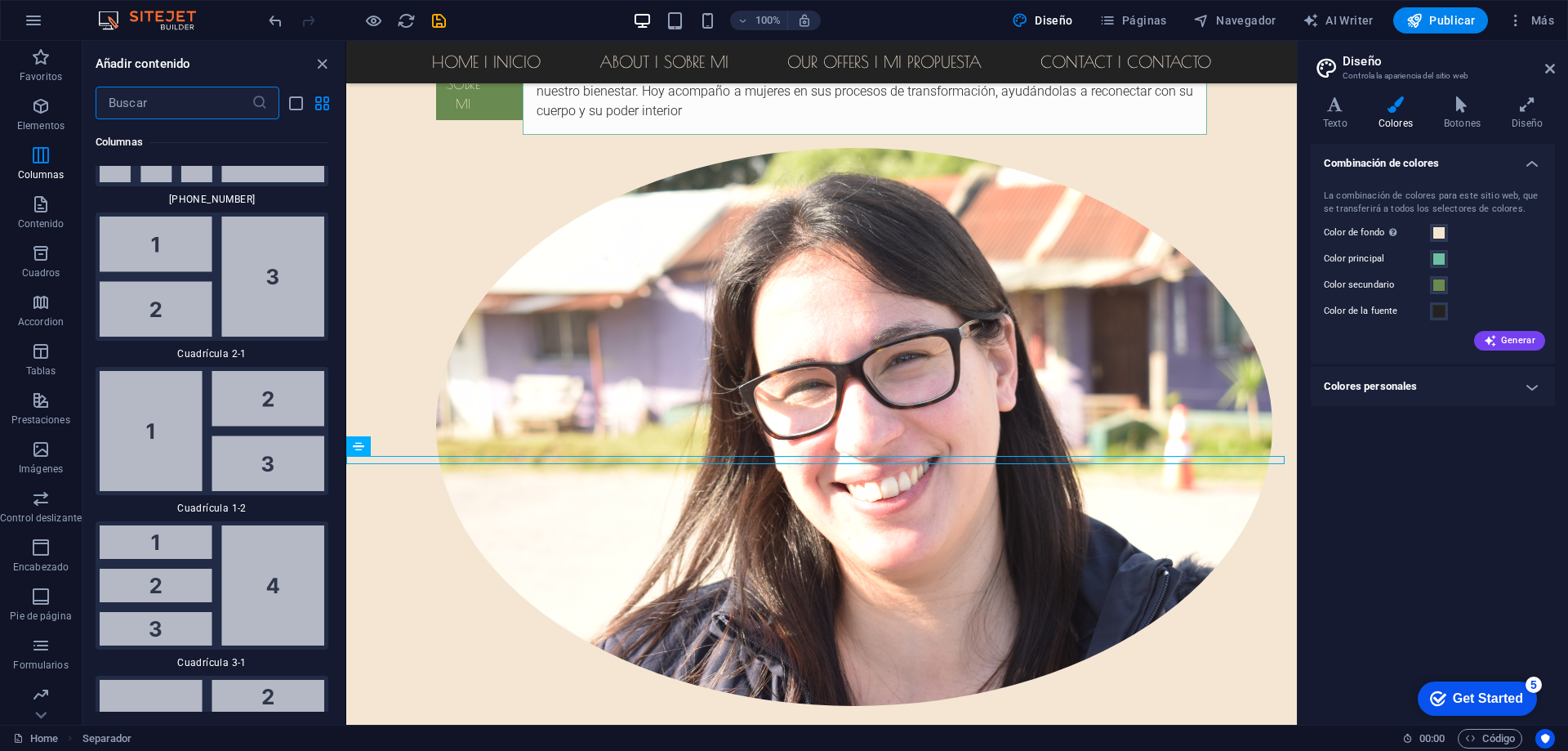
scroll to position [3255, 0]
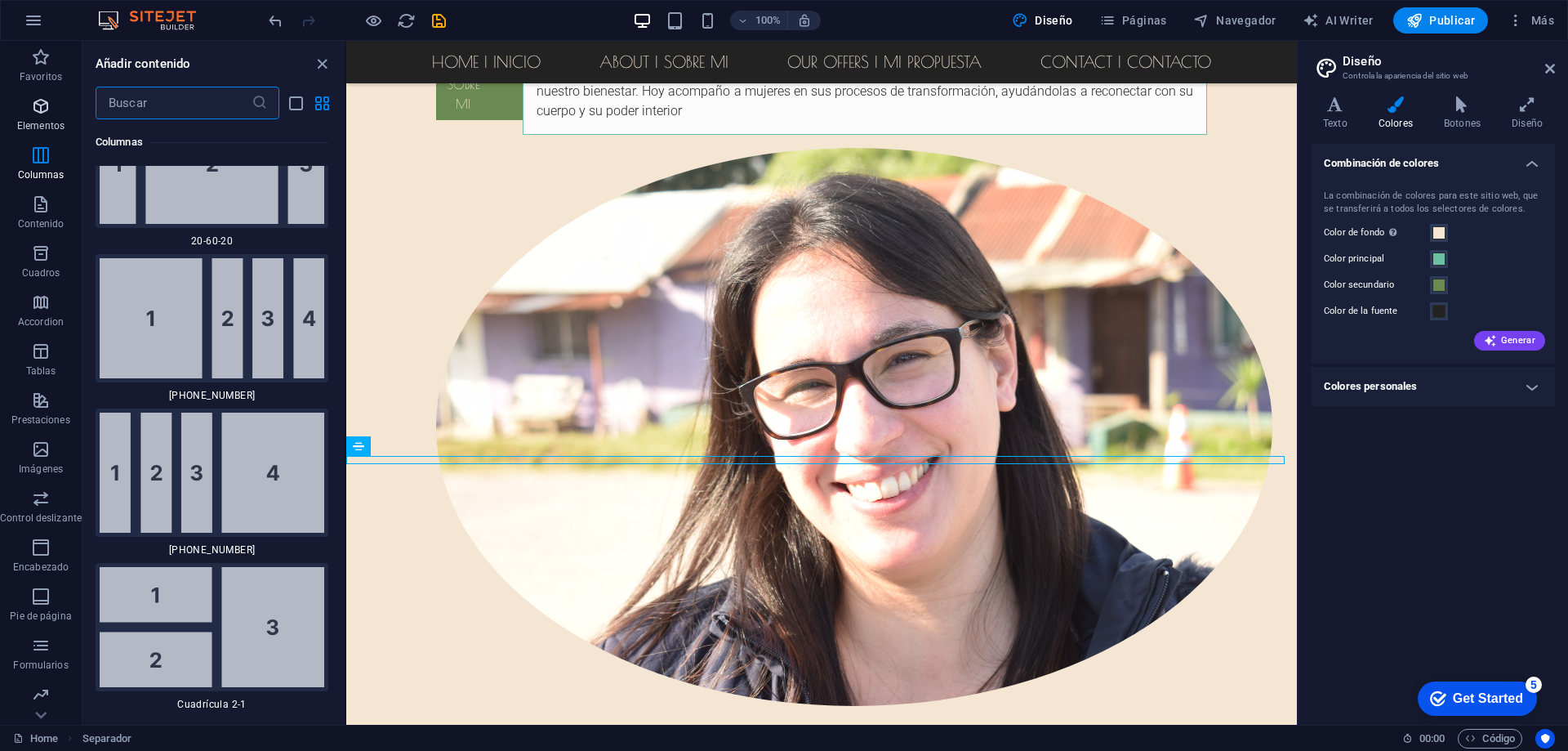
click at [41, 107] on icon "button" at bounding box center [41, 106] width 20 height 20
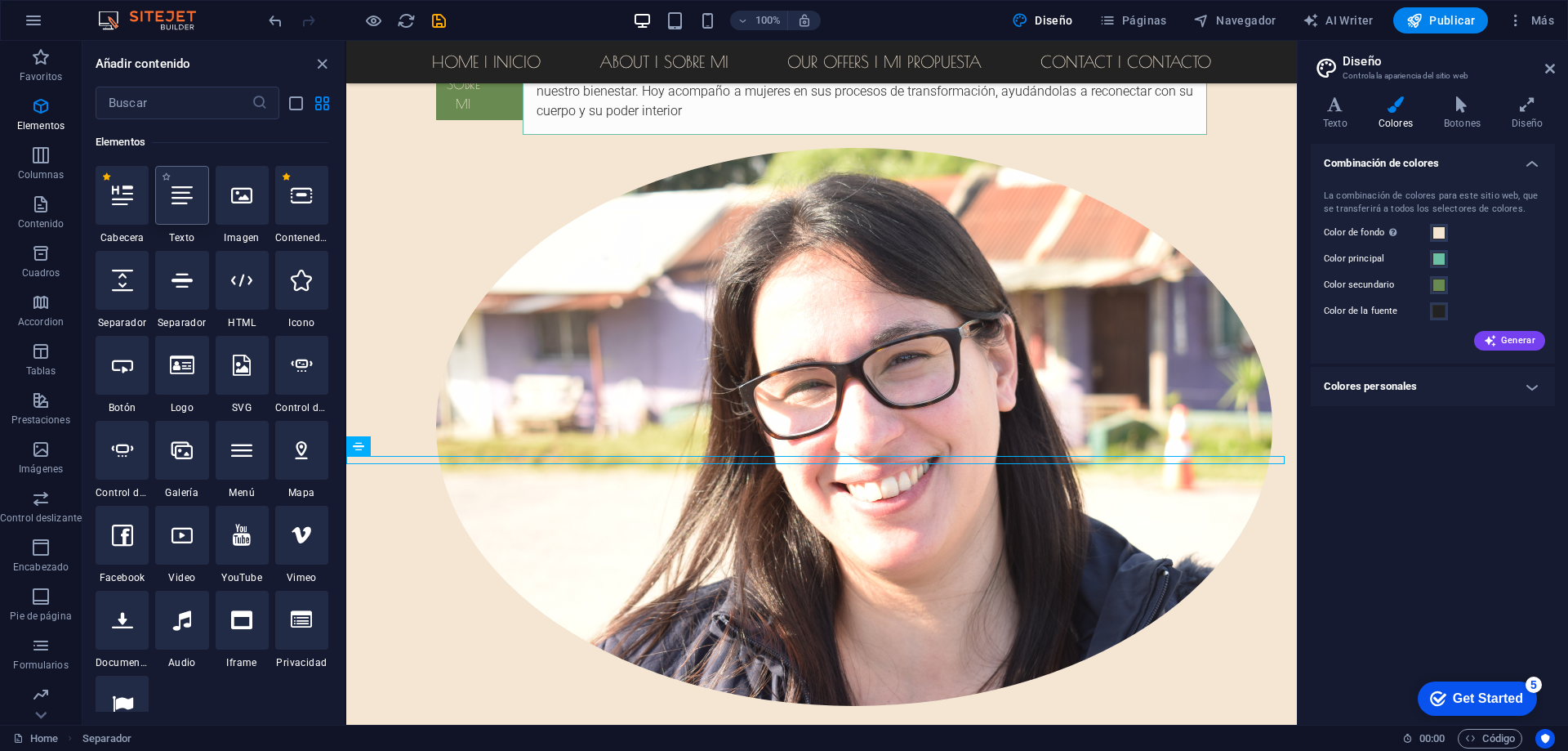
scroll to position [308, 0]
click at [189, 197] on icon at bounding box center [181, 195] width 21 height 21
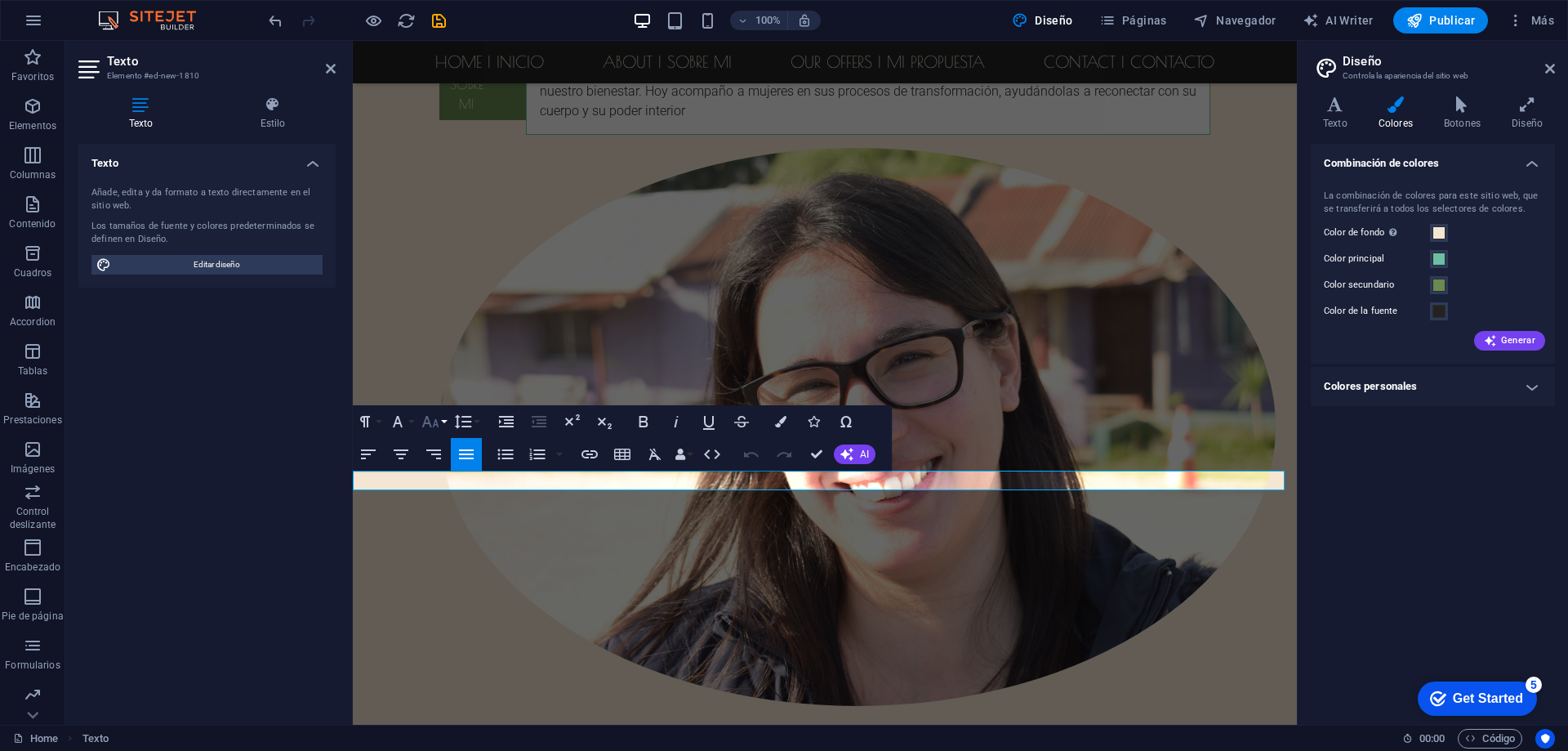
click at [428, 420] on icon "button" at bounding box center [430, 421] width 17 height 12
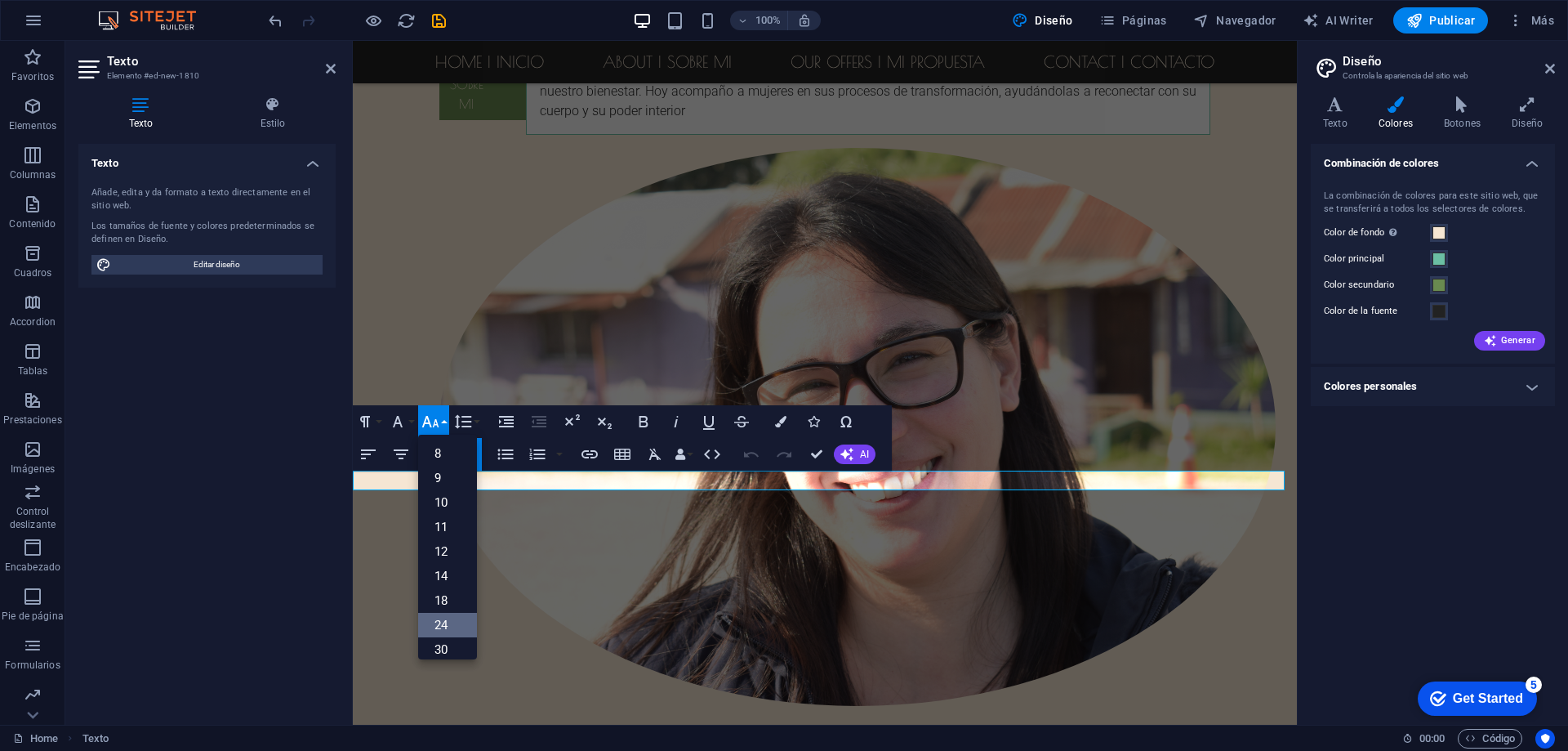
click at [447, 618] on link "24" at bounding box center [447, 625] width 59 height 24
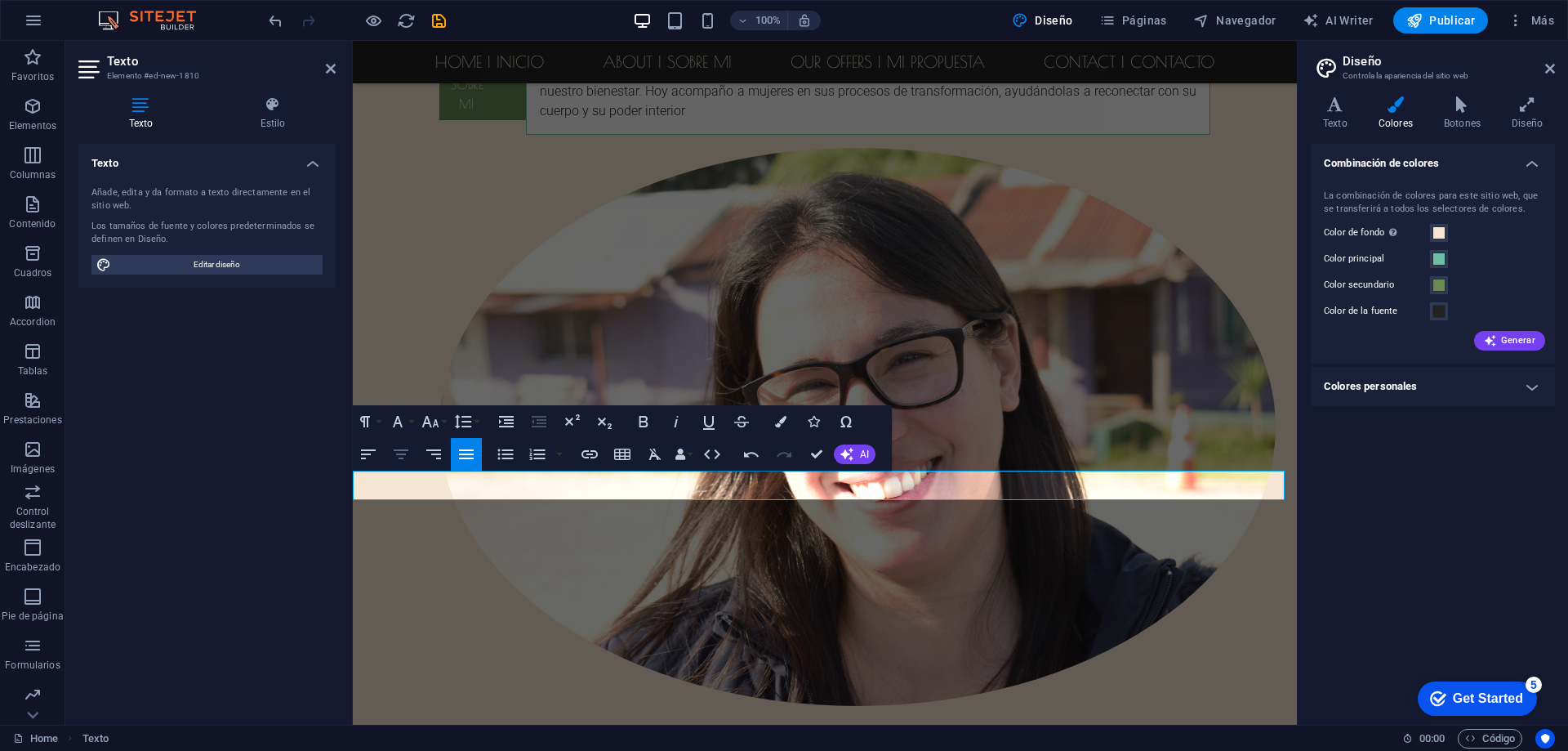
click at [407, 454] on icon "button" at bounding box center [401, 455] width 20 height 20
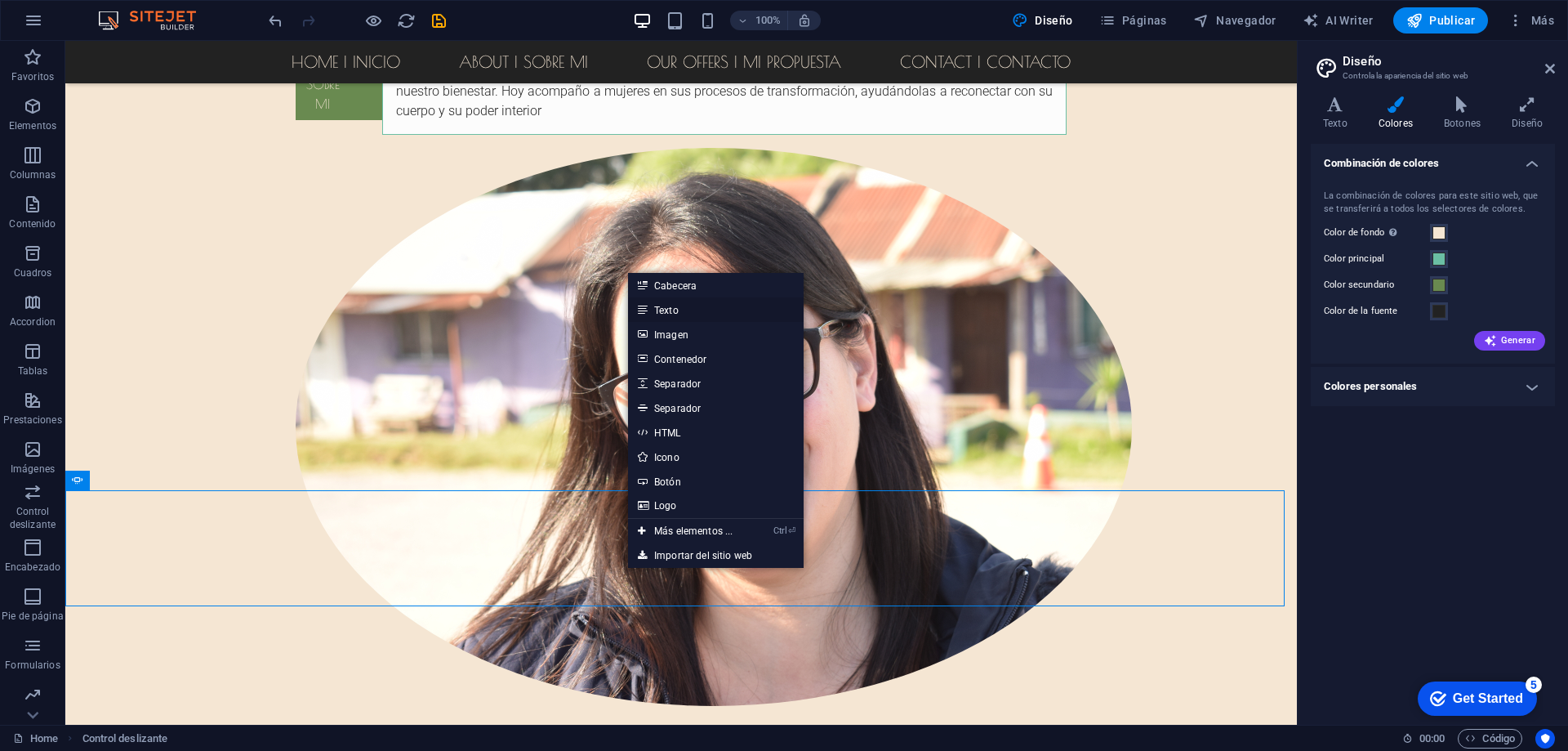
click at [674, 308] on link "Texto" at bounding box center [716, 309] width 176 height 24
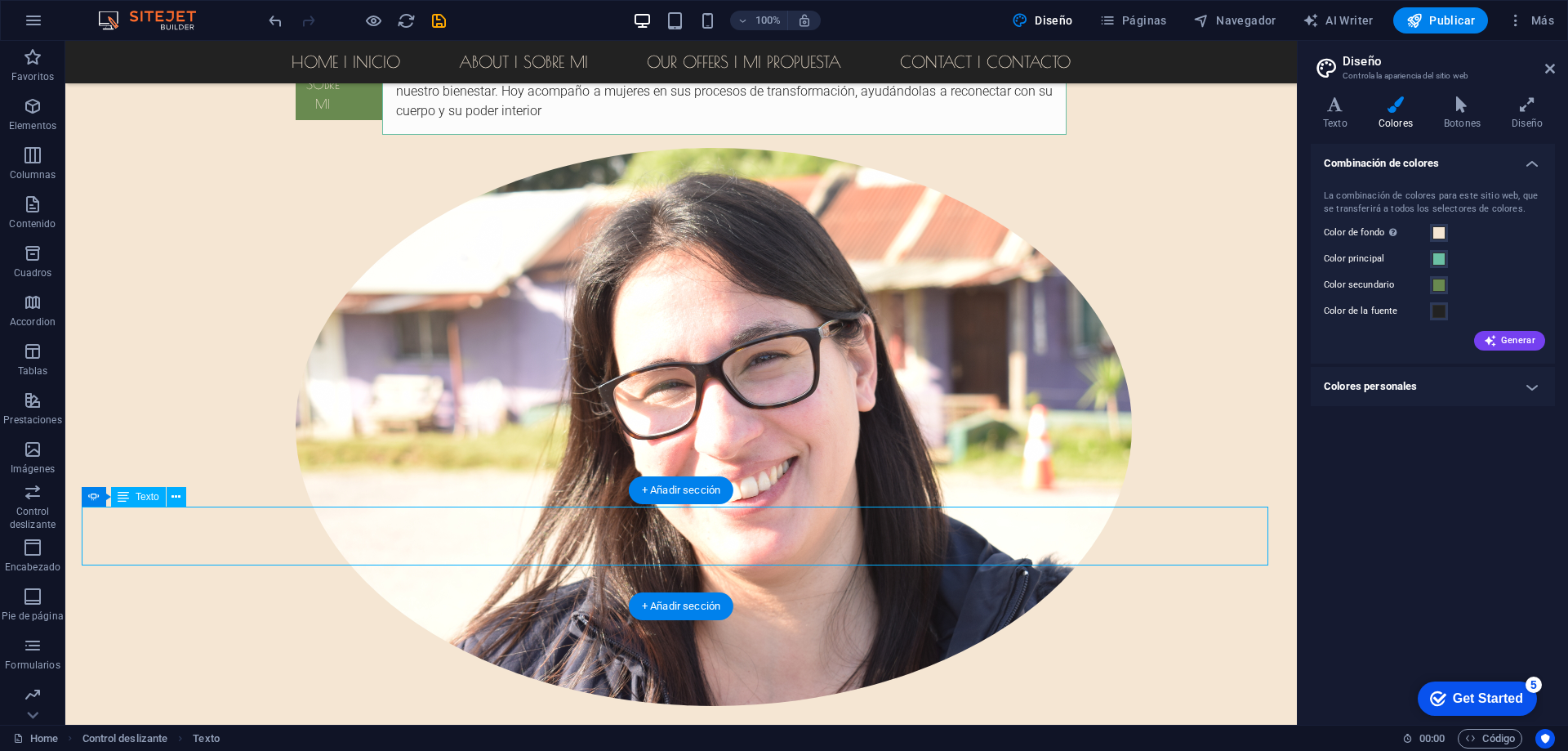
select select "px"
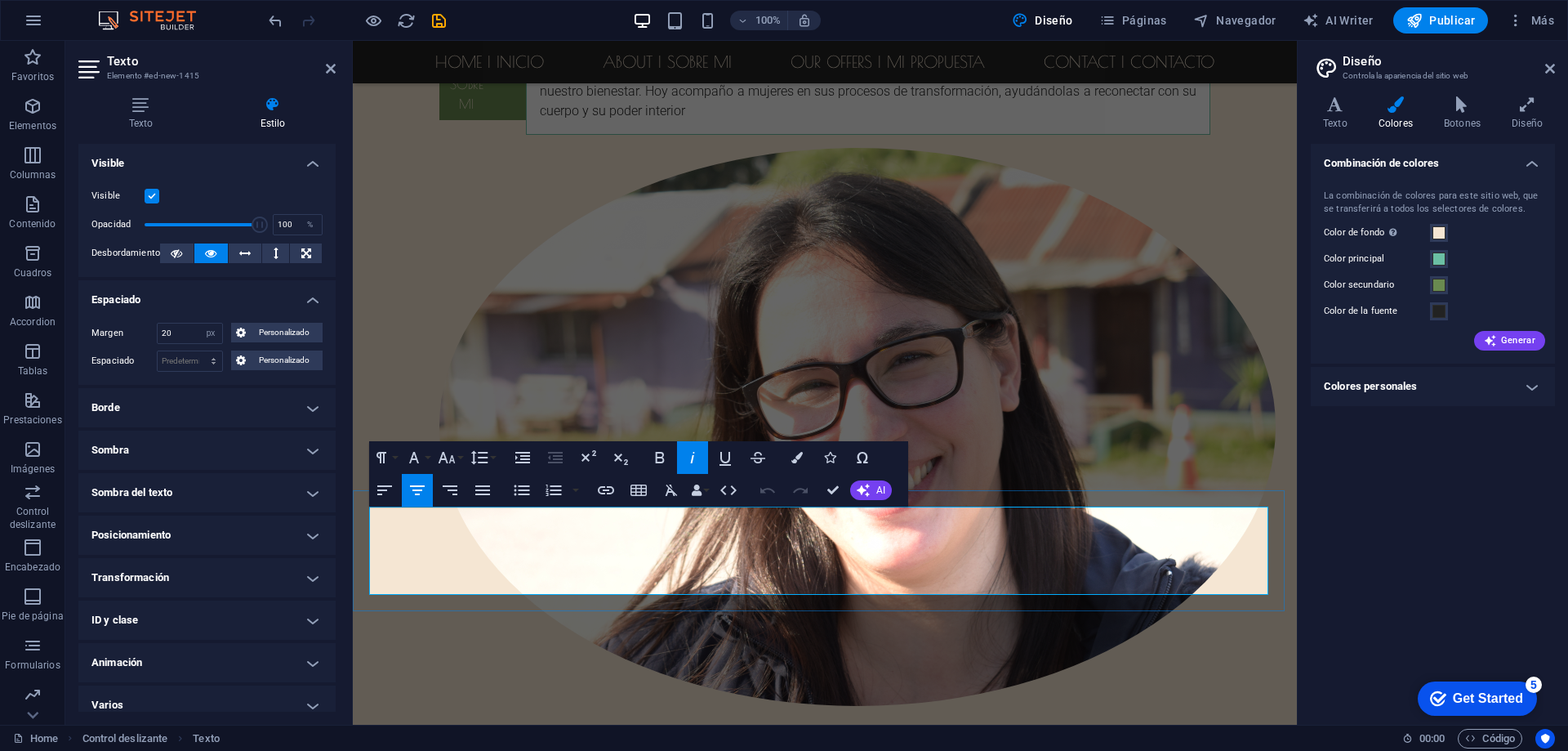
drag, startPoint x: 908, startPoint y: 584, endPoint x: 376, endPoint y: 513, distance: 536.7
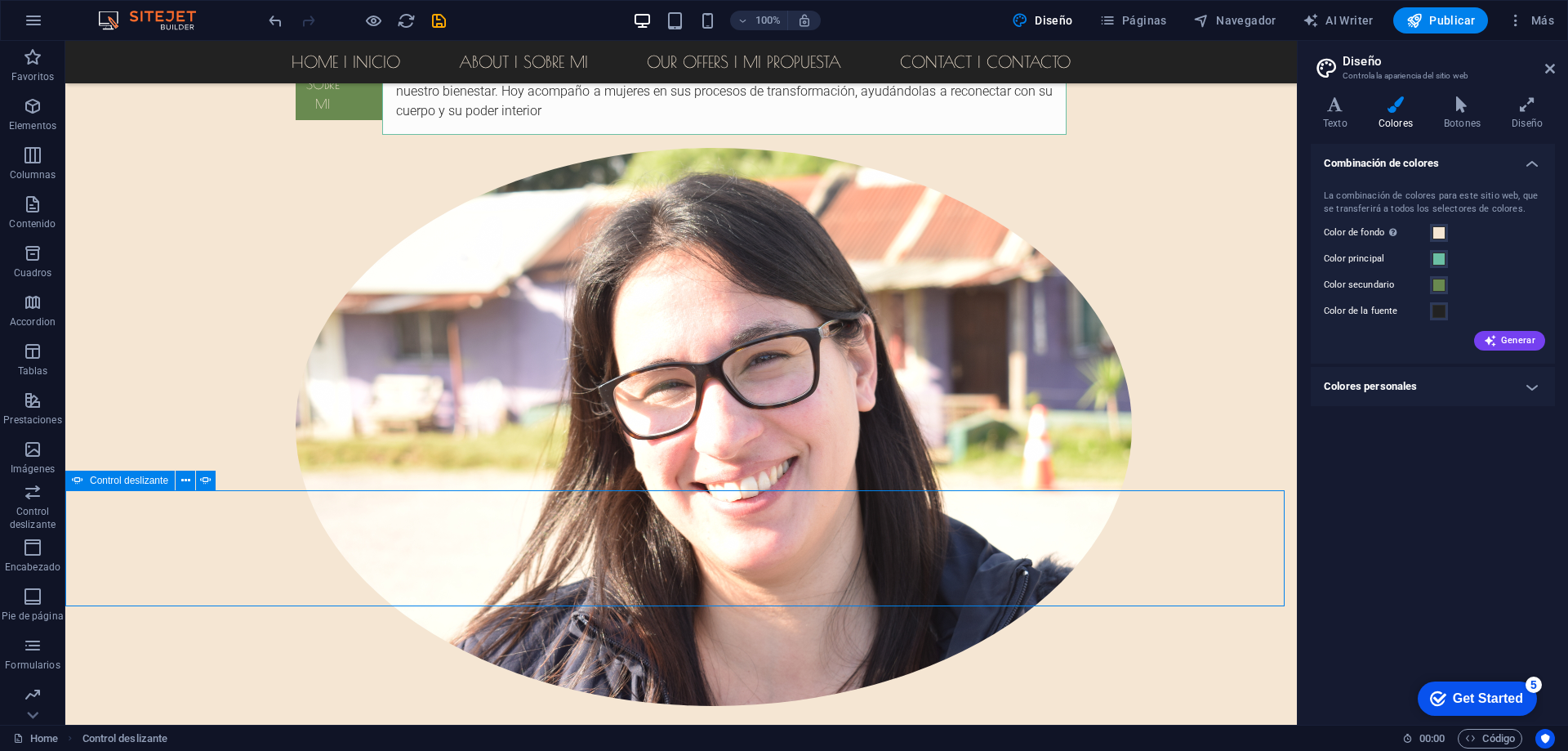
click at [175, 496] on icon at bounding box center [176, 496] width 9 height 17
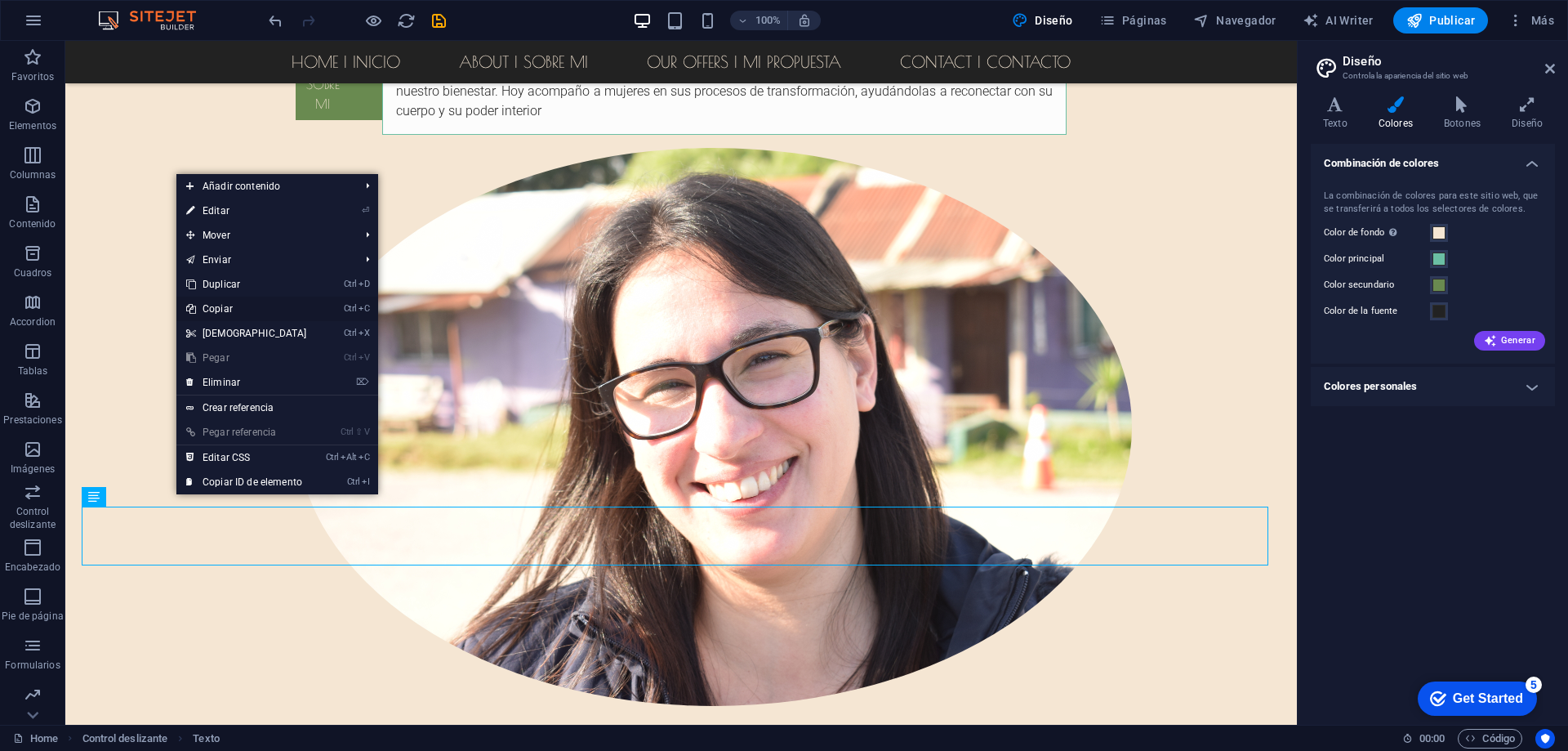
click at [221, 308] on link "Ctrl C Copiar" at bounding box center [246, 308] width 140 height 24
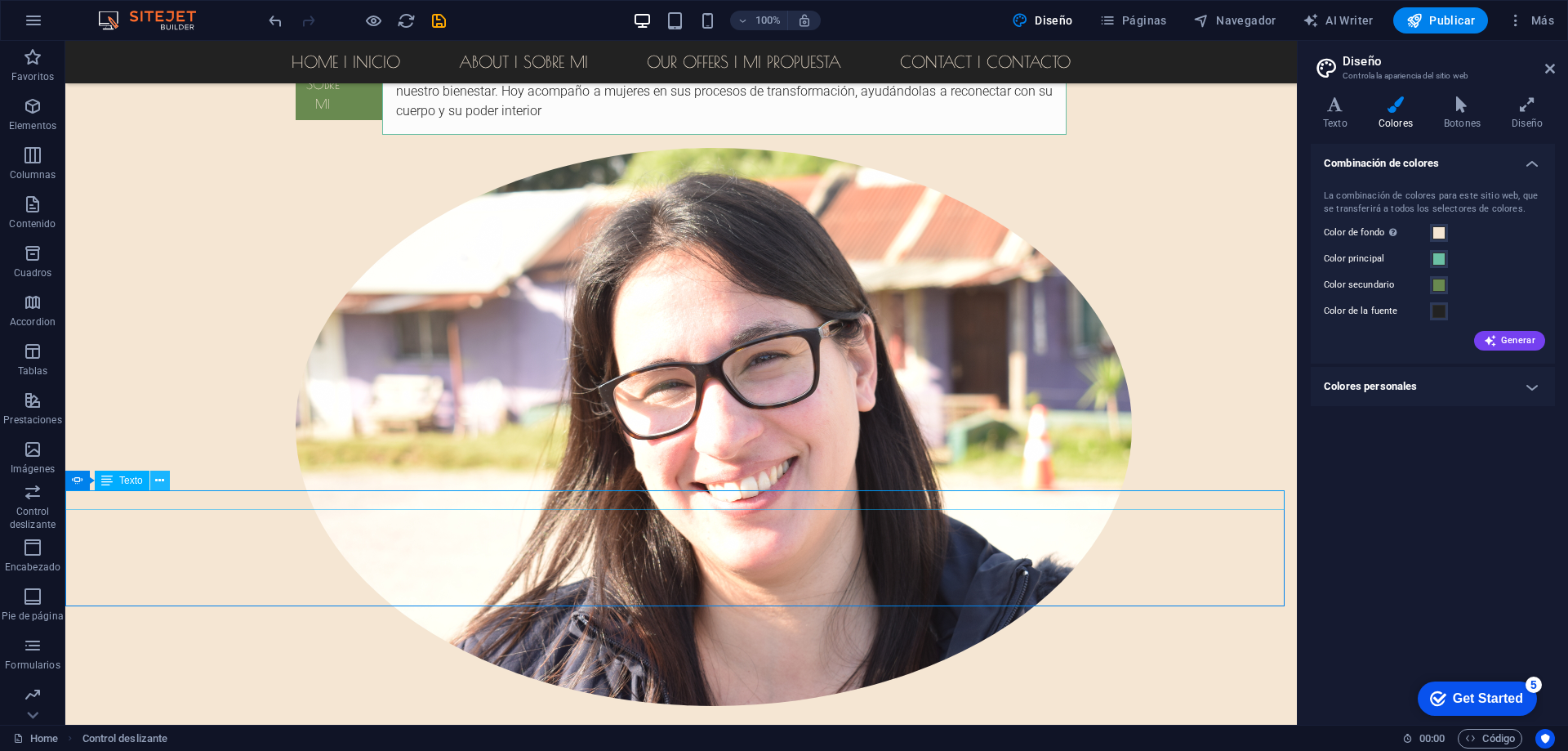
click at [158, 480] on icon at bounding box center [159, 480] width 9 height 17
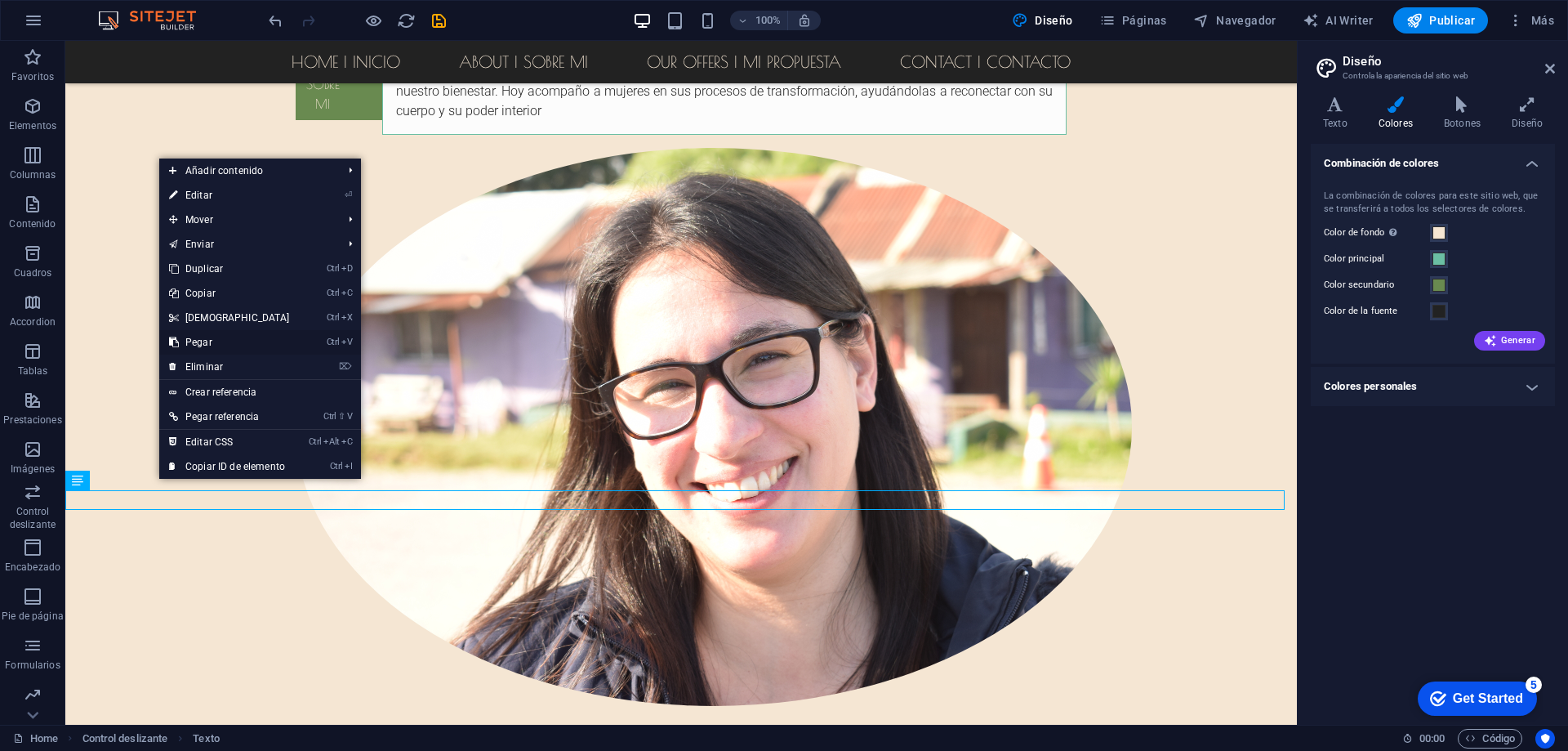
click at [215, 338] on link "Ctrl V Pegar" at bounding box center [229, 342] width 140 height 24
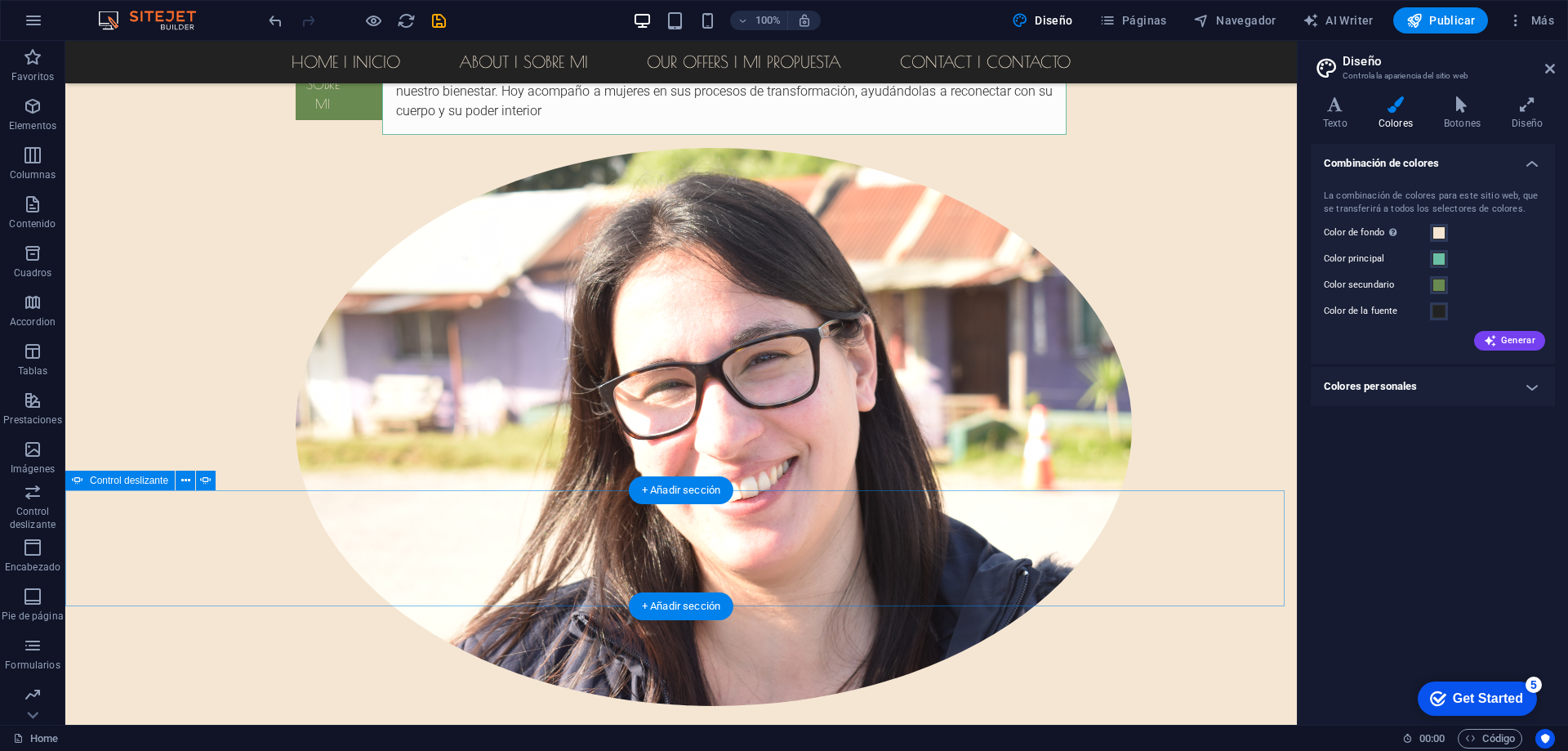
click at [186, 480] on icon at bounding box center [186, 480] width 9 height 17
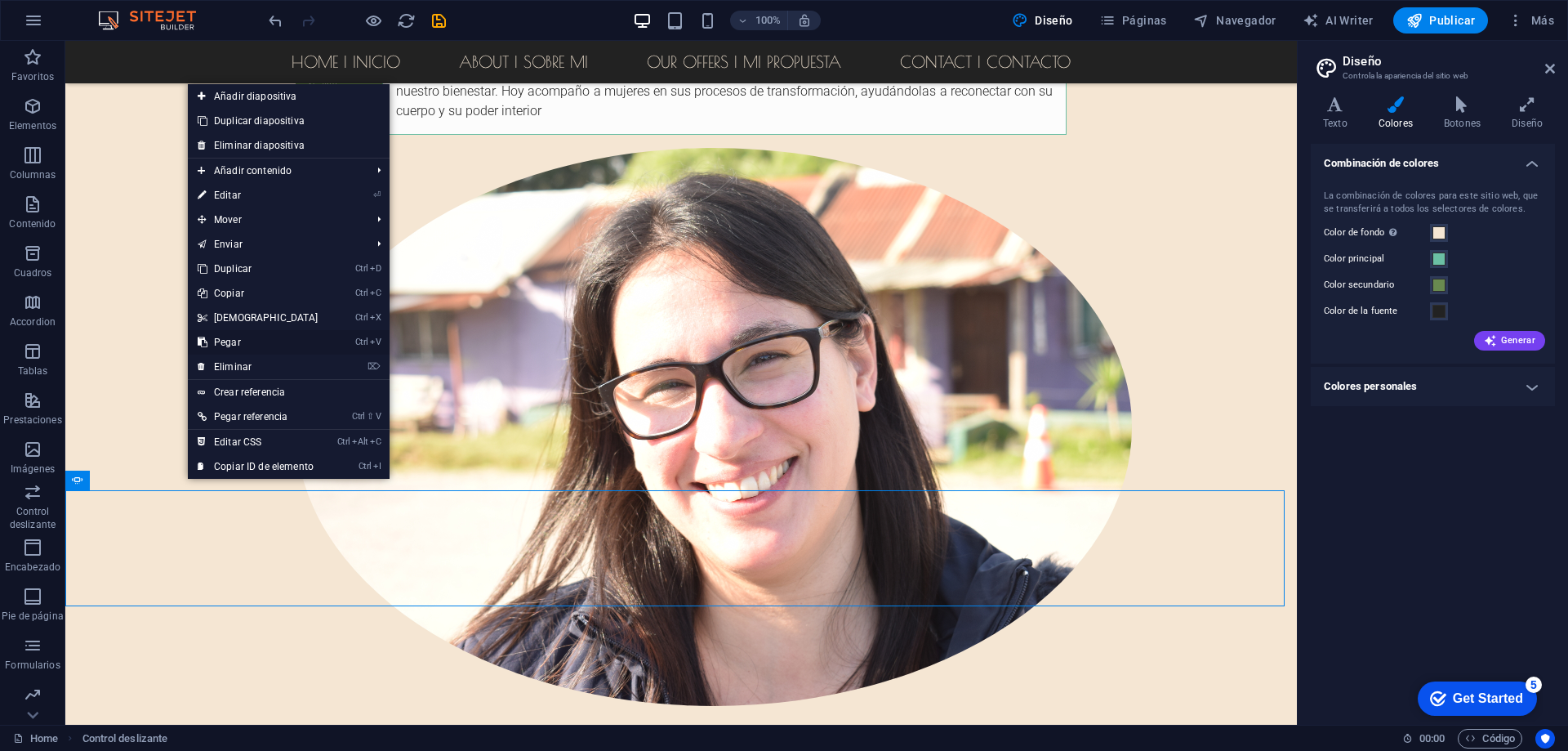
click at [229, 341] on link "Ctrl V Pegar" at bounding box center [257, 342] width 140 height 24
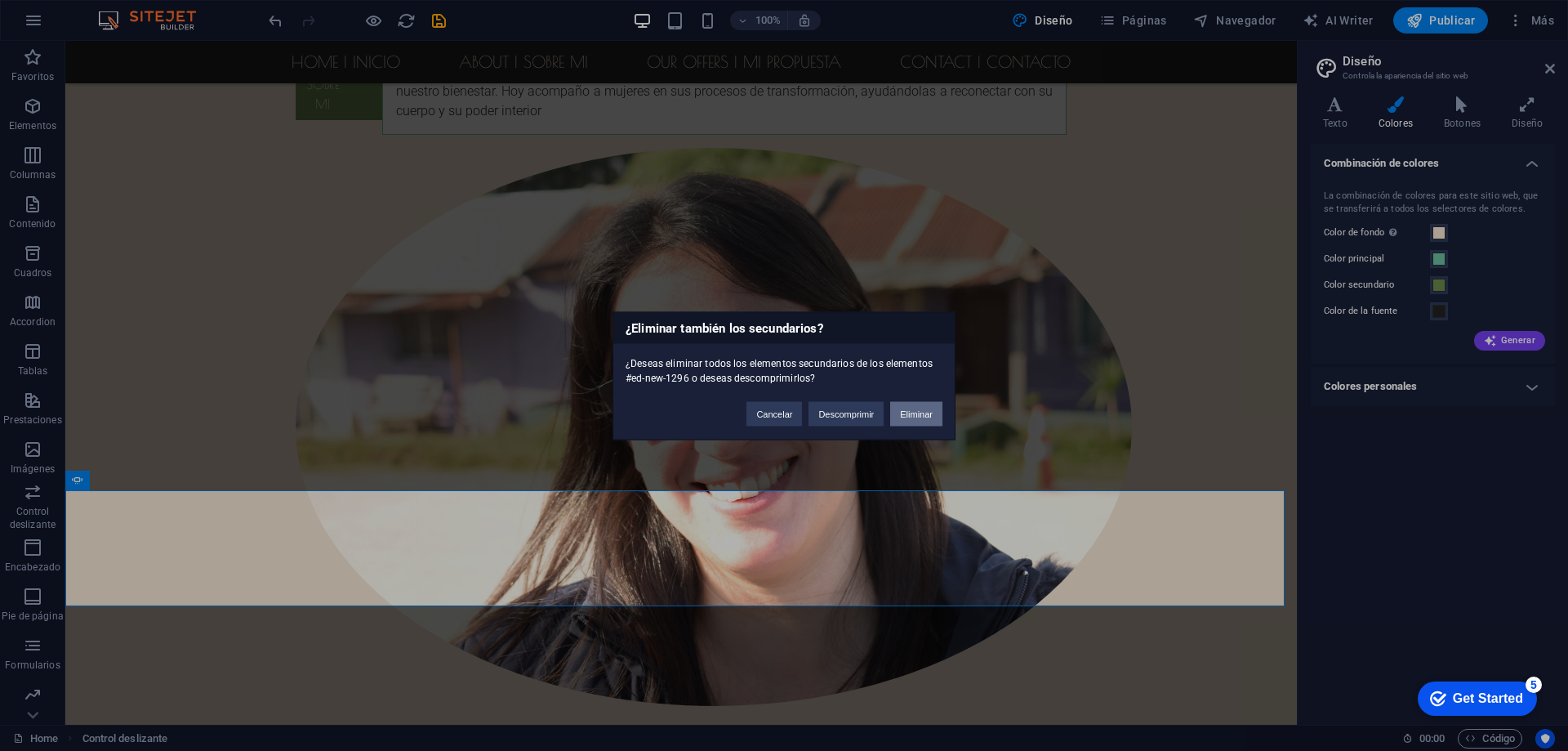
click at [911, 411] on button "Eliminar" at bounding box center [916, 413] width 53 height 24
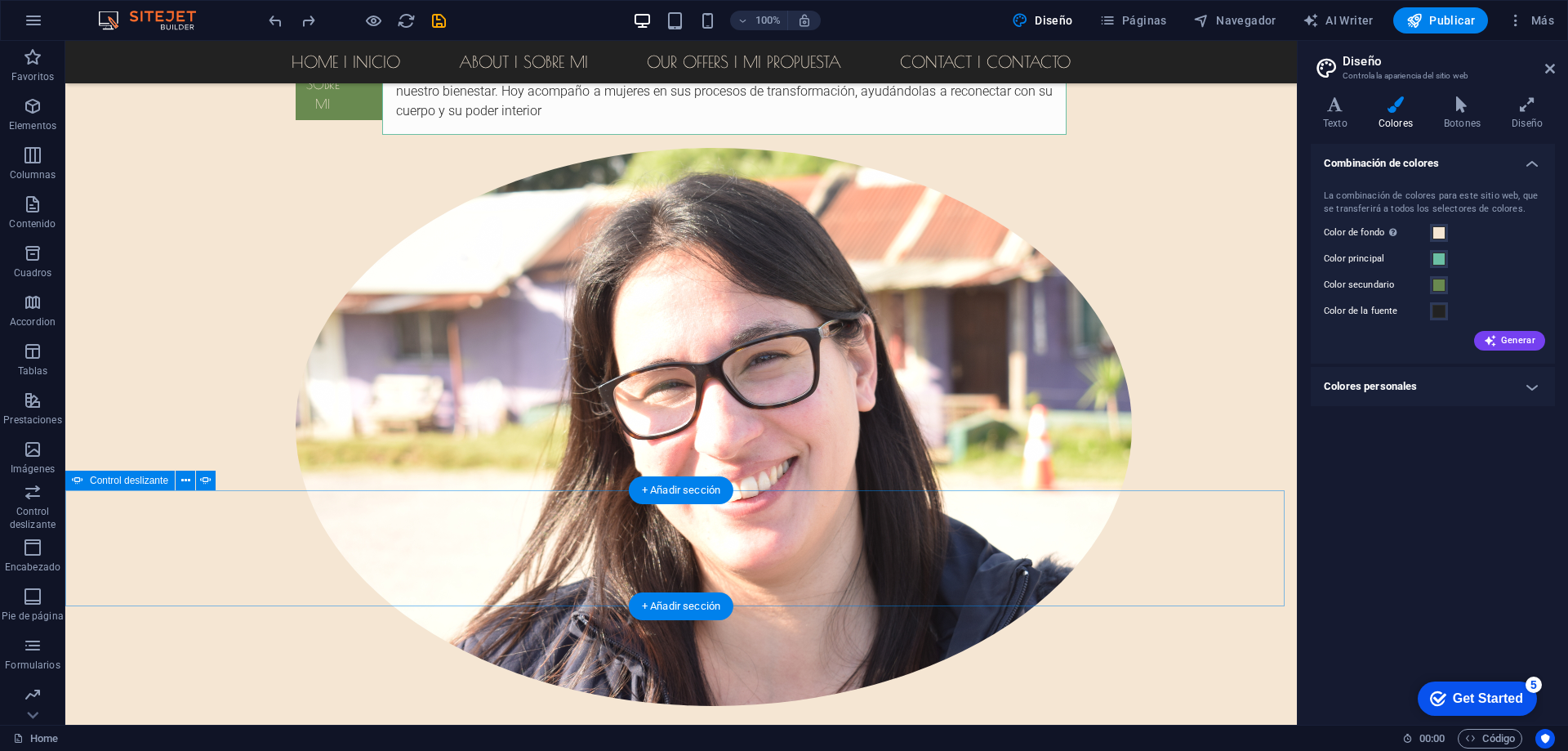
select select "ms"
select select "s"
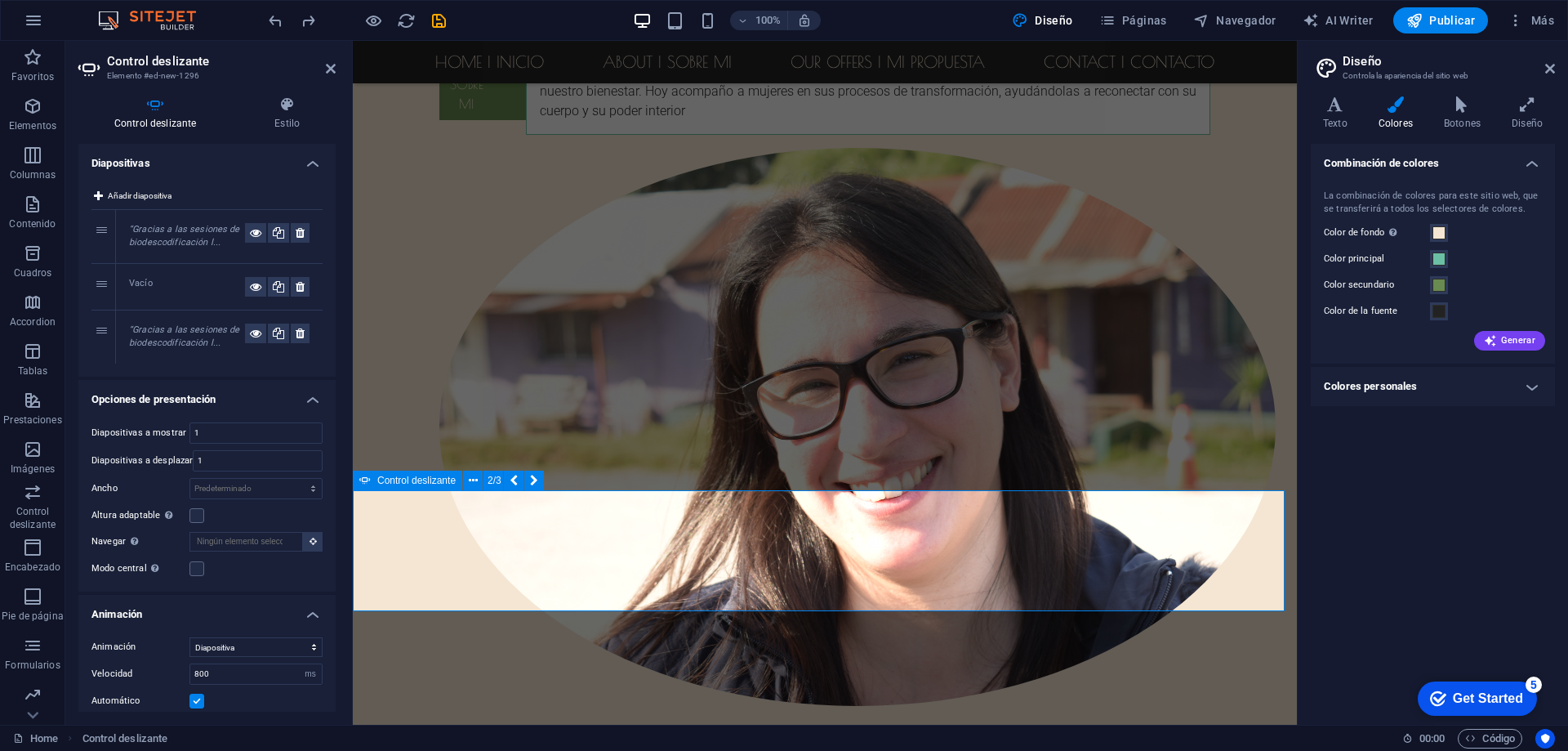
click at [333, 65] on icon at bounding box center [330, 69] width 10 height 13
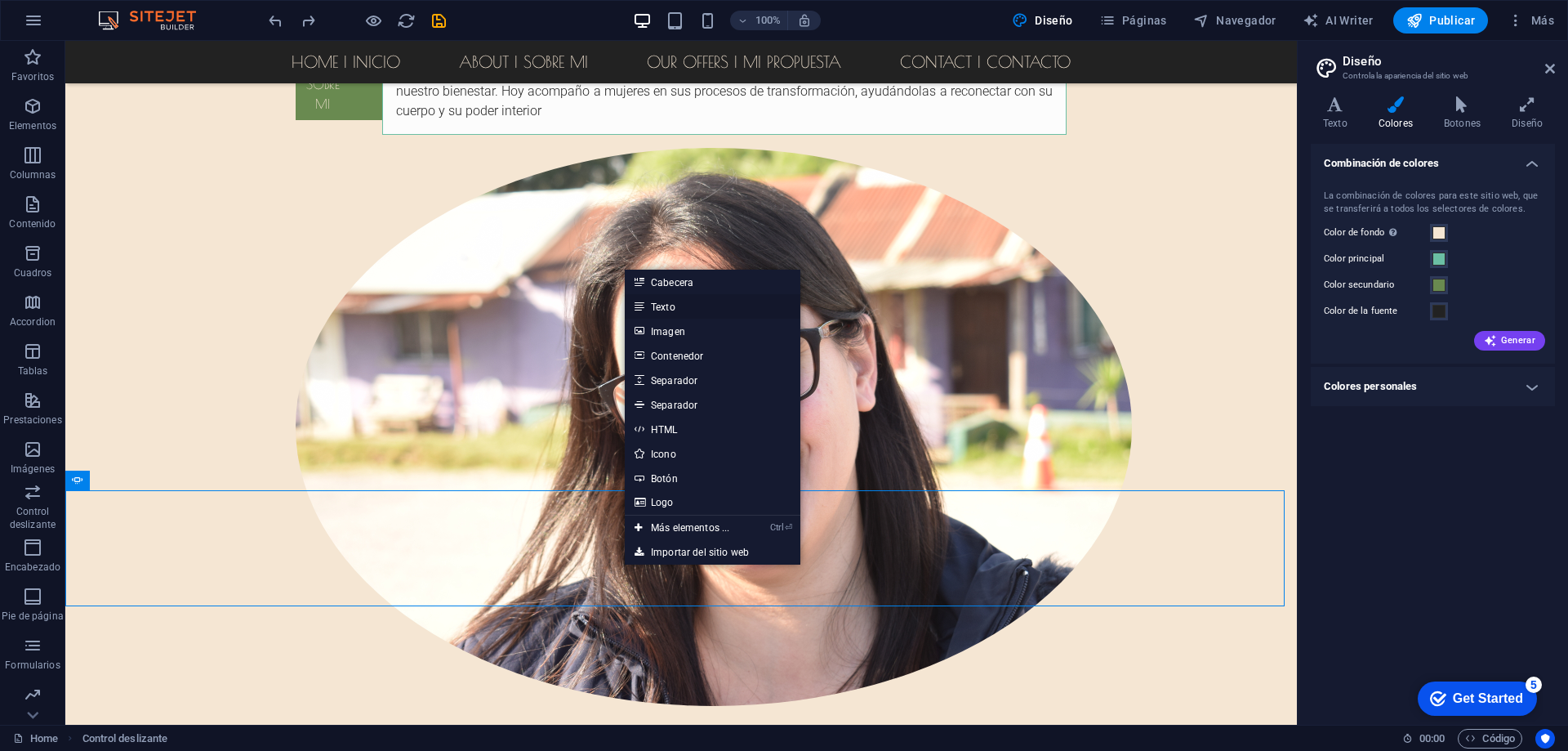
drag, startPoint x: 670, startPoint y: 300, endPoint x: 302, endPoint y: 279, distance: 368.6
click at [670, 300] on link "Texto" at bounding box center [712, 306] width 176 height 24
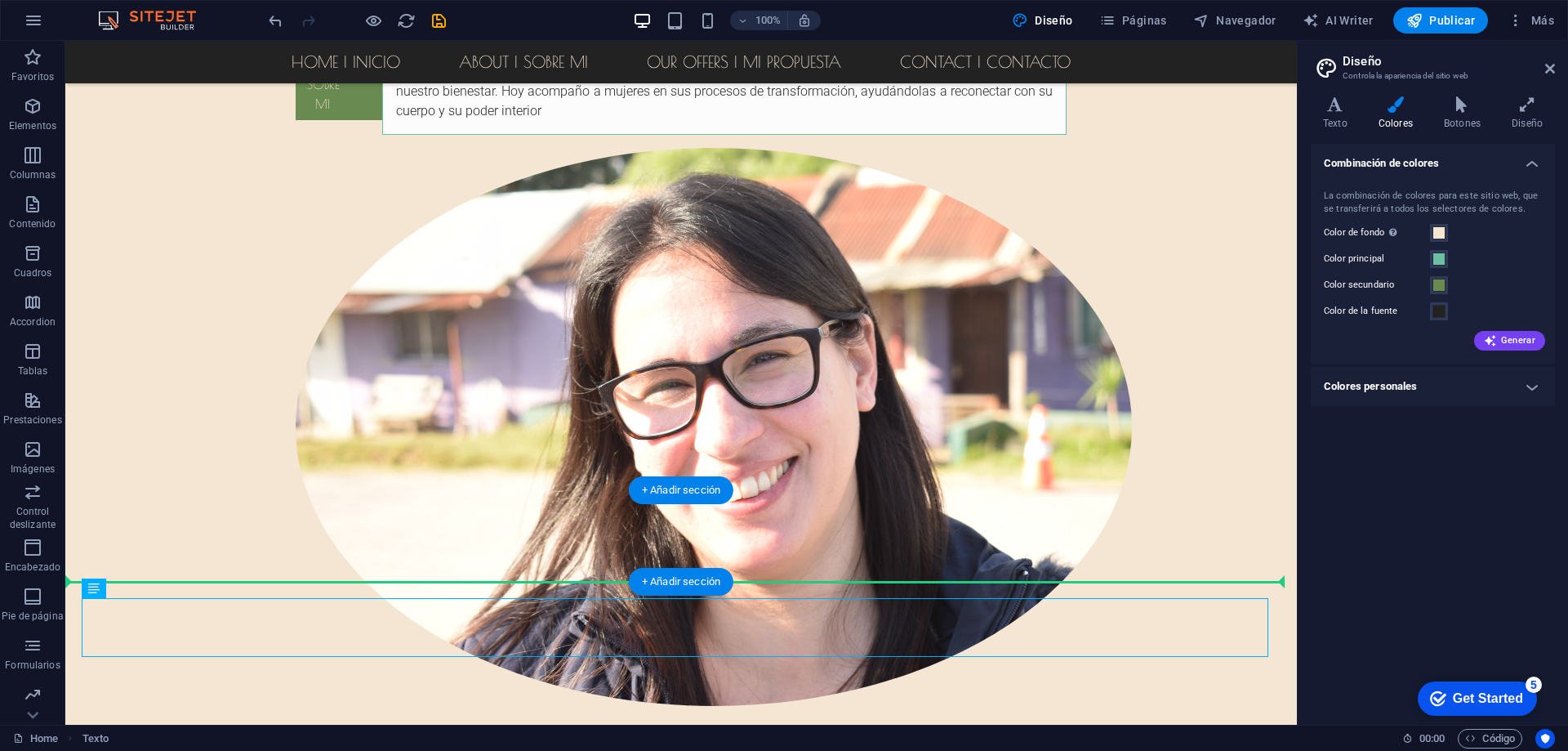
drag, startPoint x: 350, startPoint y: 615, endPoint x: 338, endPoint y: 546, distance: 70.0
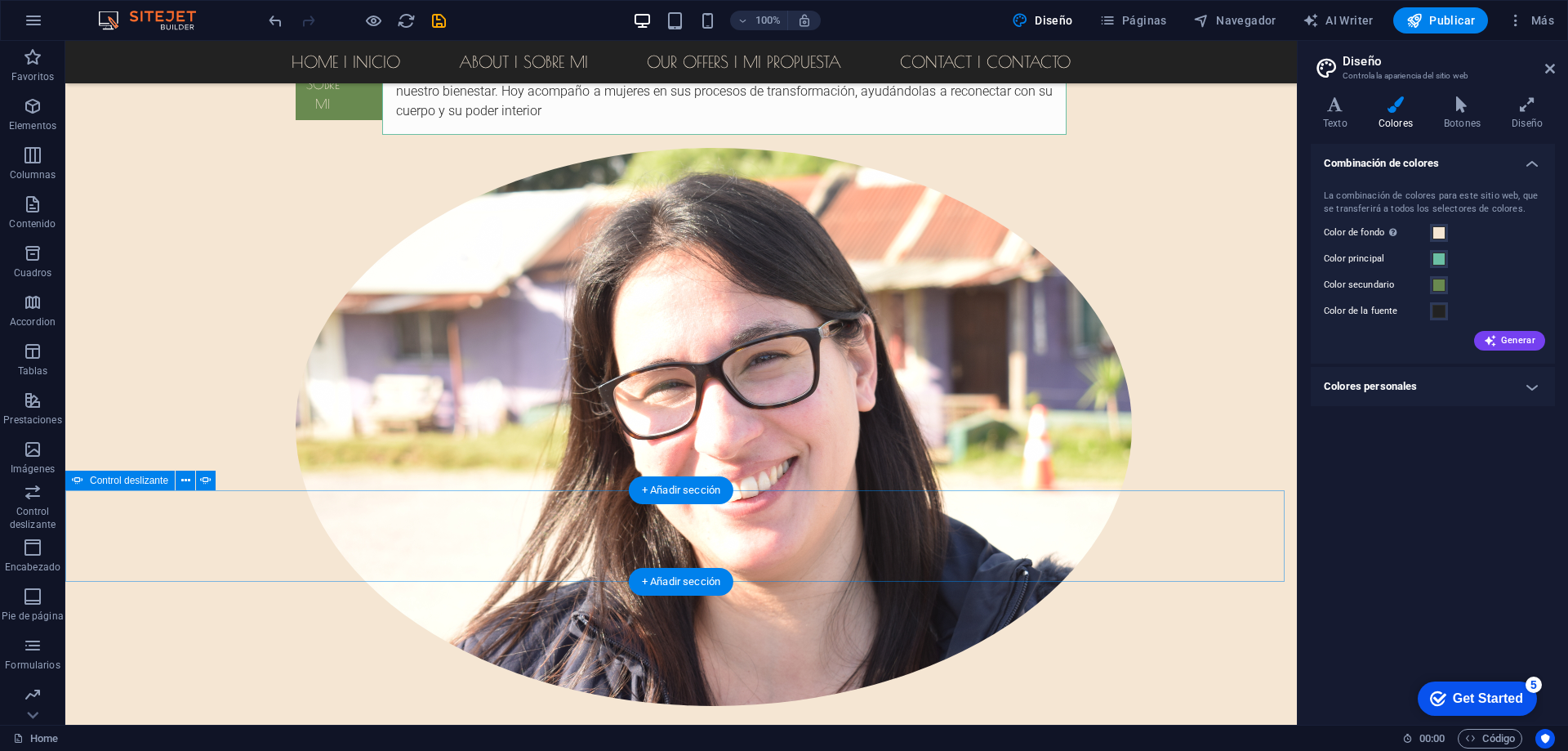
click at [187, 481] on icon at bounding box center [186, 480] width 9 height 17
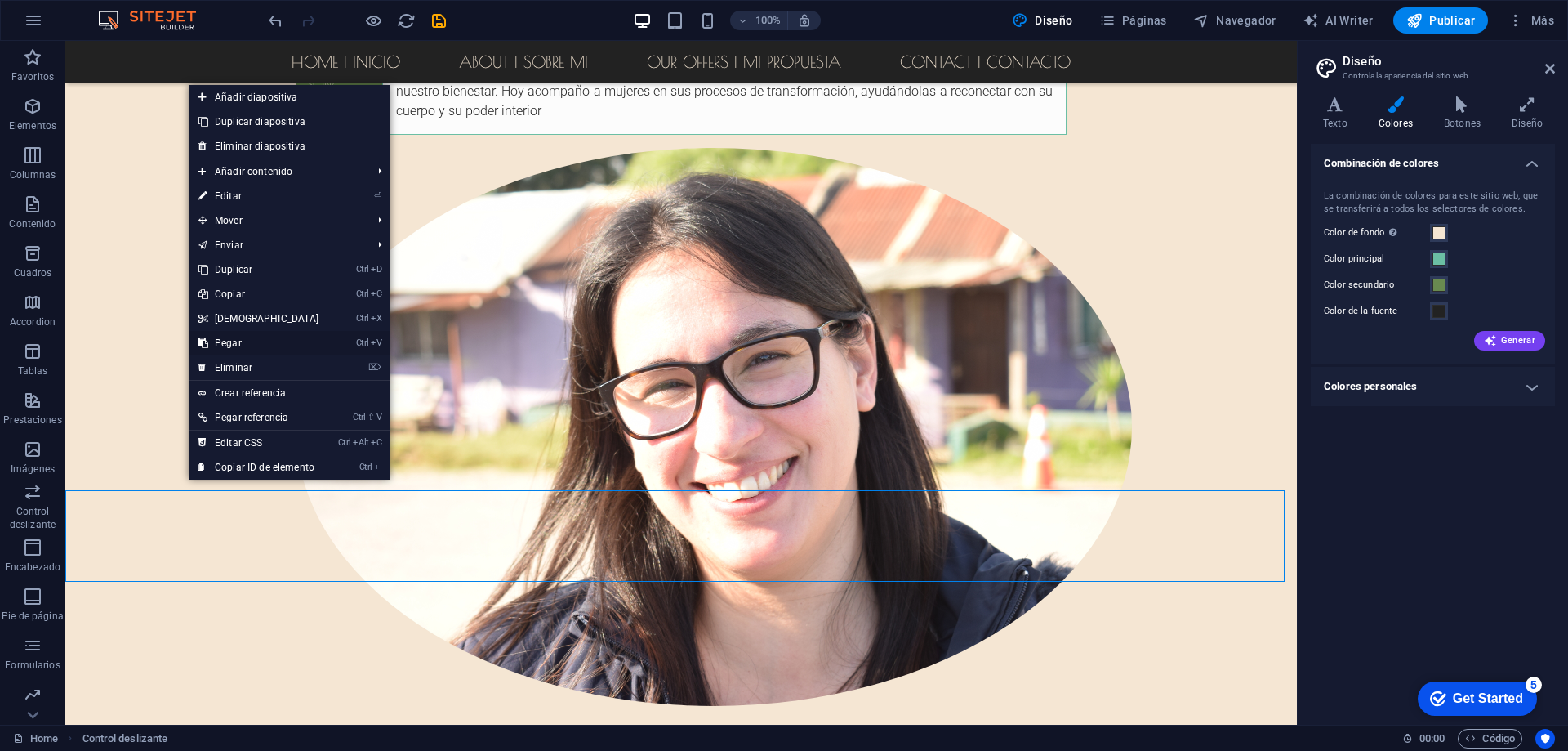
click at [239, 342] on link "Ctrl V Pegar" at bounding box center [258, 342] width 140 height 24
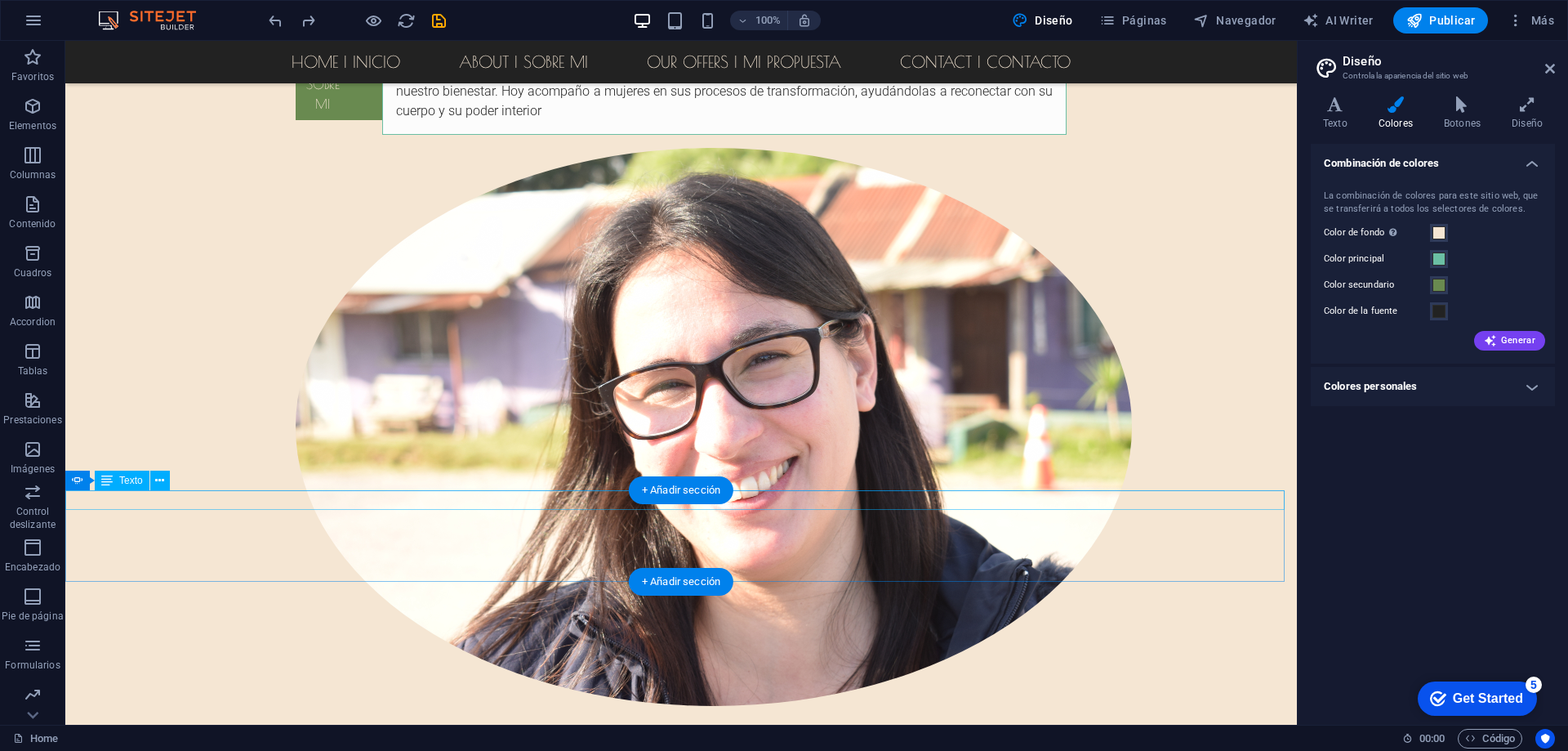
drag, startPoint x: 162, startPoint y: 482, endPoint x: 106, endPoint y: 458, distance: 60.9
click at [162, 482] on icon at bounding box center [159, 480] width 9 height 17
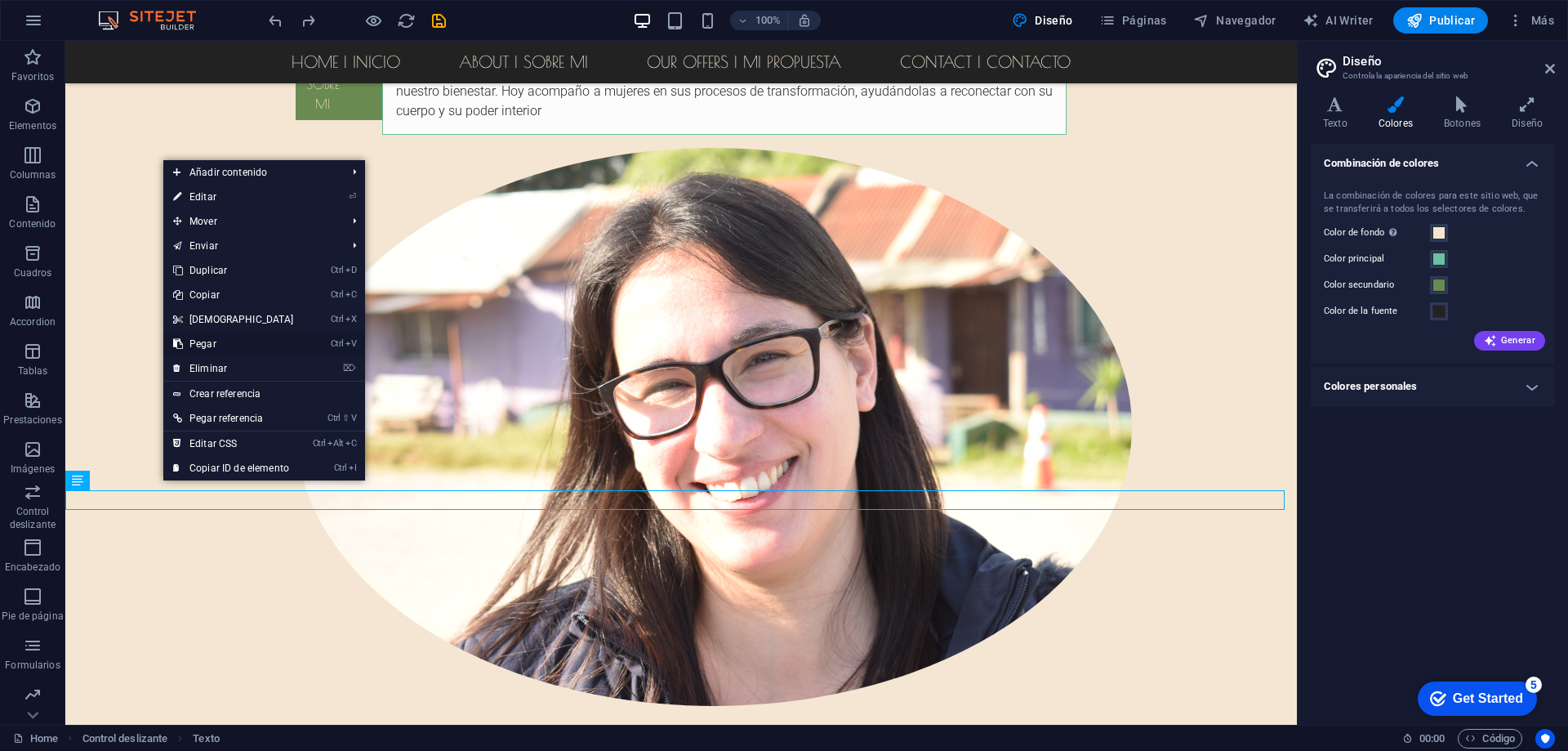
click at [207, 338] on link "Ctrl V Pegar" at bounding box center [233, 343] width 140 height 24
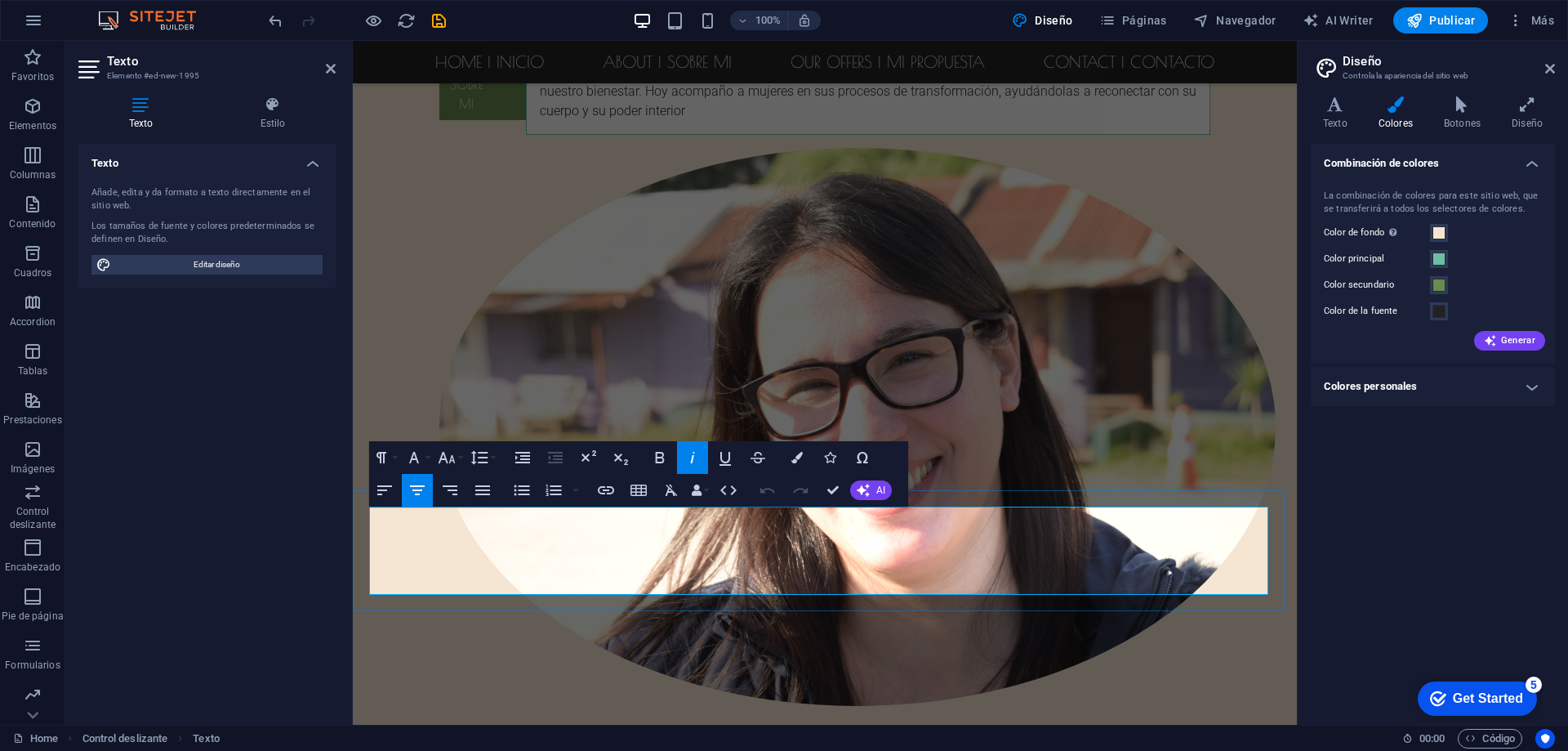
drag, startPoint x: 387, startPoint y: 518, endPoint x: 903, endPoint y: 540, distance: 516.5
drag, startPoint x: 888, startPoint y: 574, endPoint x: 856, endPoint y: 552, distance: 38.8
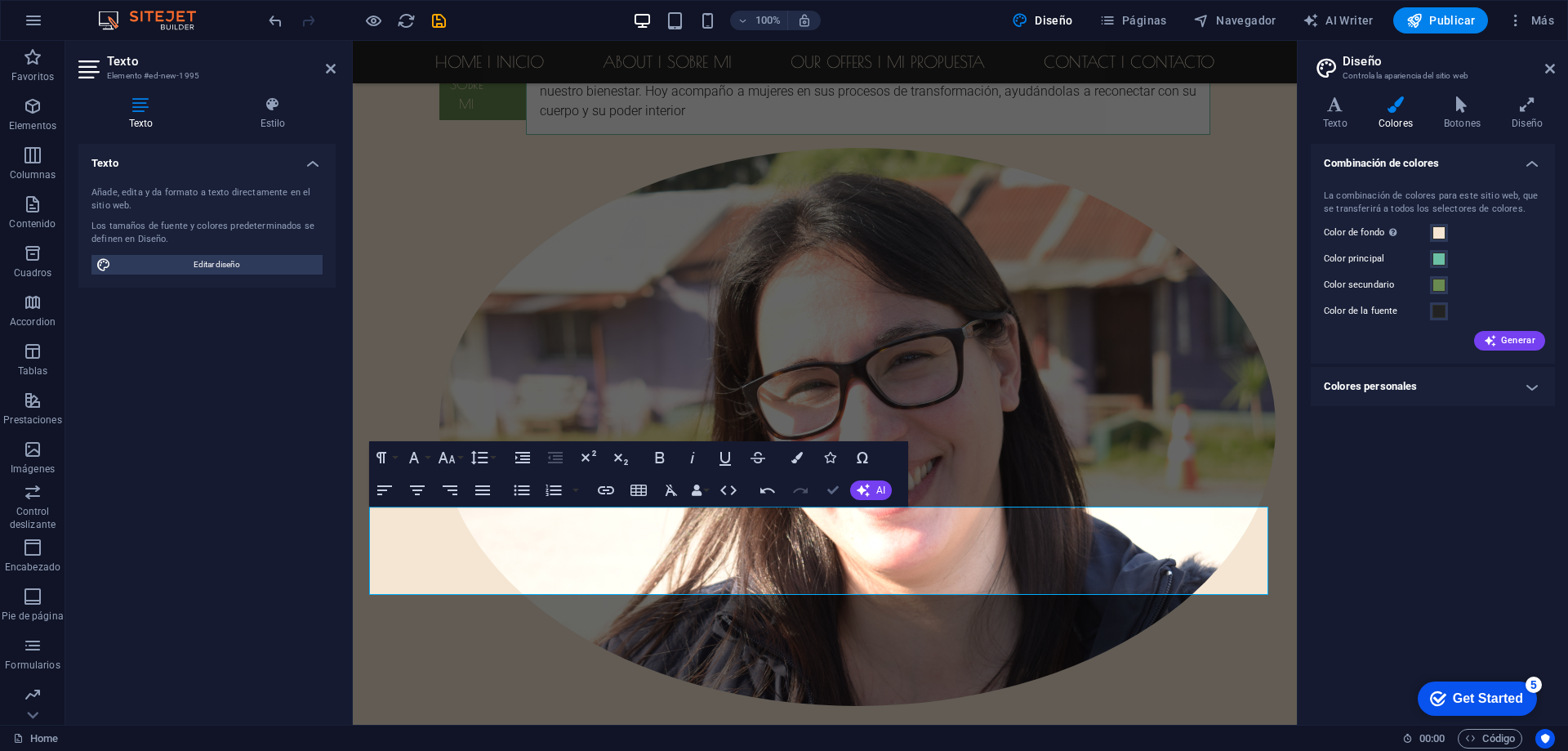
drag, startPoint x: 834, startPoint y: 496, endPoint x: 807, endPoint y: 496, distance: 27.0
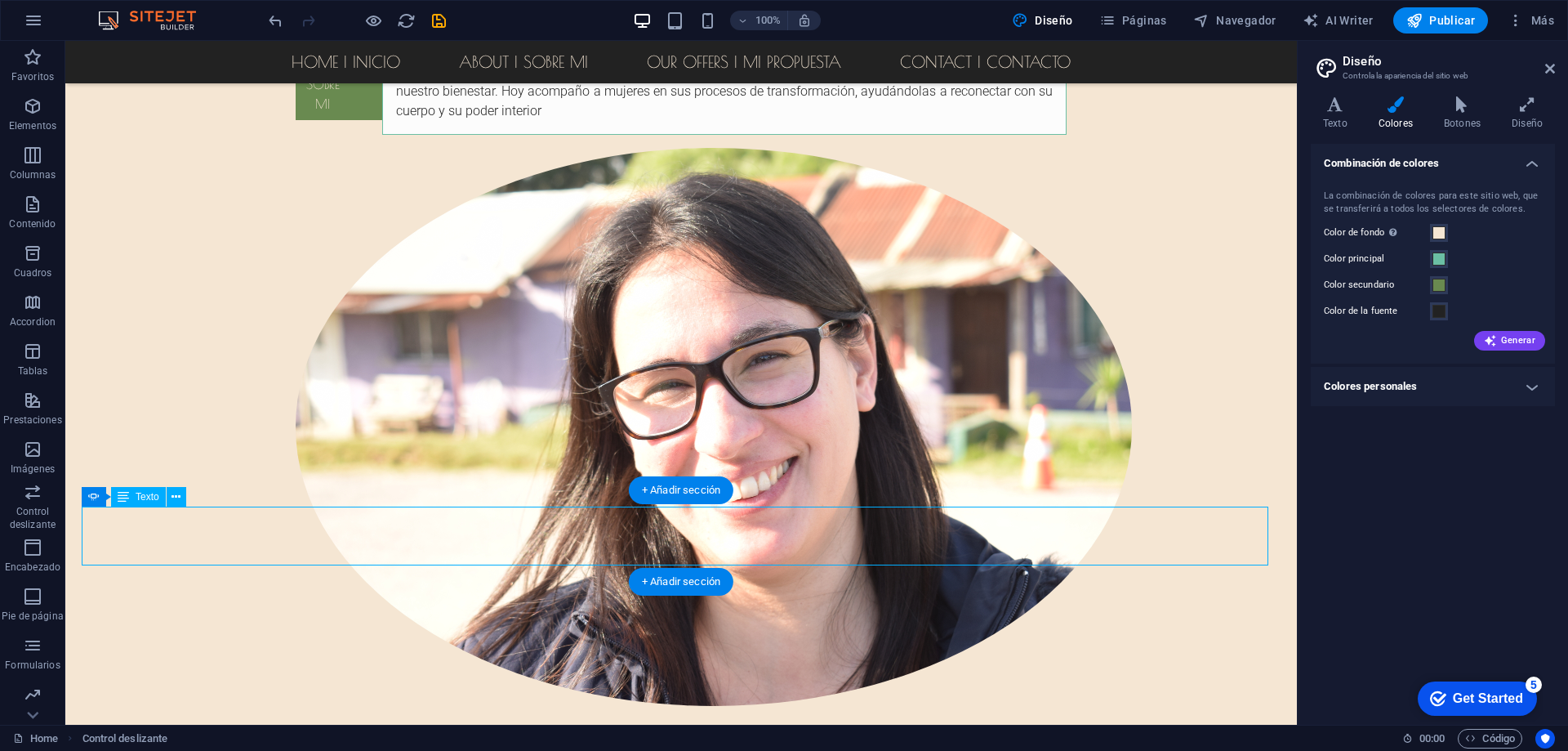
select select "px"
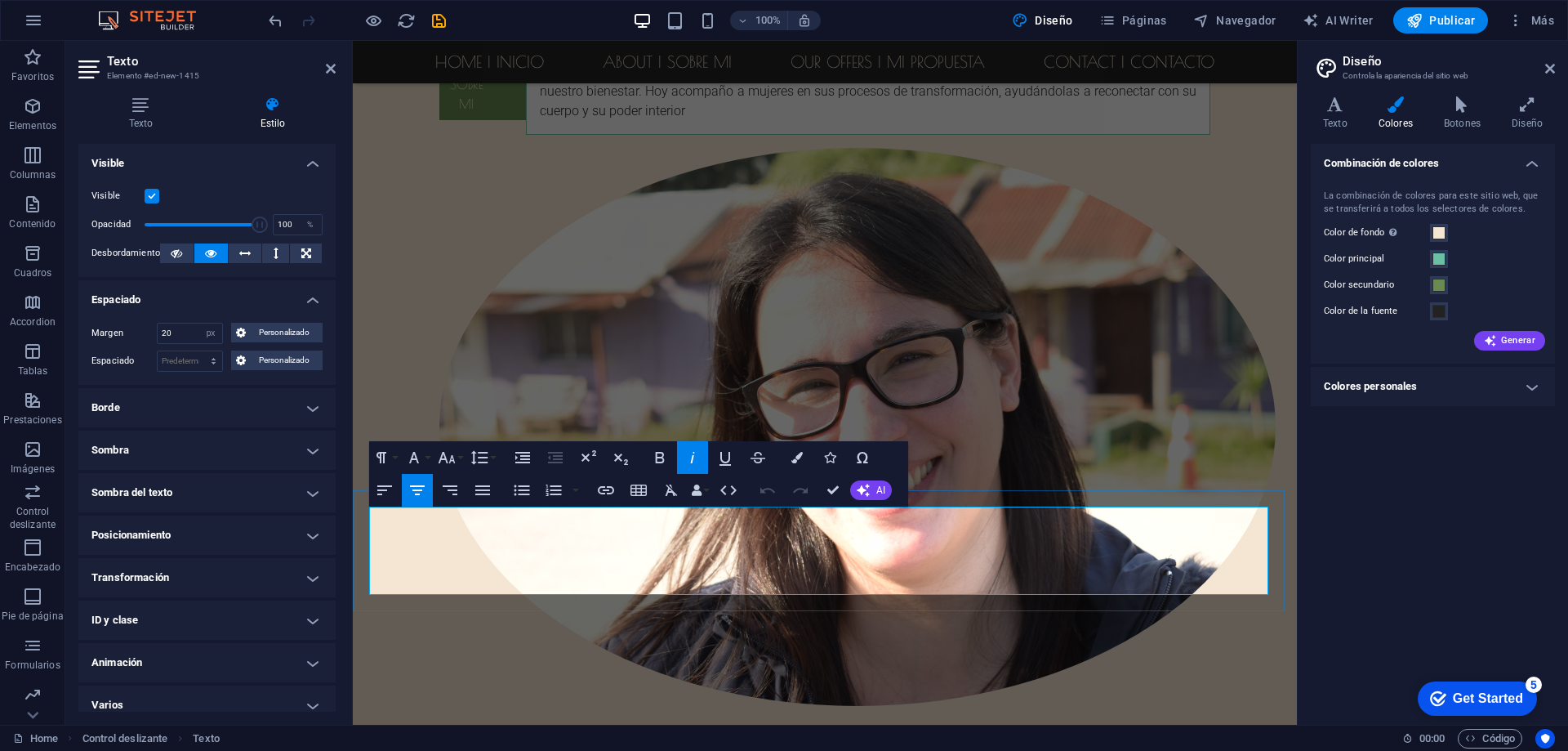
drag, startPoint x: 389, startPoint y: 520, endPoint x: 902, endPoint y: 546, distance: 513.7
drag, startPoint x: 771, startPoint y: 448, endPoint x: 837, endPoint y: 488, distance: 77.2
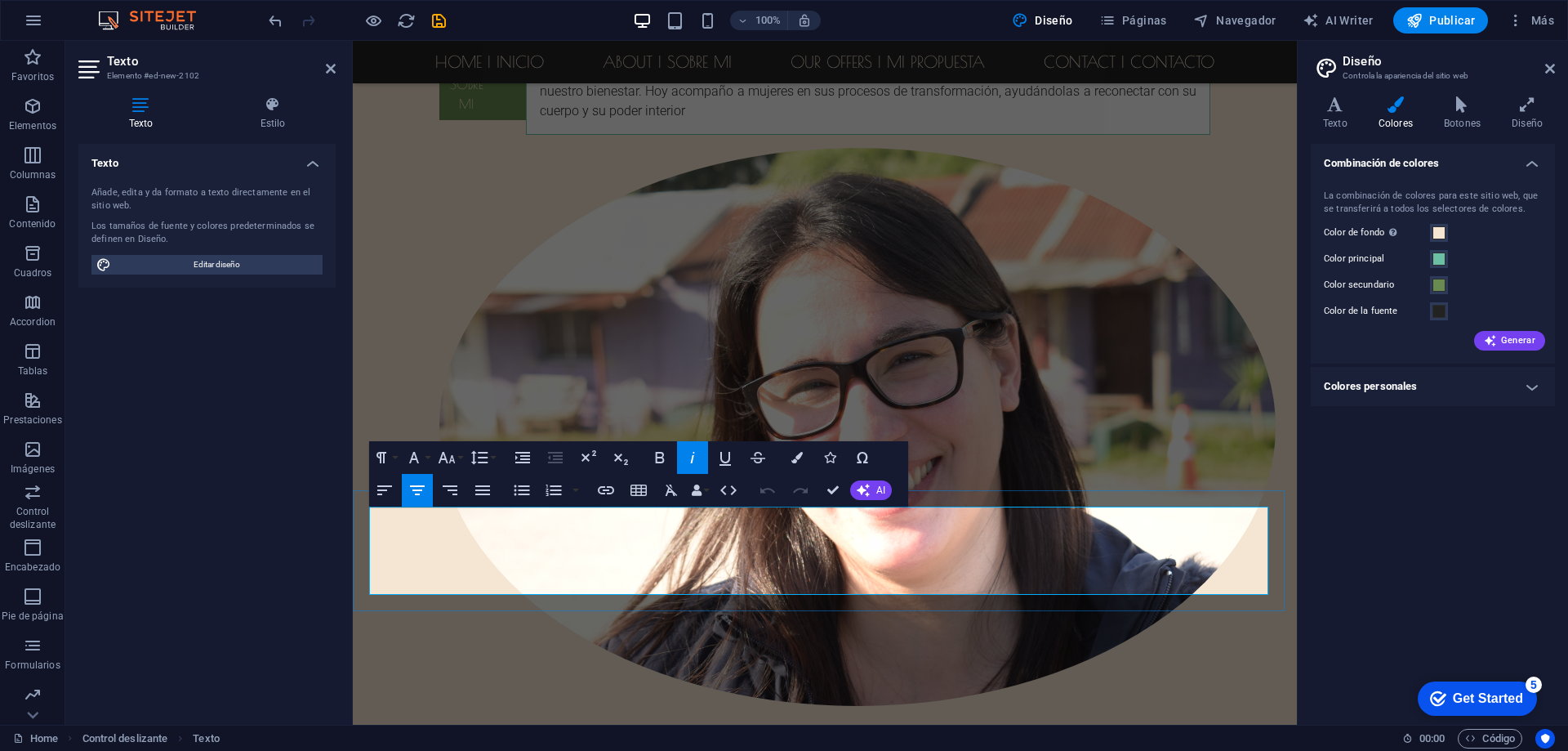
drag, startPoint x: 388, startPoint y: 515, endPoint x: 896, endPoint y: 552, distance: 509.3
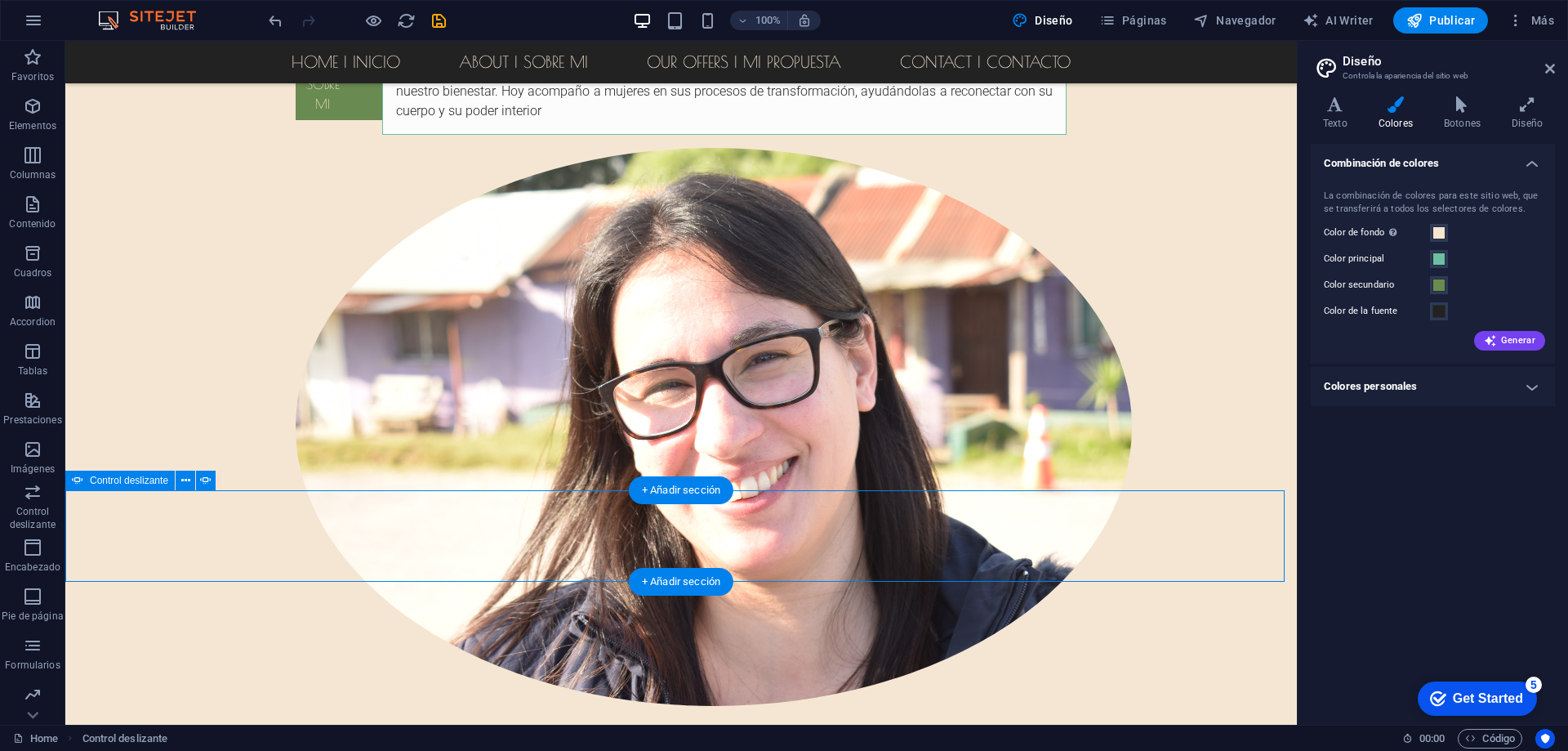
select select "ms"
select select "s"
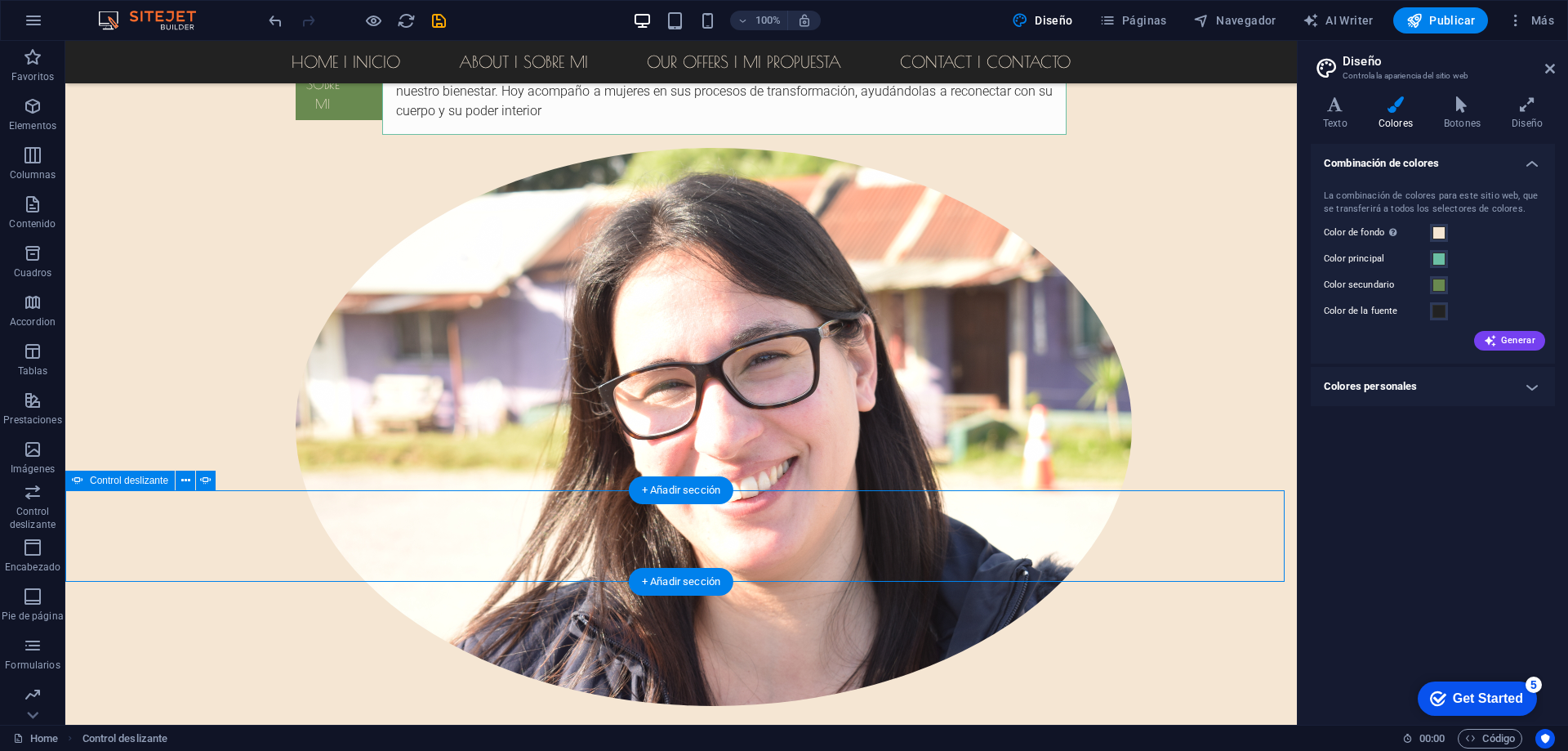
click at [183, 483] on icon at bounding box center [186, 480] width 9 height 17
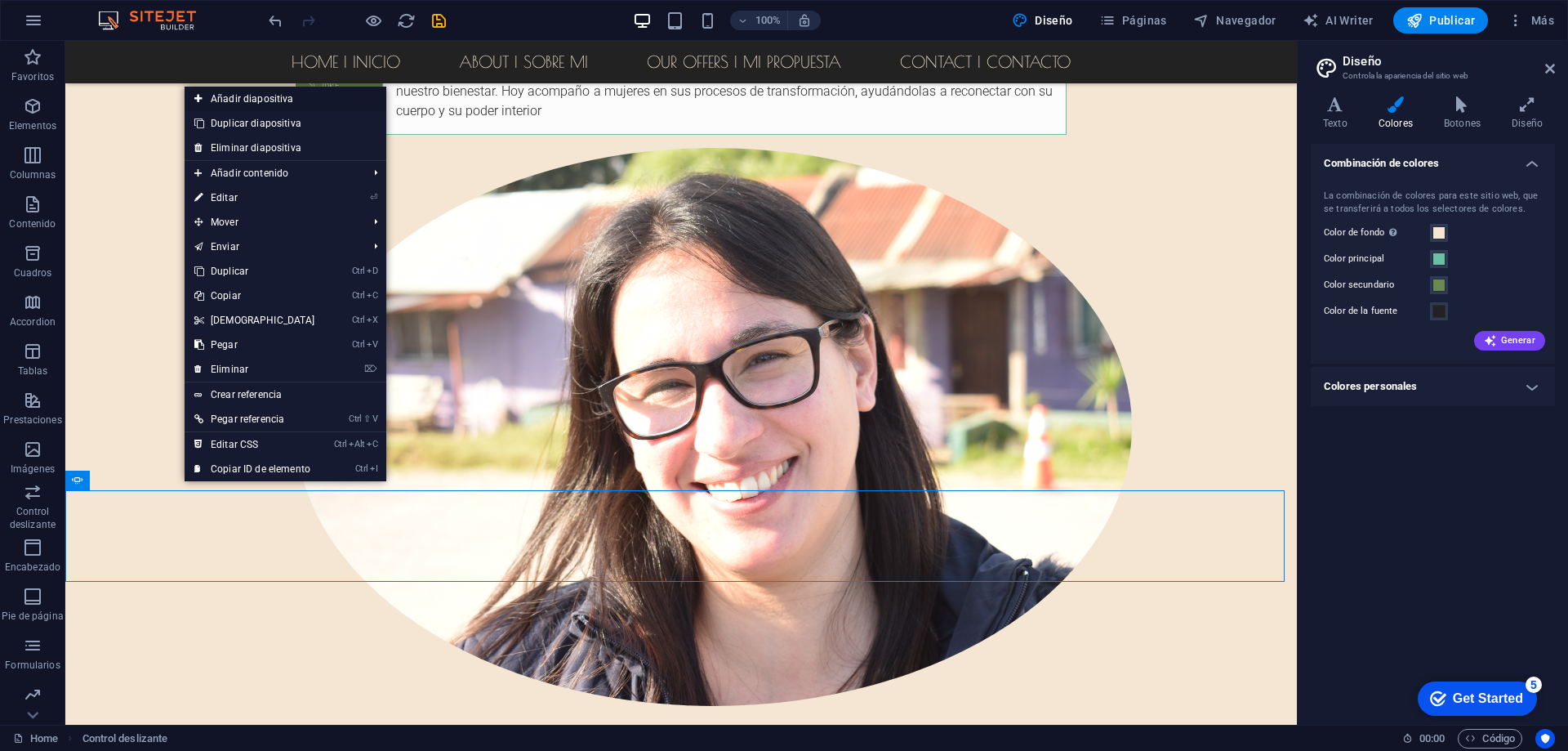
click at [263, 102] on link "Añadir diapositiva" at bounding box center [285, 99] width 202 height 24
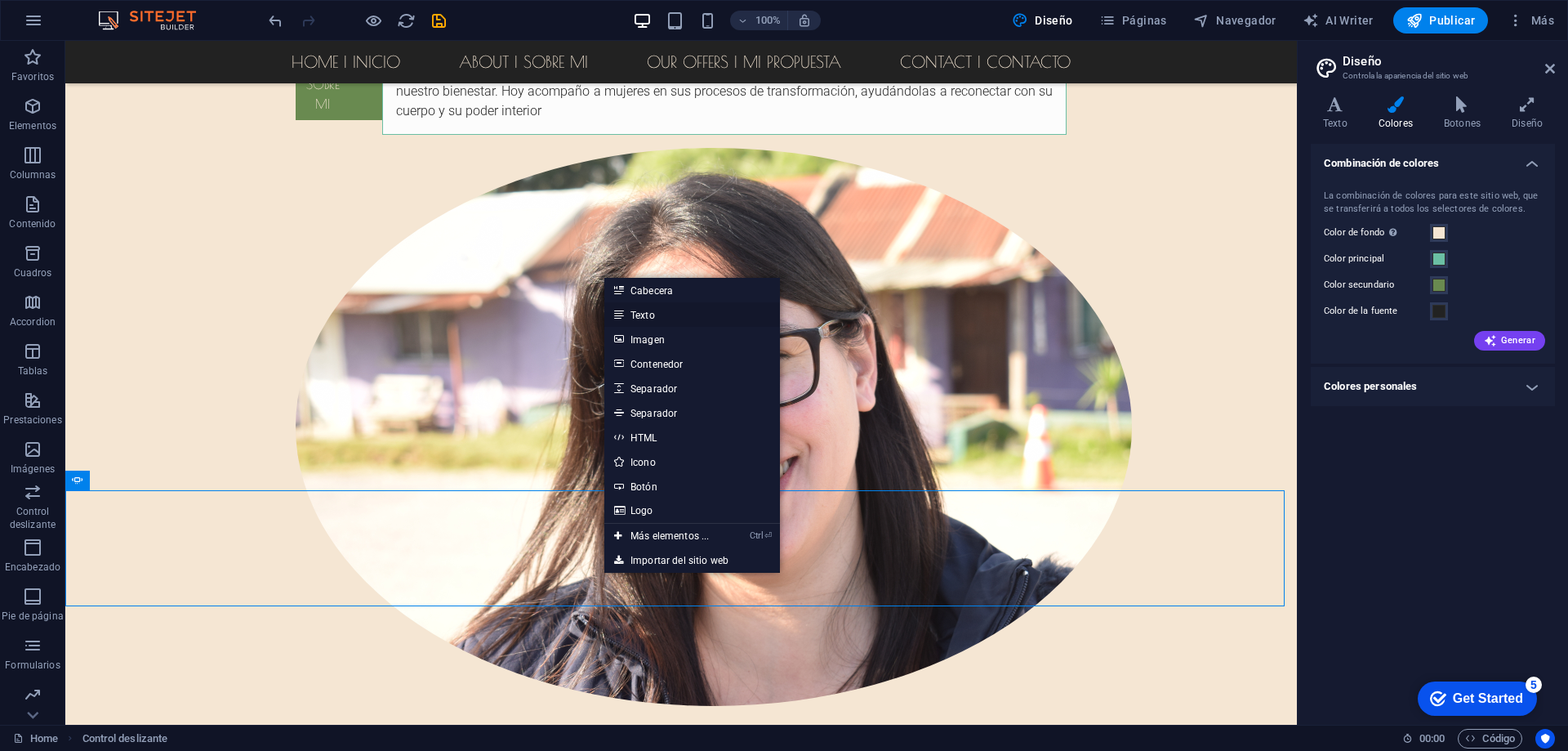
click at [647, 309] on link "Texto" at bounding box center [693, 314] width 176 height 24
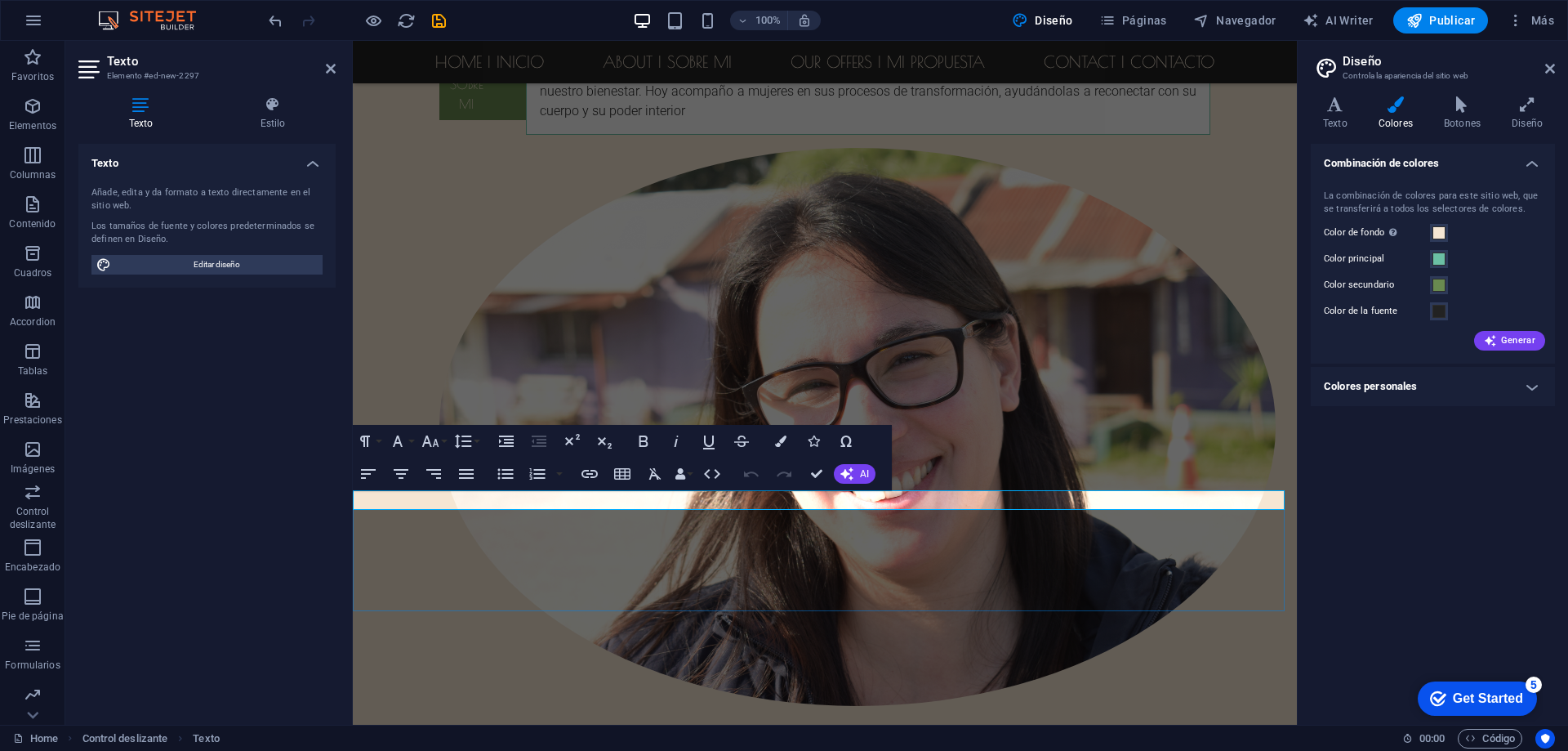
drag, startPoint x: 518, startPoint y: 499, endPoint x: 349, endPoint y: 503, distance: 169.0
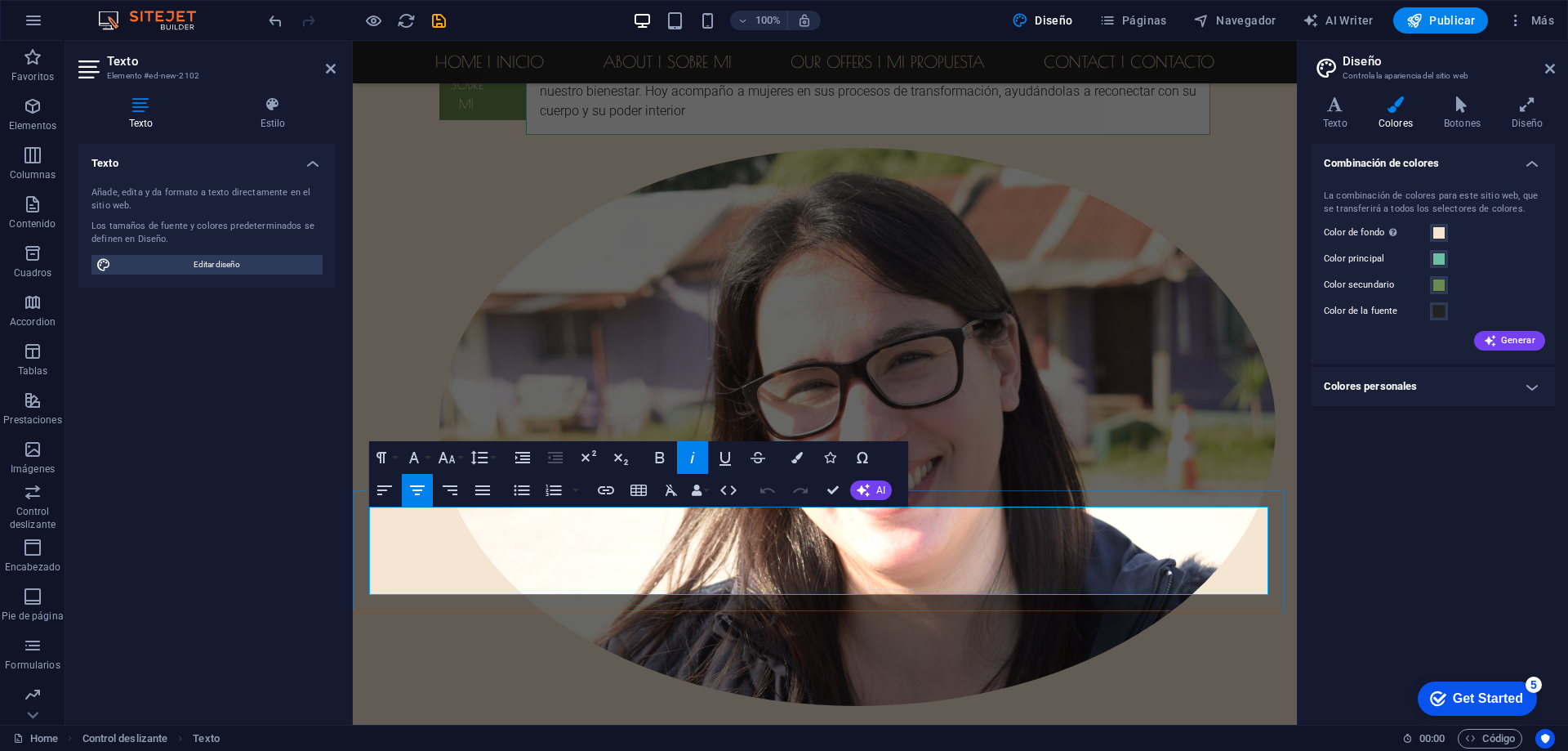
click at [447, 458] on icon "button" at bounding box center [447, 457] width 20 height 20
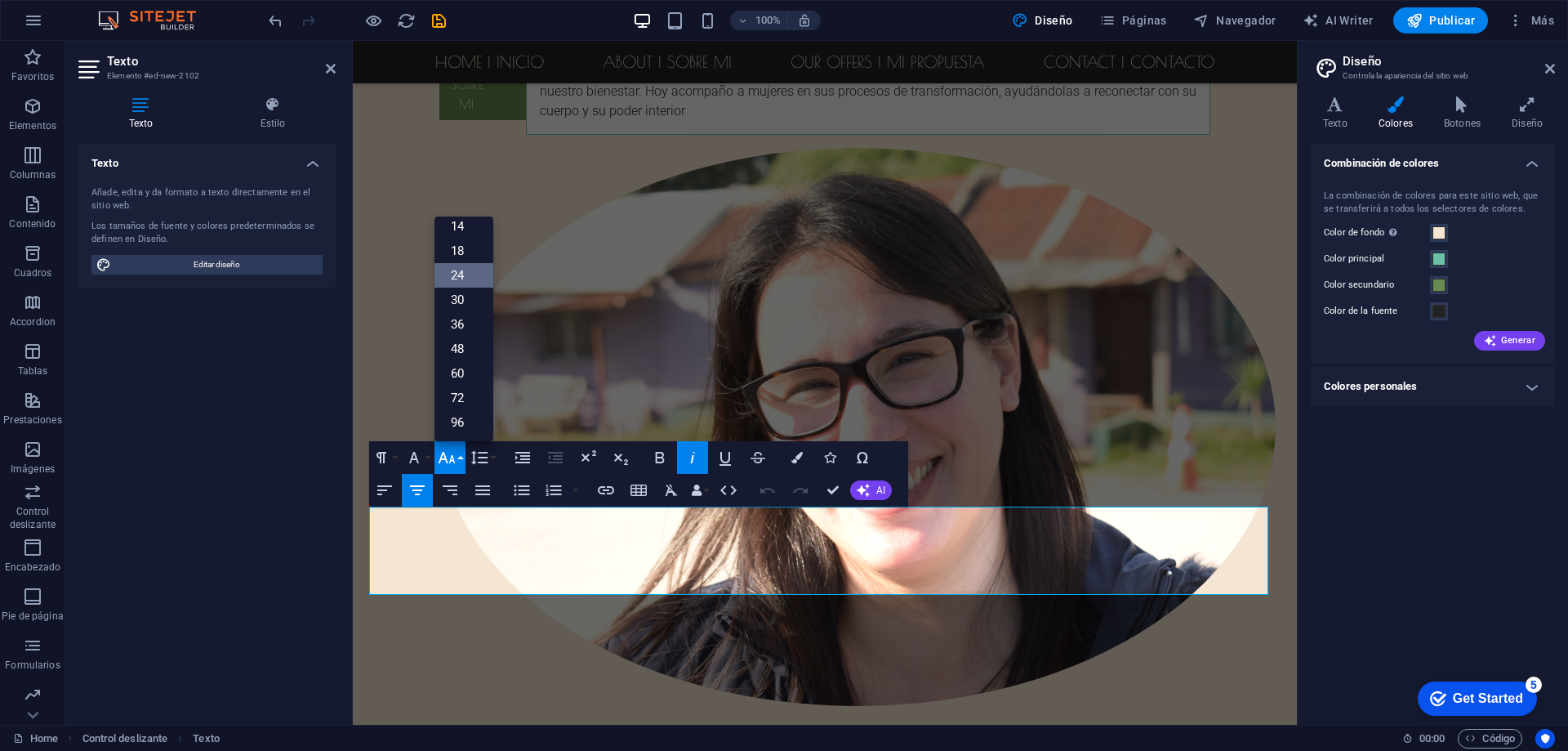
scroll to position [131, 0]
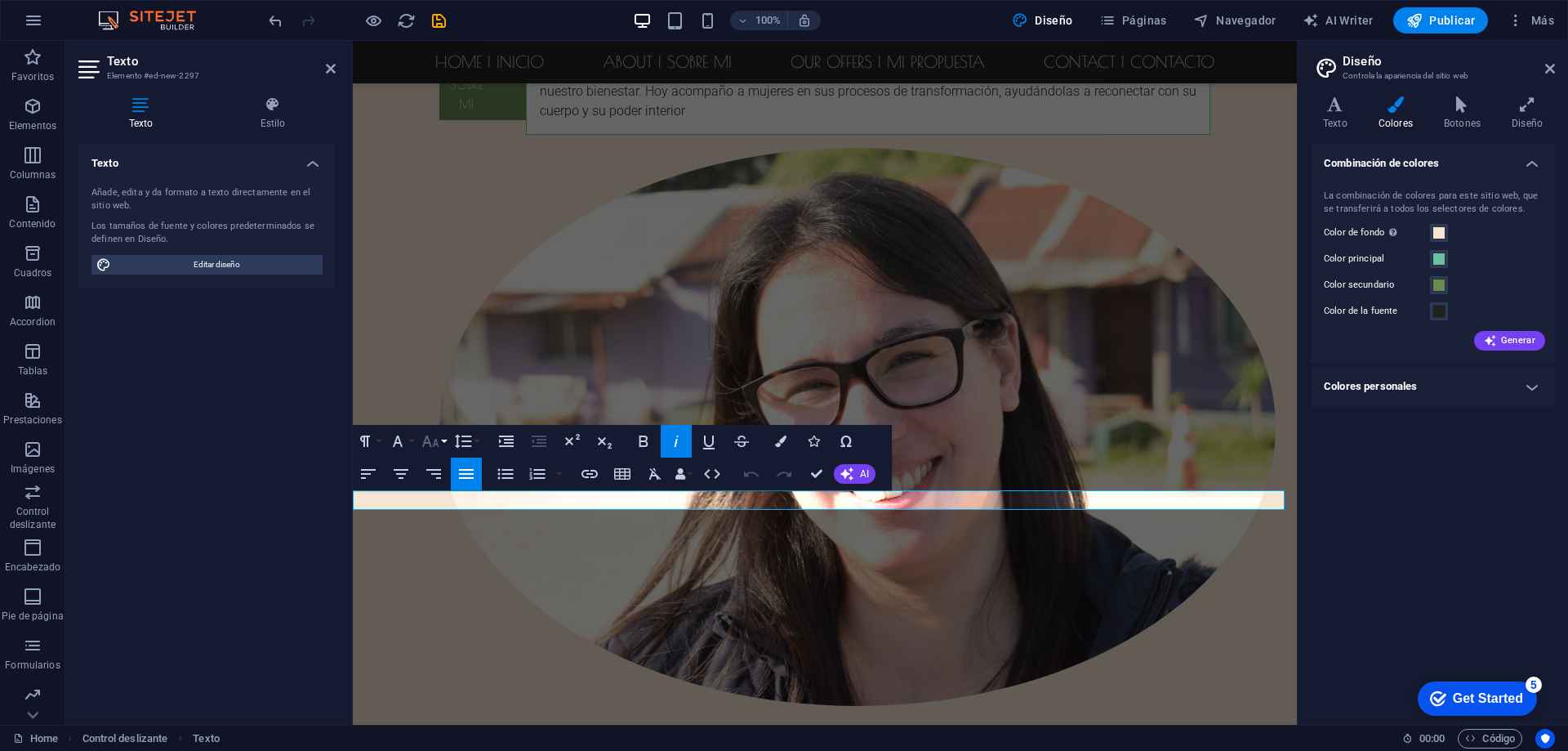
click at [429, 436] on icon "button" at bounding box center [431, 441] width 20 height 20
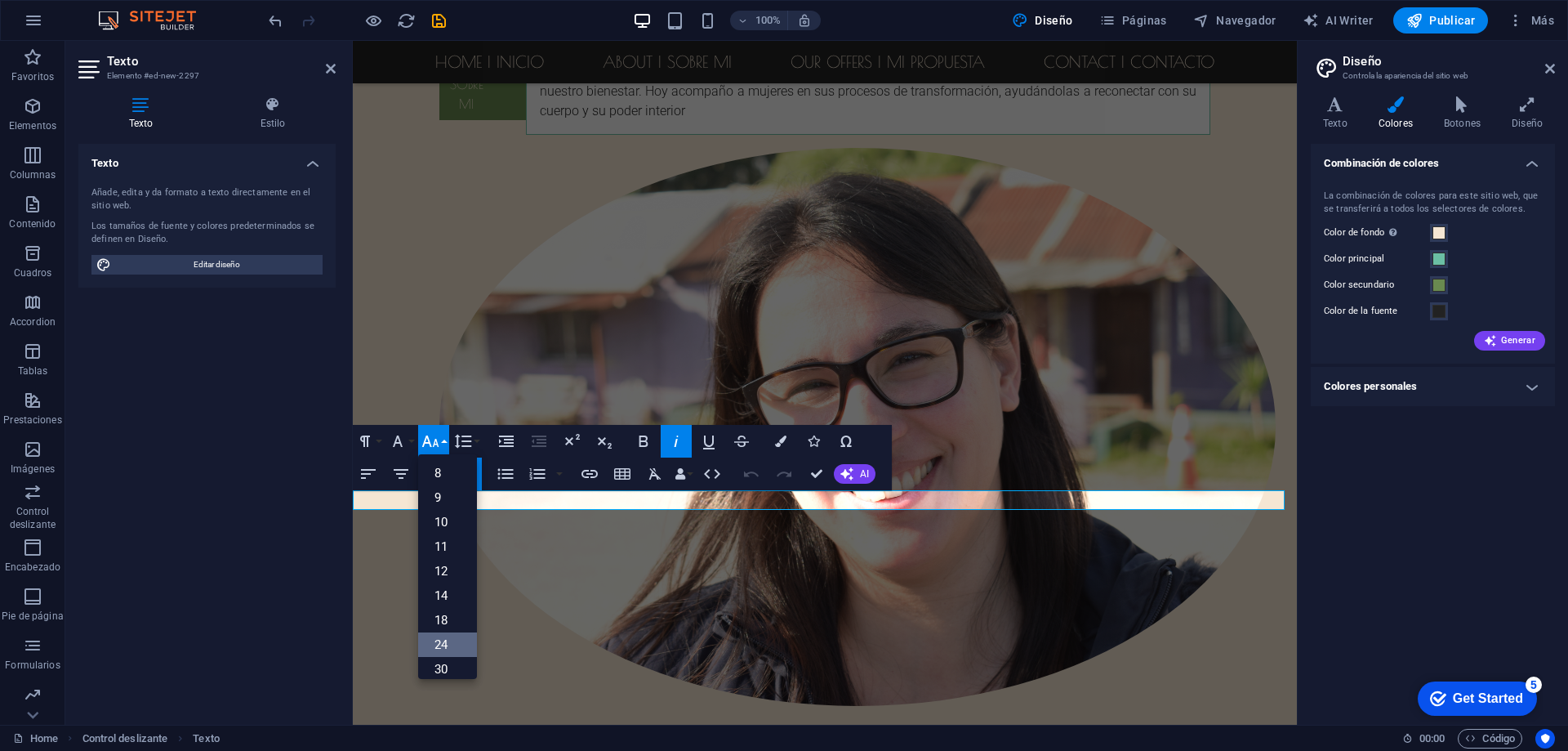
click at [441, 640] on link "24" at bounding box center [447, 644] width 59 height 24
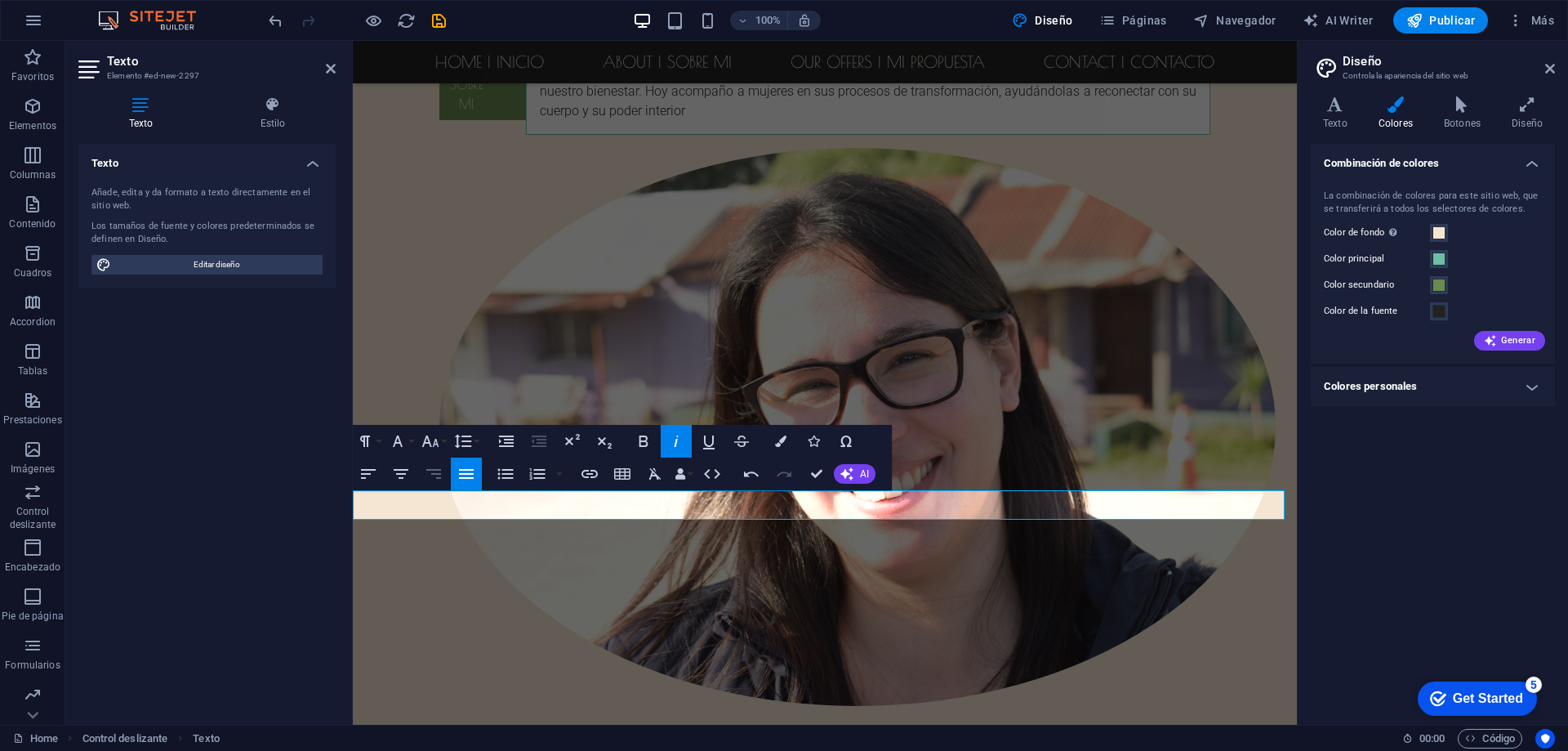
click at [435, 477] on icon "button" at bounding box center [434, 474] width 20 height 20
click at [396, 479] on icon "button" at bounding box center [401, 474] width 20 height 20
drag, startPoint x: 425, startPoint y: 505, endPoint x: 1229, endPoint y: 496, distance: 804.1
click at [434, 441] on icon "button" at bounding box center [431, 441] width 20 height 20
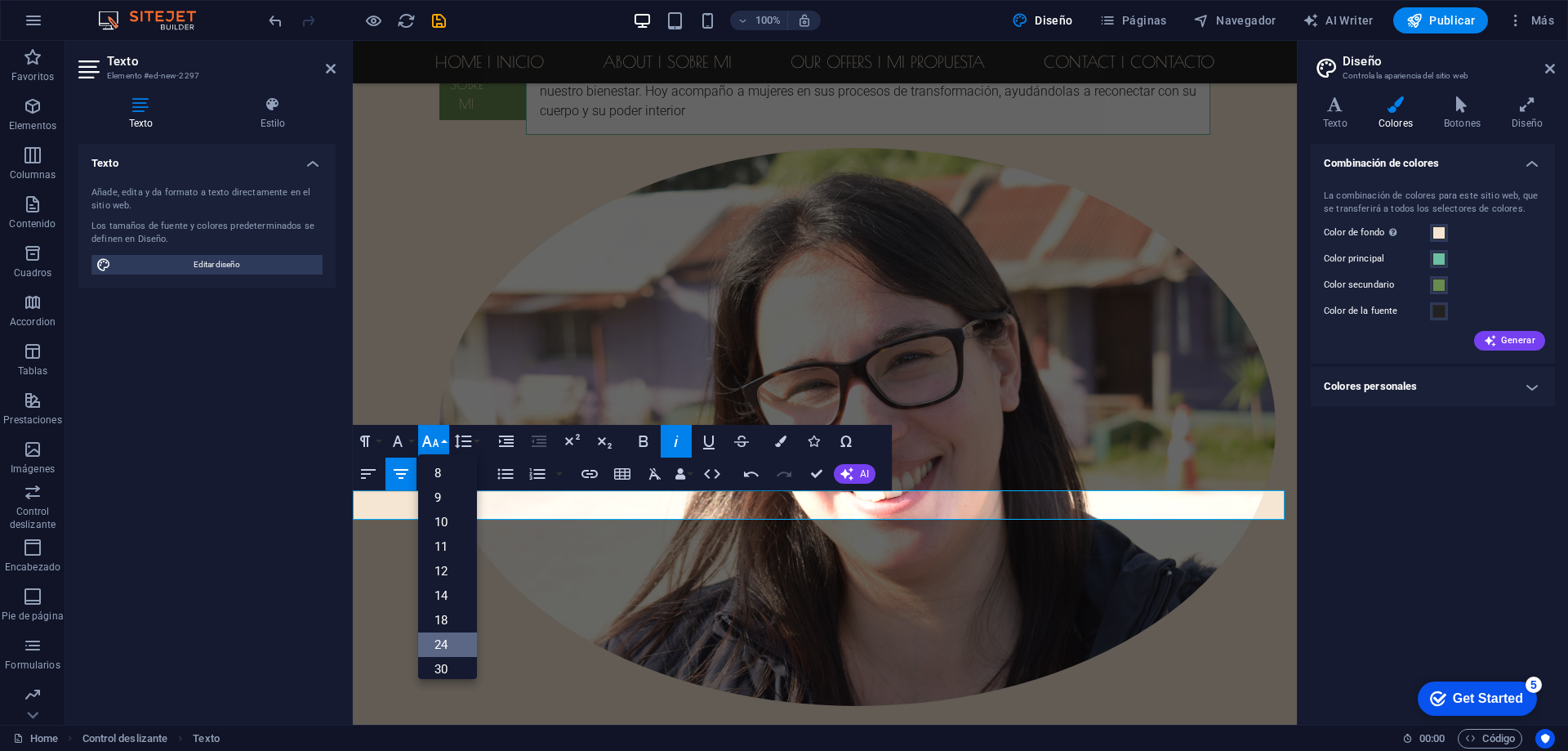
click at [446, 641] on link "24" at bounding box center [447, 644] width 59 height 24
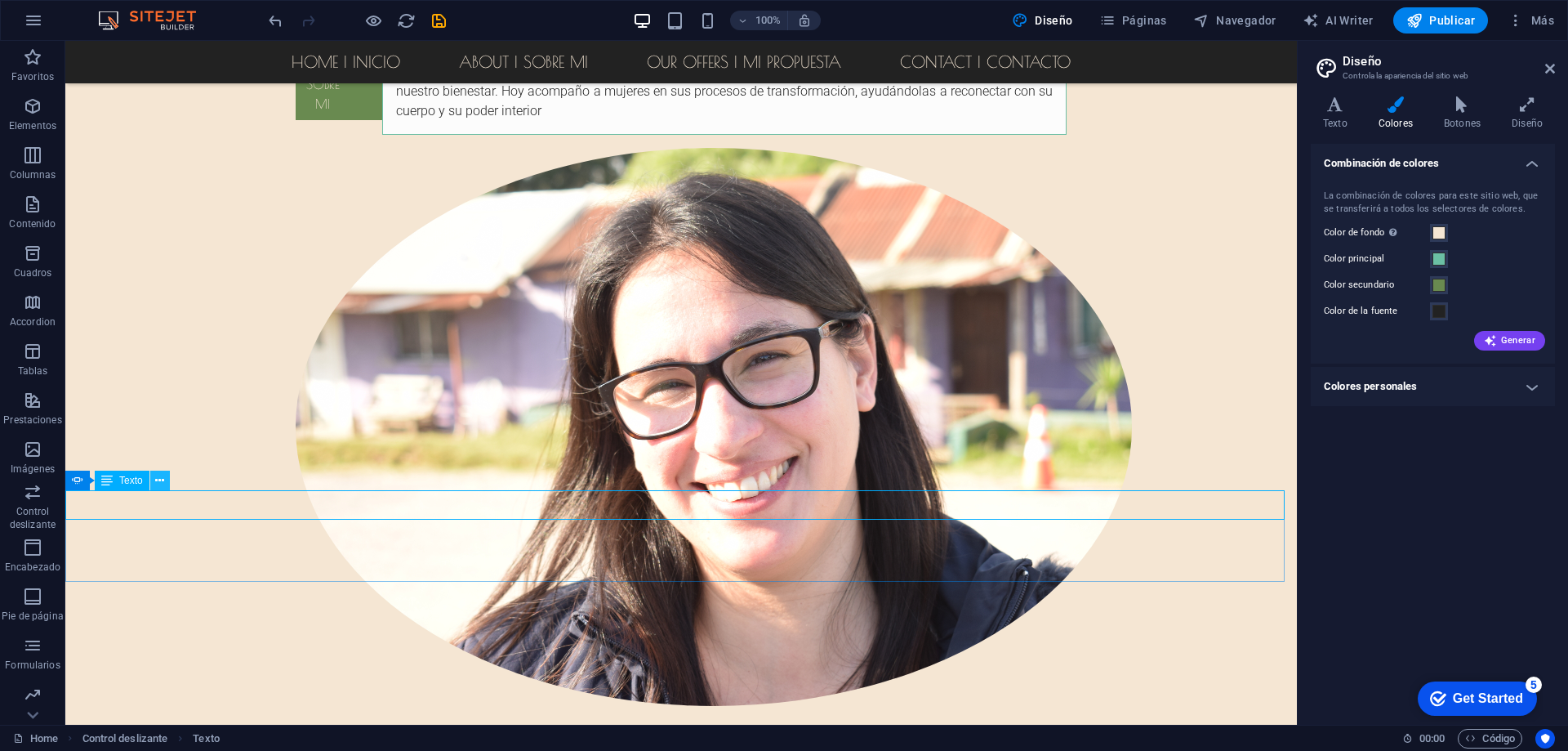
click at [158, 480] on icon at bounding box center [159, 480] width 9 height 17
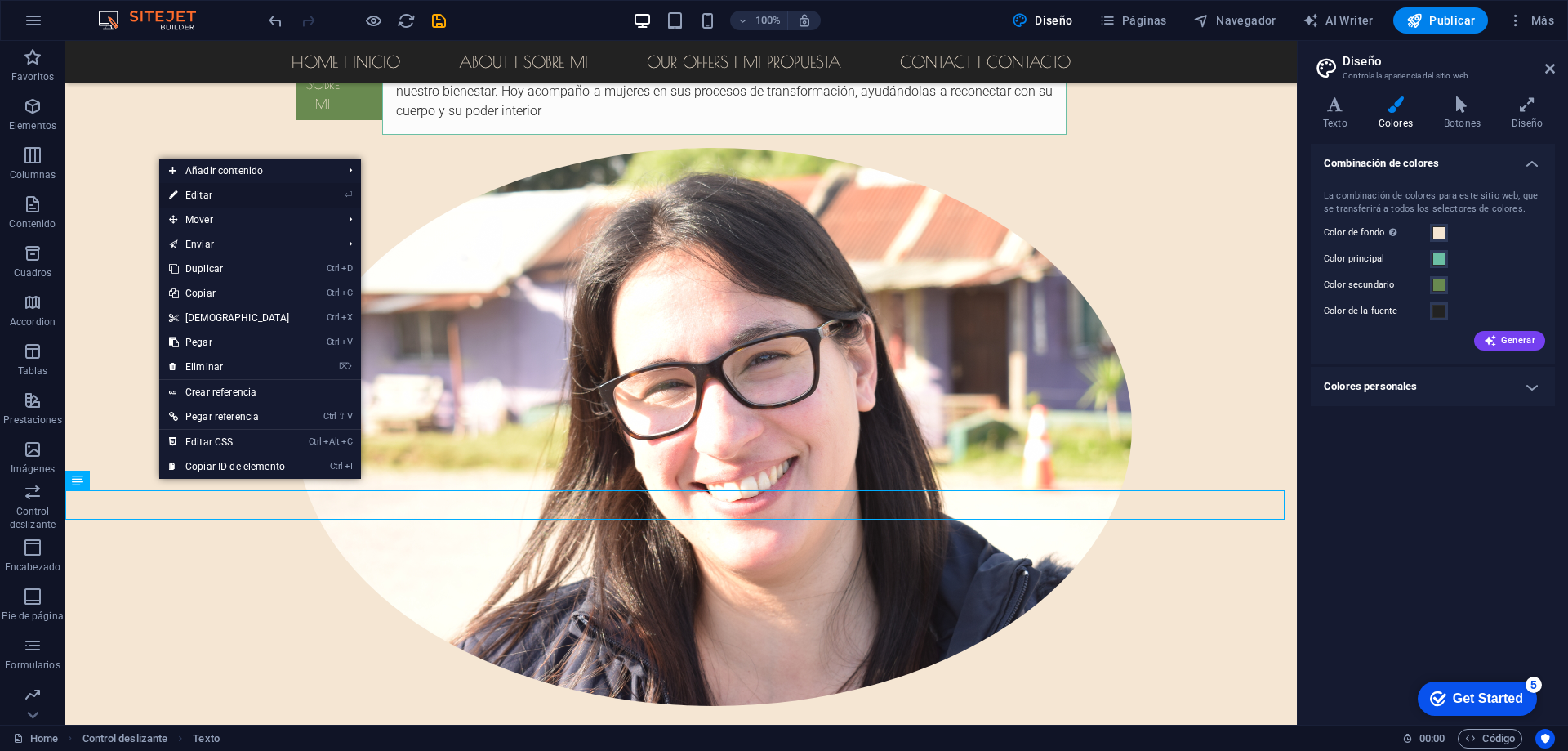
click at [208, 192] on link "⏎ Editar" at bounding box center [229, 195] width 140 height 24
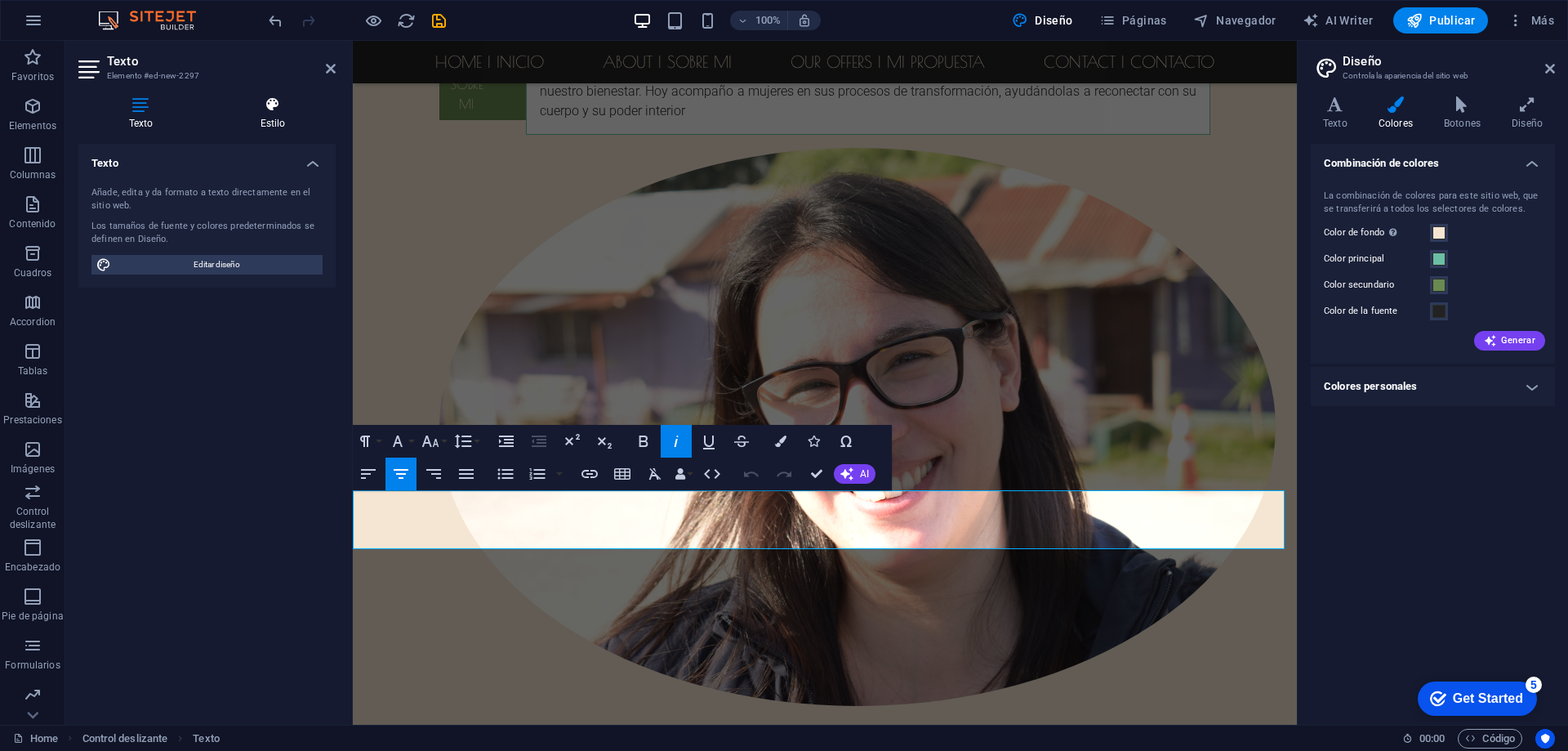
click at [263, 107] on icon at bounding box center [272, 104] width 126 height 16
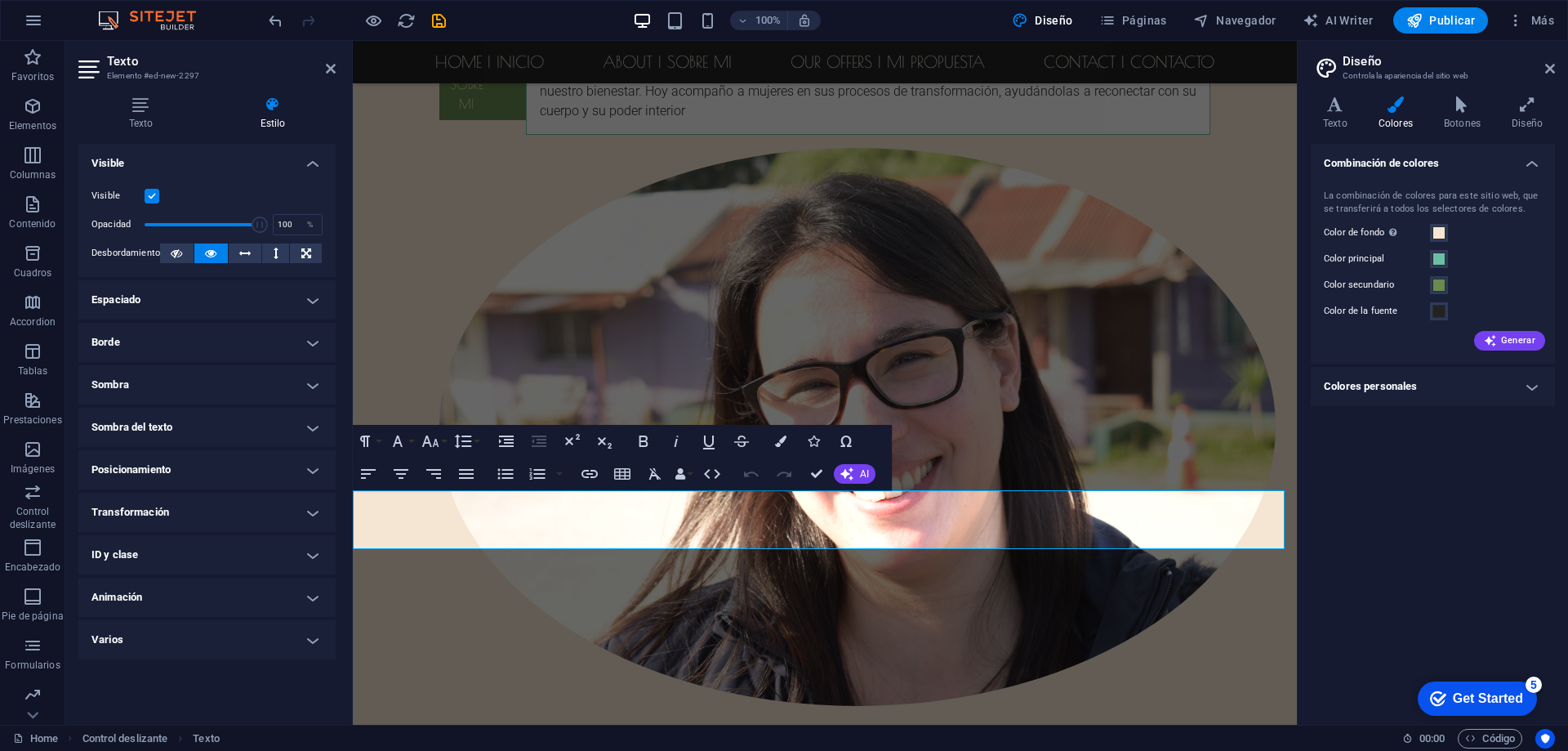
click at [140, 298] on h4 "Espaciado" at bounding box center [207, 299] width 257 height 39
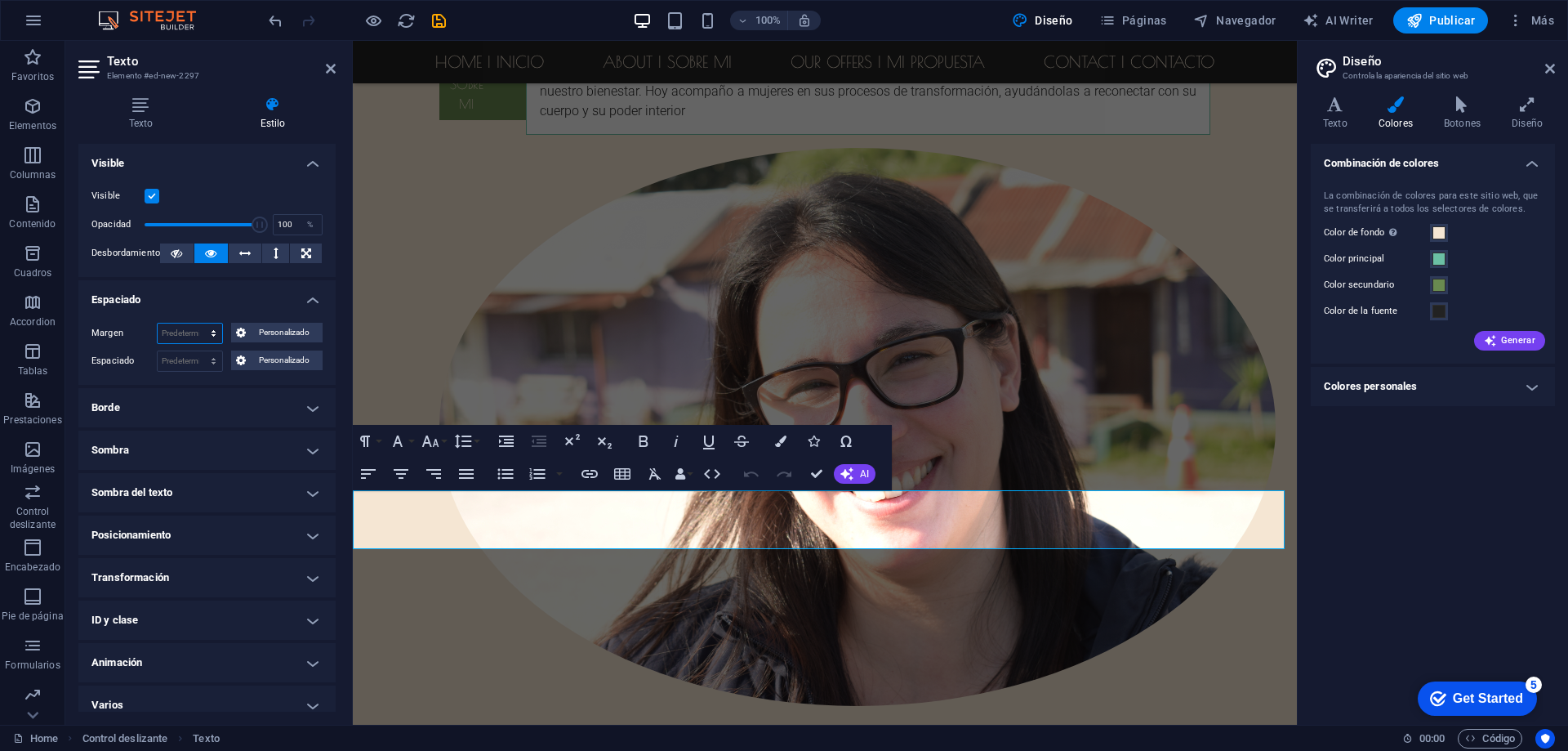
click at [186, 334] on select "Predeterminado automático px % rem vw vh Personalizado" at bounding box center [189, 333] width 64 height 20
select select "px"
click at [196, 323] on select "Predeterminado automático px % rem vw vh Personalizado" at bounding box center [189, 333] width 64 height 20
type input "20"
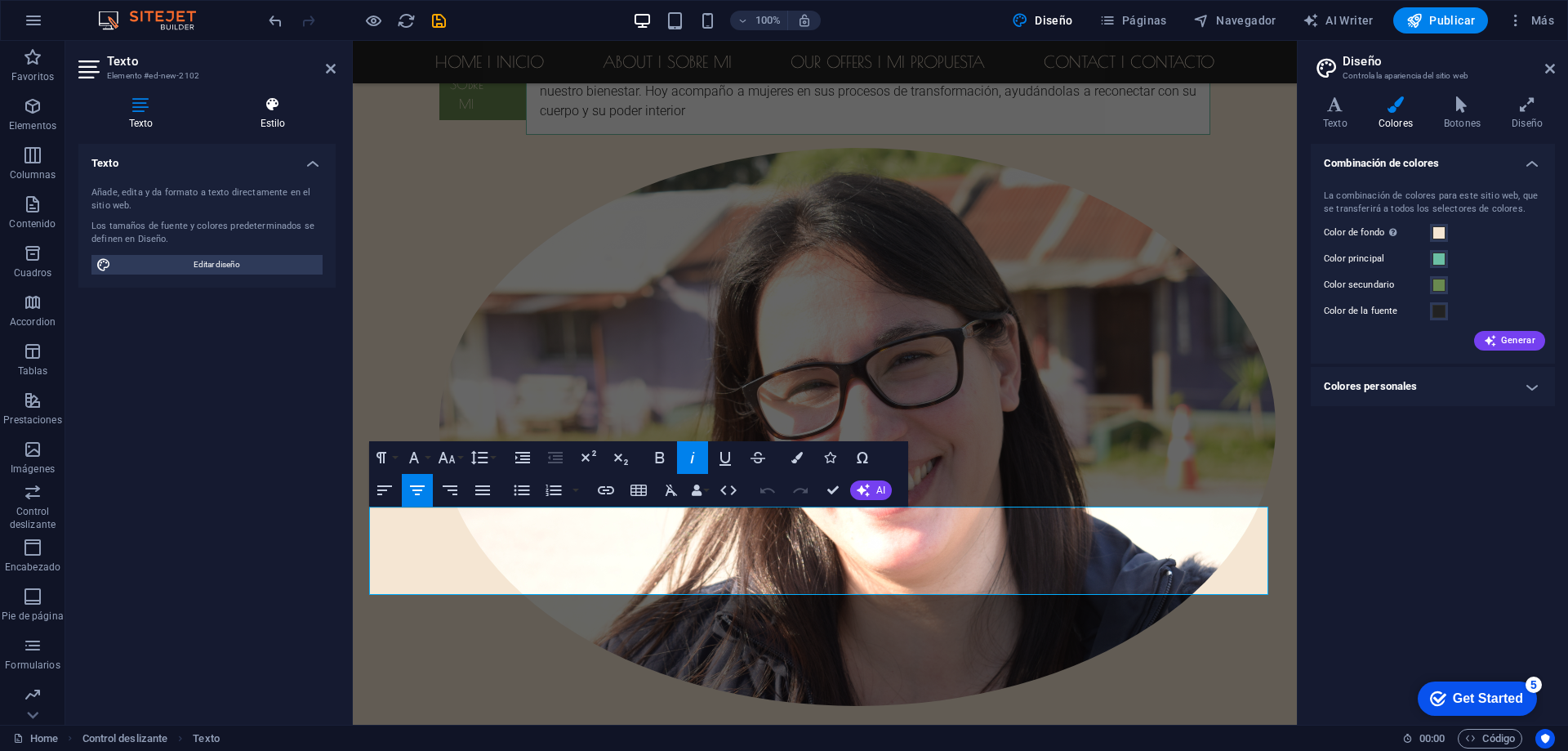
click at [265, 110] on icon at bounding box center [272, 104] width 126 height 16
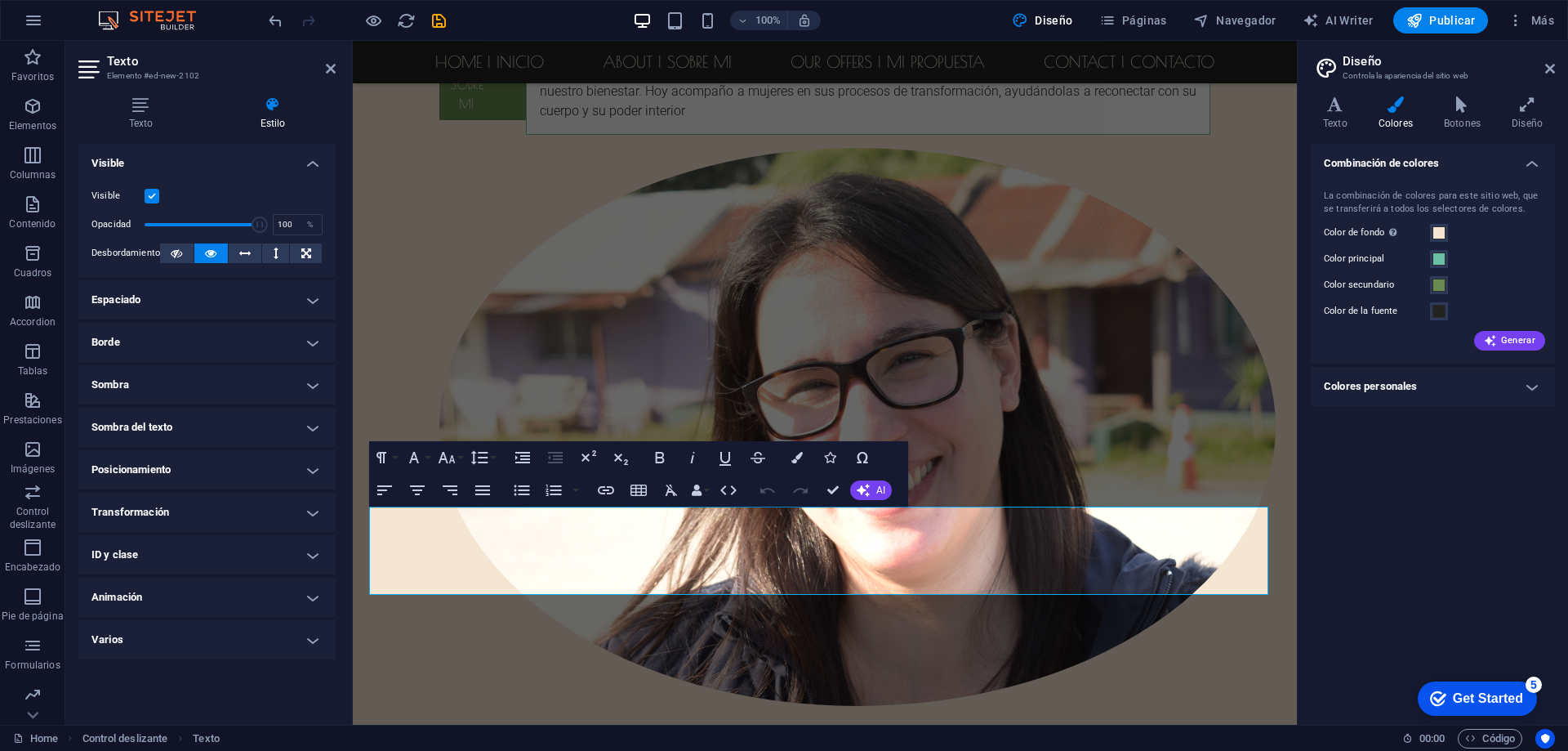
click at [162, 304] on h4 "Espaciado" at bounding box center [207, 299] width 257 height 39
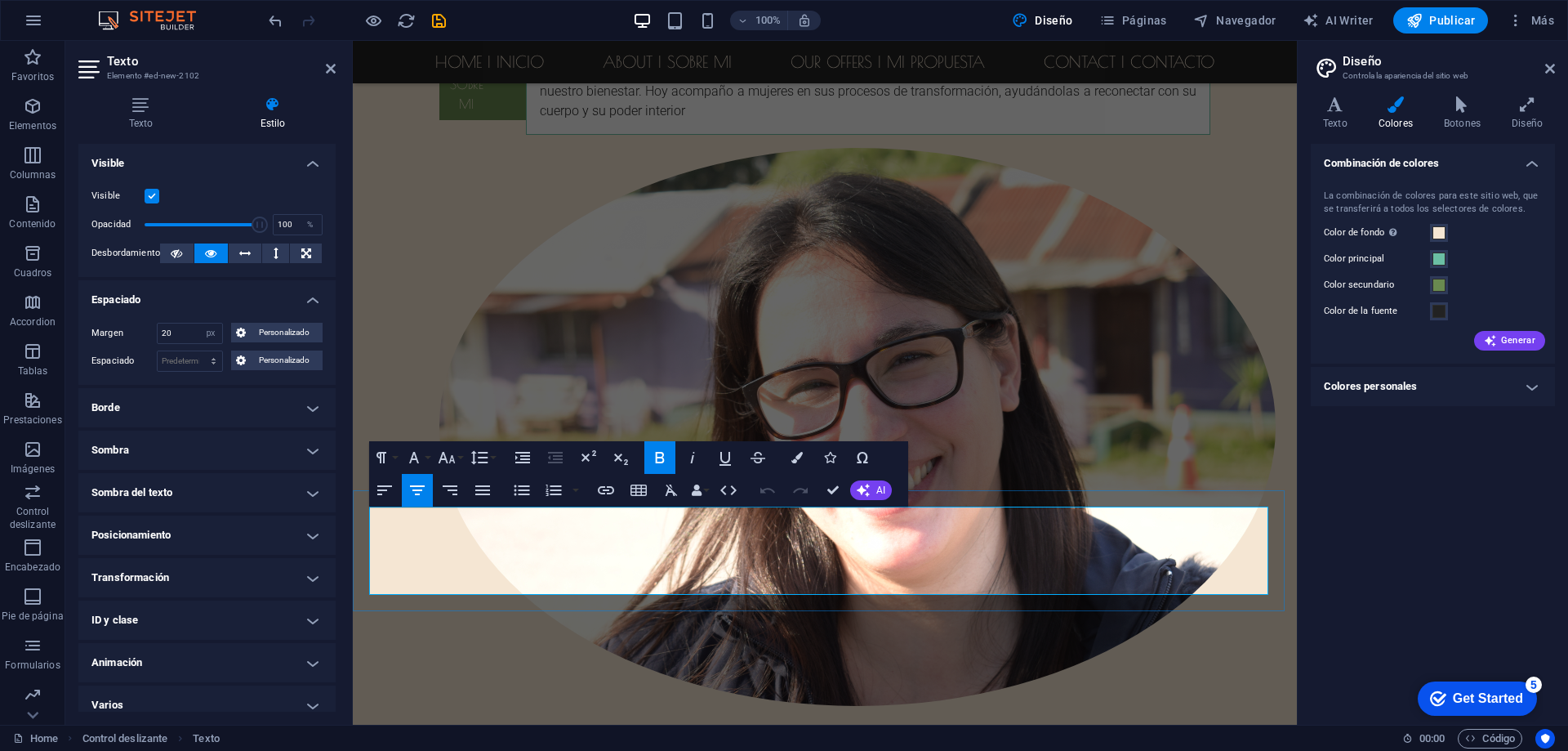
drag, startPoint x: 889, startPoint y: 578, endPoint x: 383, endPoint y: 528, distance: 508.5
click at [489, 455] on button "Line Height" at bounding box center [483, 457] width 31 height 33
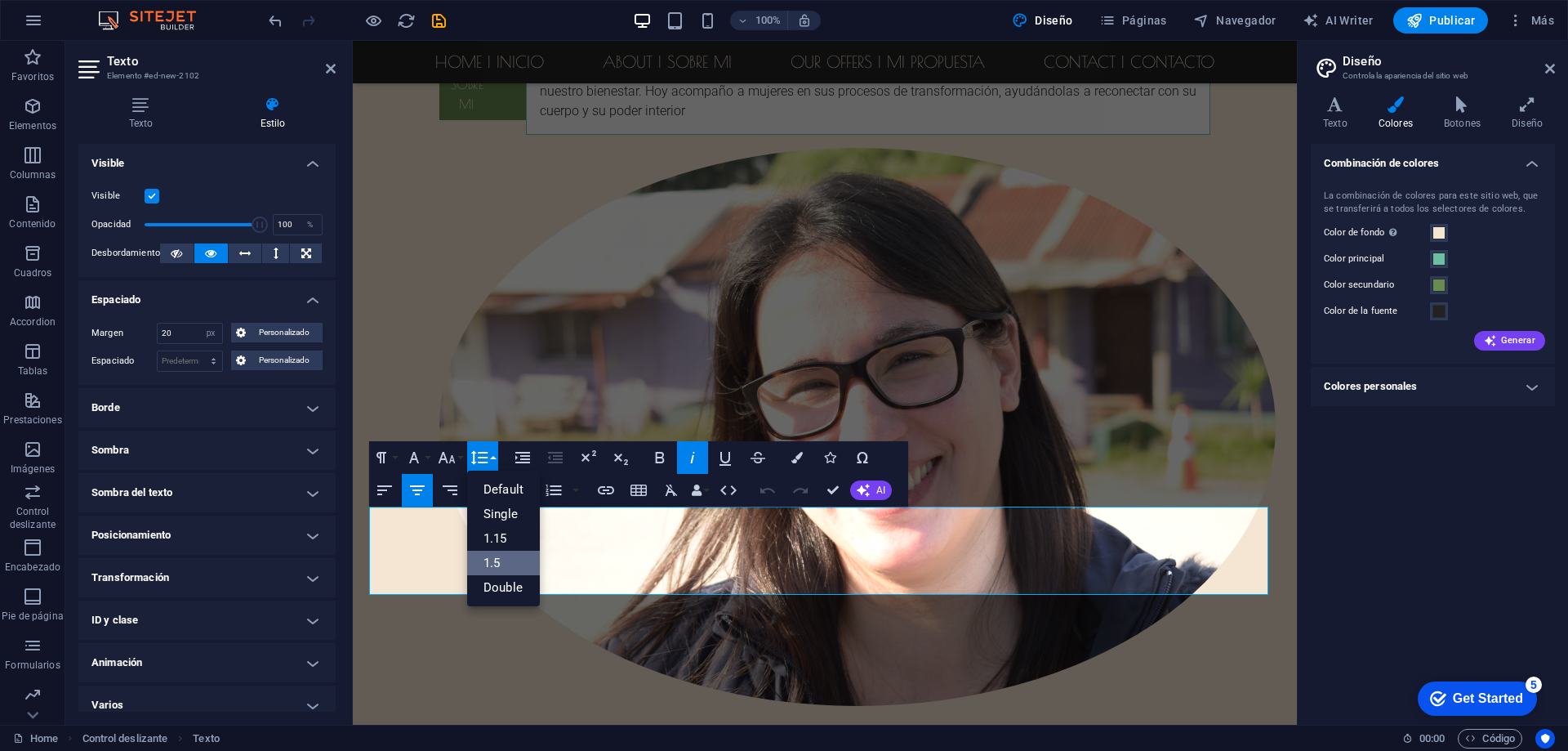
scroll to position [0, 0]
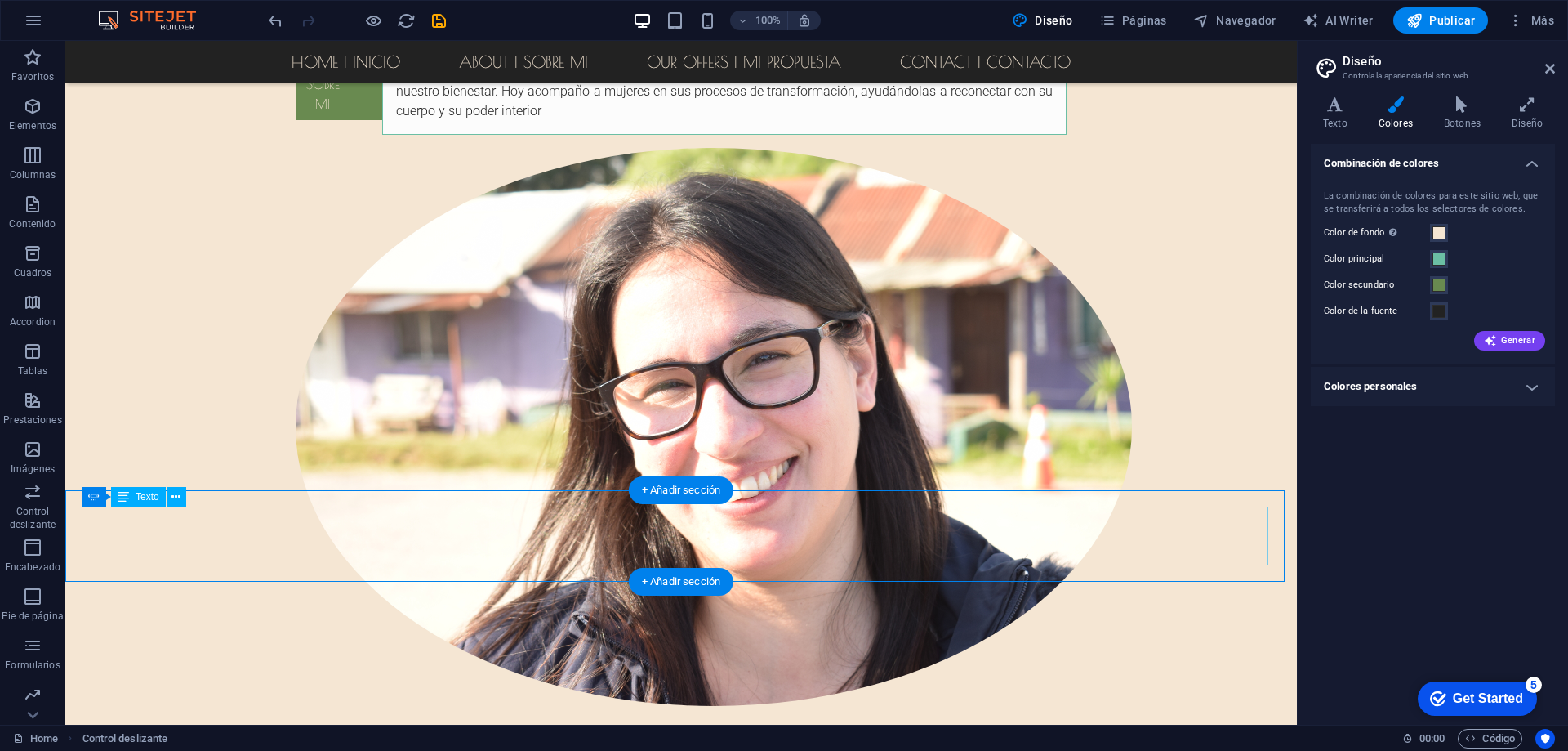
select select "px"
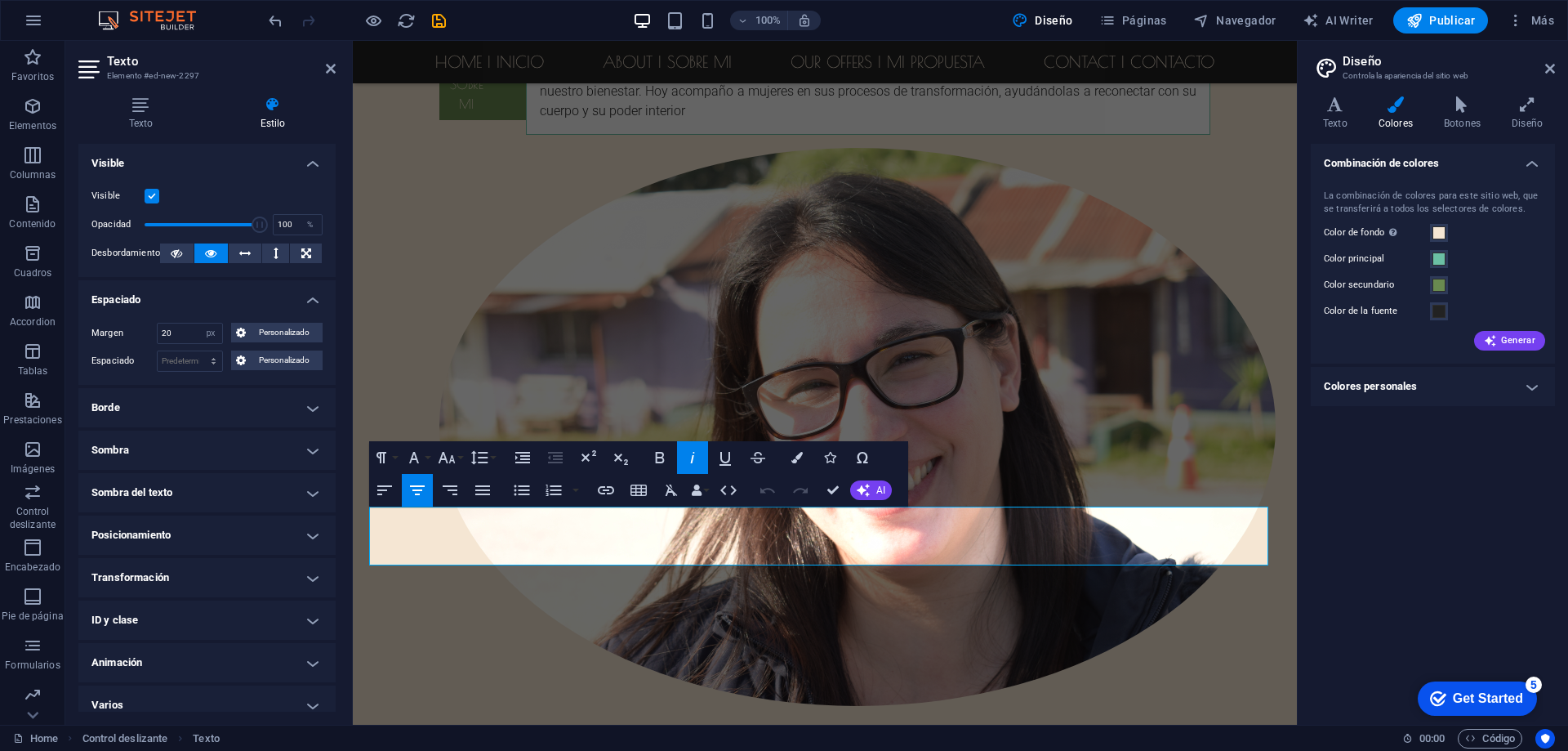
click at [501, 456] on div "Paragraph Format Normal Heading 1 Heading 2 Heading 3 Heading 4 Heading 5 Headi…" at bounding box center [638, 474] width 539 height 65
click at [492, 456] on button "Line Height" at bounding box center [483, 457] width 31 height 33
click at [494, 554] on link "1.5" at bounding box center [503, 563] width 72 height 24
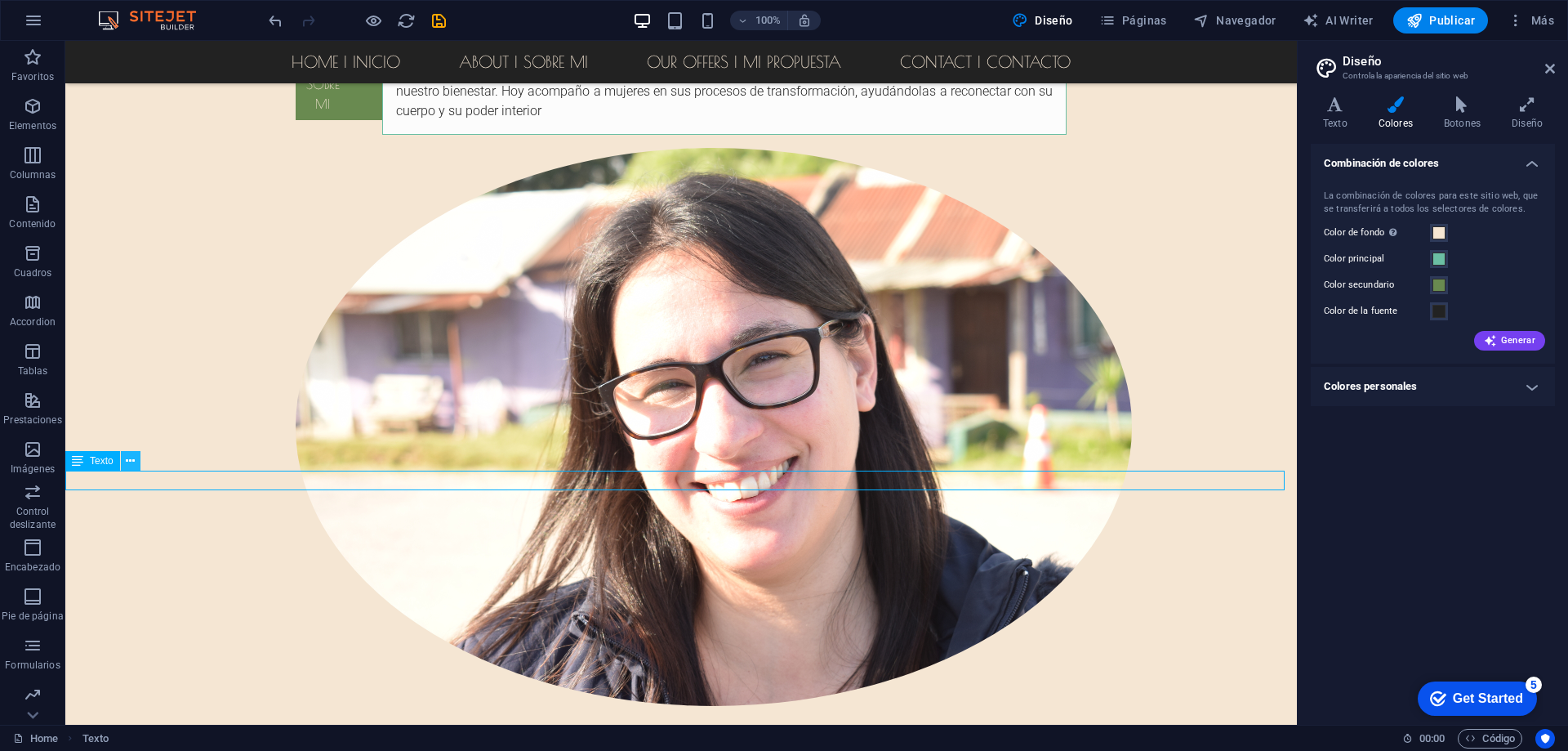
click at [129, 459] on icon at bounding box center [130, 461] width 9 height 17
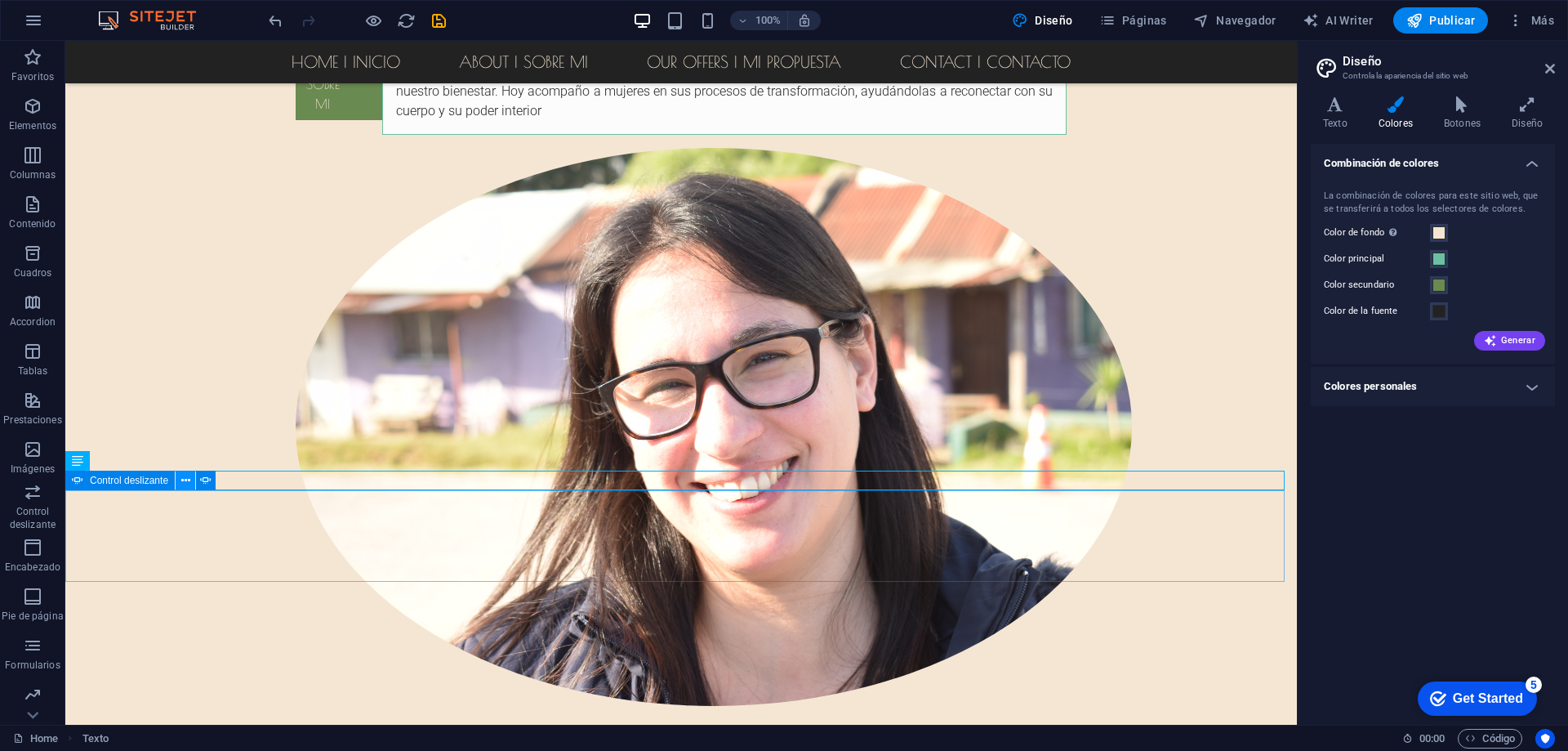
click at [182, 480] on icon at bounding box center [186, 480] width 9 height 17
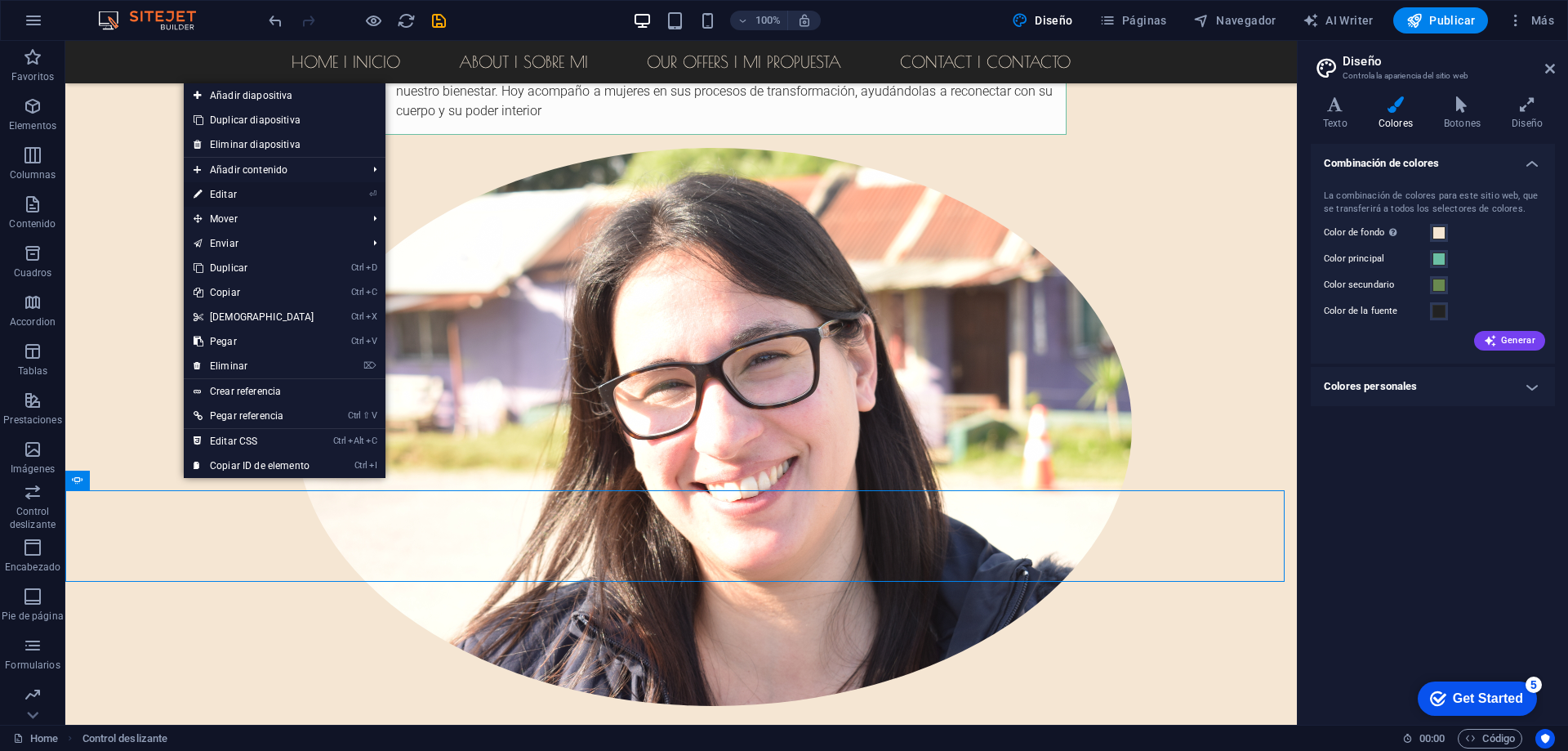
click at [239, 192] on link "⏎ Editar" at bounding box center [253, 194] width 140 height 24
select select "ms"
select select "s"
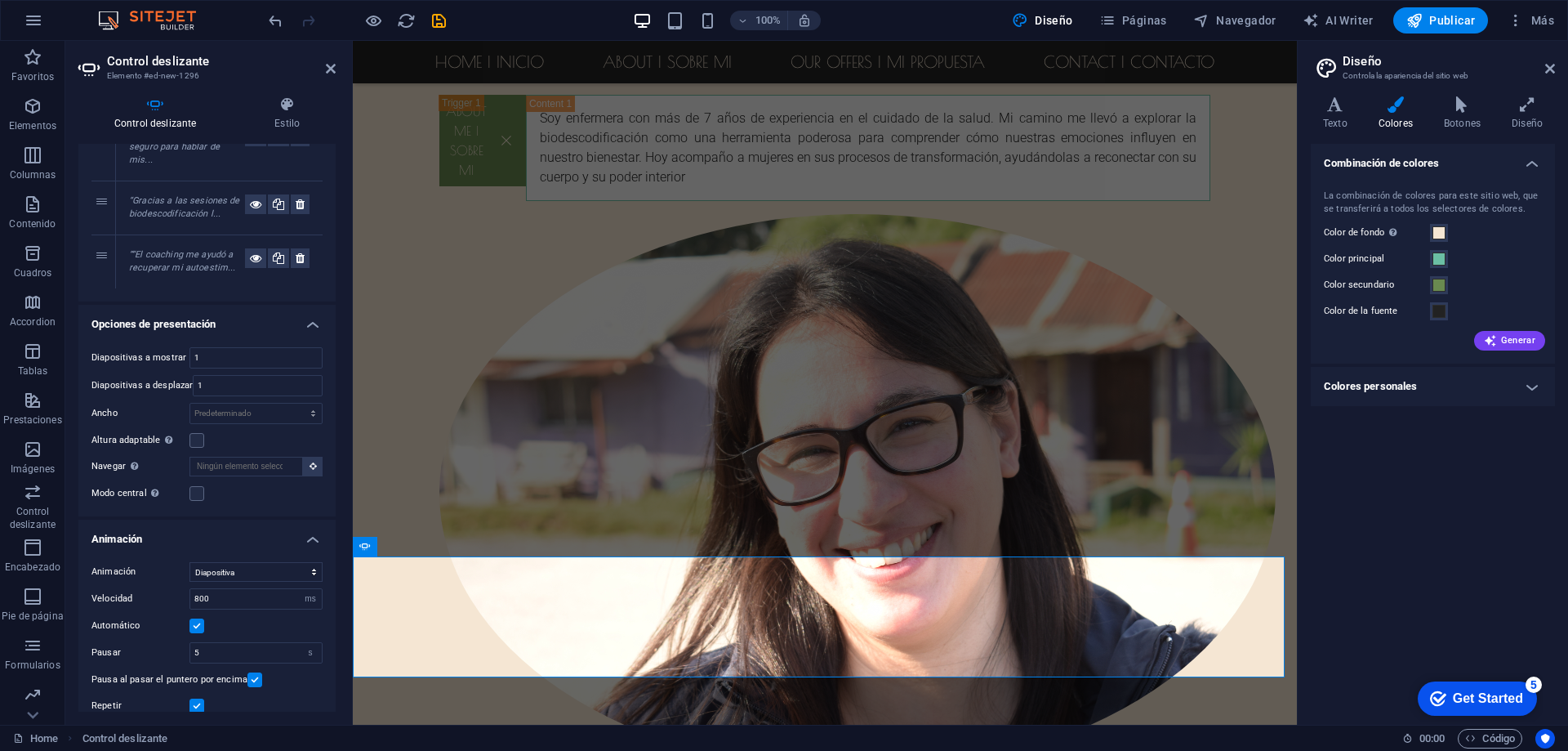
scroll to position [233, 0]
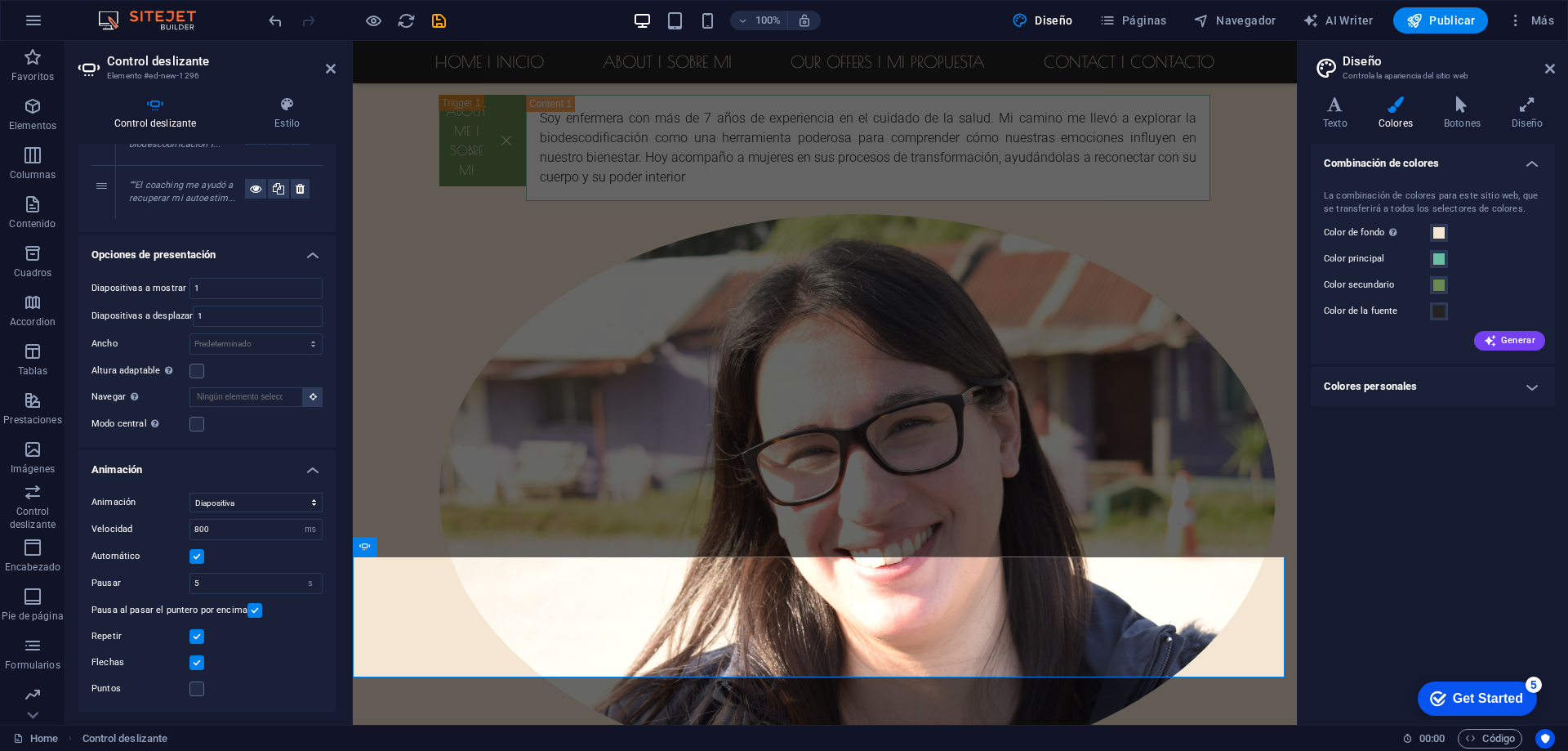
click at [113, 586] on label "Pausar" at bounding box center [140, 583] width 98 height 9
click at [257, 612] on label at bounding box center [254, 611] width 14 height 14
click at [0, 0] on input "Pausa al pasar el puntero por encima" at bounding box center [0, 0] width 0 height 0
click at [1456, 16] on span "Publicar" at bounding box center [1440, 21] width 70 height 16
